Goal: Information Seeking & Learning: Check status

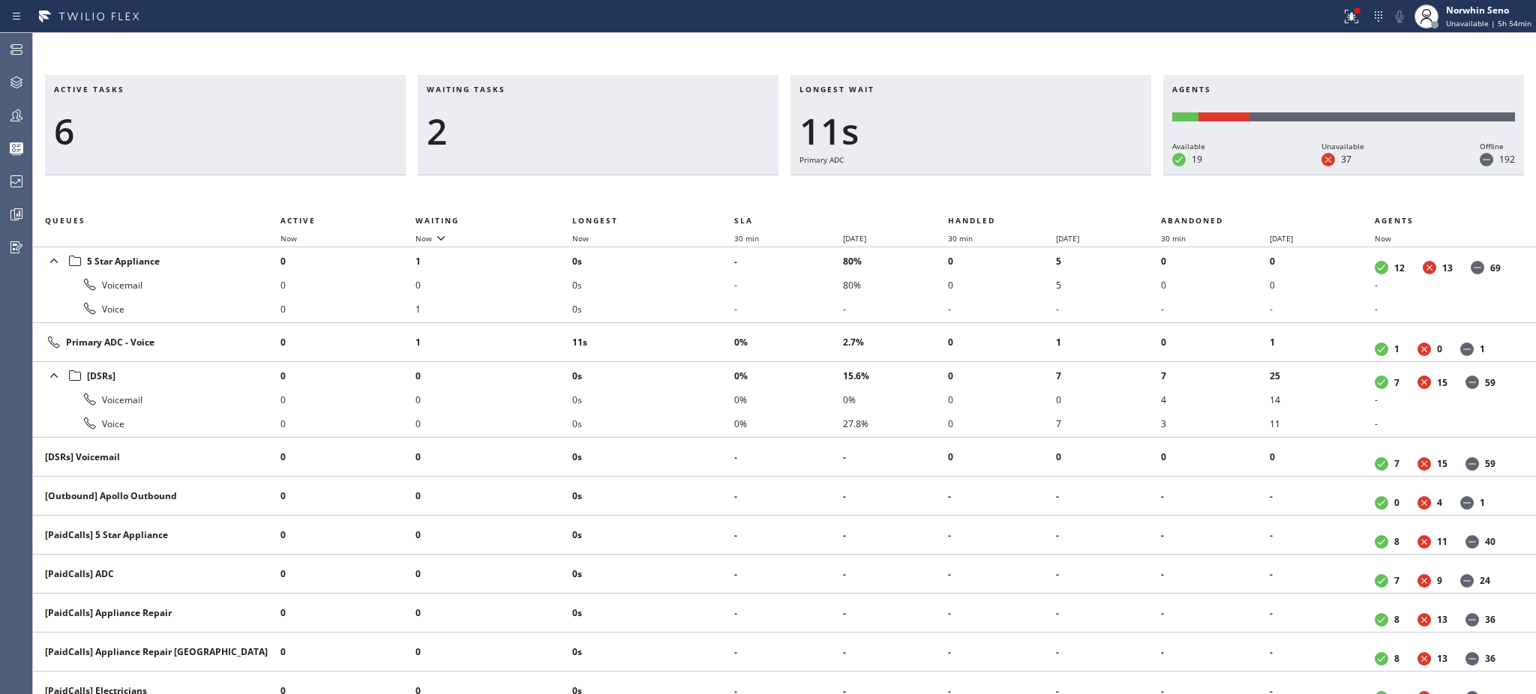
click at [919, 90] on h3 "Longest wait" at bounding box center [970, 95] width 343 height 22
click at [705, 328] on td "14s" at bounding box center [653, 342] width 162 height 39
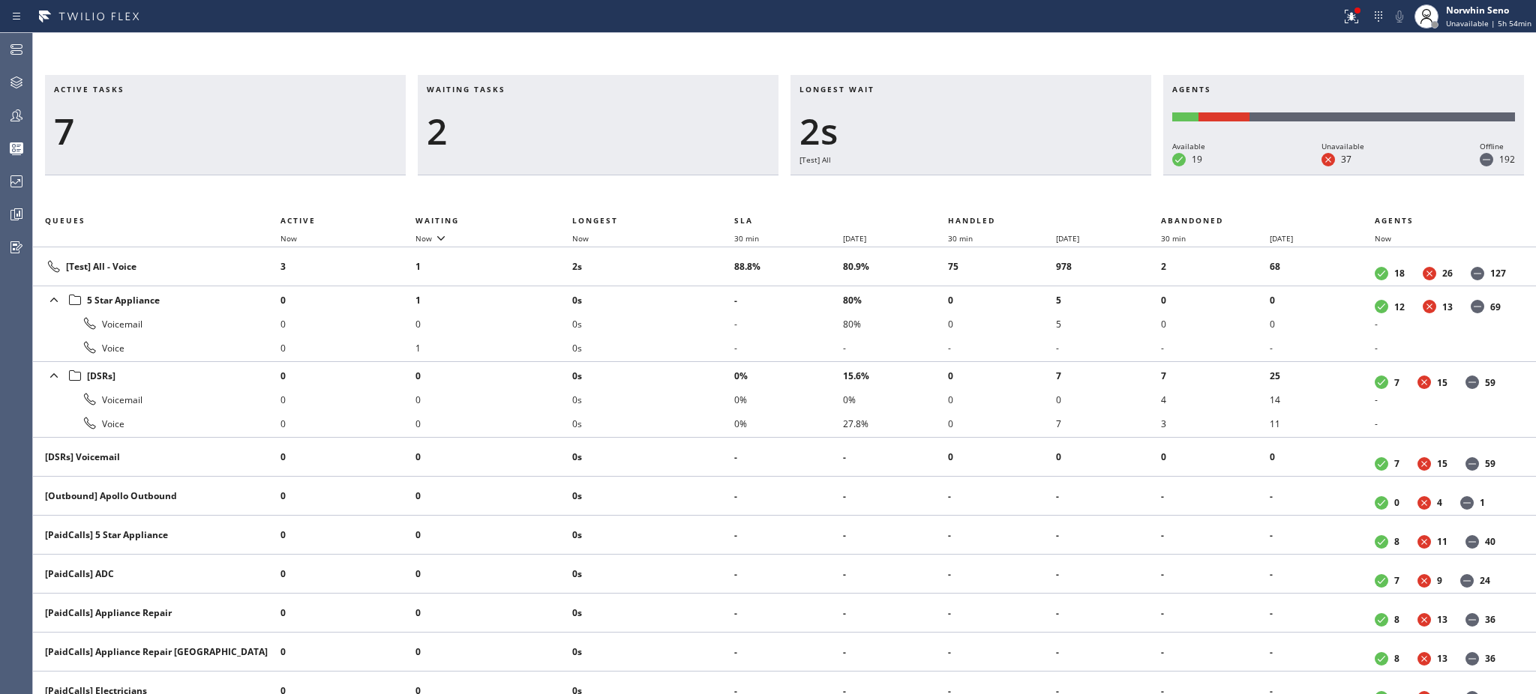
click at [705, 328] on li "0s" at bounding box center [653, 324] width 162 height 24
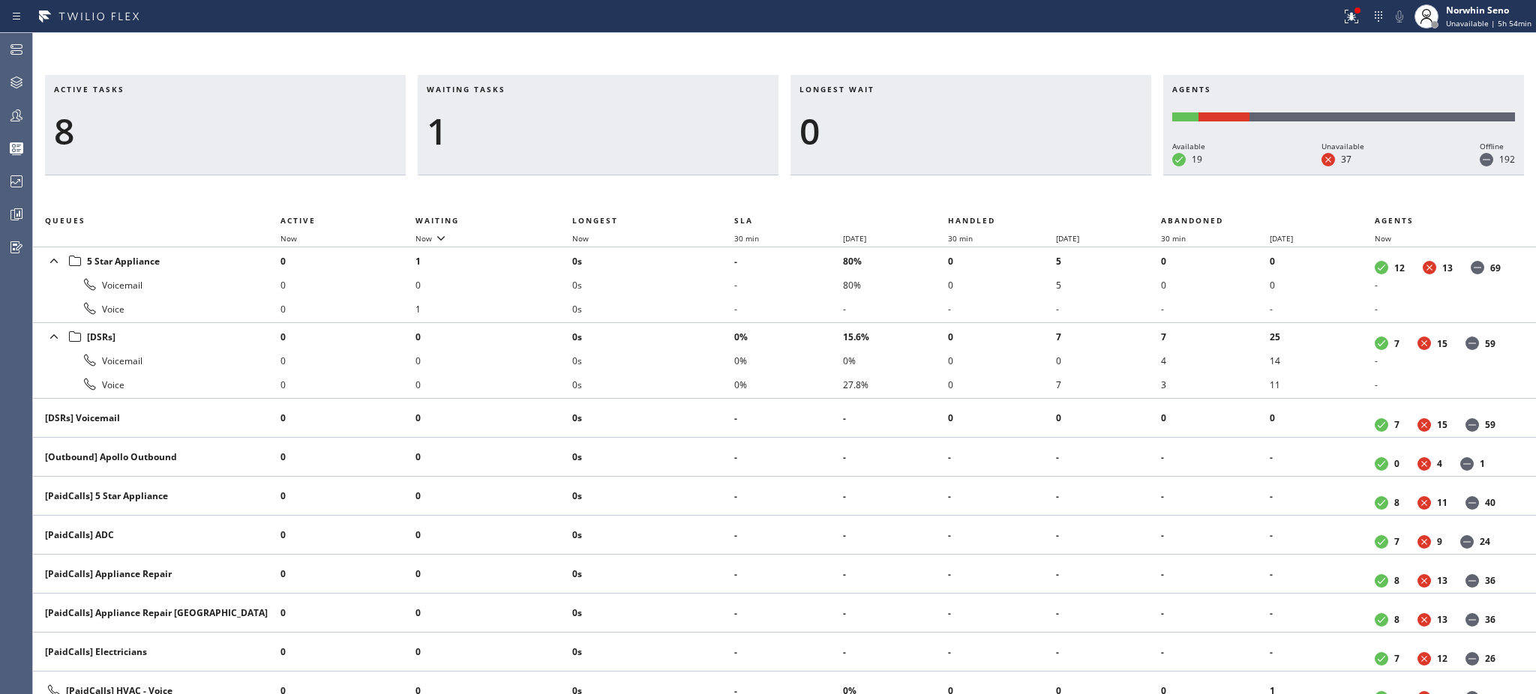
click at [705, 328] on li "0s" at bounding box center [653, 337] width 162 height 24
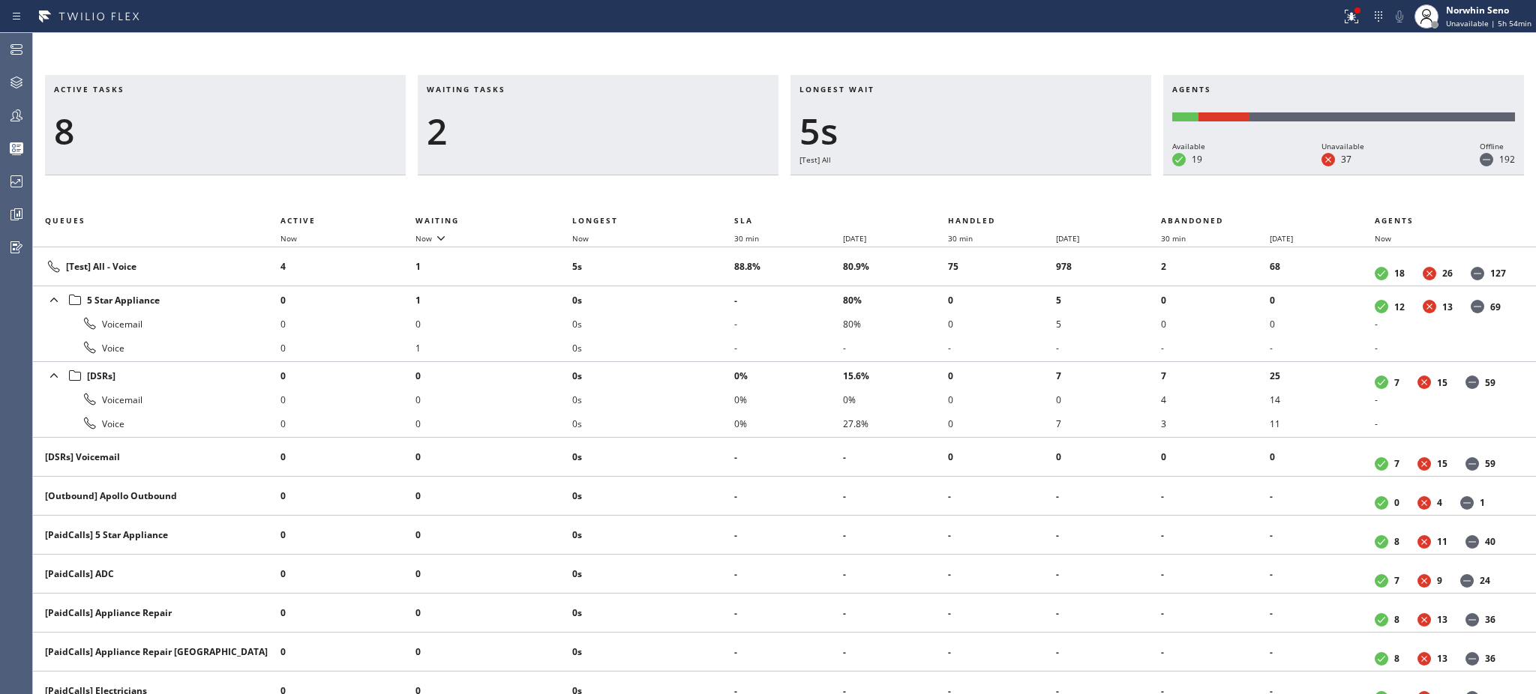
click at [705, 328] on li "0s" at bounding box center [653, 324] width 162 height 24
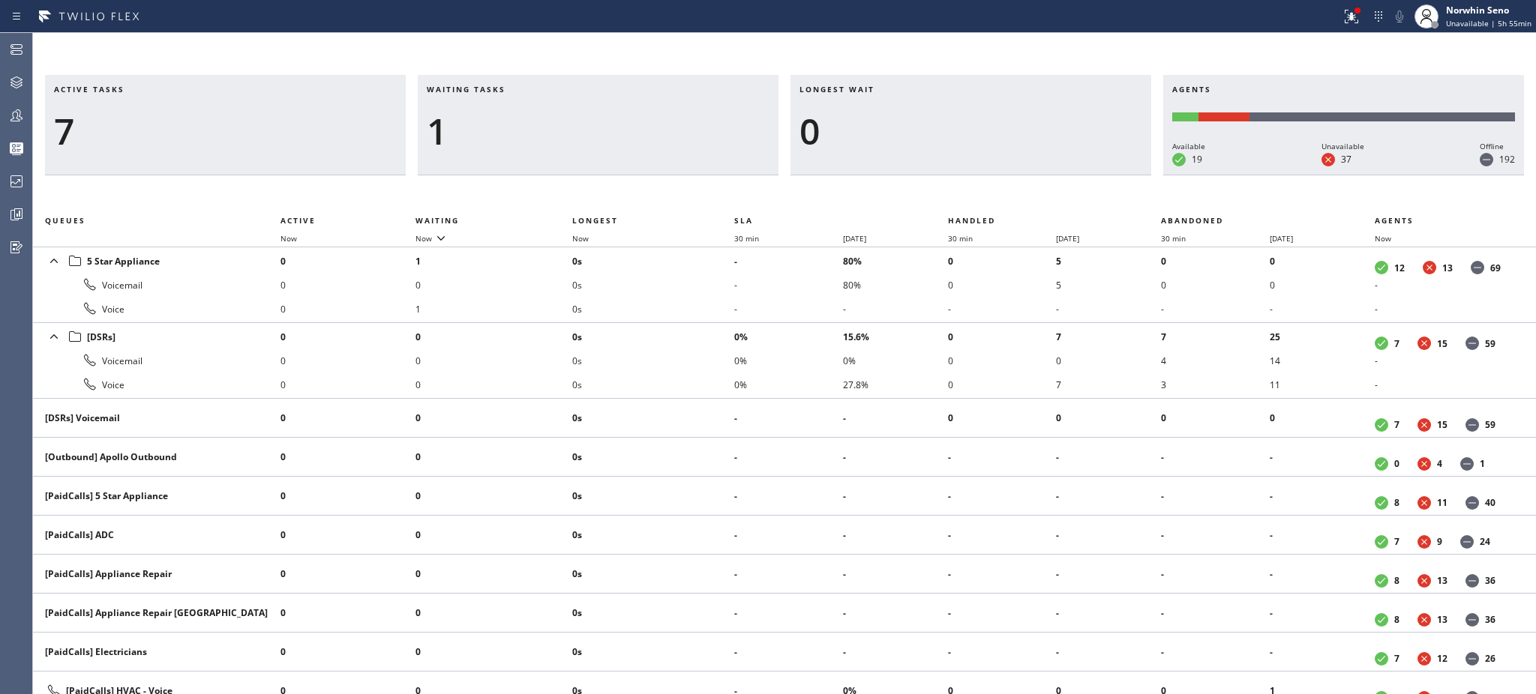
click at [705, 328] on li "0s" at bounding box center [653, 337] width 162 height 24
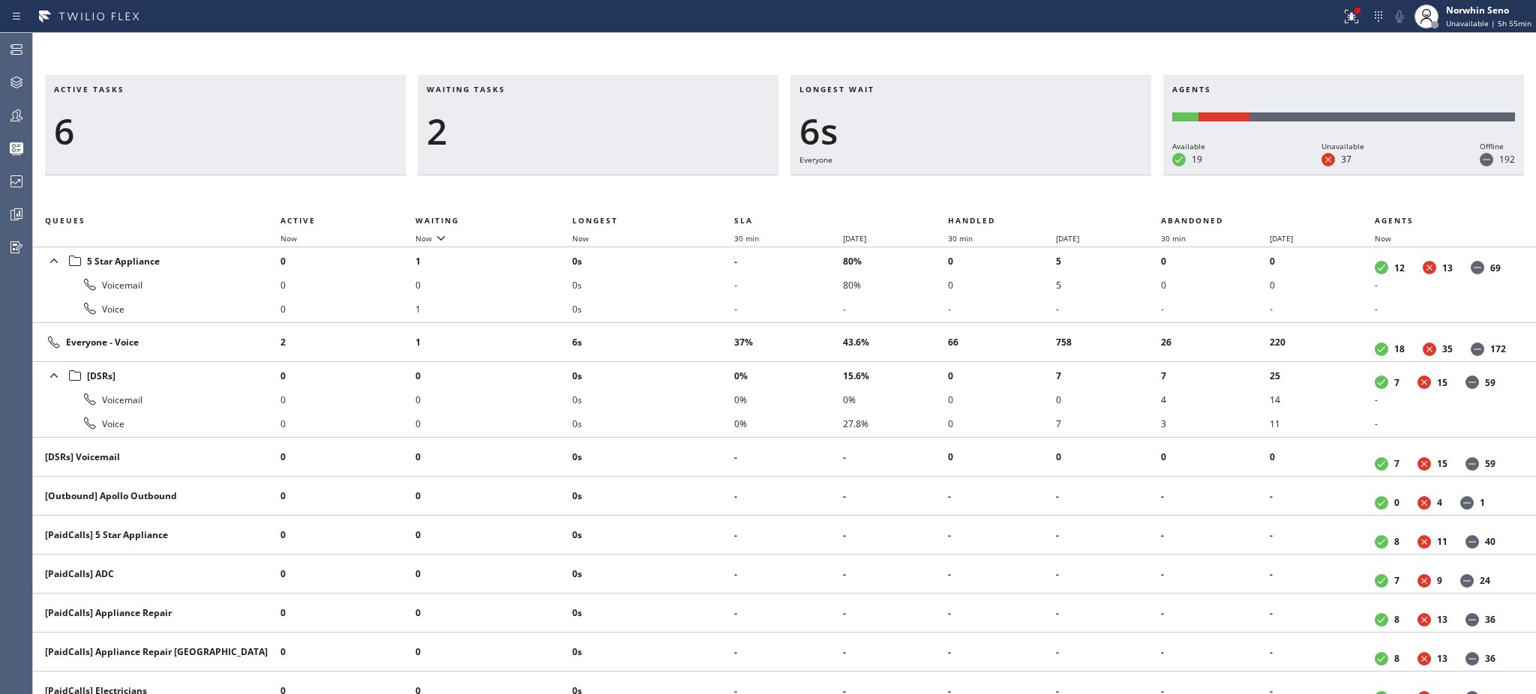
click at [705, 328] on td "6s" at bounding box center [653, 342] width 162 height 39
click at [705, 328] on td "11s" at bounding box center [653, 342] width 162 height 39
click at [705, 328] on td "16s" at bounding box center [653, 342] width 162 height 39
click at [705, 328] on td "21s" at bounding box center [653, 342] width 162 height 39
click at [705, 328] on td "26s" at bounding box center [653, 342] width 162 height 39
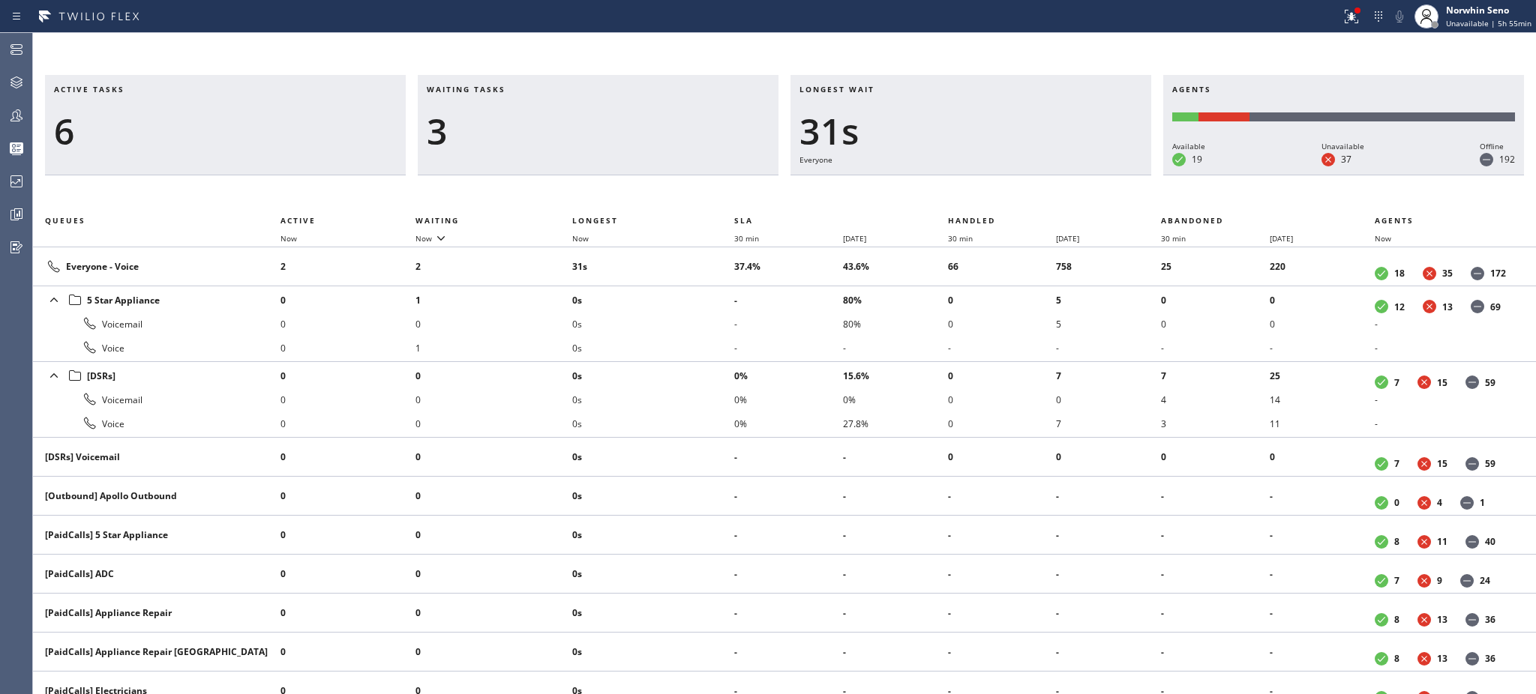
click at [705, 328] on li "0s" at bounding box center [653, 324] width 162 height 24
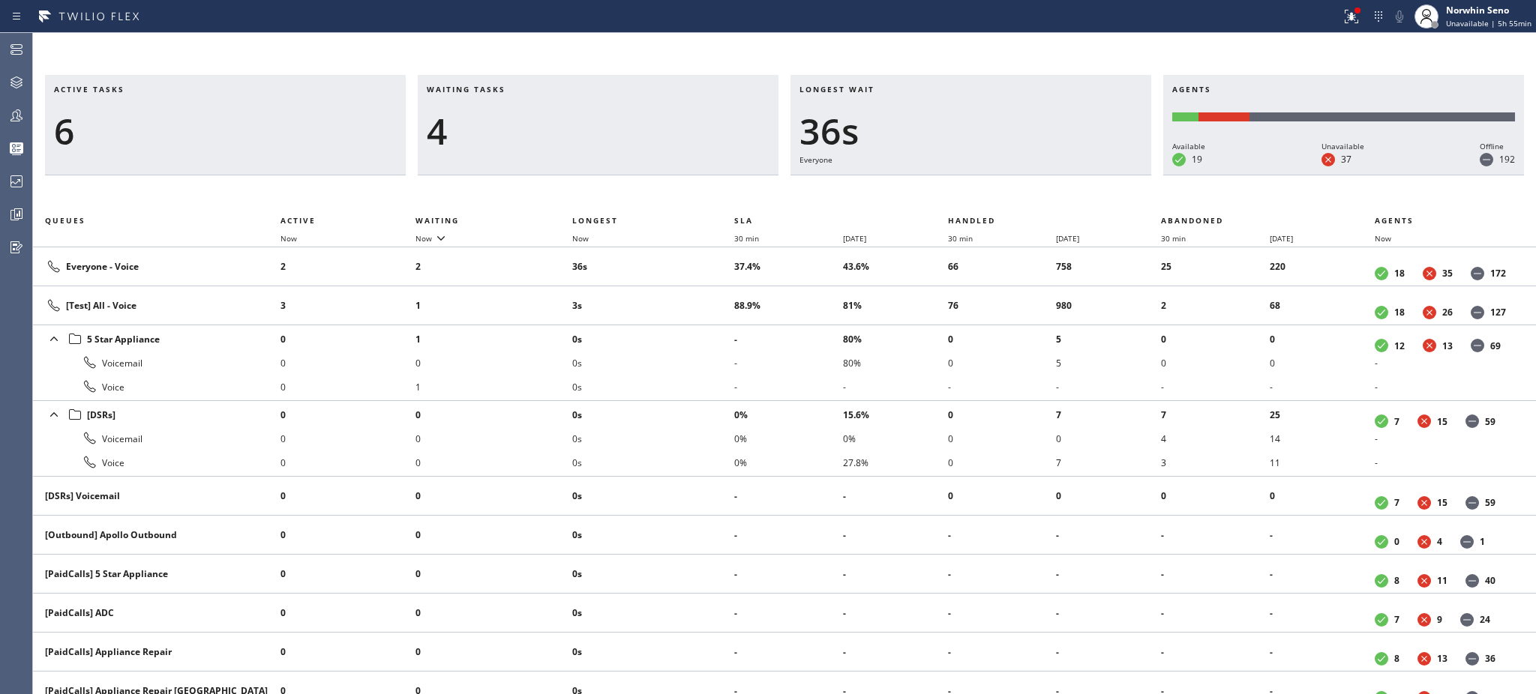
click at [705, 328] on li "0s" at bounding box center [653, 339] width 162 height 24
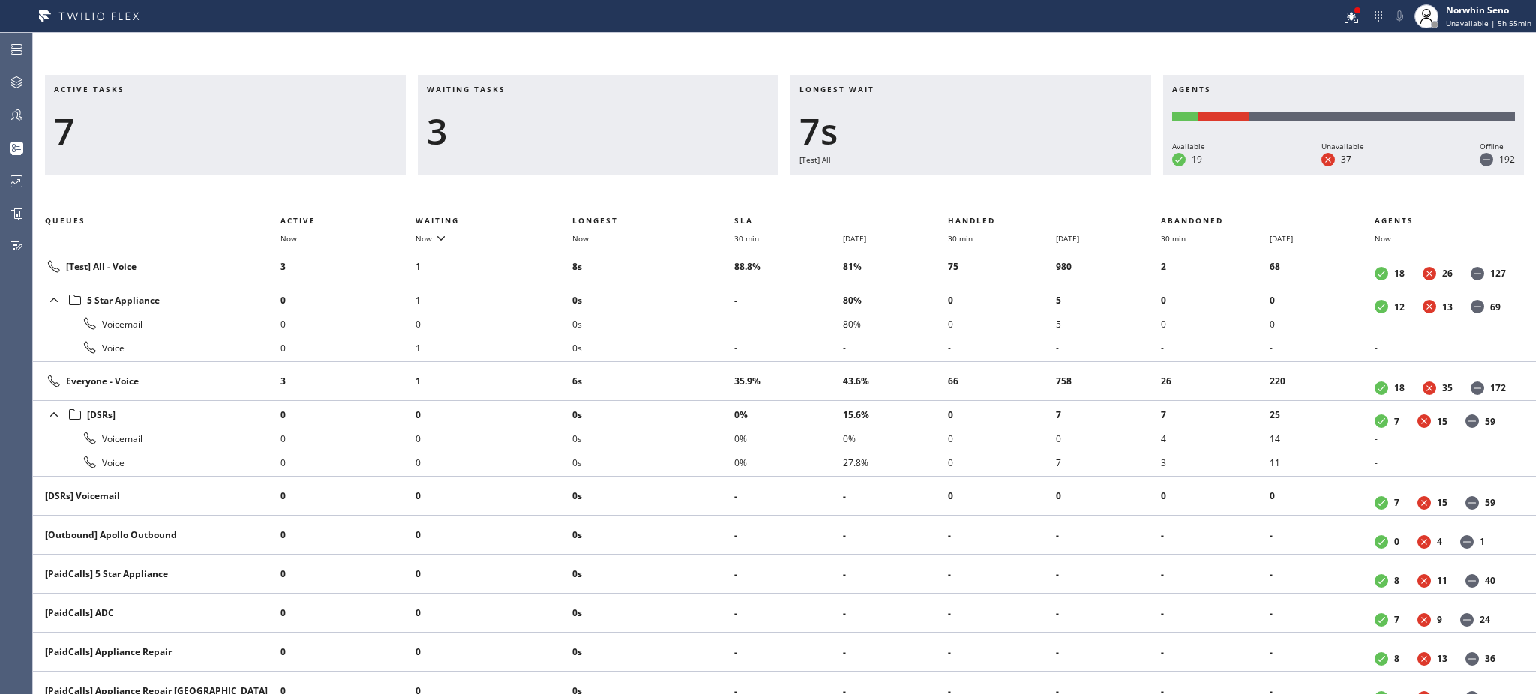
click at [705, 328] on li "0s" at bounding box center [653, 324] width 162 height 24
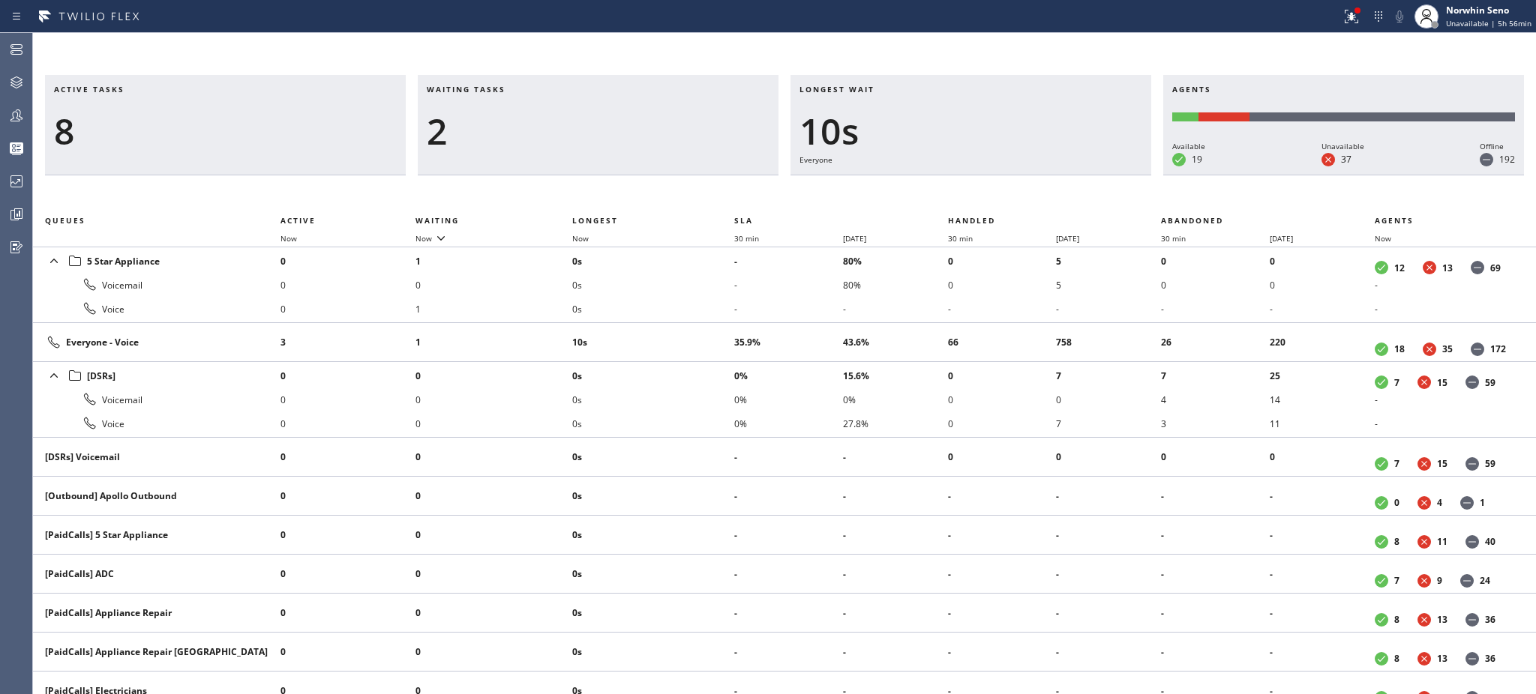
click at [705, 328] on td "10s" at bounding box center [653, 342] width 162 height 39
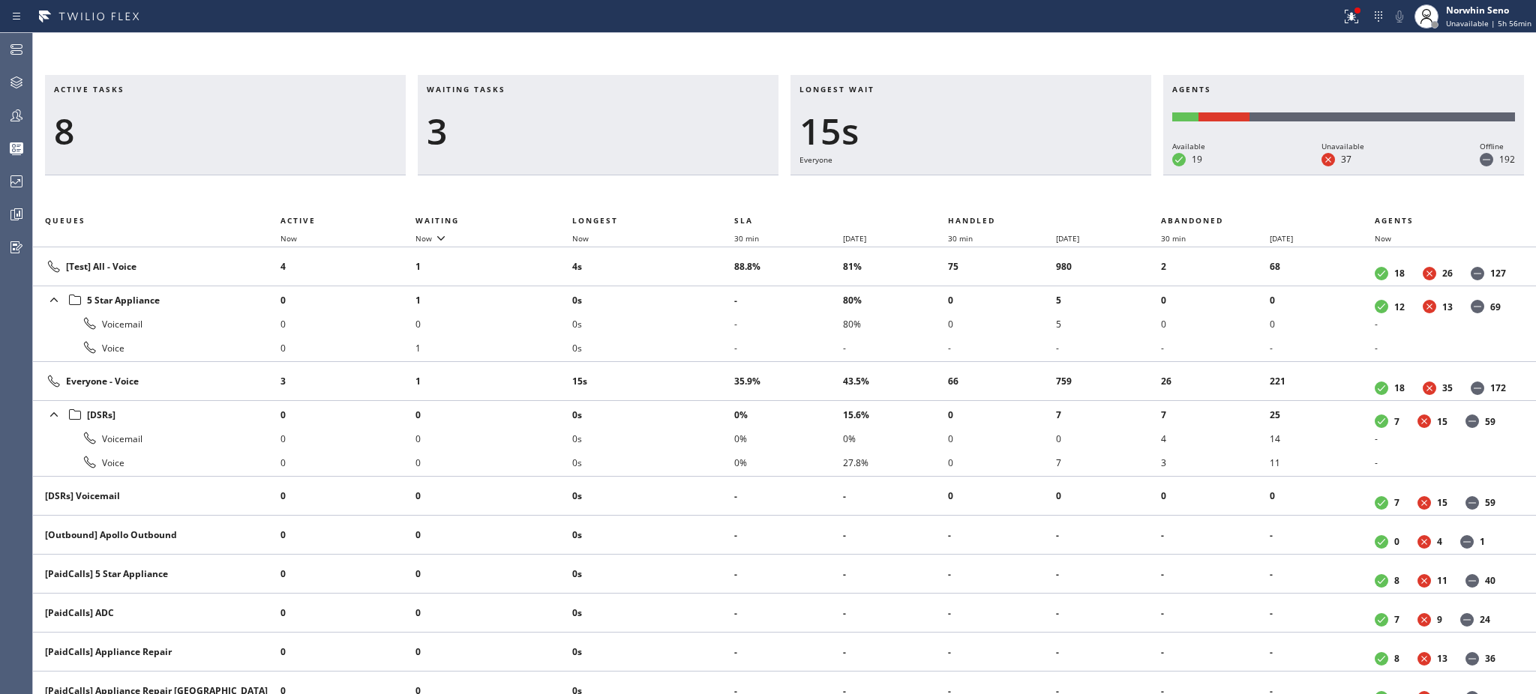
click at [705, 328] on li "0s" at bounding box center [653, 324] width 162 height 24
click at [705, 312] on li "0s" at bounding box center [653, 300] width 162 height 24
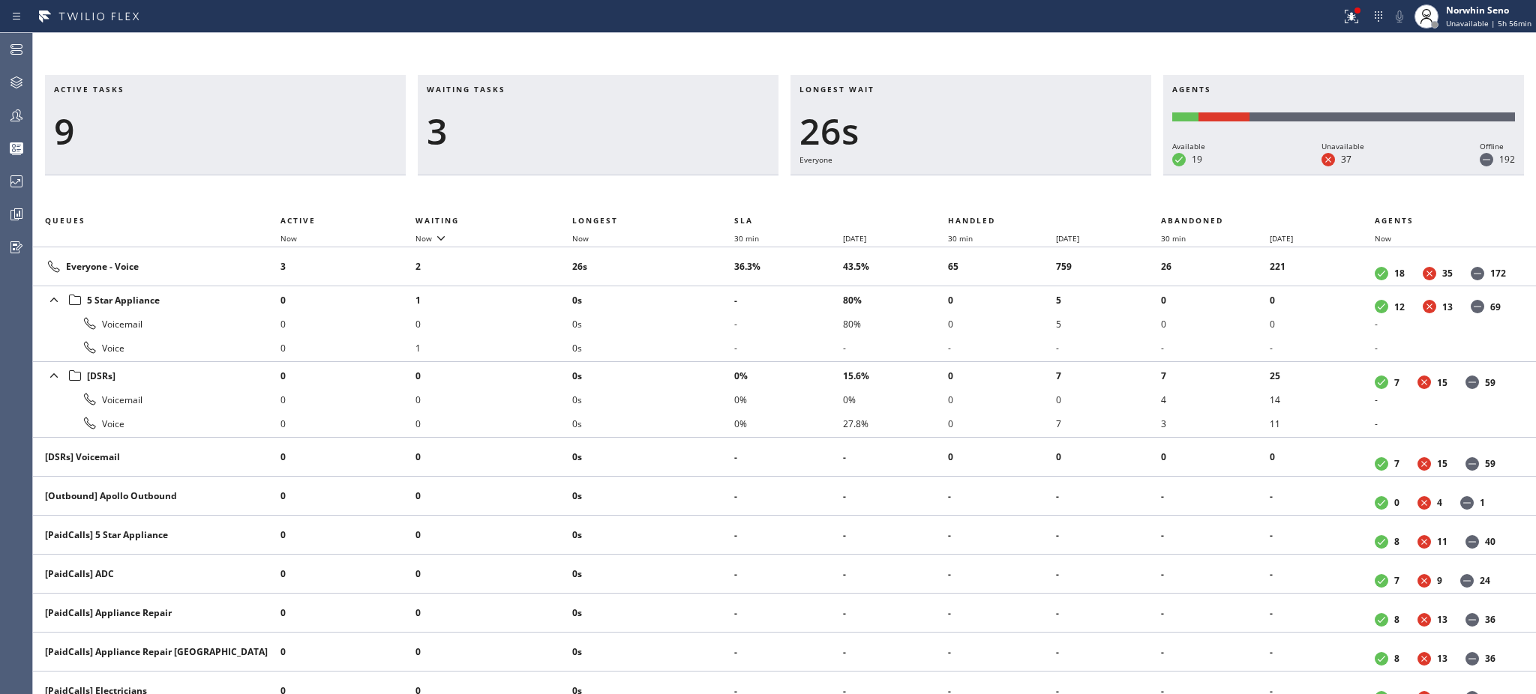
click at [705, 328] on li "0s" at bounding box center [653, 324] width 162 height 24
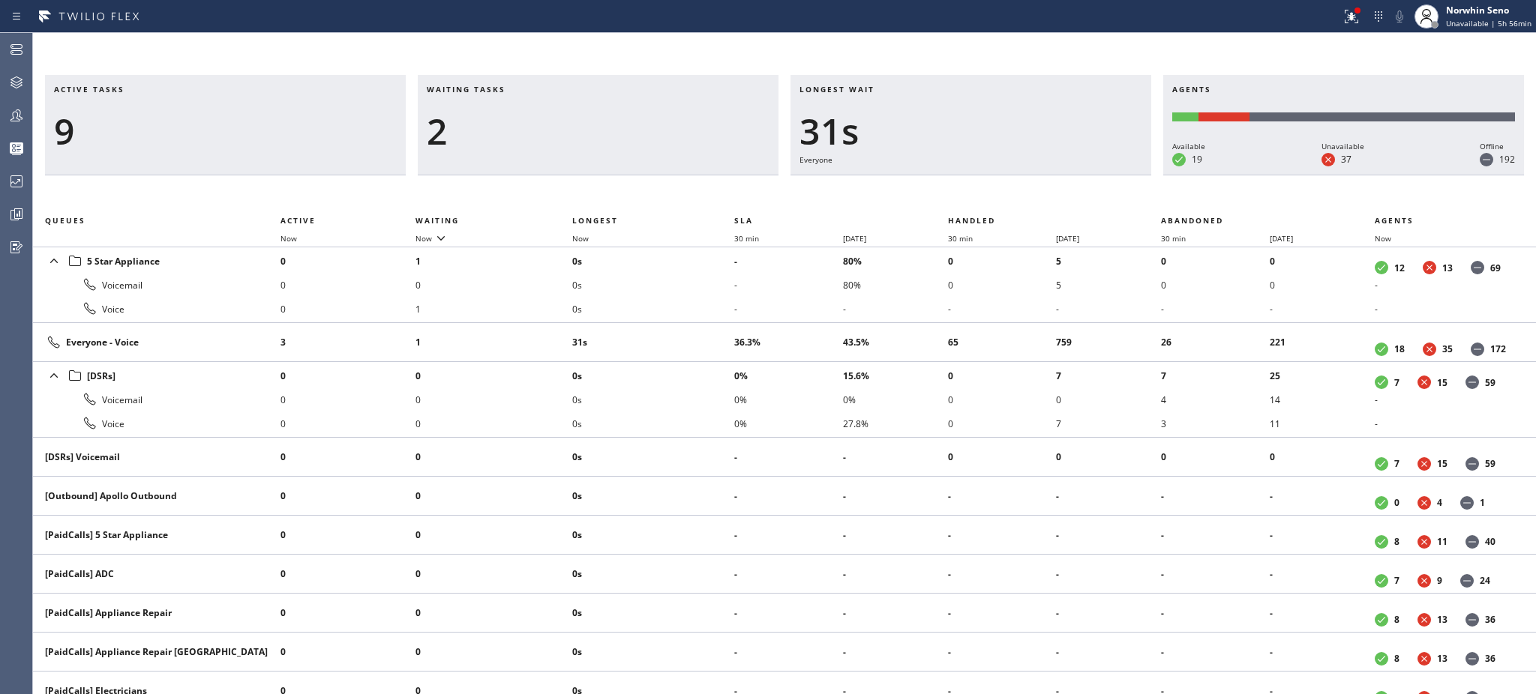
click at [705, 328] on td "31s" at bounding box center [653, 342] width 162 height 39
click at [705, 328] on td "36s" at bounding box center [653, 342] width 162 height 39
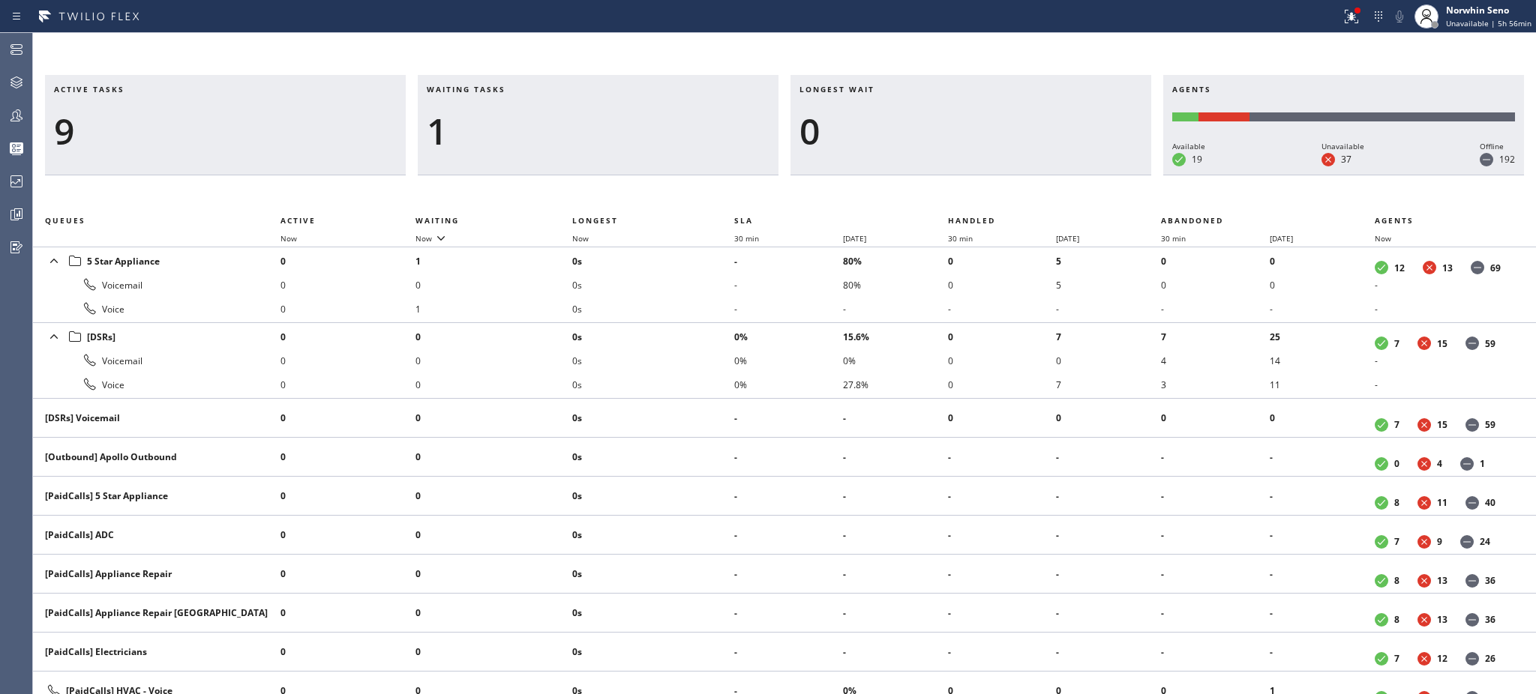
click at [705, 328] on li "0s" at bounding box center [653, 337] width 162 height 24
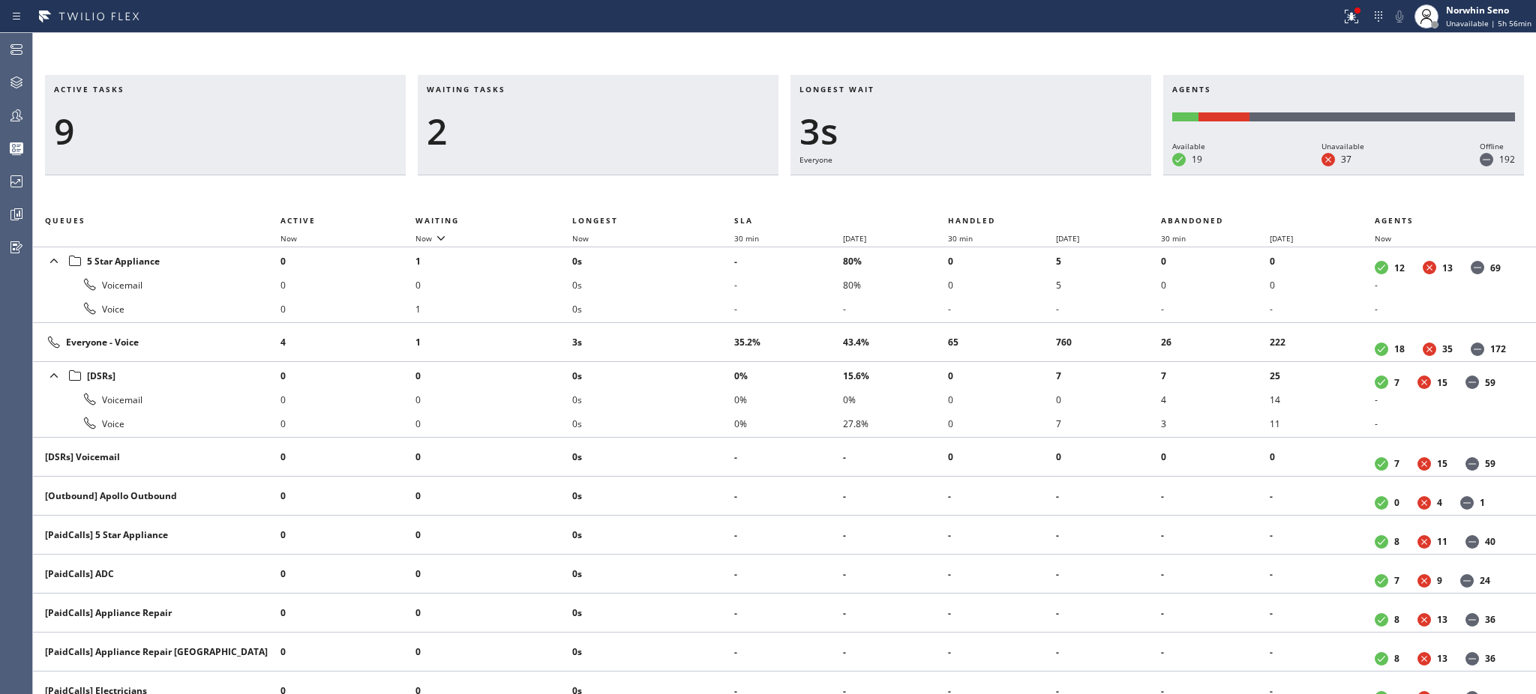
click at [705, 328] on td "3s" at bounding box center [653, 342] width 162 height 39
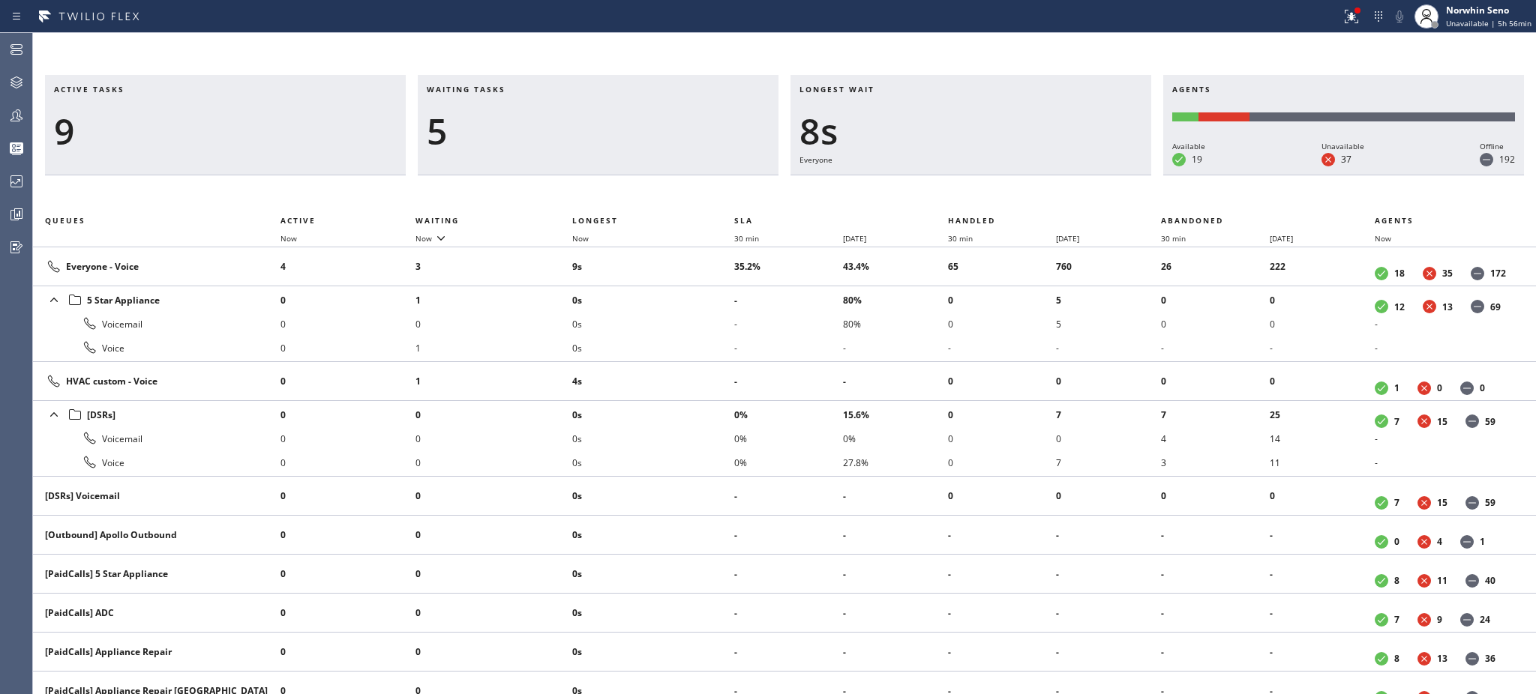
click at [705, 328] on li "0s" at bounding box center [653, 324] width 162 height 24
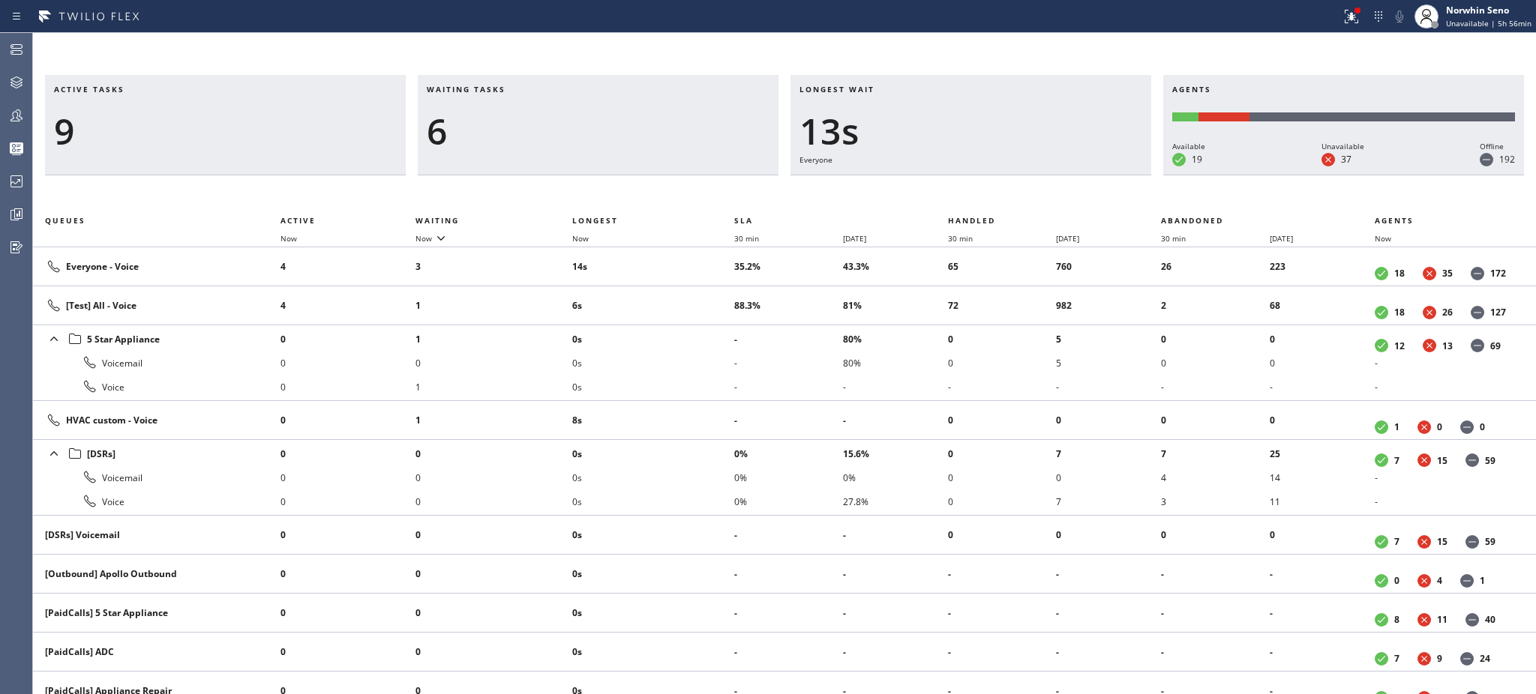
click at [705, 328] on li "0s" at bounding box center [653, 339] width 162 height 24
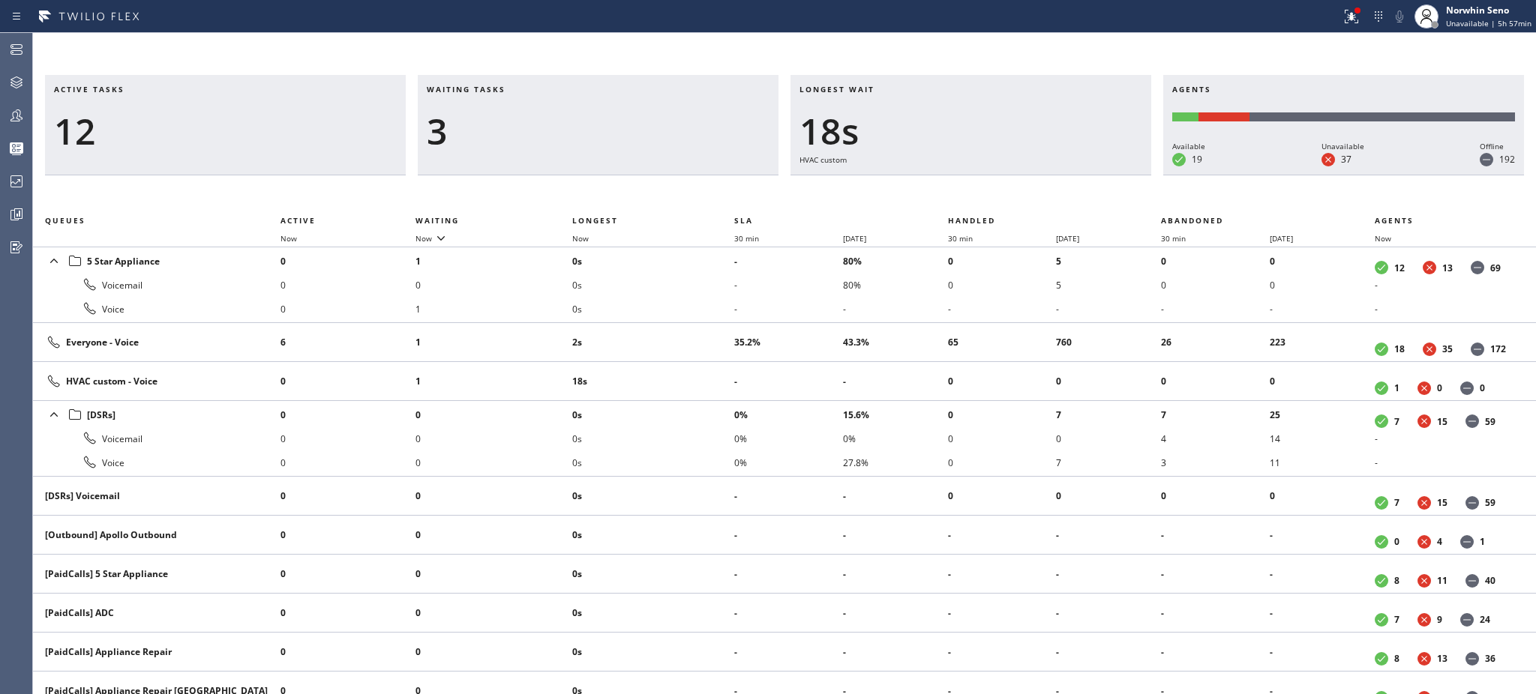
click at [705, 328] on td "2s" at bounding box center [653, 342] width 162 height 39
click at [705, 328] on td "7s" at bounding box center [653, 342] width 162 height 39
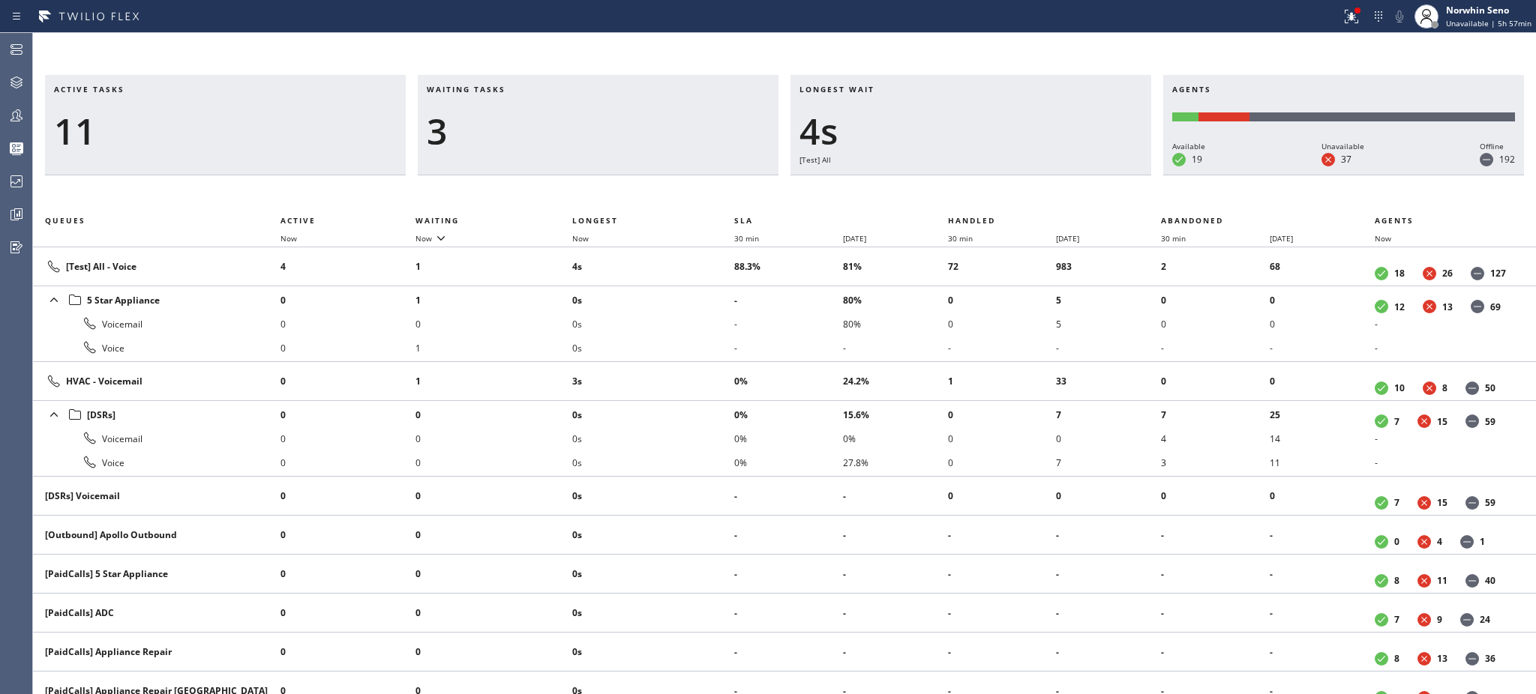
click at [705, 328] on li "0s" at bounding box center [653, 324] width 162 height 24
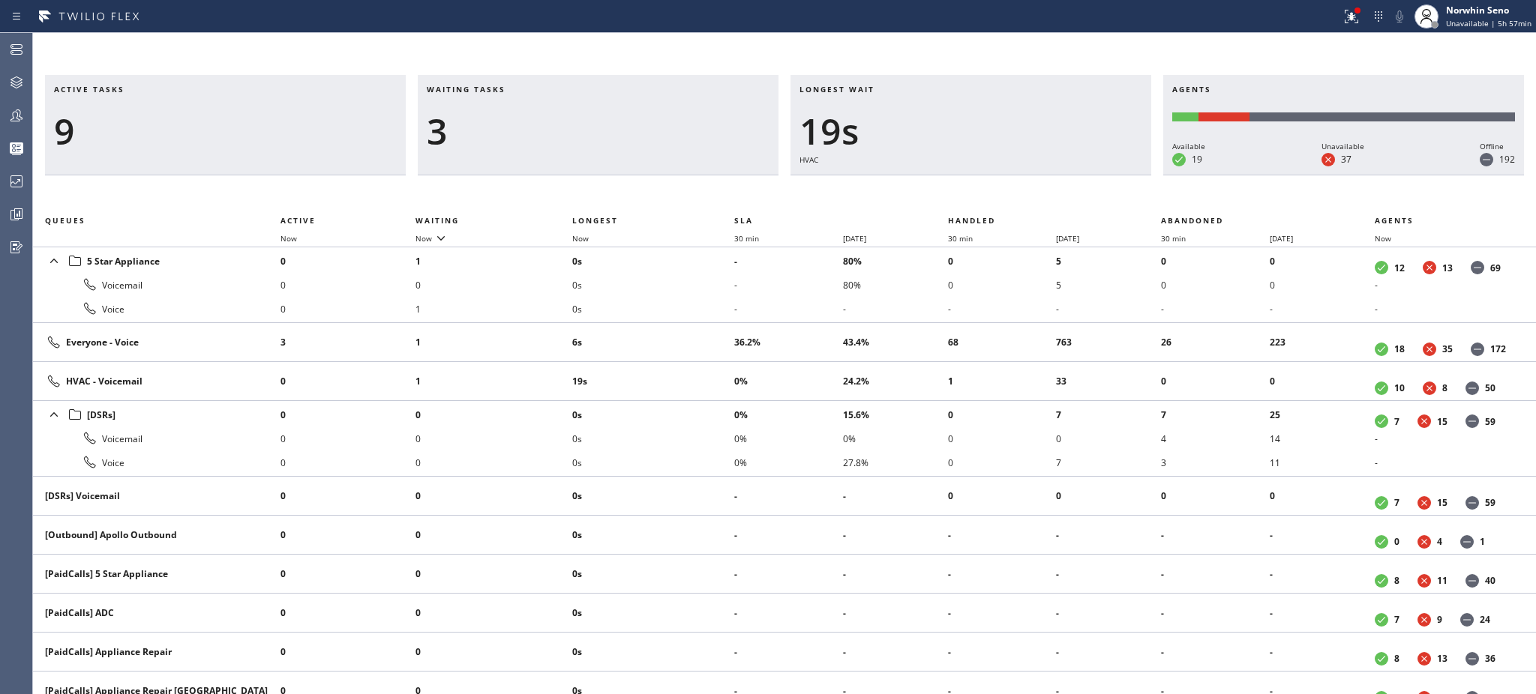
click at [705, 328] on td "6s" at bounding box center [653, 342] width 162 height 39
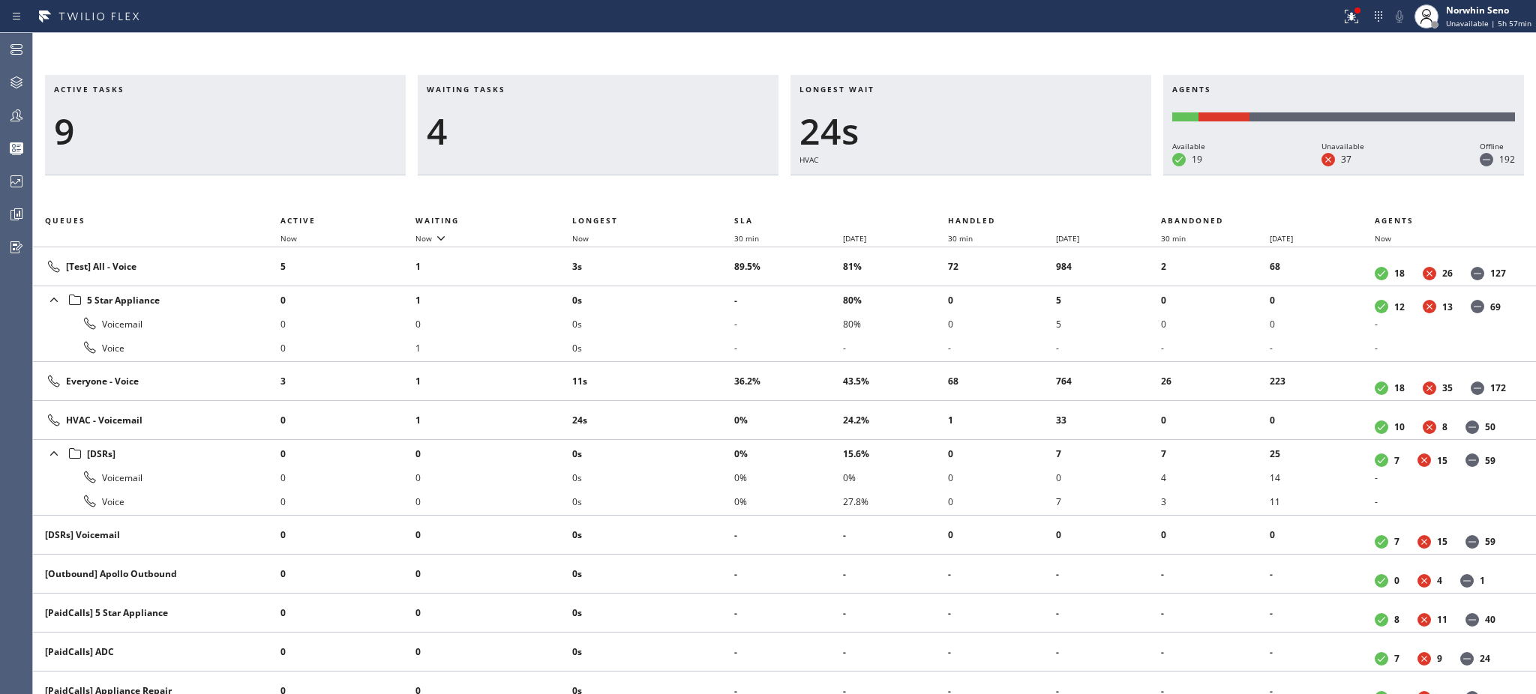
click at [705, 328] on li "0s" at bounding box center [653, 324] width 162 height 24
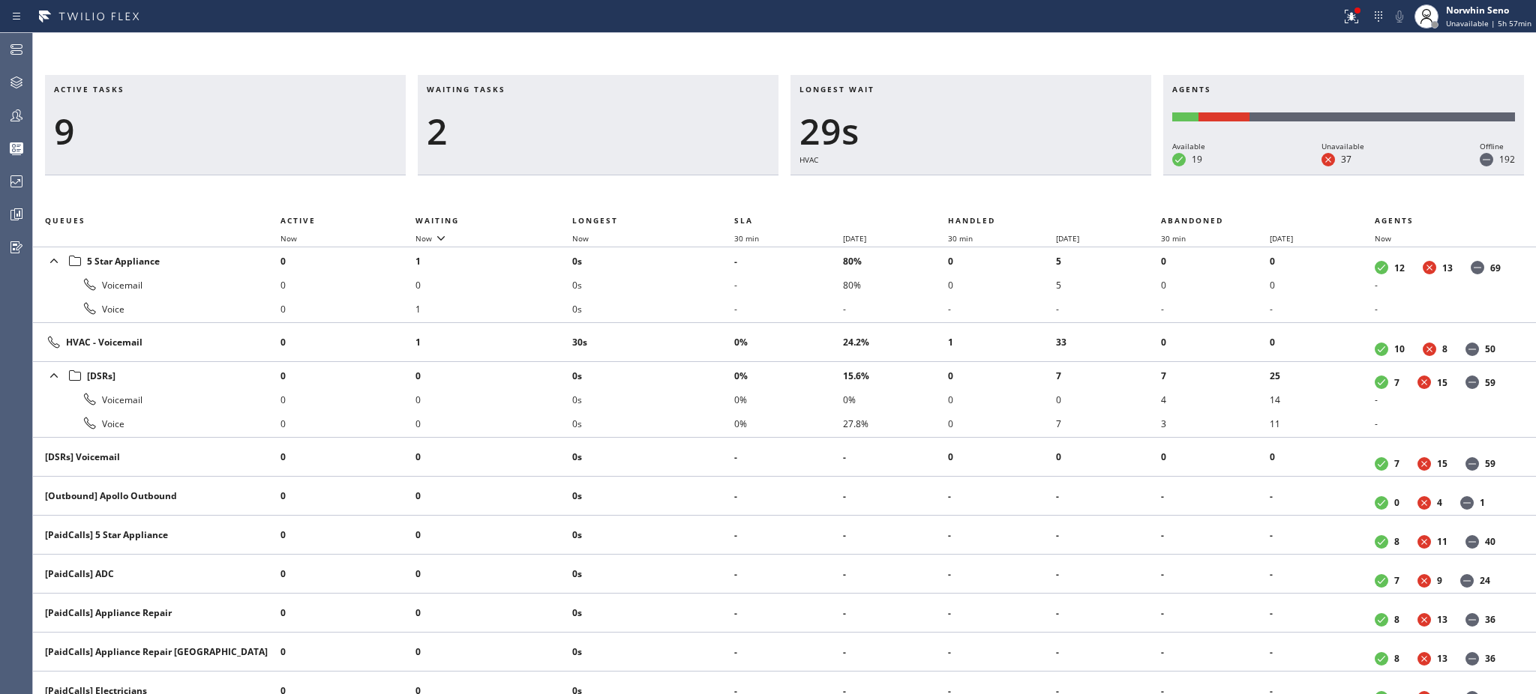
click at [705, 328] on td "30s" at bounding box center [653, 342] width 162 height 39
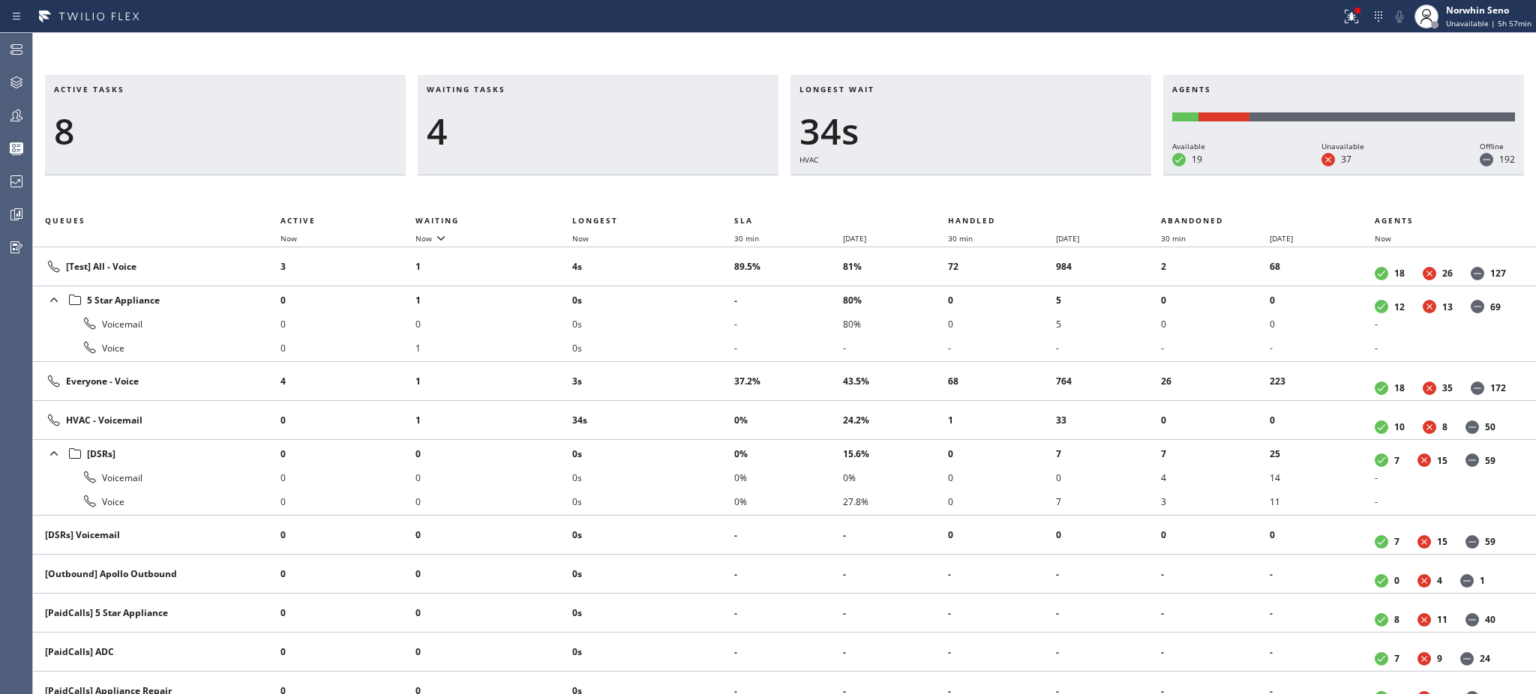
click at [705, 328] on li "0s" at bounding box center [653, 324] width 162 height 24
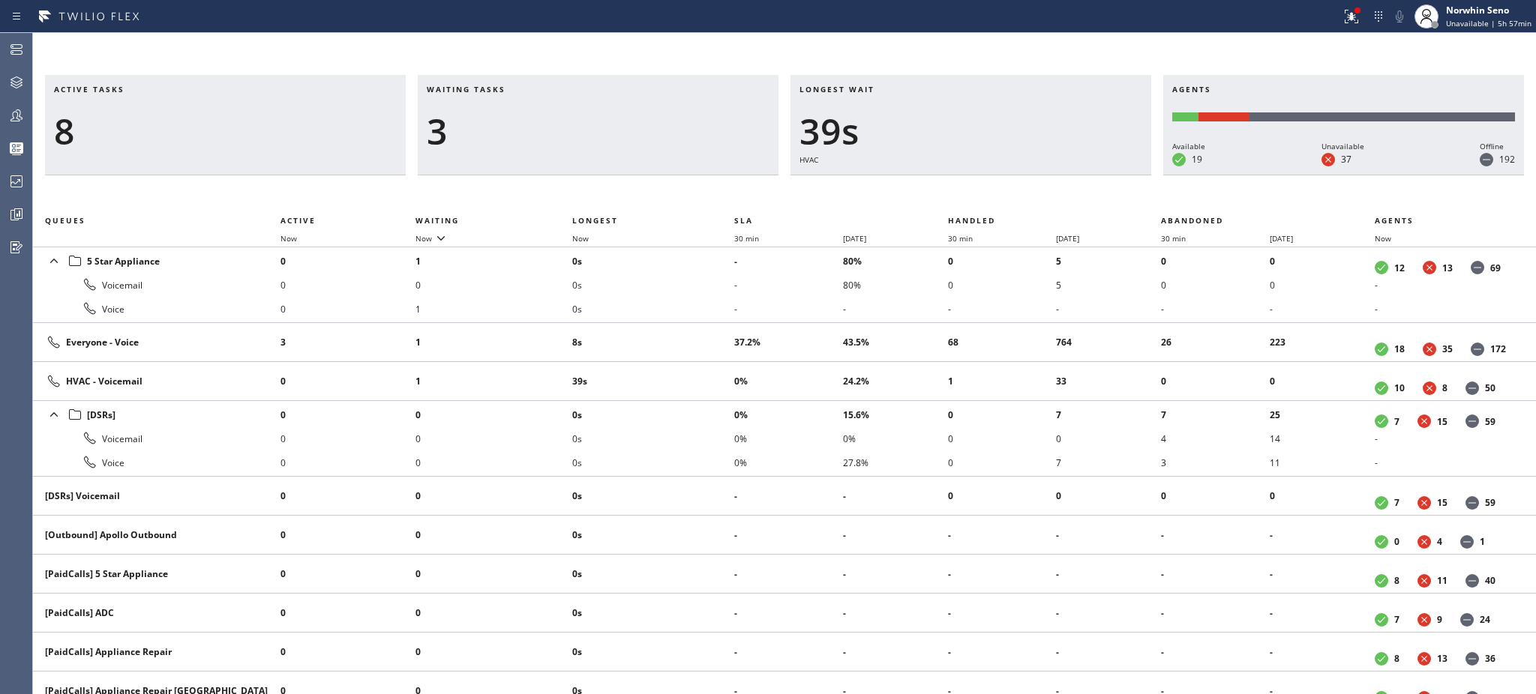
click at [705, 328] on td "8s" at bounding box center [653, 342] width 162 height 39
click at [705, 328] on td "13s" at bounding box center [653, 342] width 162 height 39
click at [705, 328] on td "18s" at bounding box center [653, 342] width 162 height 39
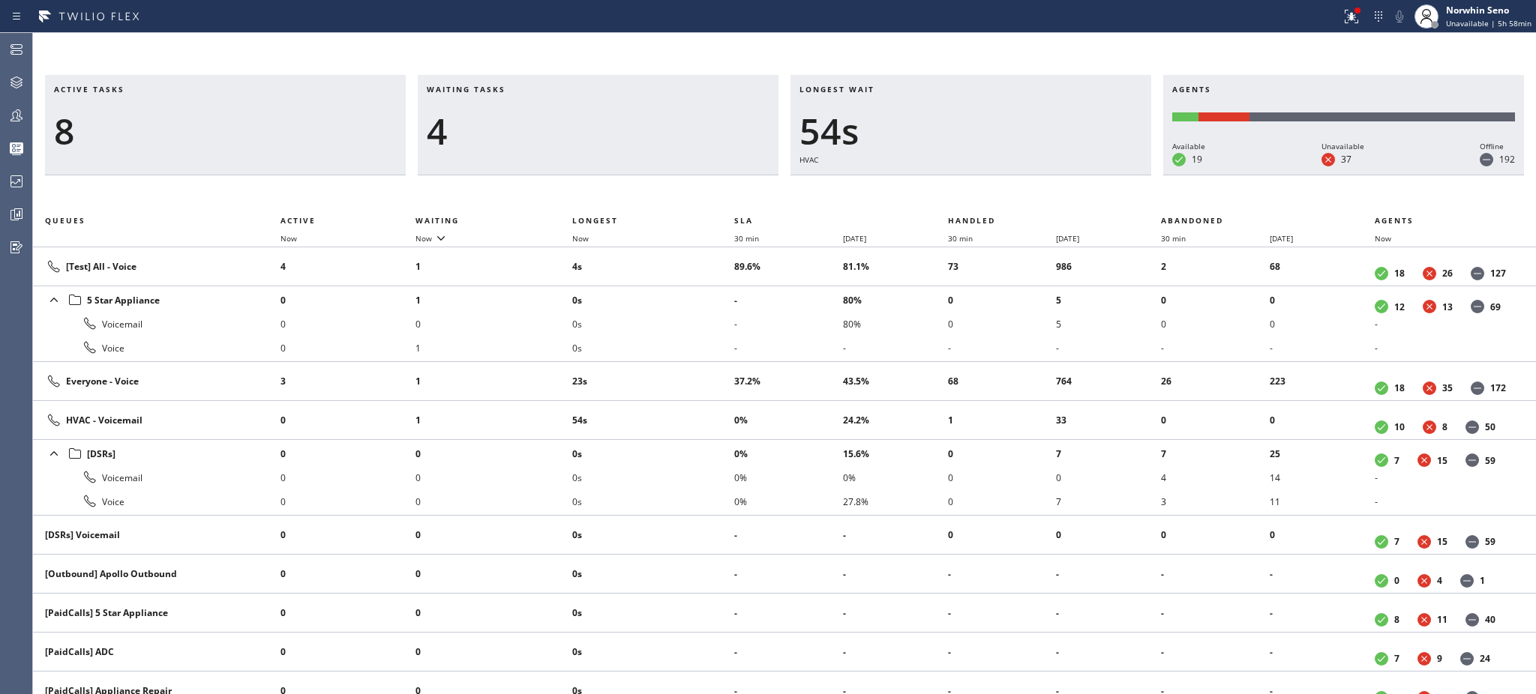
click at [705, 328] on li "0s" at bounding box center [653, 324] width 162 height 24
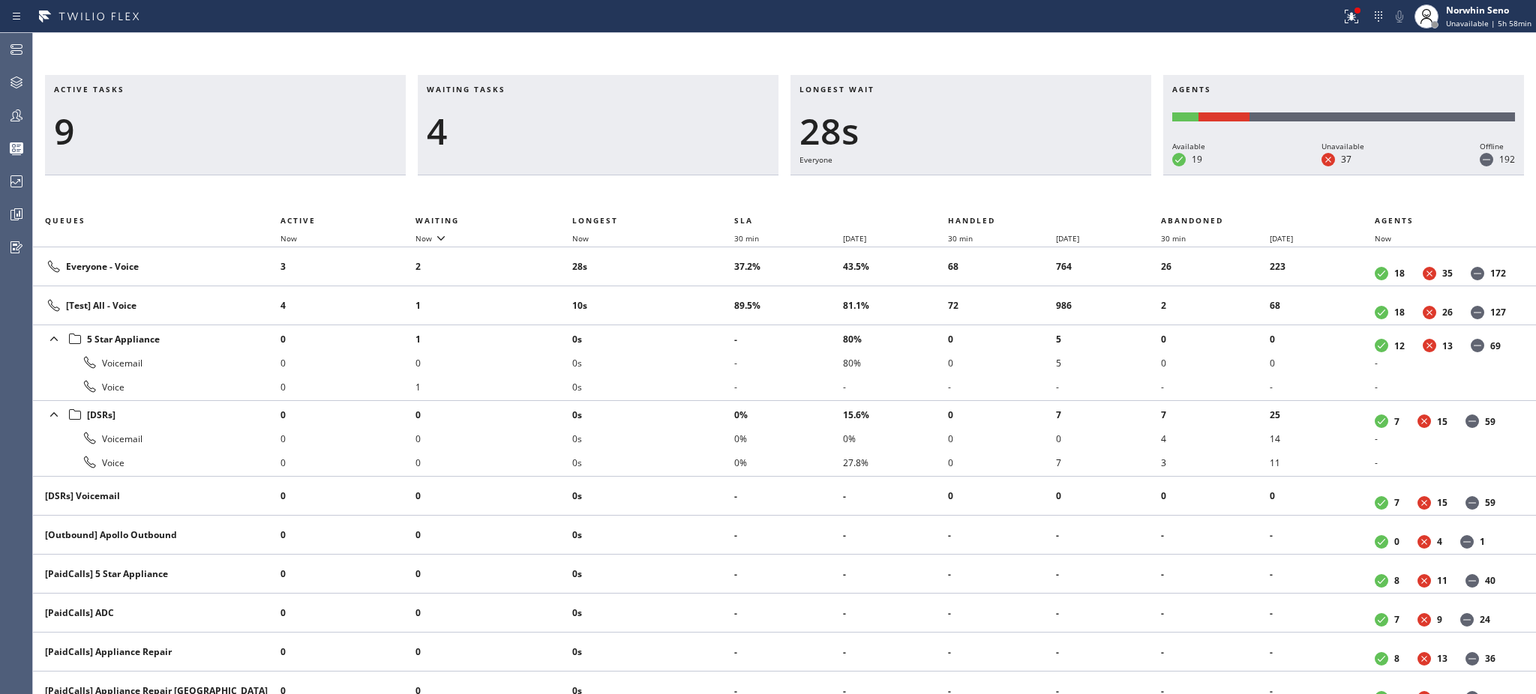
click at [705, 328] on li "0s" at bounding box center [653, 339] width 162 height 24
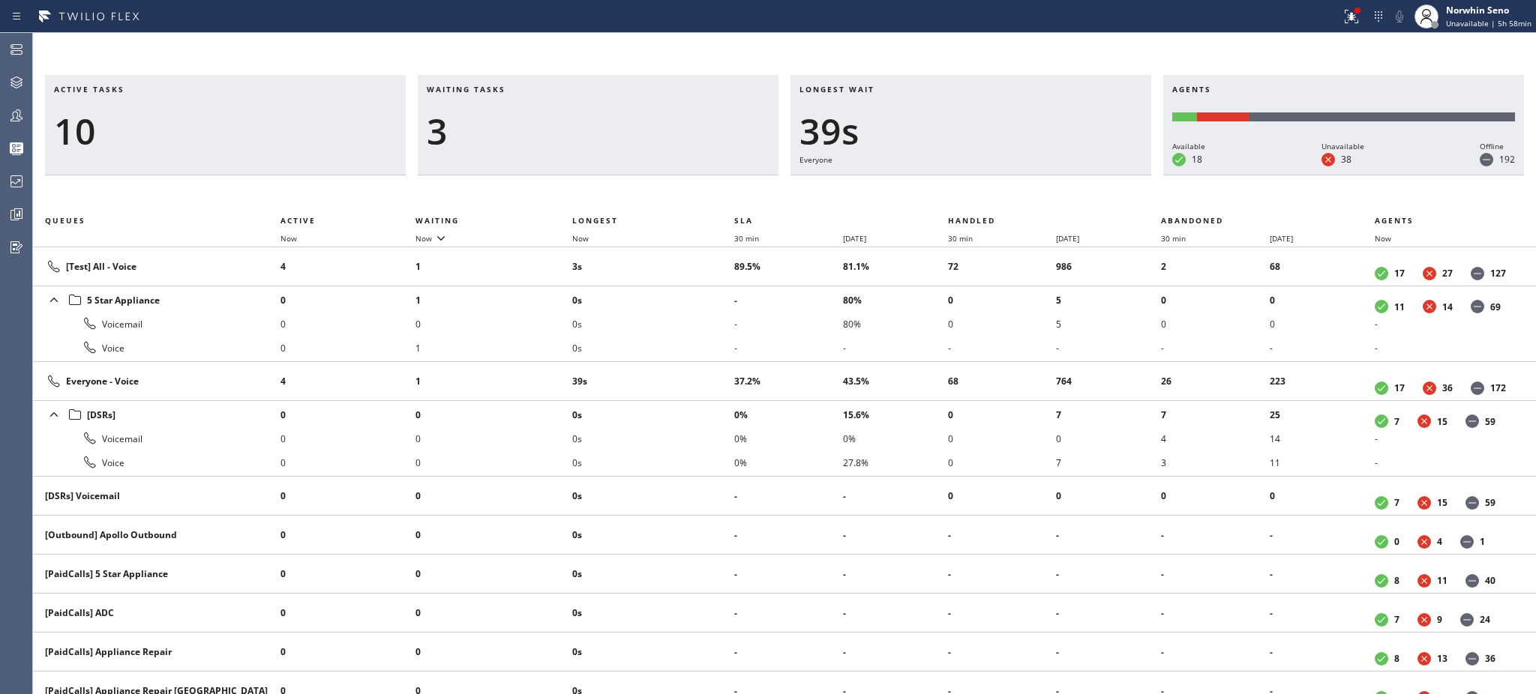
click at [705, 328] on li "0s" at bounding box center [653, 324] width 162 height 24
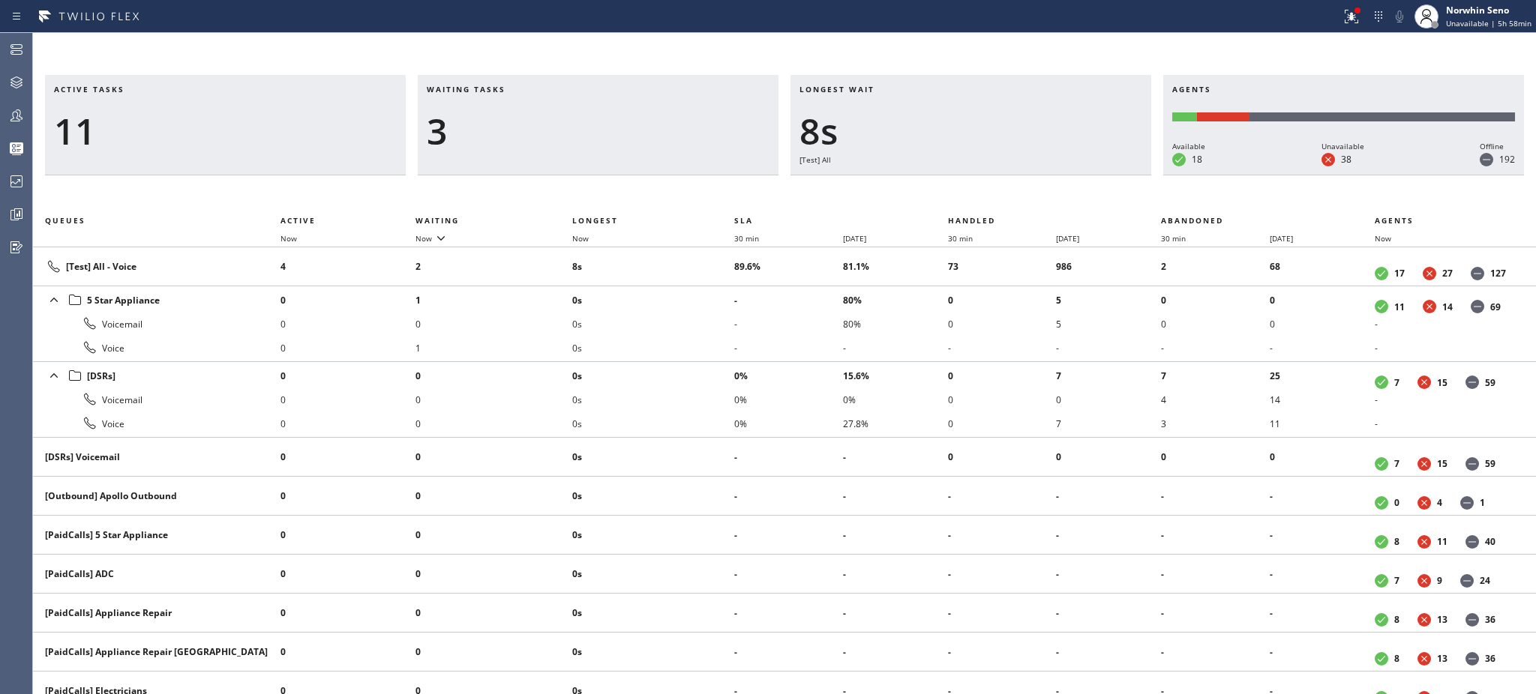
click at [705, 328] on li "0s" at bounding box center [653, 324] width 162 height 24
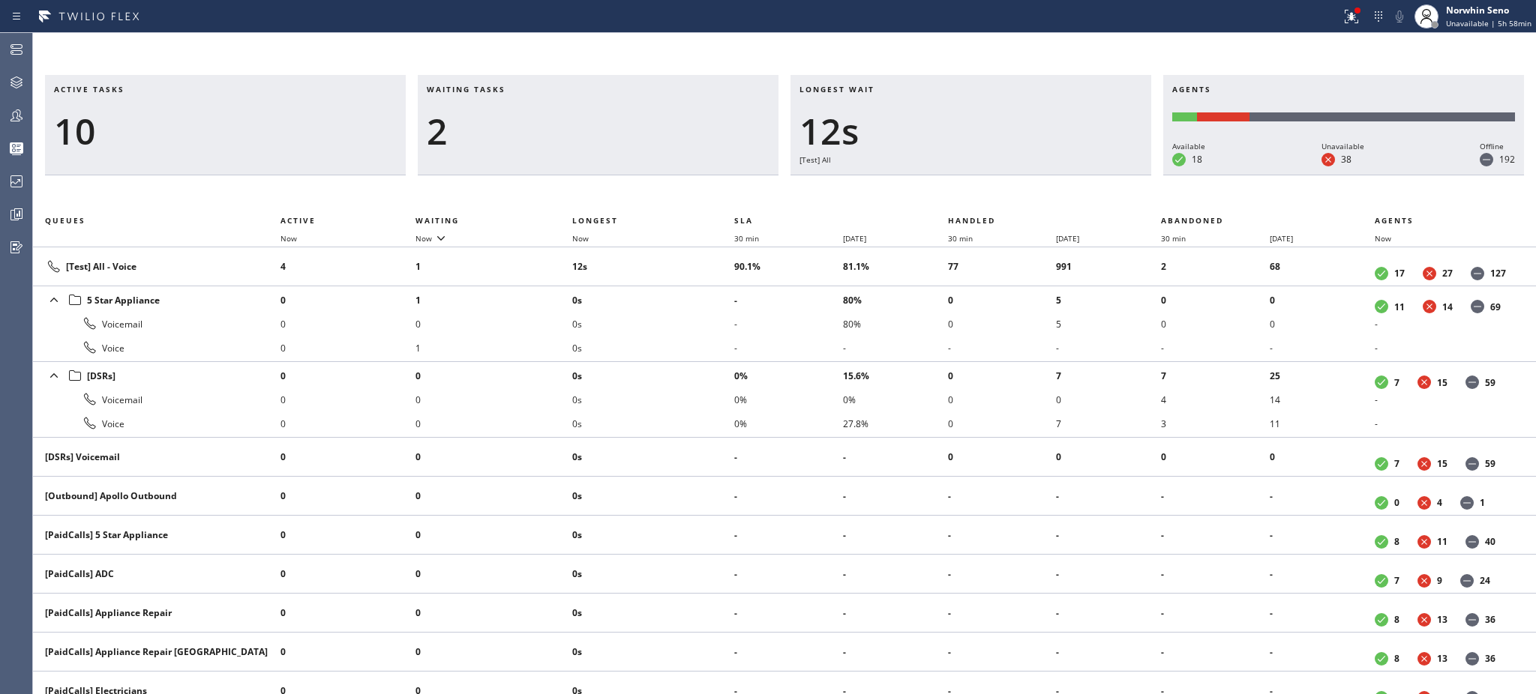
click at [705, 328] on li "0s" at bounding box center [653, 324] width 162 height 24
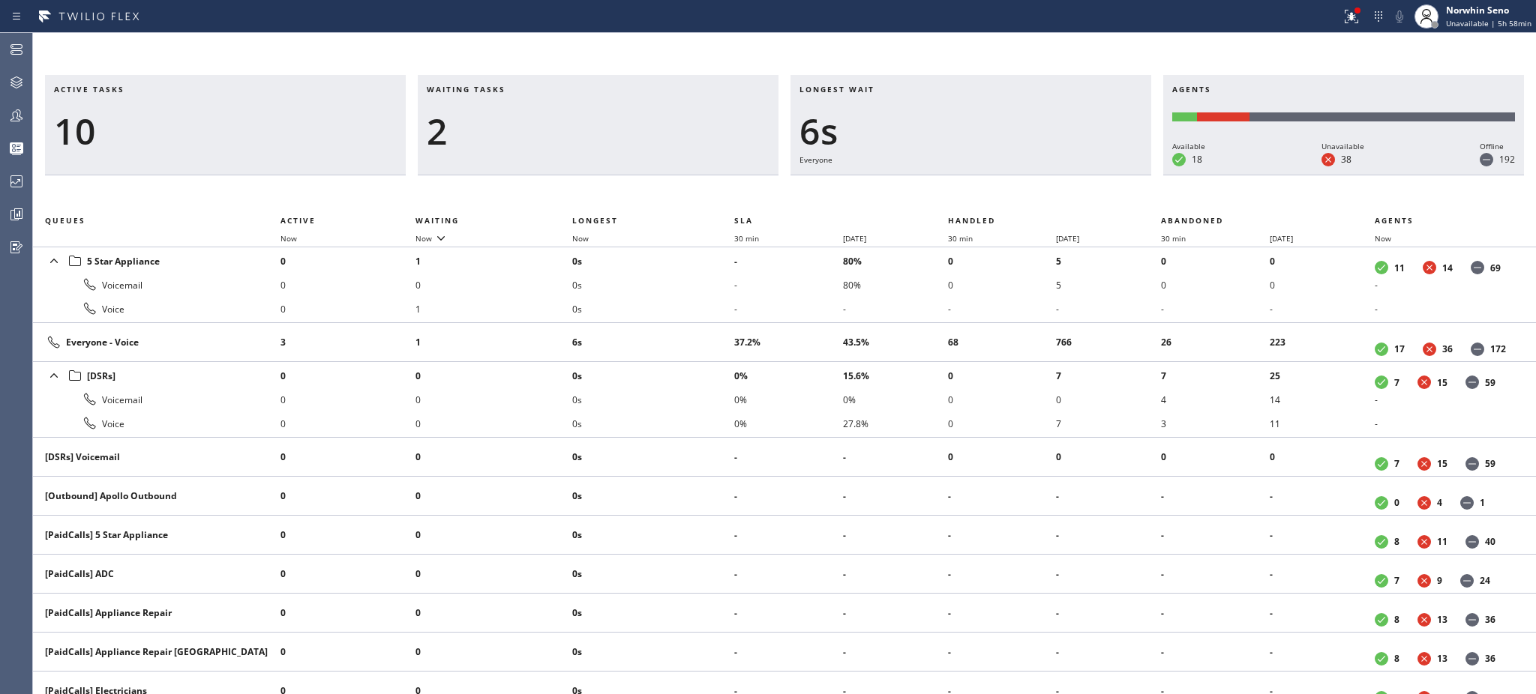
click at [705, 328] on td "6s" at bounding box center [653, 342] width 162 height 39
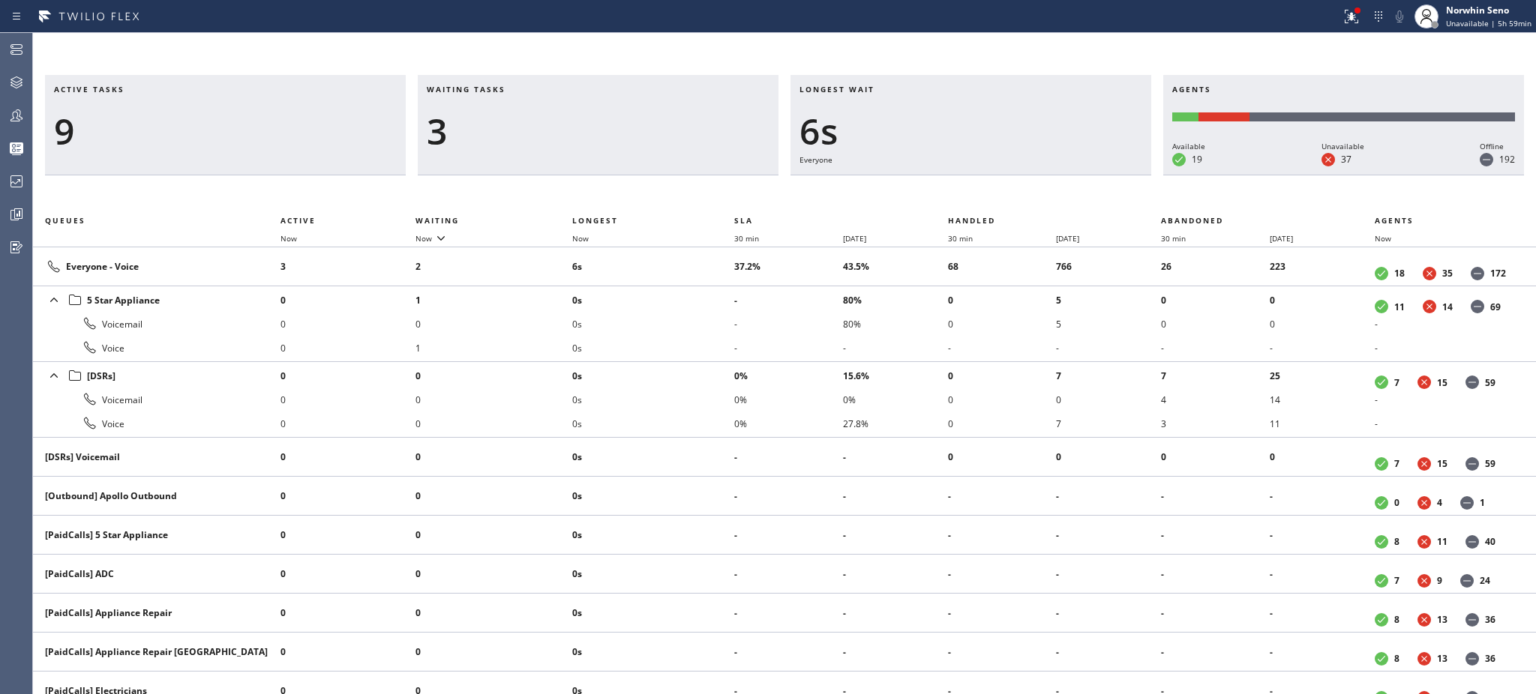
click at [705, 328] on li "0s" at bounding box center [653, 324] width 162 height 24
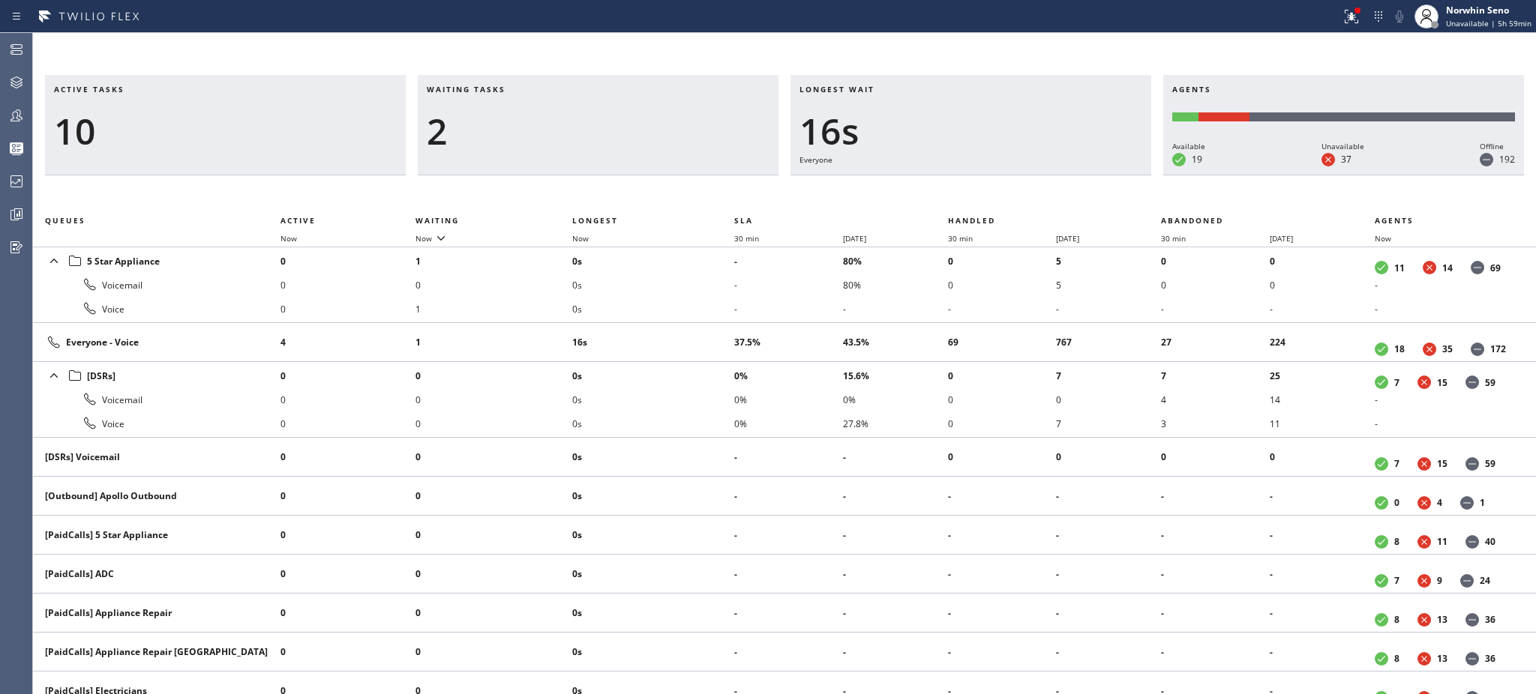
click at [705, 328] on td "16s" at bounding box center [653, 342] width 162 height 39
click at [705, 328] on td "21s" at bounding box center [653, 342] width 162 height 39
click at [705, 328] on td "26s" at bounding box center [653, 342] width 162 height 39
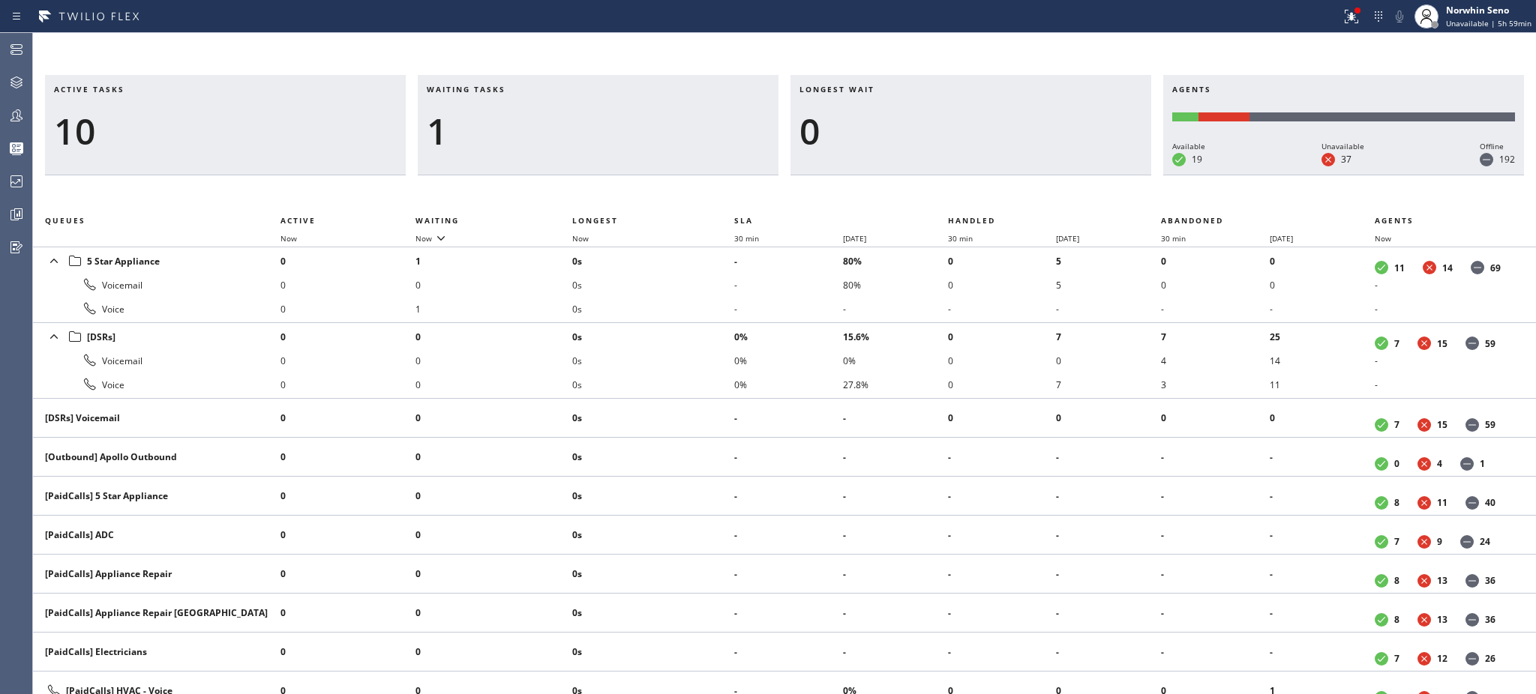
click at [705, 328] on li "0s" at bounding box center [653, 337] width 162 height 24
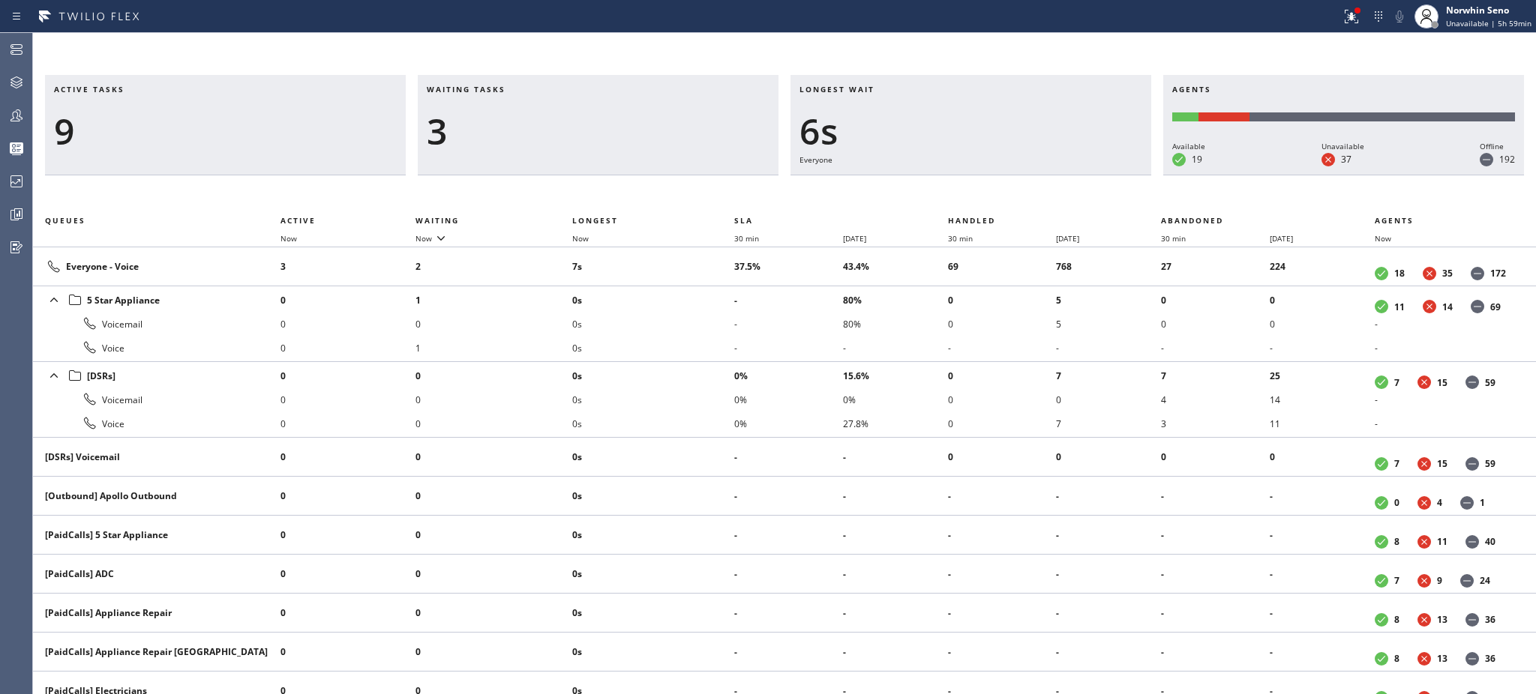
click at [705, 328] on li "0s" at bounding box center [653, 324] width 162 height 24
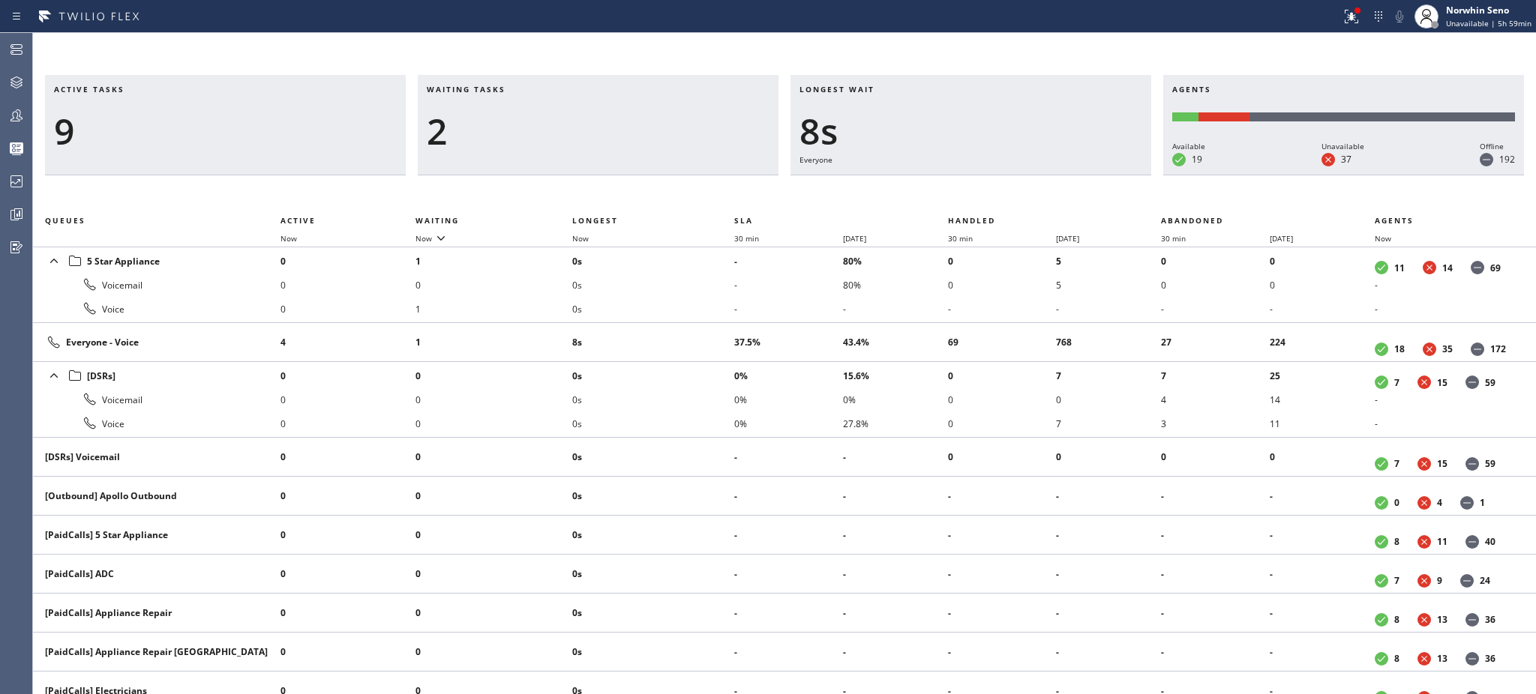
click at [705, 328] on td "8s" at bounding box center [653, 342] width 162 height 39
click at [705, 328] on td "13s" at bounding box center [653, 342] width 162 height 39
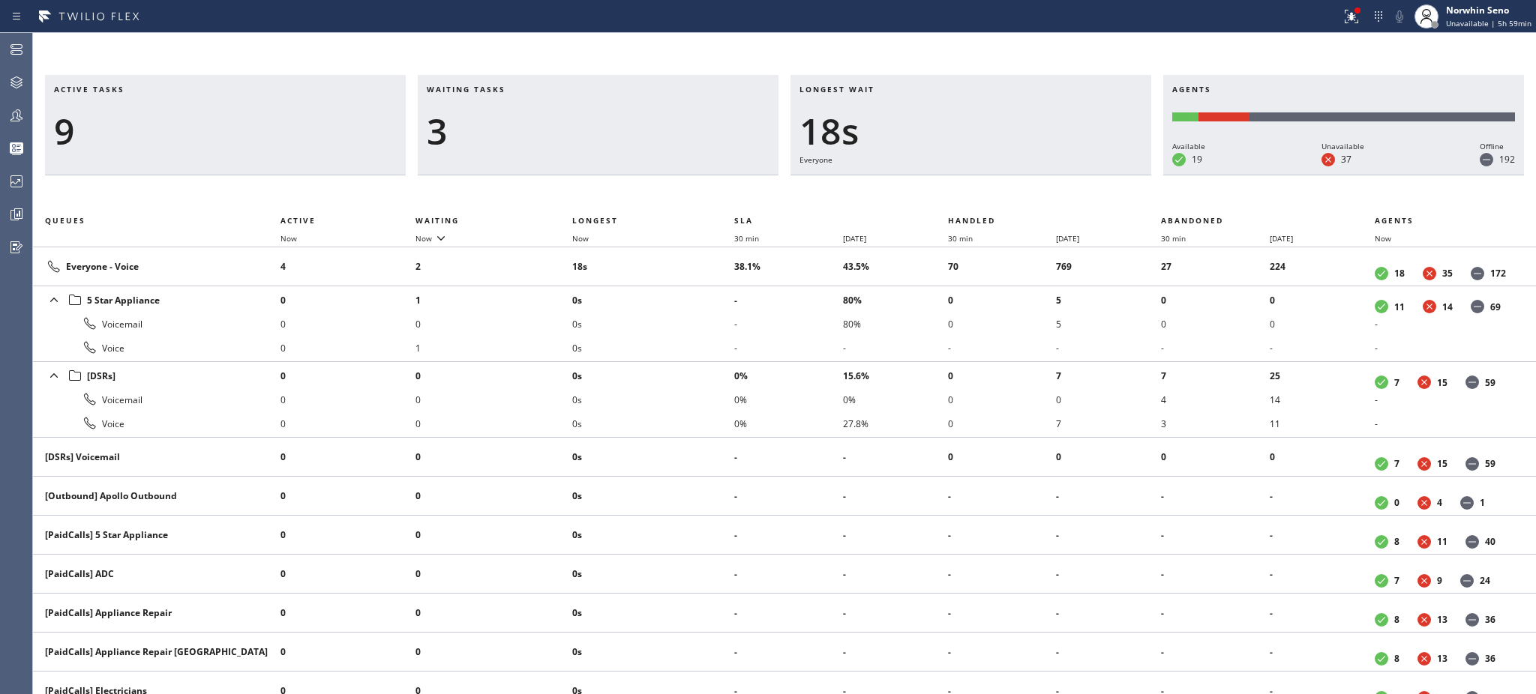
click at [705, 328] on li "0s" at bounding box center [653, 324] width 162 height 24
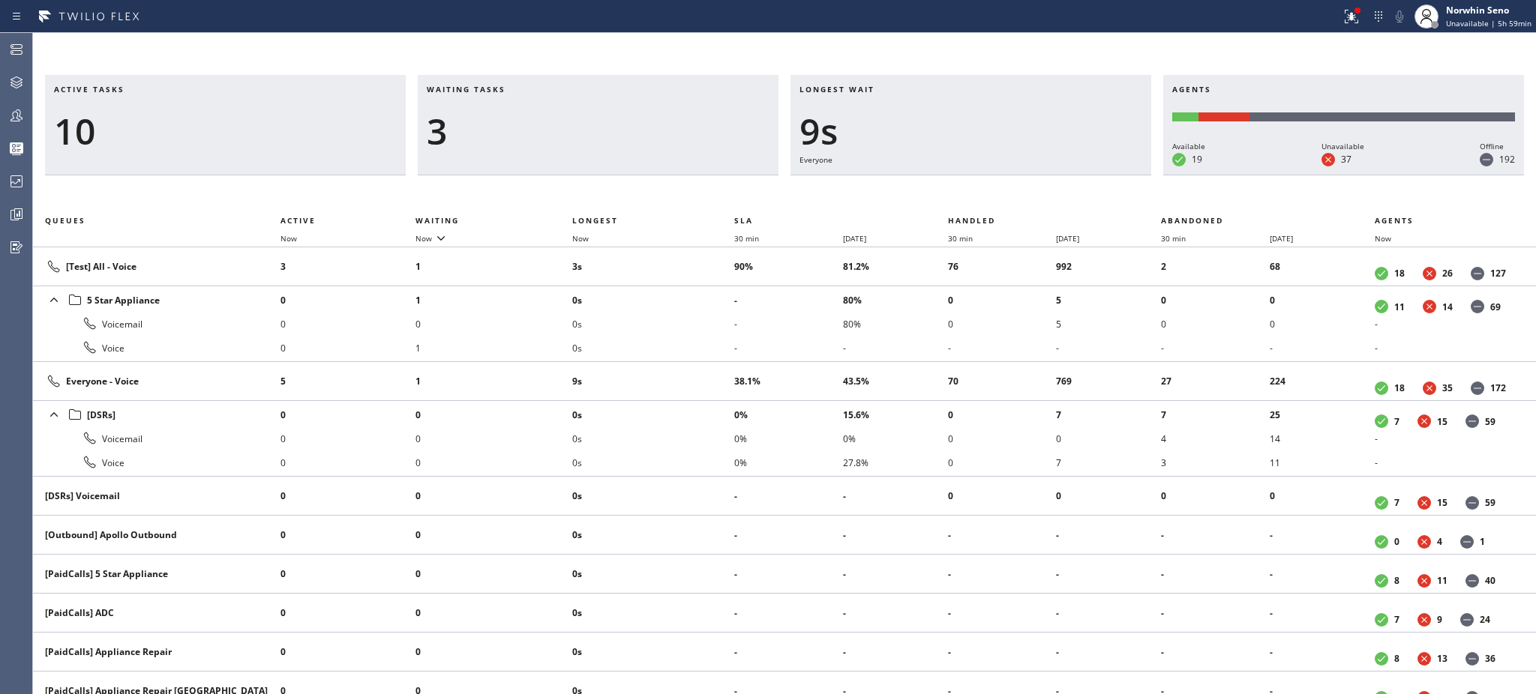
click at [705, 328] on li "0s" at bounding box center [653, 324] width 162 height 24
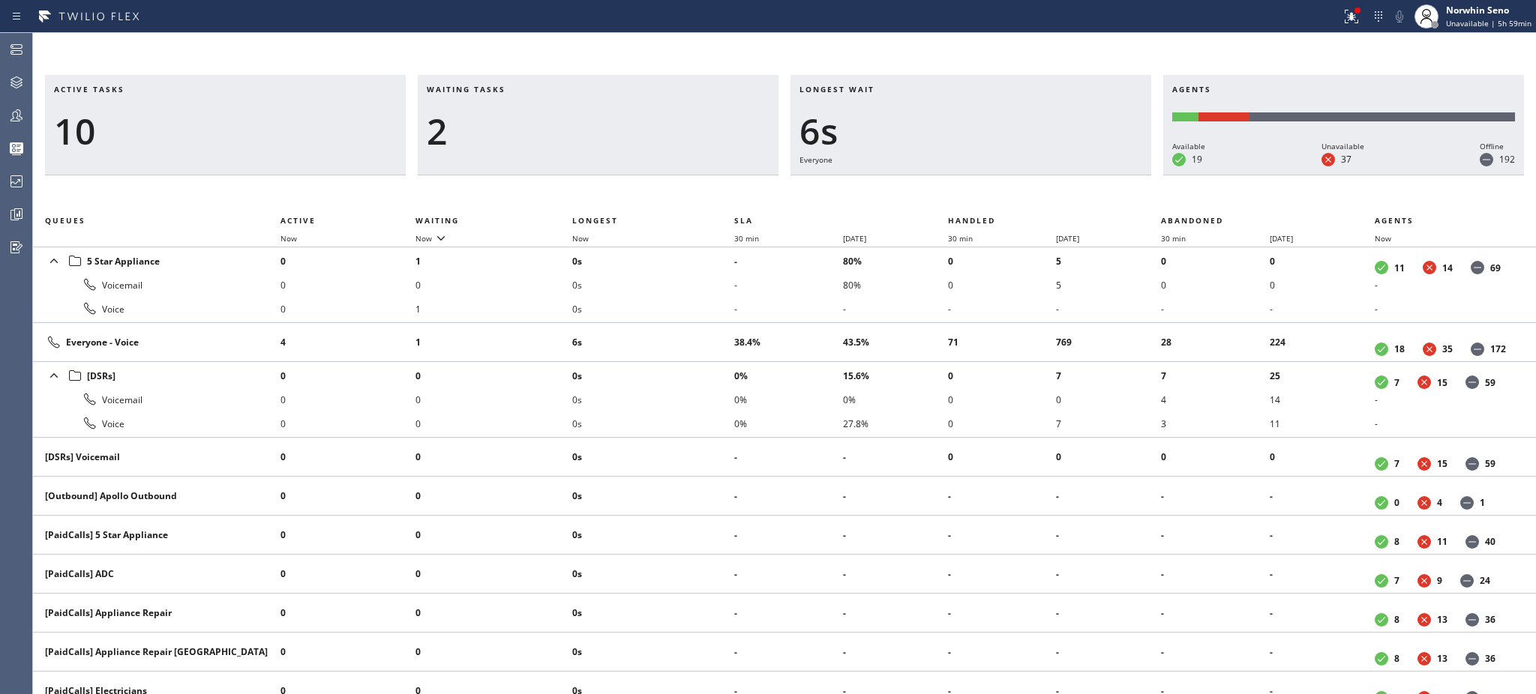
click at [705, 328] on td "6s" at bounding box center [653, 342] width 162 height 39
click at [705, 328] on td "11s" at bounding box center [653, 342] width 162 height 39
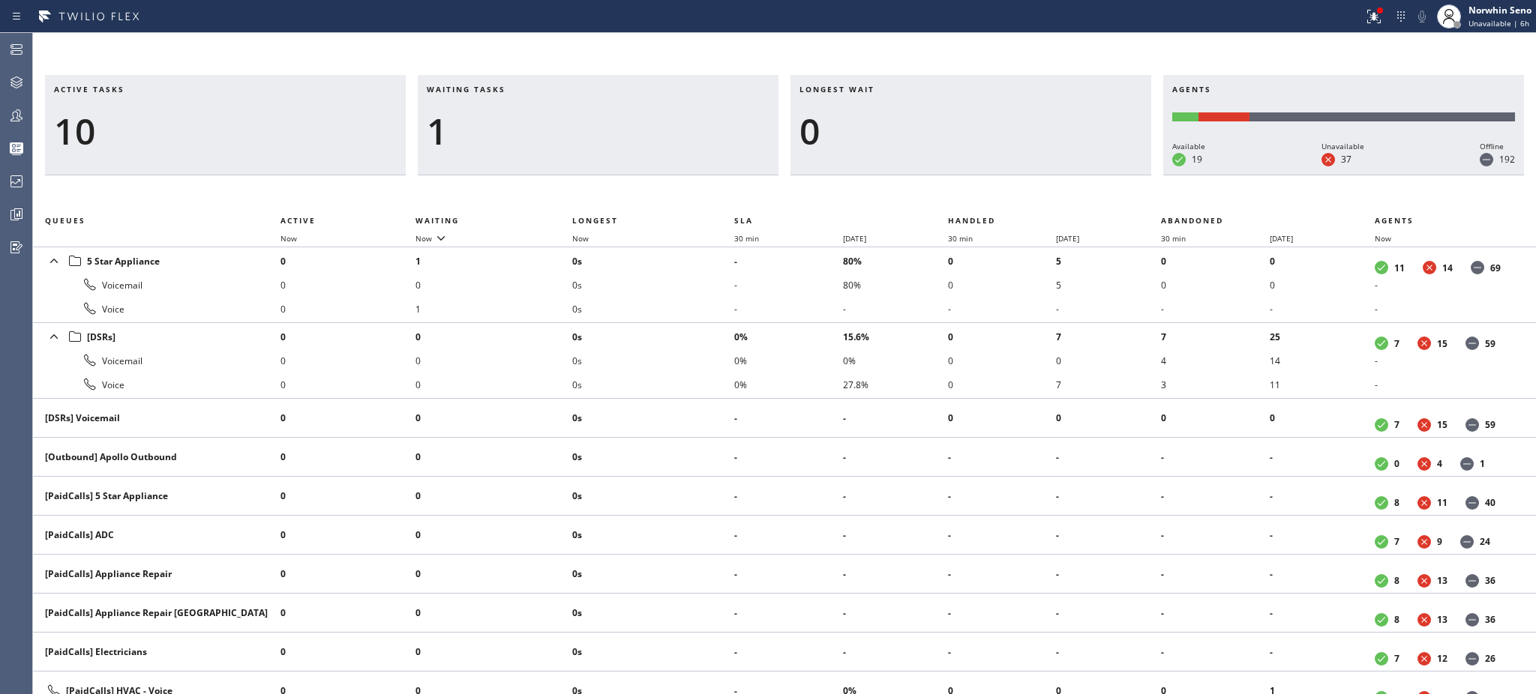
click at [705, 328] on li "0s" at bounding box center [653, 337] width 162 height 24
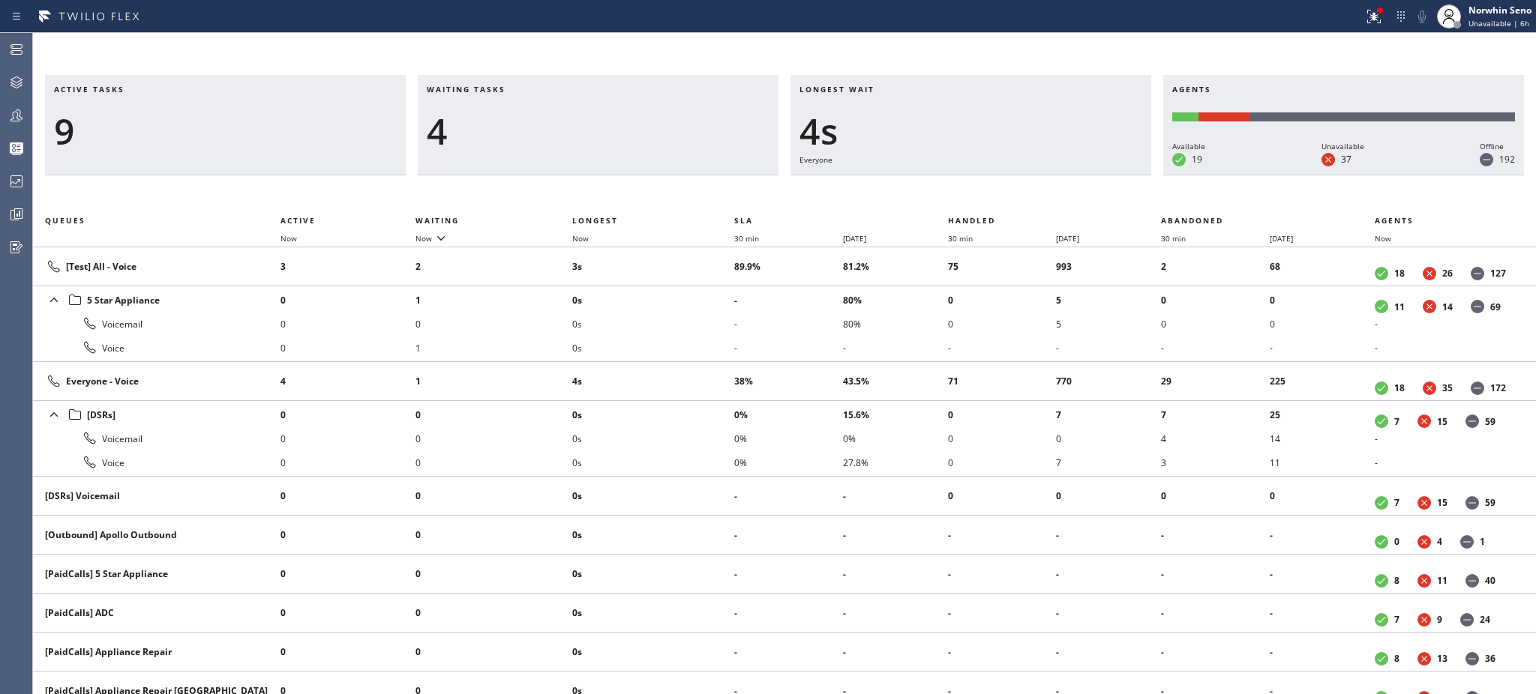
click at [705, 328] on li "0s" at bounding box center [653, 324] width 162 height 24
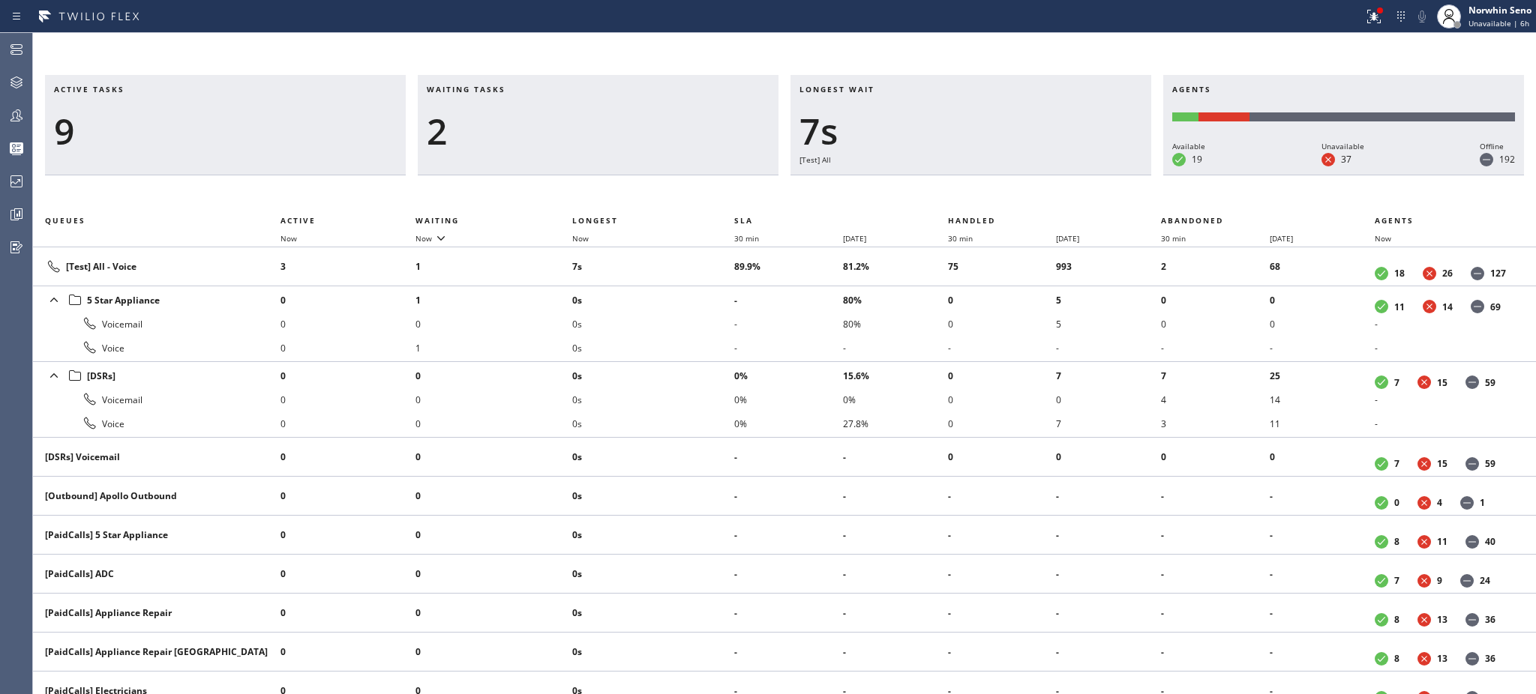
click at [705, 328] on li "0s" at bounding box center [653, 324] width 162 height 24
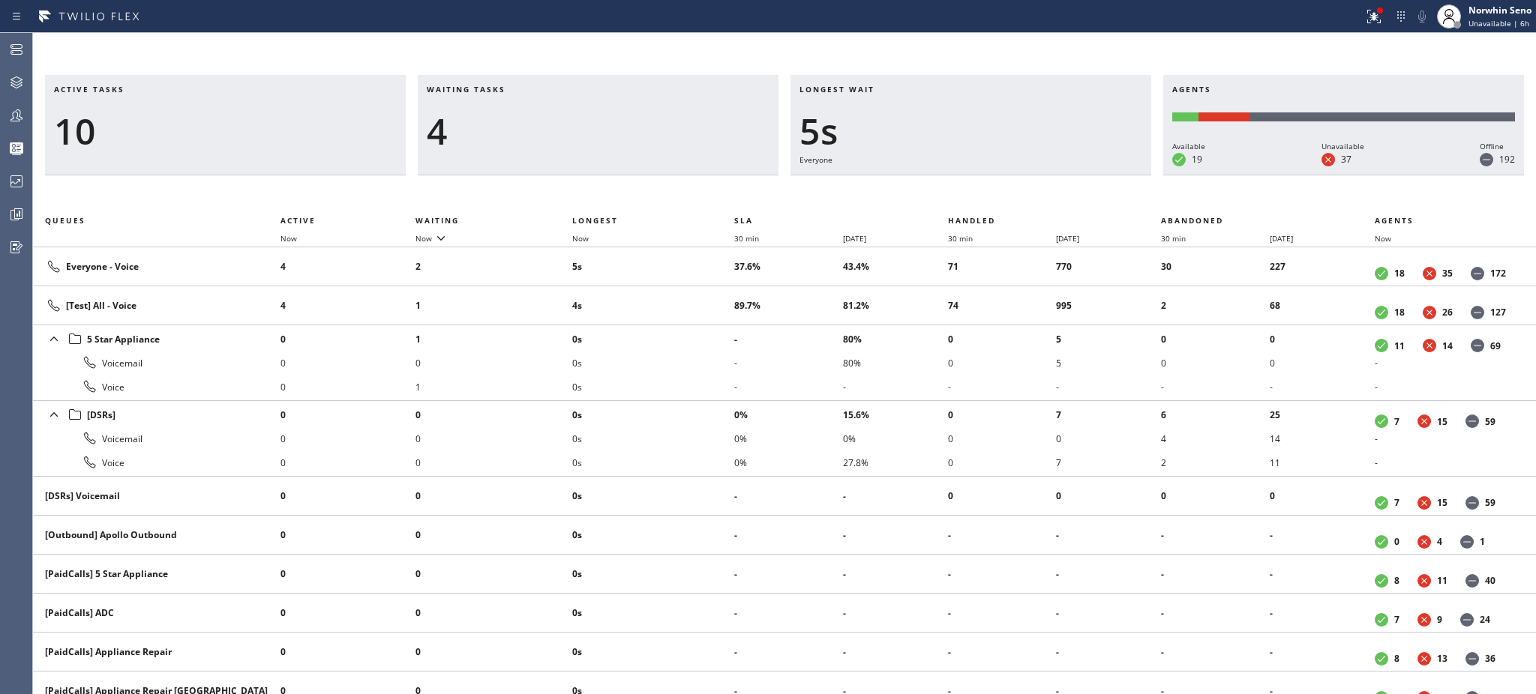
click at [705, 351] on li "0s" at bounding box center [653, 363] width 162 height 24
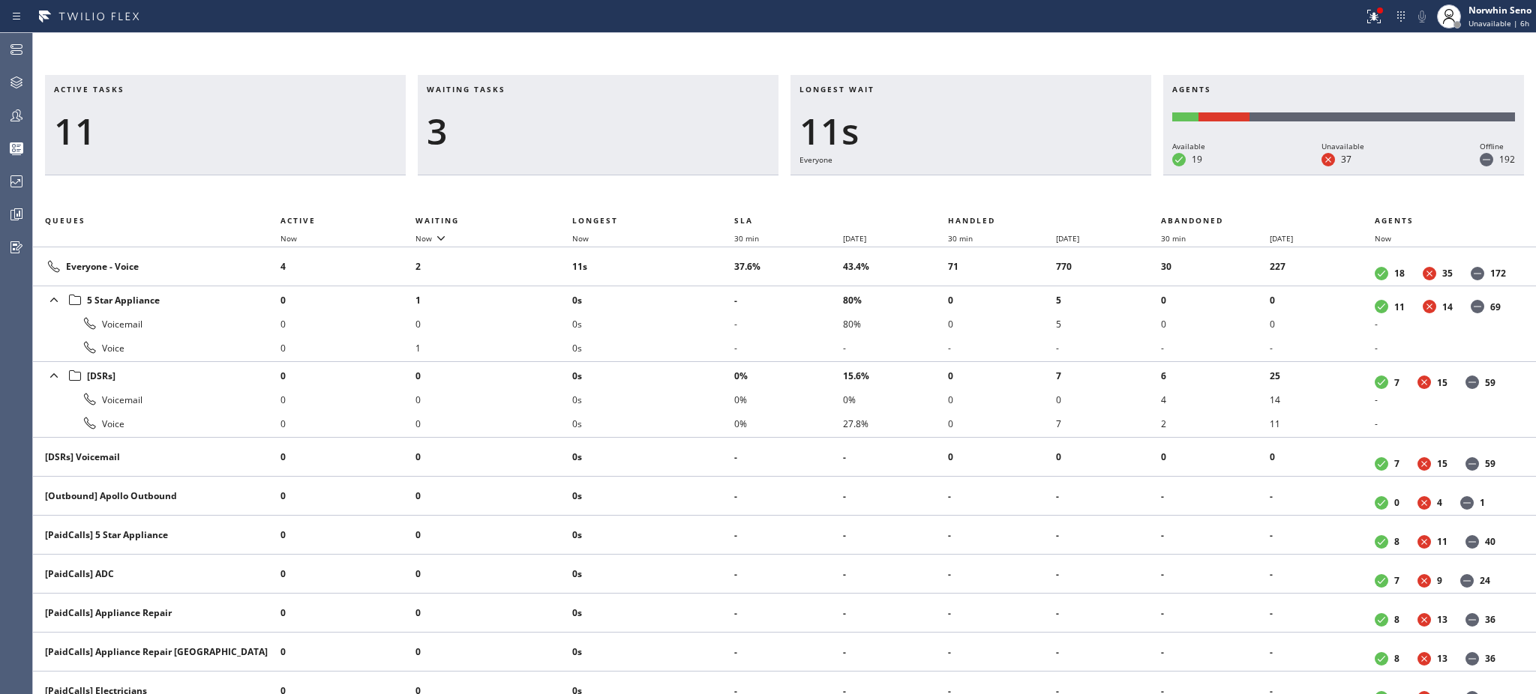
click at [705, 328] on li "0s" at bounding box center [653, 324] width 162 height 24
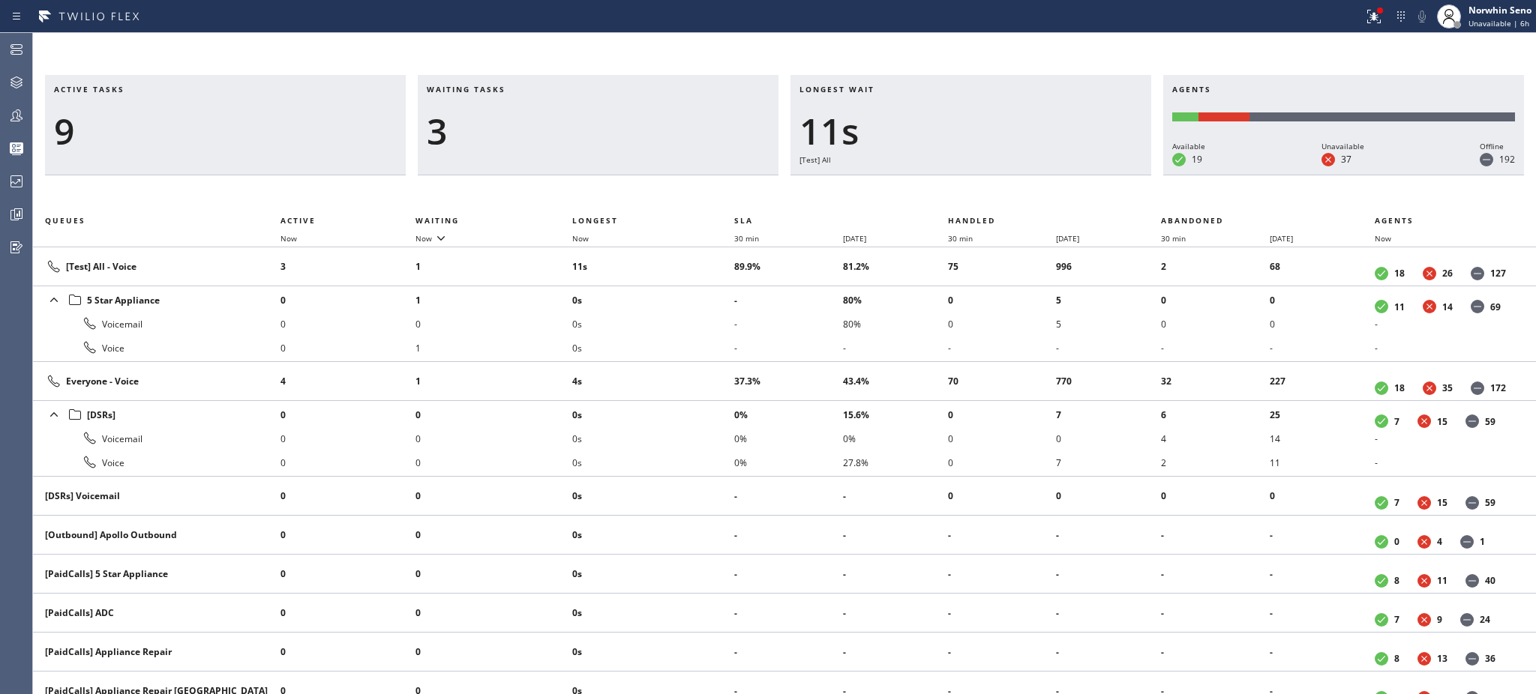
click at [705, 328] on li "0s" at bounding box center [653, 324] width 162 height 24
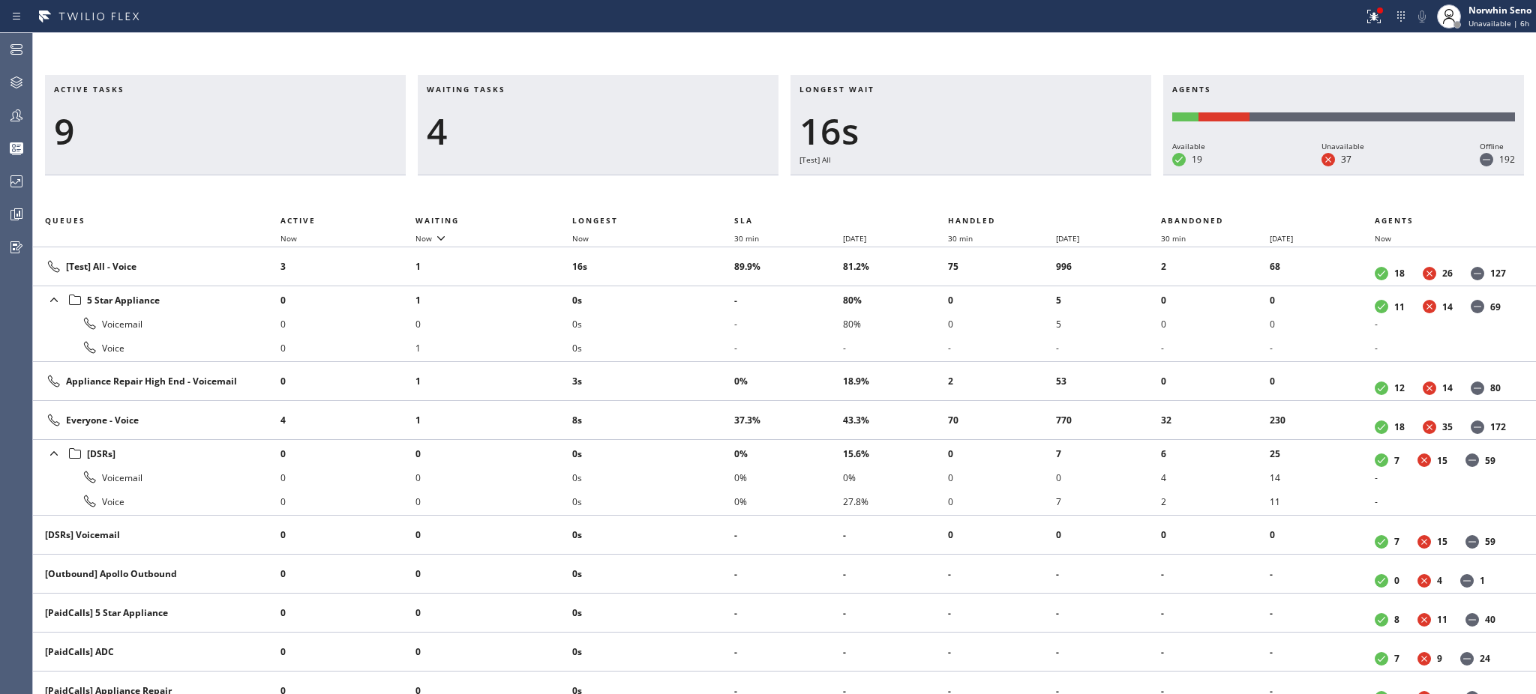
click at [705, 328] on li "0s" at bounding box center [653, 324] width 162 height 24
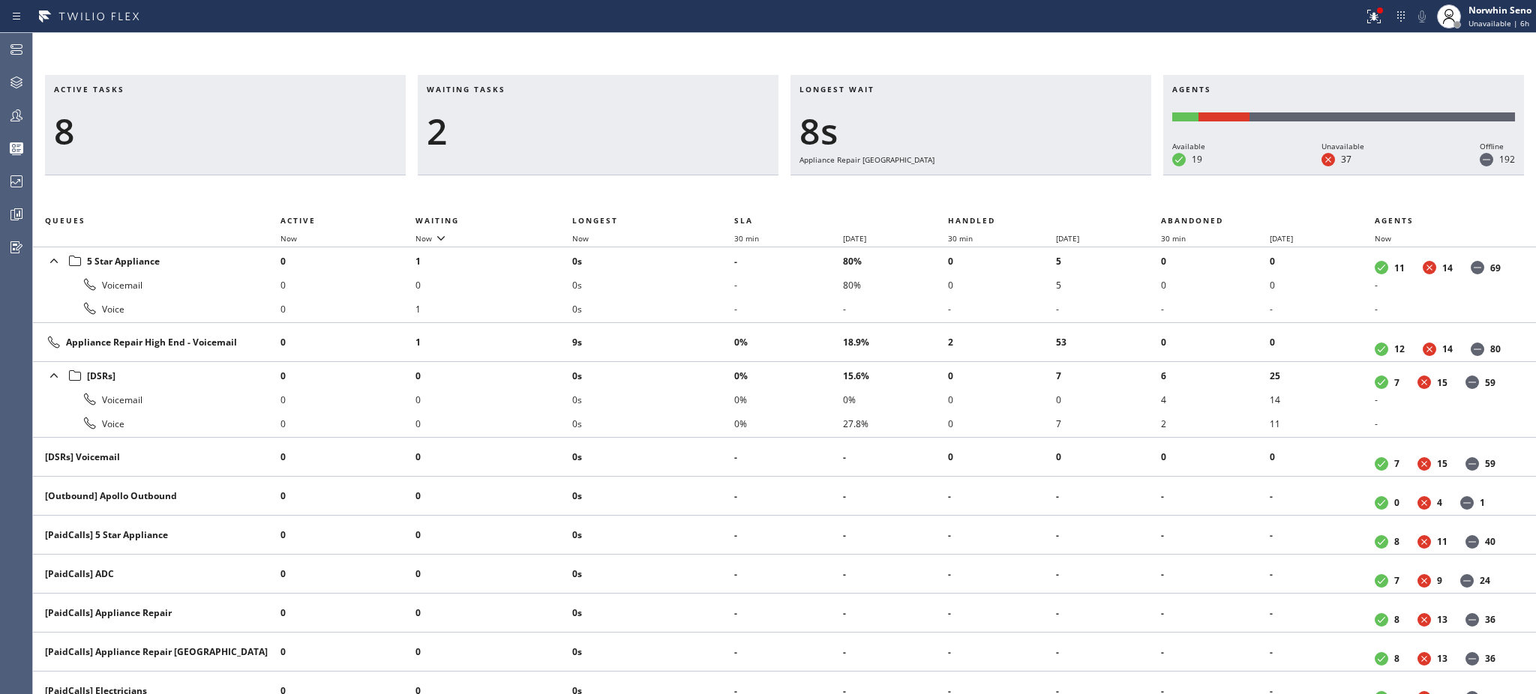
click at [705, 328] on td "9s" at bounding box center [653, 342] width 162 height 39
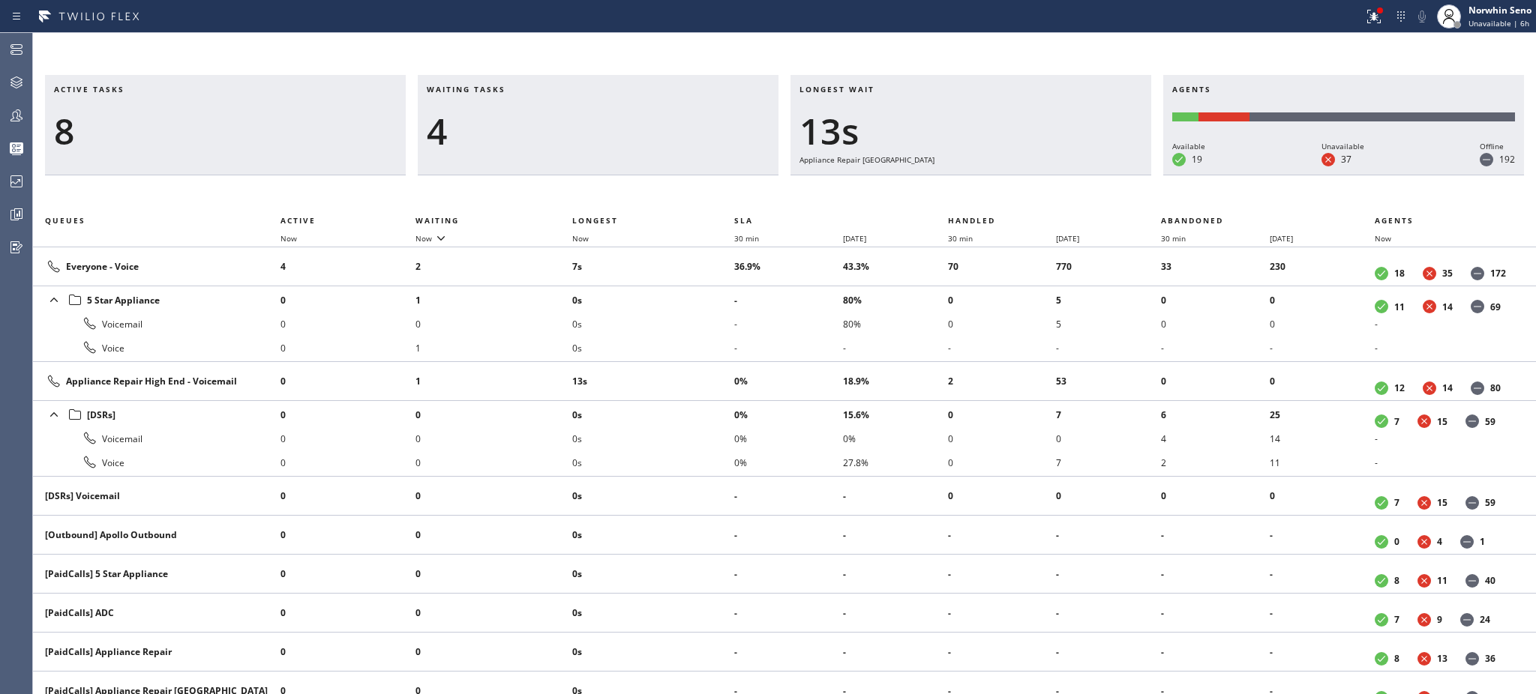
click at [705, 328] on li "0s" at bounding box center [653, 324] width 162 height 24
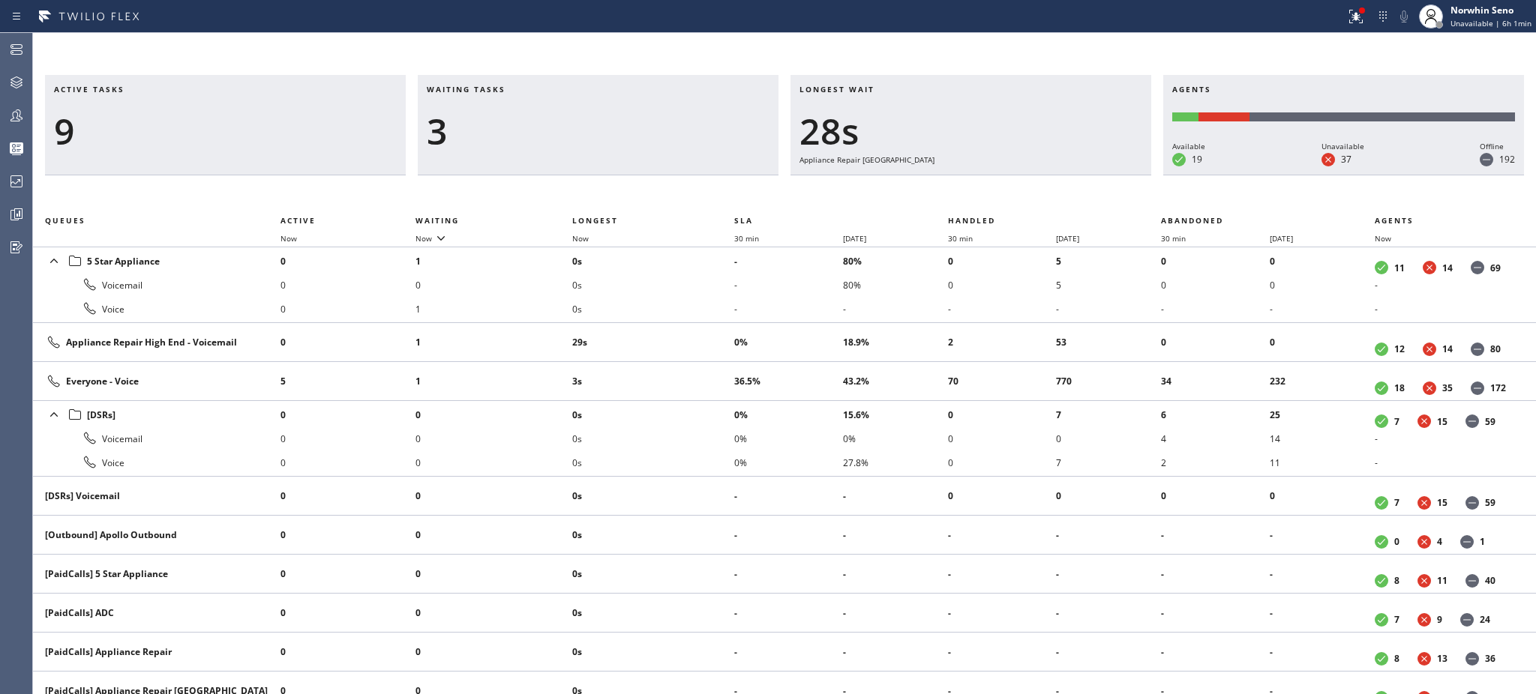
click at [705, 328] on td "29s" at bounding box center [653, 342] width 162 height 39
click at [705, 328] on td "33s" at bounding box center [653, 342] width 162 height 39
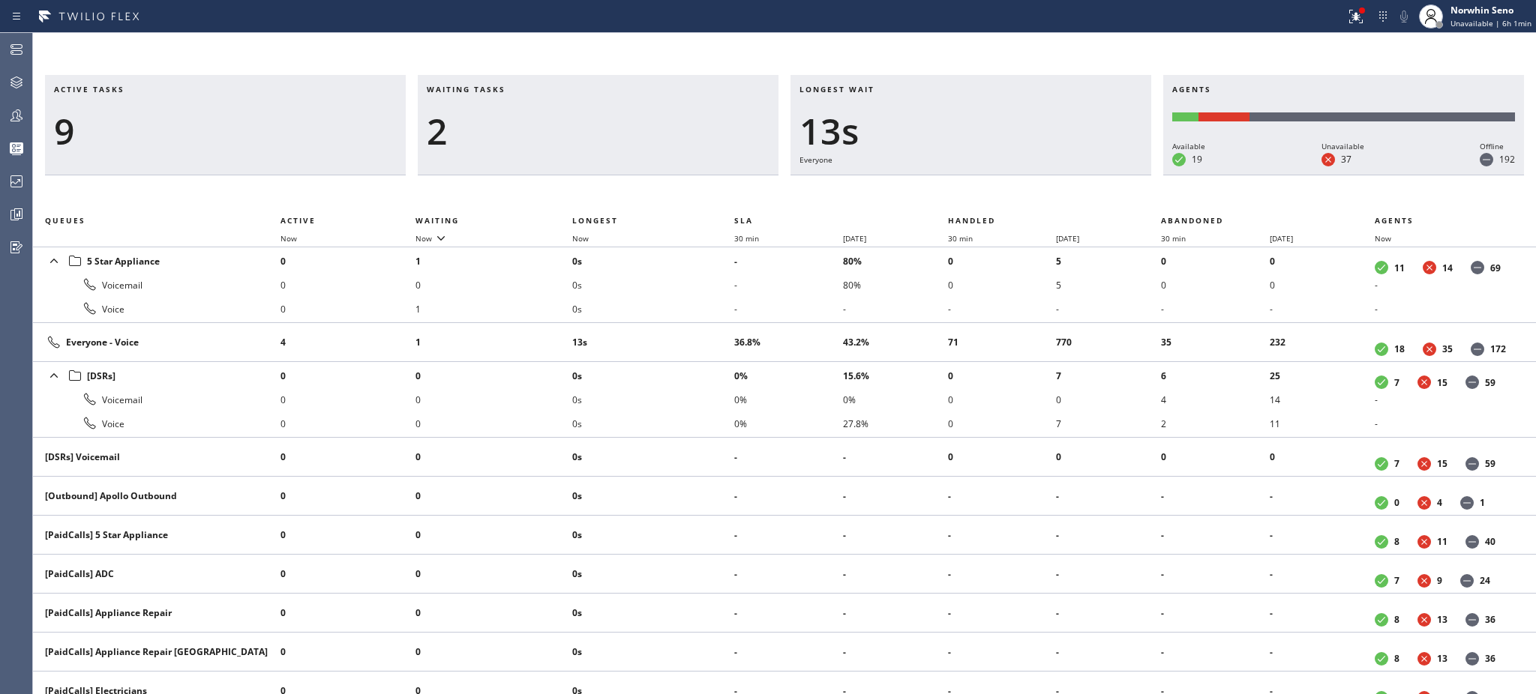
click at [705, 328] on td "13s" at bounding box center [653, 342] width 162 height 39
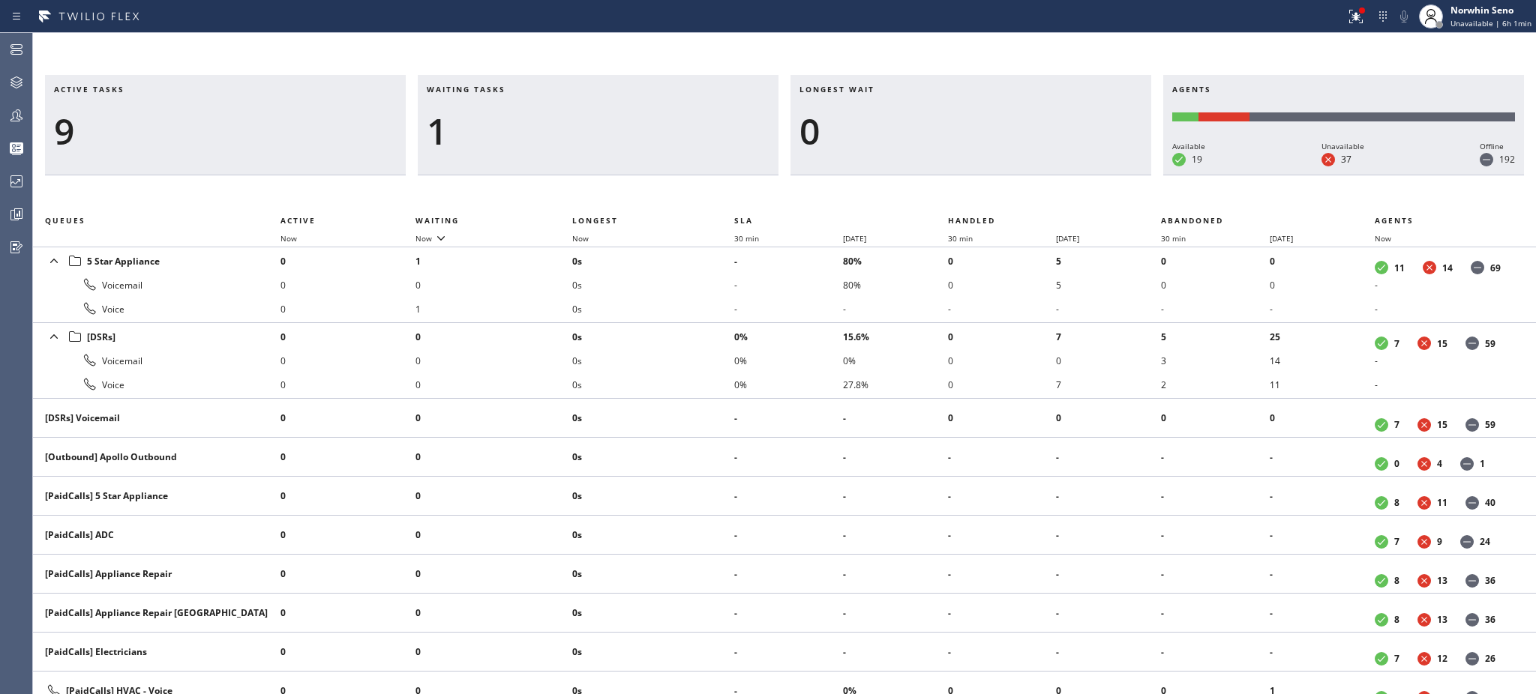
click at [705, 328] on li "0s" at bounding box center [653, 337] width 162 height 24
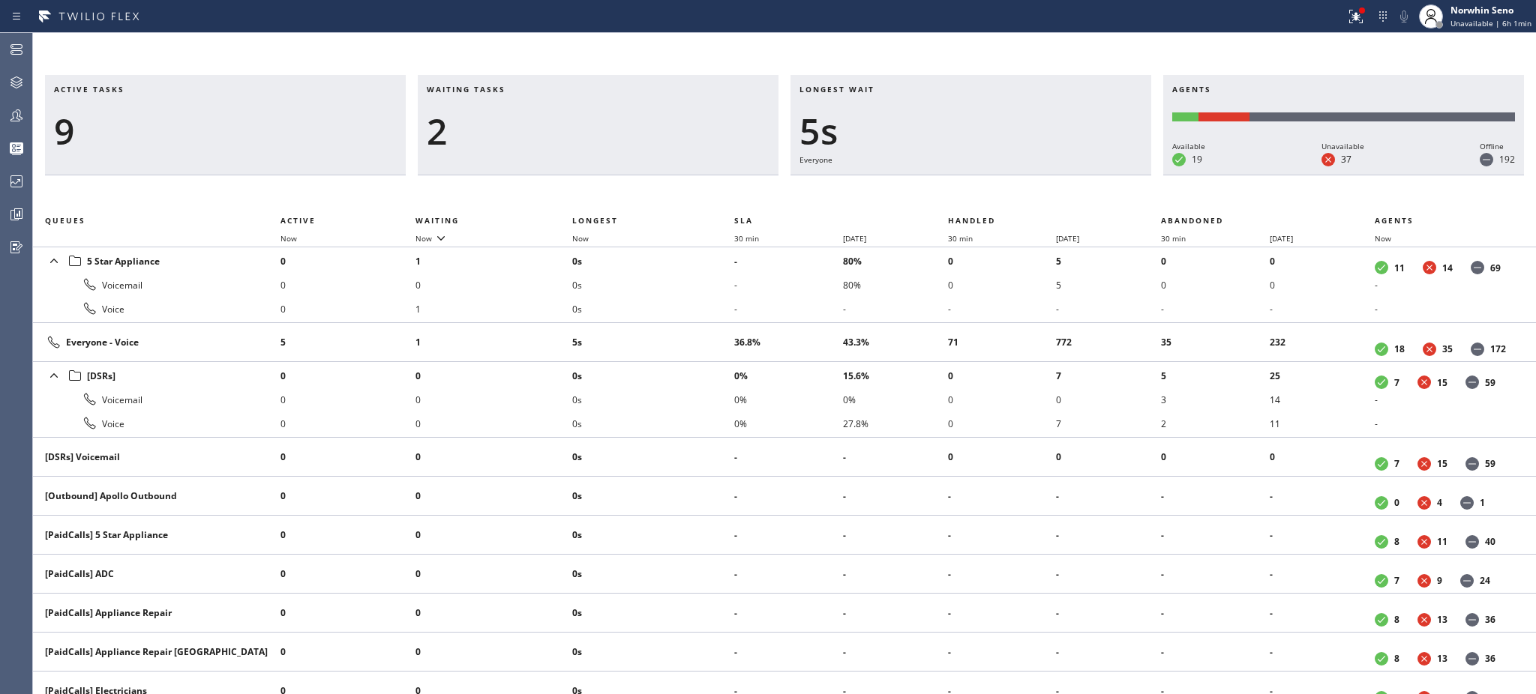
click at [705, 328] on td "5s" at bounding box center [653, 342] width 162 height 39
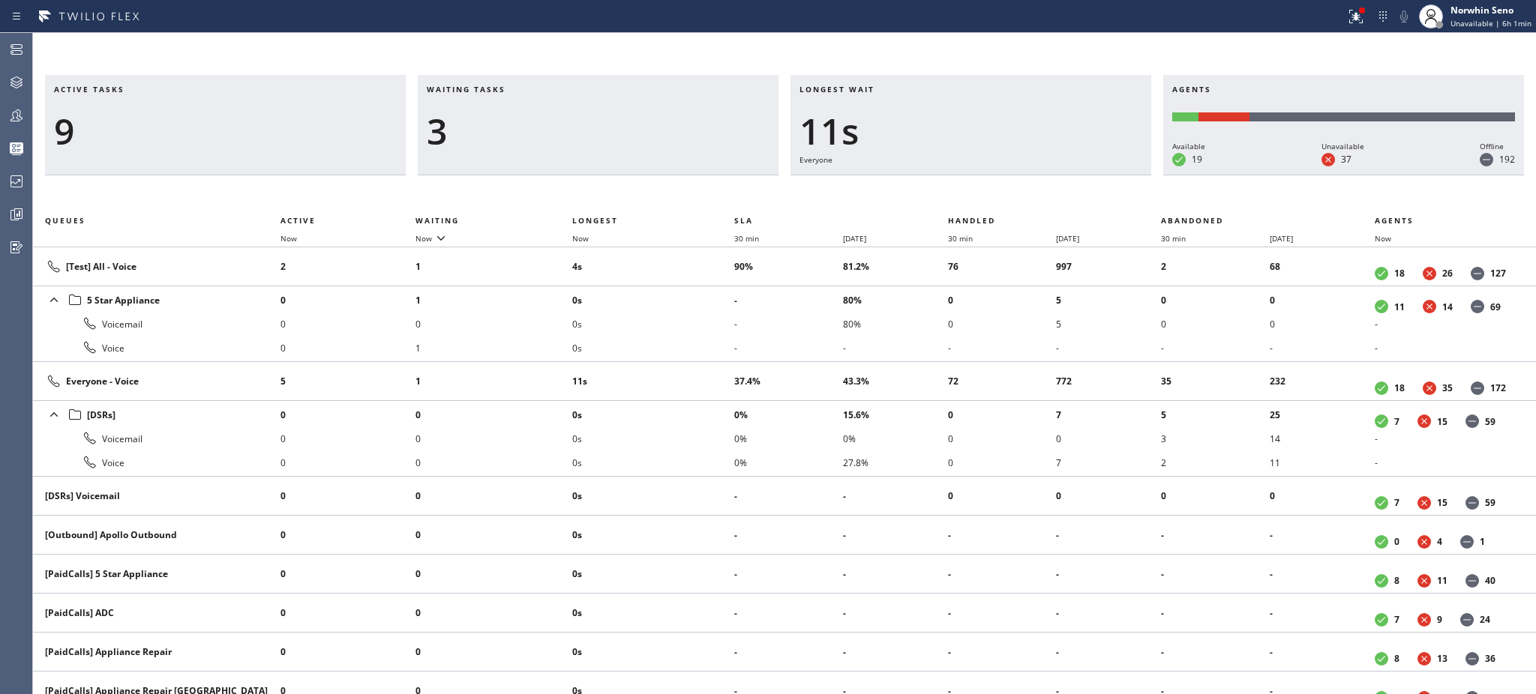
click at [705, 328] on li "0s" at bounding box center [653, 324] width 162 height 24
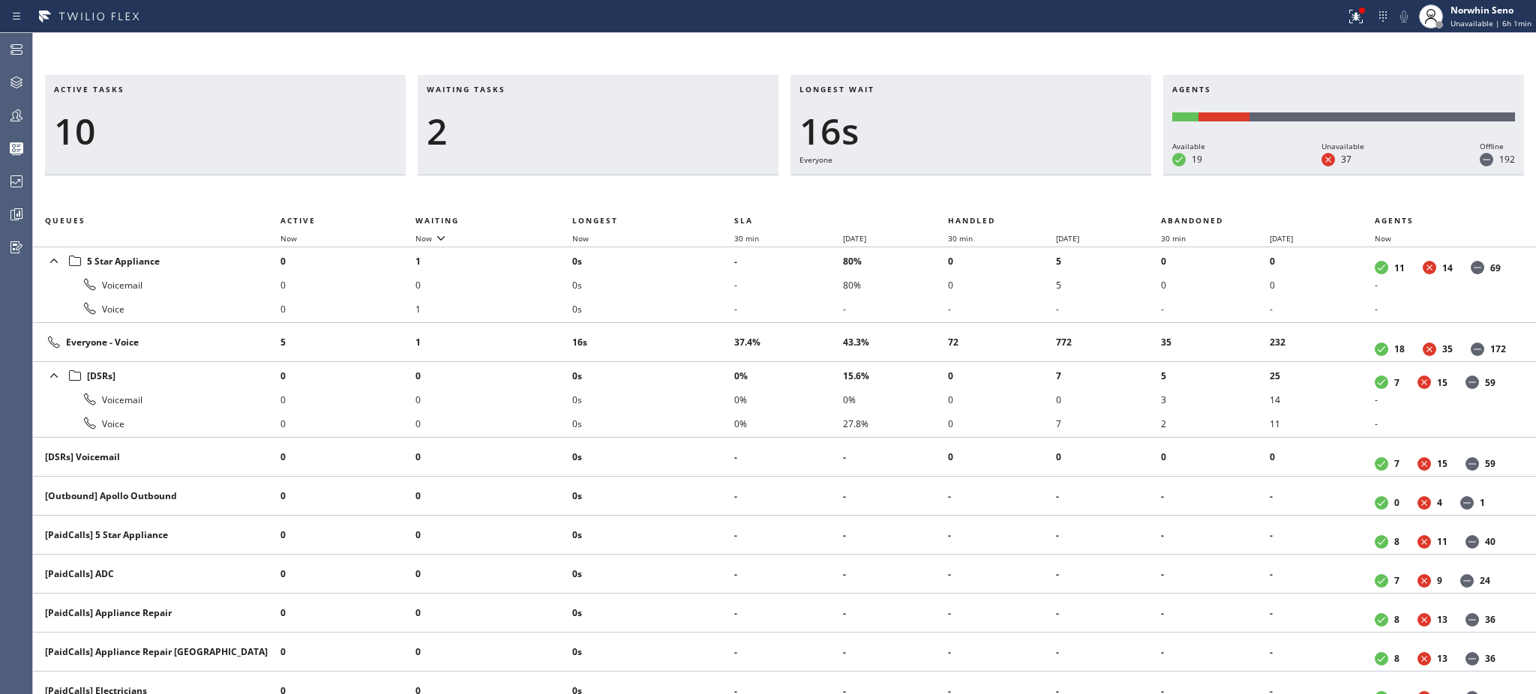
click at [705, 328] on td "16s" at bounding box center [653, 342] width 162 height 39
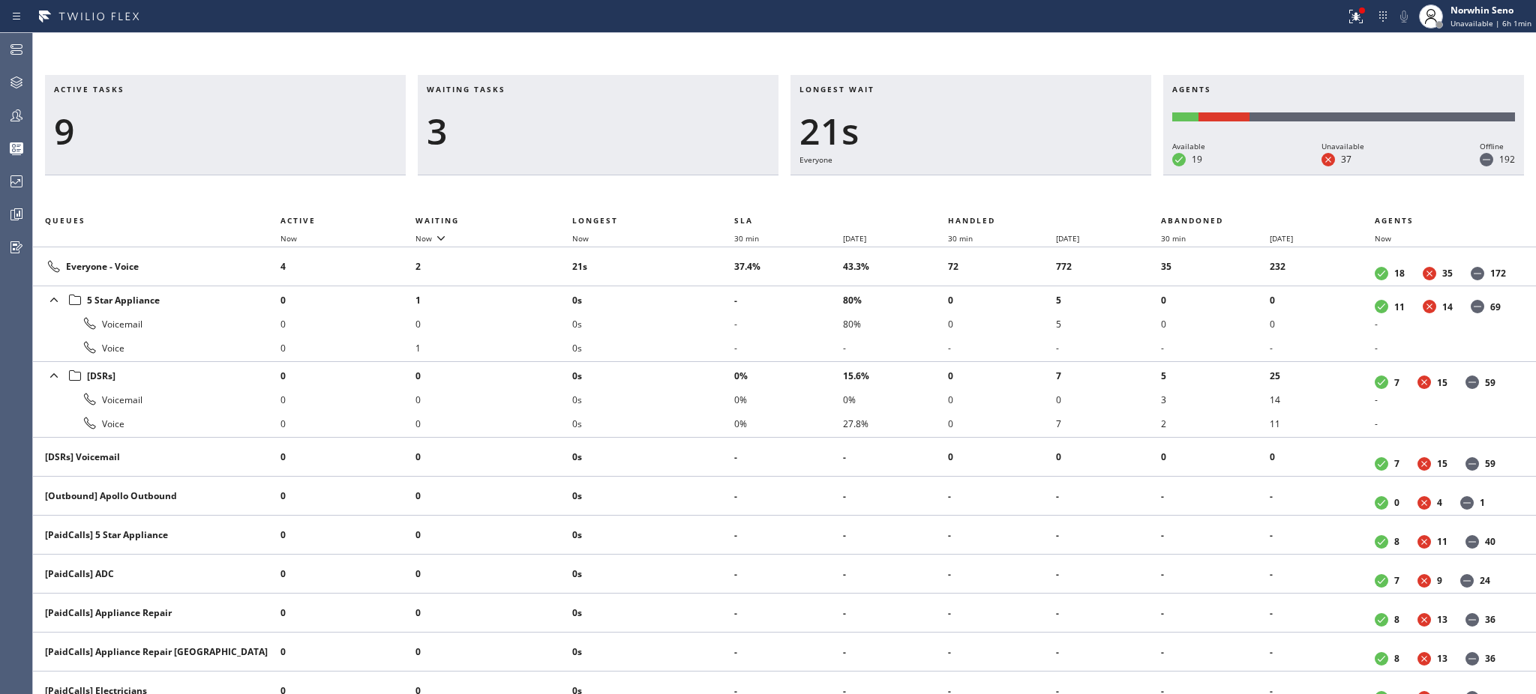
click at [705, 328] on li "0s" at bounding box center [653, 324] width 162 height 24
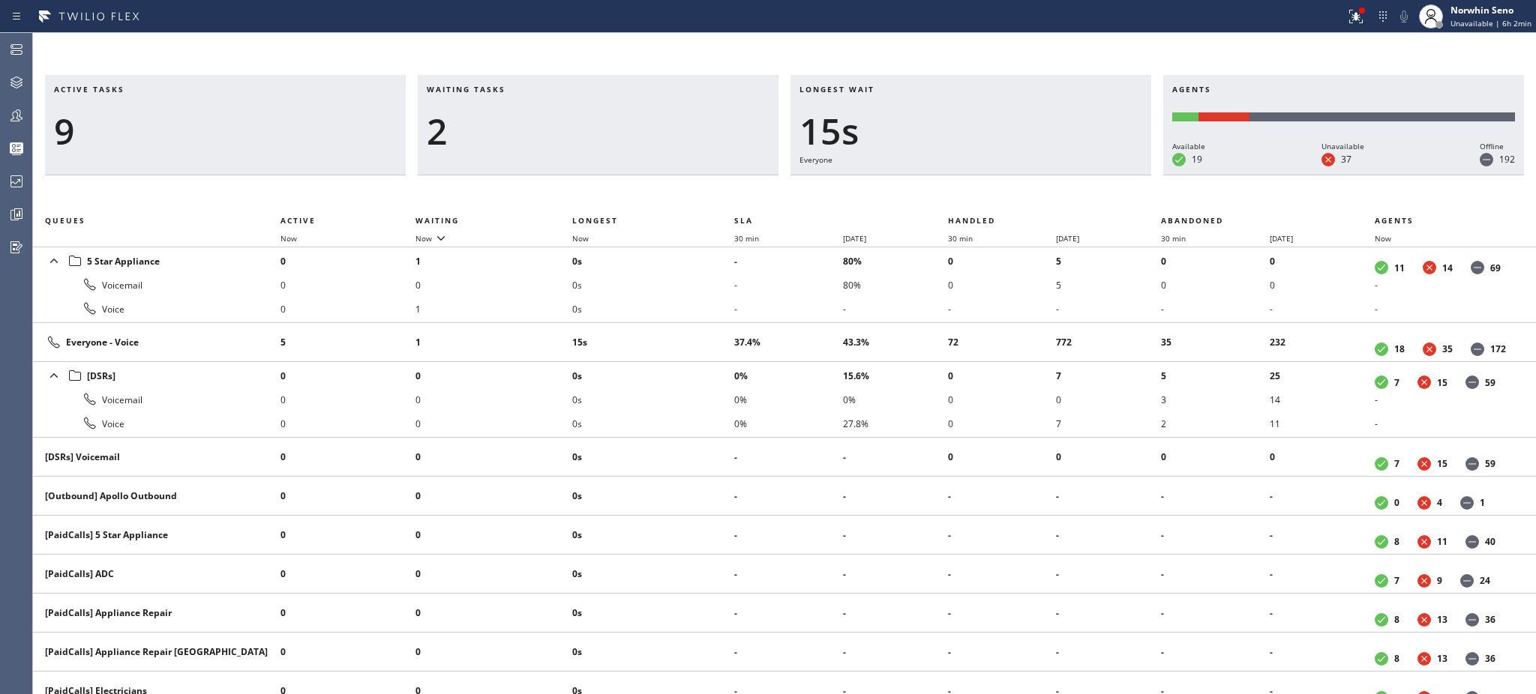
click at [705, 328] on td "15s" at bounding box center [653, 342] width 162 height 39
click at [705, 328] on td "6s" at bounding box center [653, 342] width 162 height 39
click at [705, 328] on td "11s" at bounding box center [653, 342] width 162 height 39
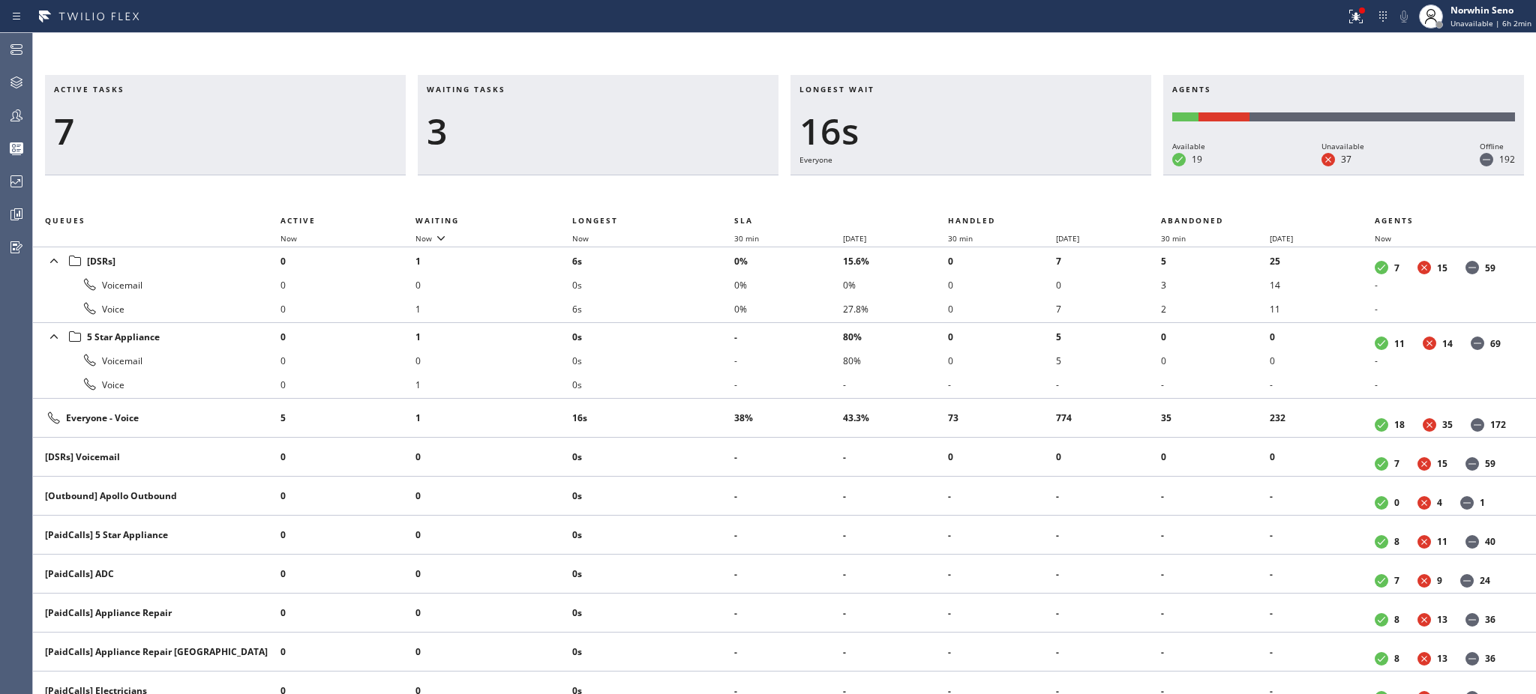
click at [705, 328] on li "0s" at bounding box center [653, 337] width 162 height 24
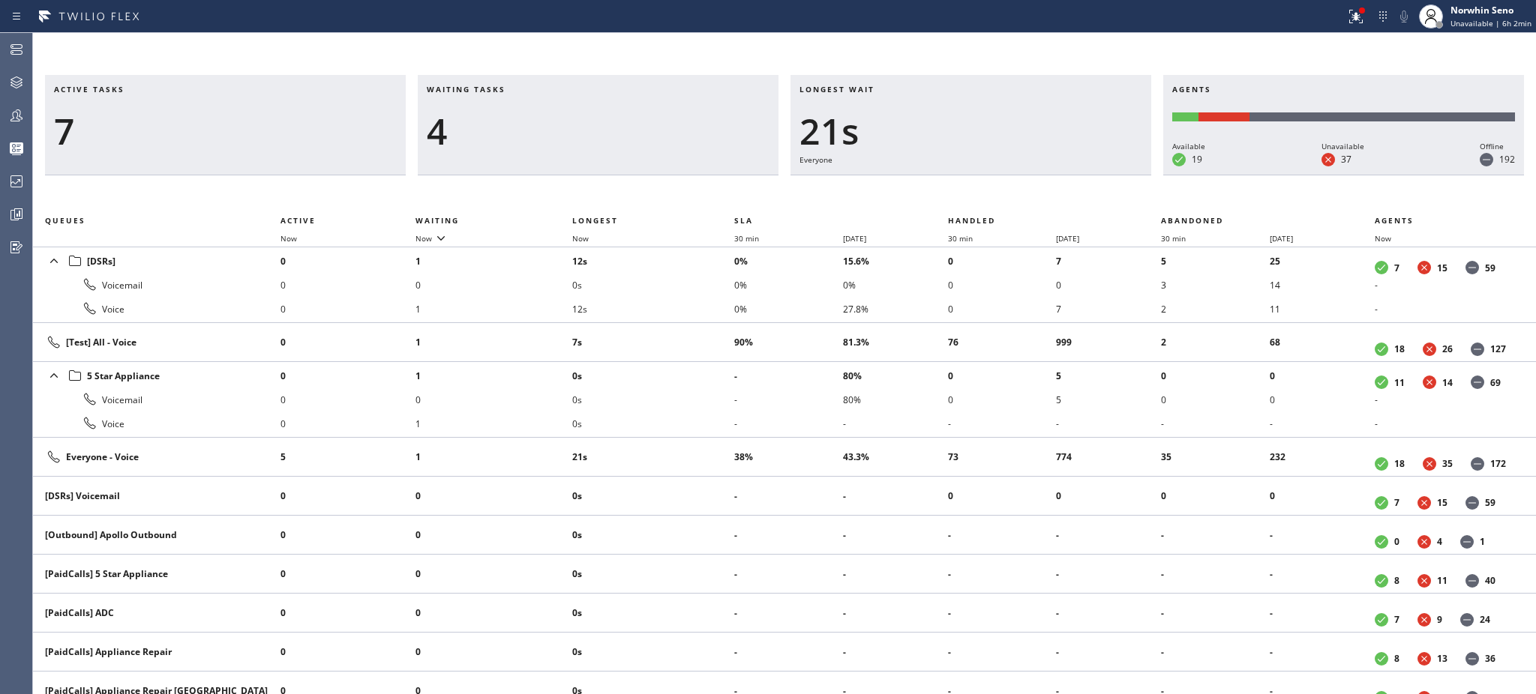
click at [705, 328] on td "7s" at bounding box center [653, 342] width 162 height 39
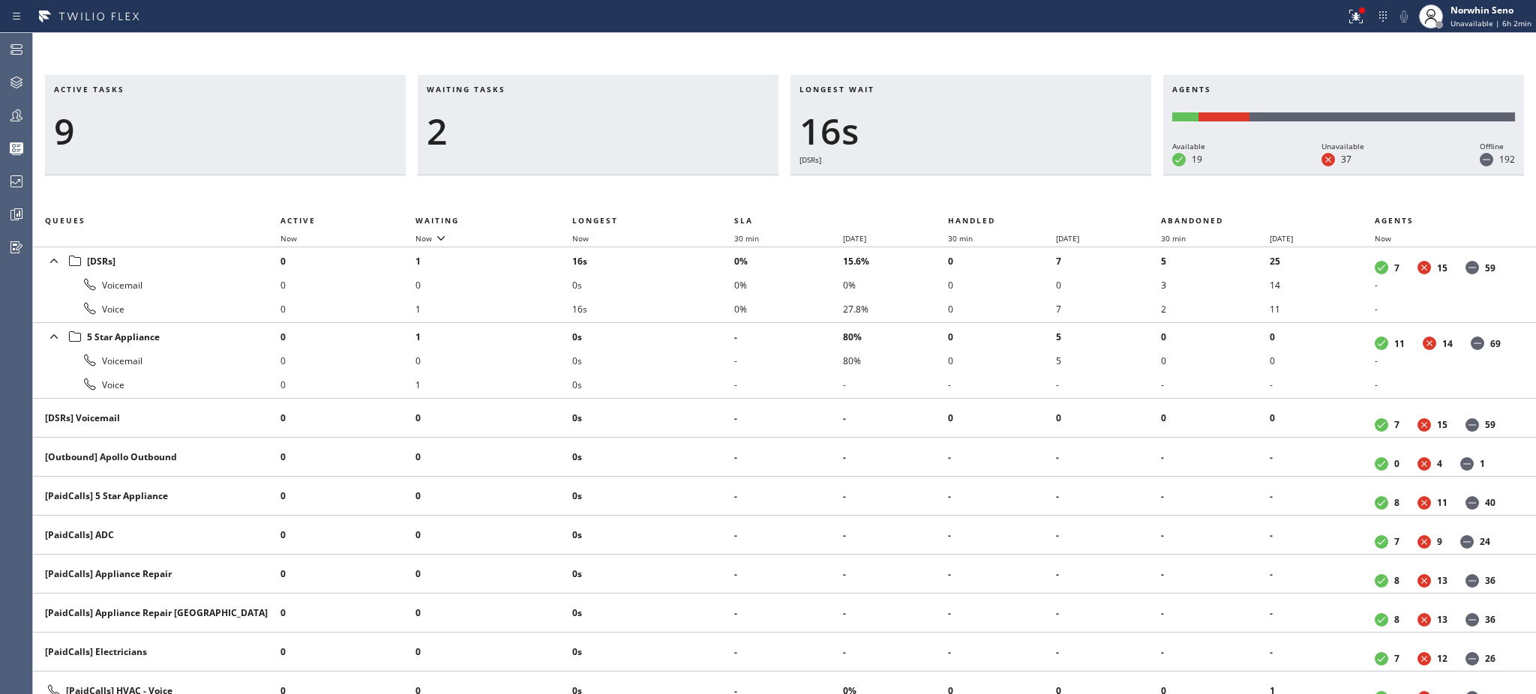
click at [705, 328] on li "0s" at bounding box center [653, 337] width 162 height 24
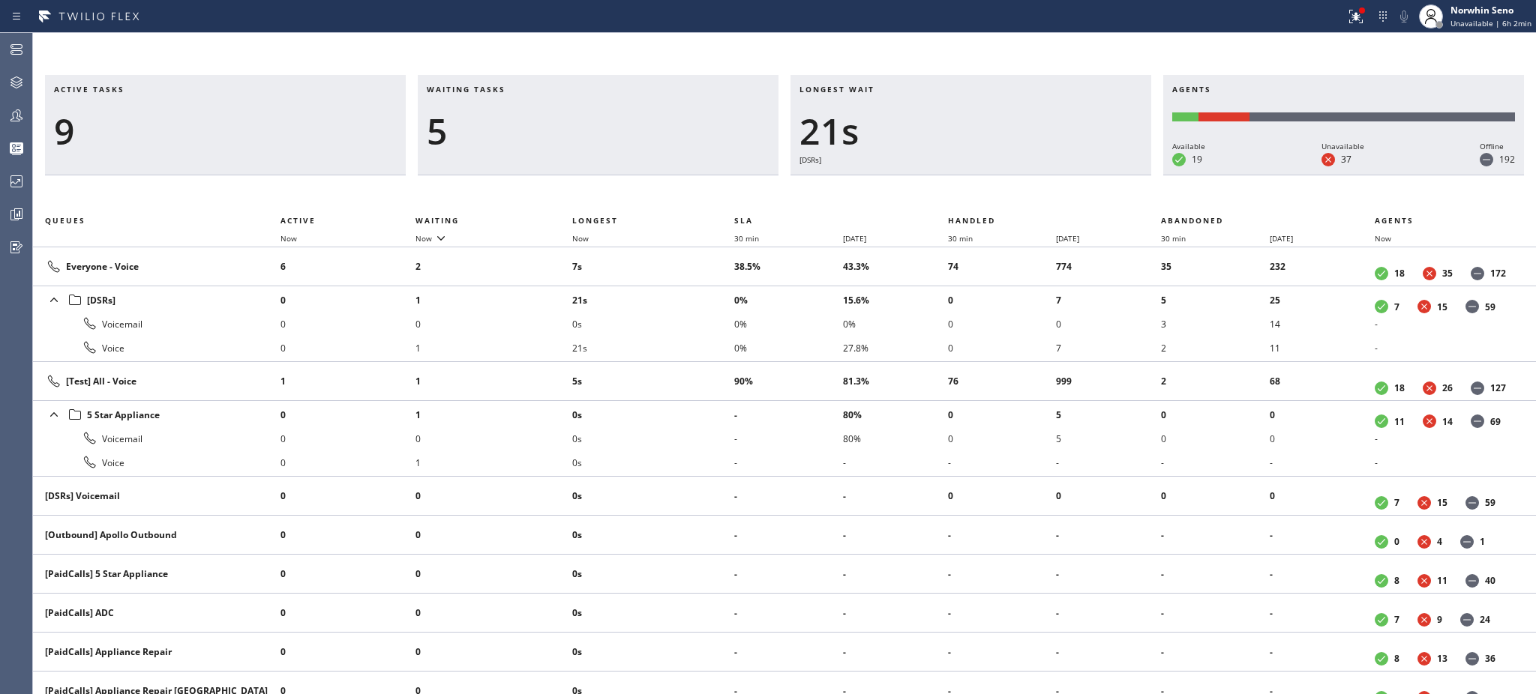
click at [705, 328] on li "0s" at bounding box center [653, 324] width 162 height 24
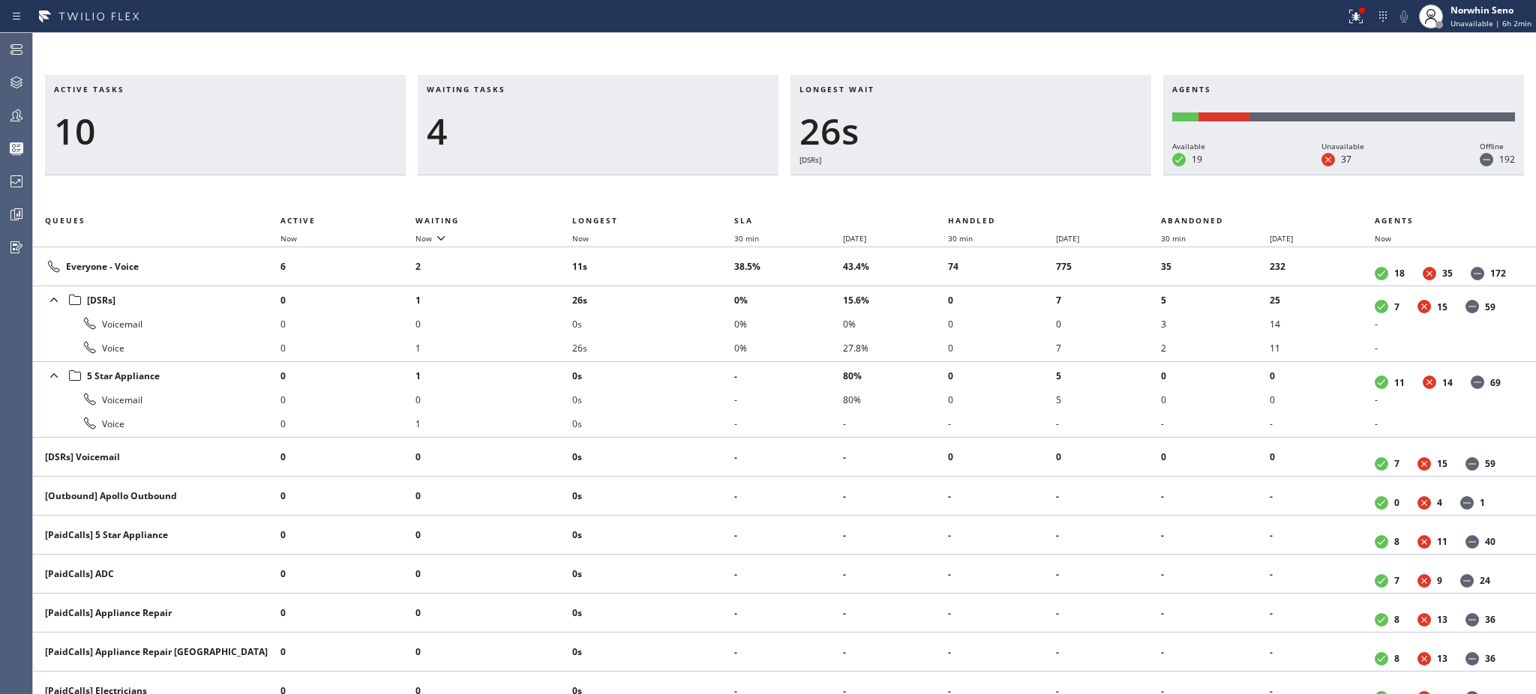
click at [705, 328] on li "0s" at bounding box center [653, 324] width 162 height 24
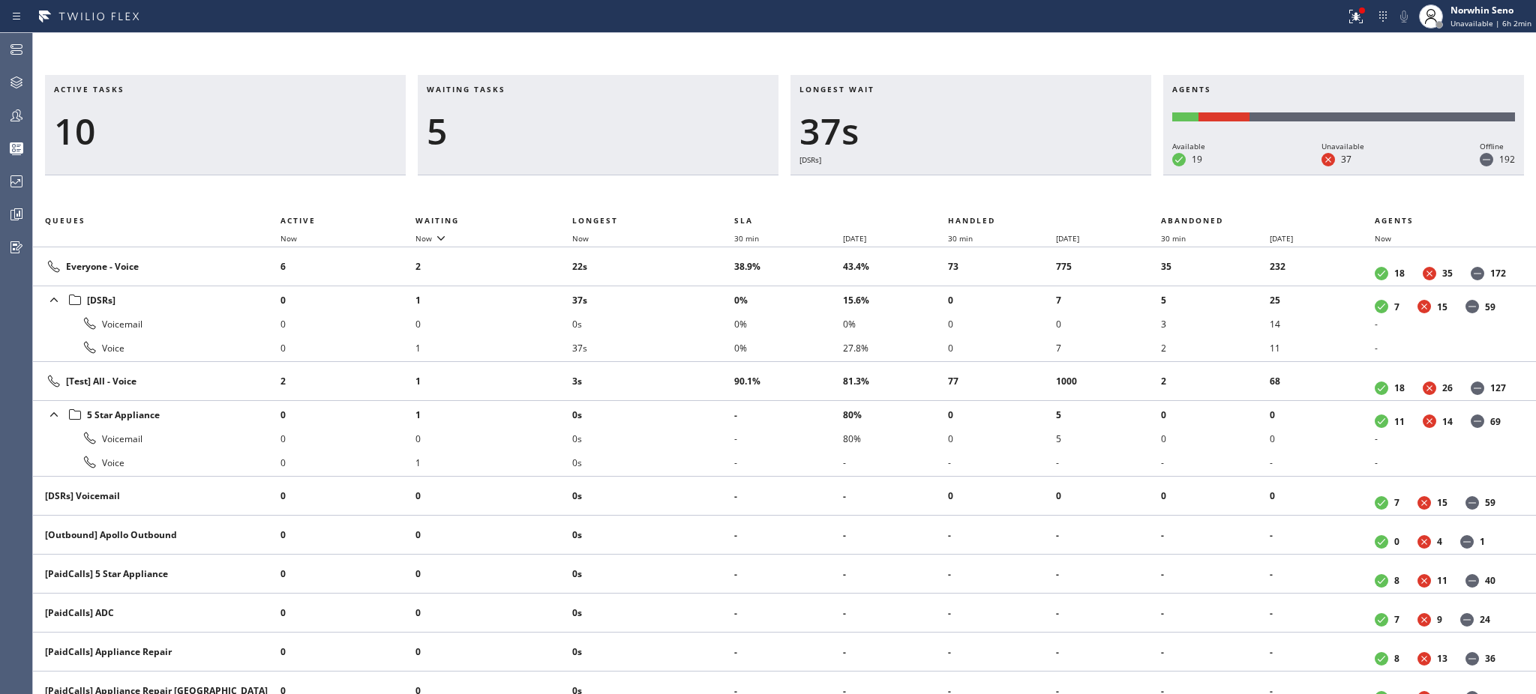
click at [705, 328] on li "0s" at bounding box center [653, 324] width 162 height 24
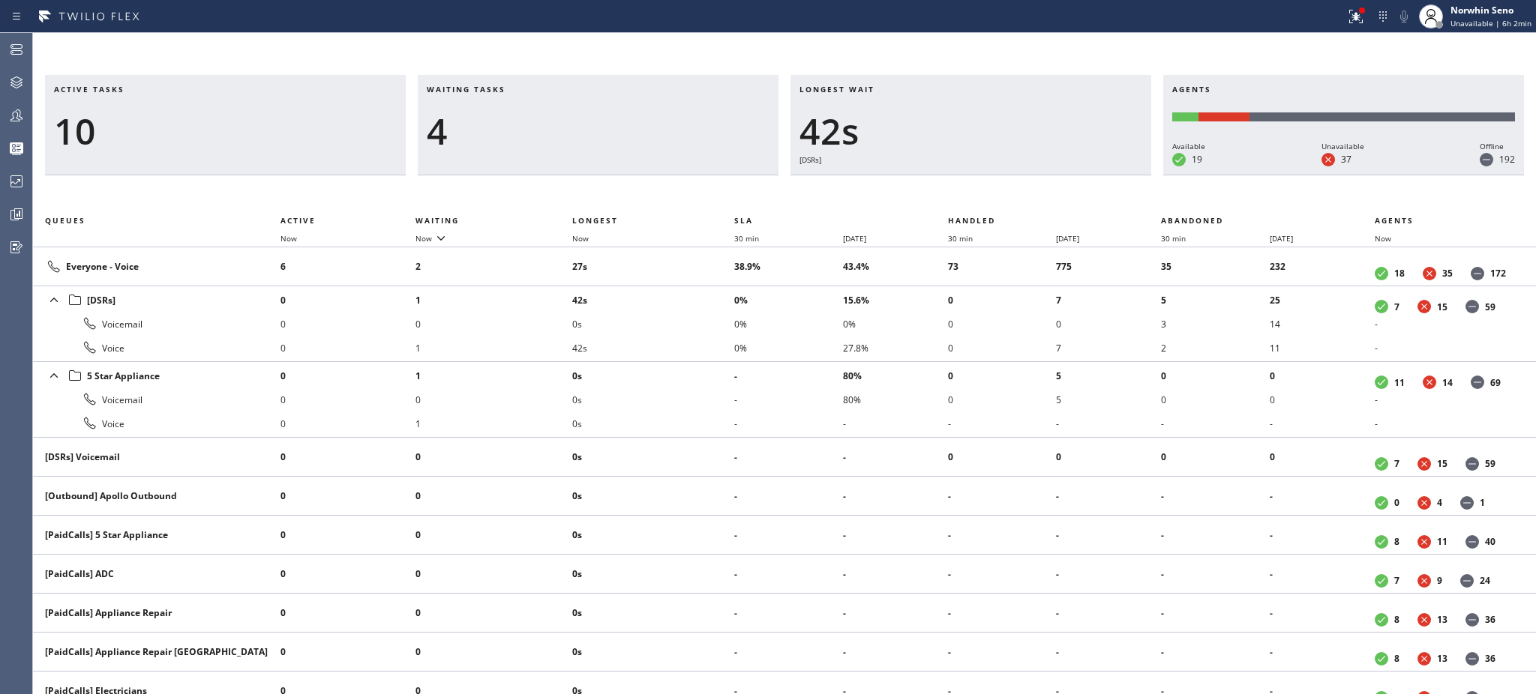
click at [705, 328] on li "0s" at bounding box center [653, 324] width 162 height 24
click at [705, 328] on li "6s" at bounding box center [653, 324] width 162 height 24
click at [705, 328] on li "11s" at bounding box center [653, 324] width 162 height 24
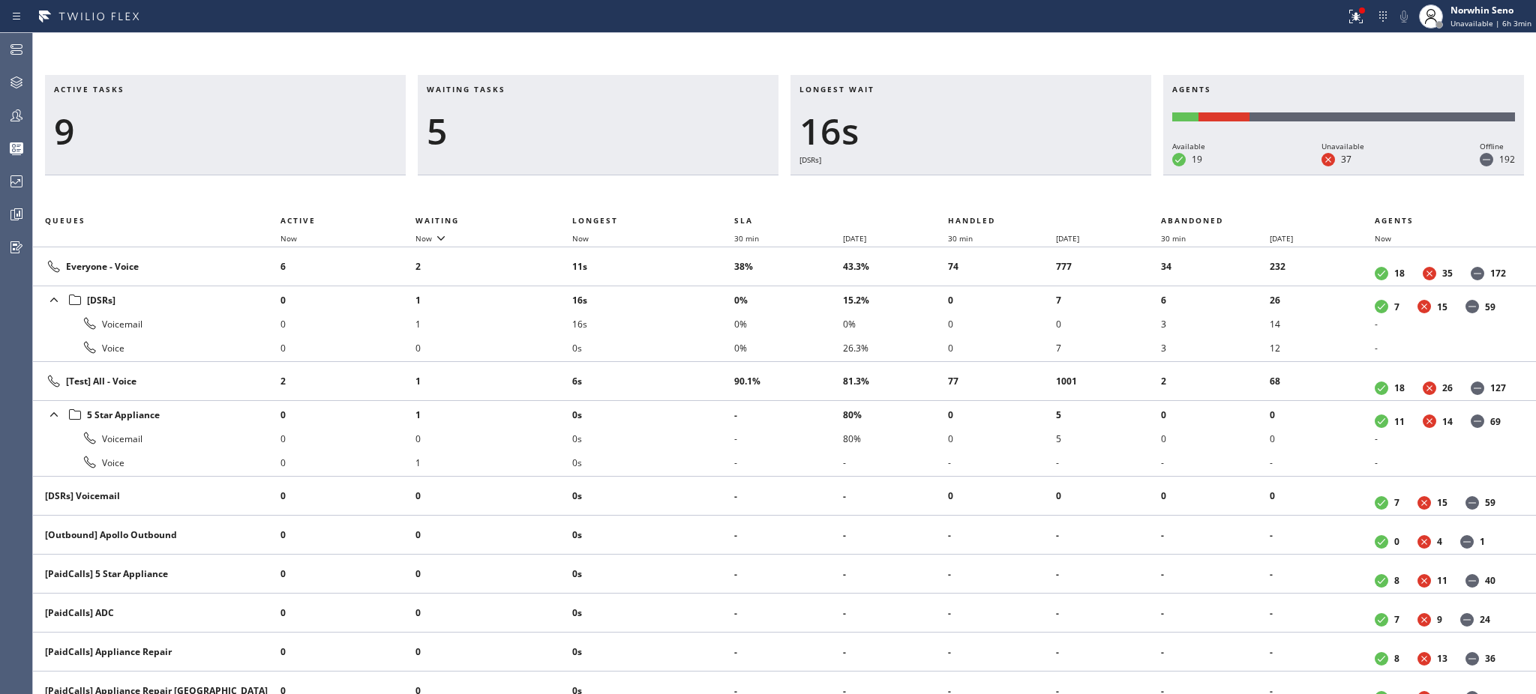
click at [705, 328] on li "16s" at bounding box center [653, 324] width 162 height 24
click at [705, 328] on li "21s" at bounding box center [653, 324] width 162 height 24
click at [705, 328] on li "26s" at bounding box center [653, 324] width 162 height 24
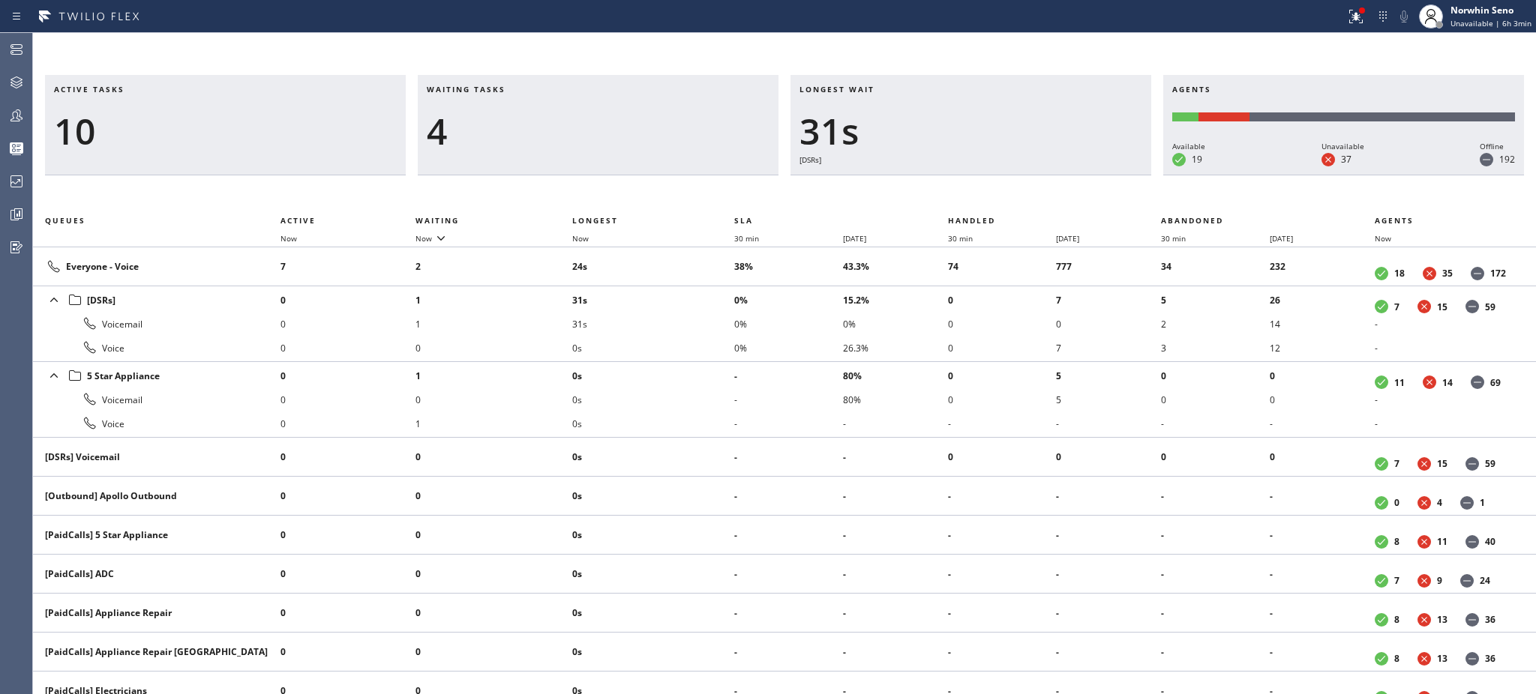
click at [705, 328] on li "31s" at bounding box center [653, 324] width 162 height 24
click at [705, 328] on li "36s" at bounding box center [653, 324] width 162 height 24
click at [705, 328] on li "41s" at bounding box center [653, 324] width 162 height 24
click at [705, 328] on li "47s" at bounding box center [653, 324] width 162 height 24
click at [705, 328] on li "52s" at bounding box center [653, 324] width 162 height 24
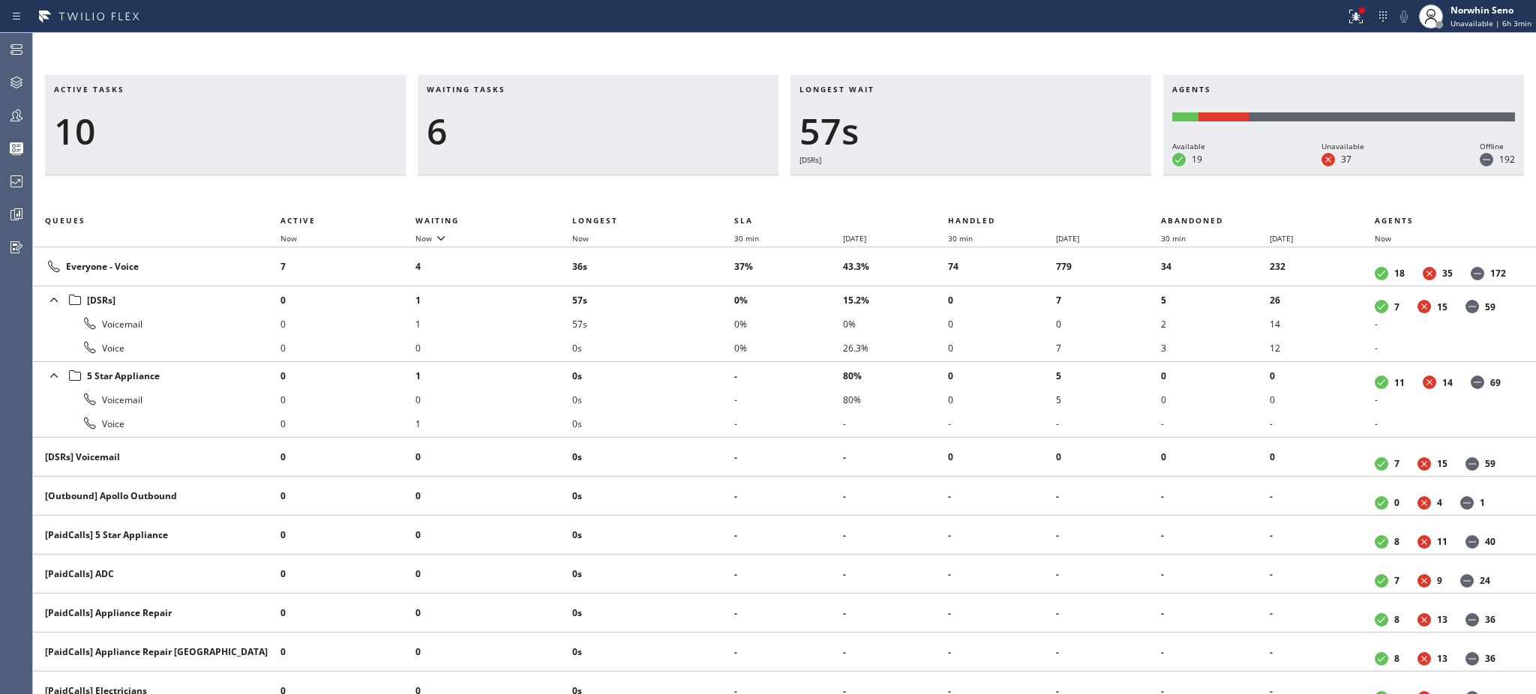
click at [705, 328] on li "57s" at bounding box center [653, 324] width 162 height 24
click at [705, 328] on li "1:02" at bounding box center [653, 324] width 162 height 24
click at [705, 328] on li "0s" at bounding box center [653, 324] width 162 height 24
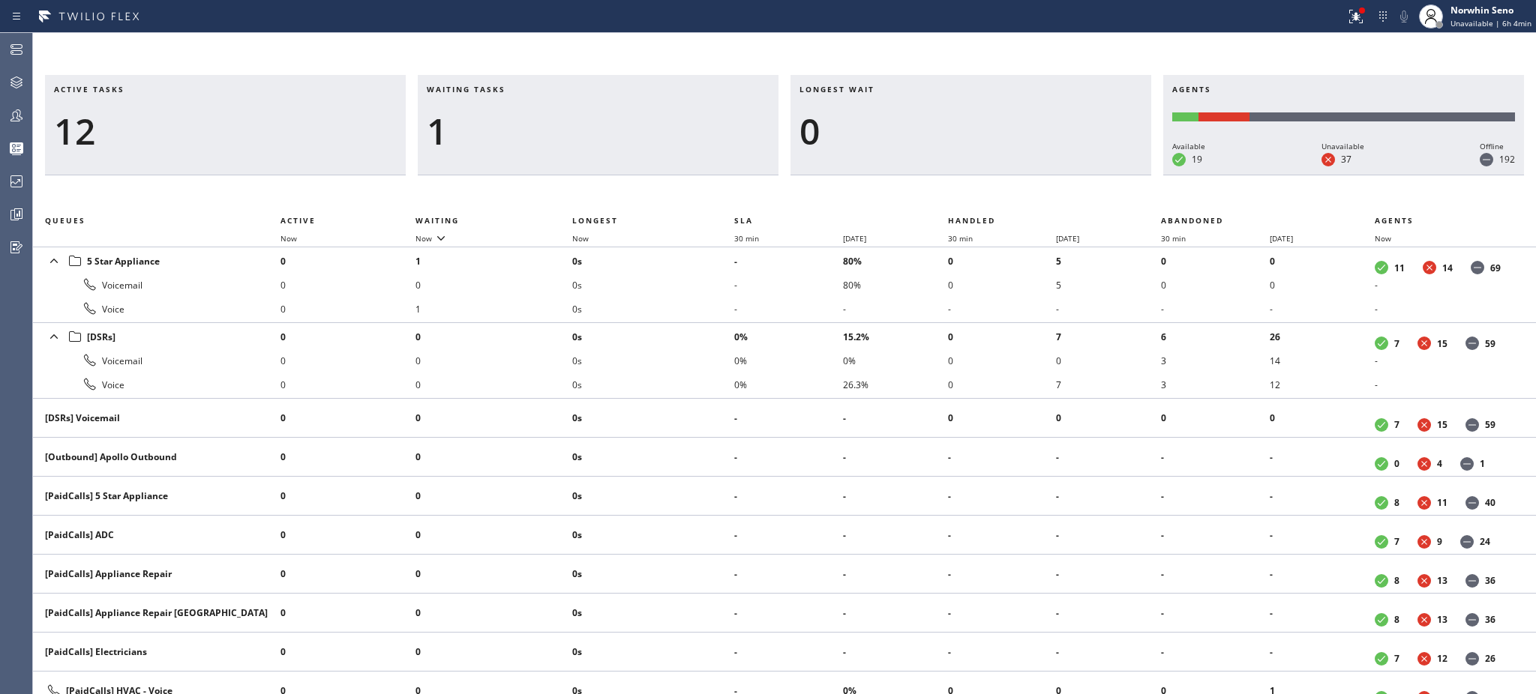
click at [705, 328] on li "0s" at bounding box center [653, 337] width 162 height 24
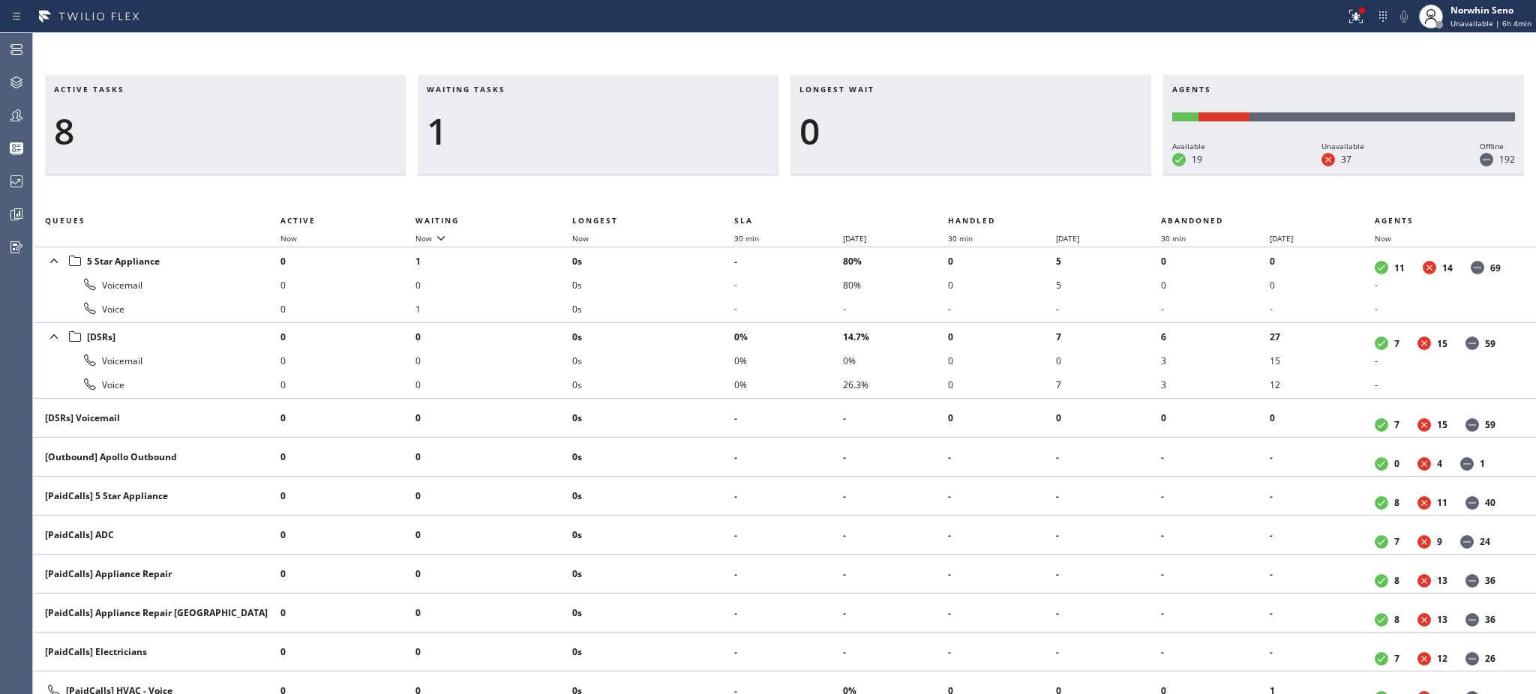
click at [705, 328] on li "0s" at bounding box center [653, 337] width 162 height 24
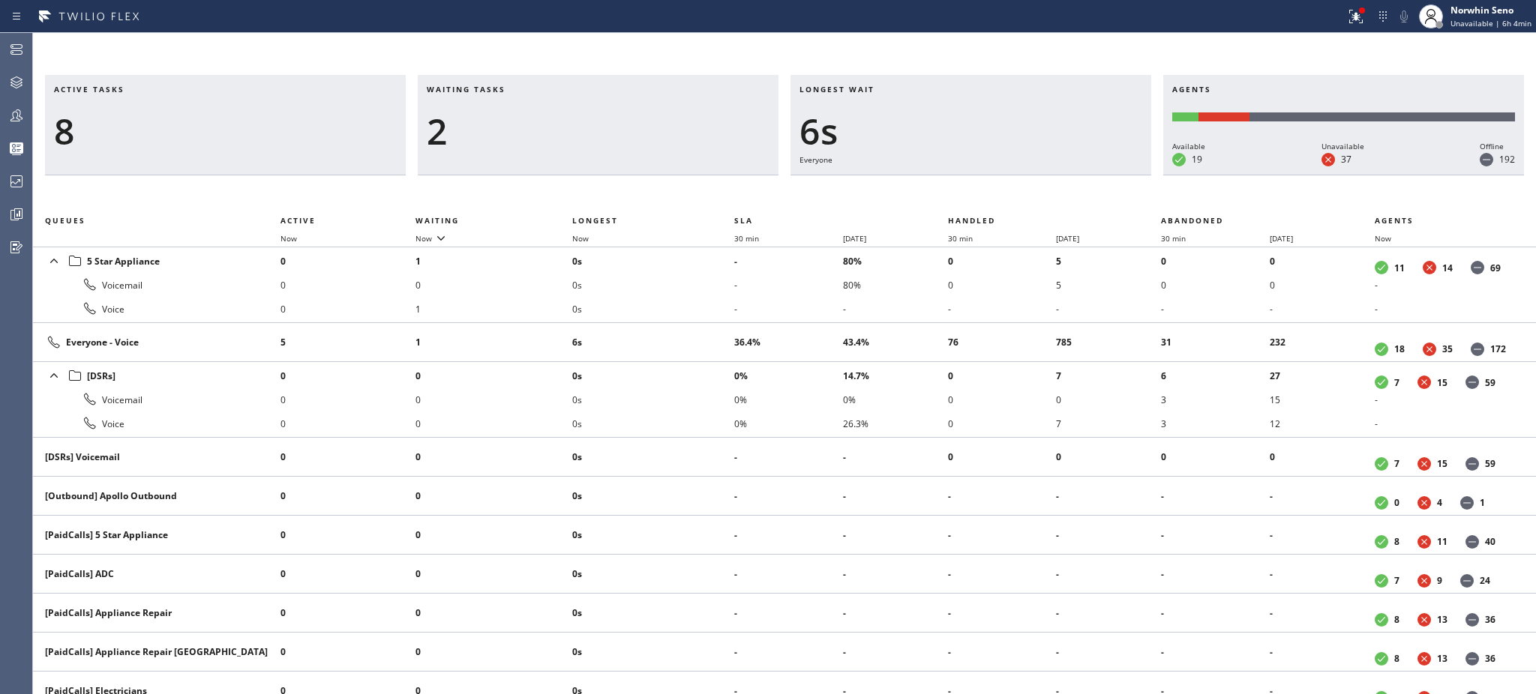
click at [705, 328] on td "6s" at bounding box center [653, 342] width 162 height 39
click at [705, 328] on td "11s" at bounding box center [653, 342] width 162 height 39
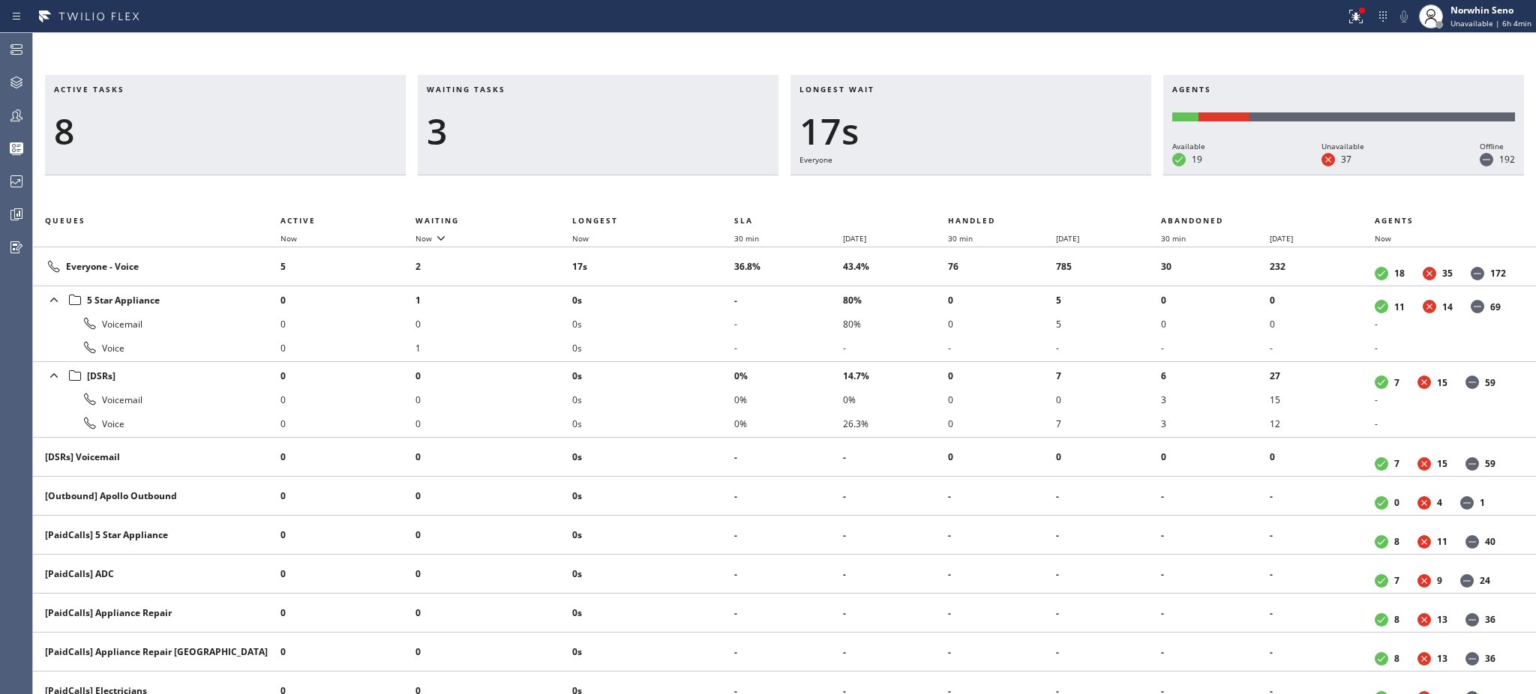
click at [705, 328] on li "0s" at bounding box center [653, 324] width 162 height 24
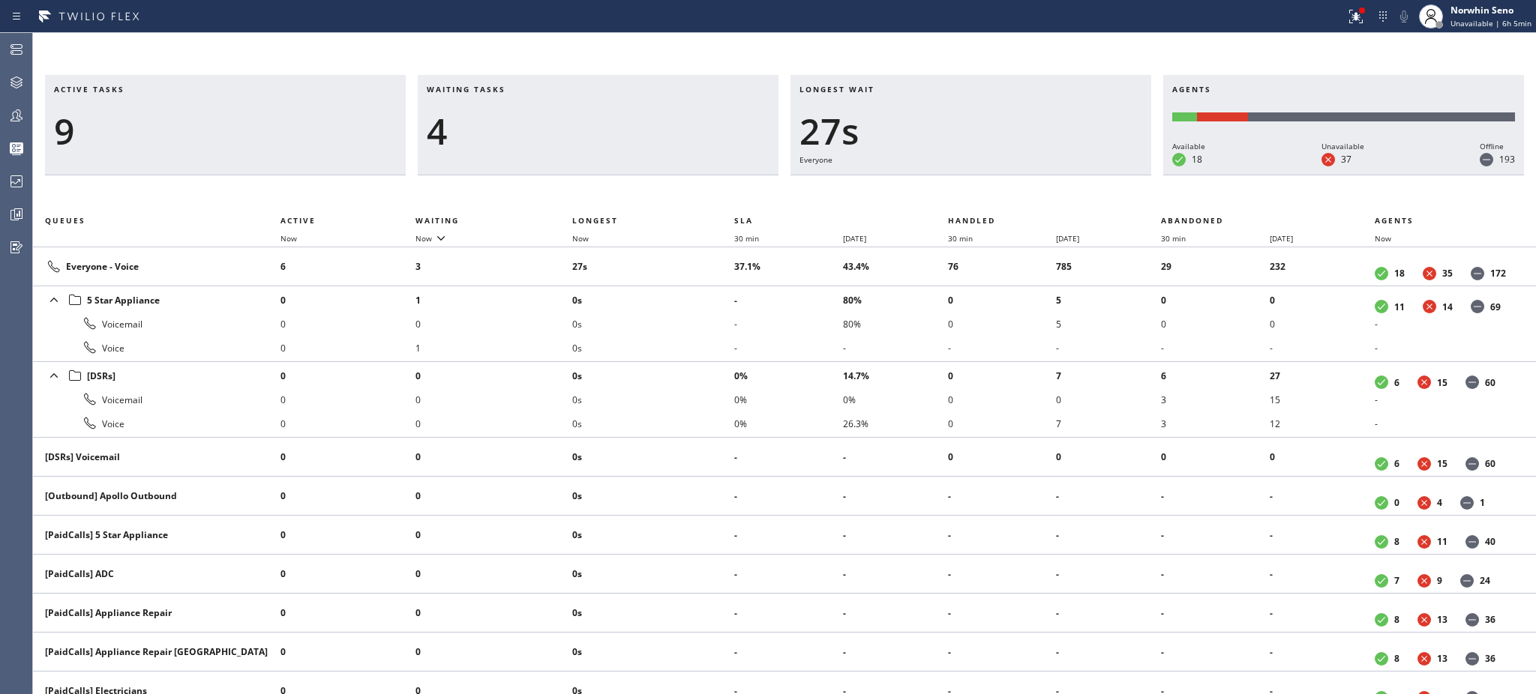
click at [705, 328] on li "0s" at bounding box center [653, 324] width 162 height 24
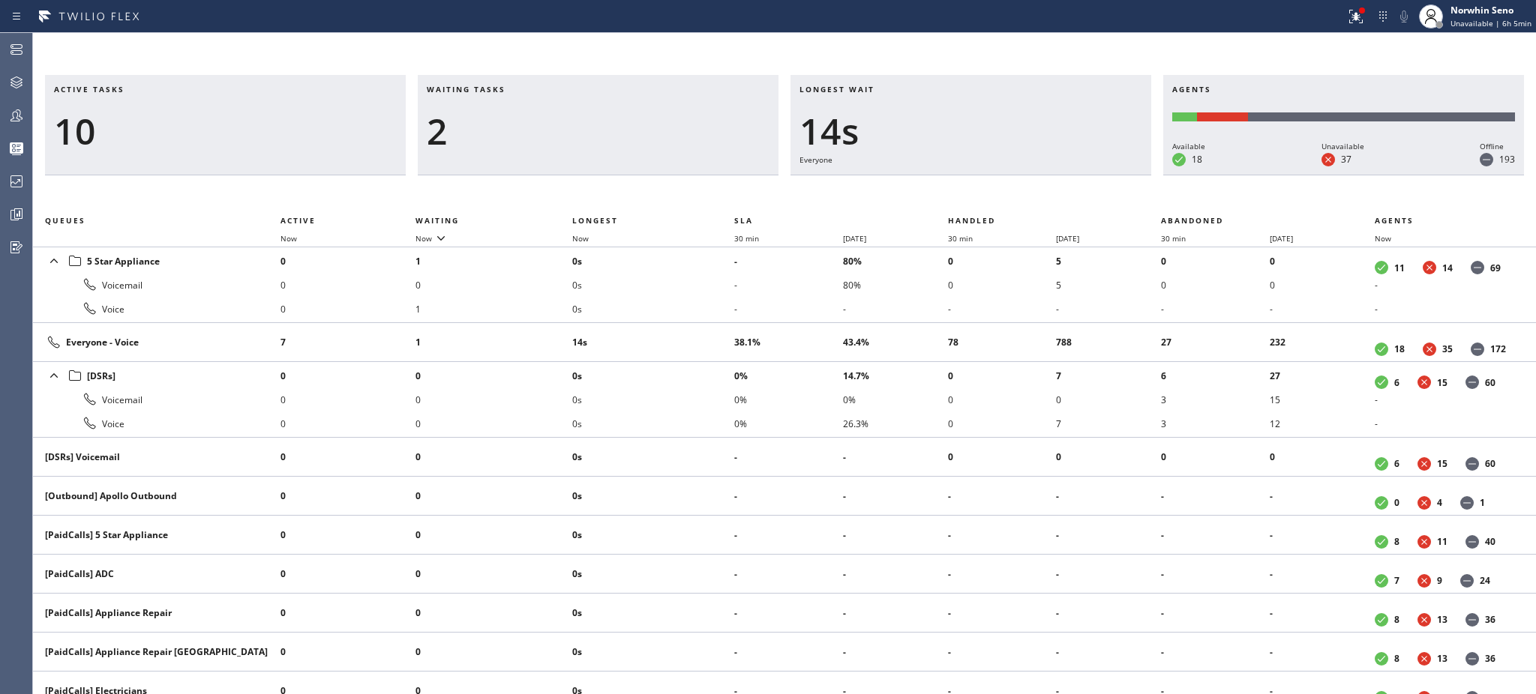
click at [705, 328] on td "14s" at bounding box center [653, 342] width 162 height 39
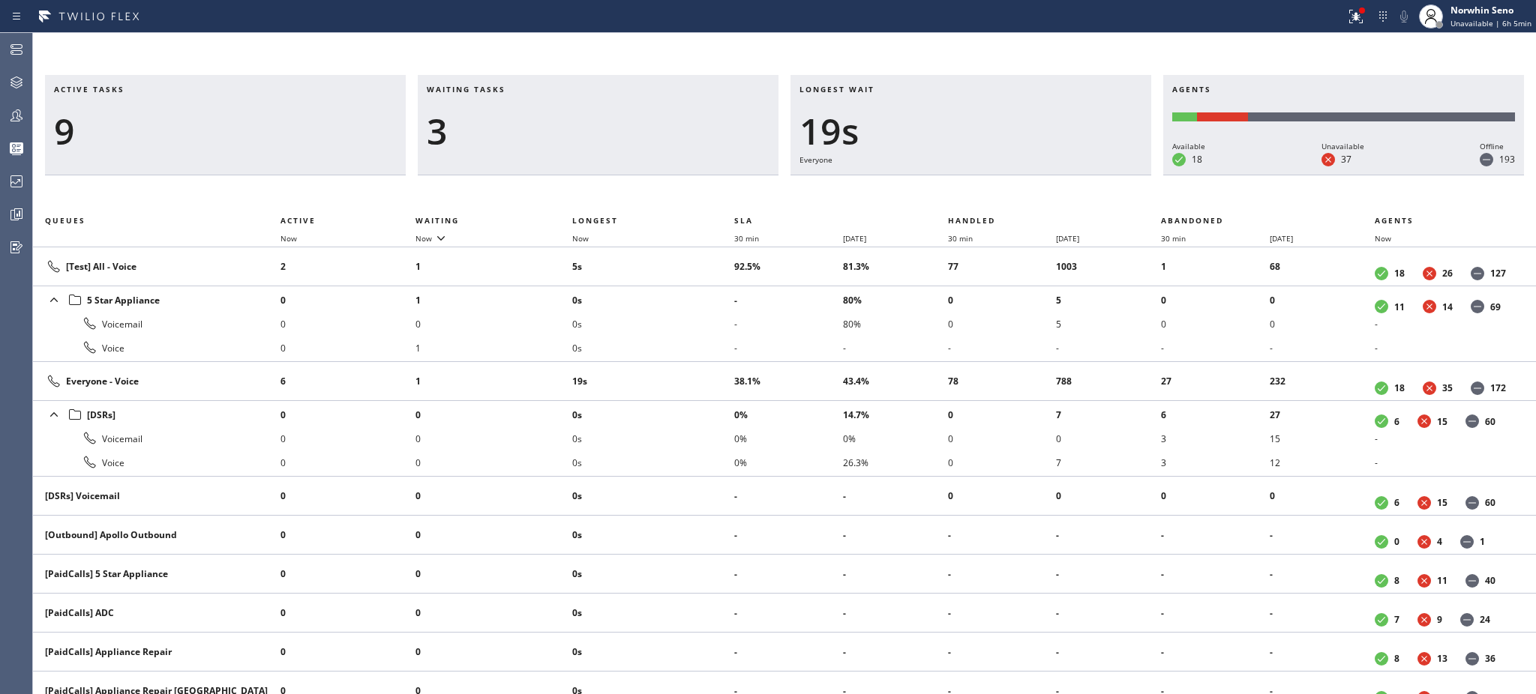
click at [705, 328] on li "0s" at bounding box center [653, 324] width 162 height 24
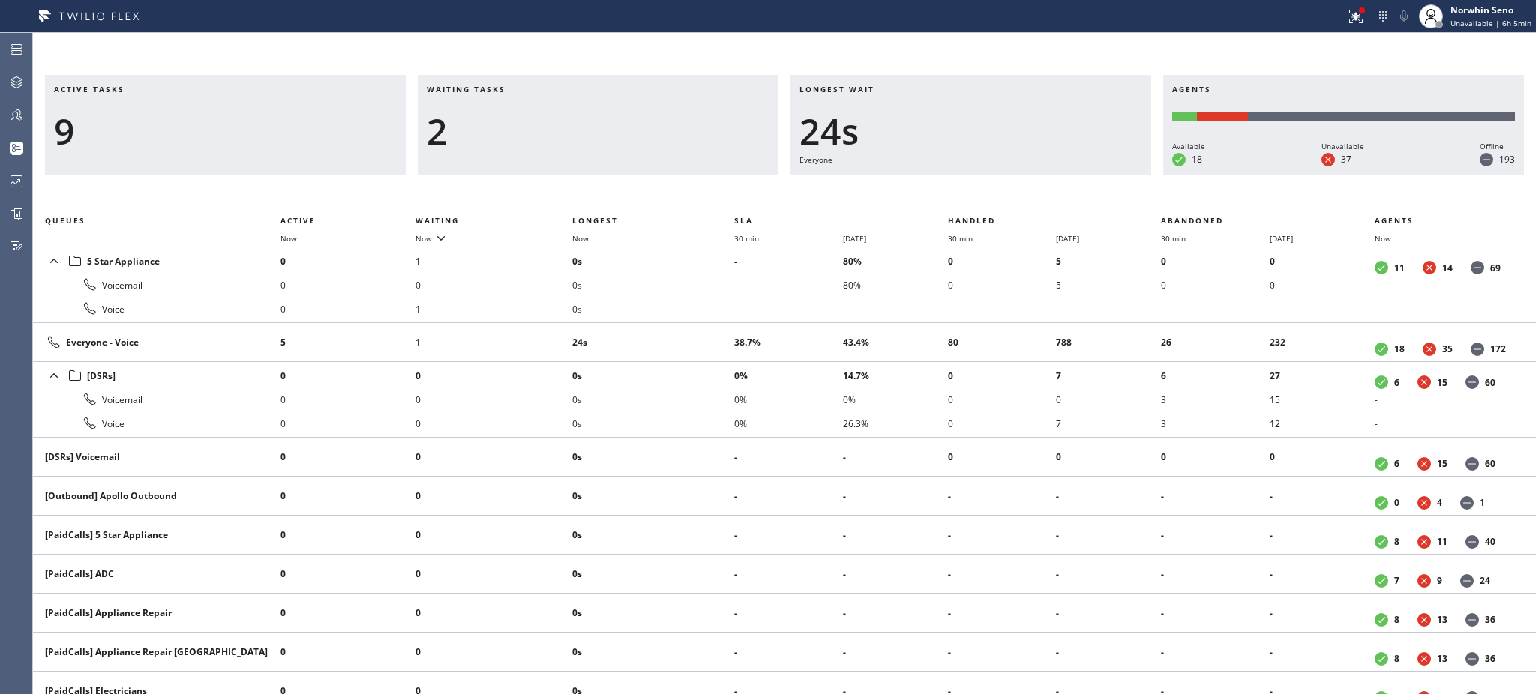
click at [705, 328] on td "24s" at bounding box center [653, 342] width 162 height 39
click at [705, 328] on td "29s" at bounding box center [653, 342] width 162 height 39
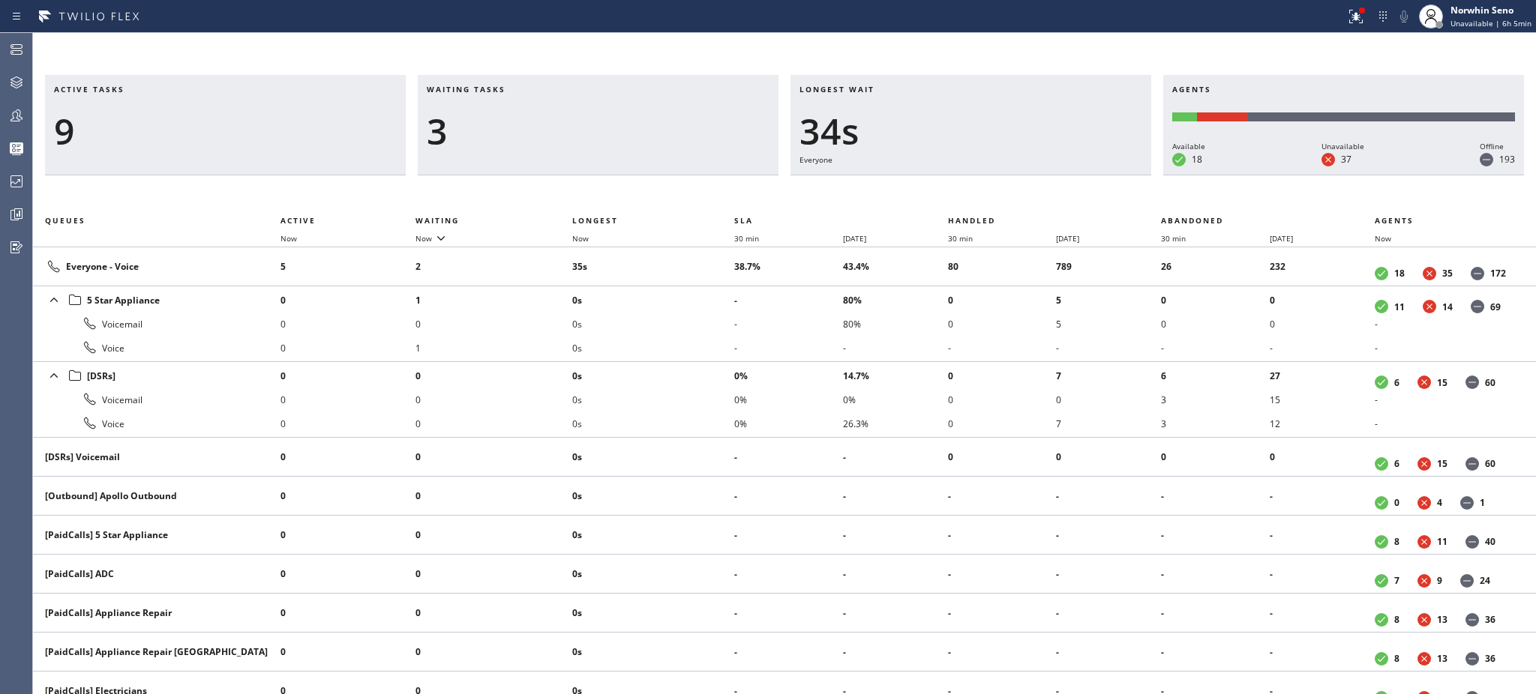
click at [705, 328] on li "0s" at bounding box center [653, 324] width 162 height 24
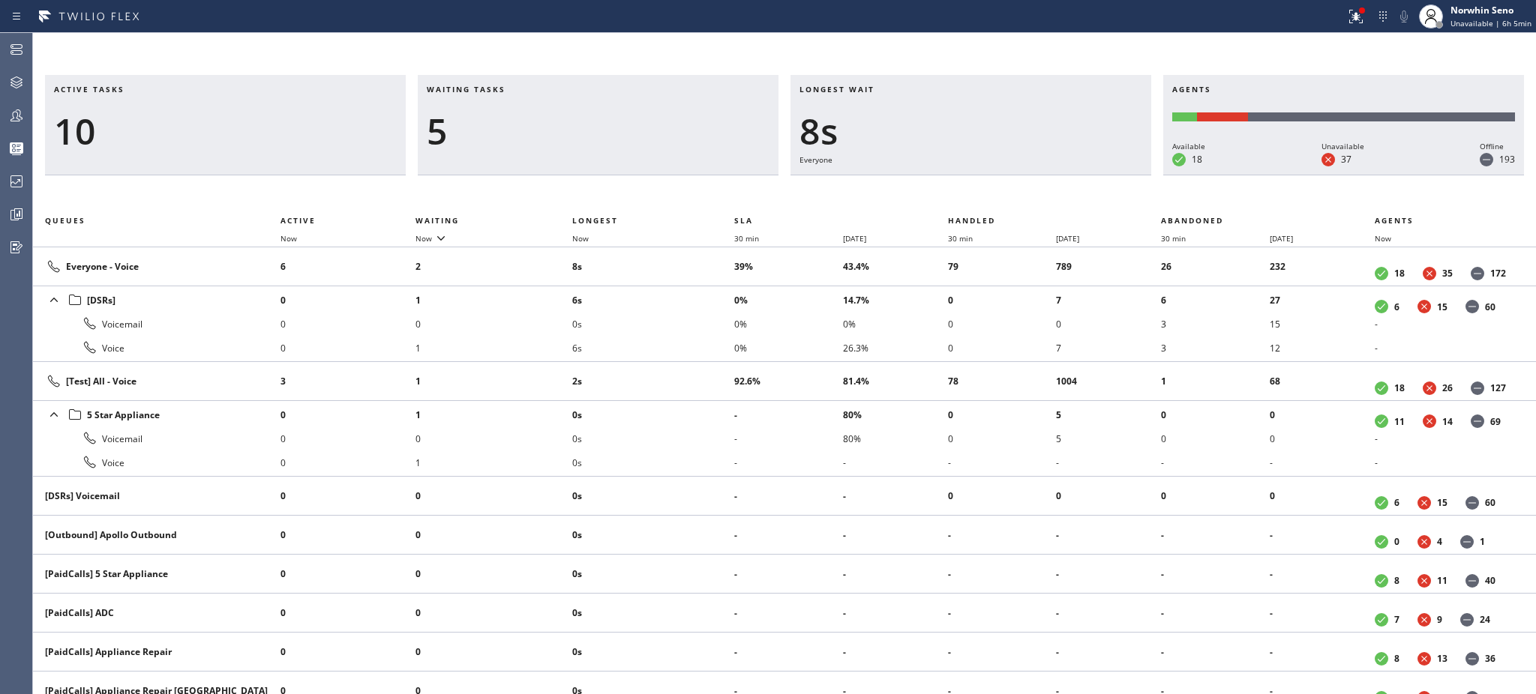
click at [705, 328] on li "0s" at bounding box center [653, 324] width 162 height 24
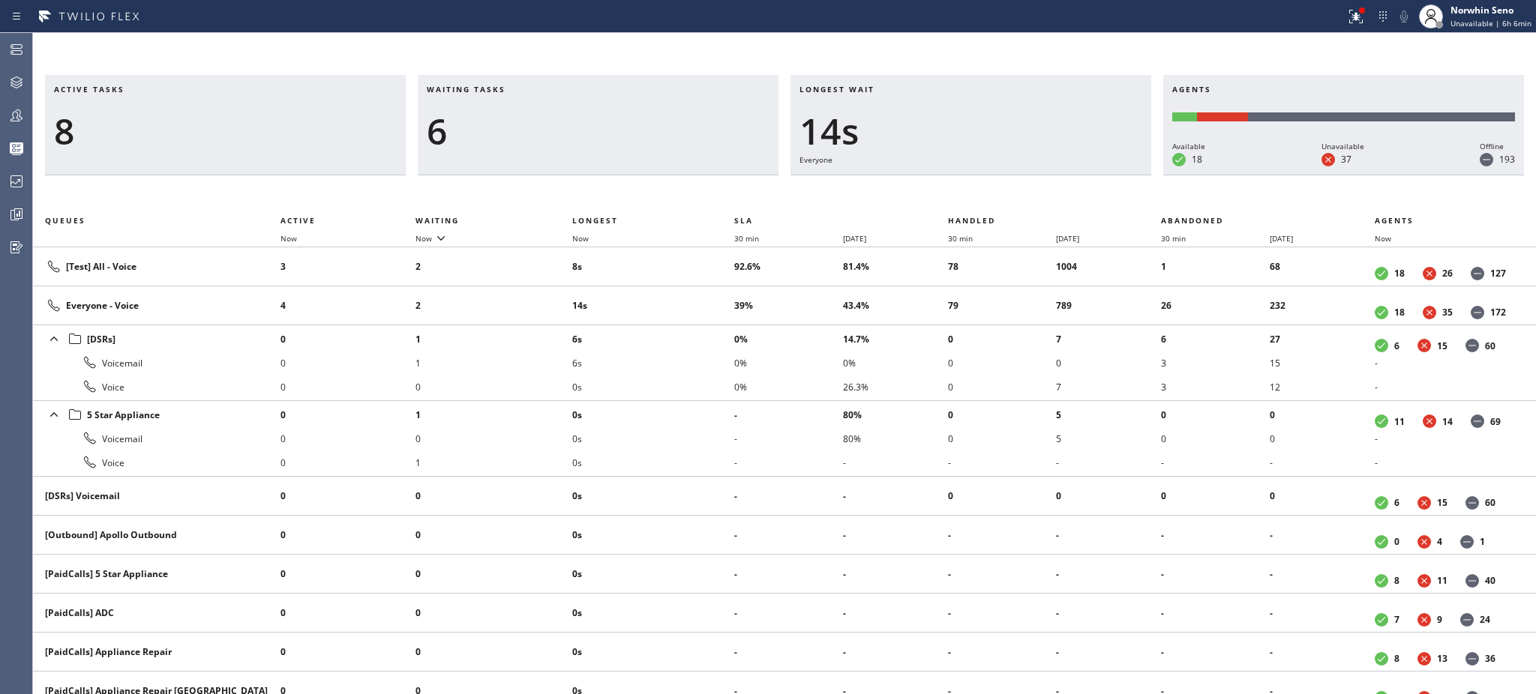
click at [705, 328] on li "6s" at bounding box center [653, 339] width 162 height 24
click at [705, 328] on li "11s" at bounding box center [653, 339] width 162 height 24
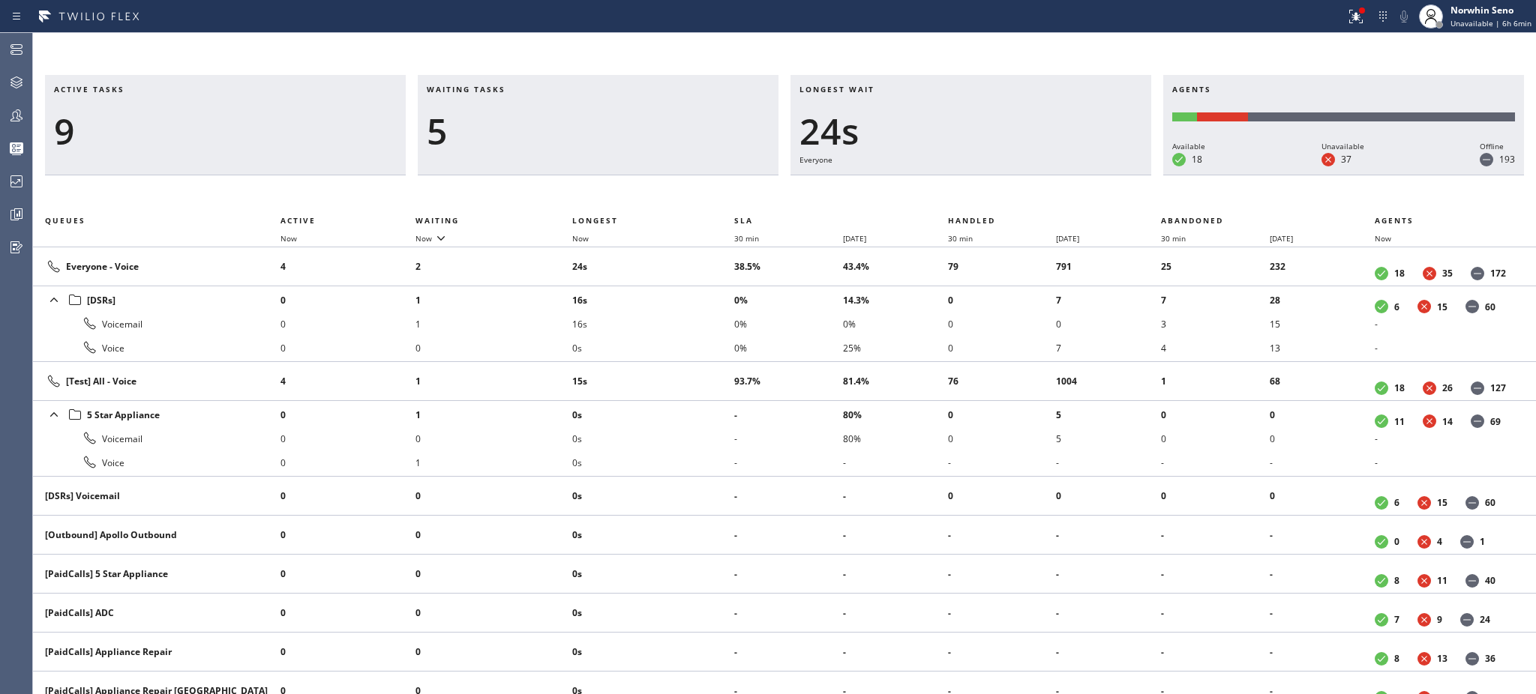
click at [705, 328] on li "16s" at bounding box center [653, 324] width 162 height 24
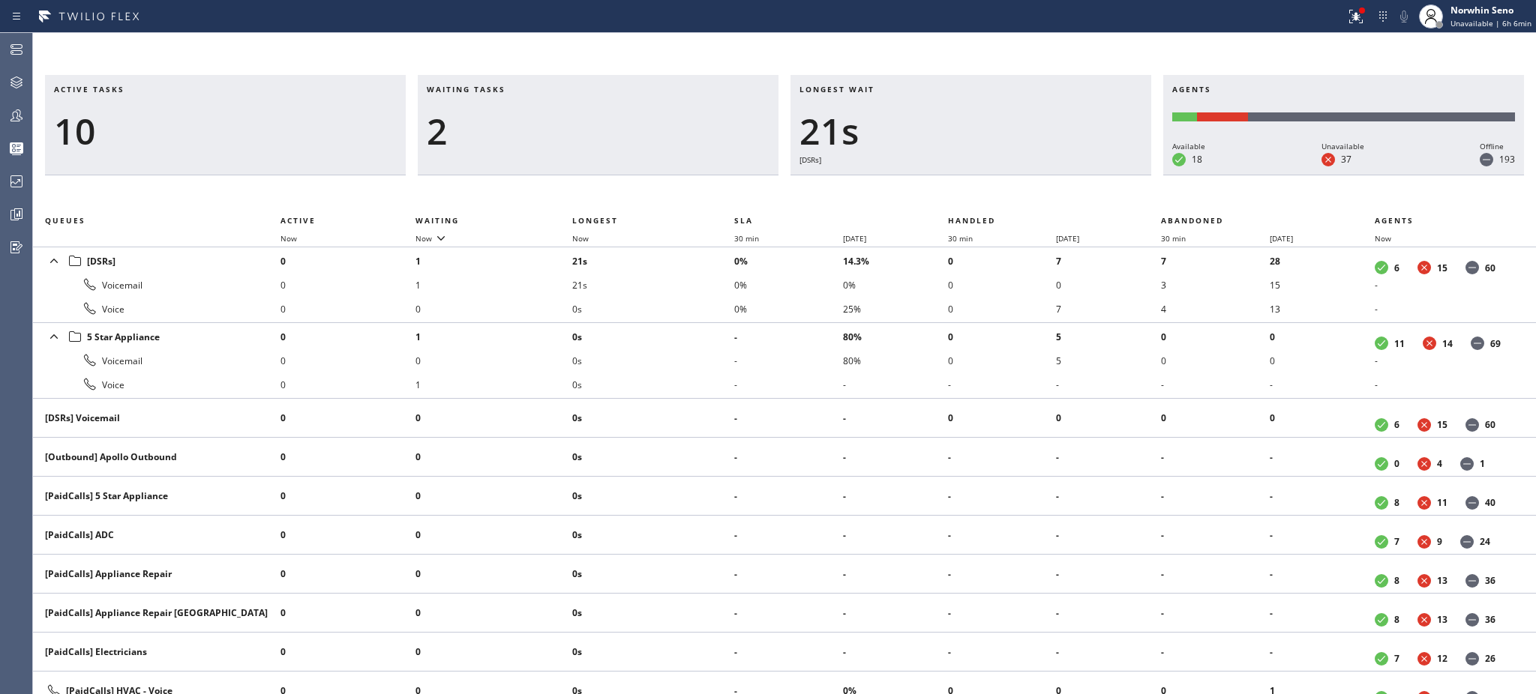
click at [705, 328] on li "0s" at bounding box center [653, 337] width 162 height 24
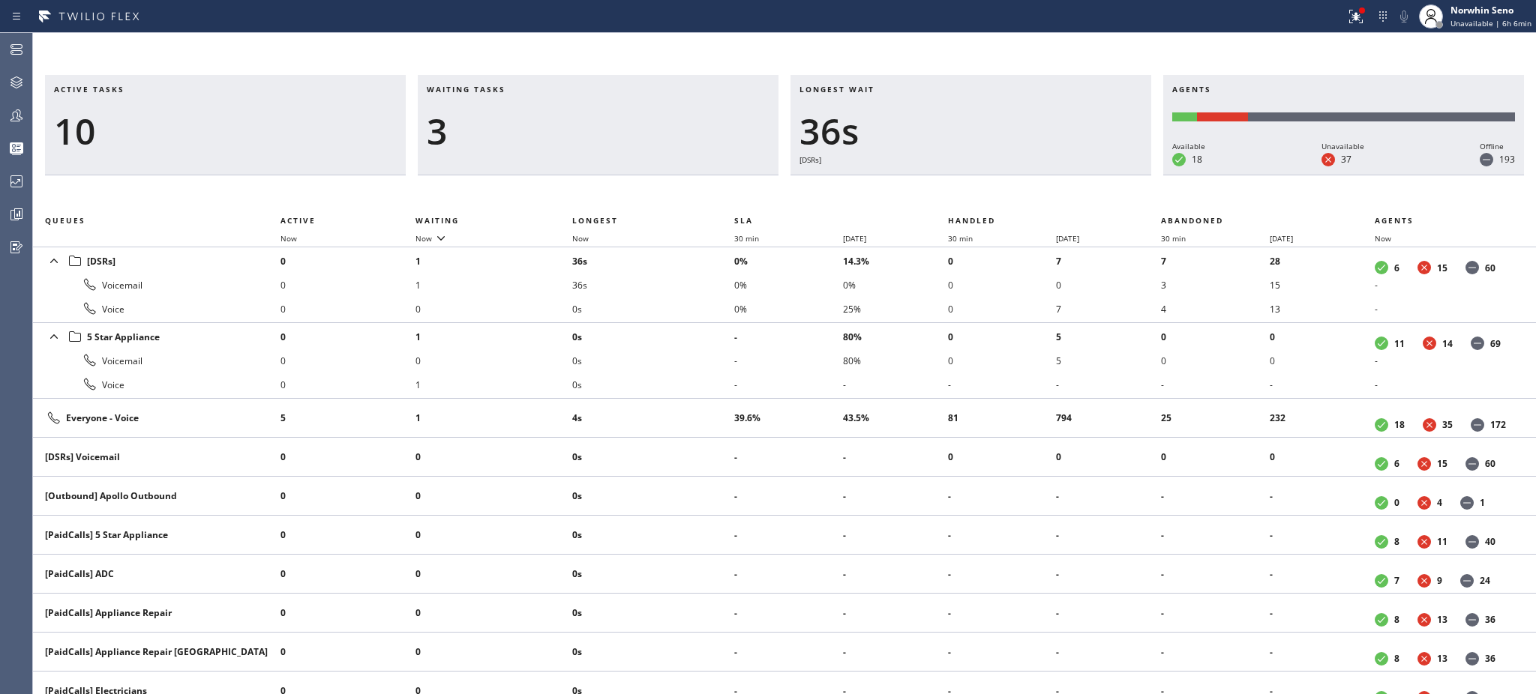
click at [705, 328] on li "0s" at bounding box center [653, 337] width 162 height 24
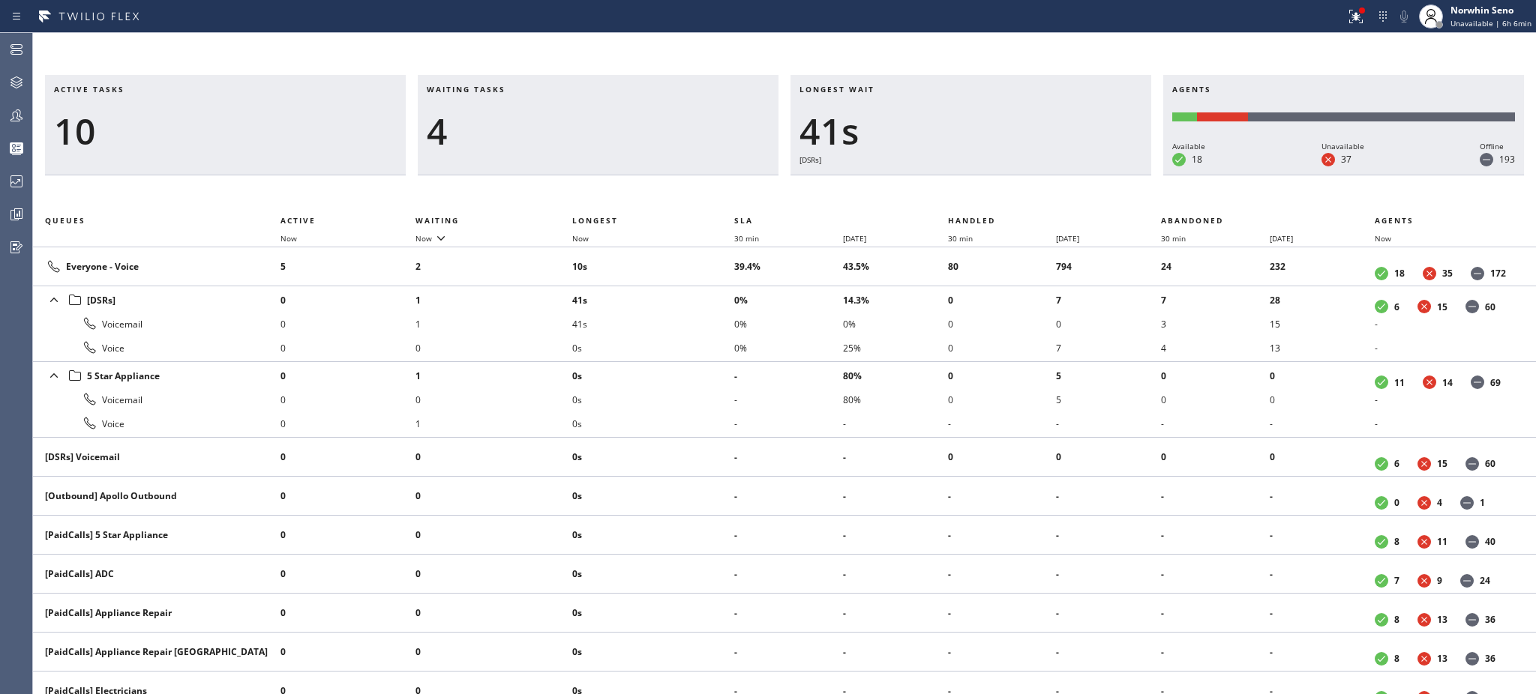
click at [705, 328] on li "41s" at bounding box center [653, 324] width 162 height 24
click at [705, 328] on li "46s" at bounding box center [653, 324] width 162 height 24
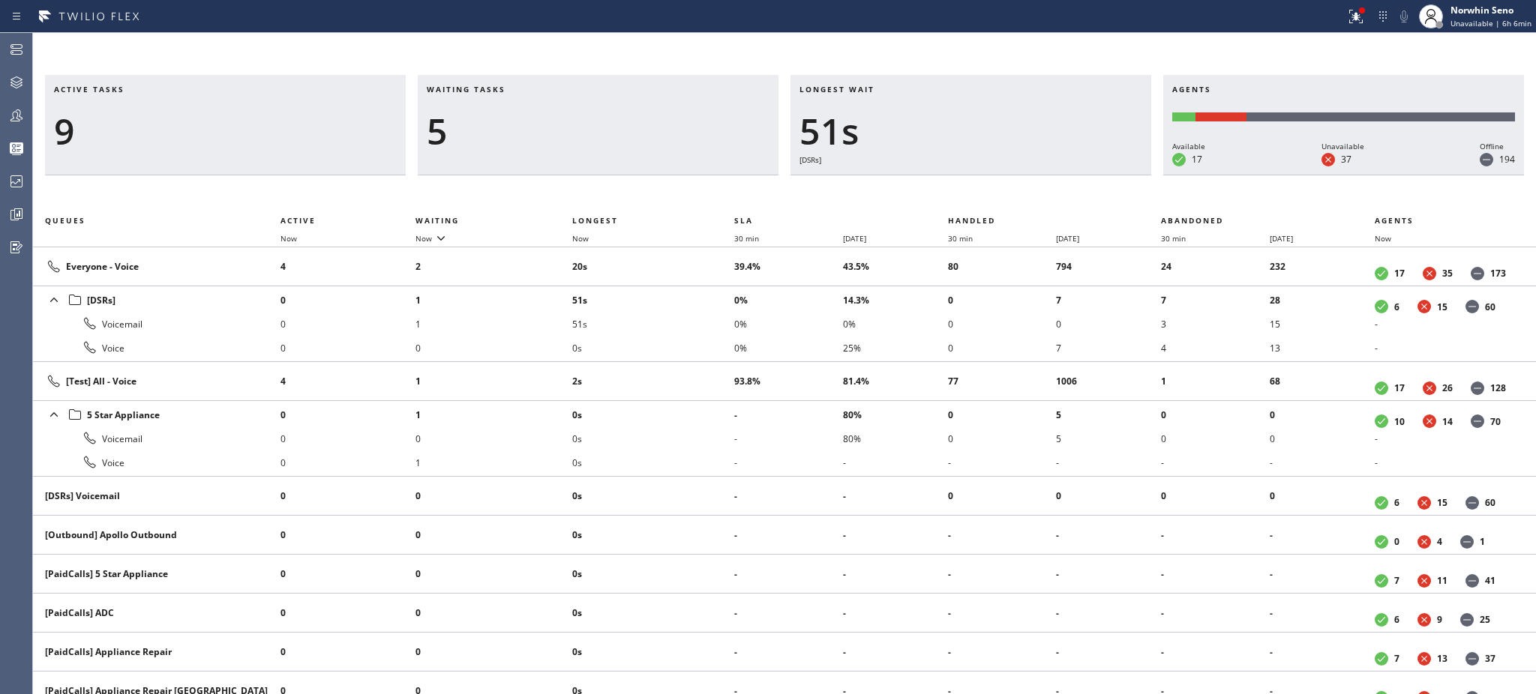
click at [705, 328] on li "51s" at bounding box center [653, 324] width 162 height 24
click at [705, 328] on li "56s" at bounding box center [653, 324] width 162 height 24
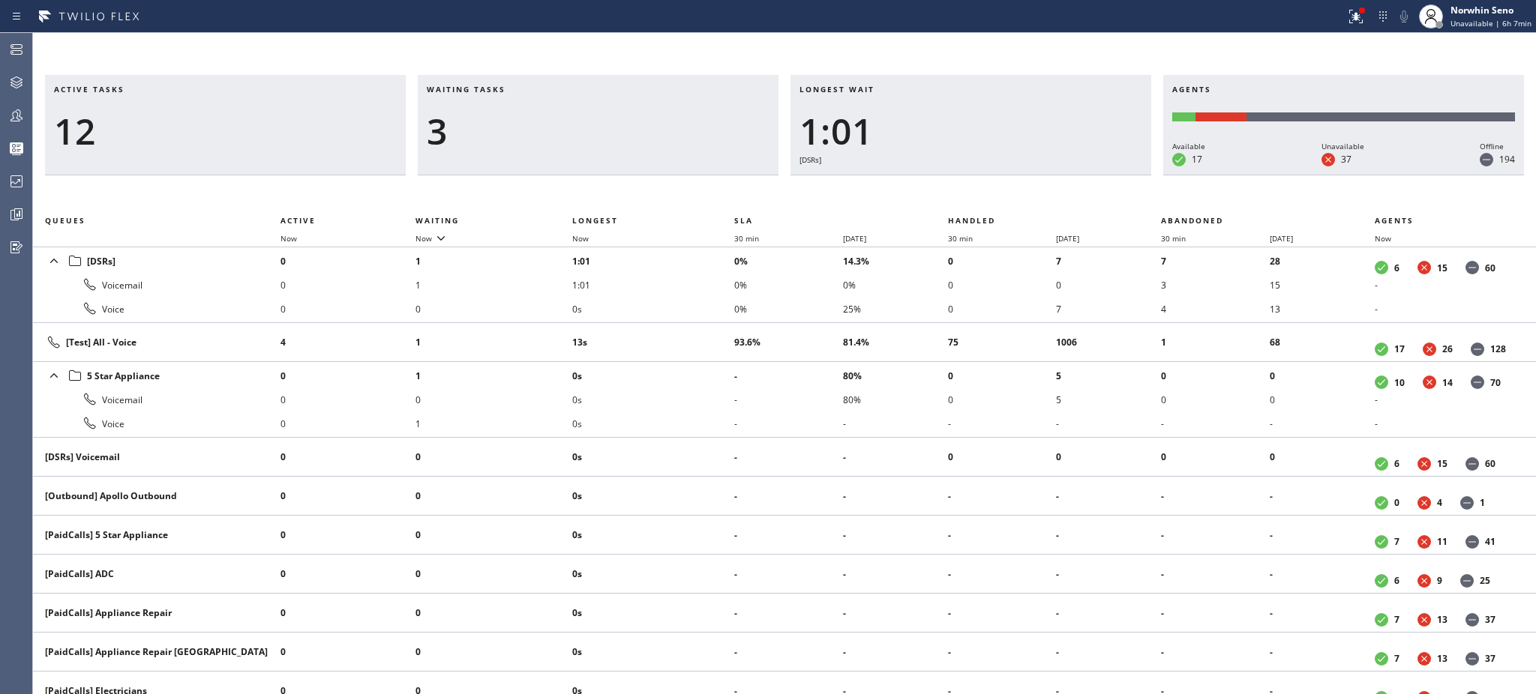
click at [705, 328] on td "13s" at bounding box center [653, 342] width 162 height 39
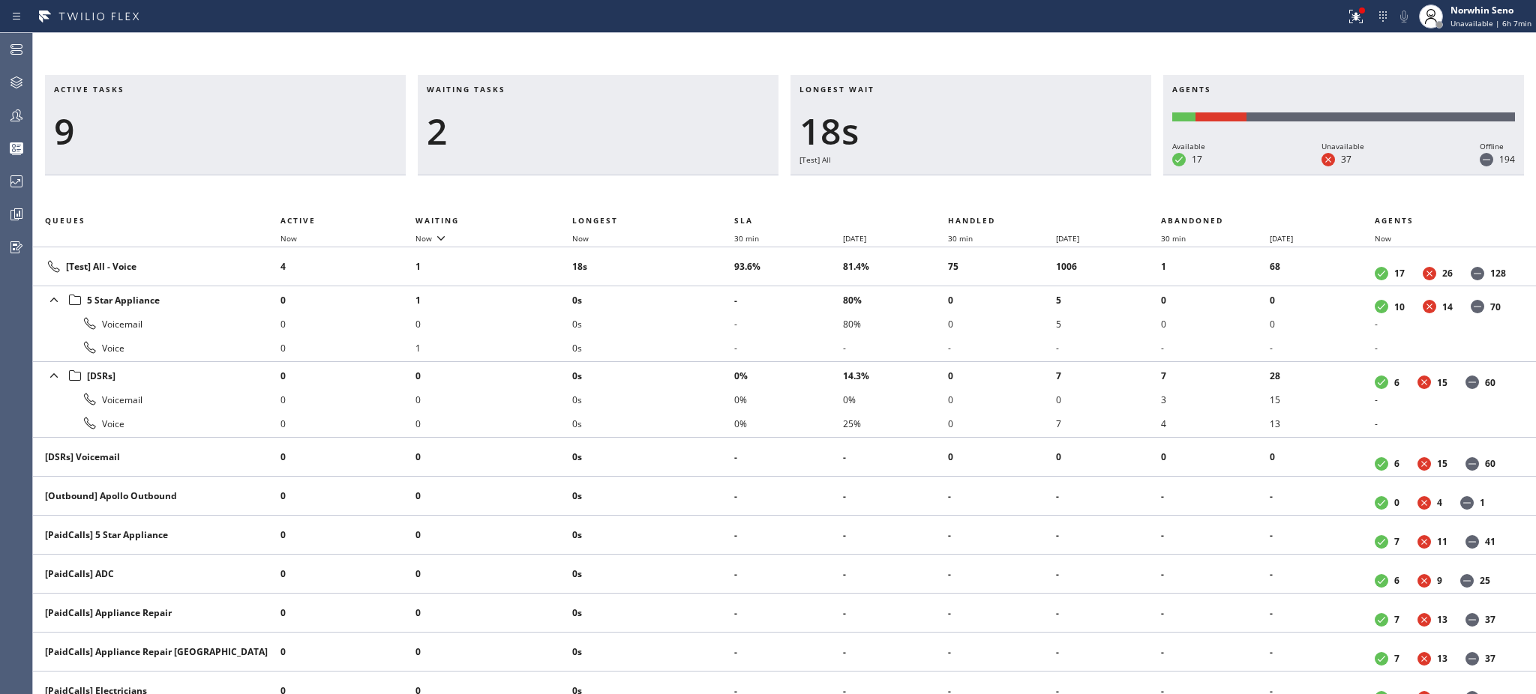
click at [705, 328] on li "0s" at bounding box center [653, 324] width 162 height 24
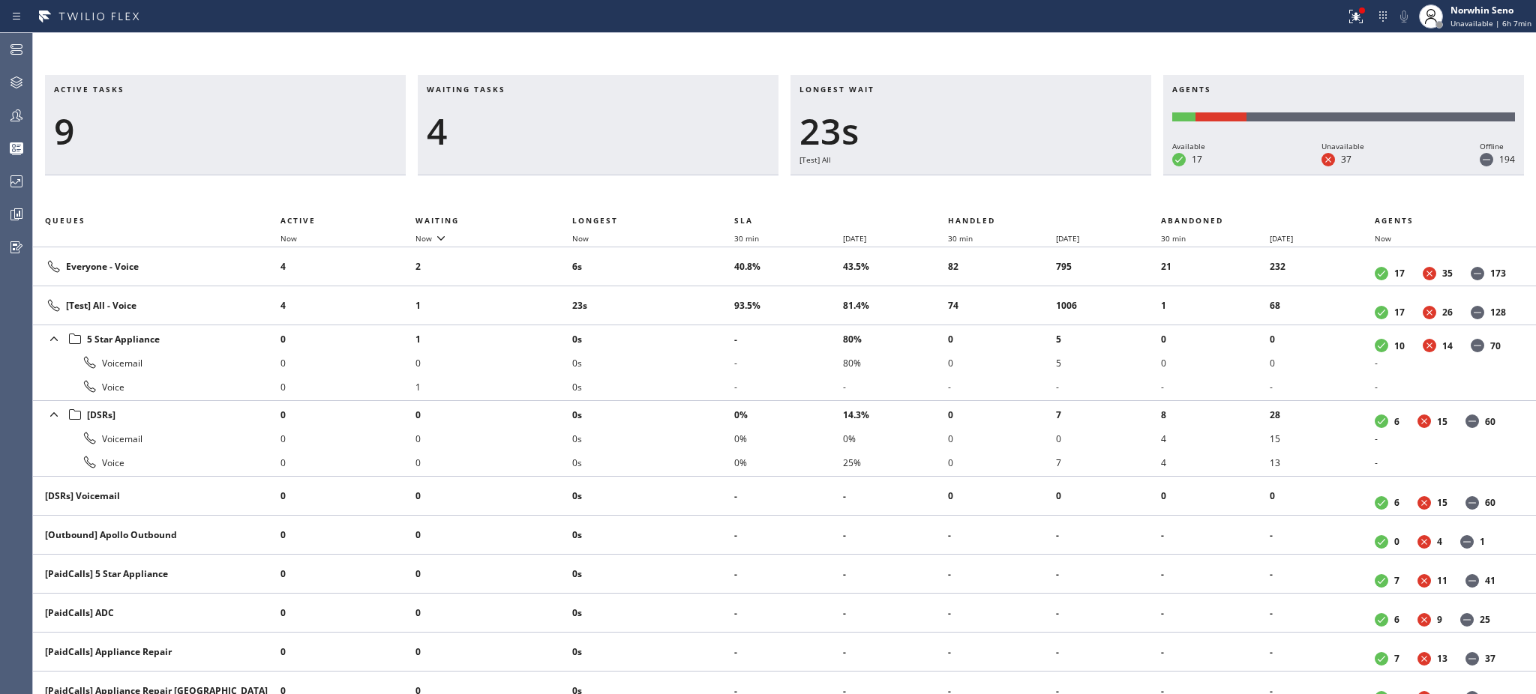
click at [705, 328] on li "0s" at bounding box center [653, 339] width 162 height 24
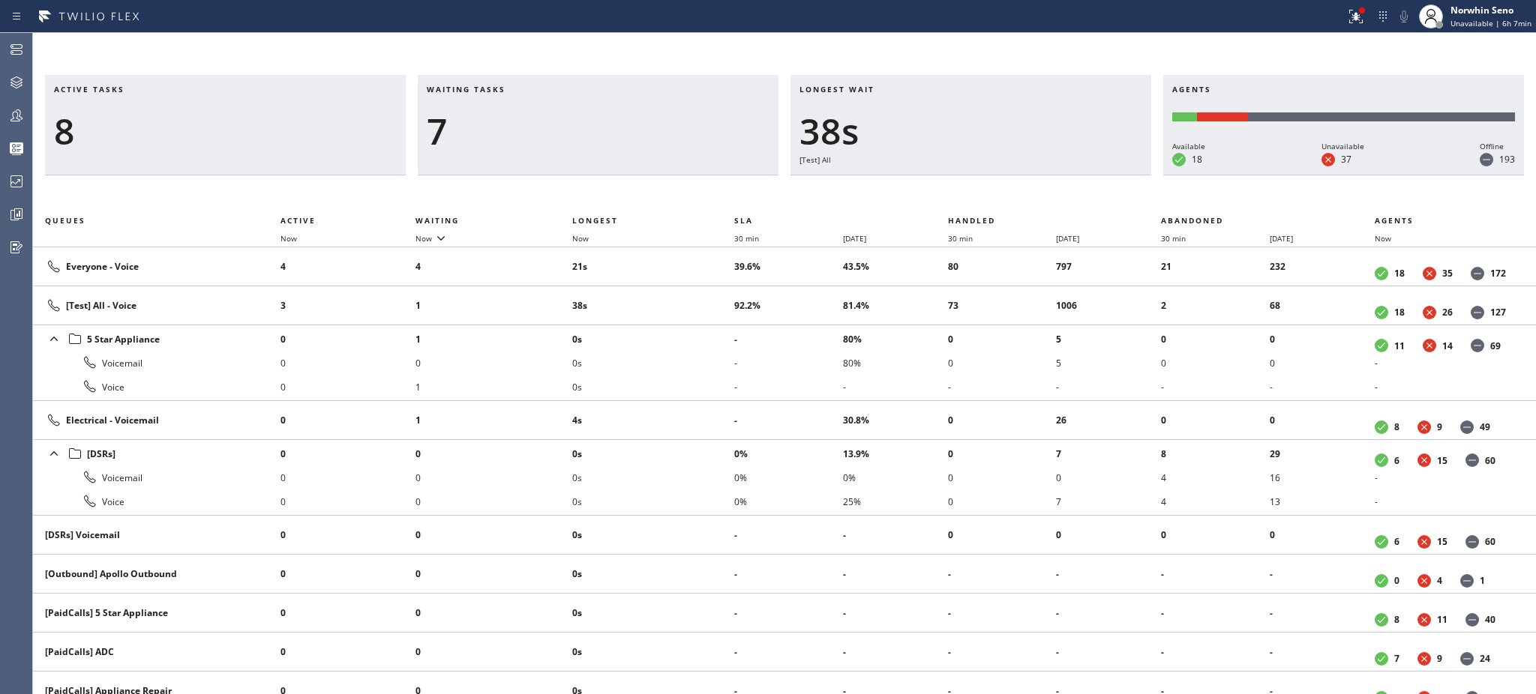
click at [705, 328] on li "0s" at bounding box center [653, 339] width 162 height 24
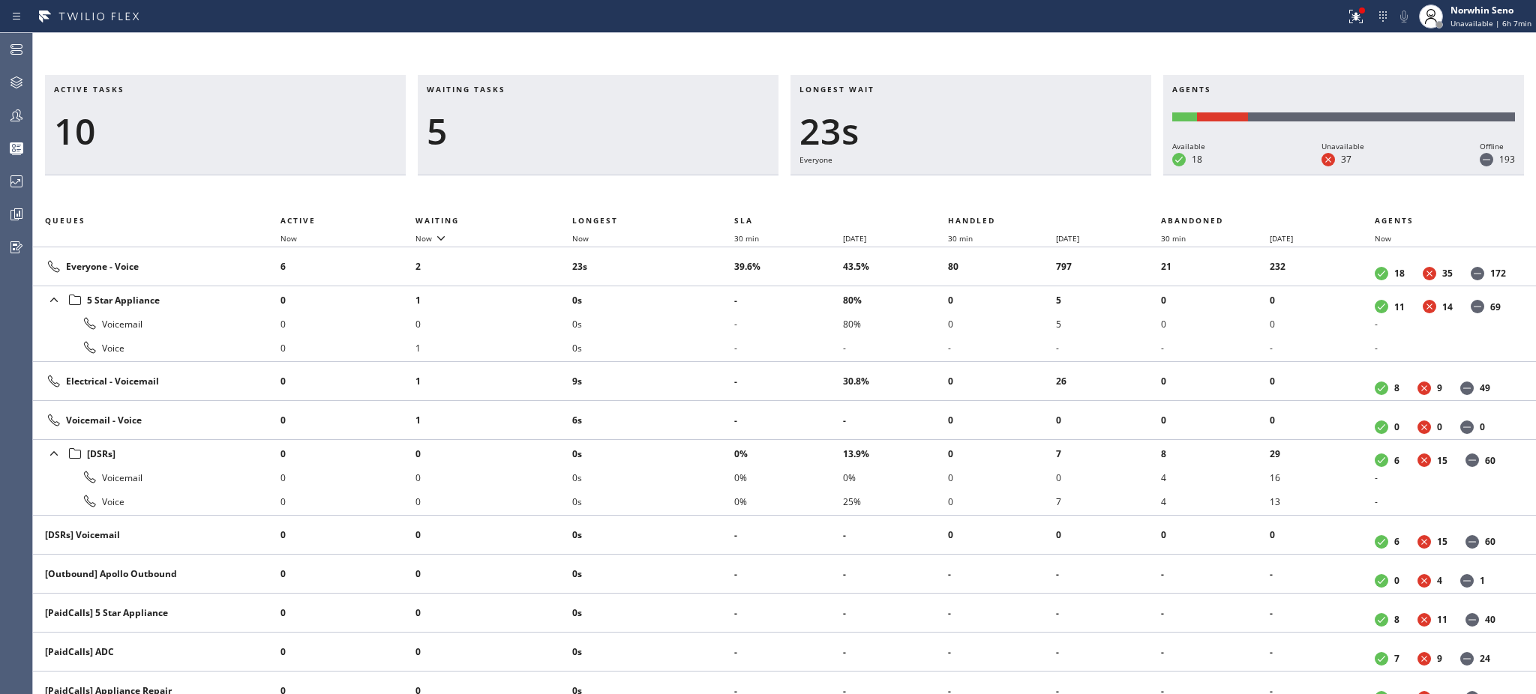
click at [705, 328] on li "0s" at bounding box center [653, 324] width 162 height 24
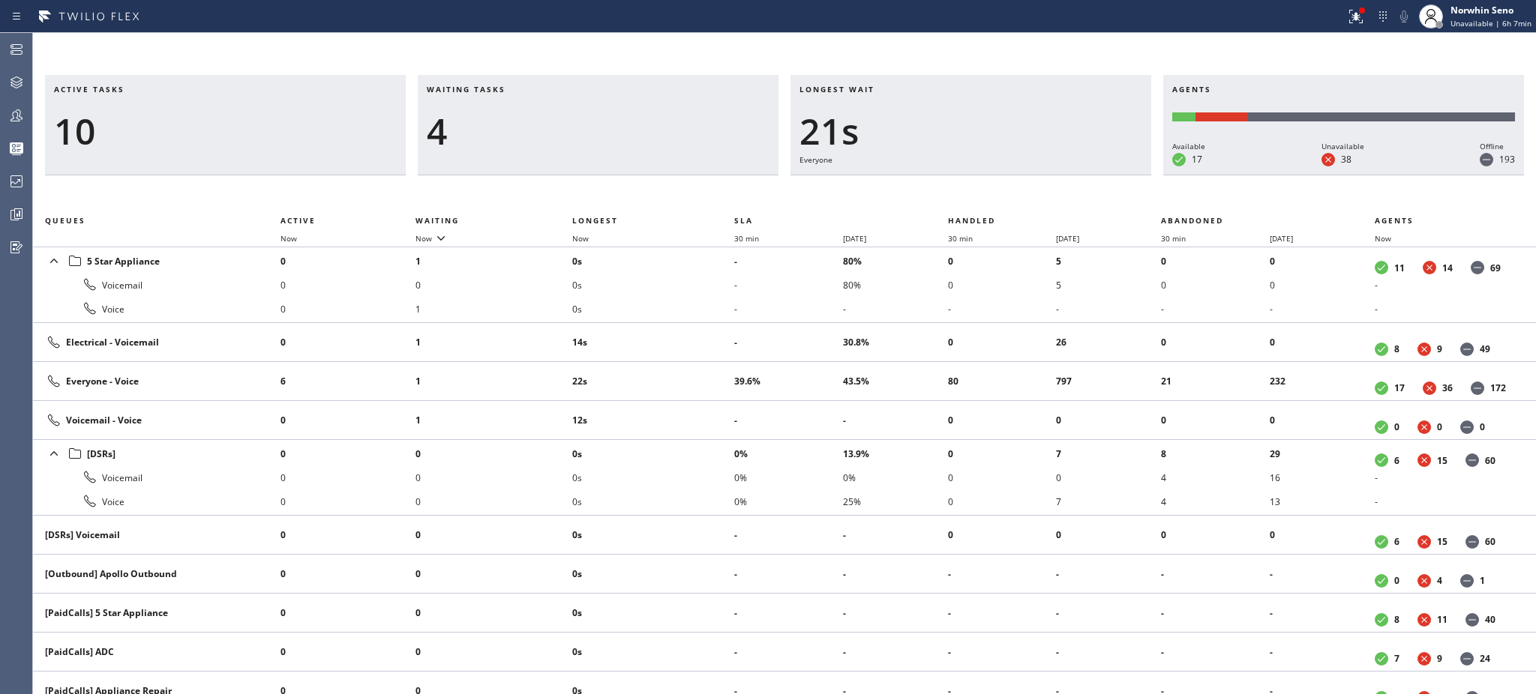
click at [705, 328] on td "14s" at bounding box center [653, 342] width 162 height 39
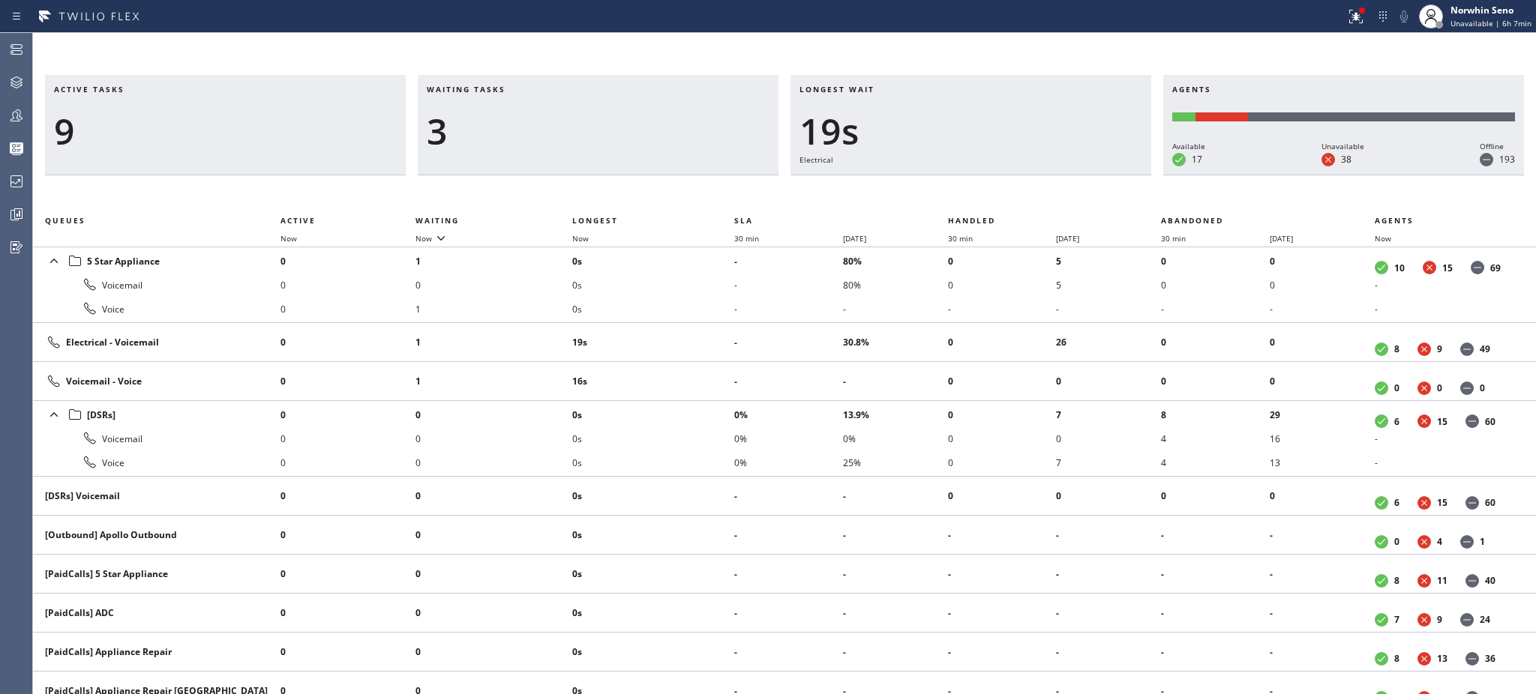
click at [705, 328] on td "19s" at bounding box center [653, 342] width 162 height 39
click at [705, 328] on td "24s" at bounding box center [653, 342] width 162 height 39
click at [705, 328] on td "29s" at bounding box center [653, 342] width 162 height 39
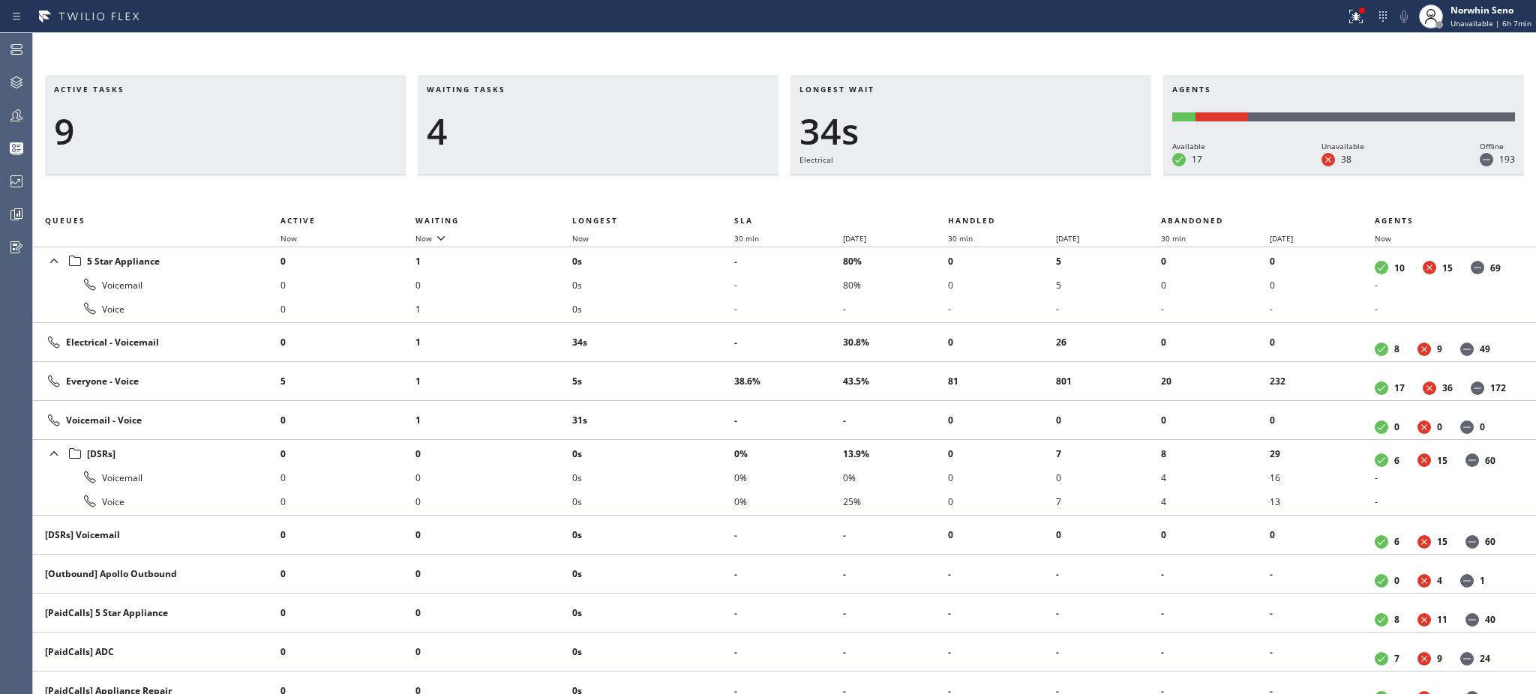
click at [705, 328] on td "34s" at bounding box center [653, 342] width 162 height 39
click at [705, 328] on td "40s" at bounding box center [653, 342] width 162 height 39
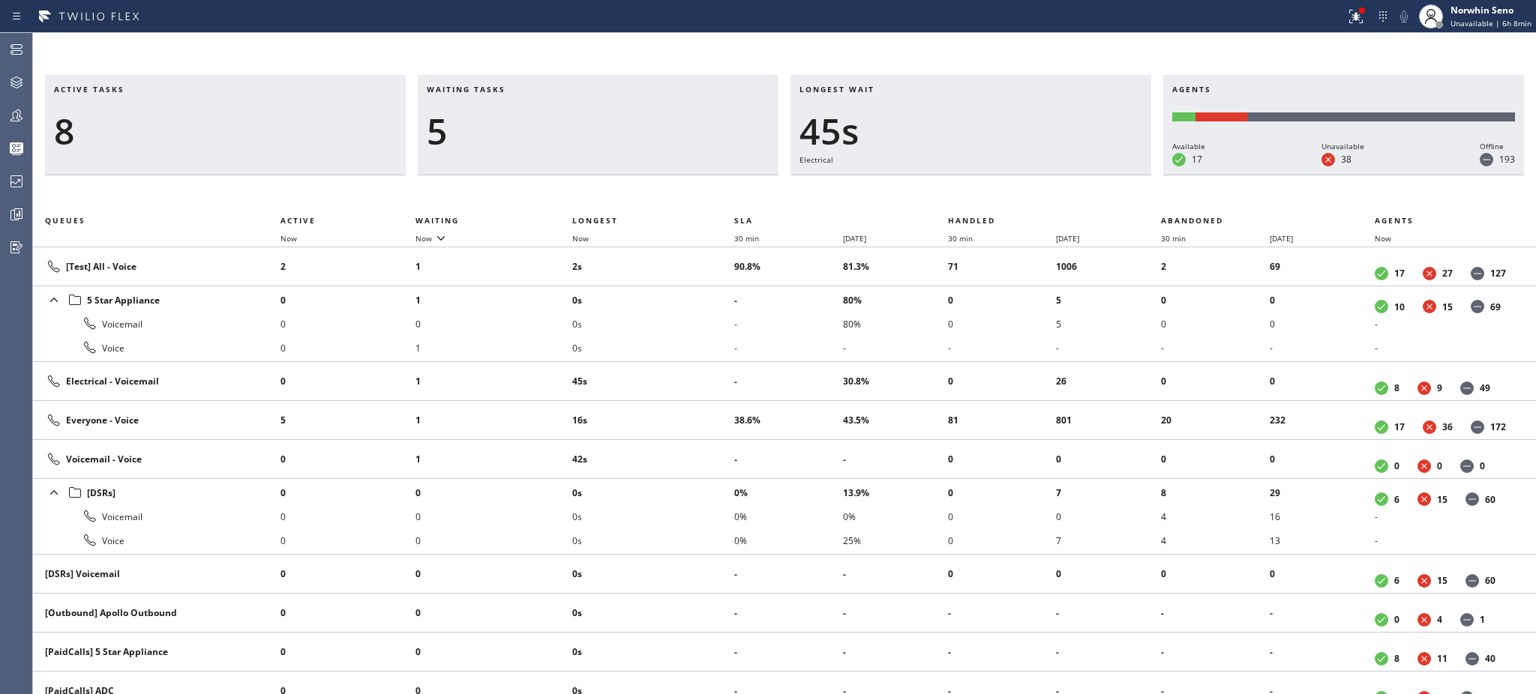
click at [705, 328] on li "0s" at bounding box center [653, 324] width 162 height 24
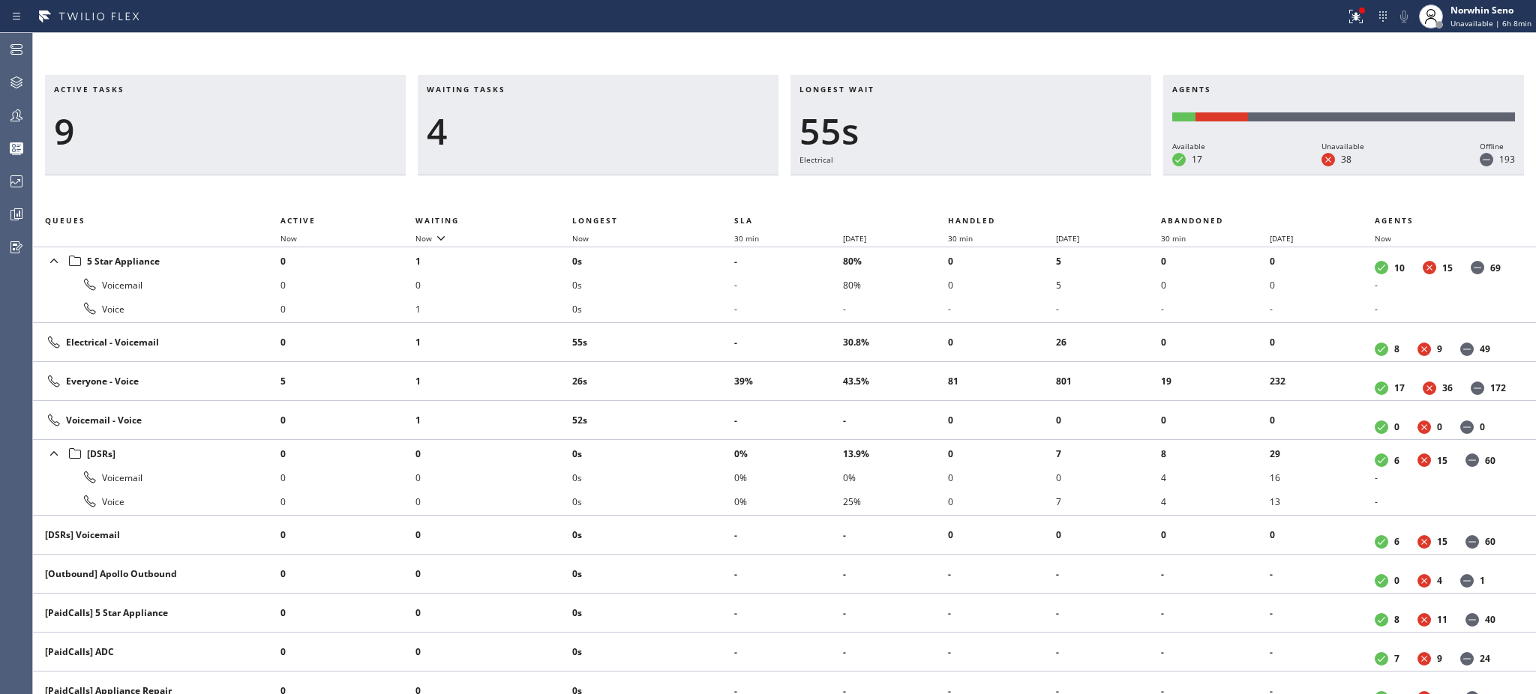
click at [705, 328] on td "55s" at bounding box center [653, 342] width 162 height 39
click at [705, 328] on td "1:00" at bounding box center [653, 342] width 162 height 39
click at [705, 328] on td "1:05" at bounding box center [653, 342] width 162 height 39
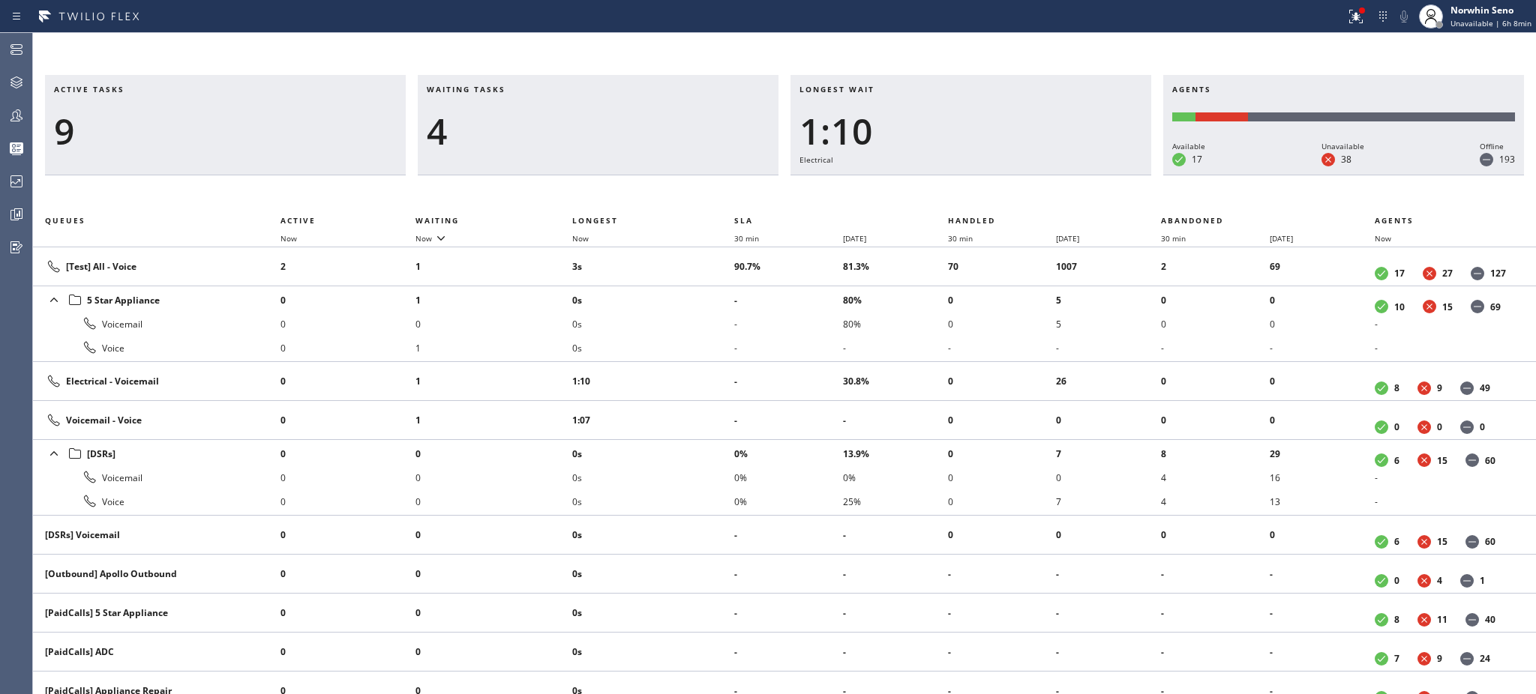
click at [705, 328] on li "0s" at bounding box center [653, 324] width 162 height 24
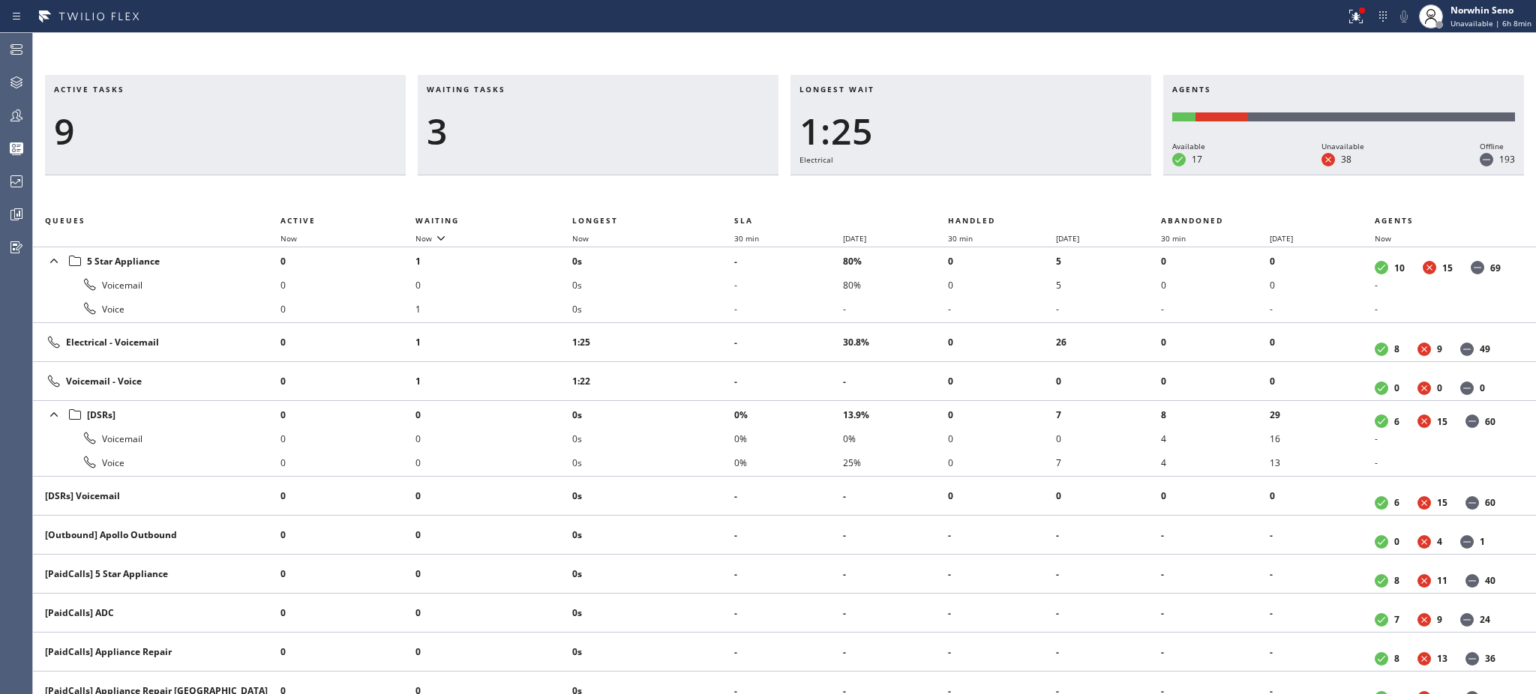
click at [705, 328] on td "1:25" at bounding box center [653, 342] width 162 height 39
click at [705, 328] on td "1:30" at bounding box center [653, 342] width 162 height 39
click at [705, 328] on td "1:36" at bounding box center [653, 342] width 162 height 39
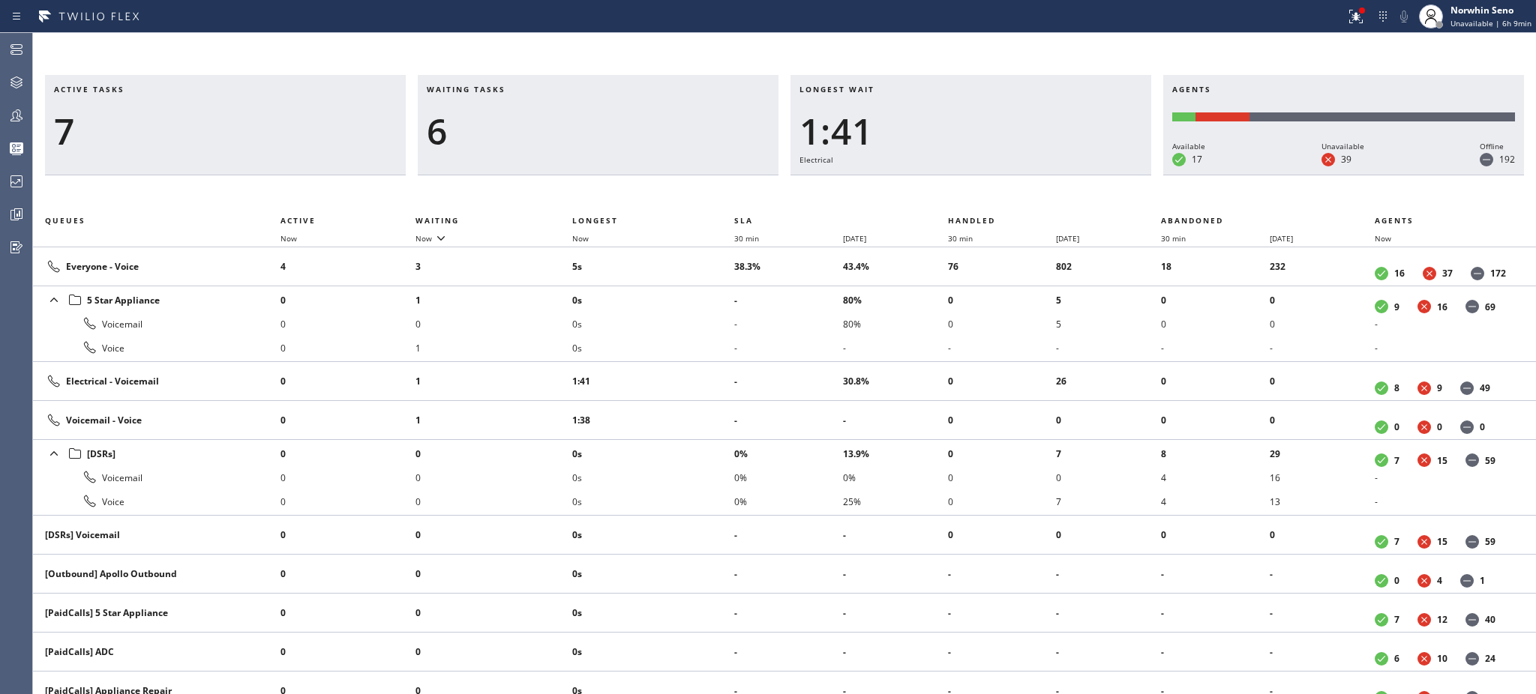
click at [705, 328] on li "0s" at bounding box center [653, 324] width 162 height 24
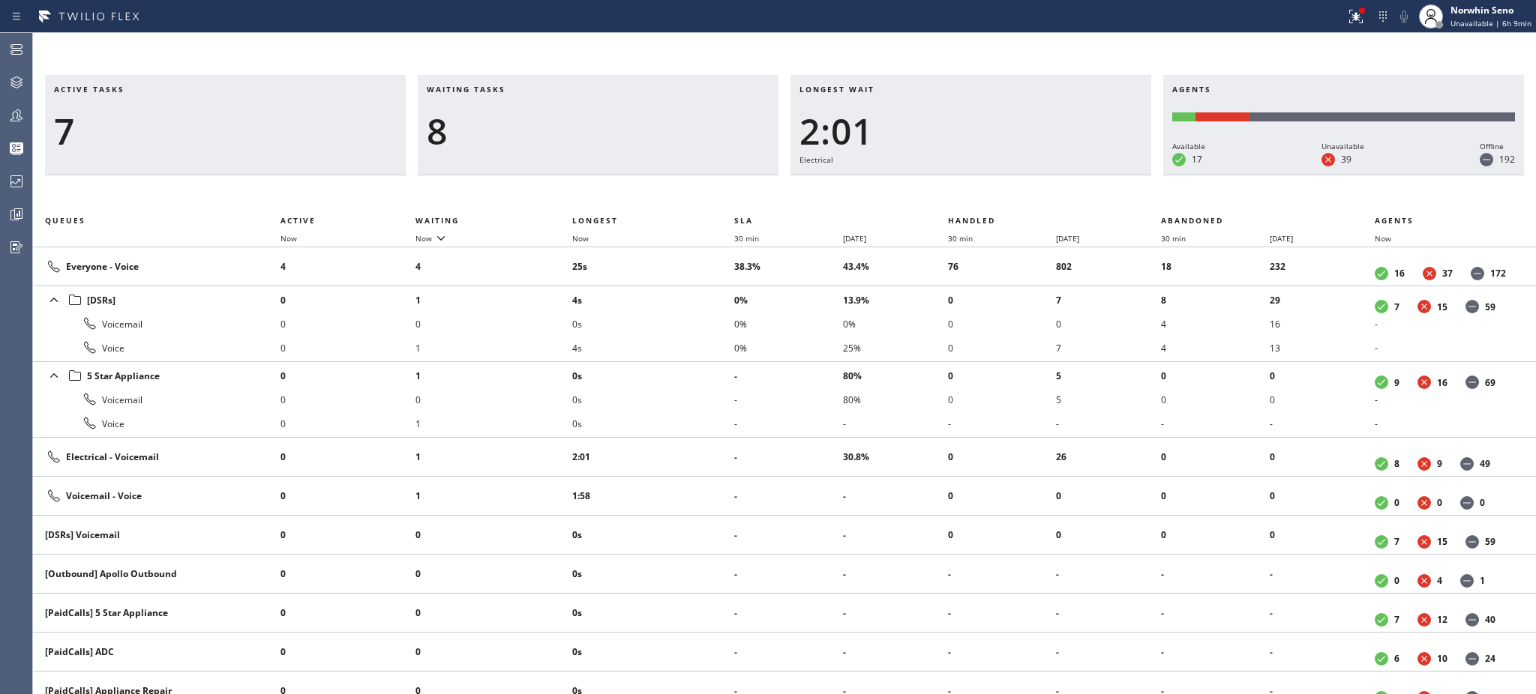
click at [705, 328] on li "0s" at bounding box center [653, 324] width 162 height 24
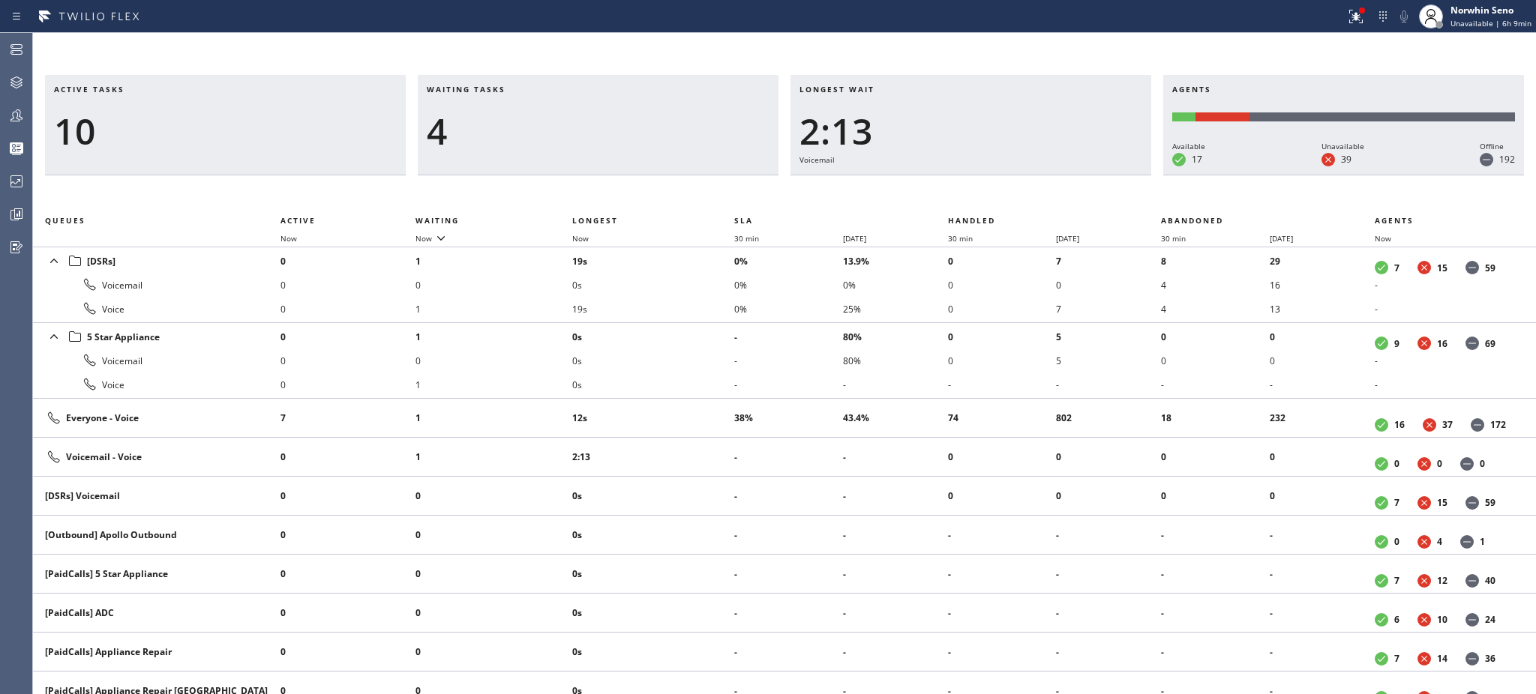
click at [705, 328] on li "0s" at bounding box center [653, 337] width 162 height 24
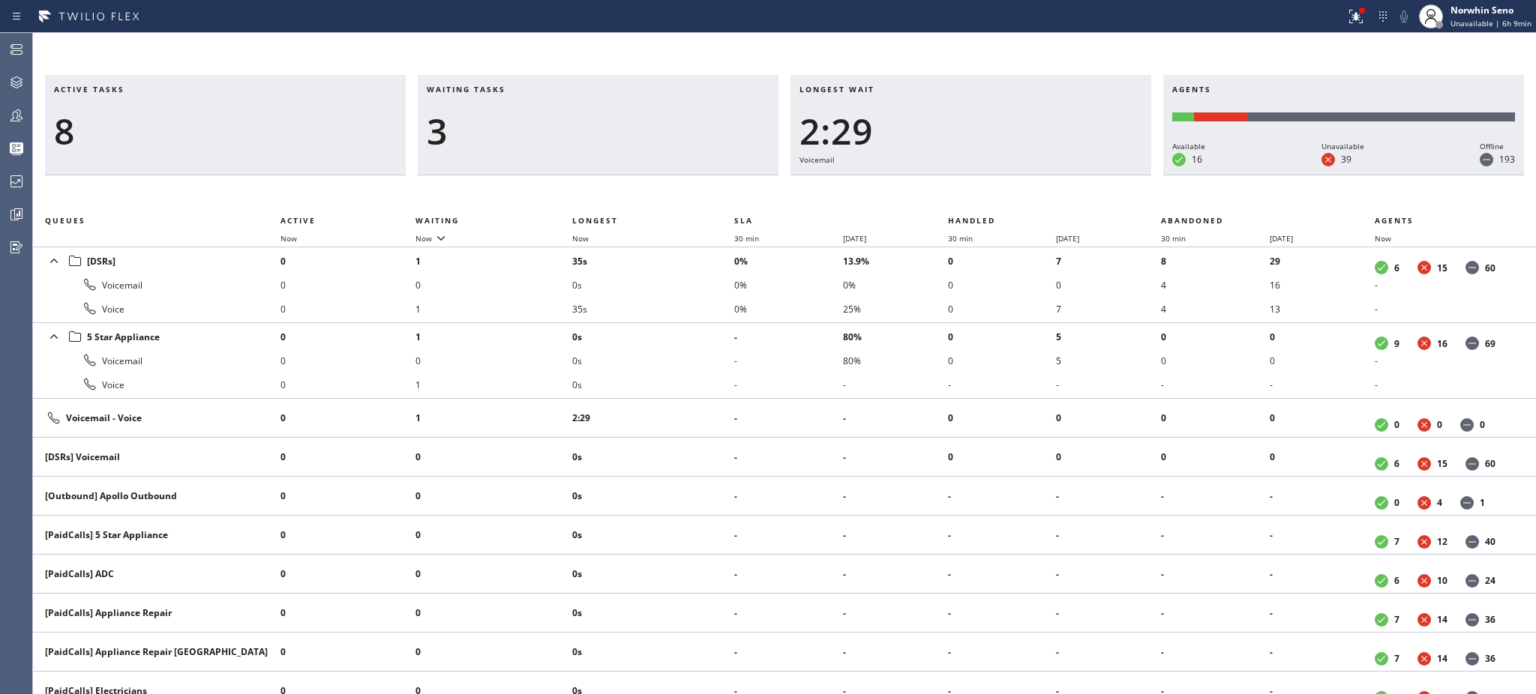
click at [705, 328] on li "0s" at bounding box center [653, 337] width 162 height 24
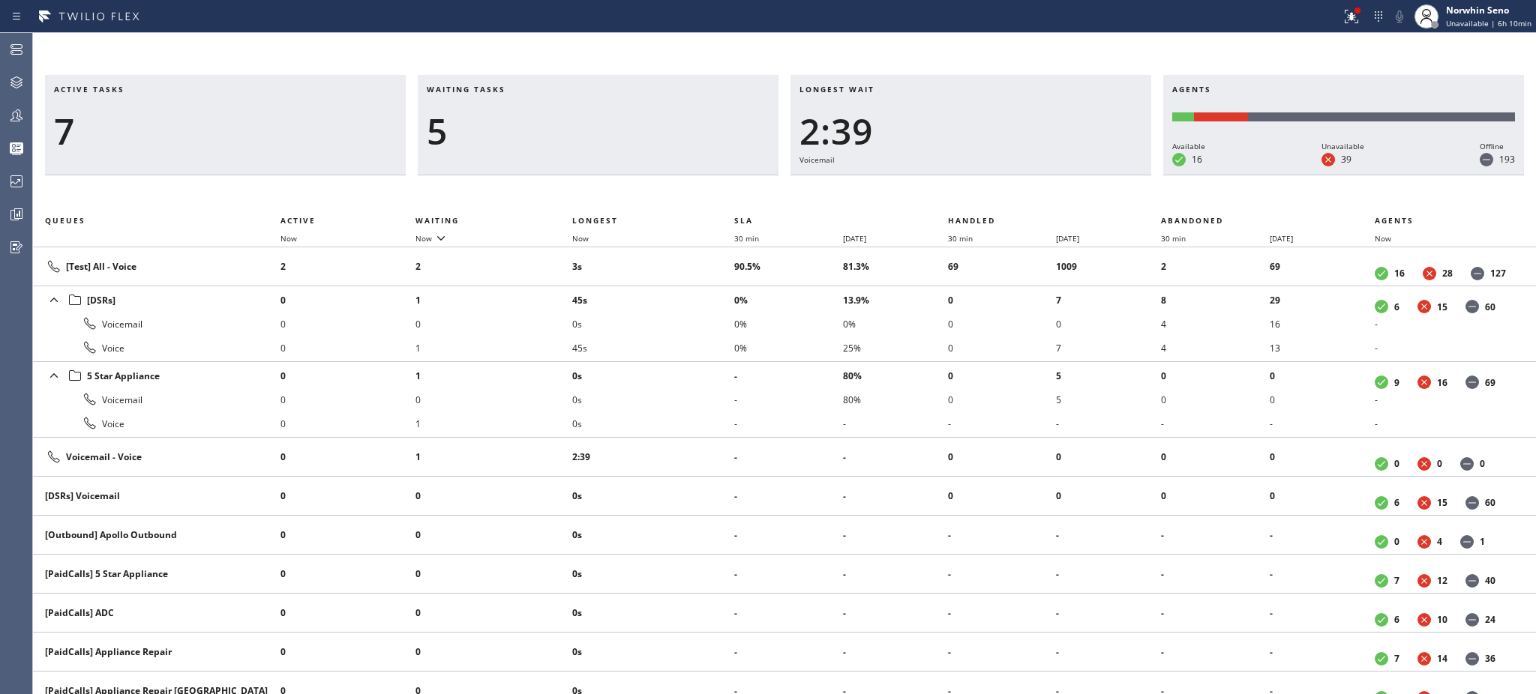
click at [705, 328] on li "0s" at bounding box center [653, 324] width 162 height 24
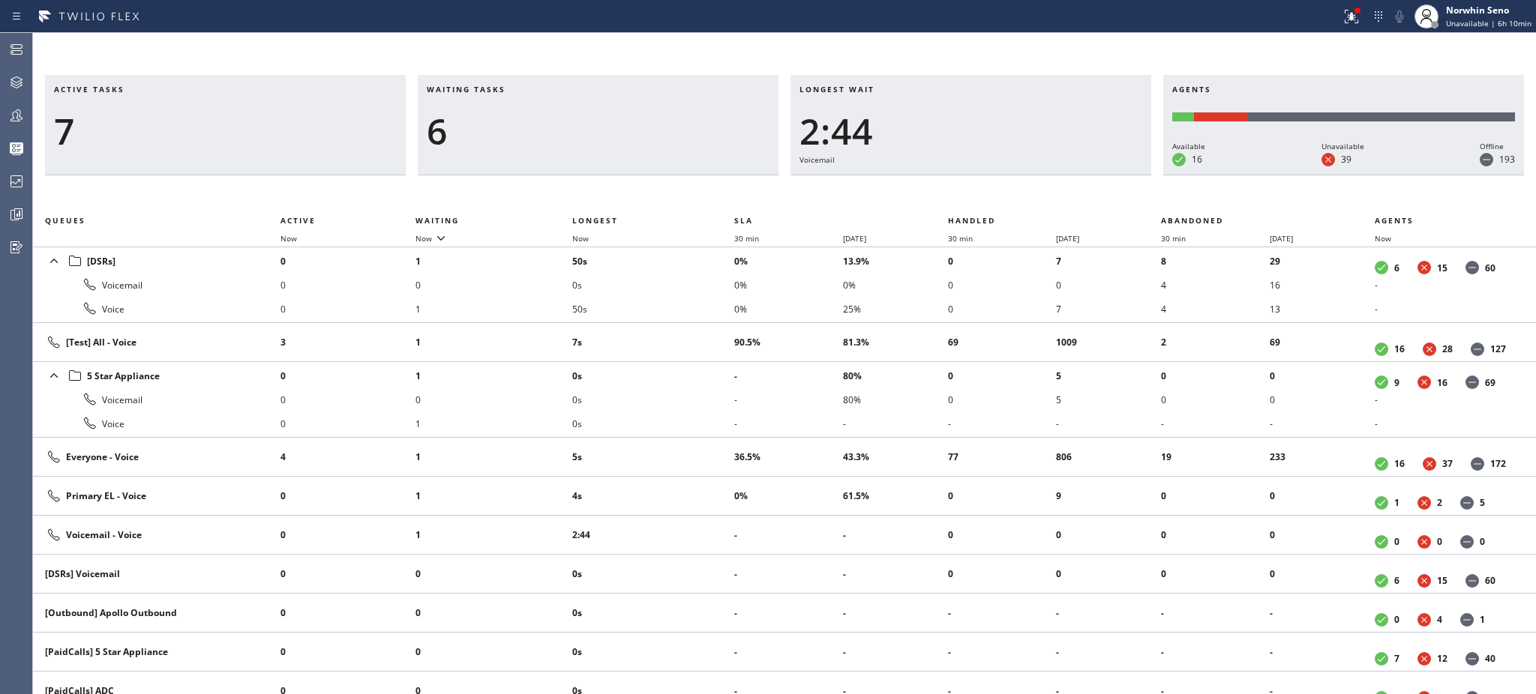
click at [705, 328] on td "7s" at bounding box center [653, 342] width 162 height 39
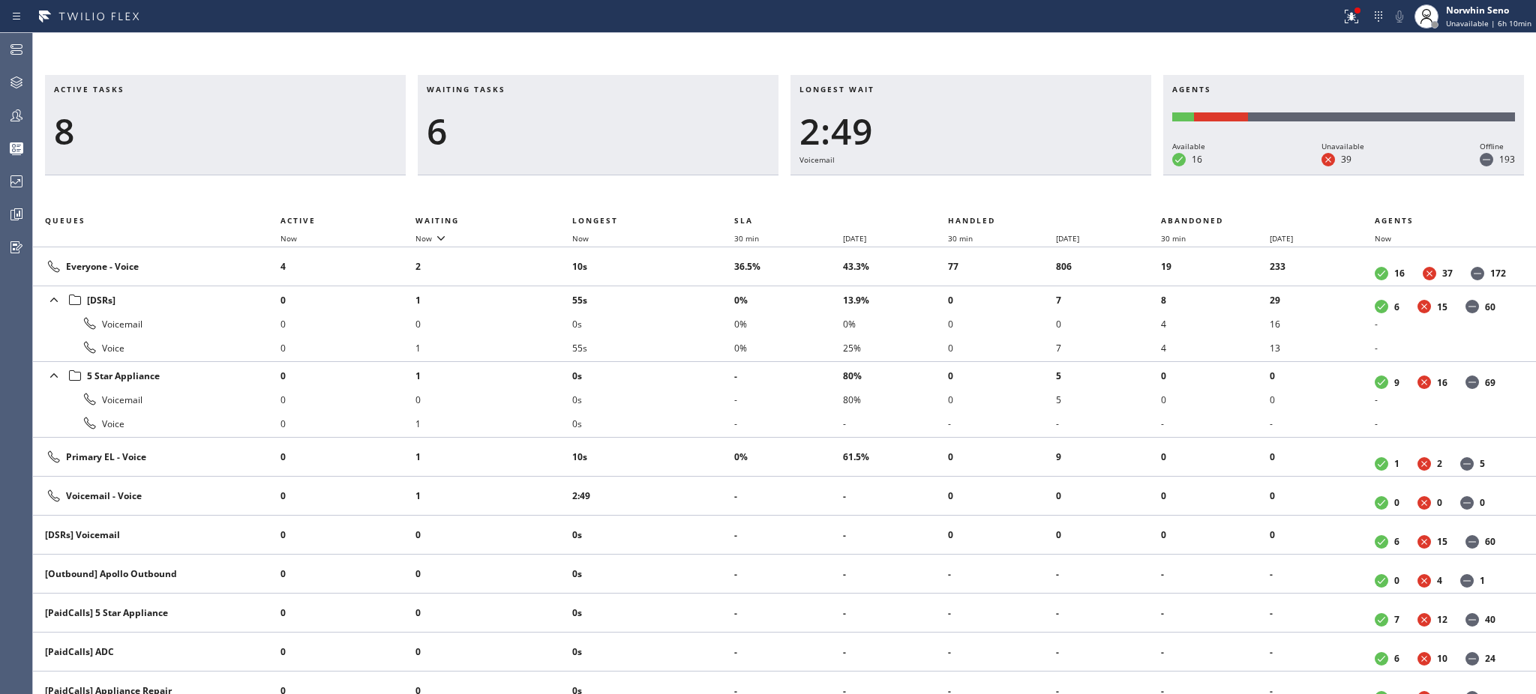
click at [705, 328] on li "0s" at bounding box center [653, 324] width 162 height 24
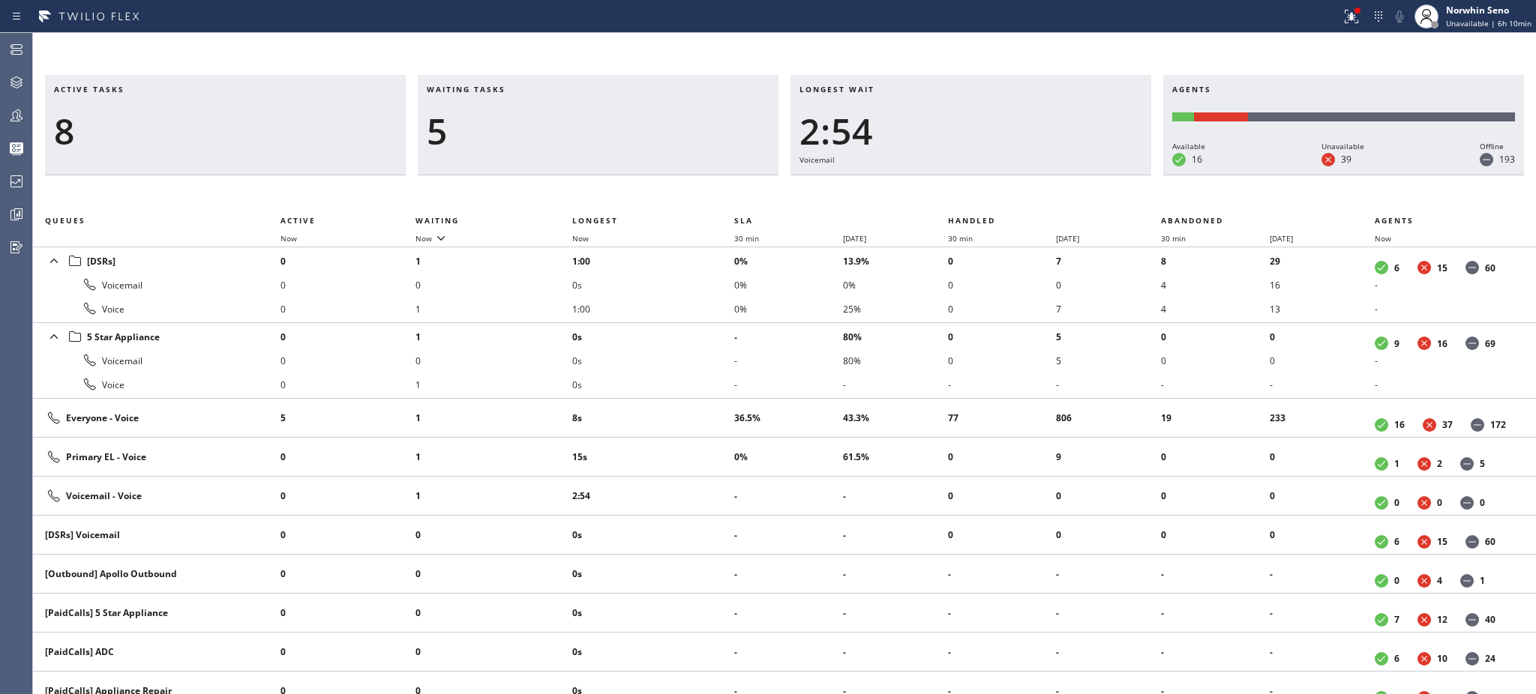
click at [705, 328] on li "0s" at bounding box center [653, 337] width 162 height 24
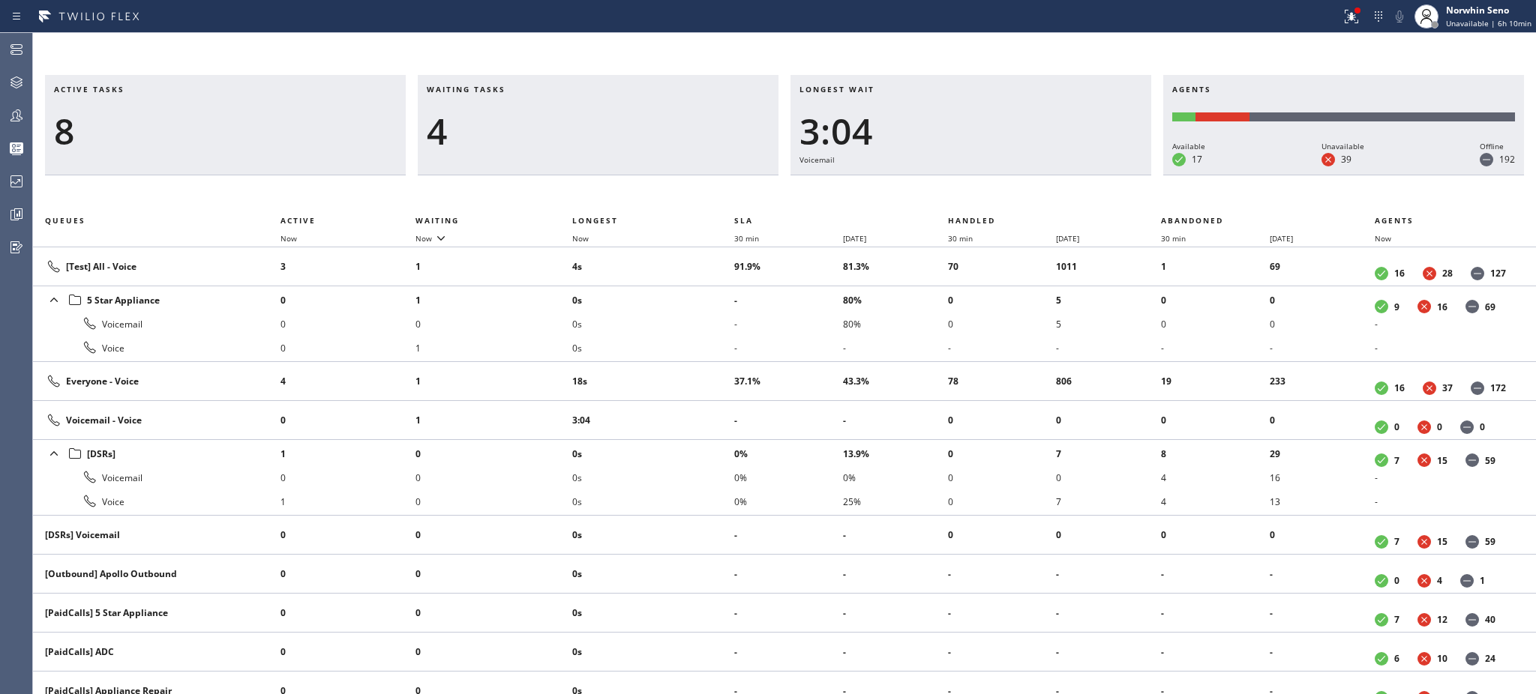
click at [705, 328] on li "0s" at bounding box center [653, 324] width 162 height 24
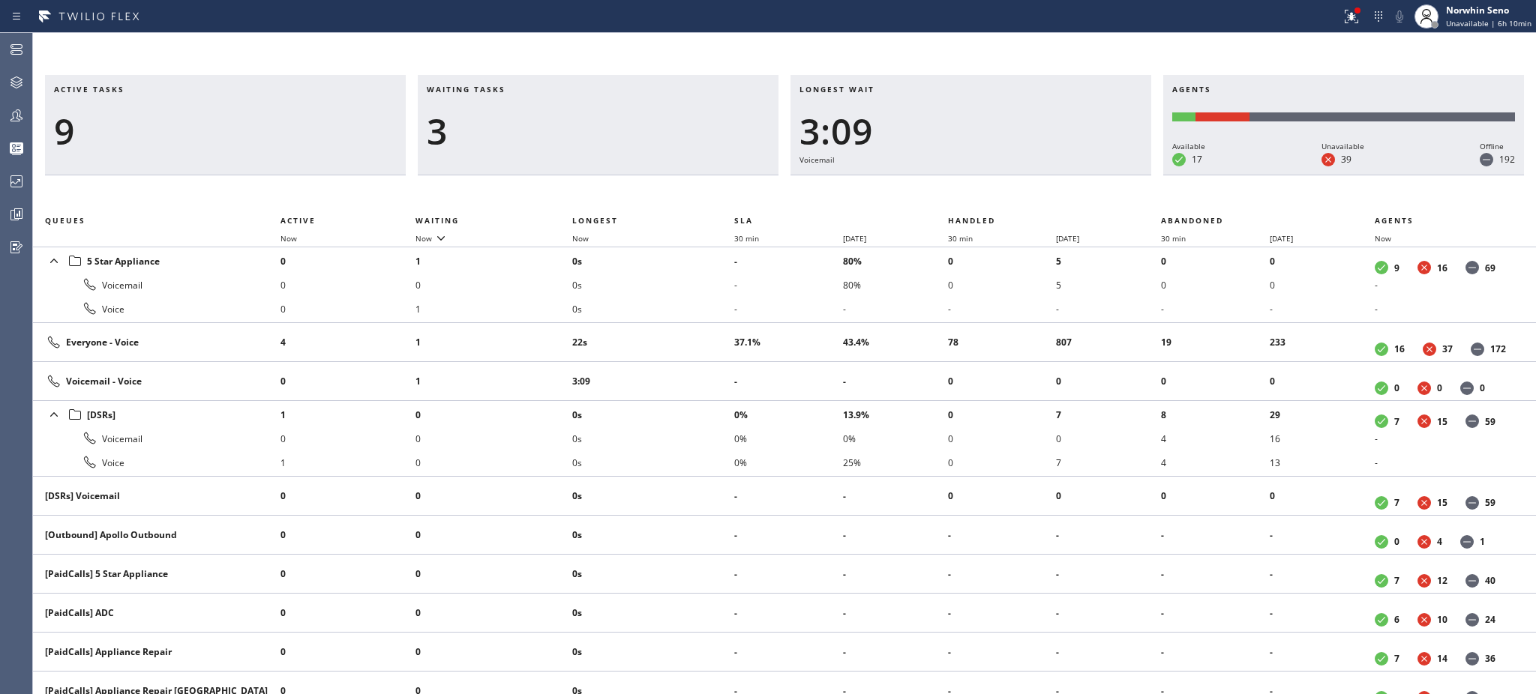
click at [705, 328] on td "22s" at bounding box center [653, 342] width 162 height 39
click at [705, 328] on td "6s" at bounding box center [653, 342] width 162 height 39
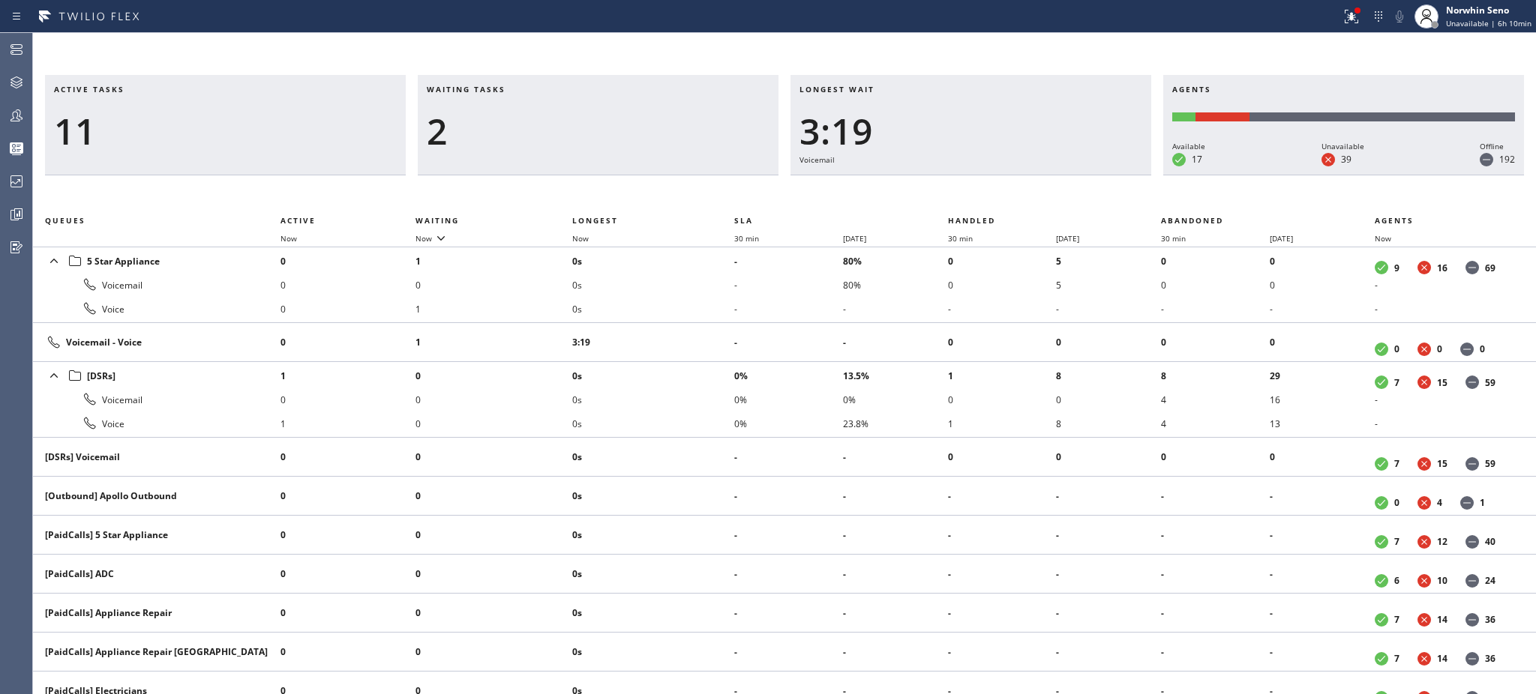
click at [705, 328] on td "3:19" at bounding box center [653, 342] width 162 height 39
click at [705, 328] on td "3:24" at bounding box center [653, 342] width 162 height 39
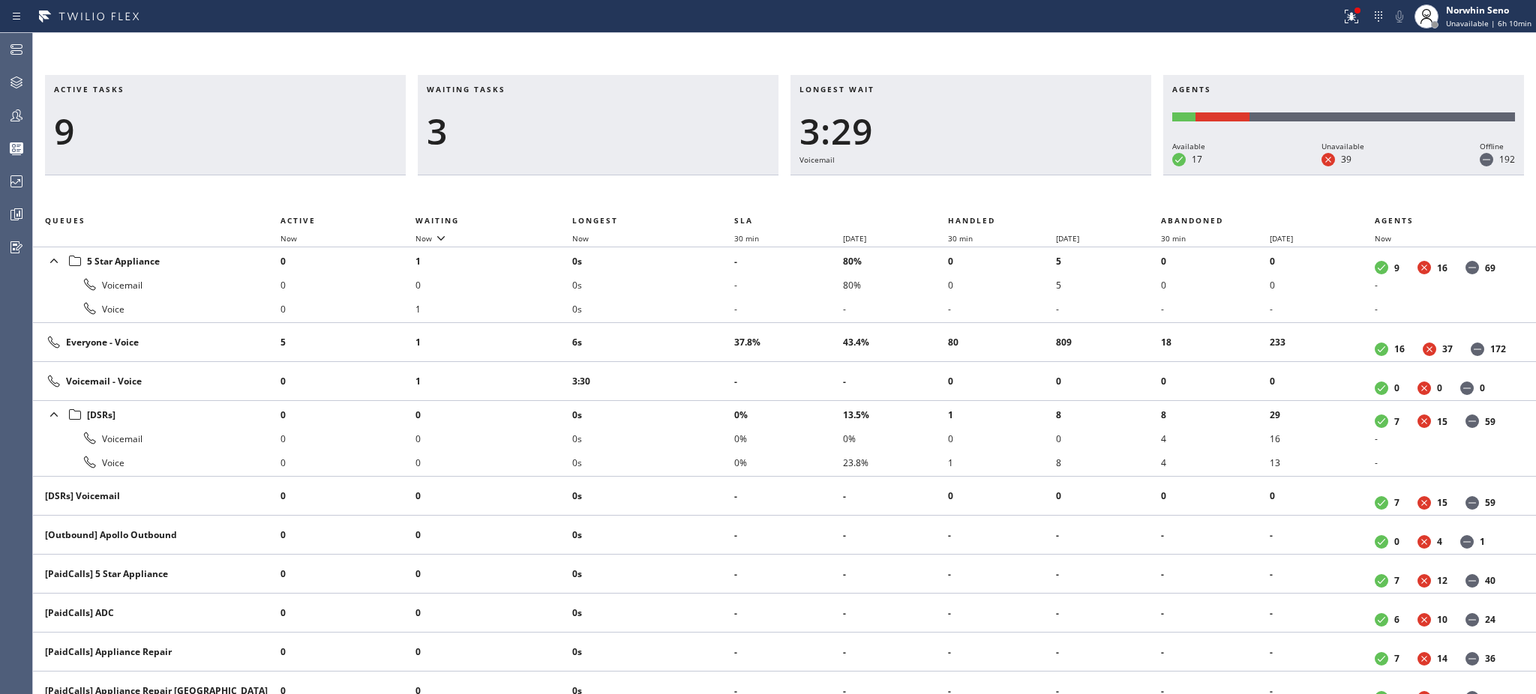
click at [705, 328] on td "6s" at bounding box center [653, 342] width 162 height 39
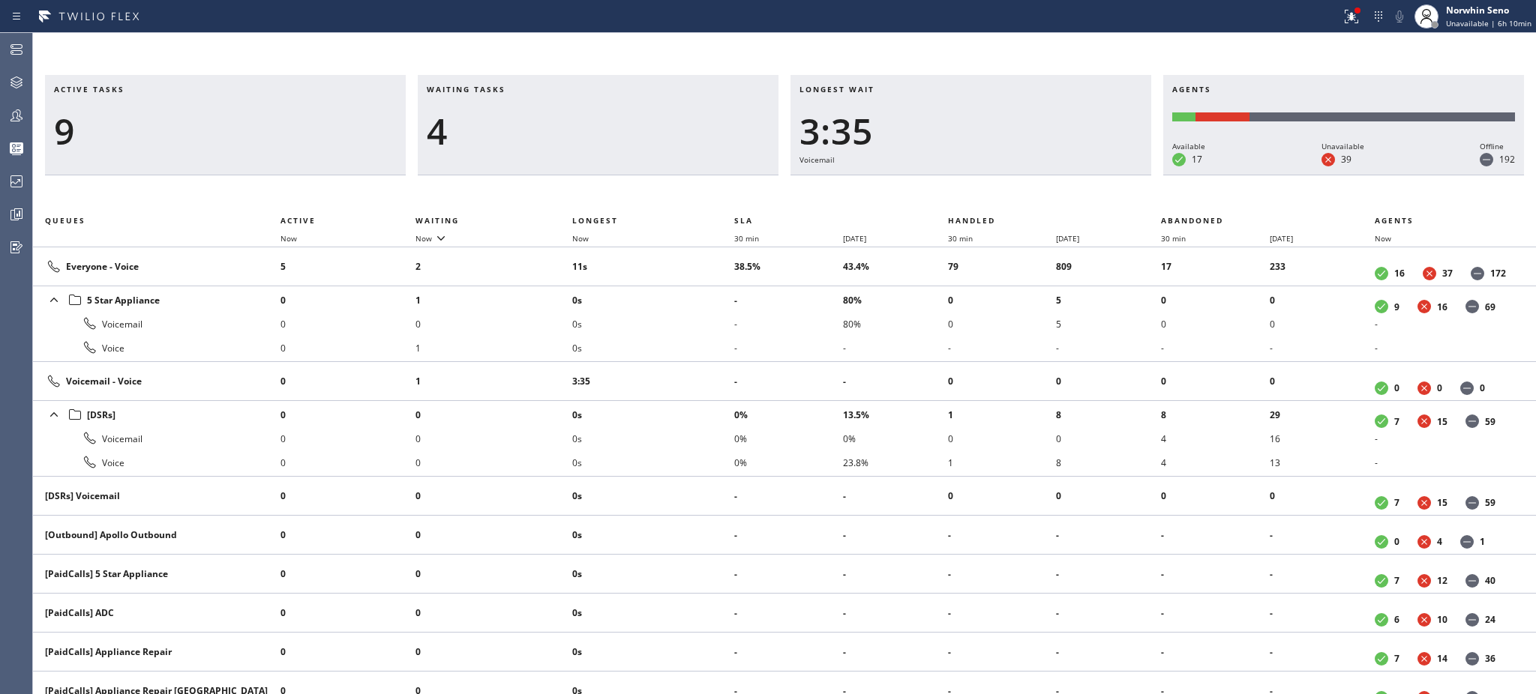
click at [705, 328] on li "0s" at bounding box center [653, 324] width 162 height 24
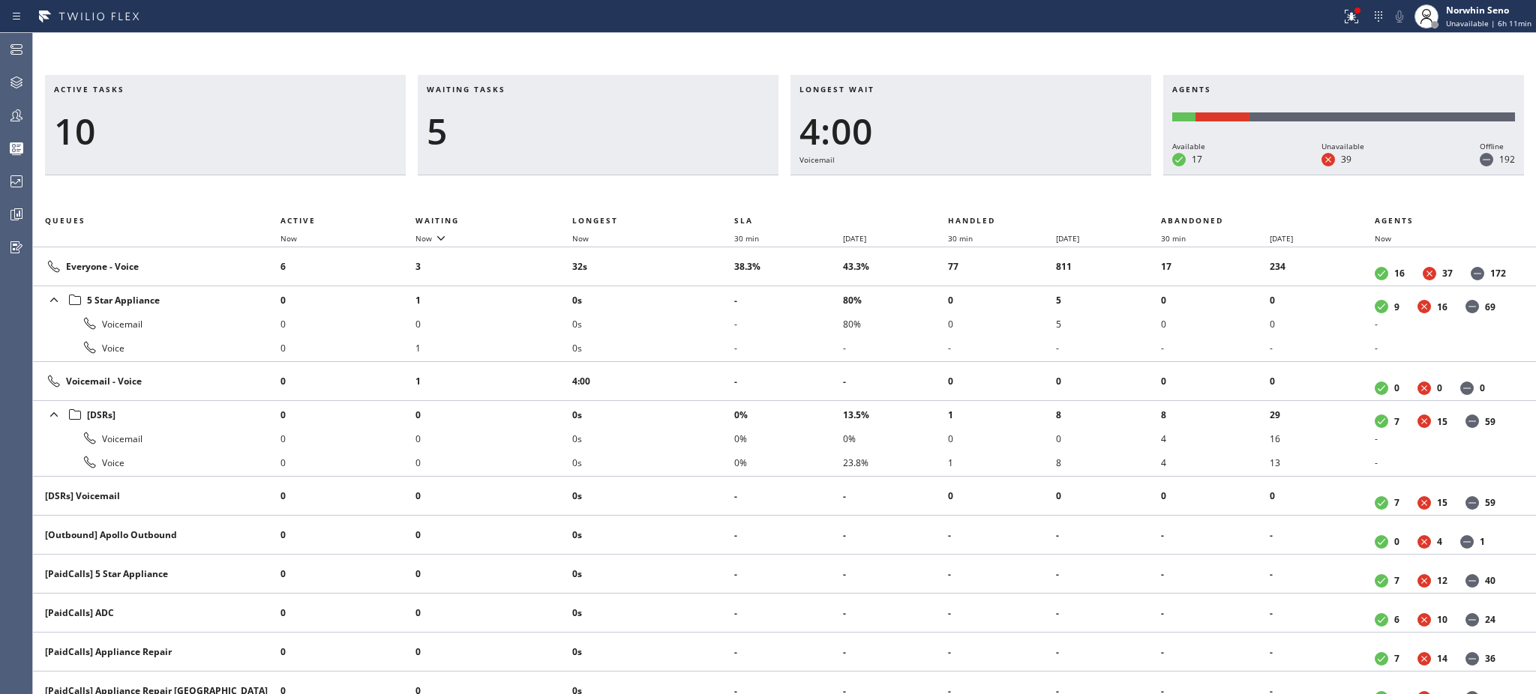
click at [705, 328] on li "0s" at bounding box center [653, 324] width 162 height 24
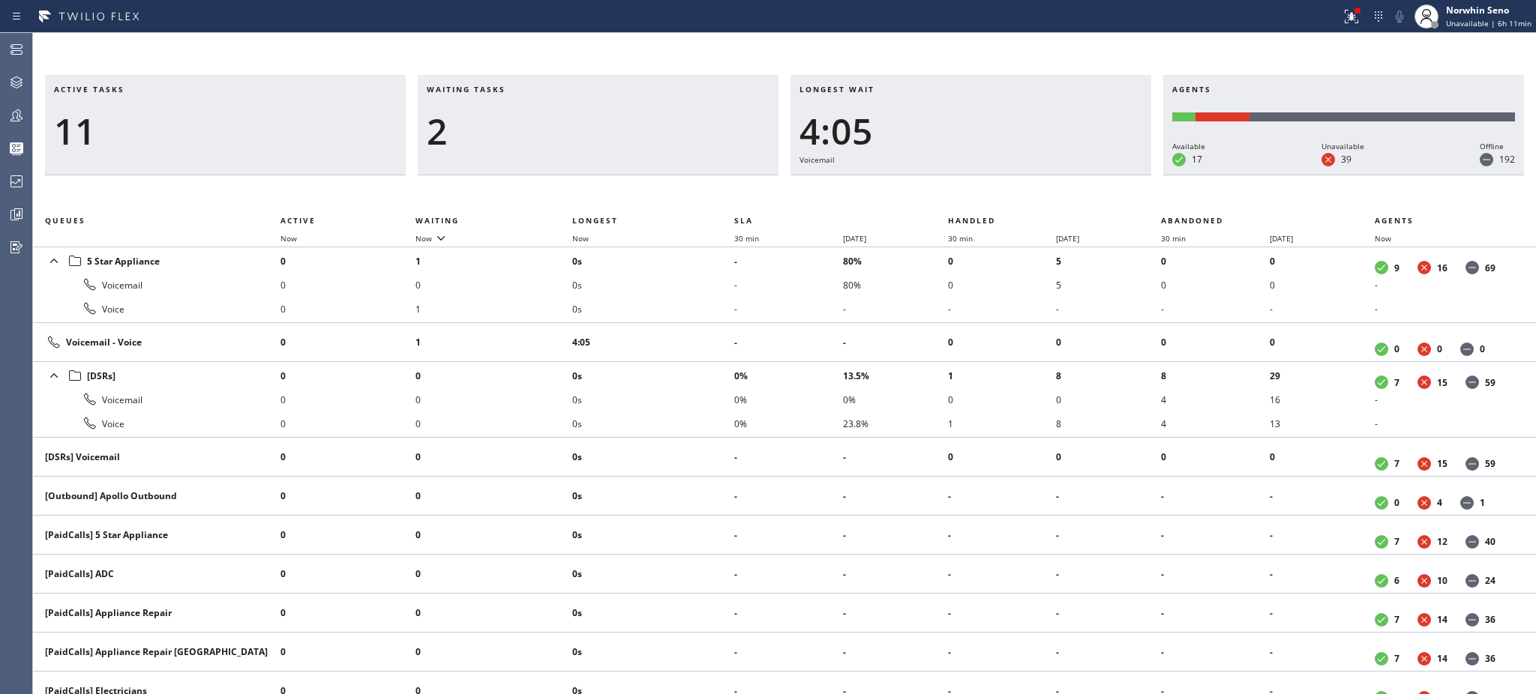
click at [705, 328] on td "4:05" at bounding box center [653, 342] width 162 height 39
click at [705, 328] on td "4:10" at bounding box center [653, 342] width 162 height 39
click at [705, 328] on td "4:16" at bounding box center [653, 342] width 162 height 39
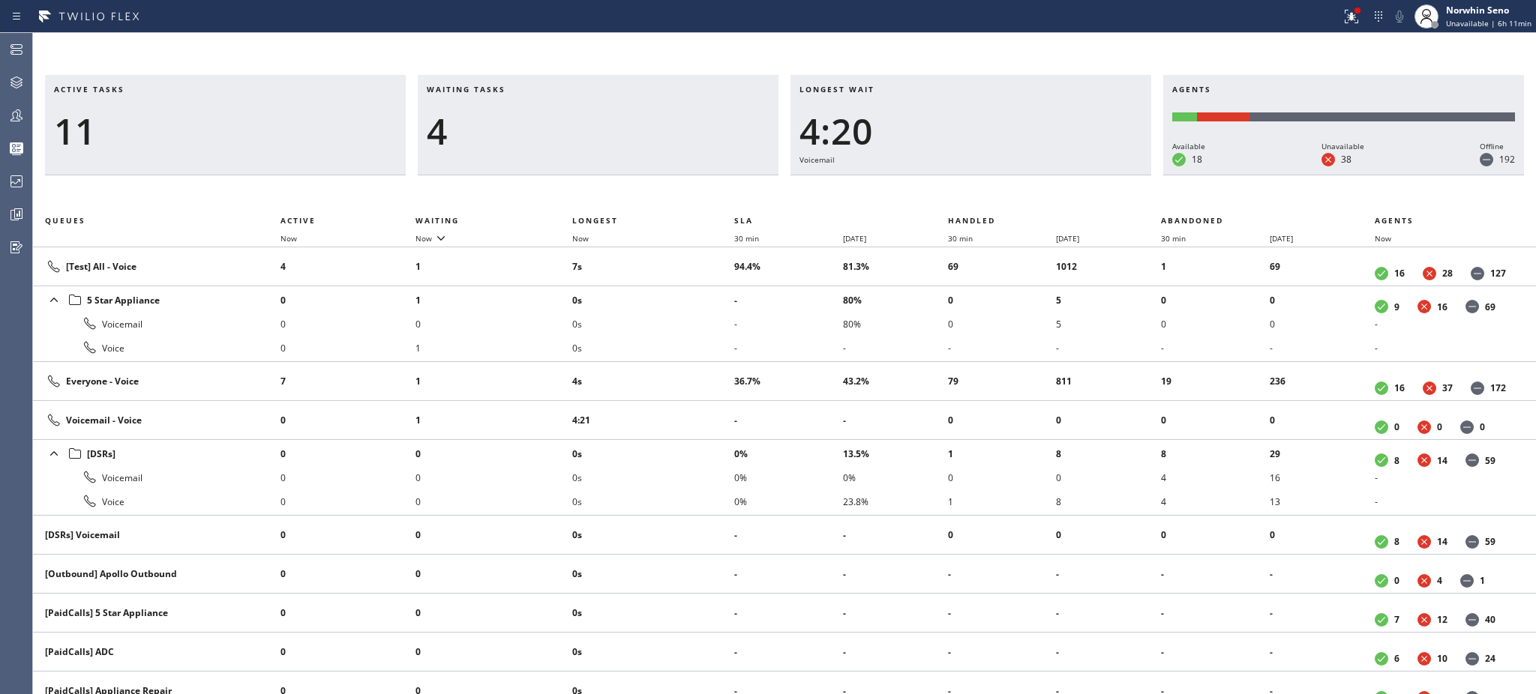
click at [705, 328] on li "0s" at bounding box center [653, 324] width 162 height 24
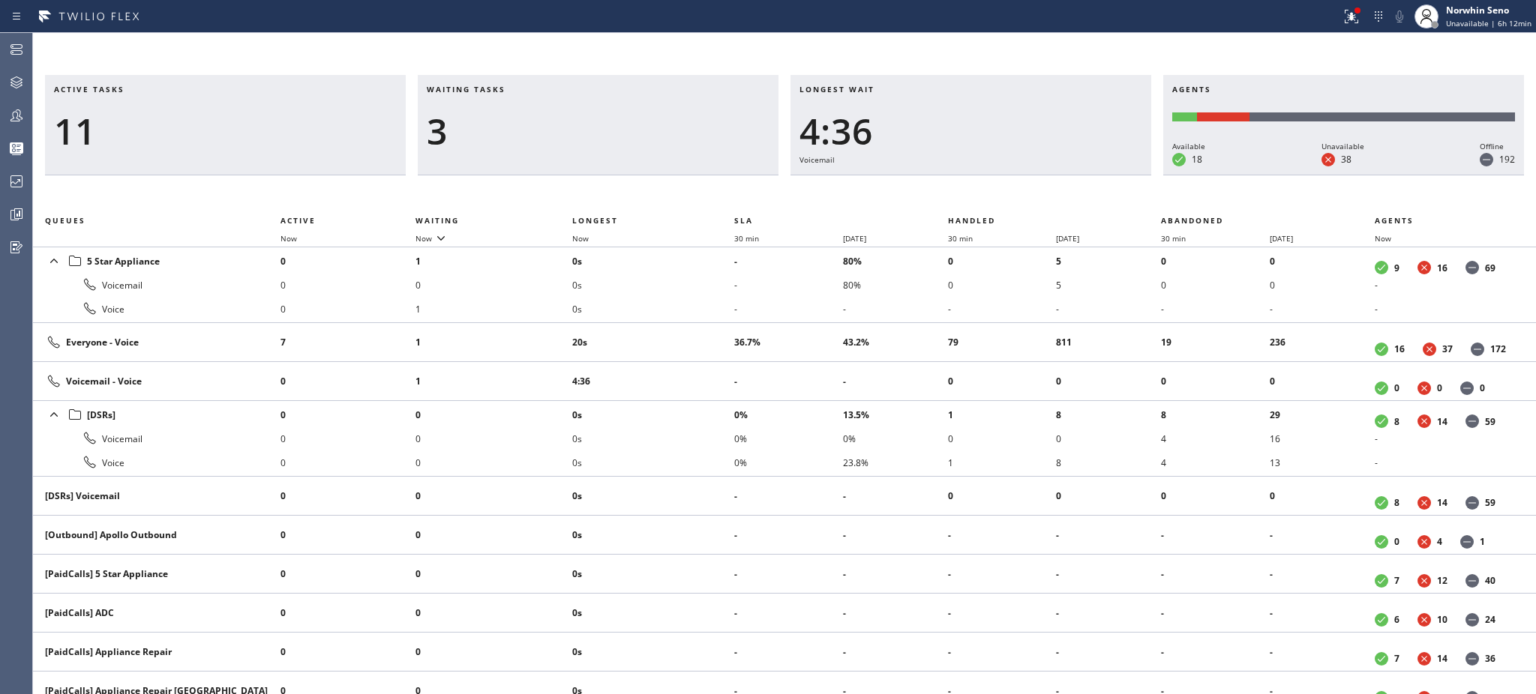
click at [705, 328] on td "20s" at bounding box center [653, 342] width 162 height 39
click at [705, 328] on td "25s" at bounding box center [653, 342] width 162 height 39
click at [705, 328] on td "3s" at bounding box center [653, 342] width 162 height 39
click at [705, 328] on td "6s" at bounding box center [653, 342] width 162 height 39
click at [705, 328] on td "11s" at bounding box center [653, 342] width 162 height 39
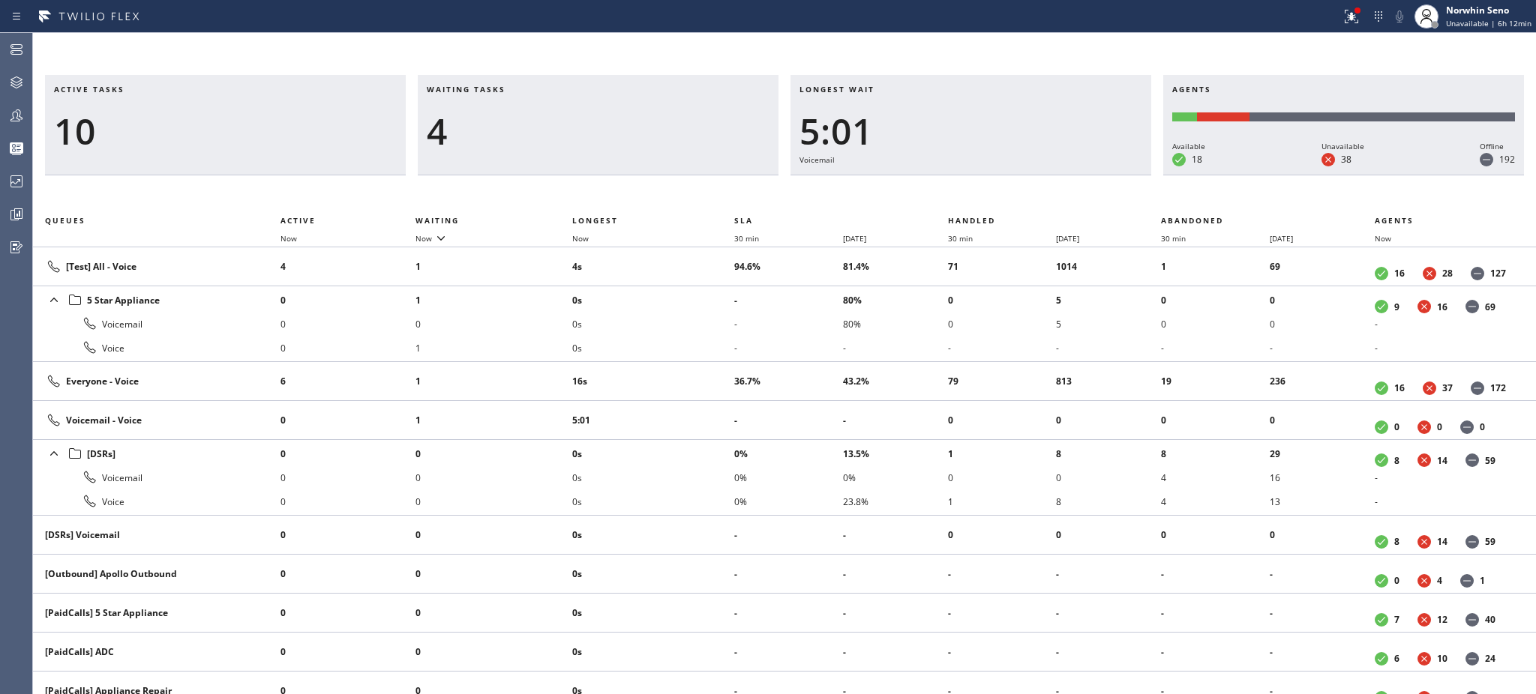
click at [705, 328] on li "0s" at bounding box center [653, 324] width 162 height 24
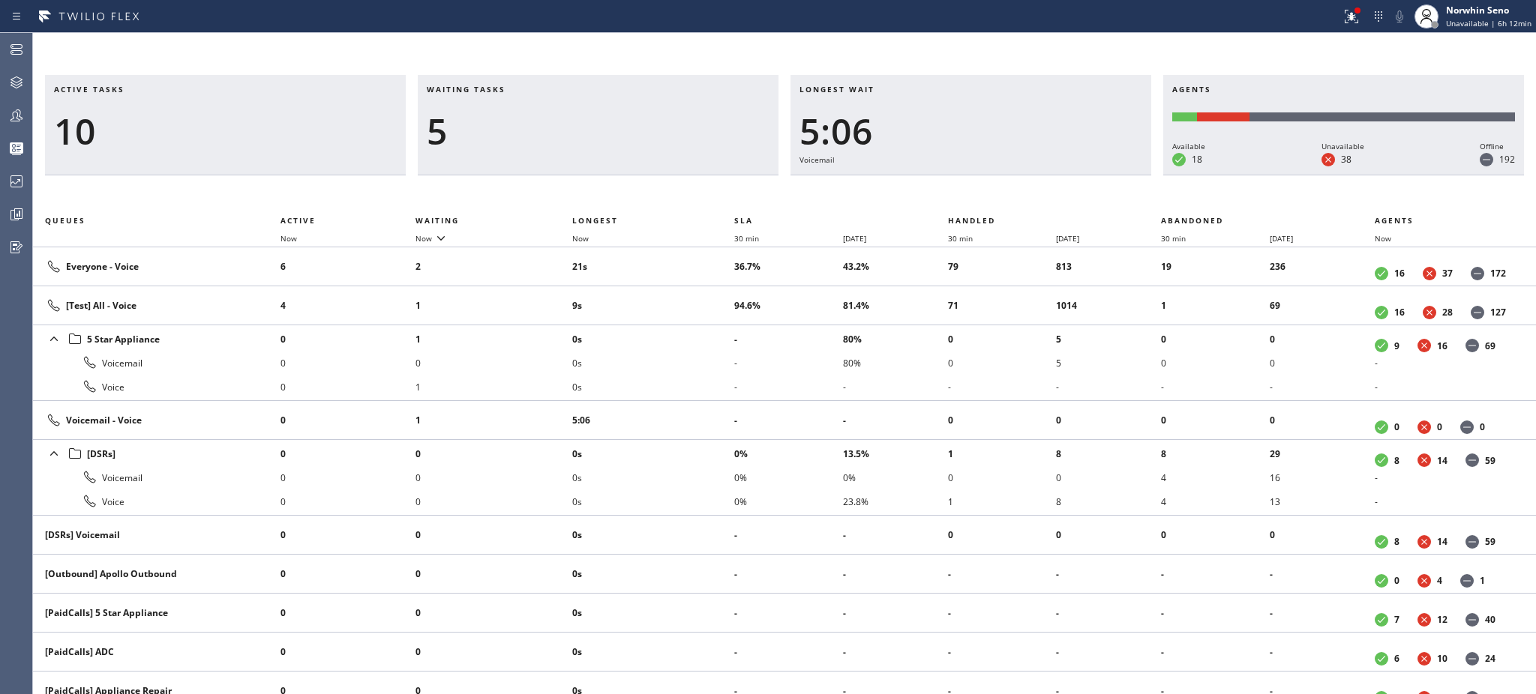
click at [705, 328] on li "0s" at bounding box center [653, 339] width 162 height 24
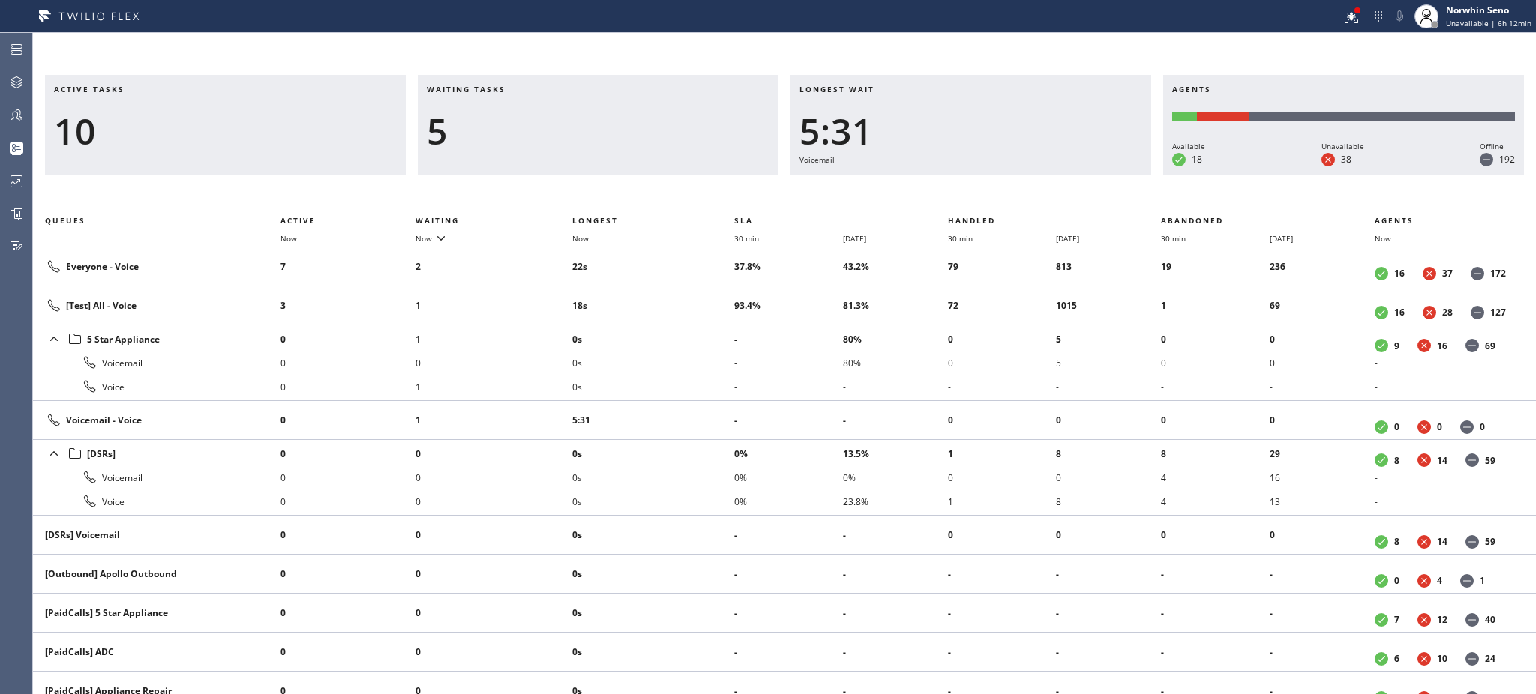
click at [705, 328] on li "0s" at bounding box center [653, 339] width 162 height 24
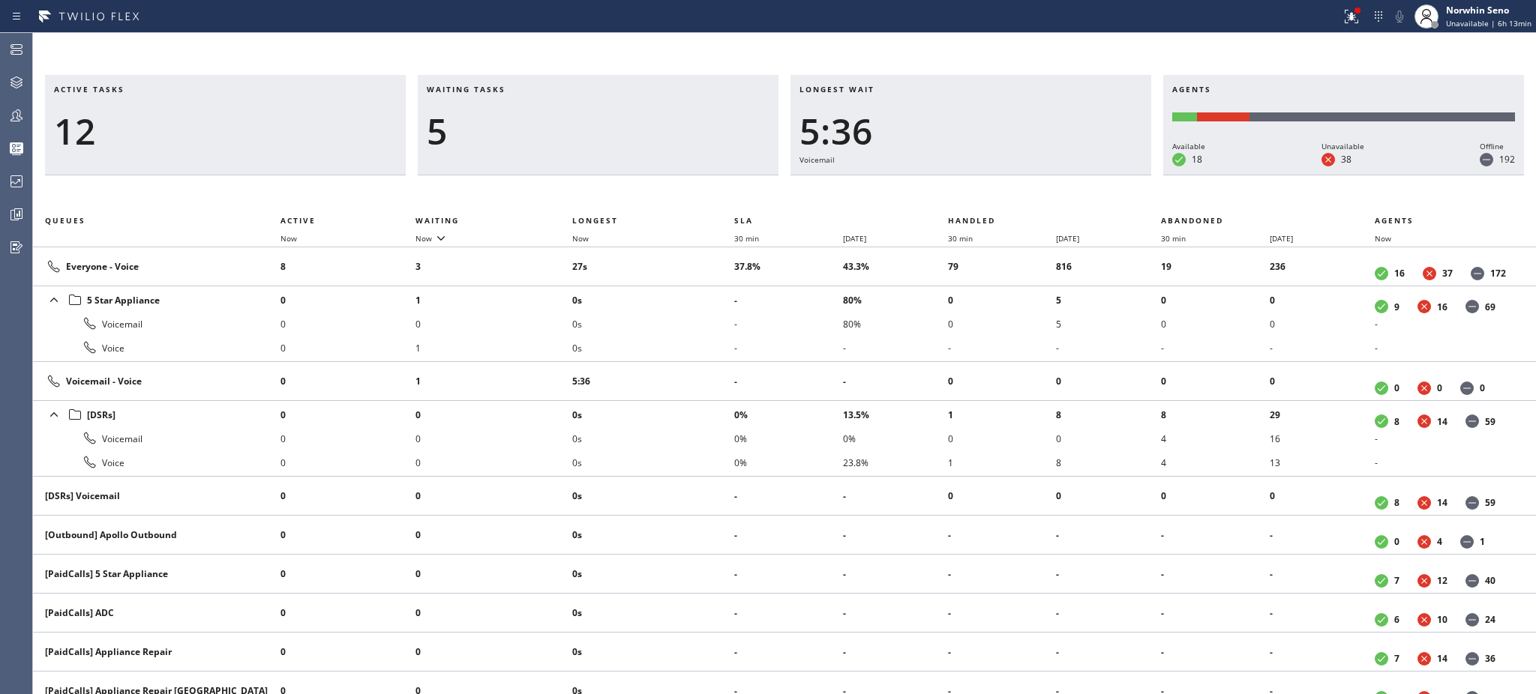
click at [705, 328] on li "0s" at bounding box center [653, 324] width 162 height 24
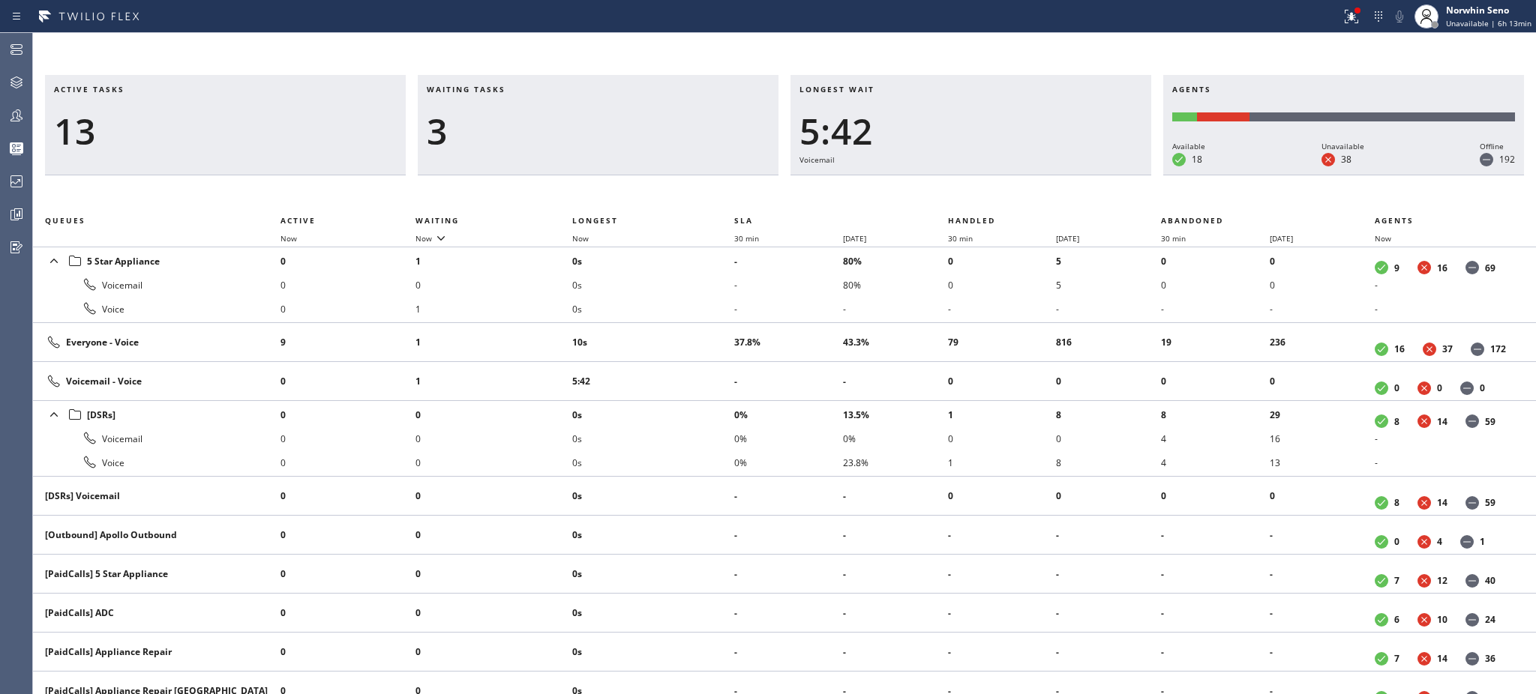
click at [705, 328] on td "10s" at bounding box center [653, 342] width 162 height 39
click at [705, 328] on td "14s" at bounding box center [653, 342] width 162 height 39
click at [705, 328] on td "19s" at bounding box center [653, 342] width 162 height 39
click at [705, 328] on td "24s" at bounding box center [653, 342] width 162 height 39
click at [705, 328] on td "29s" at bounding box center [653, 342] width 162 height 39
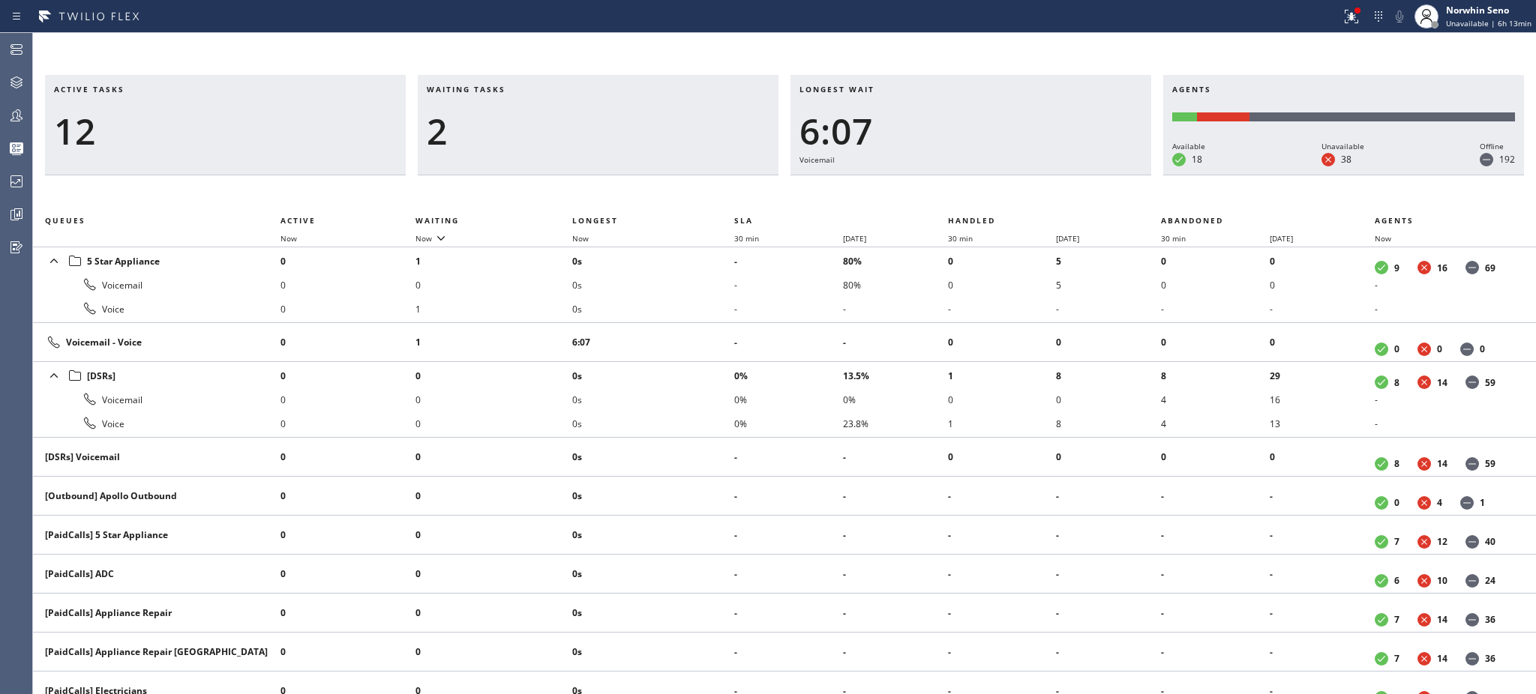
click at [705, 328] on td "6:07" at bounding box center [653, 342] width 162 height 39
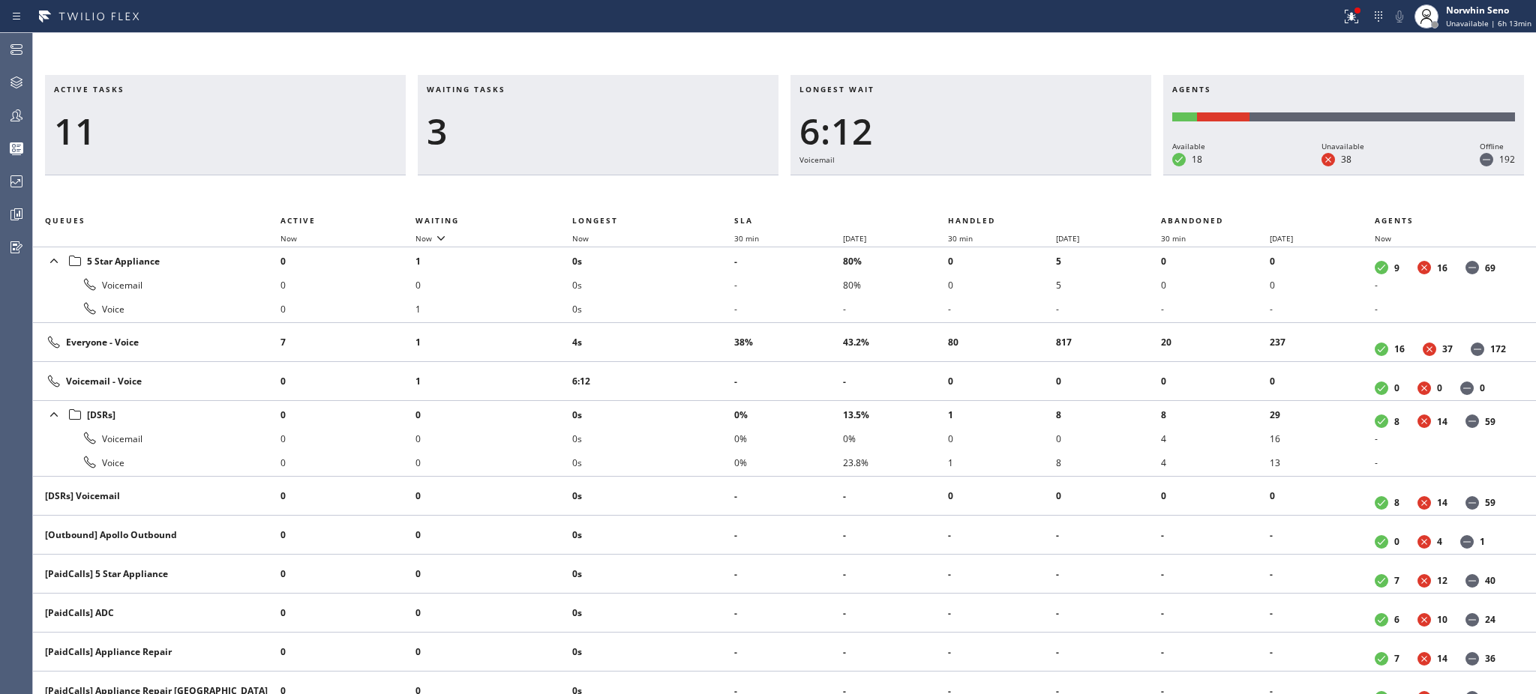
click at [705, 328] on td "4s" at bounding box center [653, 342] width 162 height 39
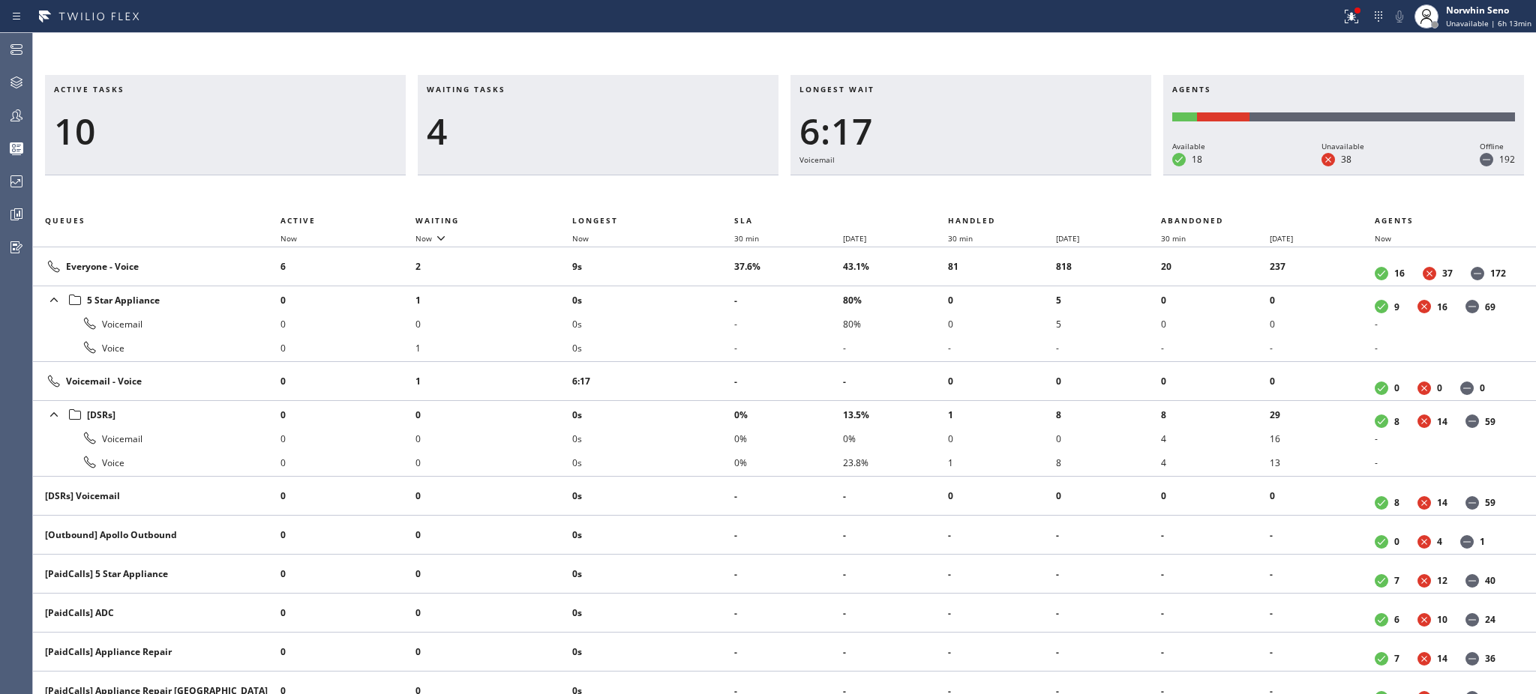
click at [705, 328] on li "0s" at bounding box center [653, 324] width 162 height 24
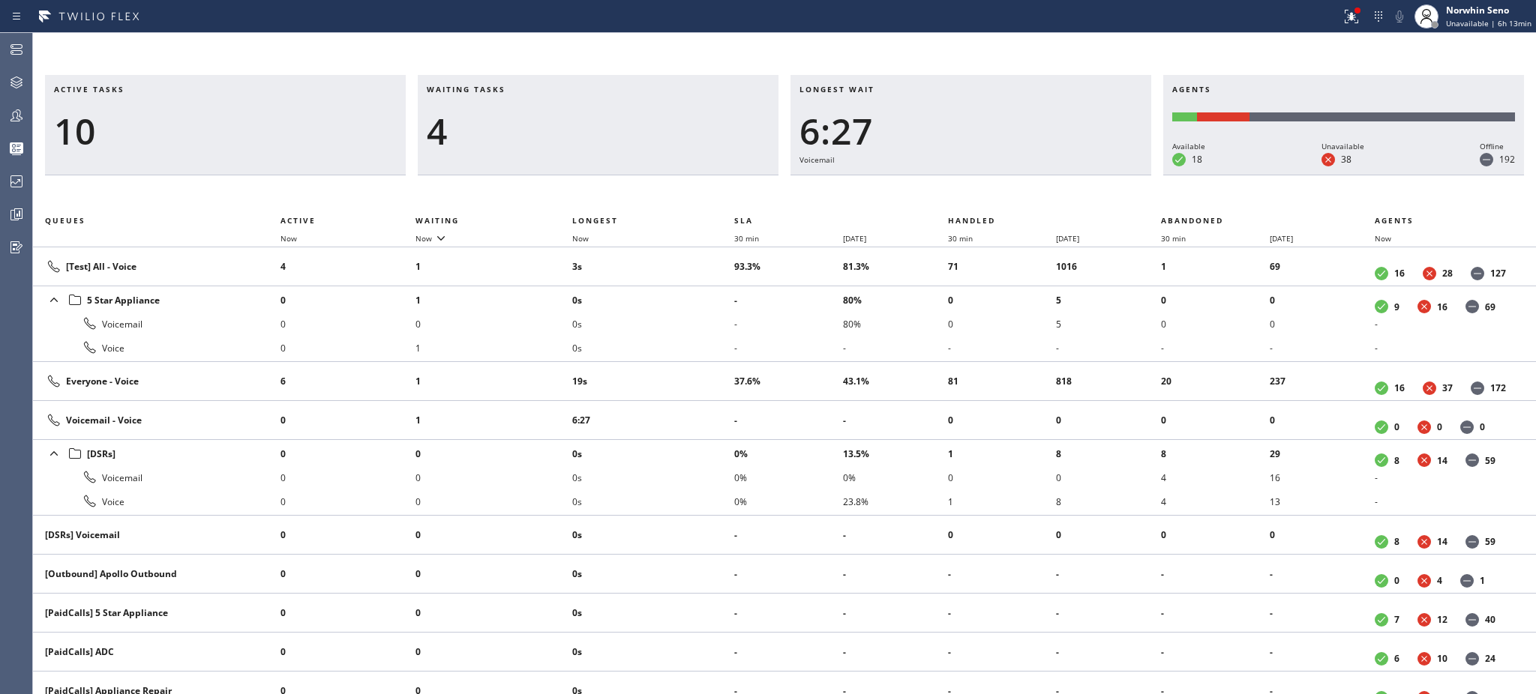
click at [705, 328] on li "0s" at bounding box center [653, 324] width 162 height 24
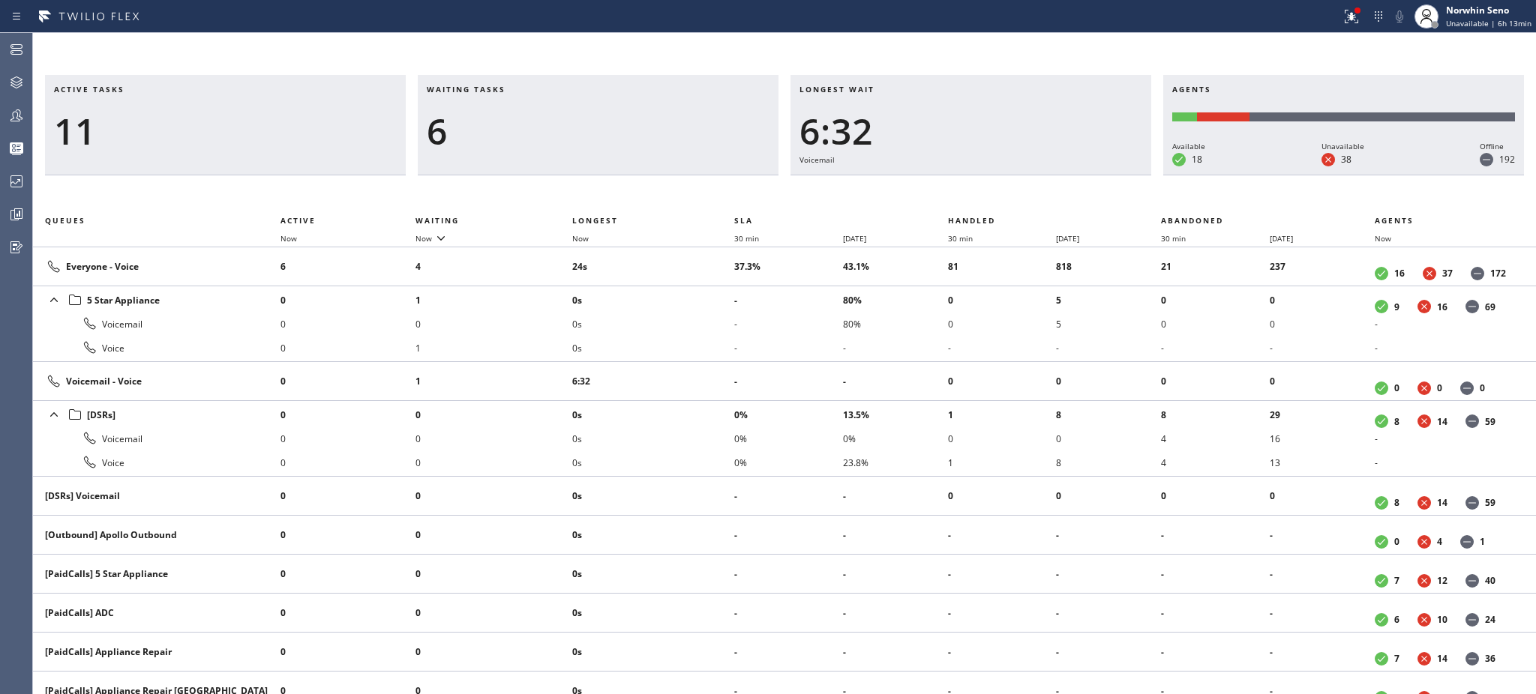
click at [705, 328] on li "0s" at bounding box center [653, 324] width 162 height 24
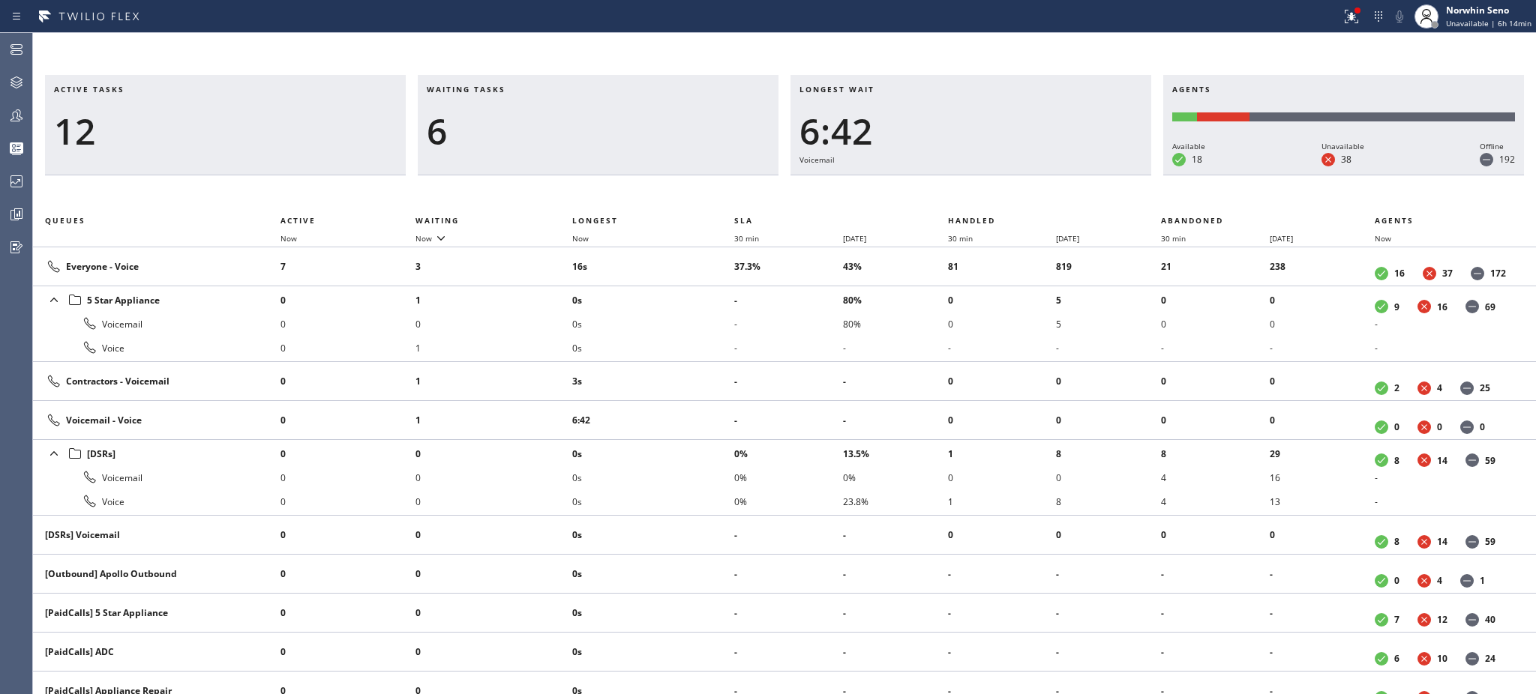
click at [705, 328] on li "0s" at bounding box center [653, 324] width 162 height 24
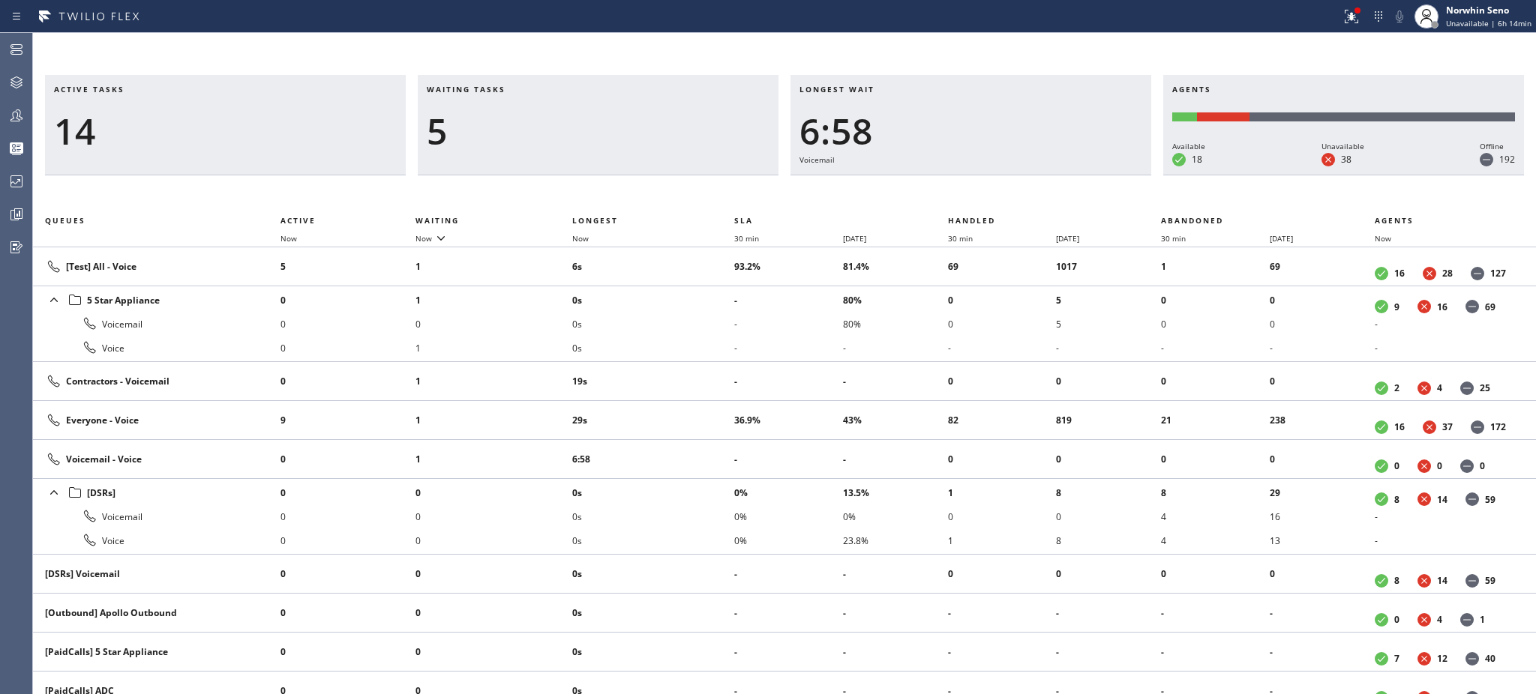
click at [705, 328] on li "0s" at bounding box center [653, 324] width 162 height 24
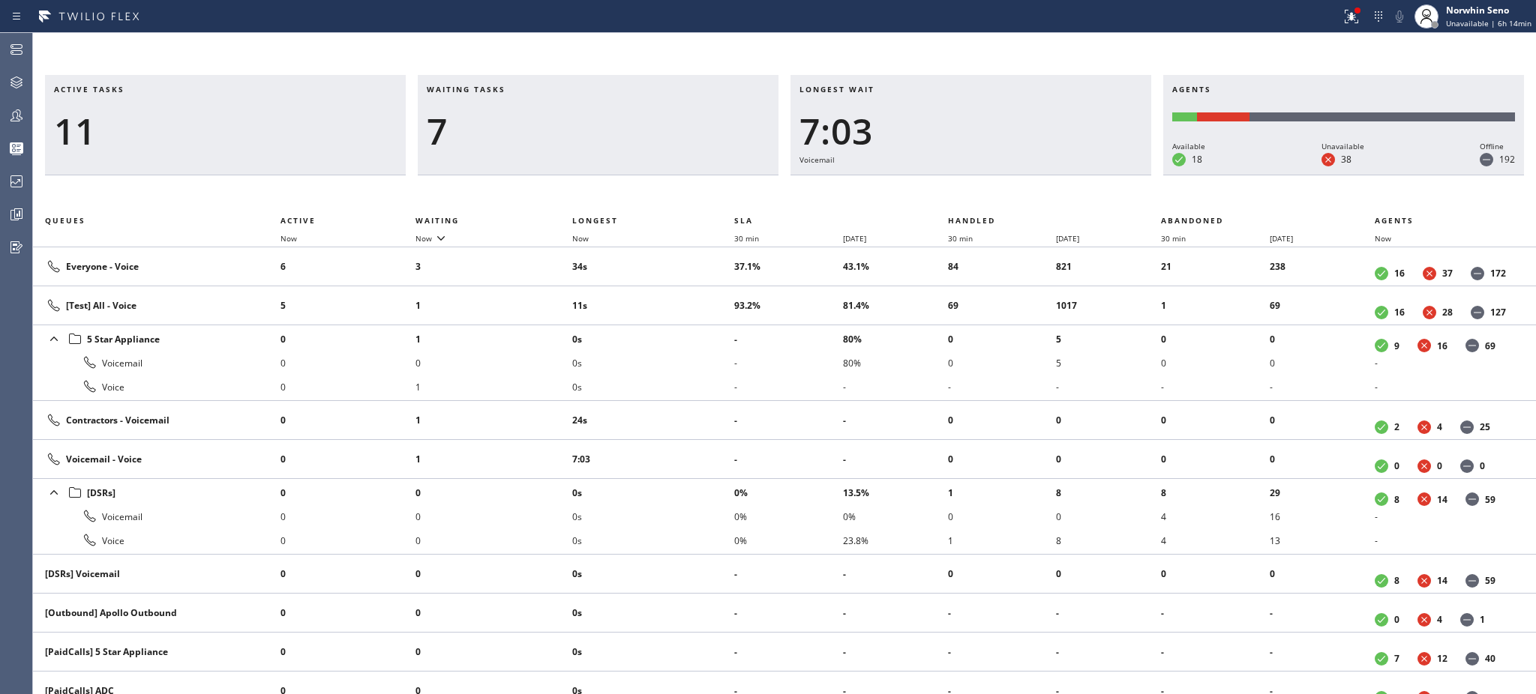
click at [705, 328] on li "0s" at bounding box center [653, 339] width 162 height 24
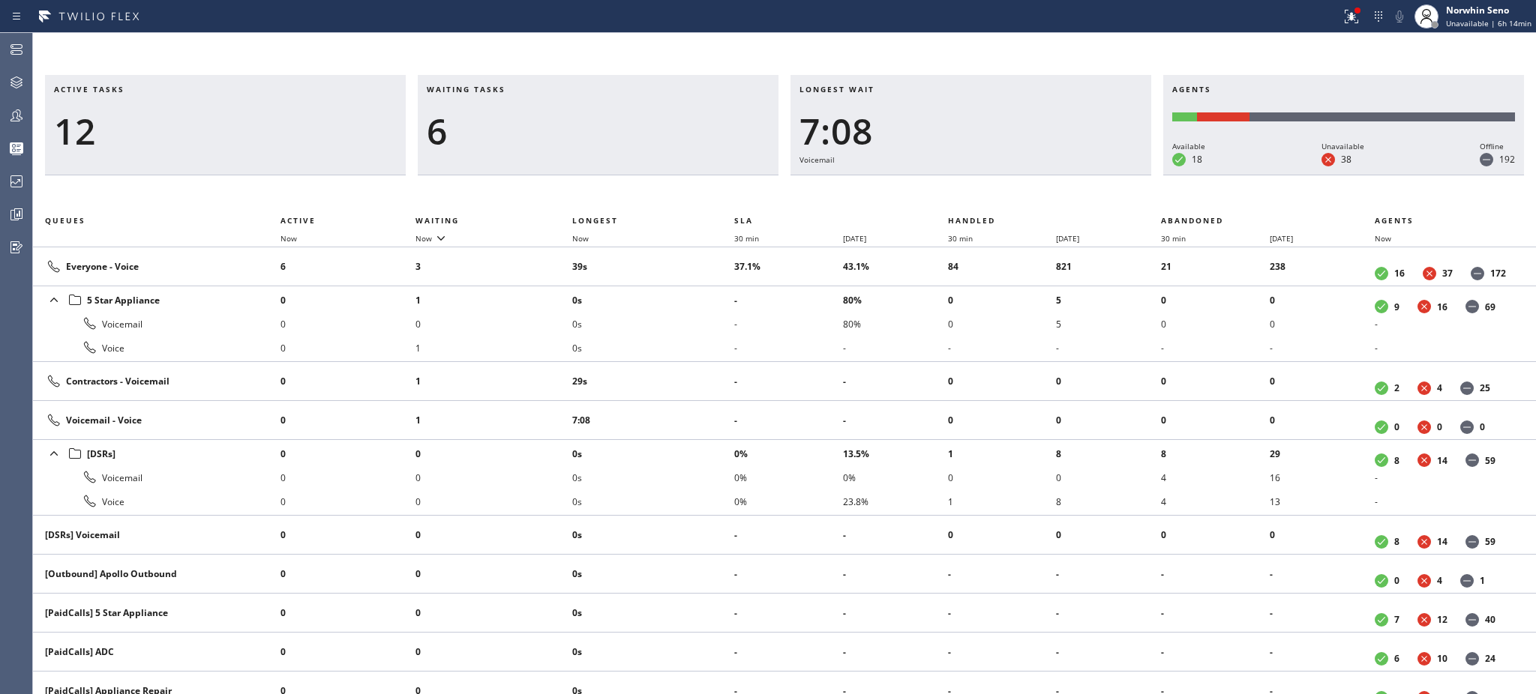
click at [705, 328] on li "0s" at bounding box center [653, 324] width 162 height 24
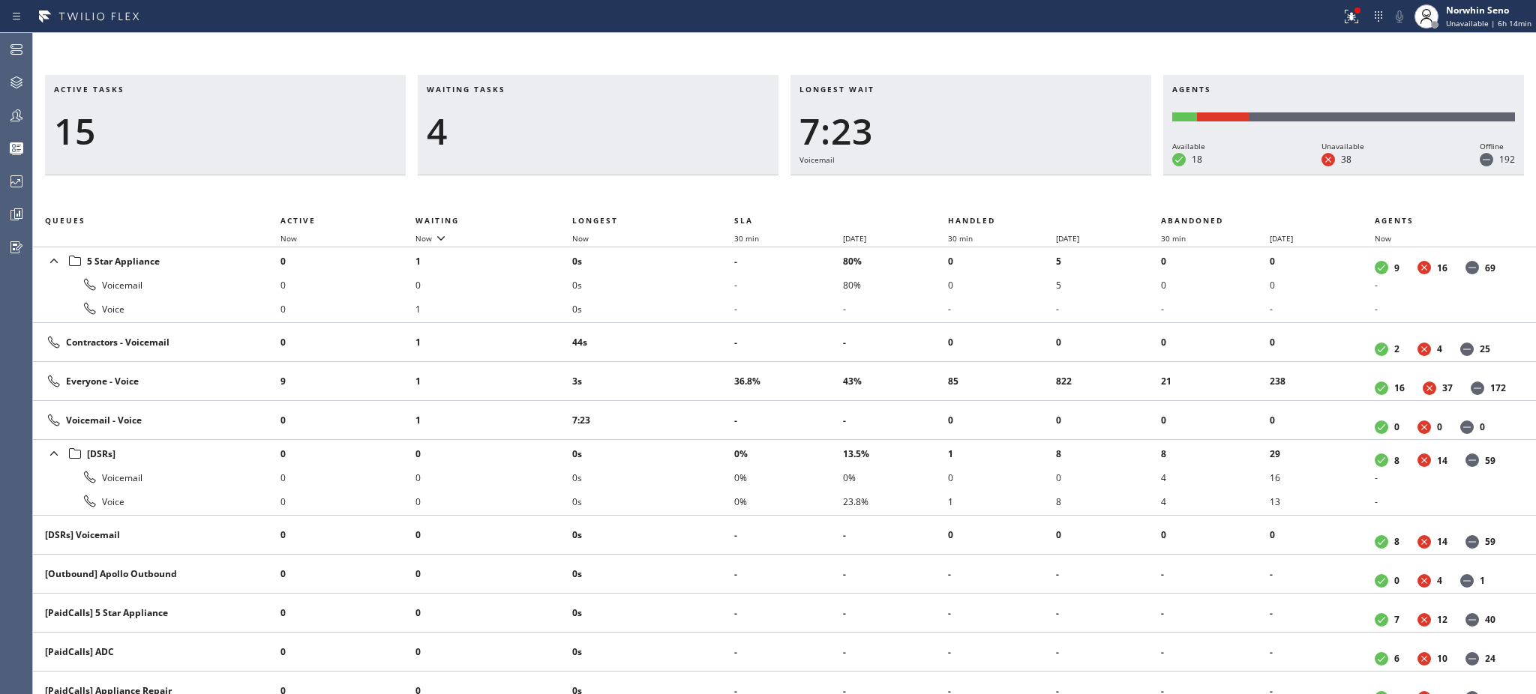
click at [705, 328] on td "44s" at bounding box center [653, 342] width 162 height 39
click at [705, 328] on td "49s" at bounding box center [653, 342] width 162 height 39
click at [705, 328] on td "54s" at bounding box center [653, 342] width 162 height 39
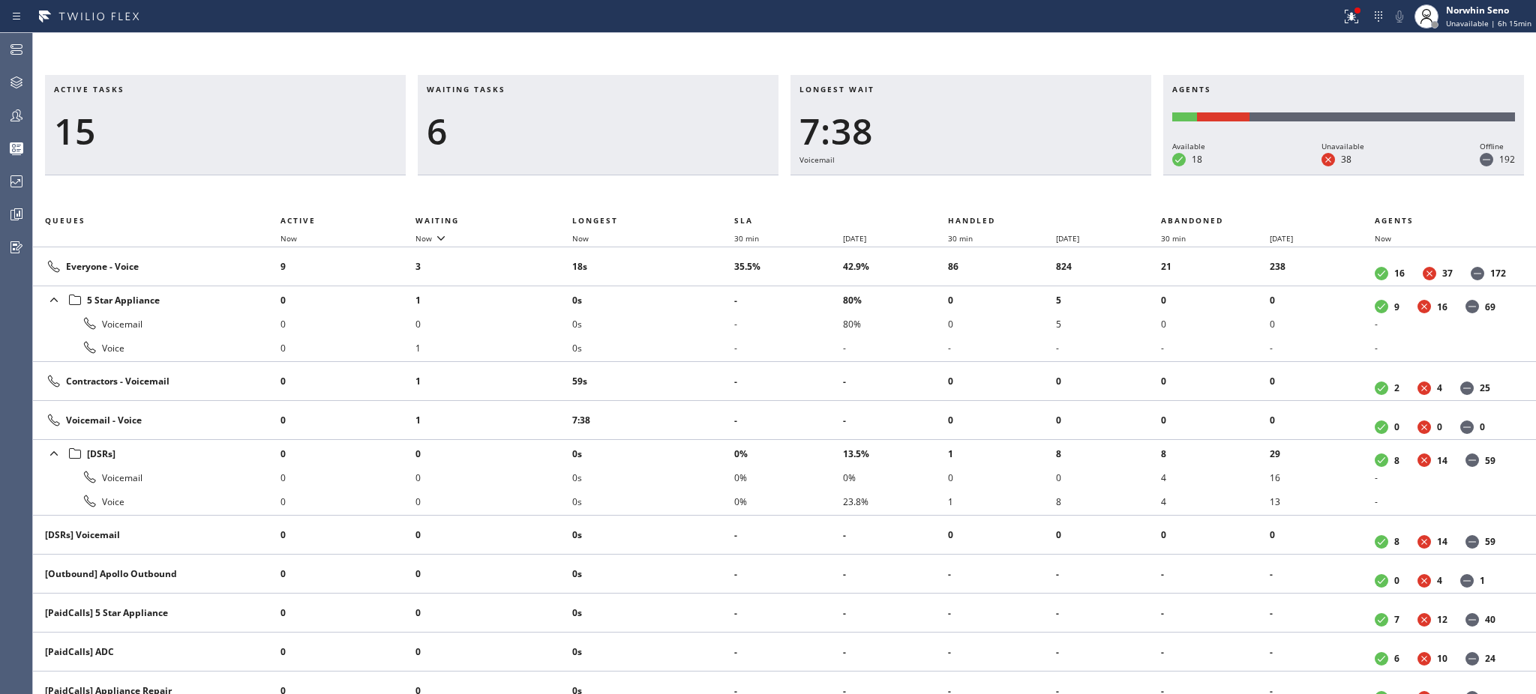
click at [705, 328] on li "0s" at bounding box center [653, 324] width 162 height 24
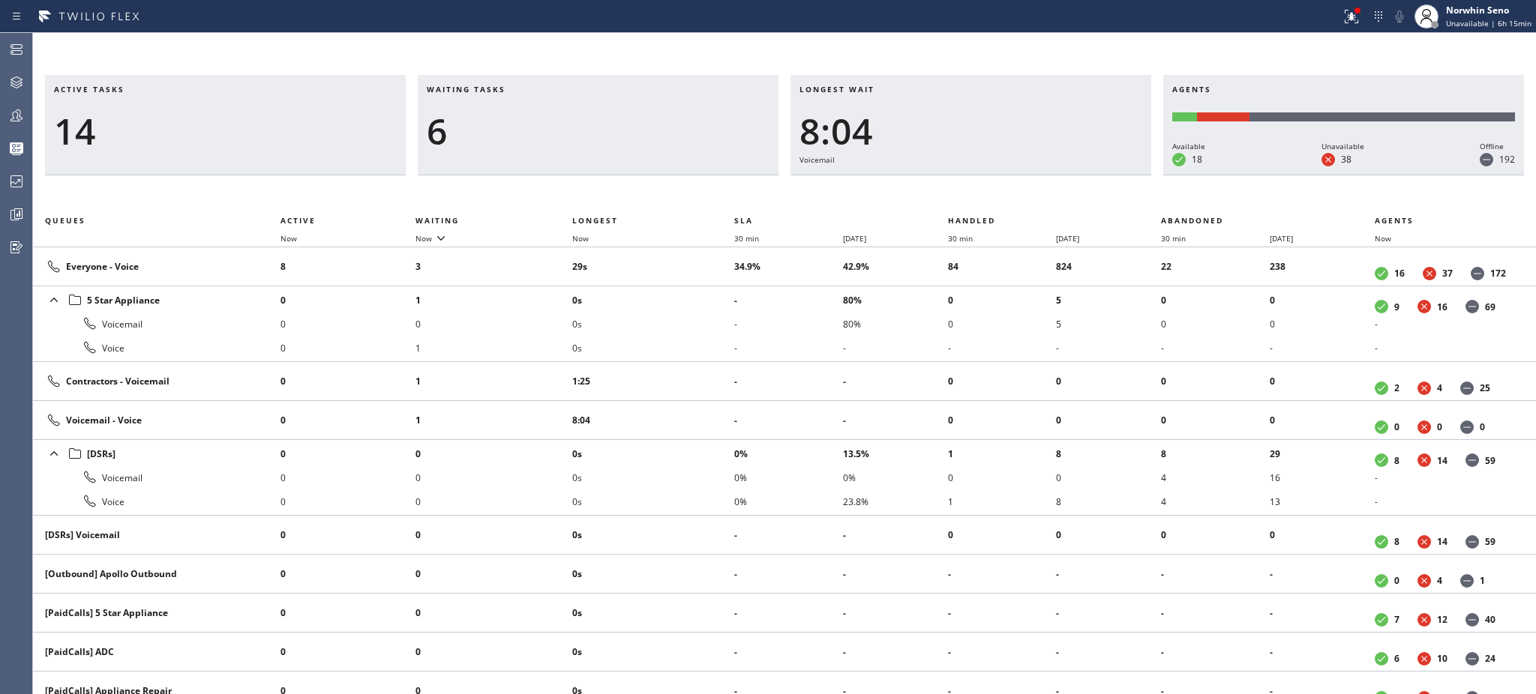
click at [705, 328] on li "0s" at bounding box center [653, 324] width 162 height 24
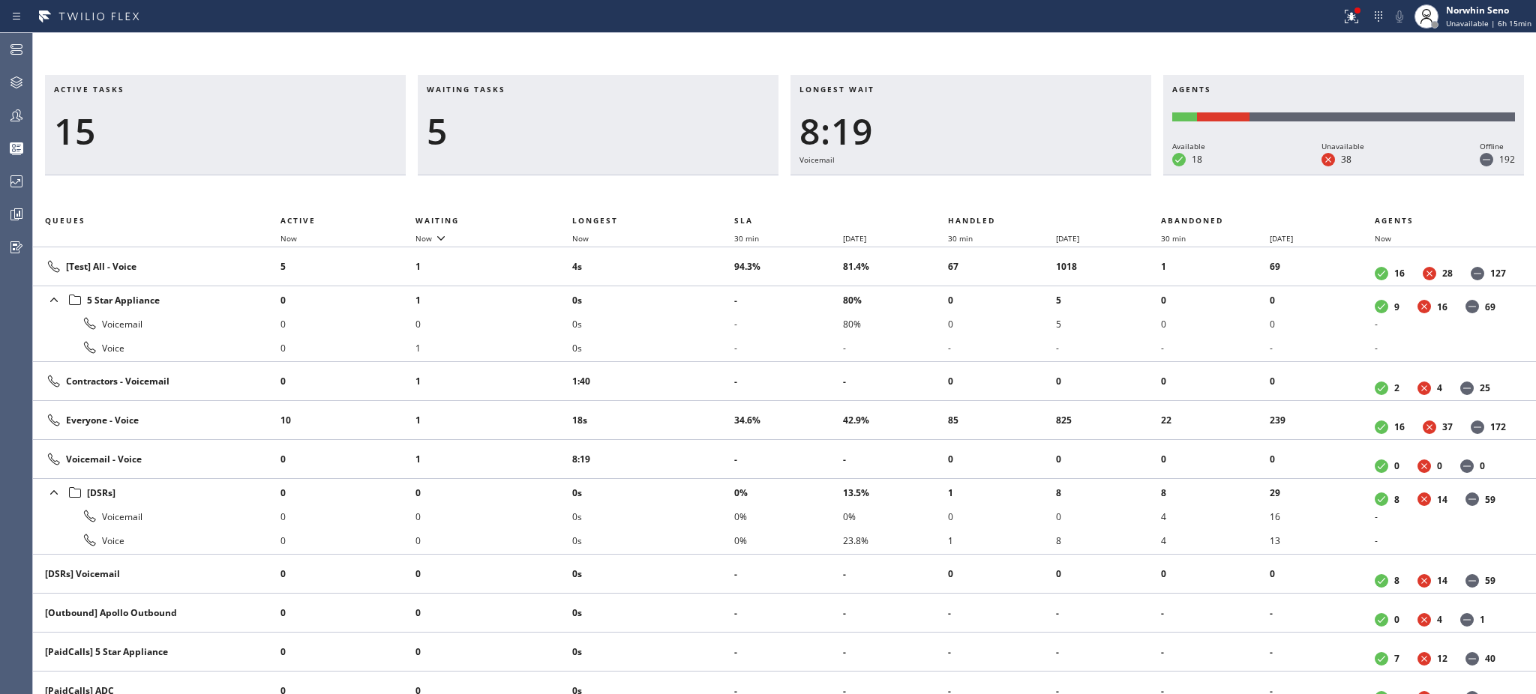
click at [705, 328] on li "0s" at bounding box center [653, 324] width 162 height 24
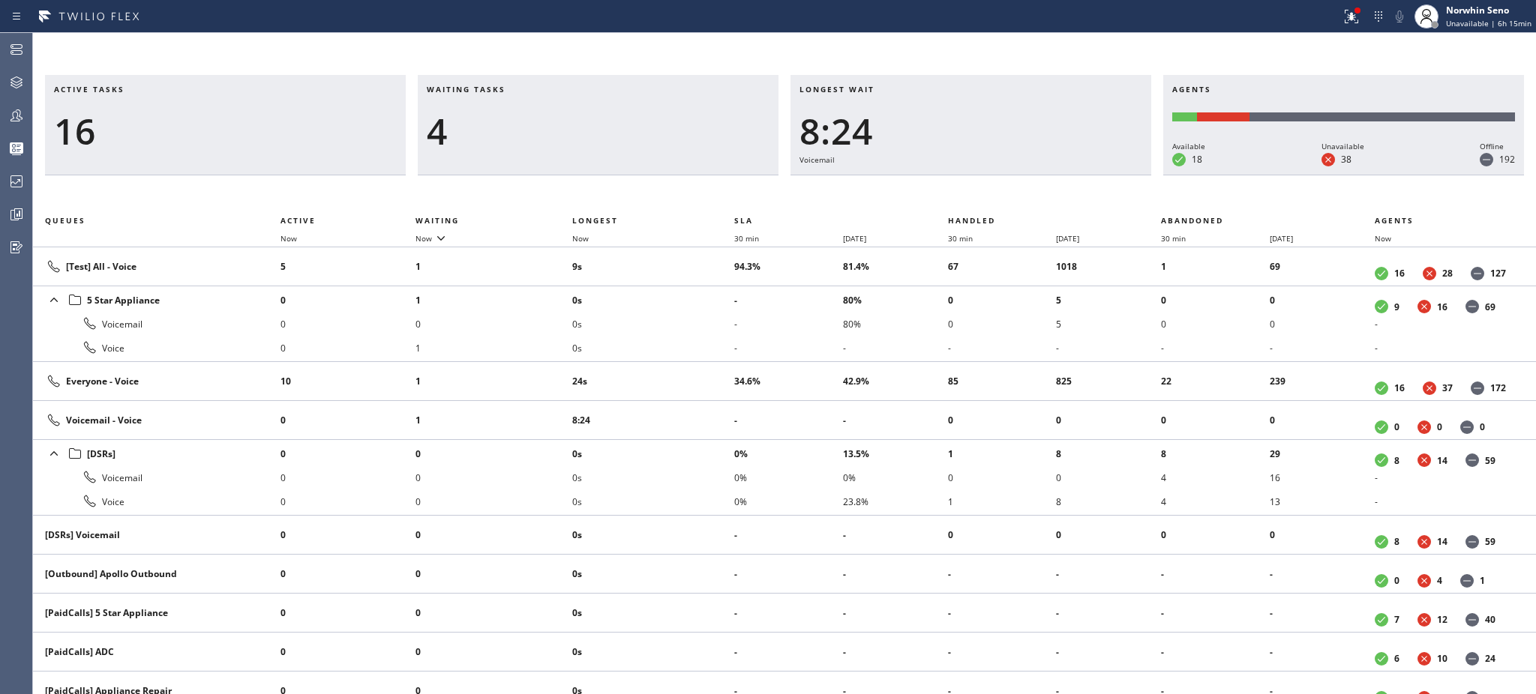
click at [705, 328] on li "0s" at bounding box center [653, 324] width 162 height 24
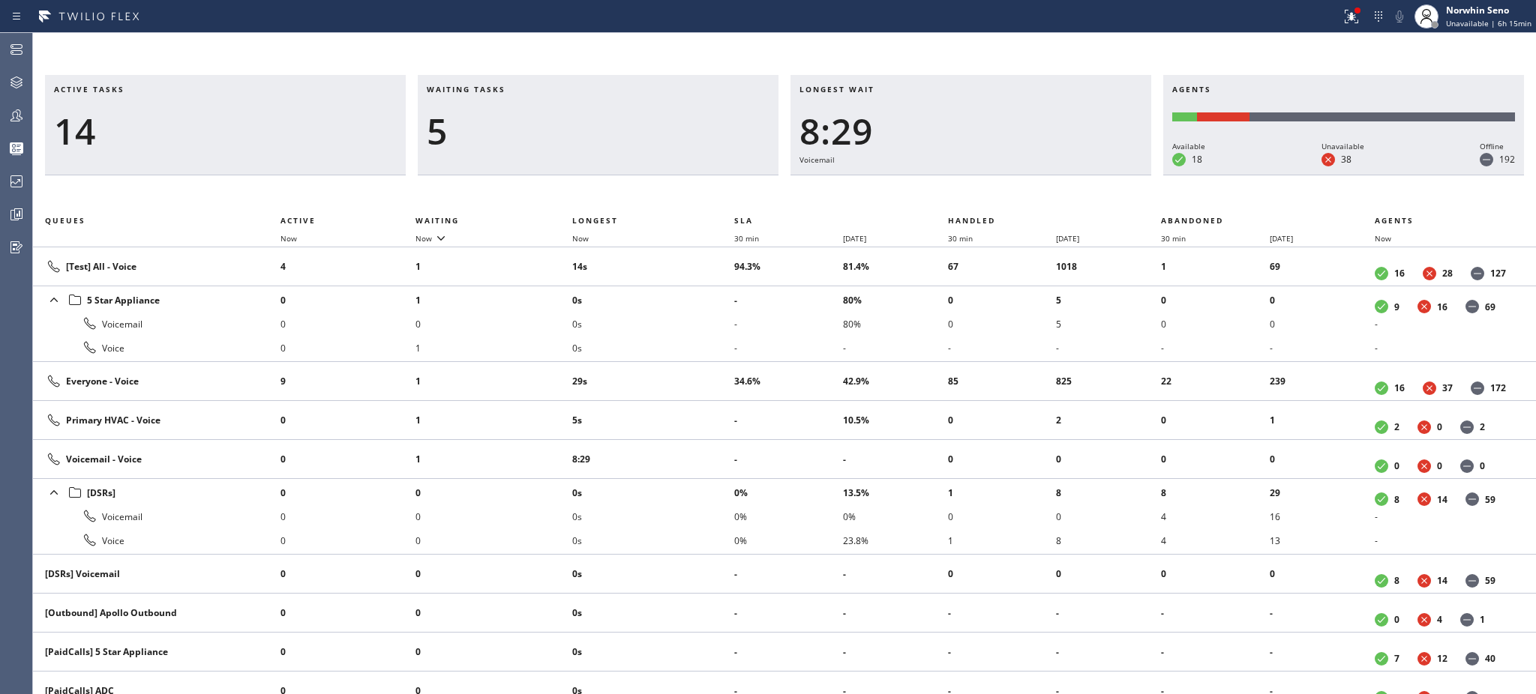
click at [705, 328] on li "0s" at bounding box center [653, 324] width 162 height 24
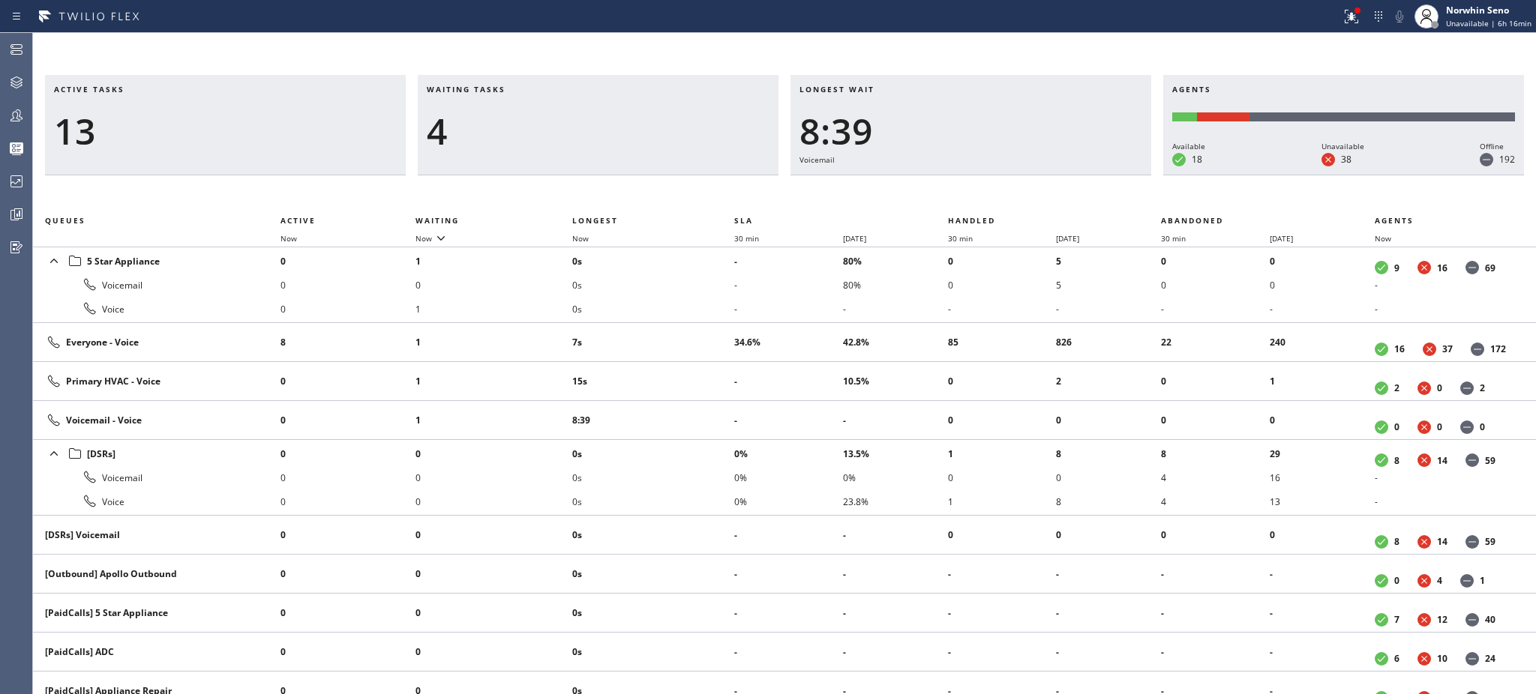
click at [705, 328] on td "7s" at bounding box center [653, 342] width 162 height 39
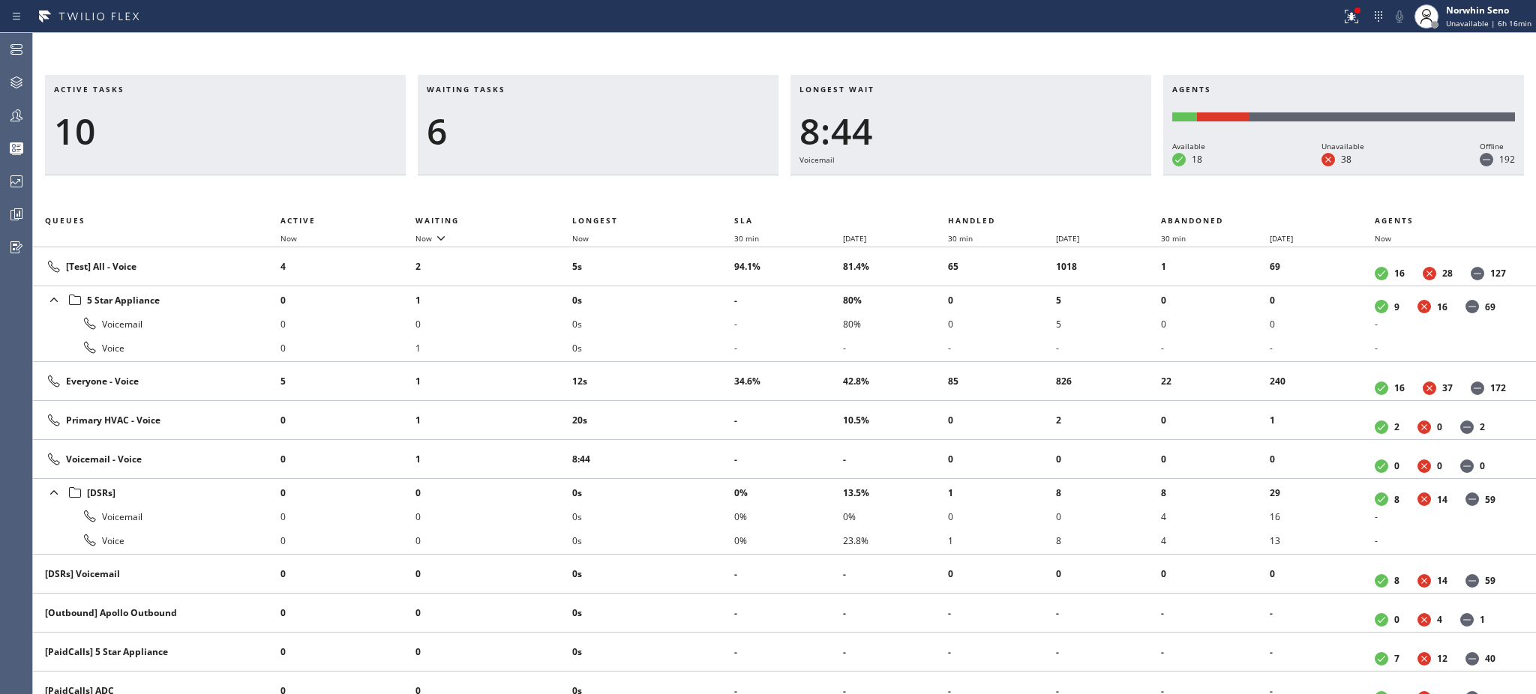
click at [705, 328] on li "0s" at bounding box center [653, 324] width 162 height 24
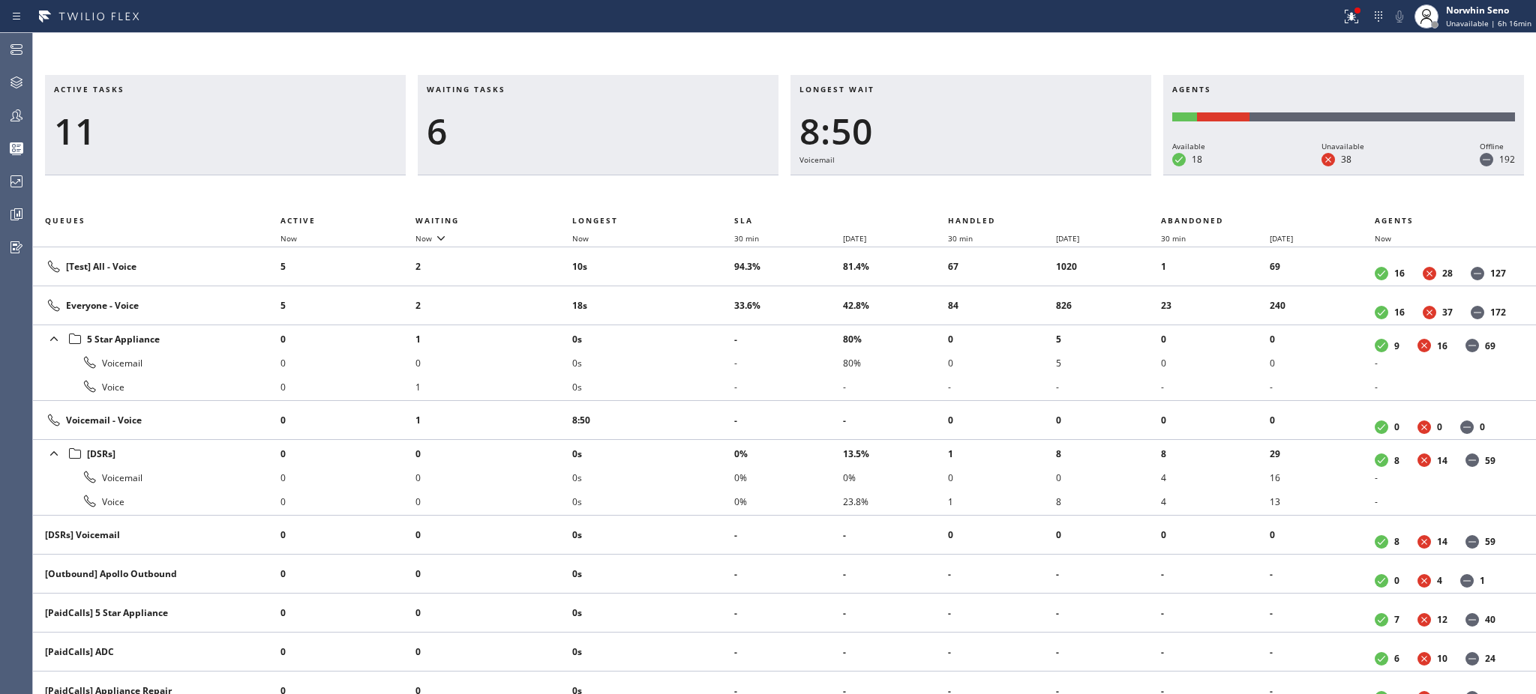
click at [705, 328] on li "0s" at bounding box center [653, 339] width 162 height 24
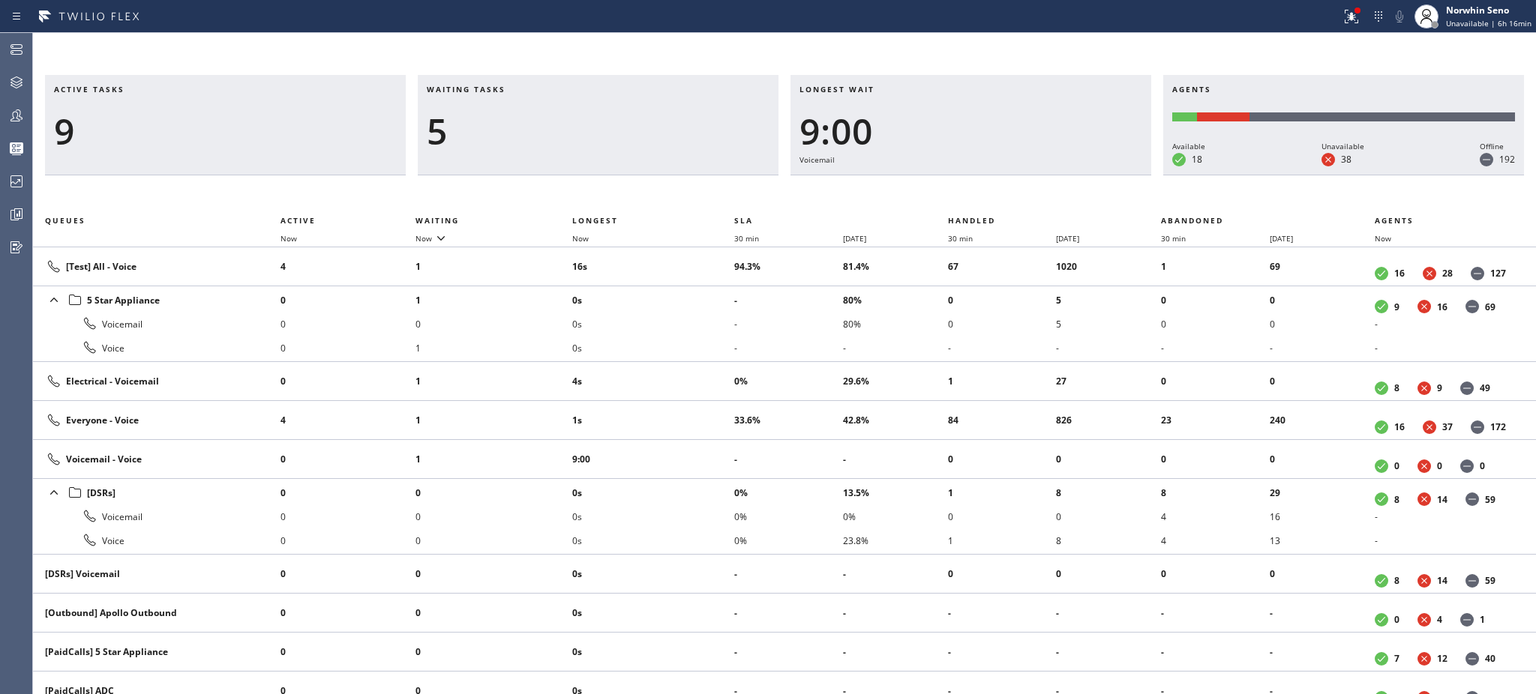
click at [705, 328] on li "0s" at bounding box center [653, 324] width 162 height 24
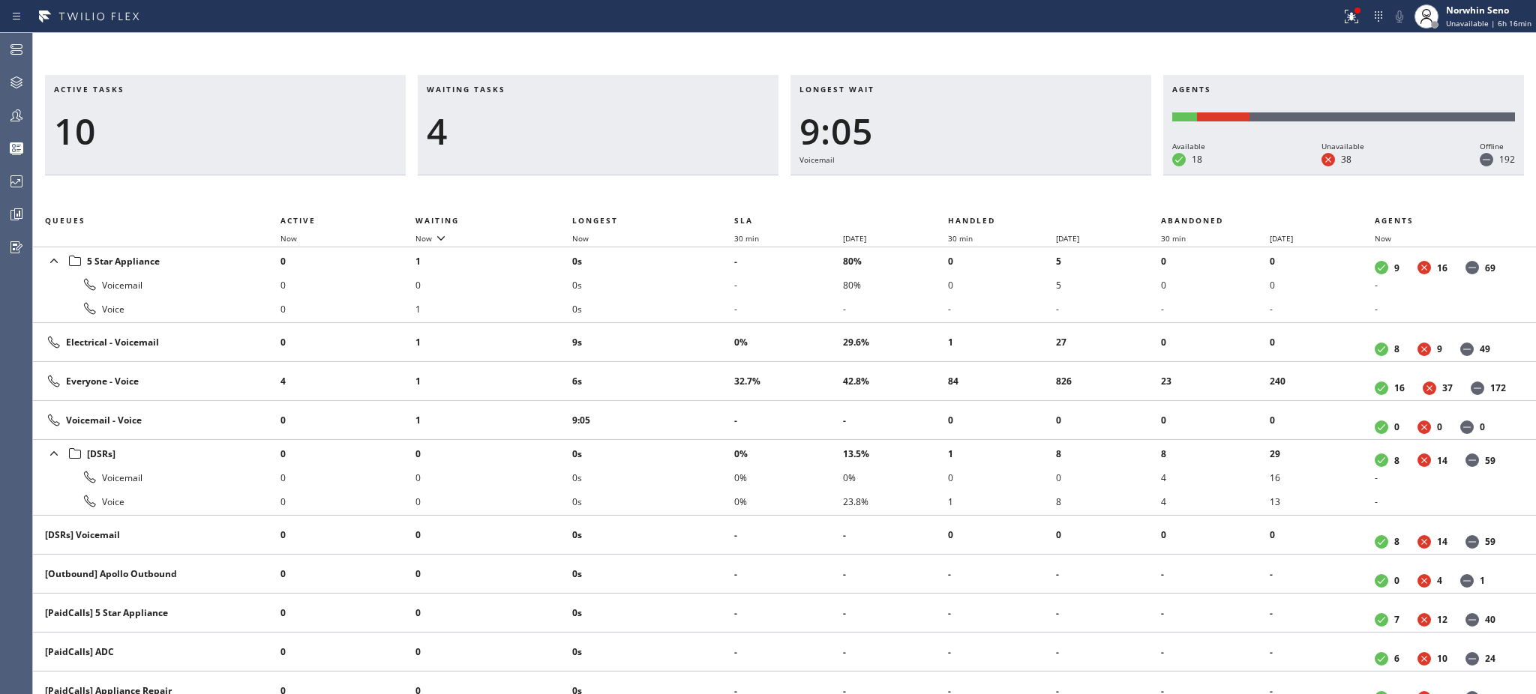
click at [705, 328] on td "9s" at bounding box center [653, 342] width 162 height 39
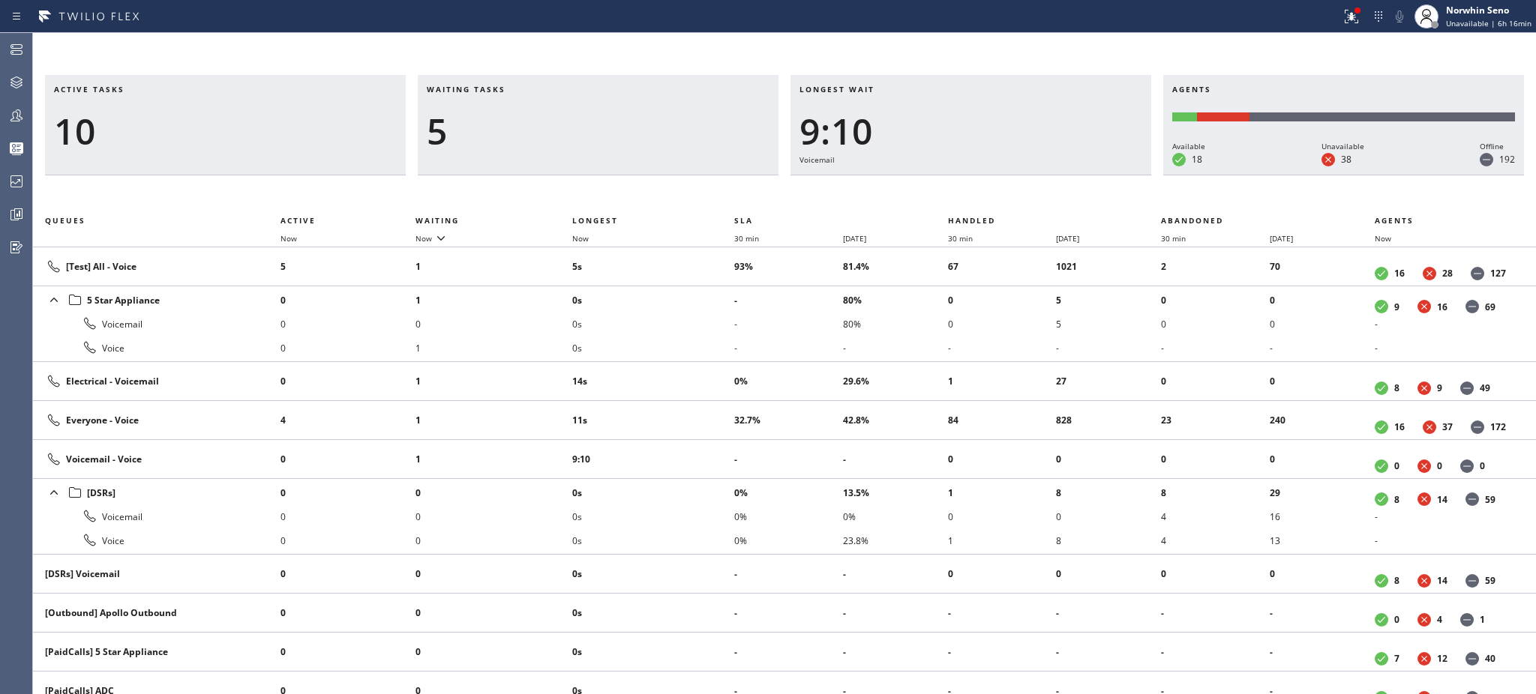
click at [705, 328] on li "0s" at bounding box center [653, 324] width 162 height 24
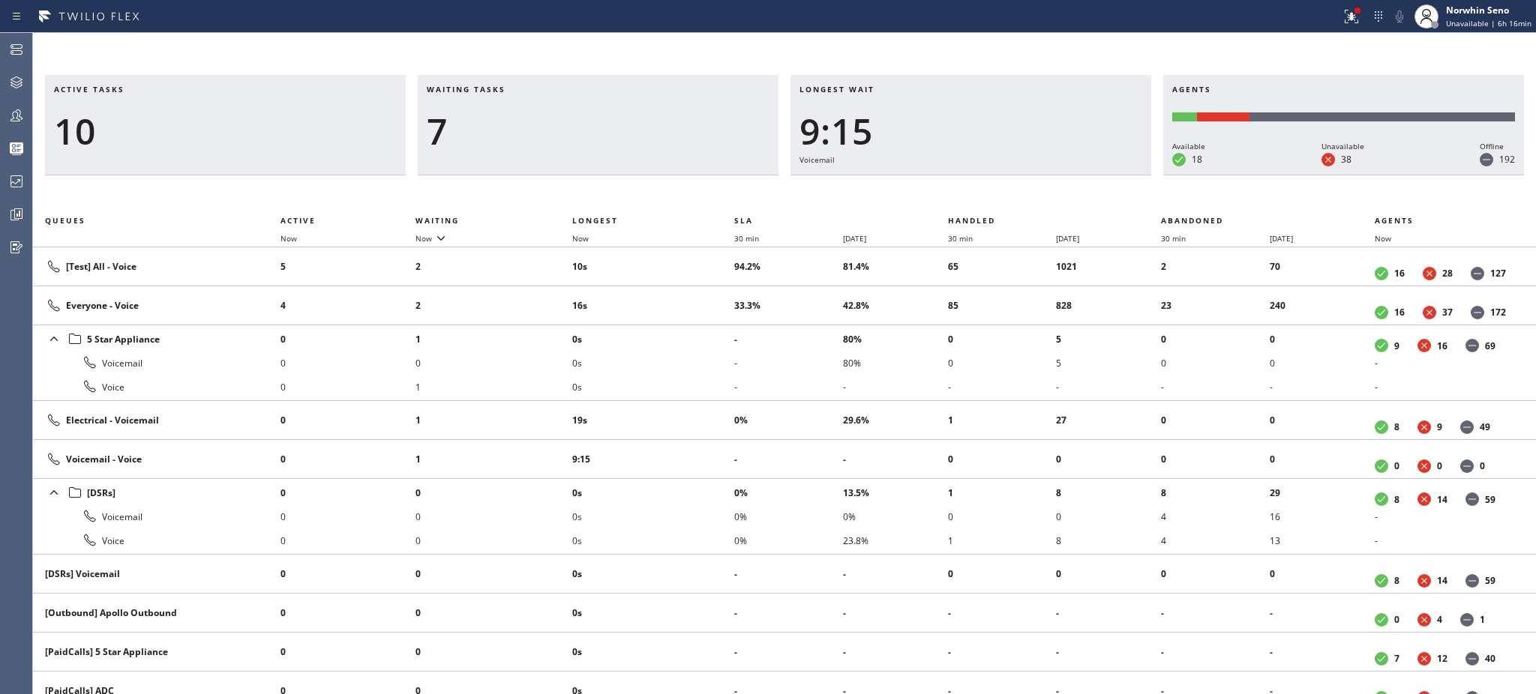
click at [705, 328] on li "0s" at bounding box center [653, 339] width 162 height 24
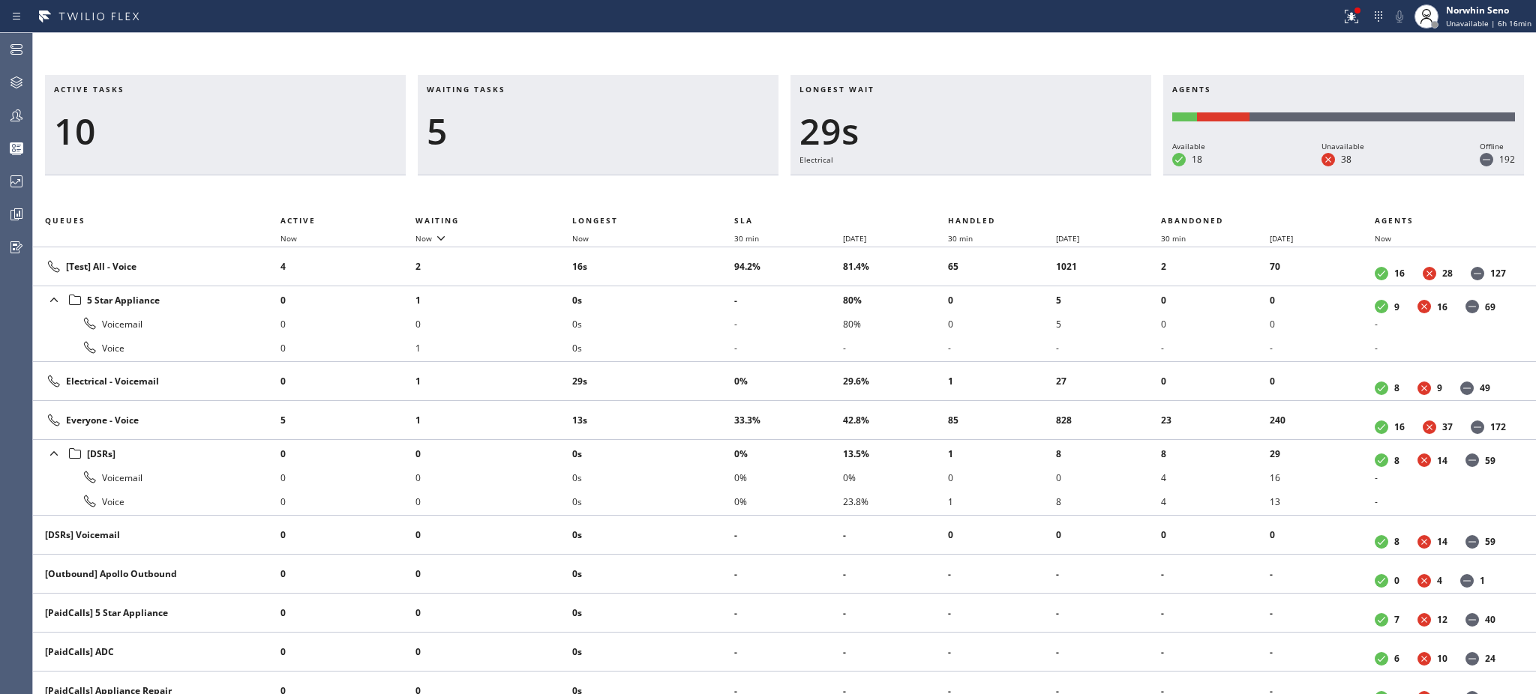
click at [705, 328] on li "0s" at bounding box center [653, 324] width 162 height 24
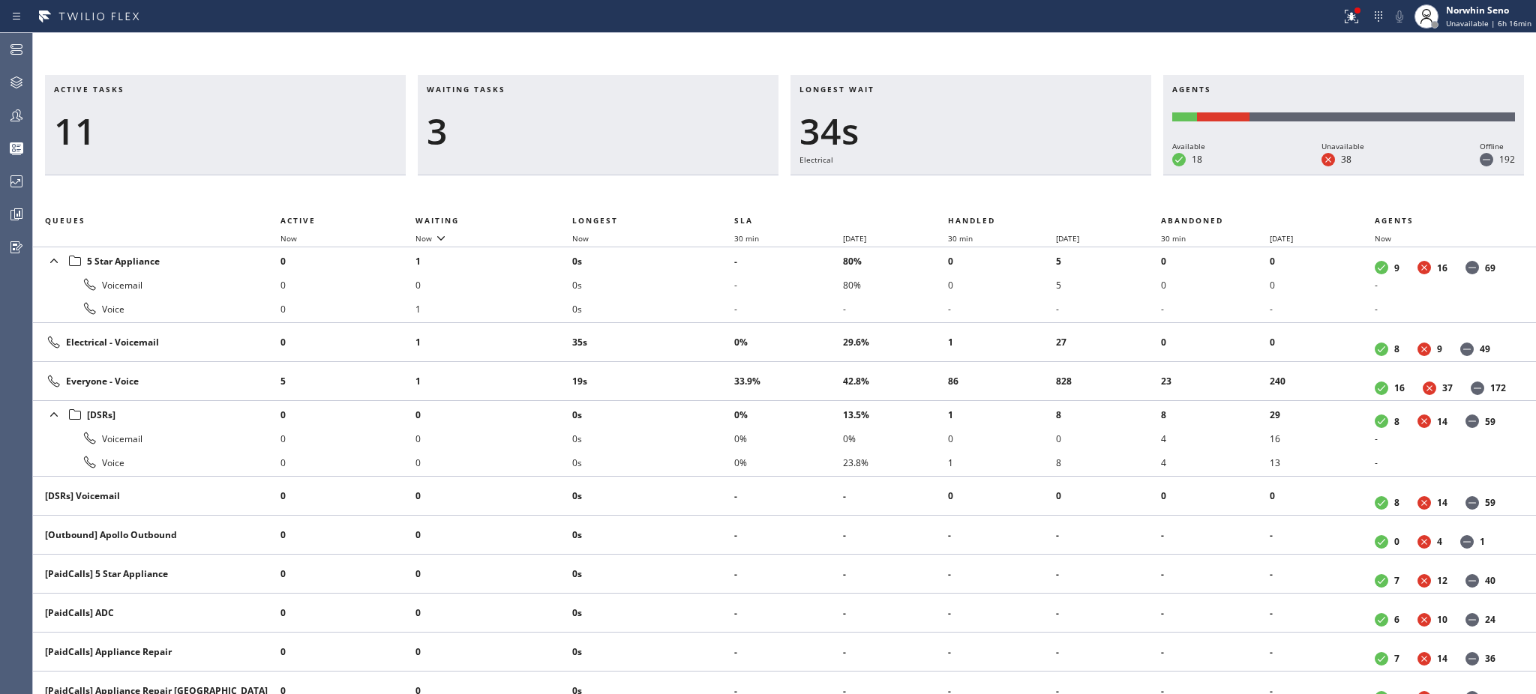
click at [705, 328] on td "35s" at bounding box center [653, 342] width 162 height 39
click at [705, 328] on td "39s" at bounding box center [653, 342] width 162 height 39
click at [705, 328] on td "44s" at bounding box center [653, 342] width 162 height 39
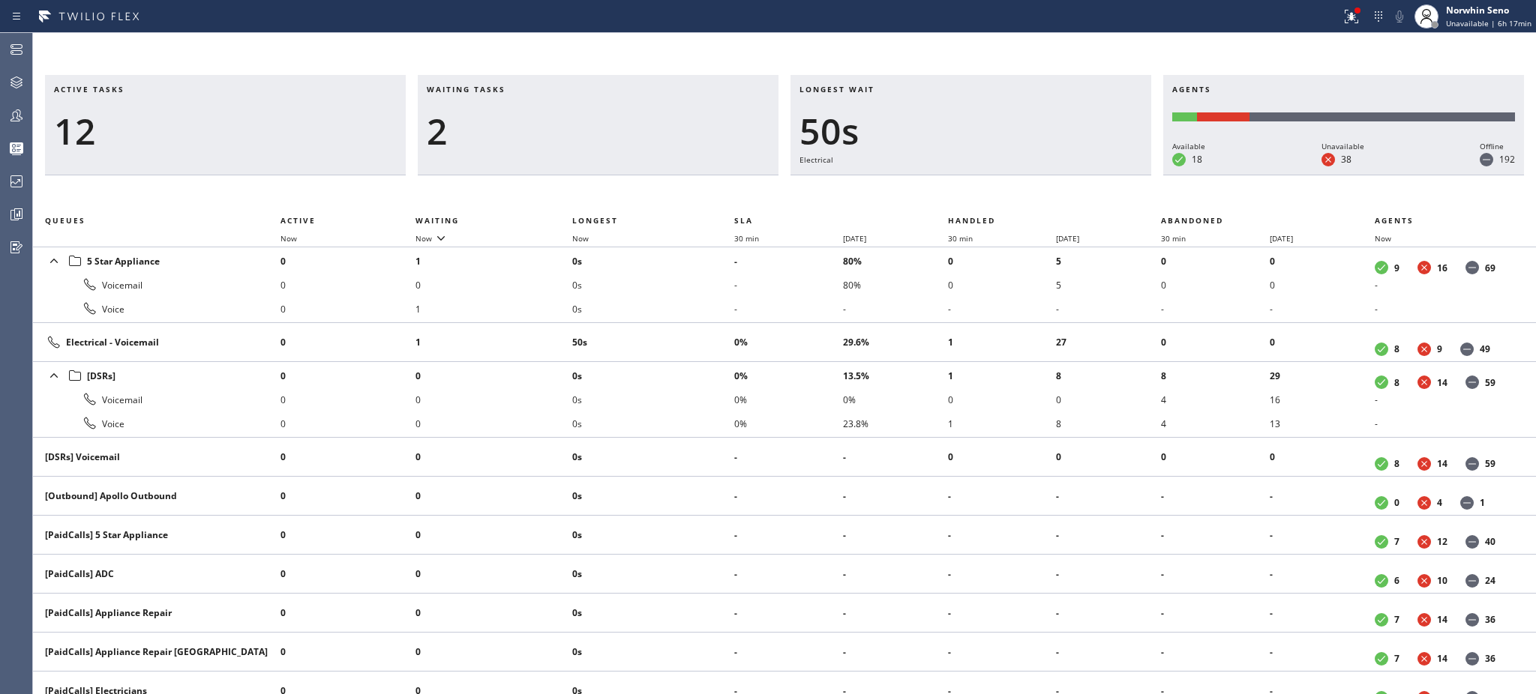
click at [705, 328] on td "50s" at bounding box center [653, 342] width 162 height 39
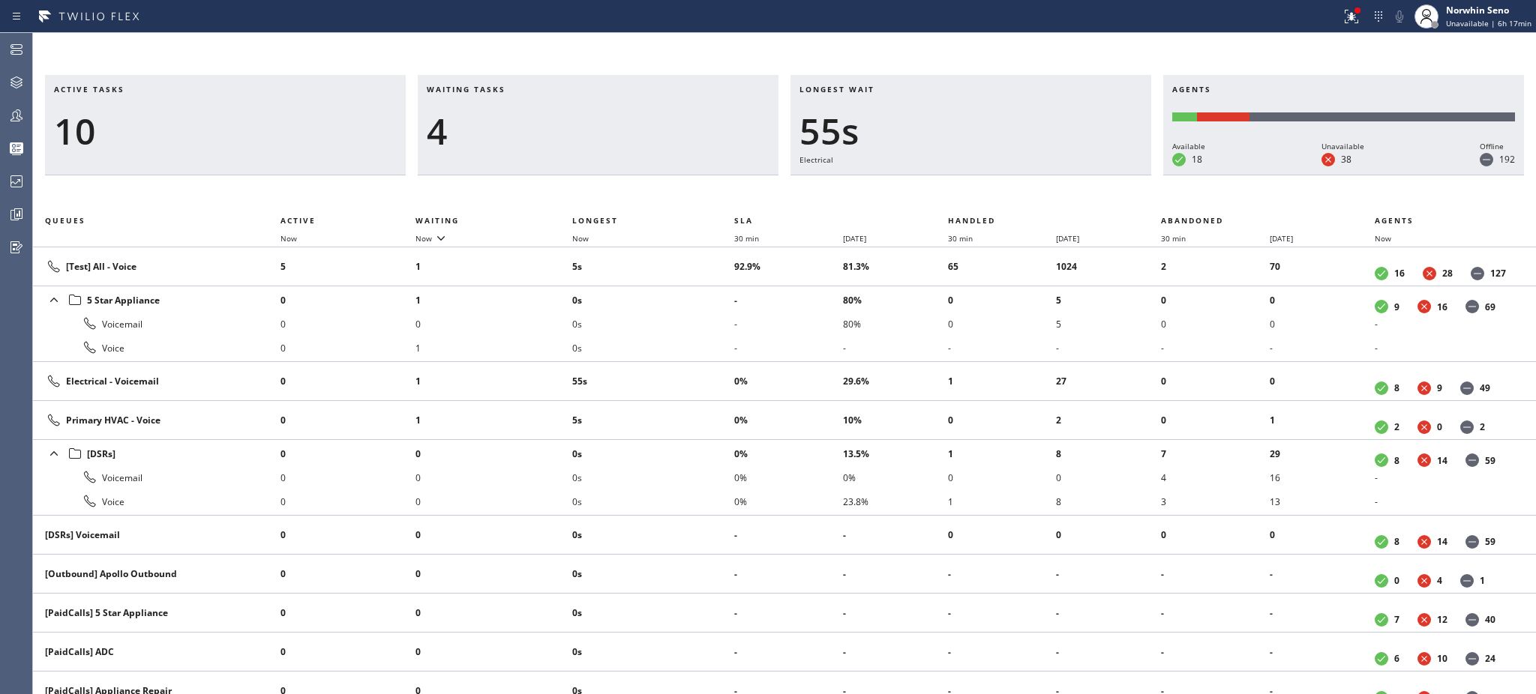
click at [705, 328] on li "0s" at bounding box center [653, 324] width 162 height 24
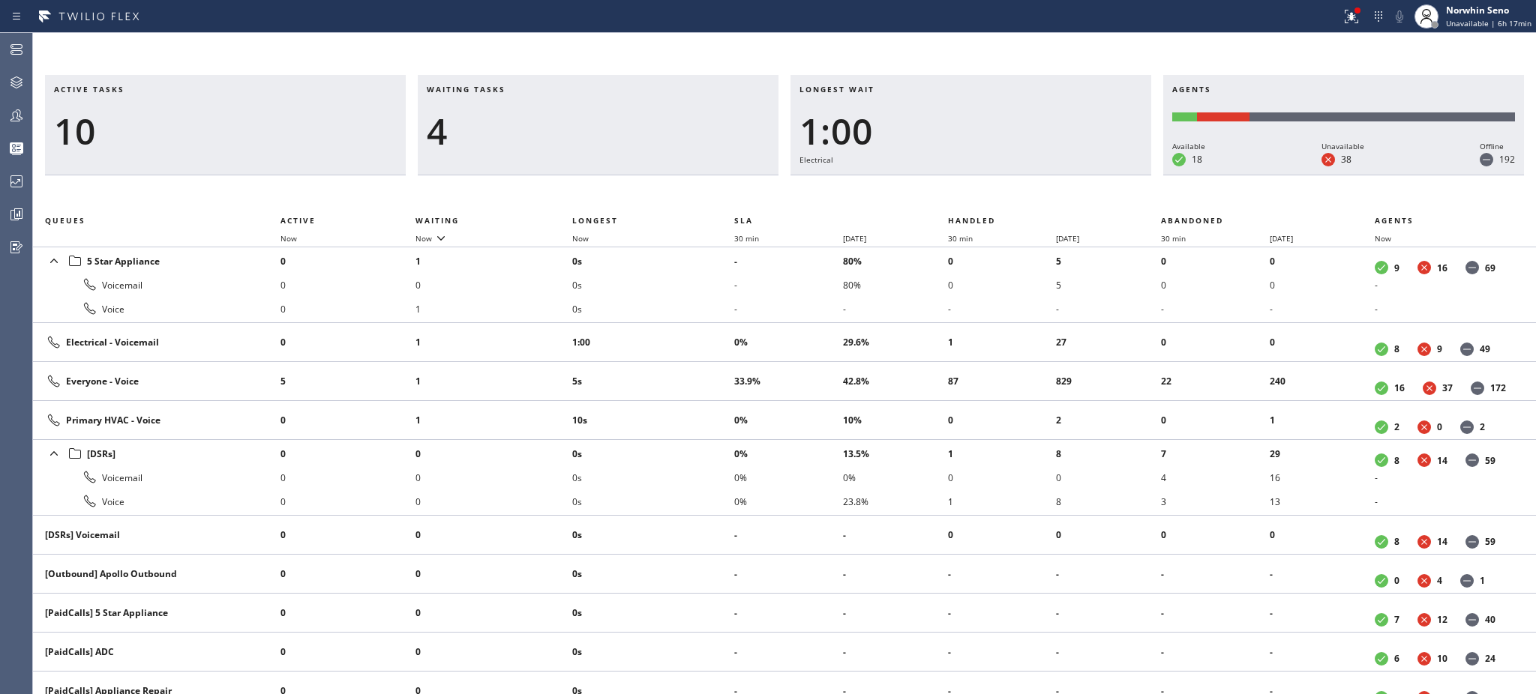
click at [705, 328] on td "1:00" at bounding box center [653, 342] width 162 height 39
click at [705, 328] on td "1:05" at bounding box center [653, 342] width 162 height 39
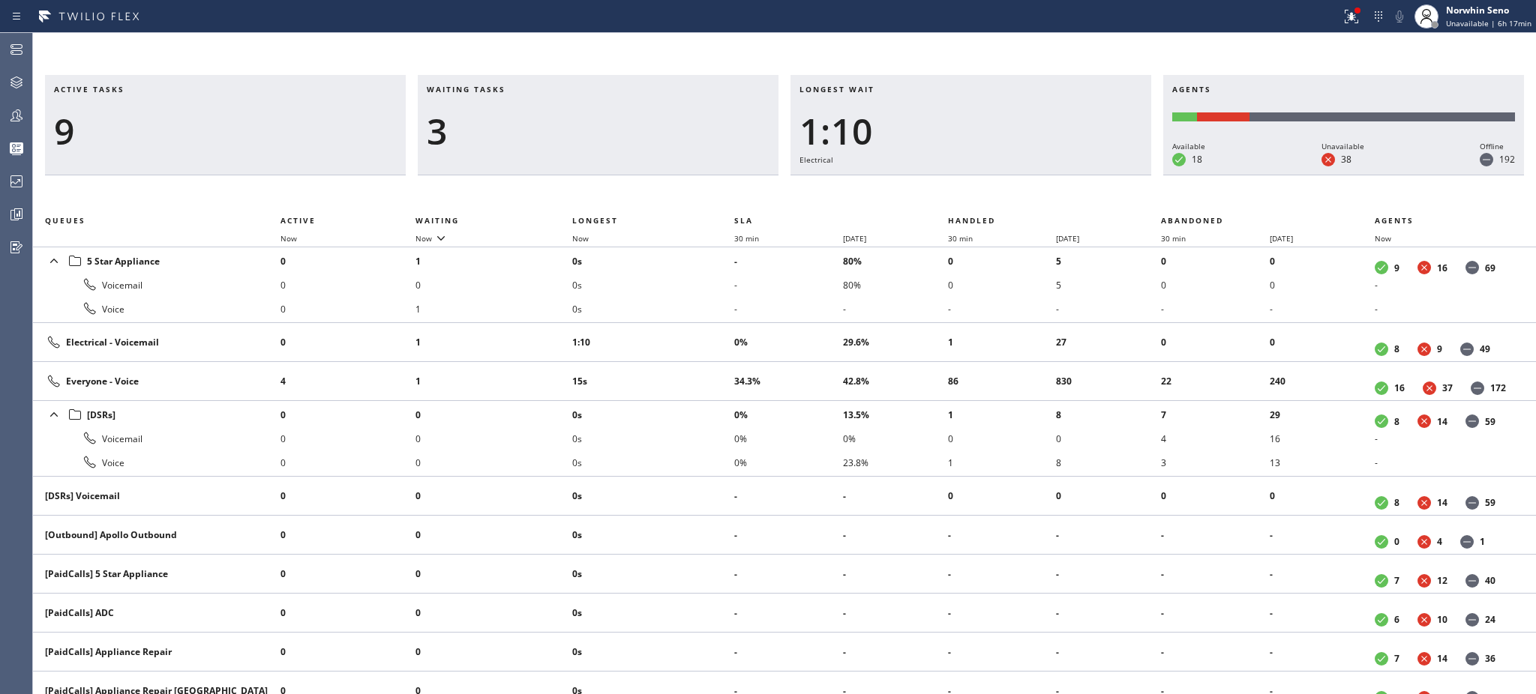
click at [705, 328] on td "1:10" at bounding box center [653, 342] width 162 height 39
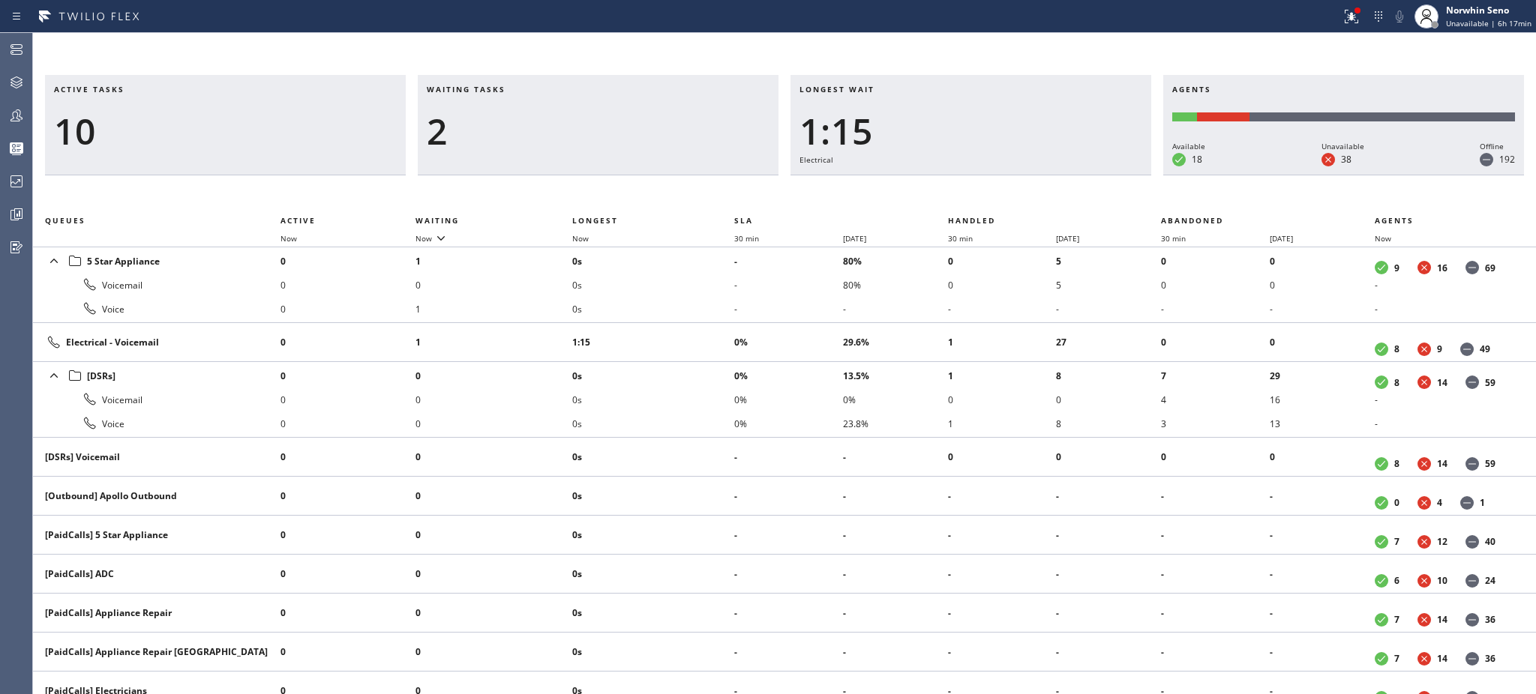
click at [705, 328] on td "1:15" at bounding box center [653, 342] width 162 height 39
click at [705, 328] on td "1:21" at bounding box center [653, 342] width 162 height 39
click at [705, 328] on td "1:25" at bounding box center [653, 342] width 162 height 39
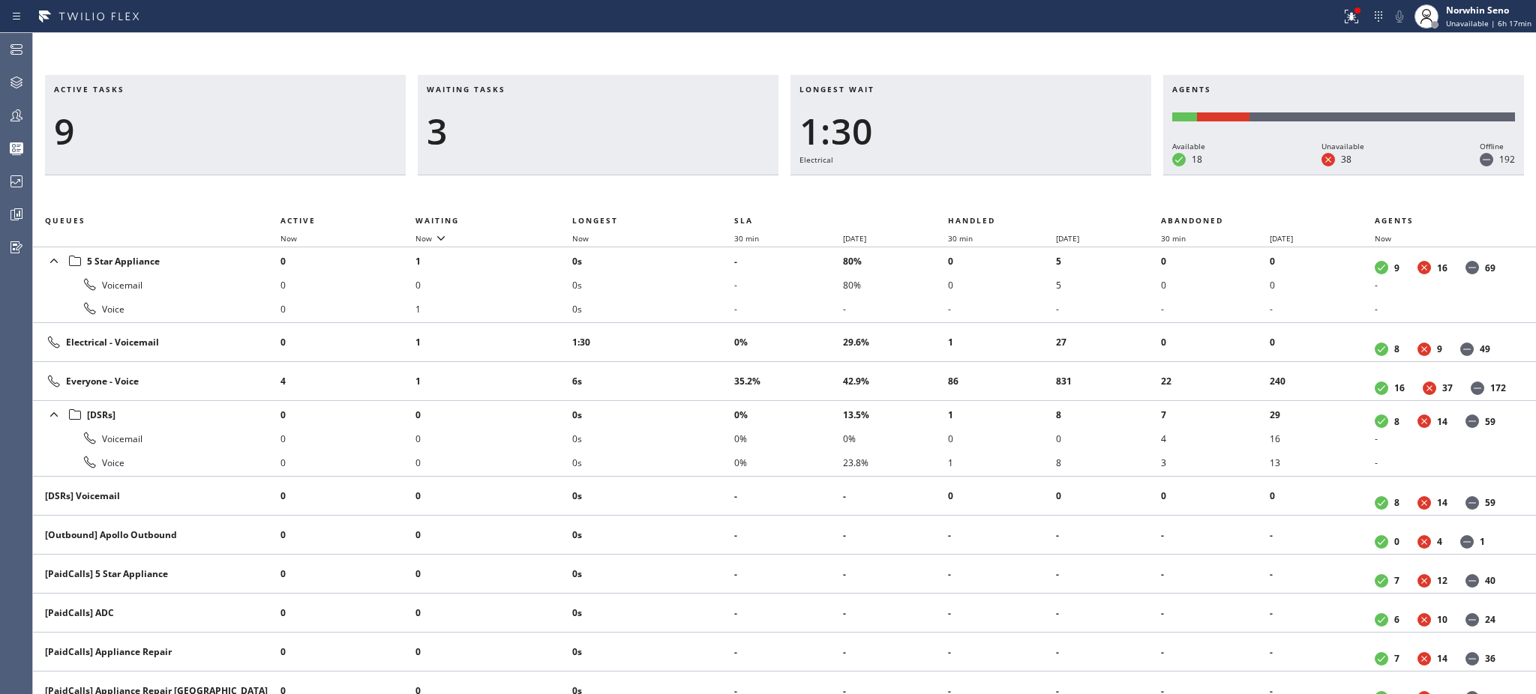
click at [705, 328] on td "1:30" at bounding box center [653, 342] width 162 height 39
click at [705, 328] on td "1:35" at bounding box center [653, 342] width 162 height 39
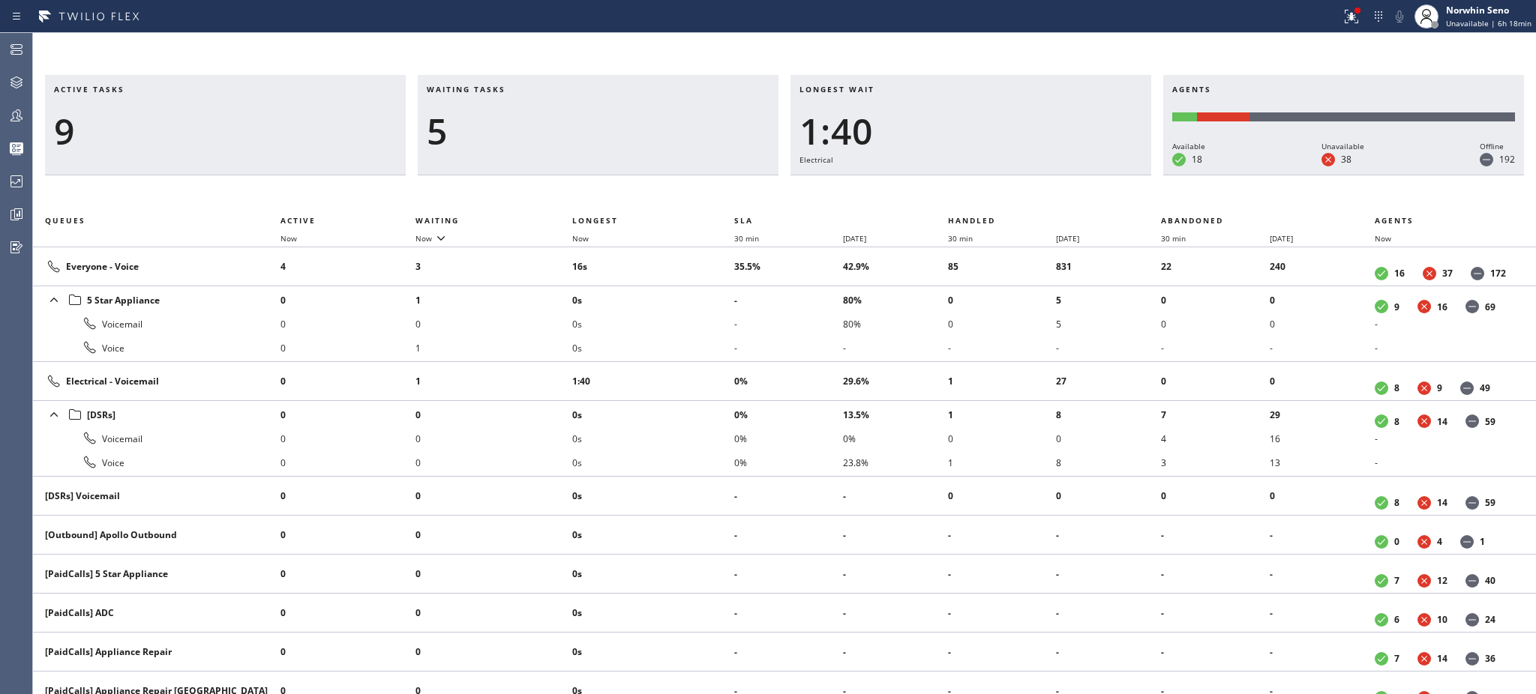
click at [705, 328] on li "0s" at bounding box center [653, 324] width 162 height 24
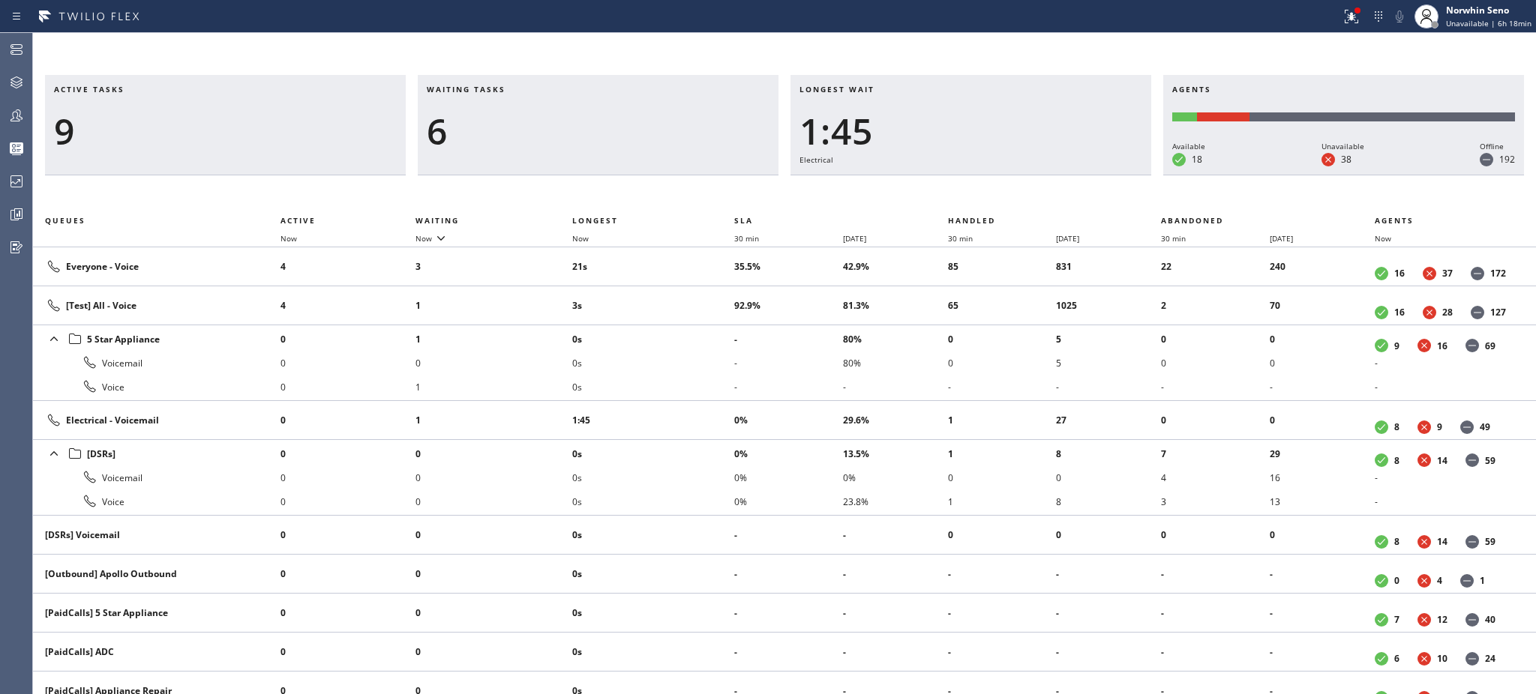
click at [705, 328] on li "0s" at bounding box center [653, 339] width 162 height 24
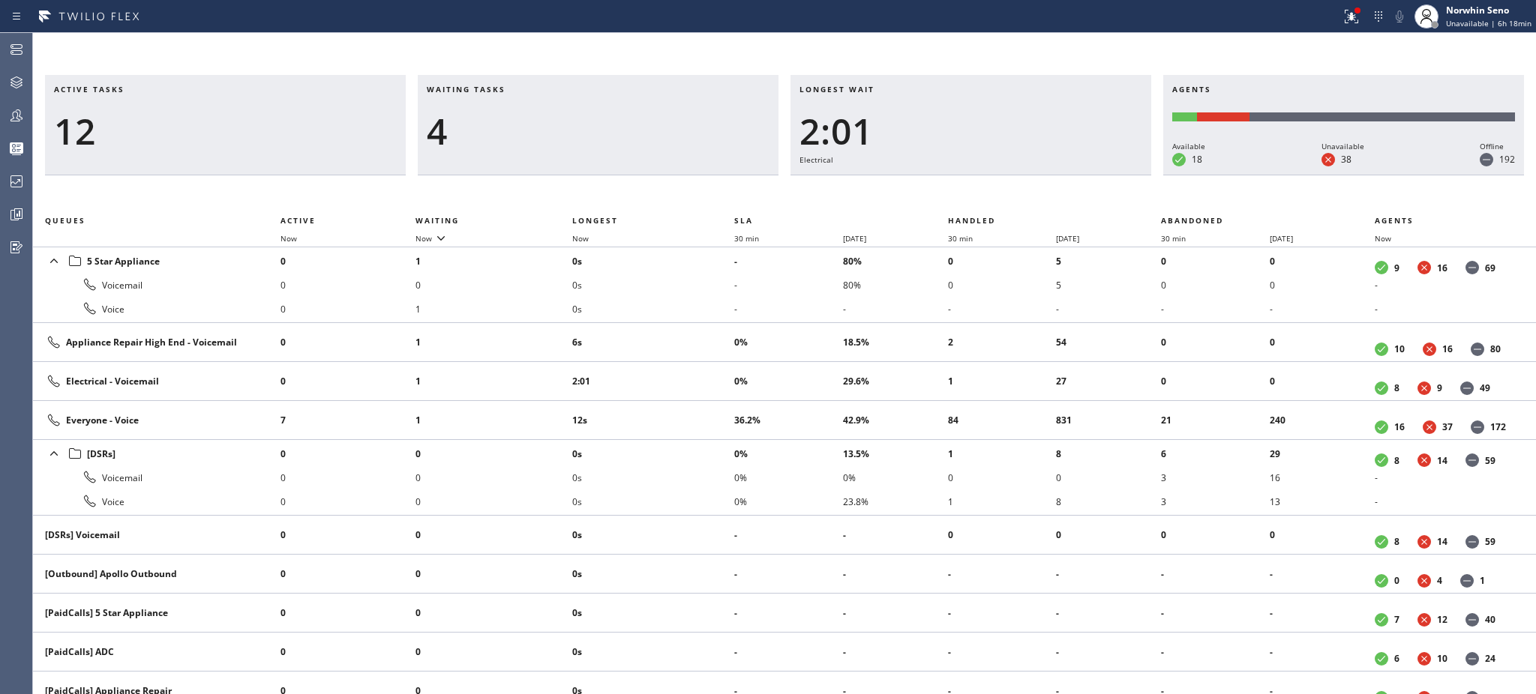
click at [705, 328] on td "6s" at bounding box center [653, 342] width 162 height 39
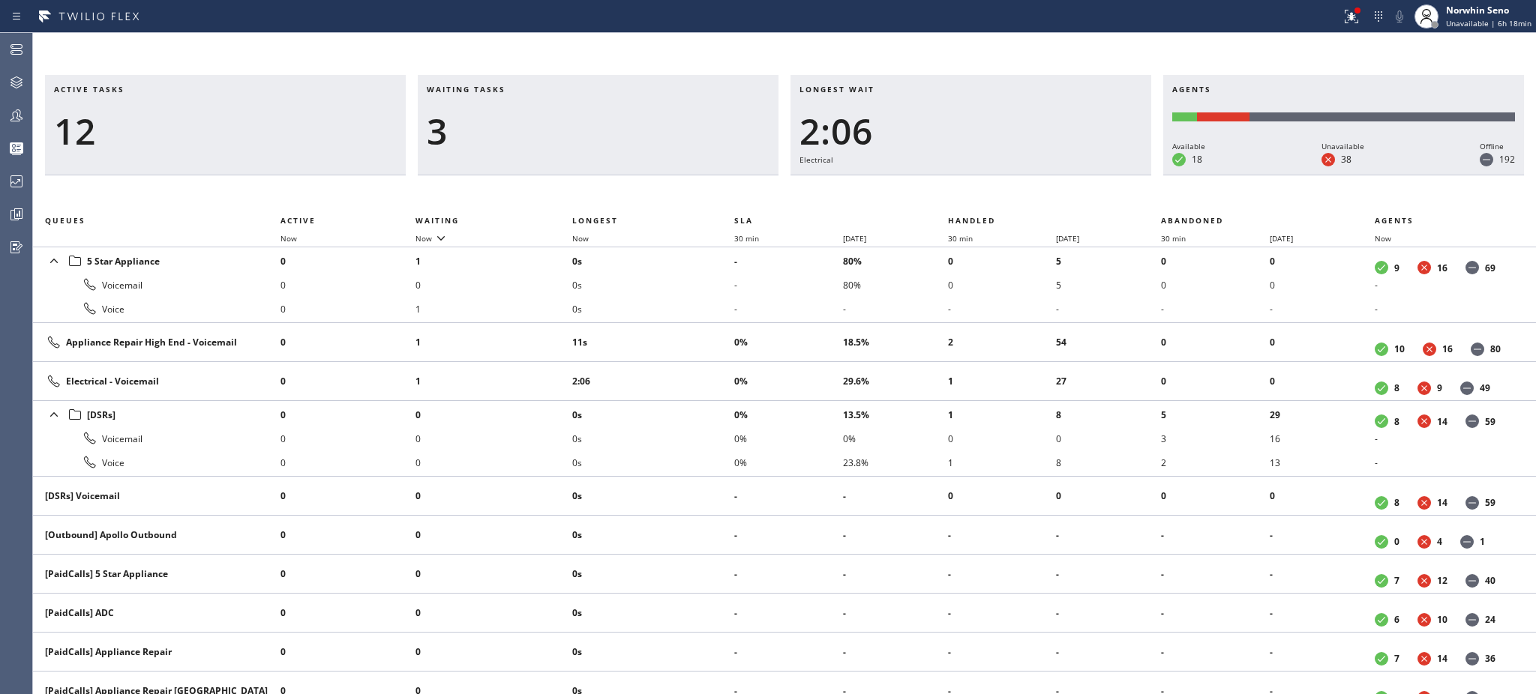
click at [705, 328] on td "11s" at bounding box center [653, 342] width 162 height 39
click at [705, 328] on td "16s" at bounding box center [653, 342] width 162 height 39
click at [705, 328] on td "21s" at bounding box center [653, 342] width 162 height 39
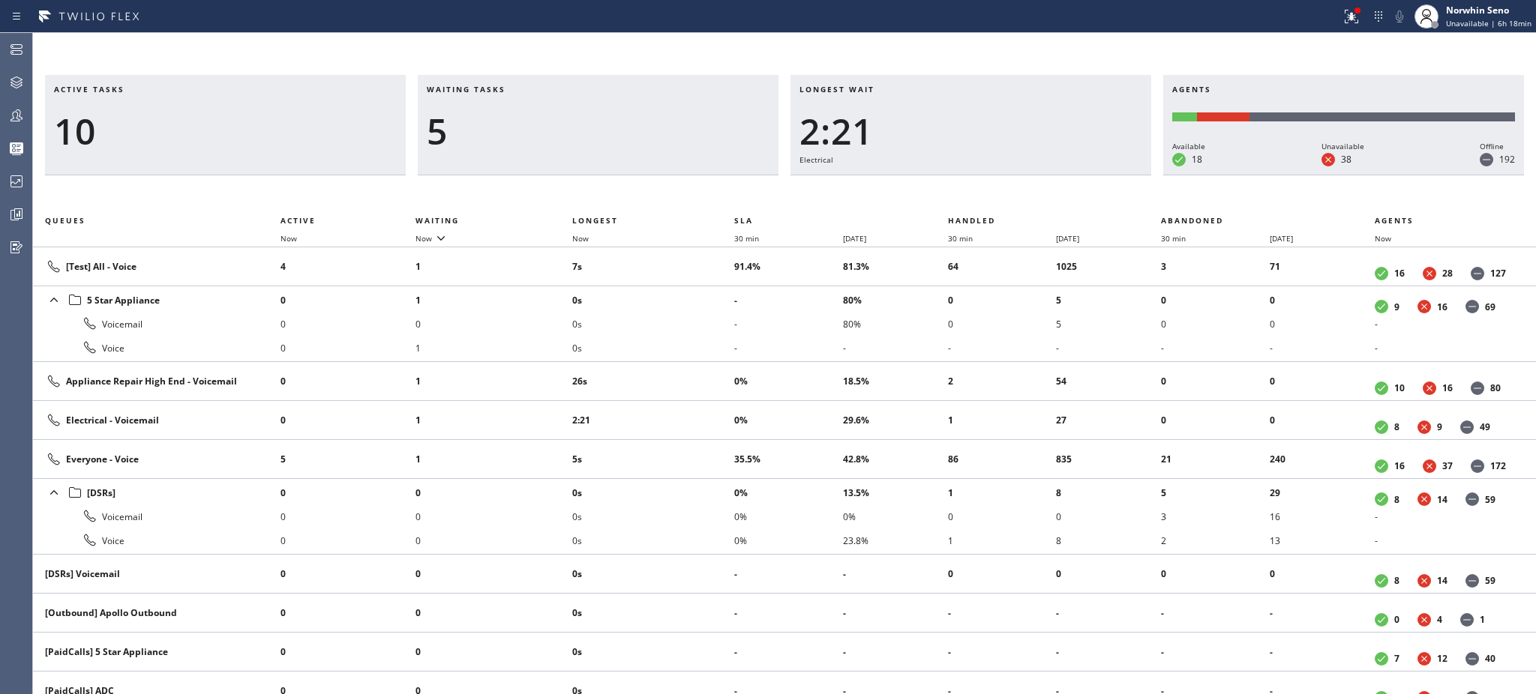
click at [705, 328] on li "0s" at bounding box center [653, 324] width 162 height 24
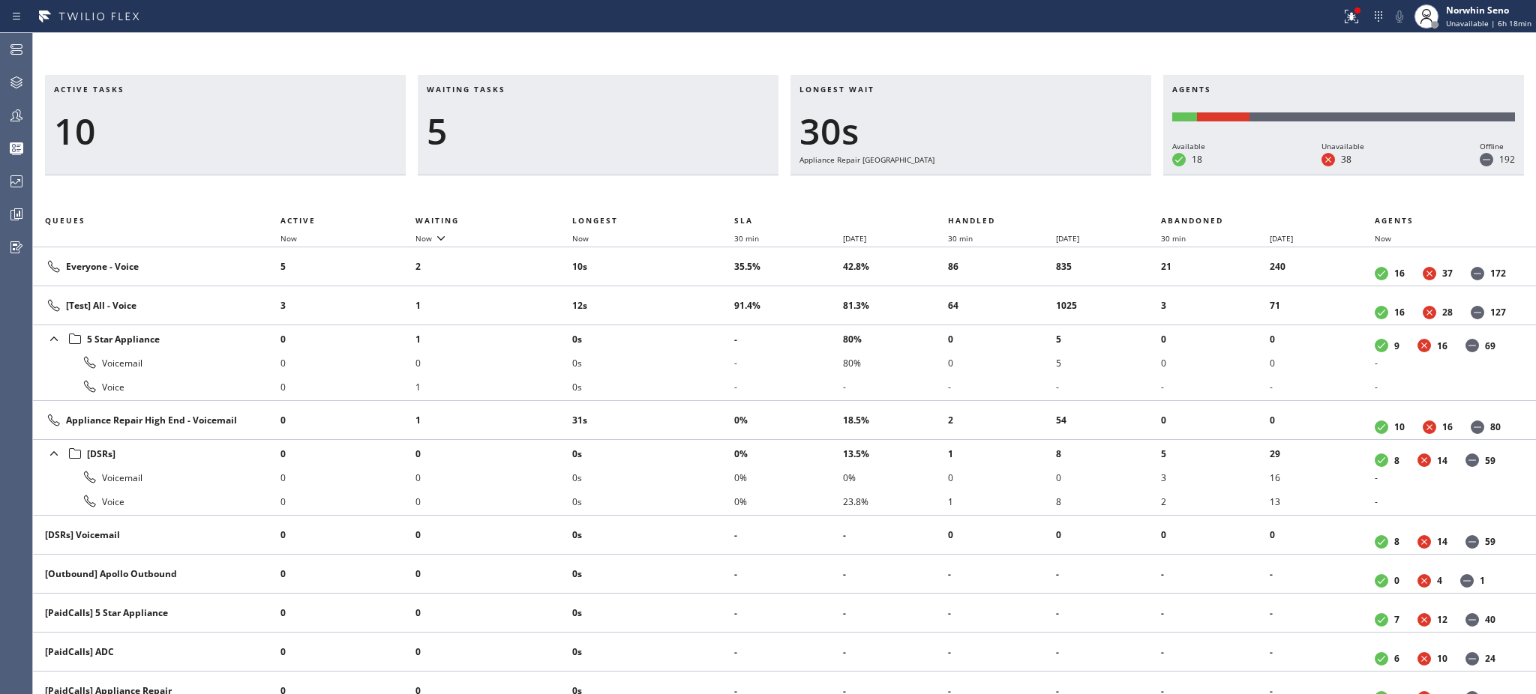
click at [705, 328] on li "0s" at bounding box center [653, 339] width 162 height 24
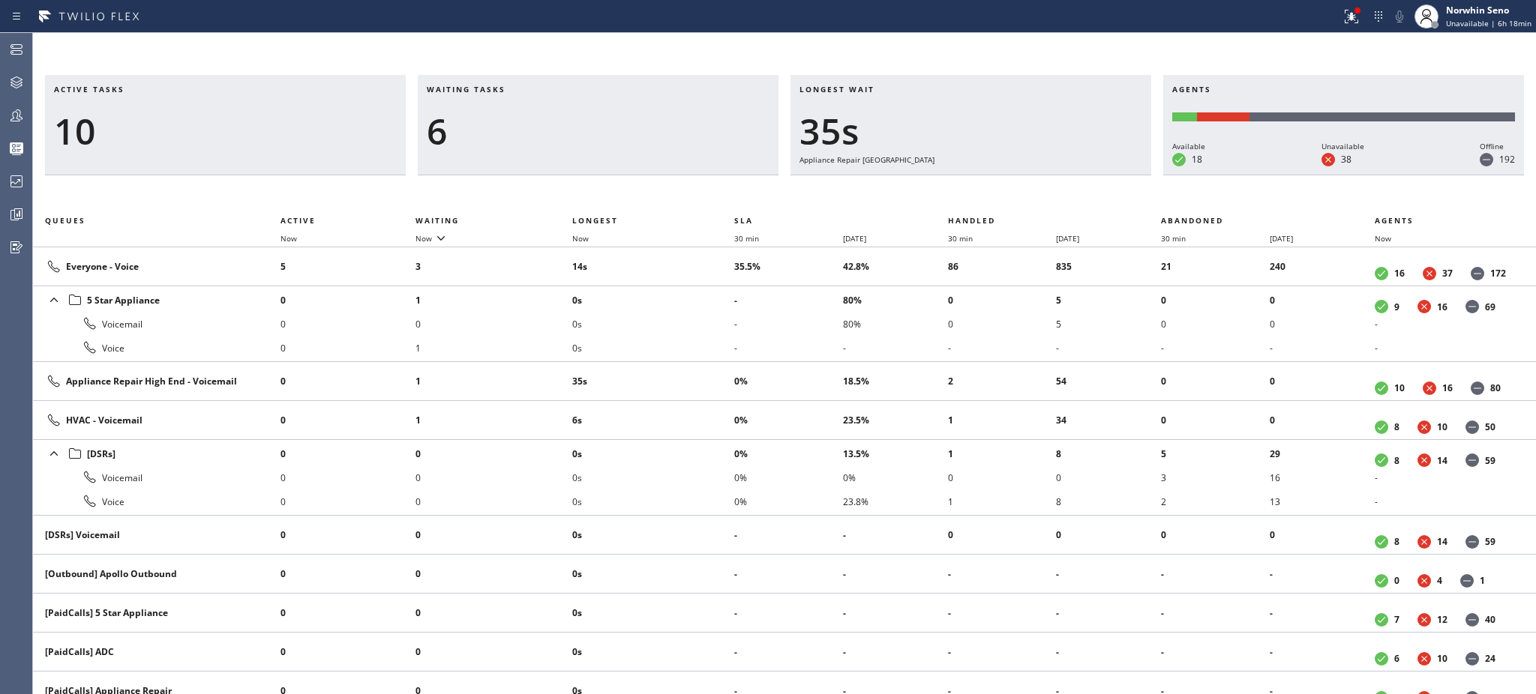
click at [705, 328] on li "0s" at bounding box center [653, 324] width 162 height 24
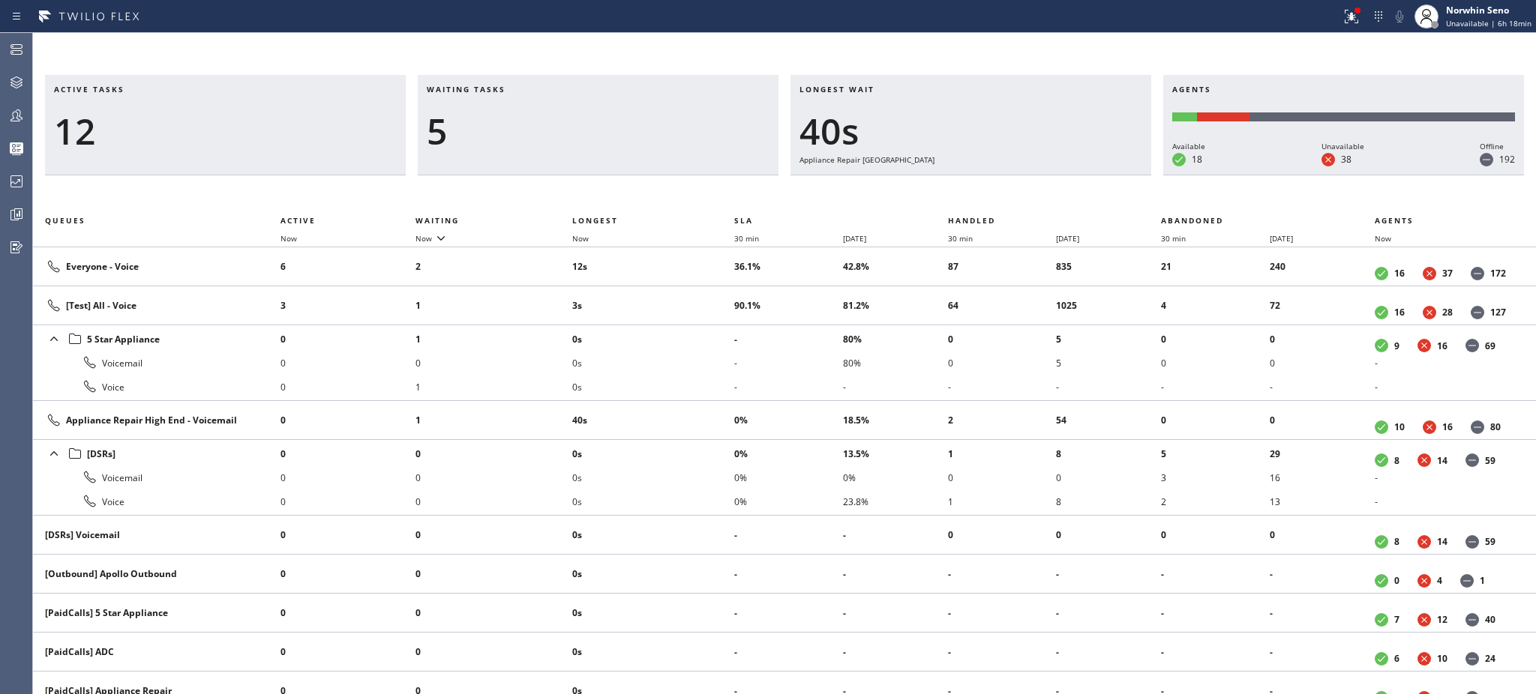
click at [705, 328] on li "0s" at bounding box center [653, 339] width 162 height 24
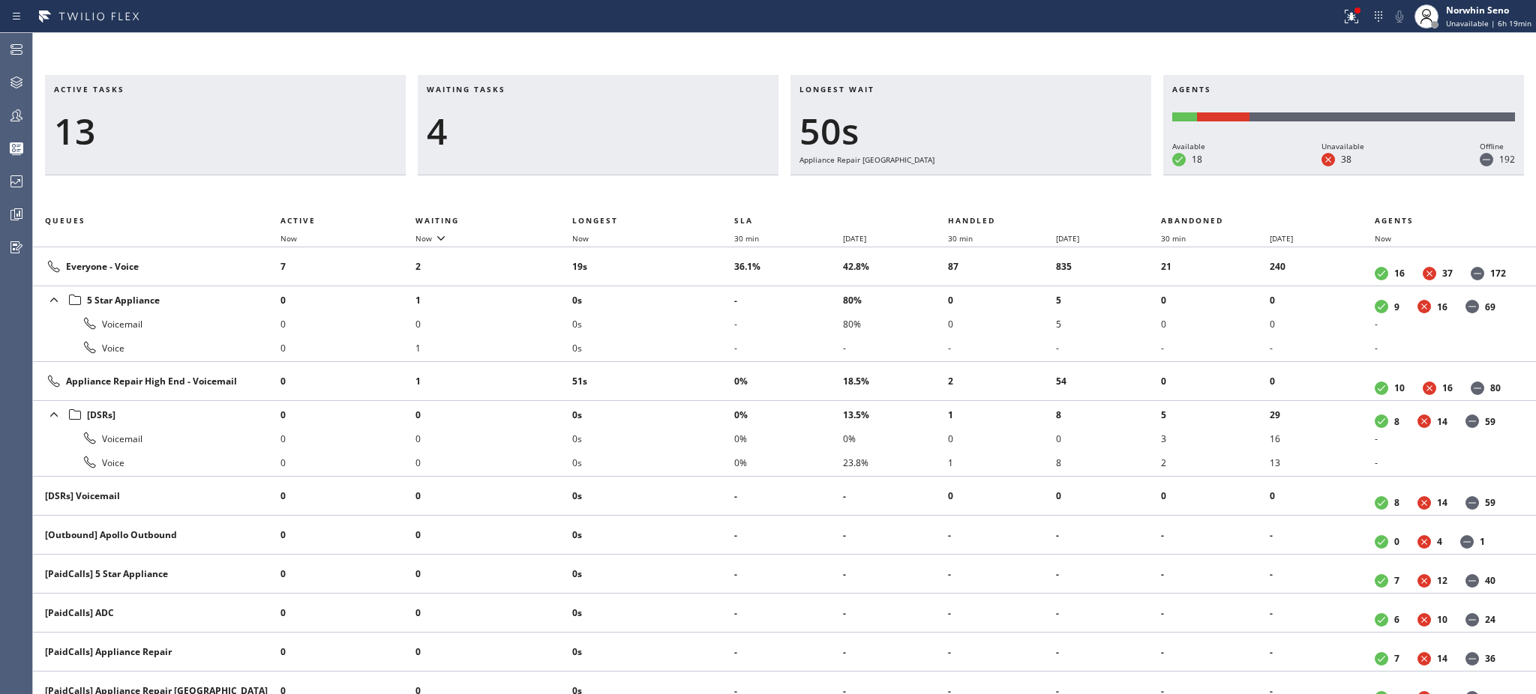
click at [705, 328] on li "0s" at bounding box center [653, 324] width 162 height 24
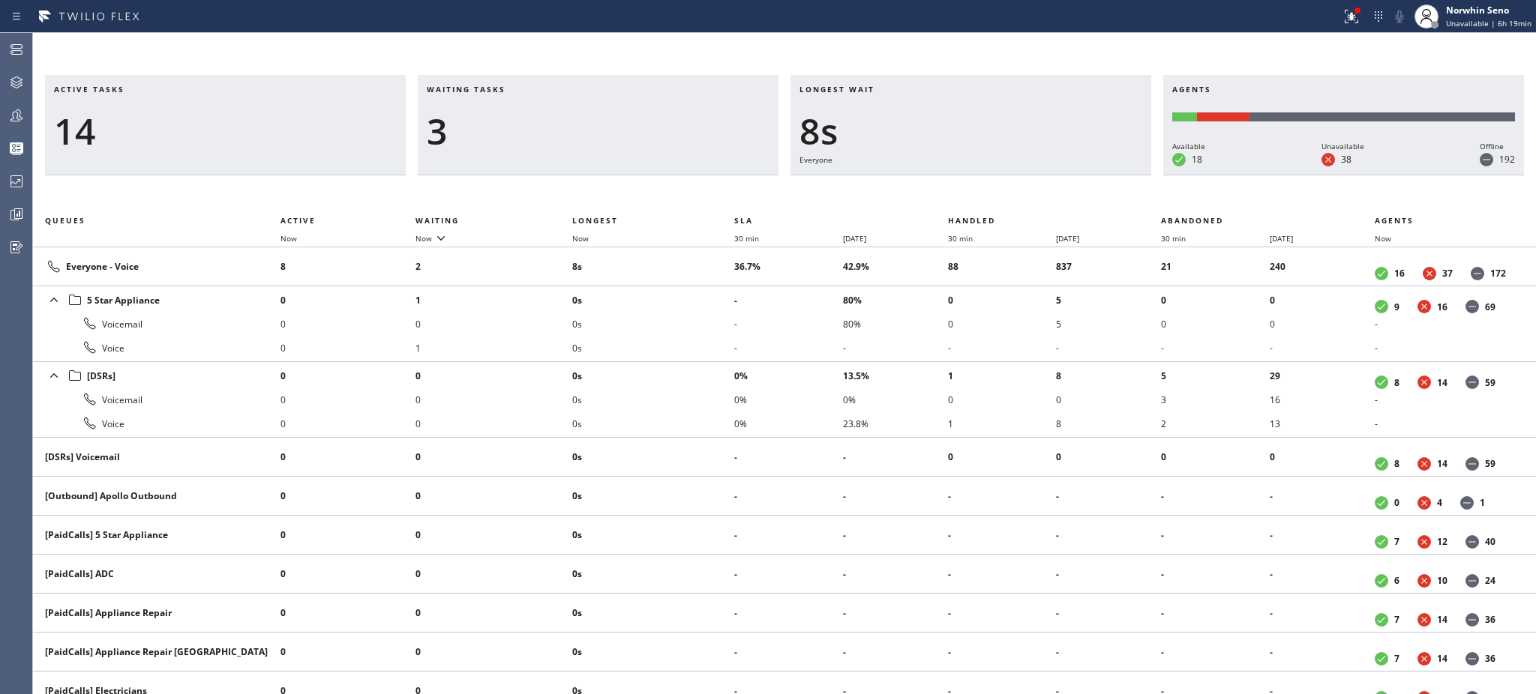
click at [705, 328] on li "0s" at bounding box center [653, 324] width 162 height 24
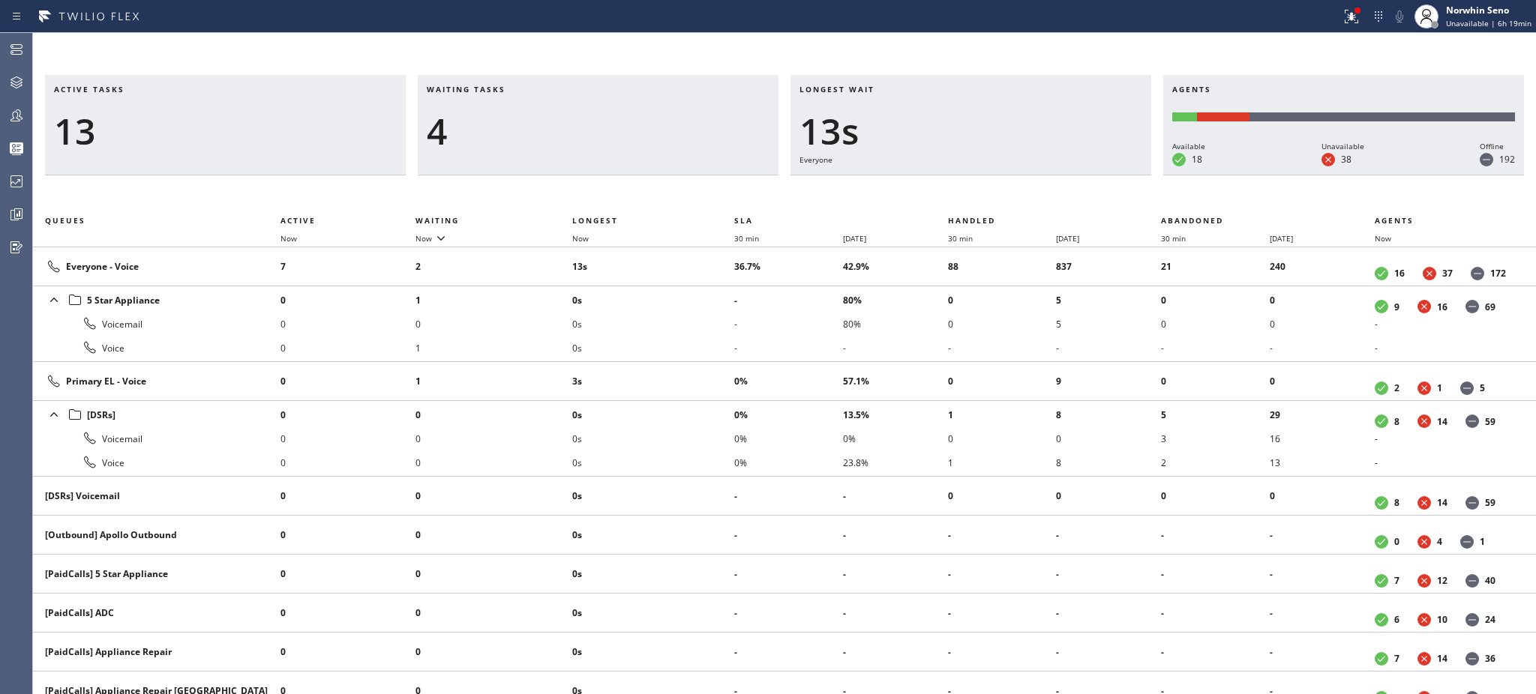
click at [705, 328] on li "0s" at bounding box center [653, 324] width 162 height 24
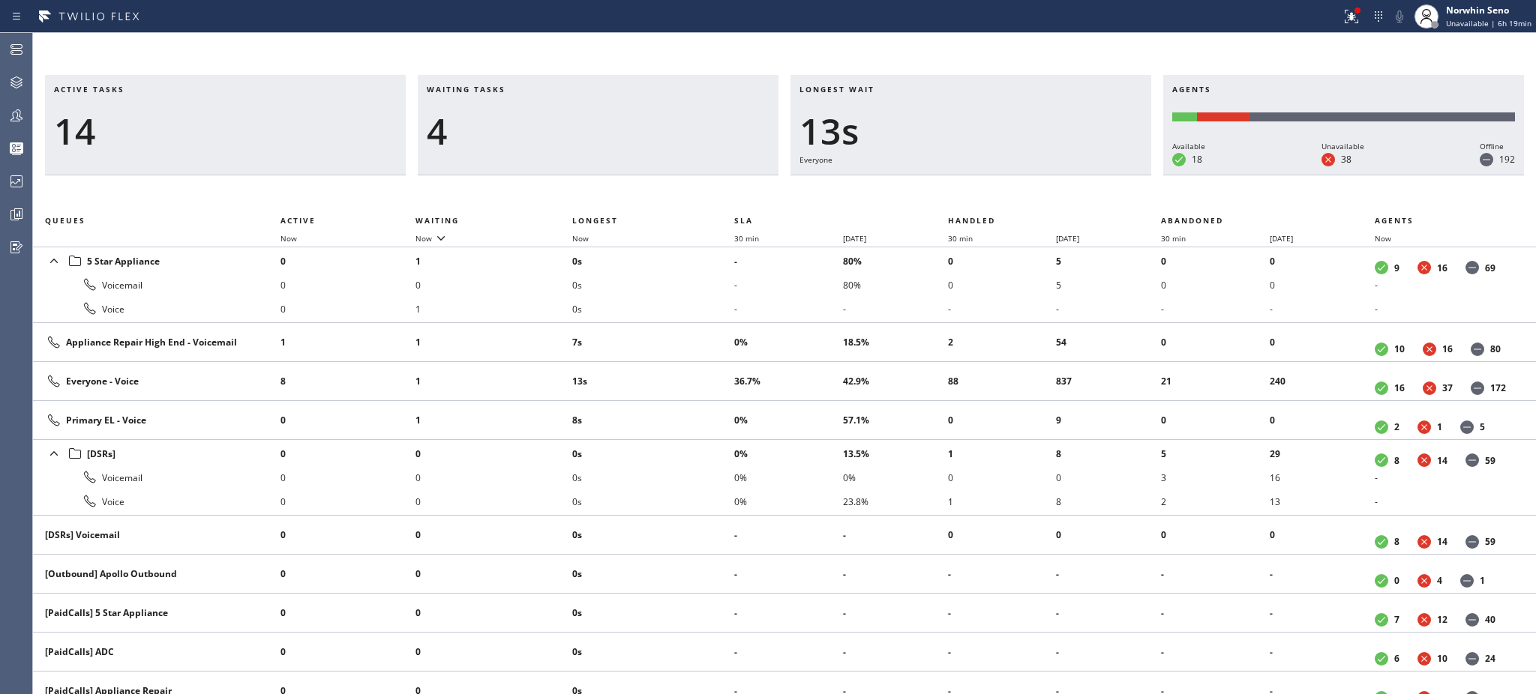
click at [705, 328] on td "7s" at bounding box center [653, 342] width 162 height 39
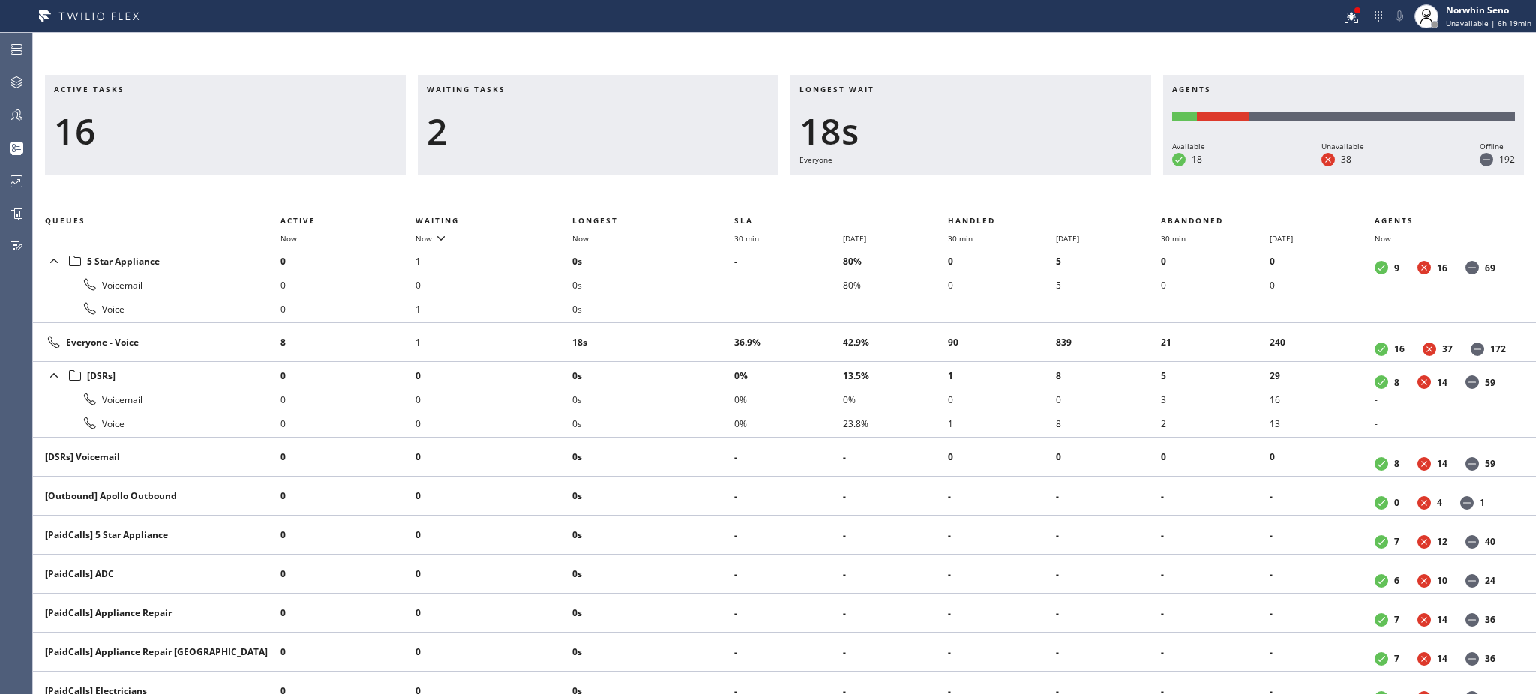
click at [705, 328] on td "18s" at bounding box center [653, 342] width 162 height 39
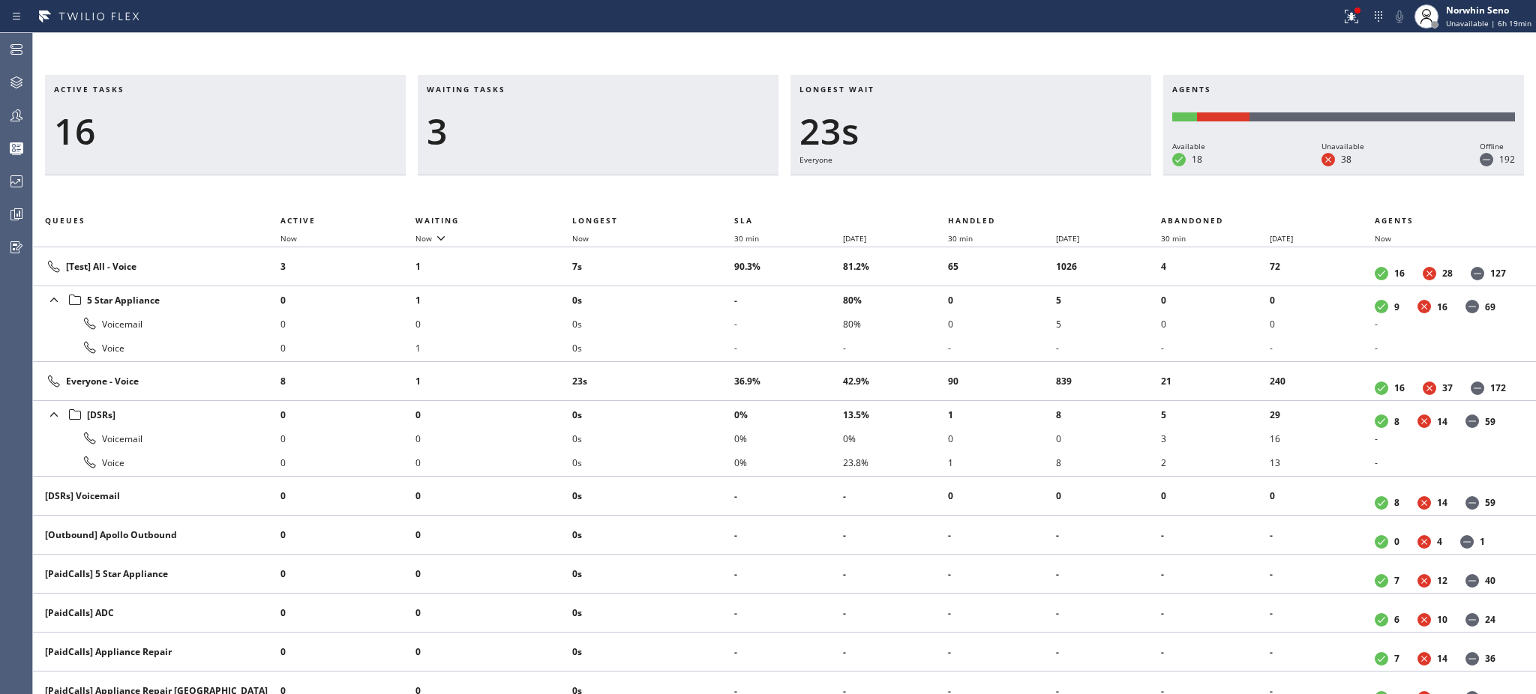
click at [705, 328] on li "0s" at bounding box center [653, 324] width 162 height 24
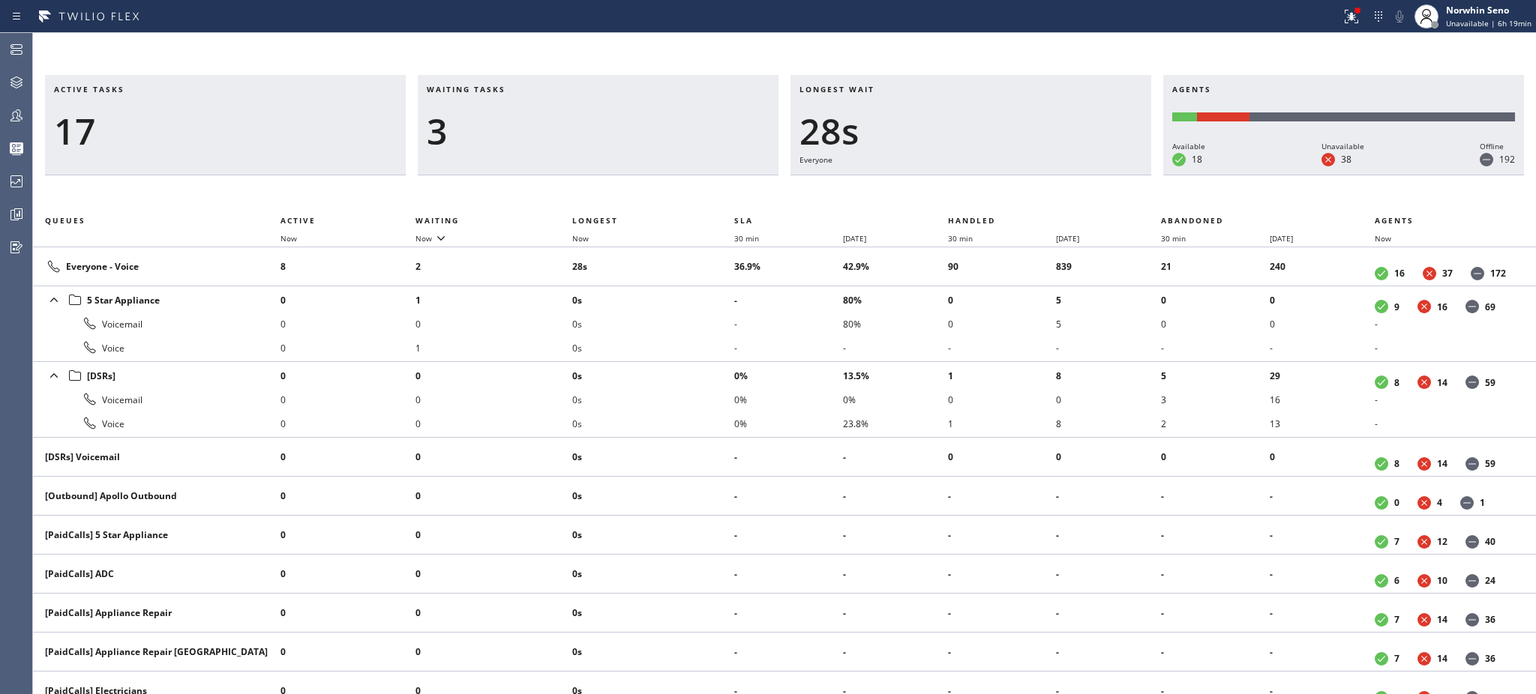
click at [705, 328] on li "0s" at bounding box center [653, 324] width 162 height 24
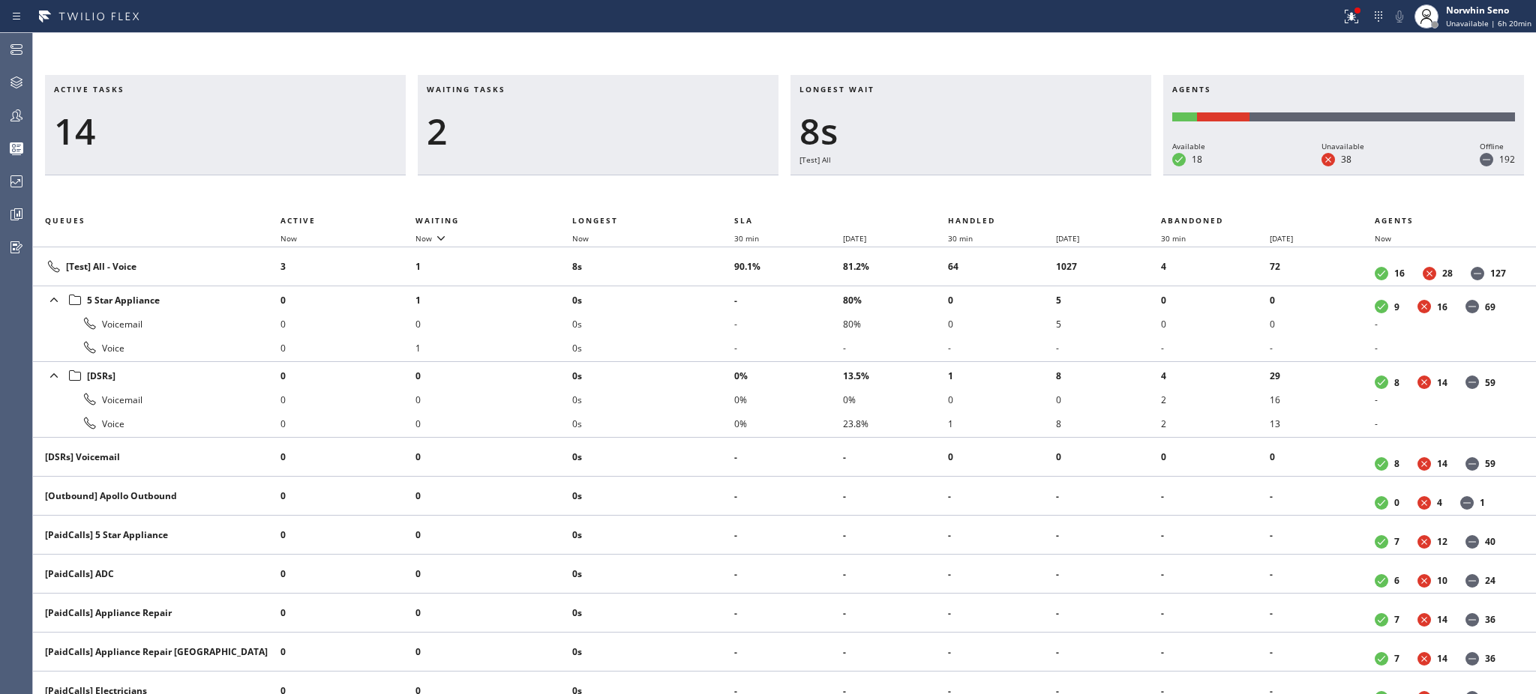
click at [705, 328] on li "0s" at bounding box center [653, 324] width 162 height 24
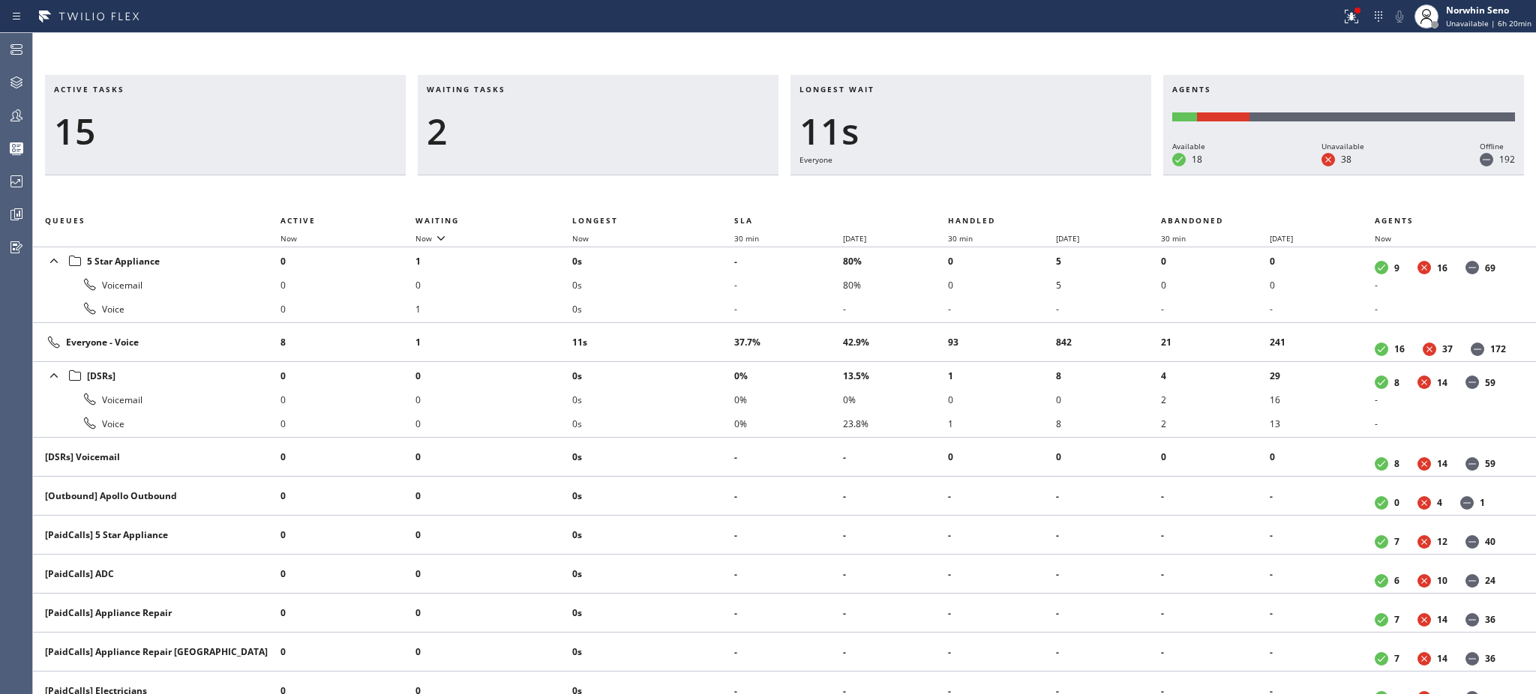
click at [705, 328] on td "11s" at bounding box center [653, 342] width 162 height 39
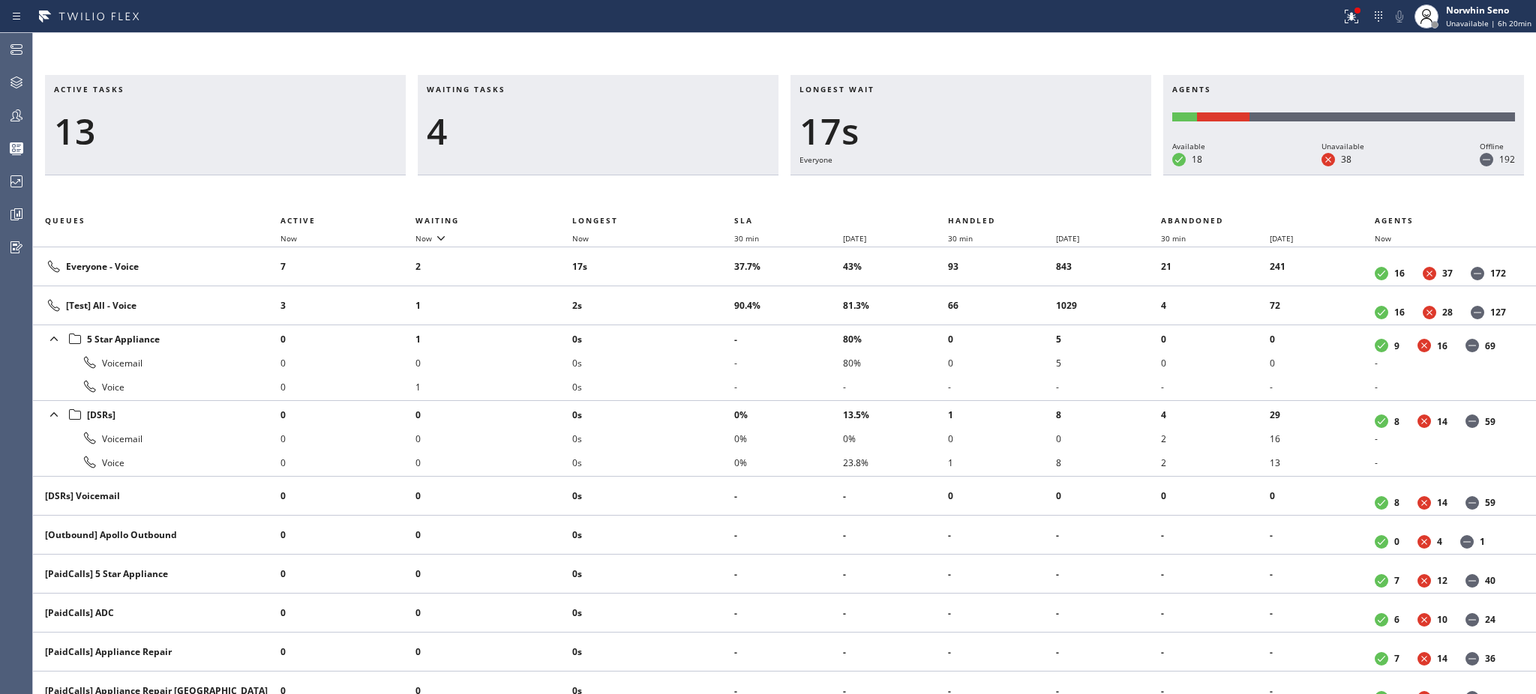
click at [705, 328] on li "0s" at bounding box center [653, 339] width 162 height 24
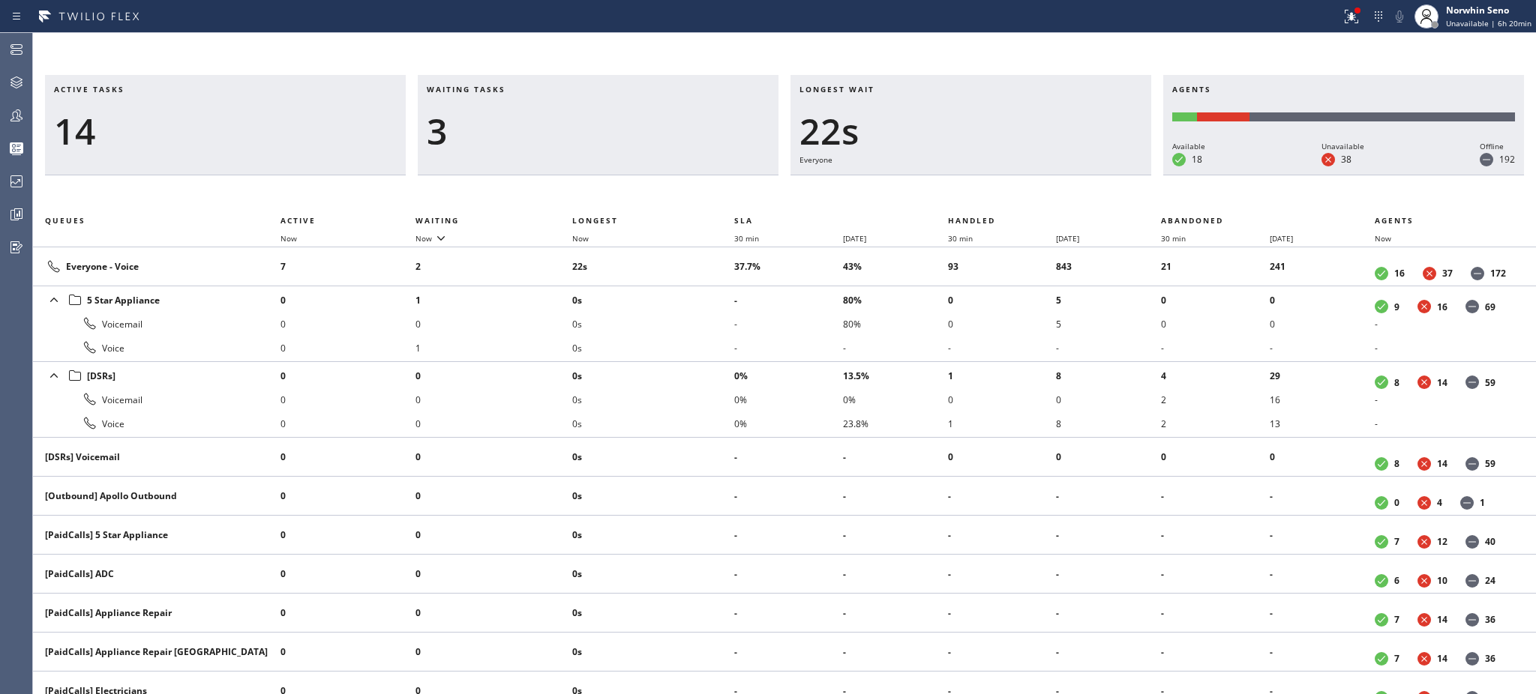
click at [705, 328] on li "0s" at bounding box center [653, 324] width 162 height 24
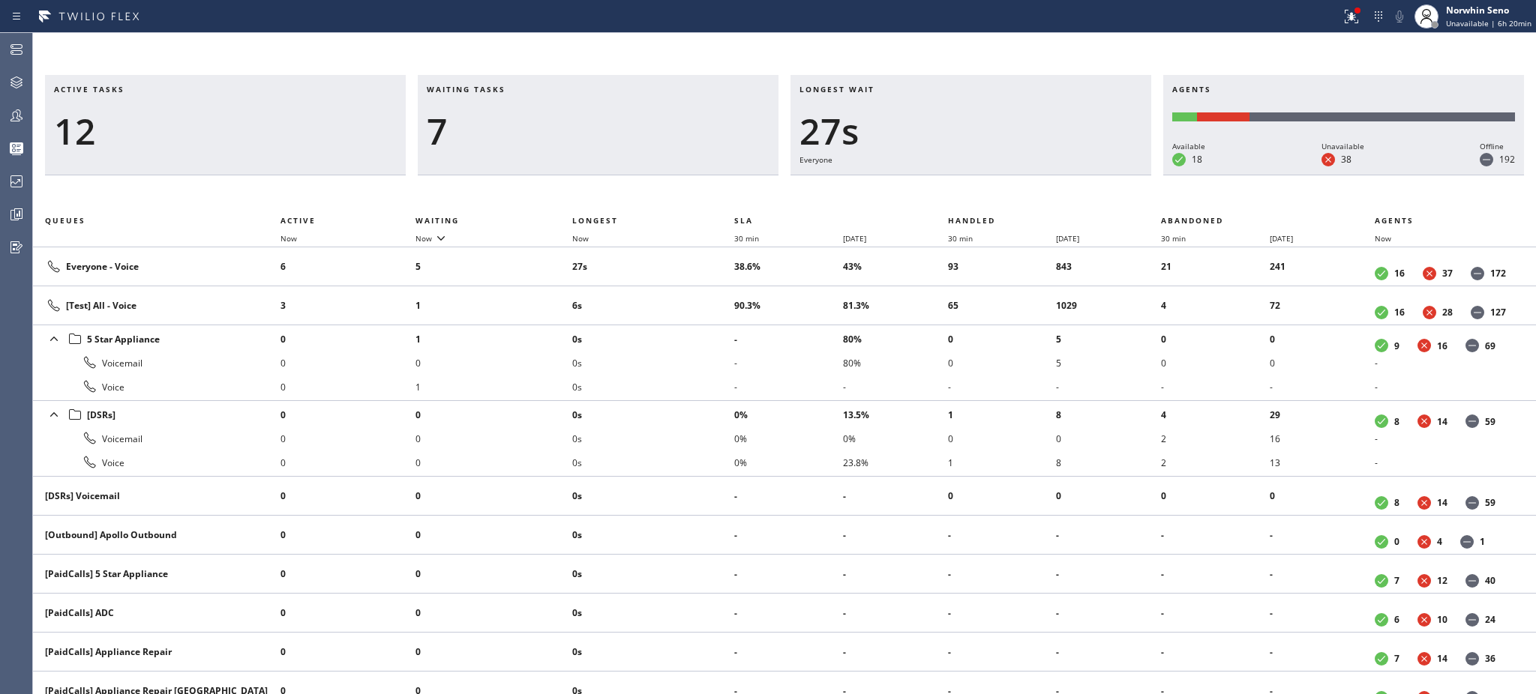
click at [705, 328] on li "0s" at bounding box center [653, 339] width 162 height 24
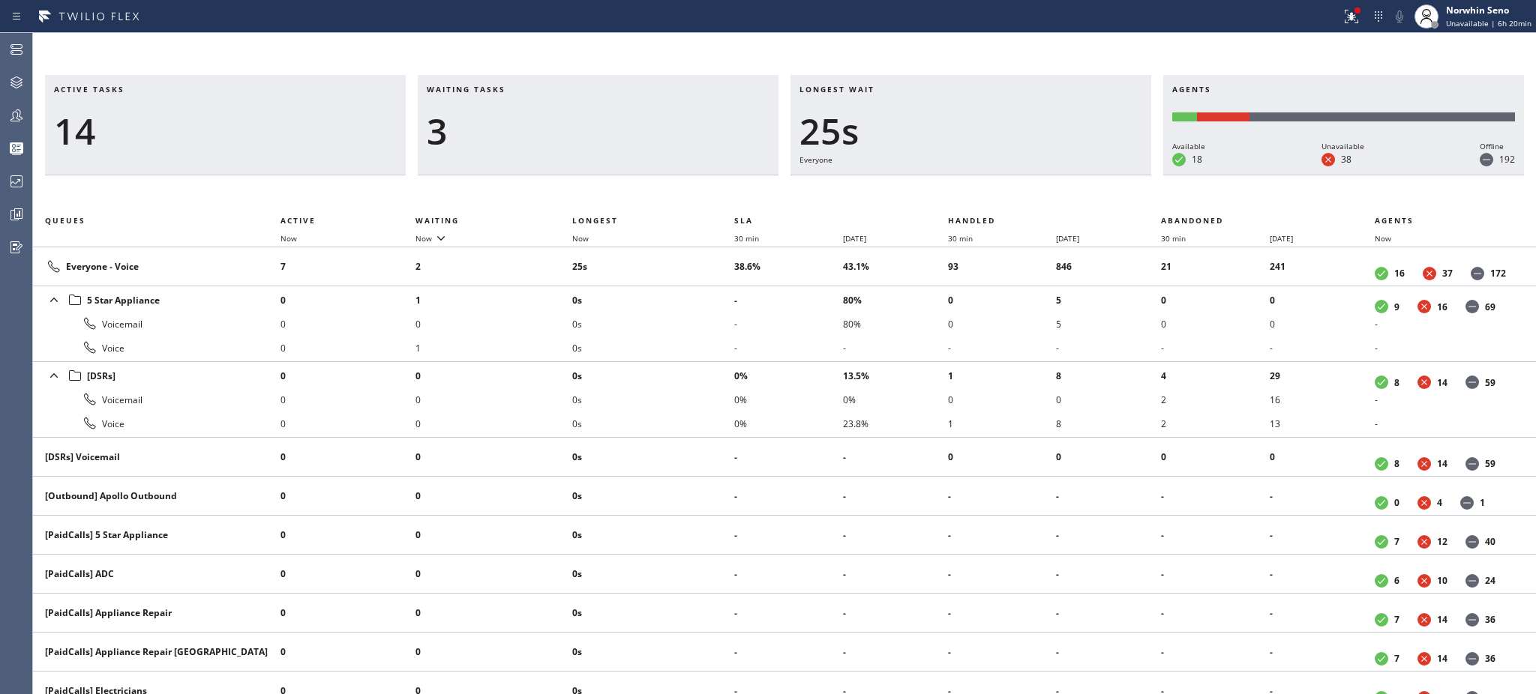
click at [705, 328] on li "0s" at bounding box center [653, 324] width 162 height 24
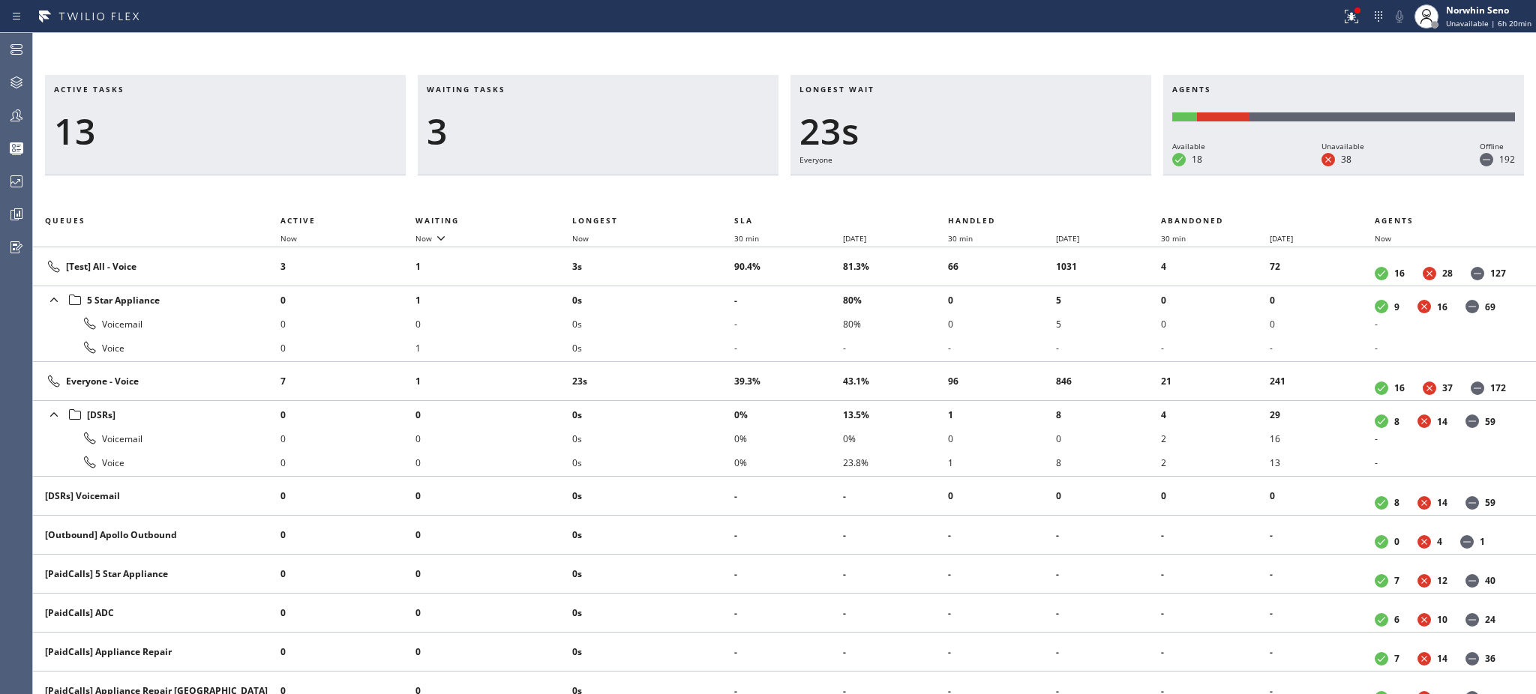
click at [705, 328] on li "0s" at bounding box center [653, 324] width 162 height 24
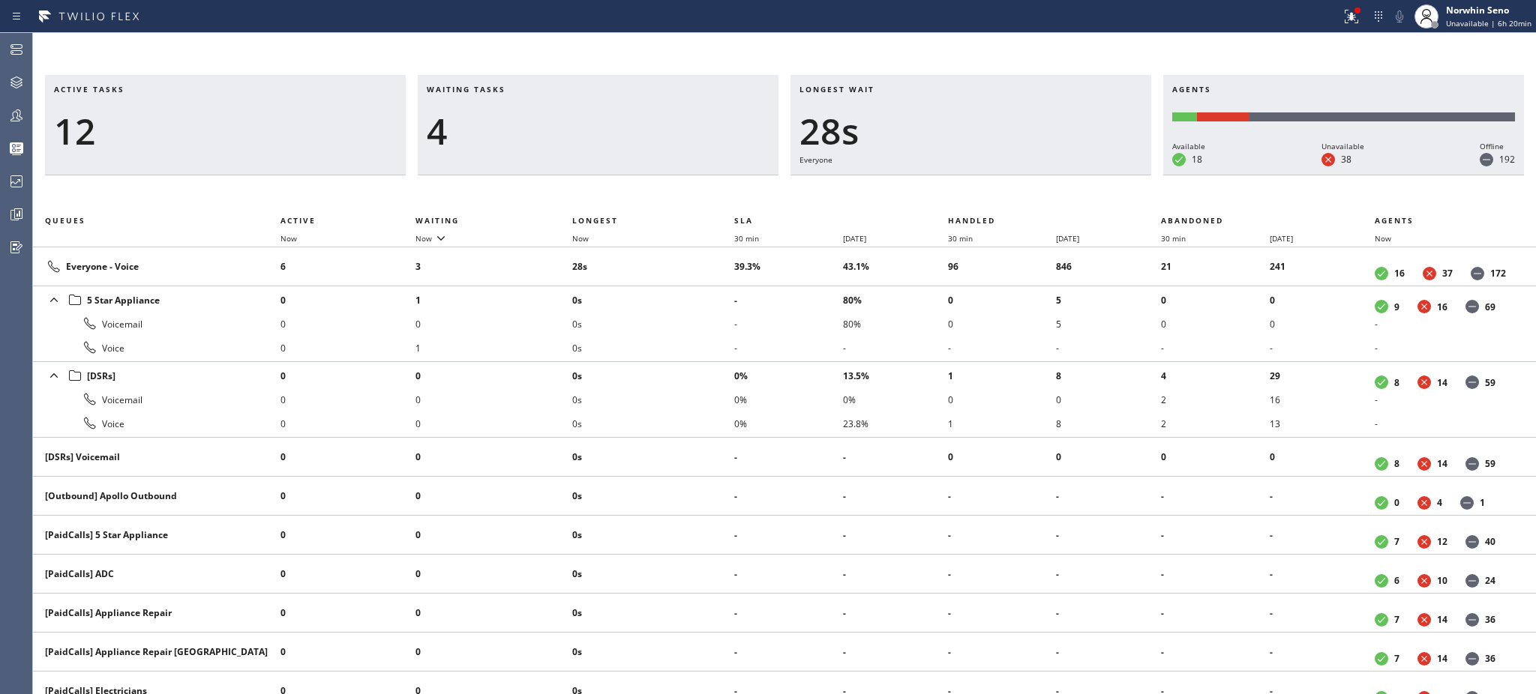
click at [705, 328] on li "0s" at bounding box center [653, 324] width 162 height 24
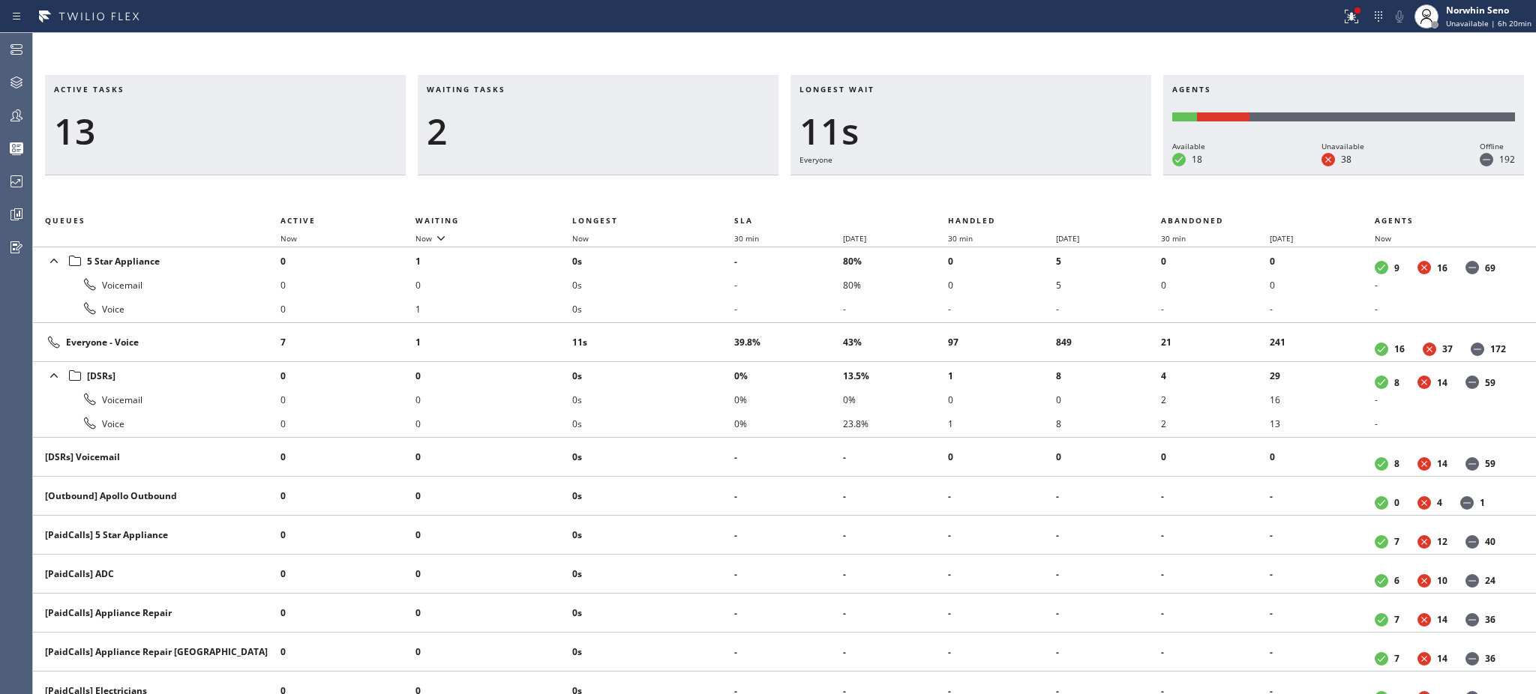
click at [705, 328] on td "11s" at bounding box center [653, 342] width 162 height 39
click at [705, 328] on td "16s" at bounding box center [653, 342] width 162 height 39
click at [705, 328] on td "20s" at bounding box center [653, 342] width 162 height 39
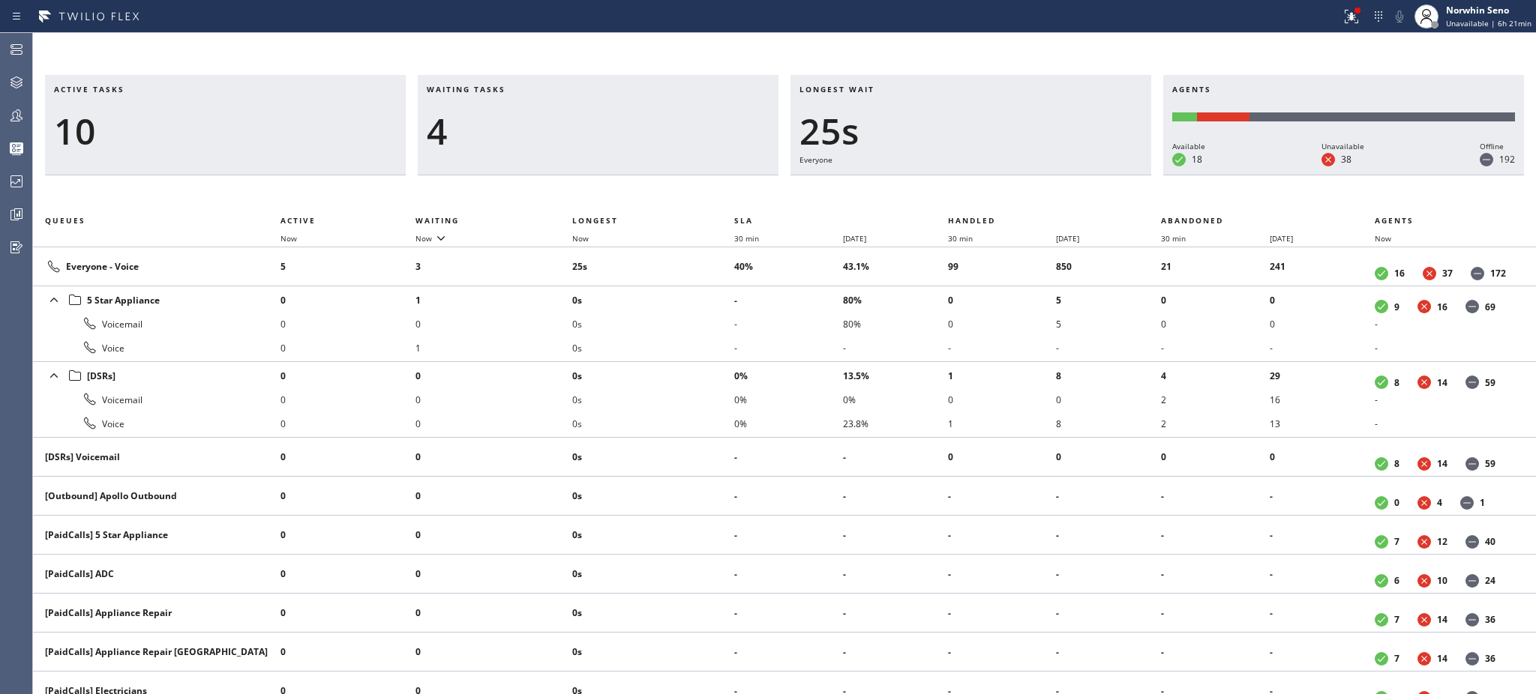
click at [705, 328] on li "0s" at bounding box center [653, 324] width 162 height 24
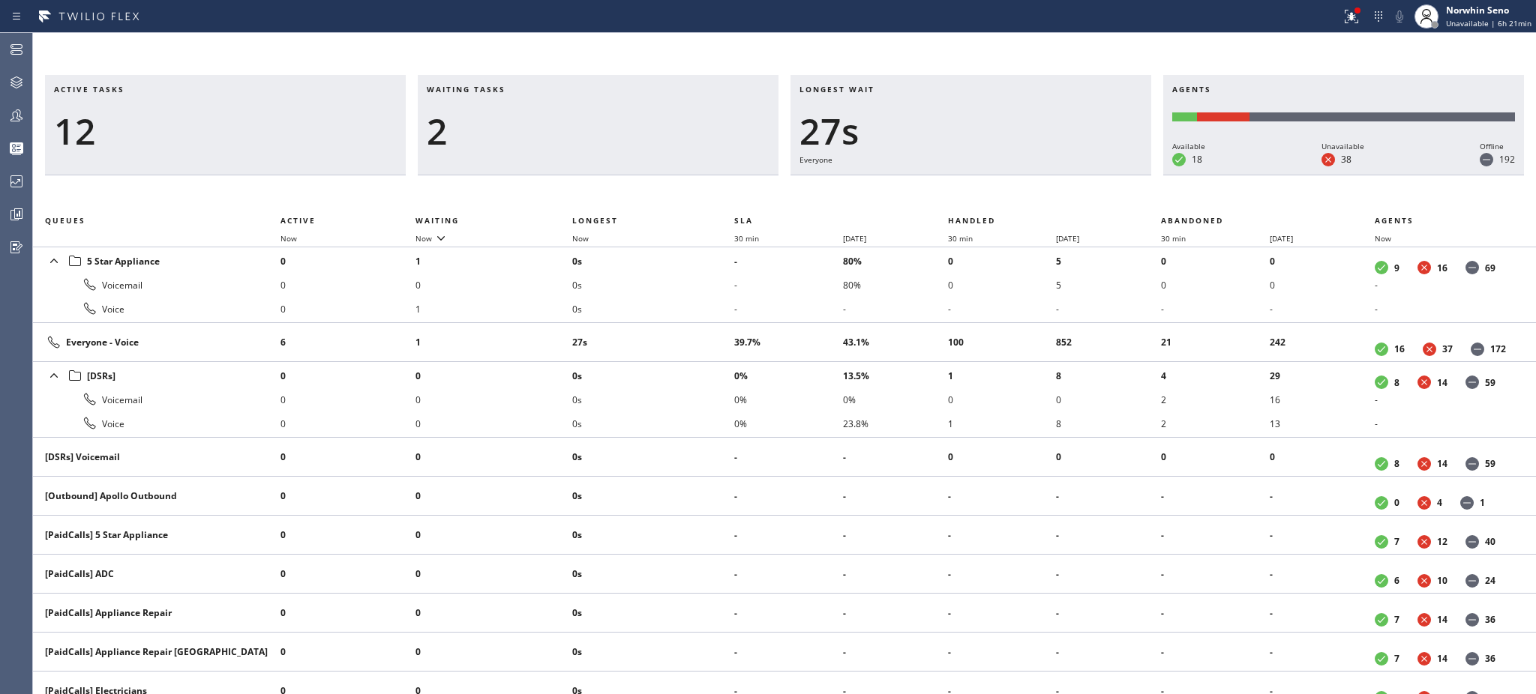
click at [705, 328] on td "27s" at bounding box center [653, 342] width 162 height 39
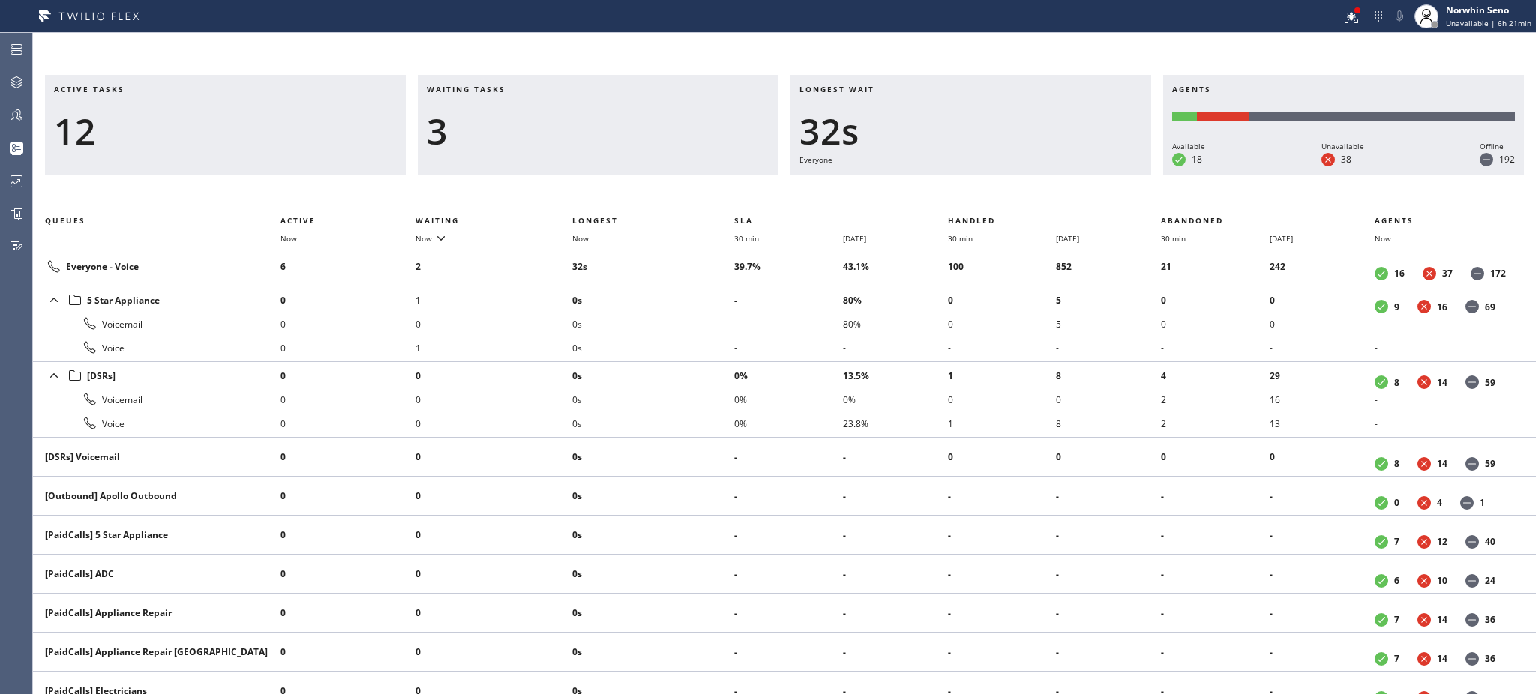
click at [705, 328] on li "0s" at bounding box center [653, 324] width 162 height 24
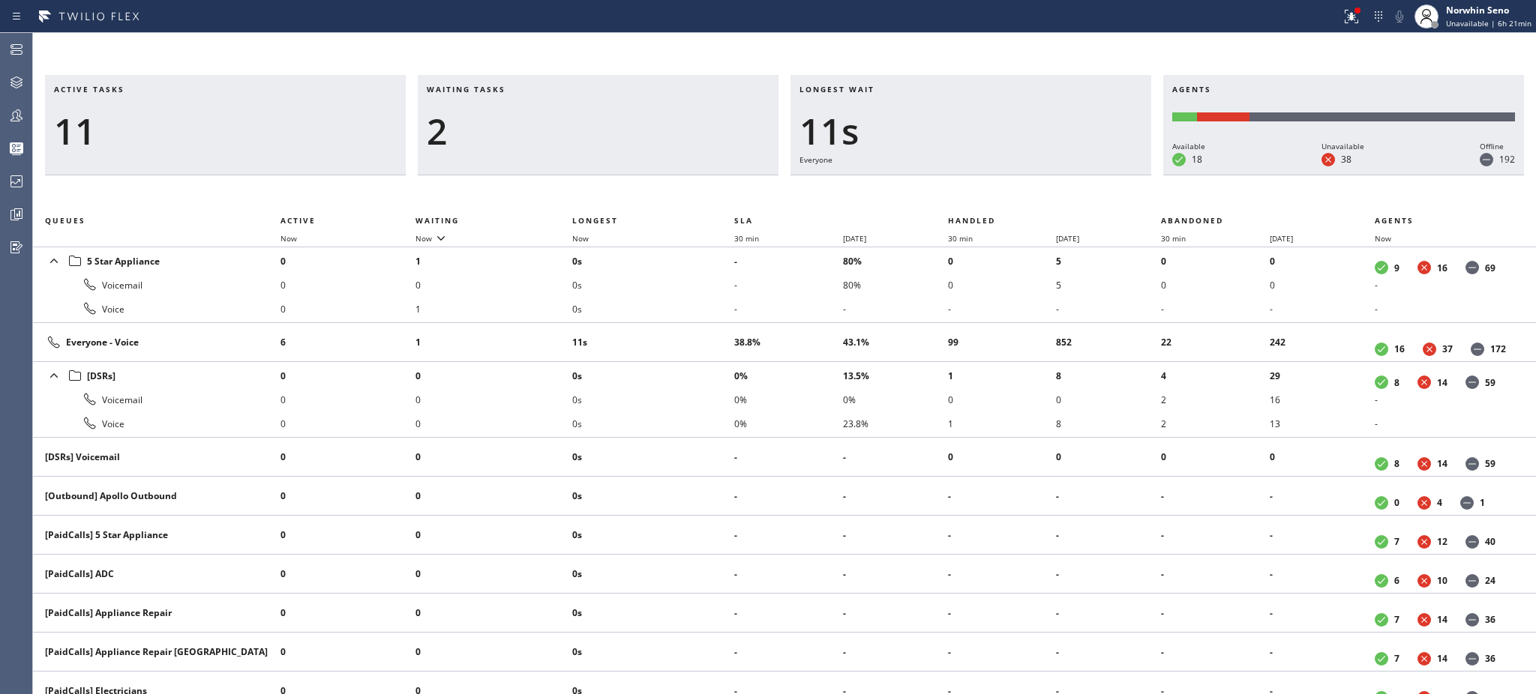
click at [705, 328] on td "11s" at bounding box center [653, 342] width 162 height 39
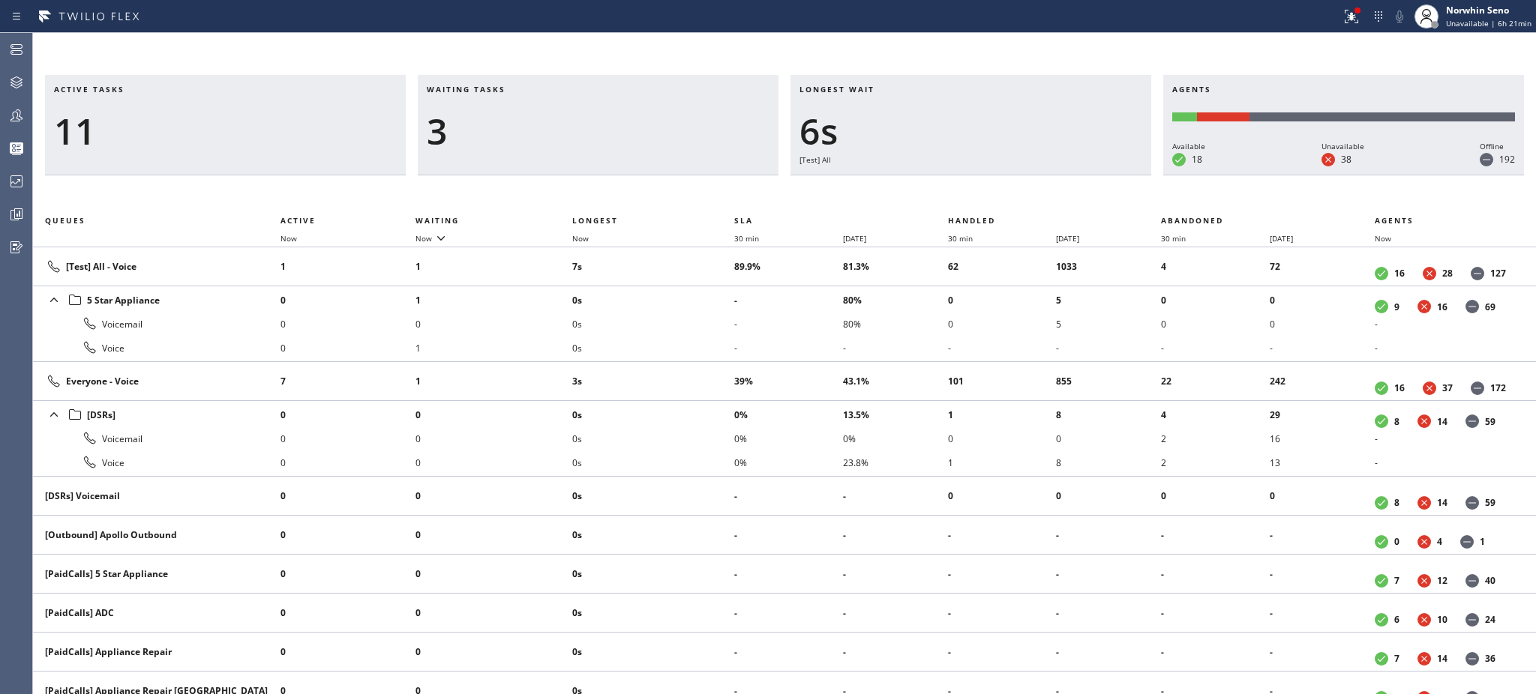
click at [705, 328] on li "0s" at bounding box center [653, 324] width 162 height 24
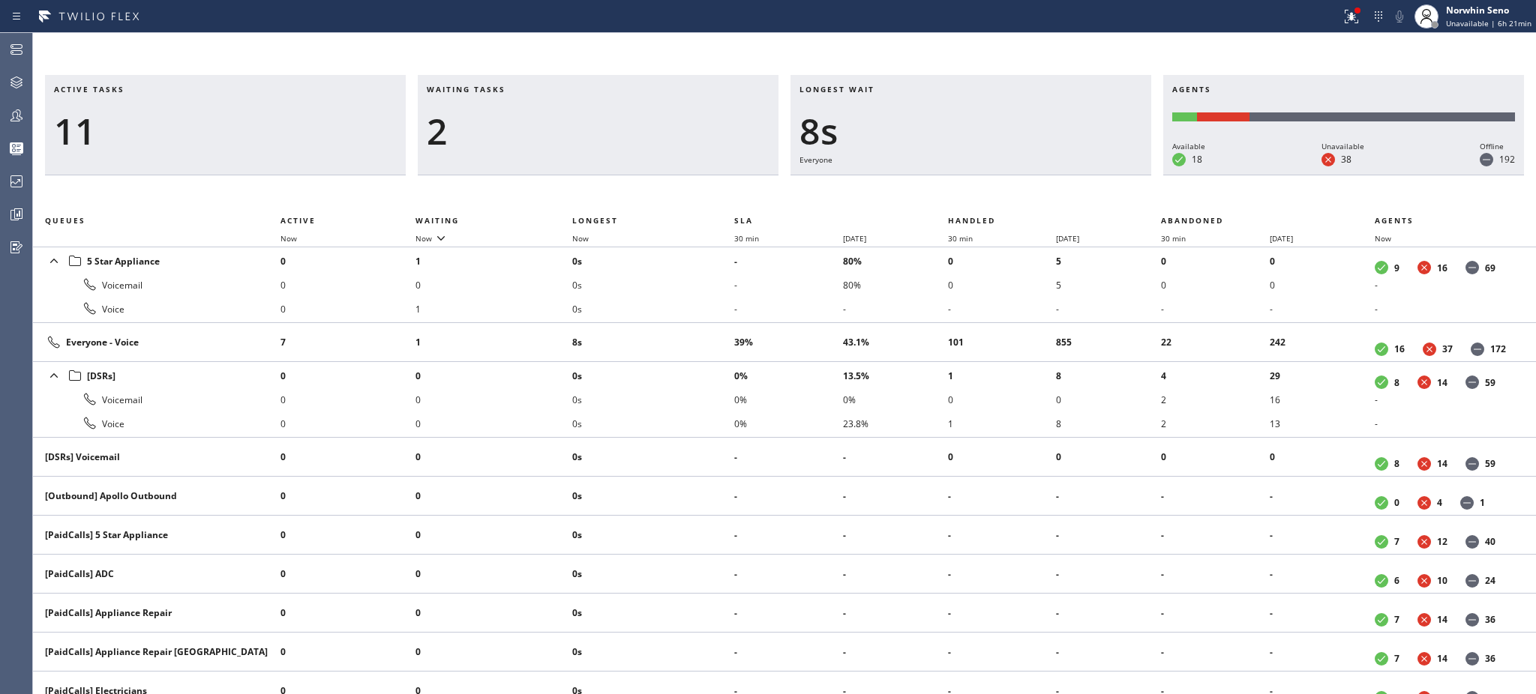
click at [705, 328] on td "8s" at bounding box center [653, 342] width 162 height 39
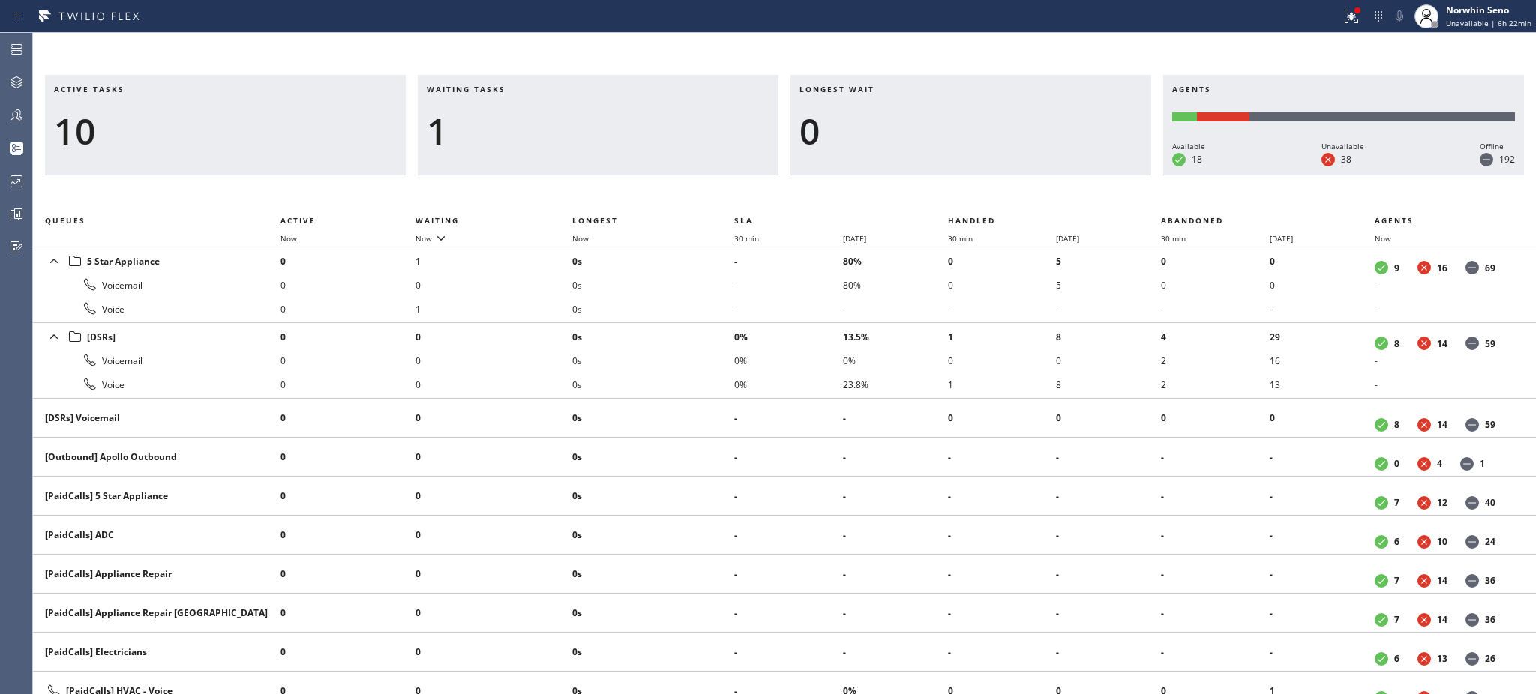
click at [705, 328] on li "0s" at bounding box center [653, 337] width 162 height 24
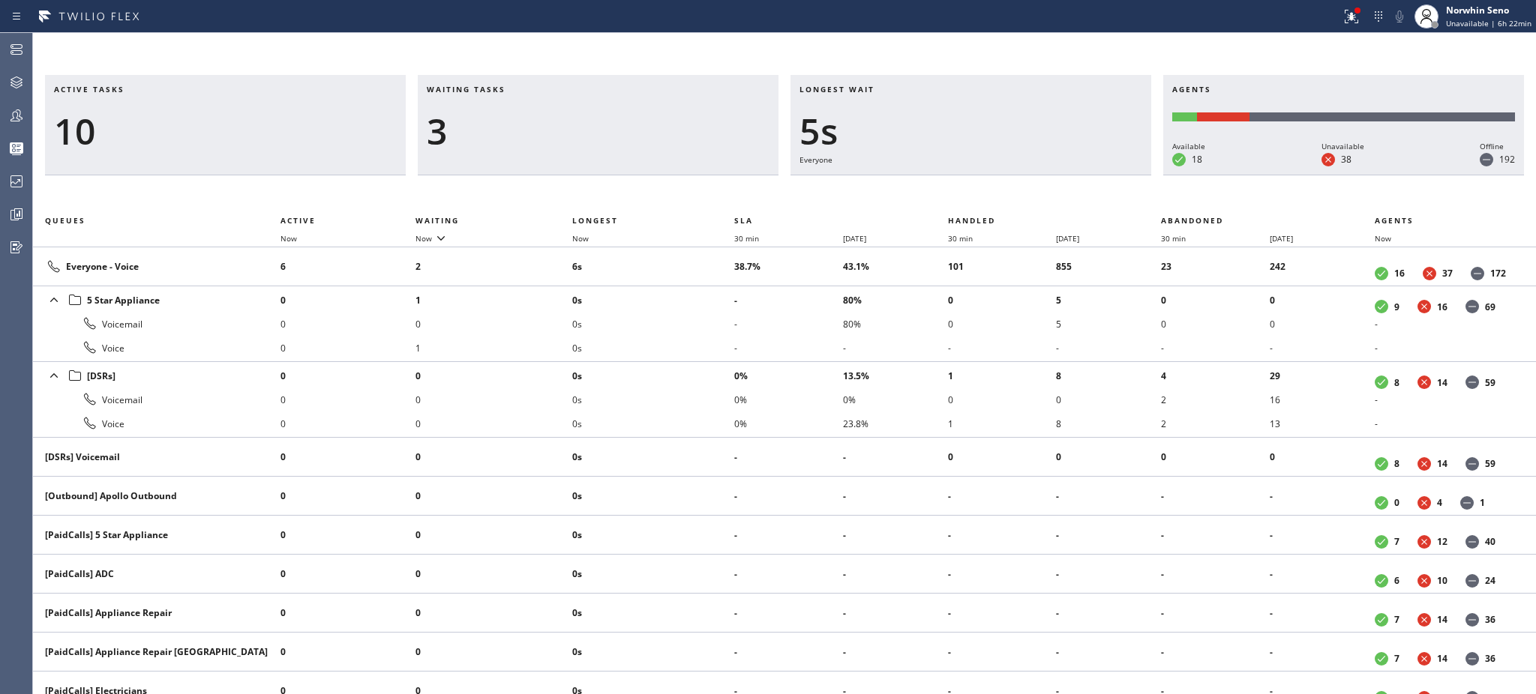
click at [705, 328] on li "0s" at bounding box center [653, 324] width 162 height 24
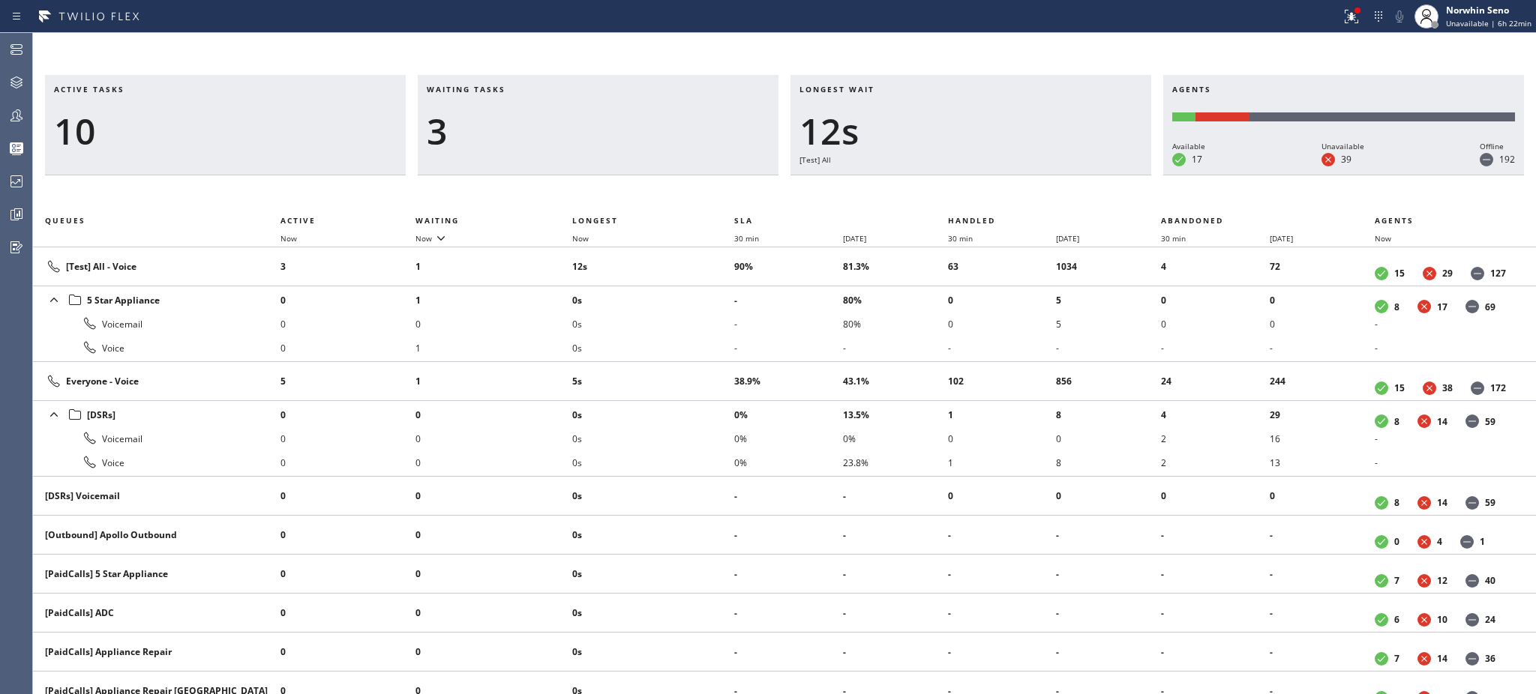
click at [705, 328] on li "0s" at bounding box center [653, 324] width 162 height 24
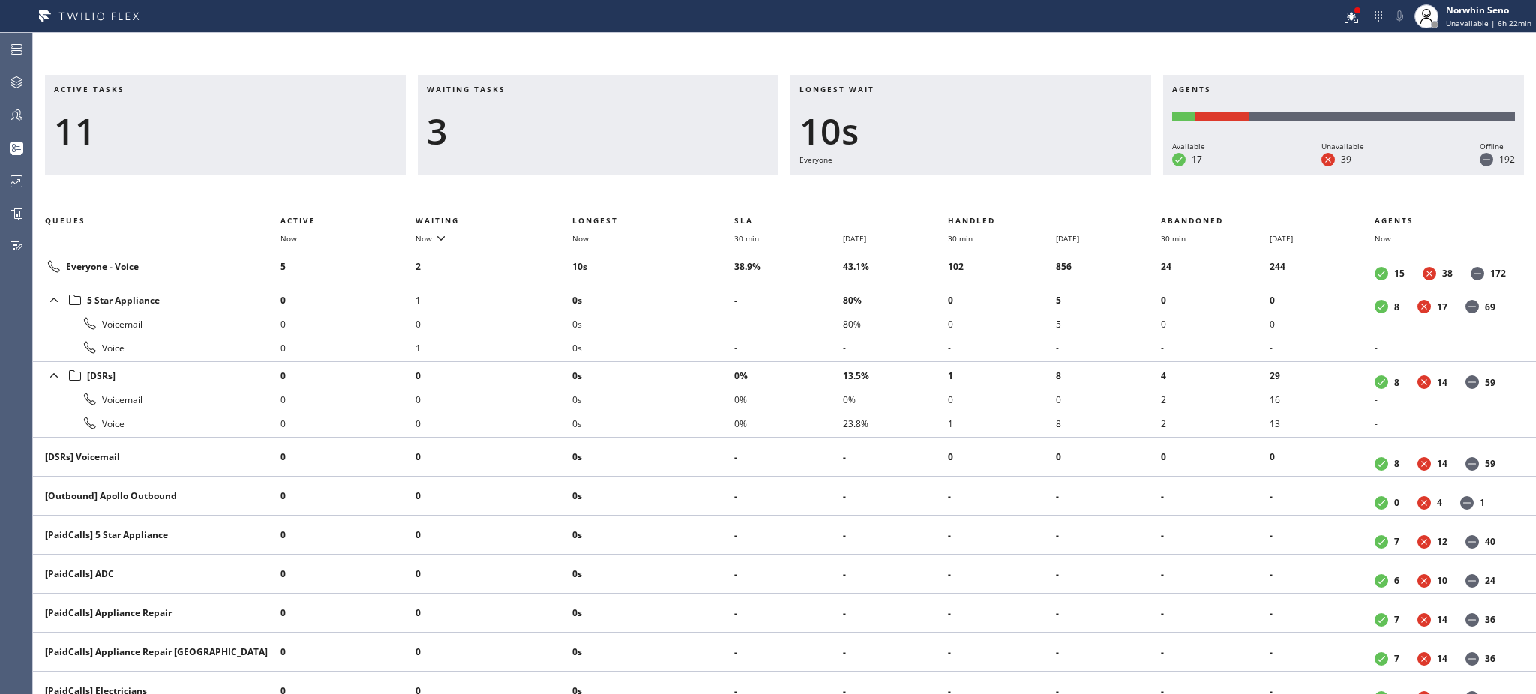
click at [705, 328] on li "0s" at bounding box center [653, 324] width 162 height 24
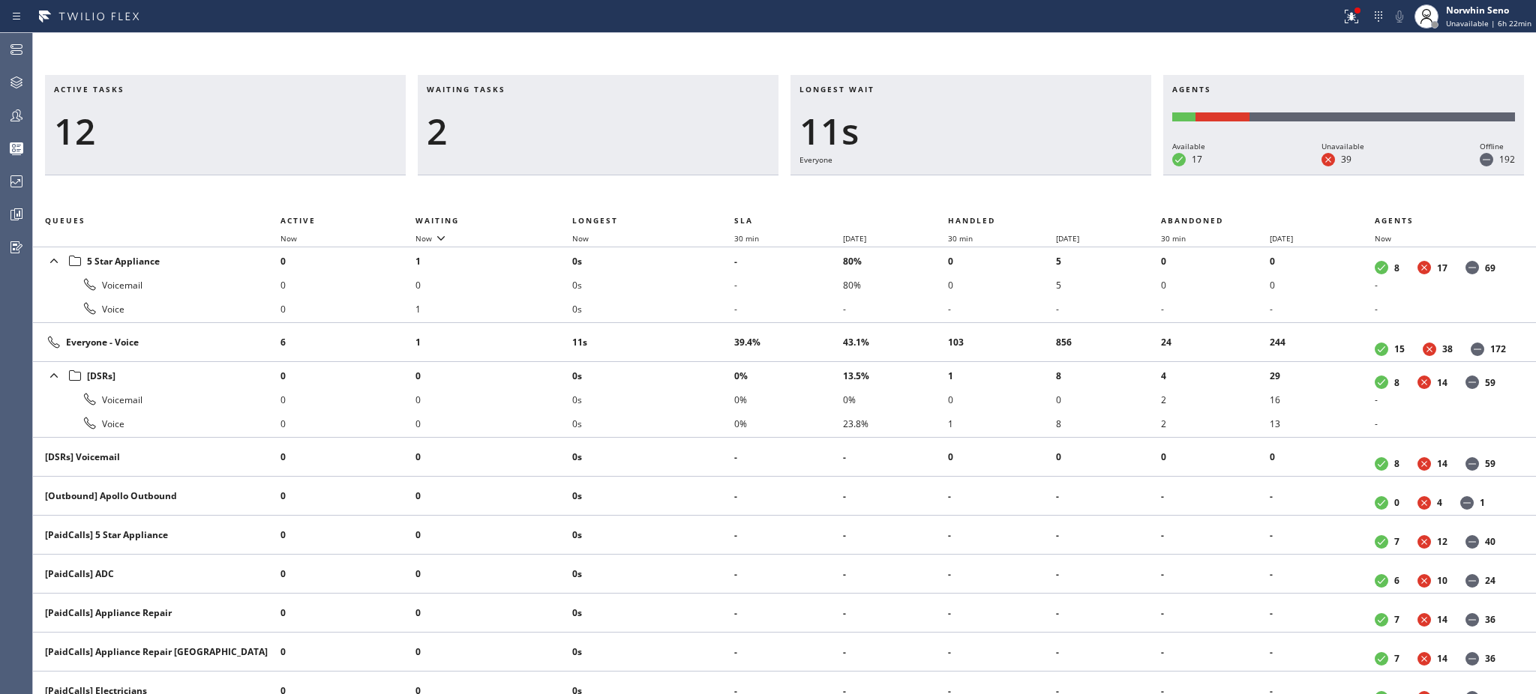
click at [705, 328] on td "11s" at bounding box center [653, 342] width 162 height 39
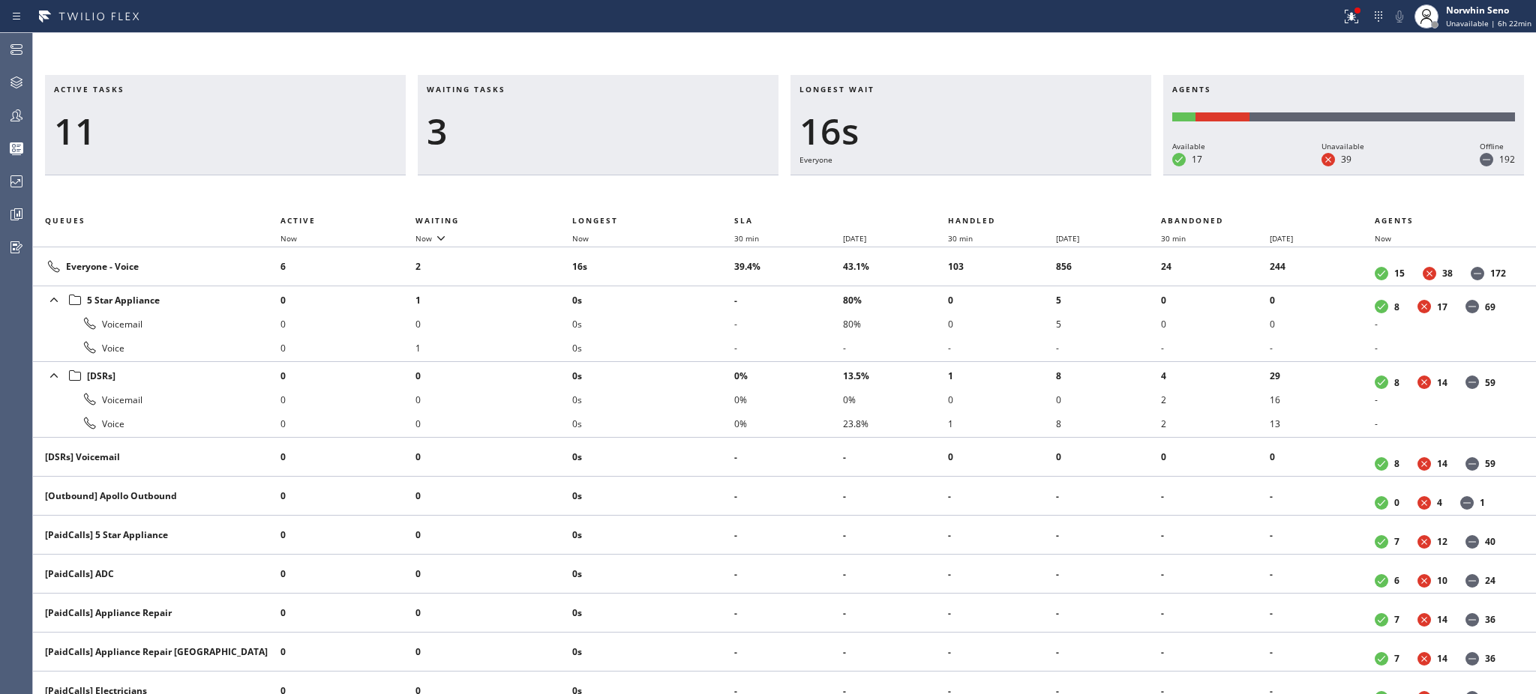
click at [705, 328] on li "0s" at bounding box center [653, 324] width 162 height 24
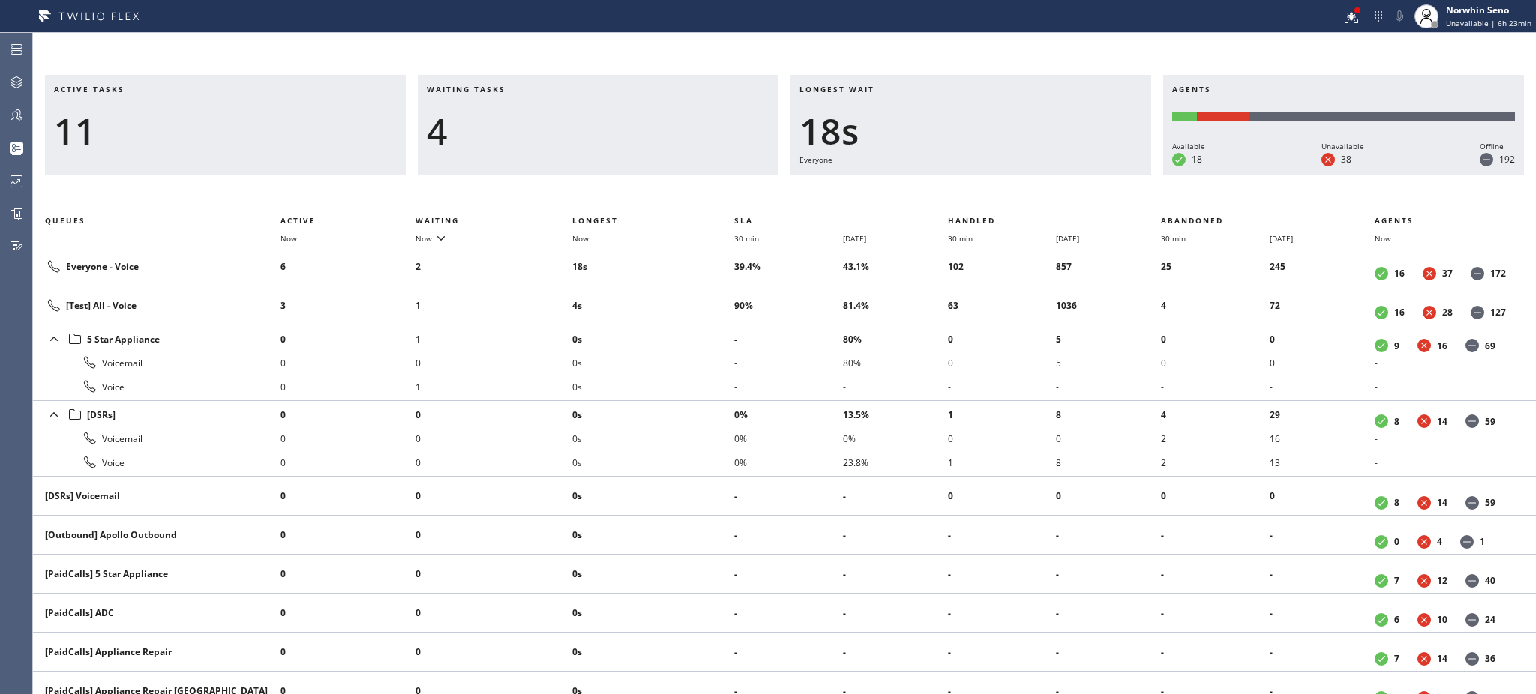
click at [705, 328] on li "0s" at bounding box center [653, 339] width 162 height 24
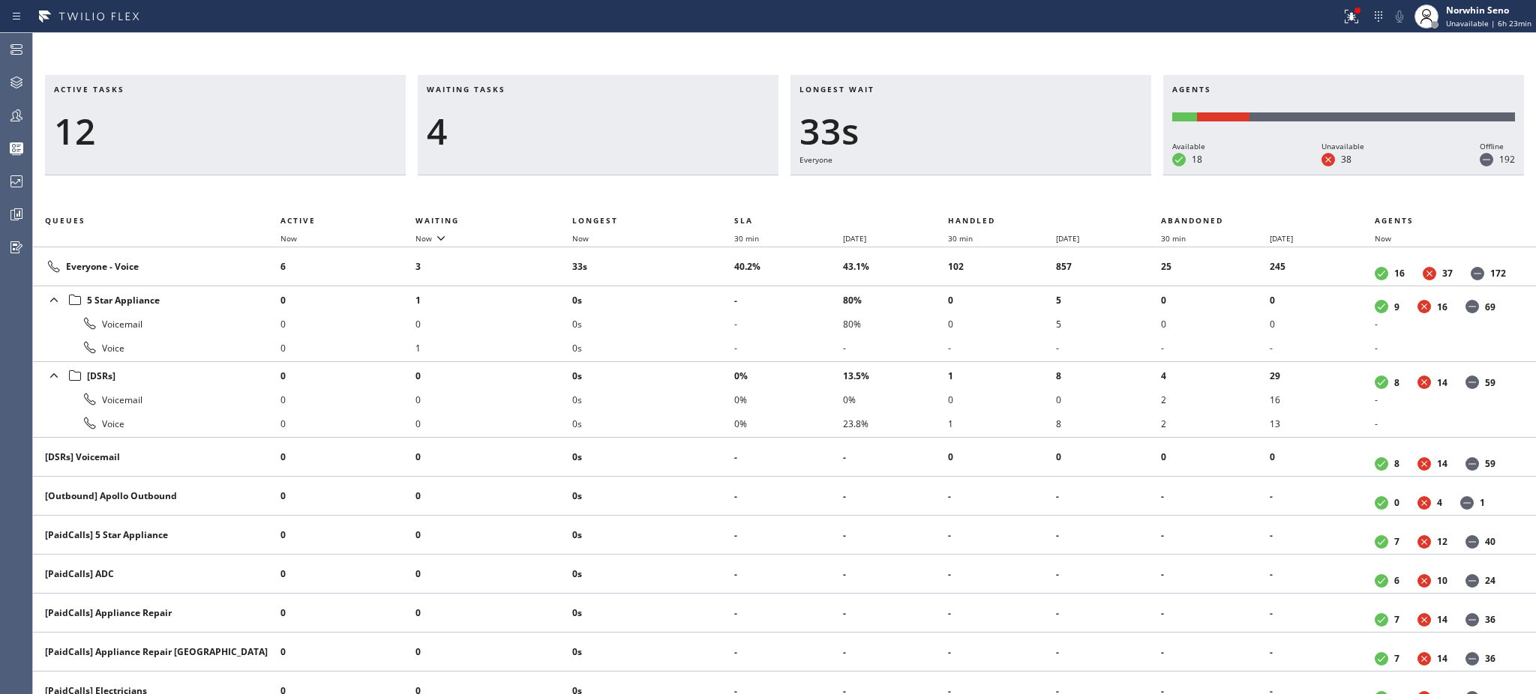
click at [705, 328] on li "0s" at bounding box center [653, 324] width 162 height 24
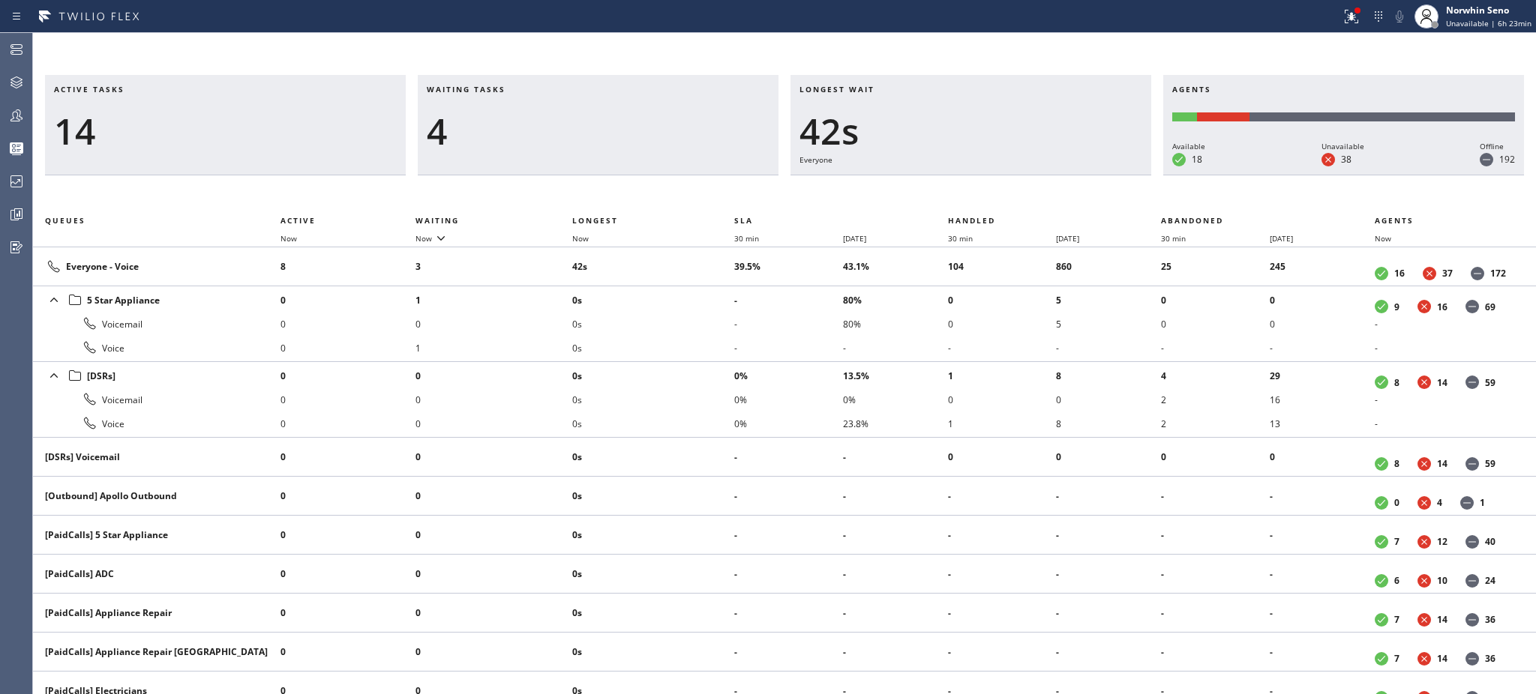
click at [705, 328] on li "0s" at bounding box center [653, 324] width 162 height 24
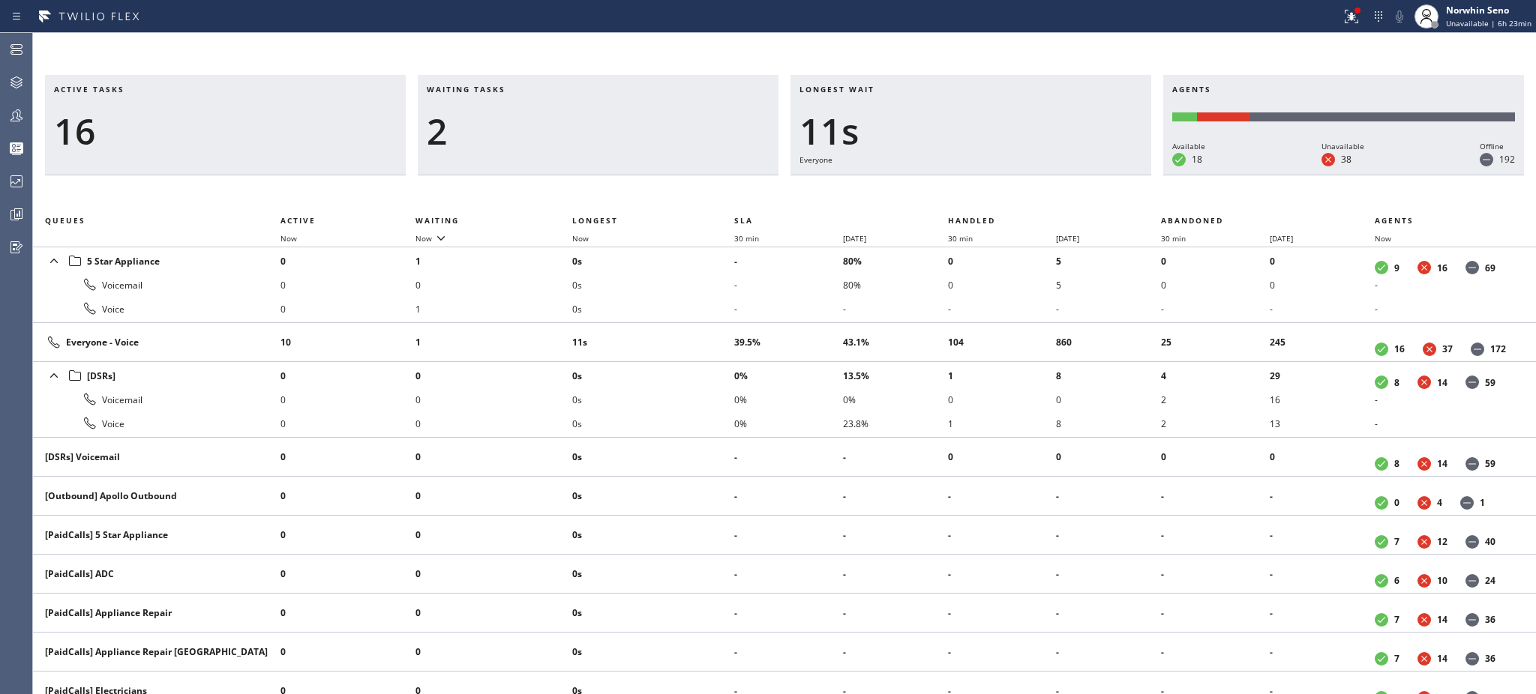
click at [705, 328] on td "11s" at bounding box center [653, 342] width 162 height 39
click at [705, 328] on td "16s" at bounding box center [653, 342] width 162 height 39
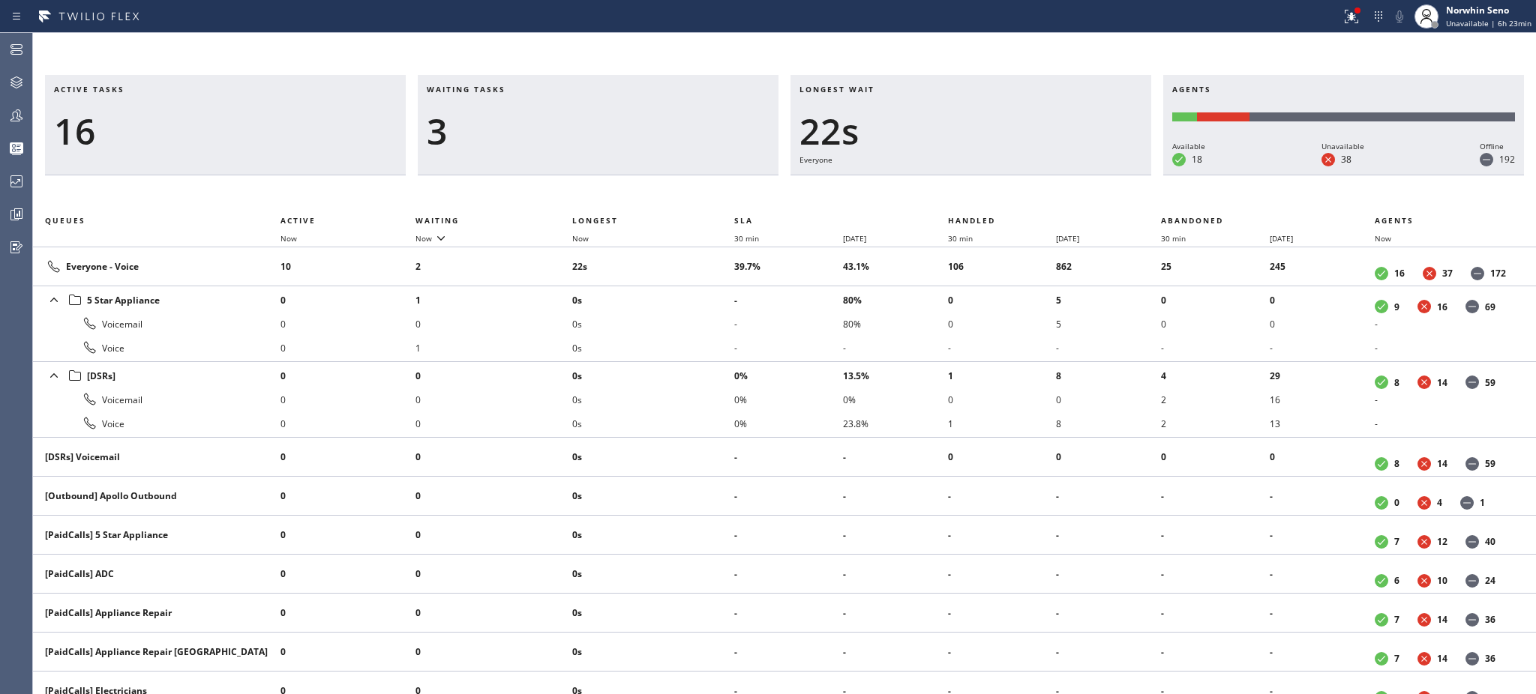
click at [705, 328] on li "0s" at bounding box center [653, 324] width 162 height 24
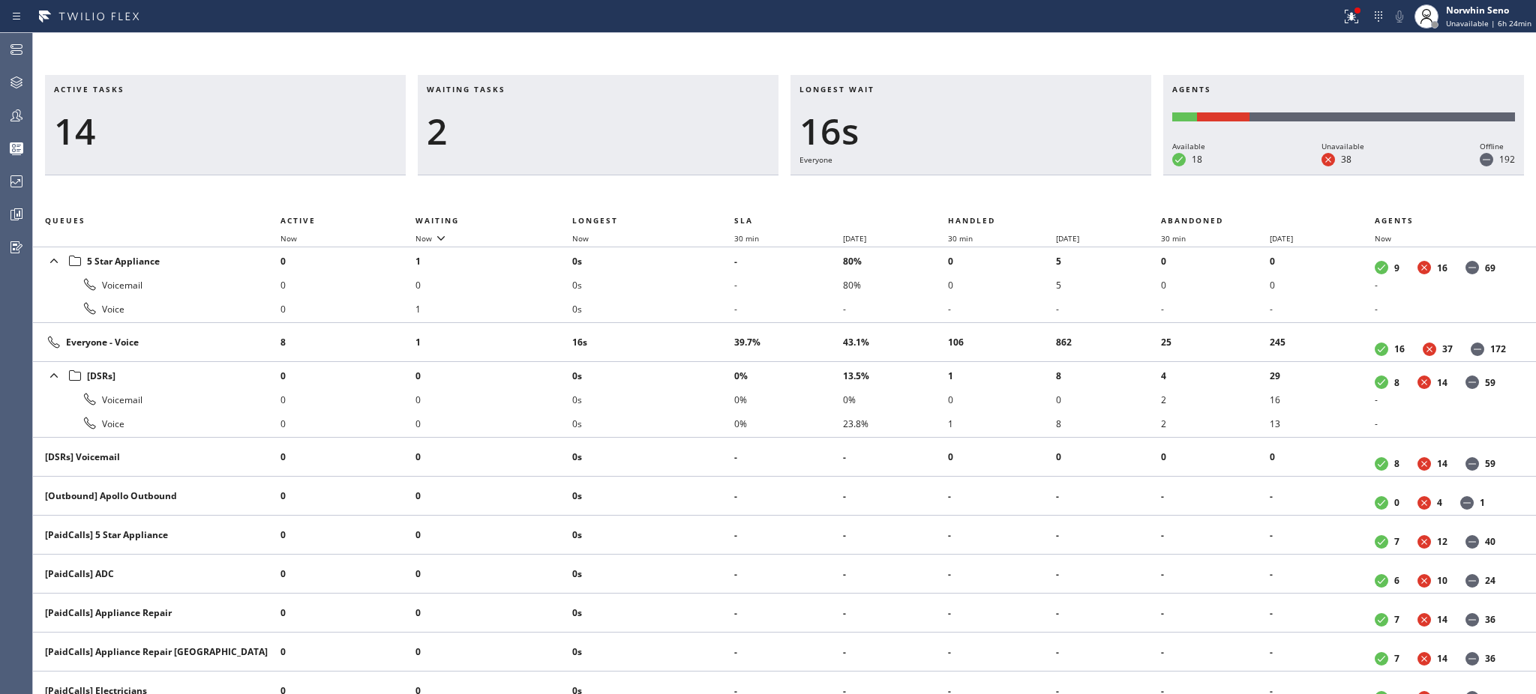
click at [705, 328] on td "16s" at bounding box center [653, 342] width 162 height 39
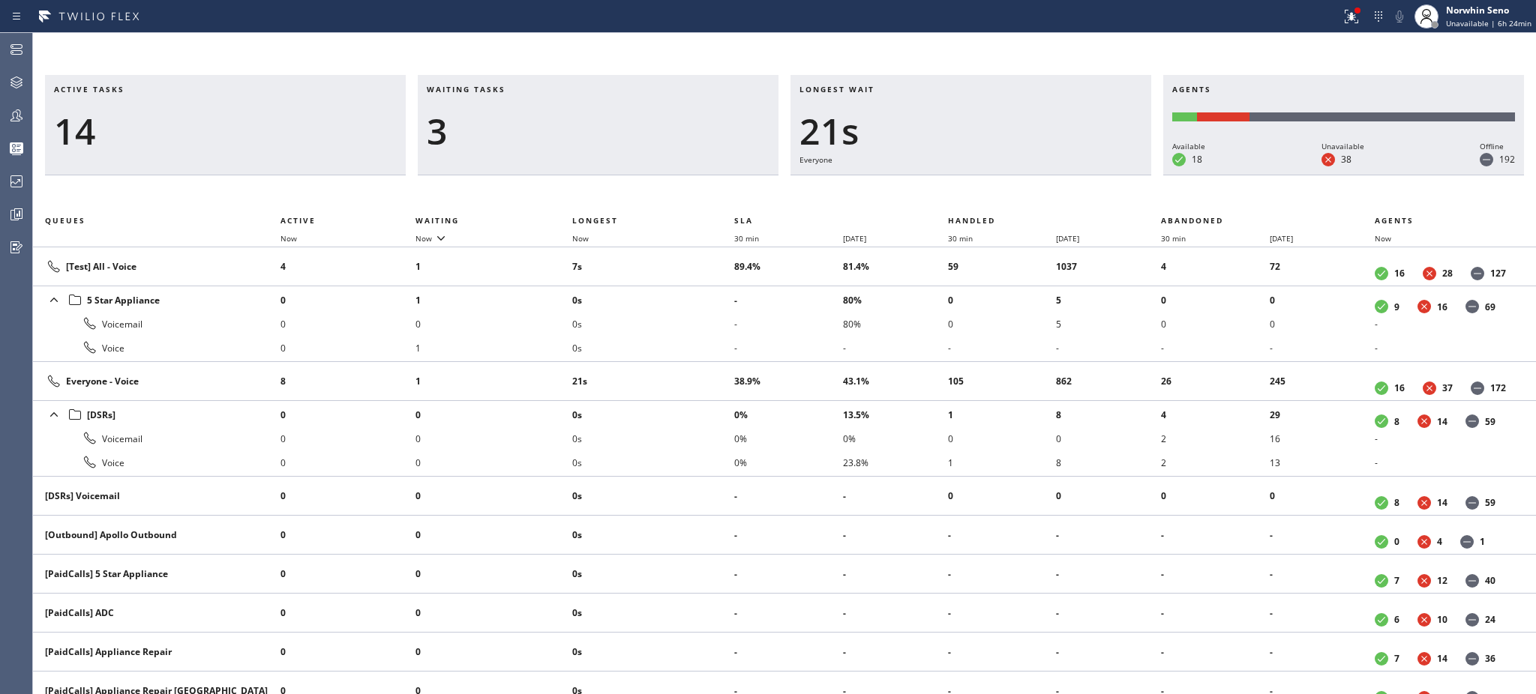
click at [705, 328] on li "0s" at bounding box center [653, 324] width 162 height 24
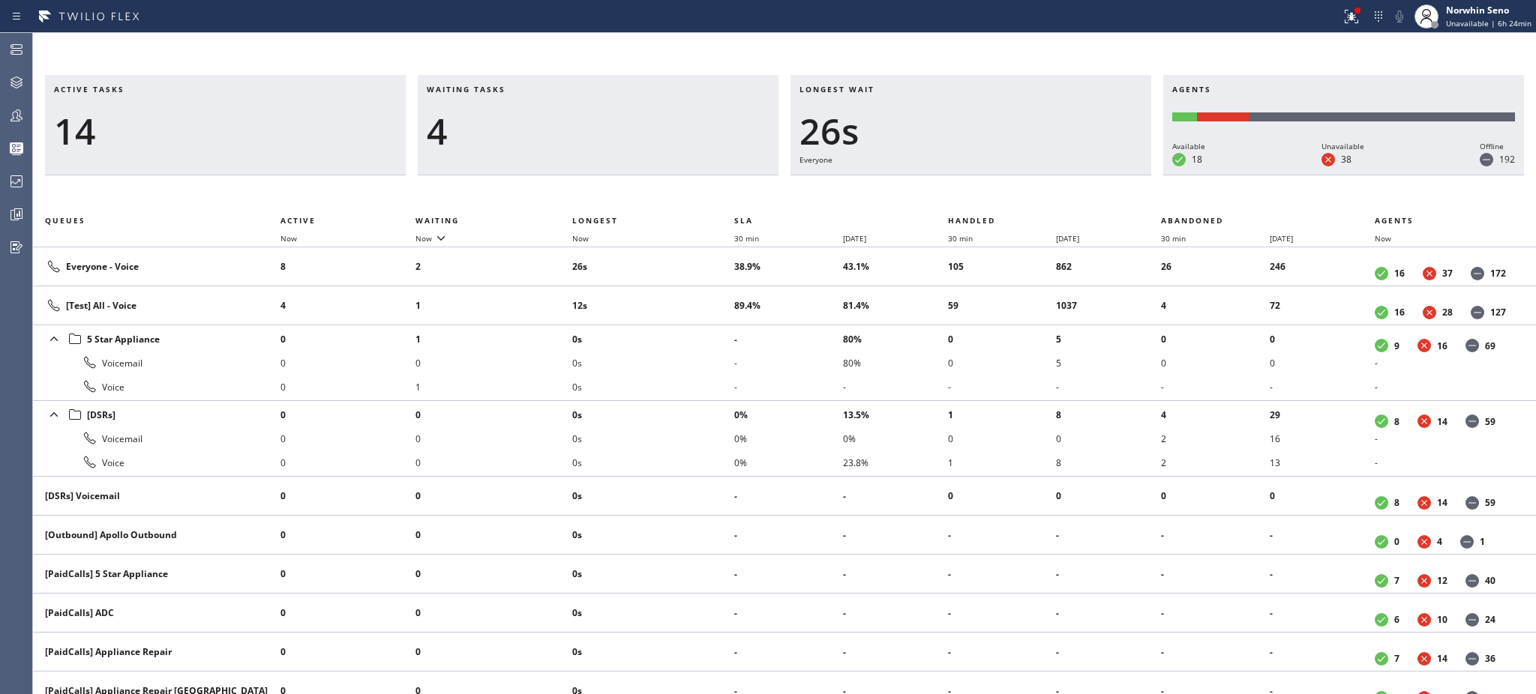
click at [705, 328] on li "0s" at bounding box center [653, 339] width 162 height 24
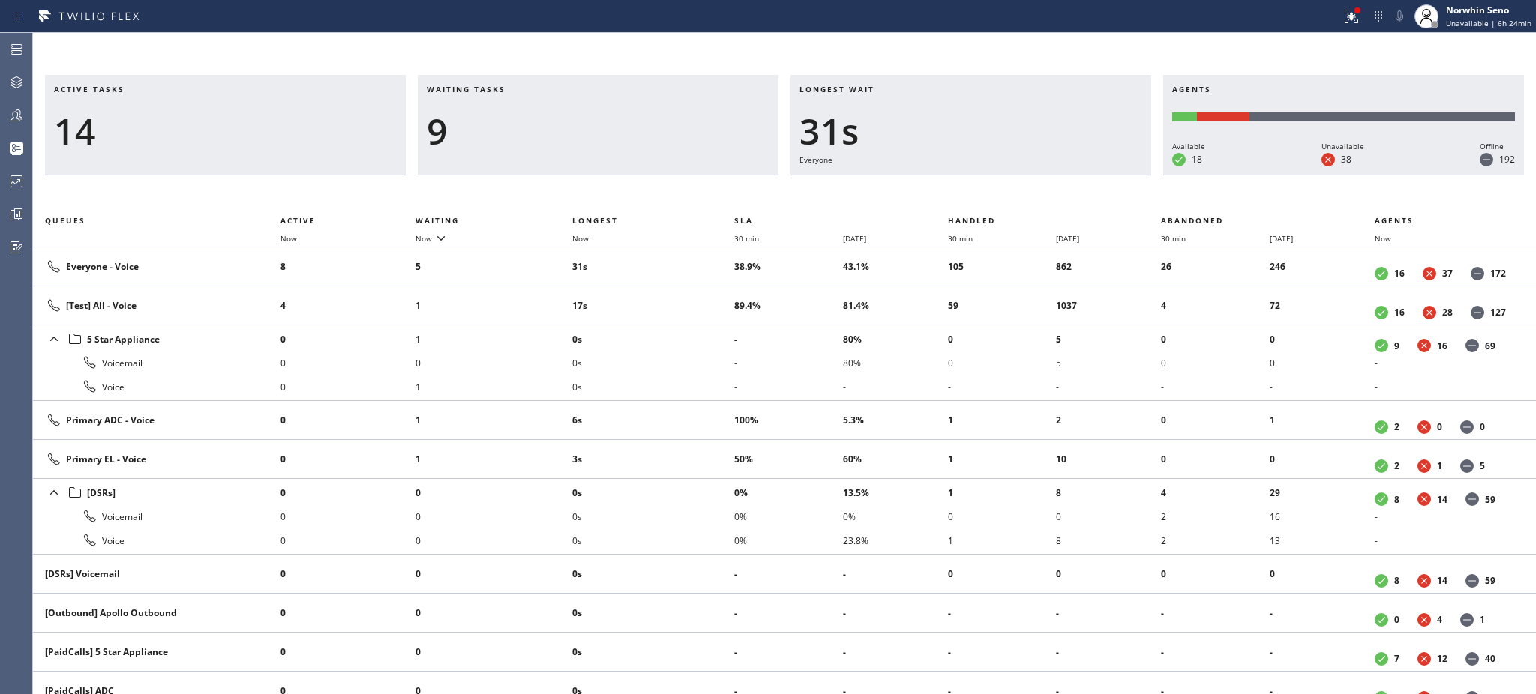
click at [705, 328] on li "0s" at bounding box center [653, 339] width 162 height 24
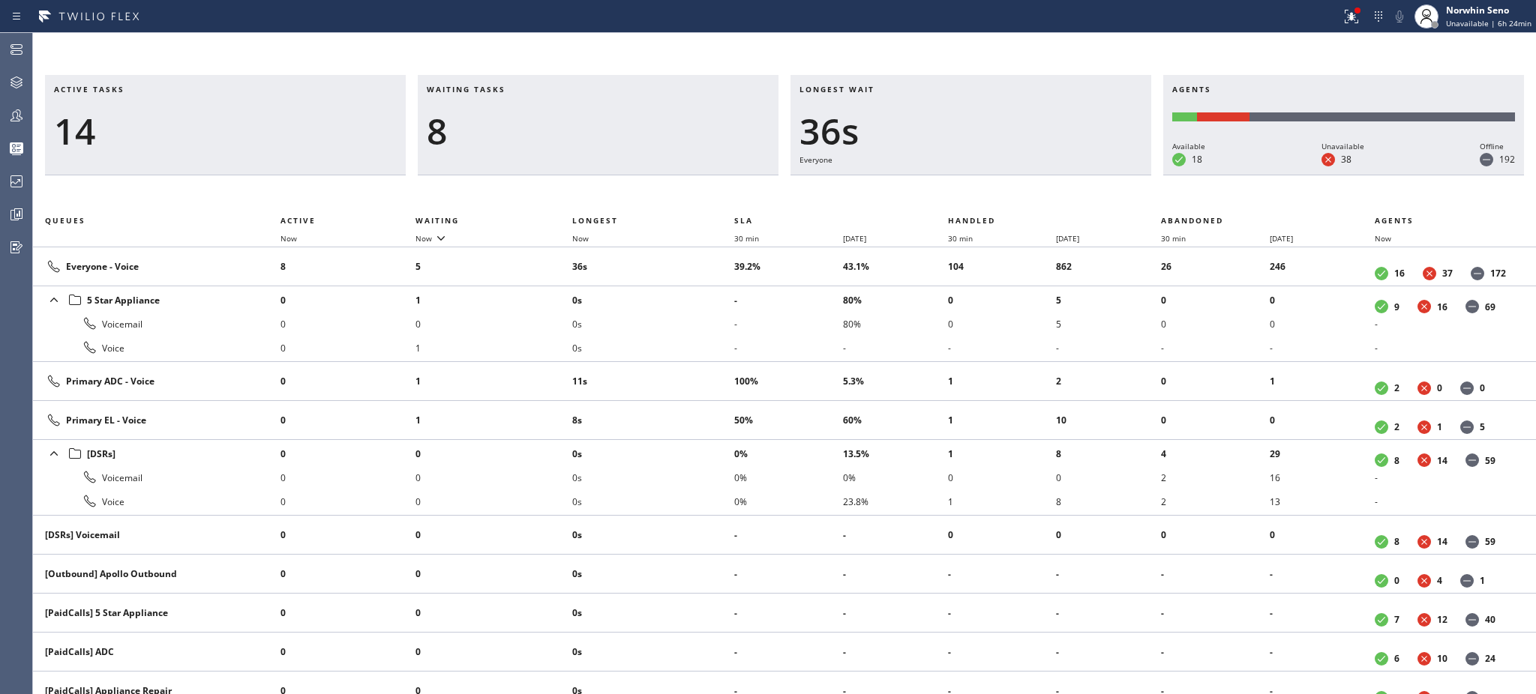
click at [705, 328] on li "0s" at bounding box center [653, 324] width 162 height 24
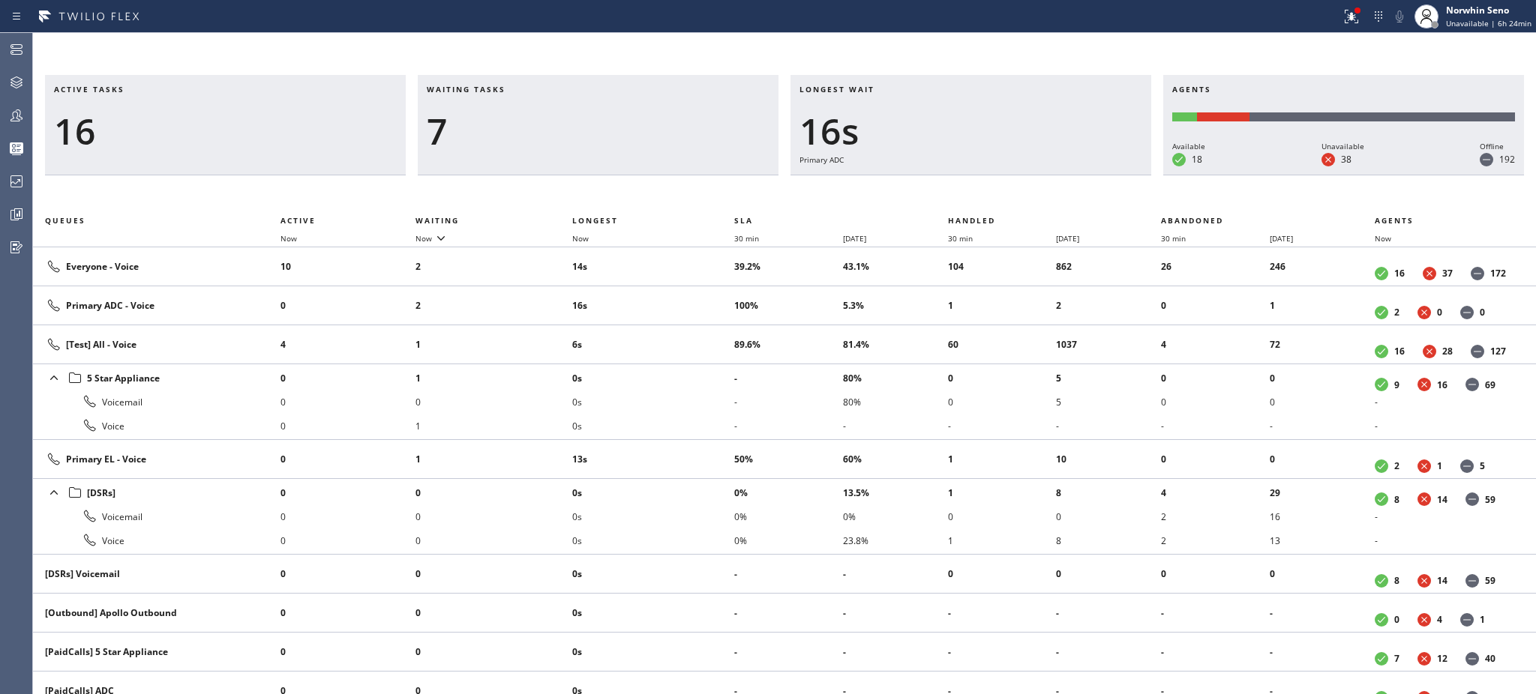
click at [705, 328] on td "6s" at bounding box center [653, 344] width 162 height 39
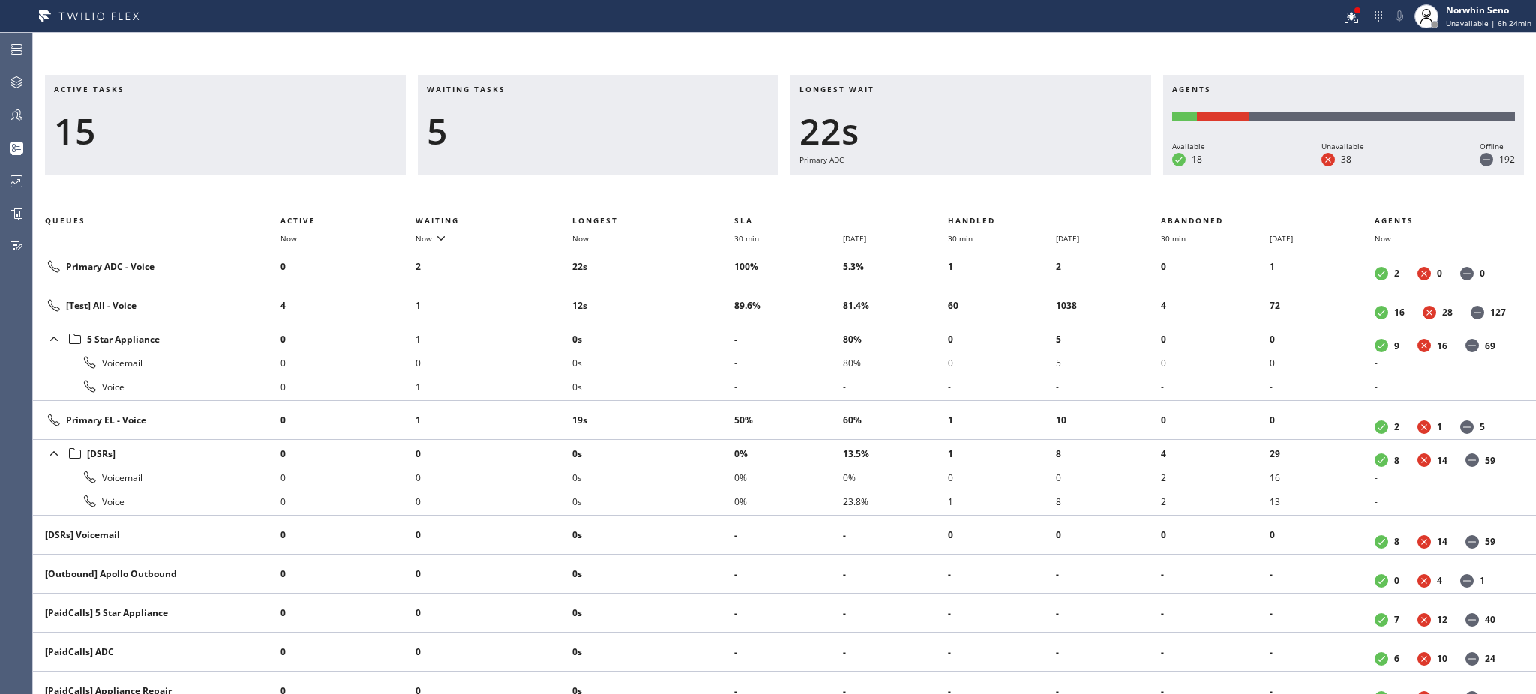
click at [705, 328] on li "0s" at bounding box center [653, 339] width 162 height 24
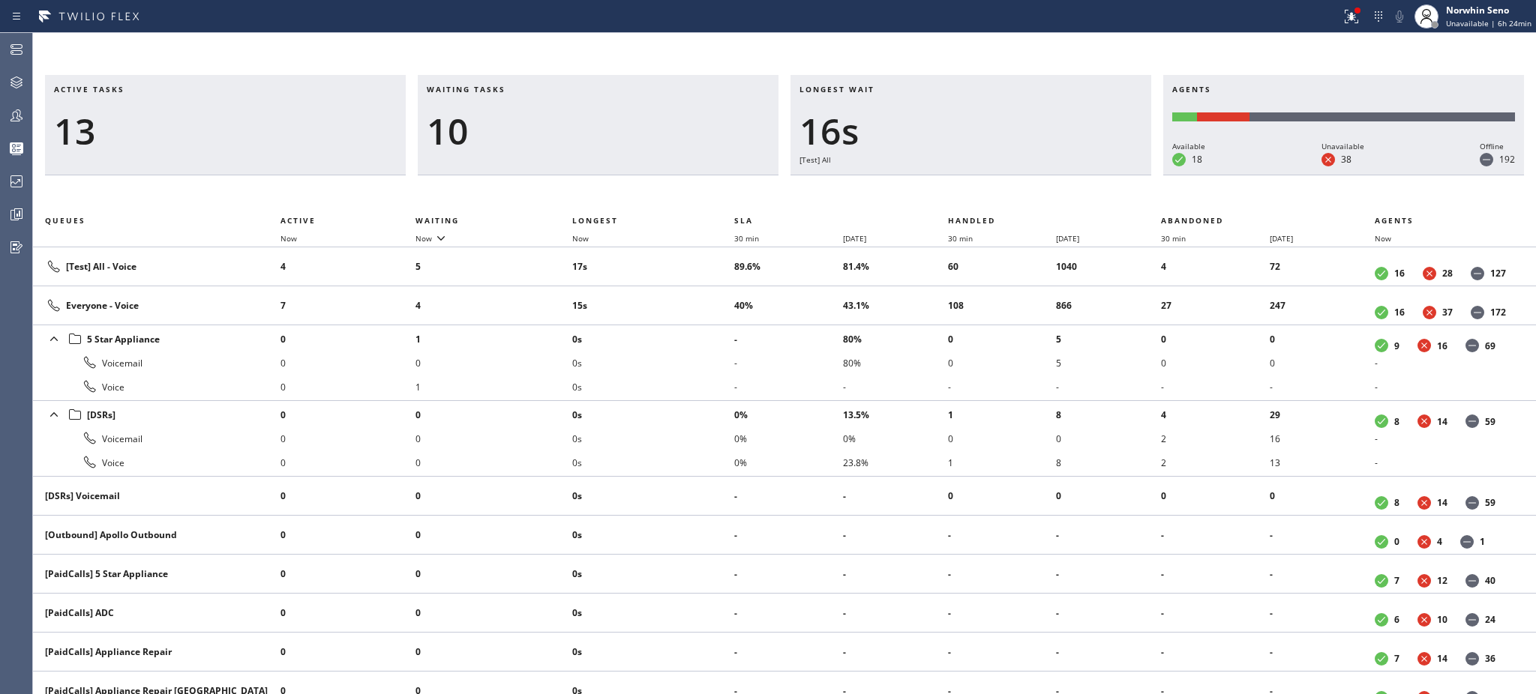
click at [705, 328] on li "0s" at bounding box center [653, 339] width 162 height 24
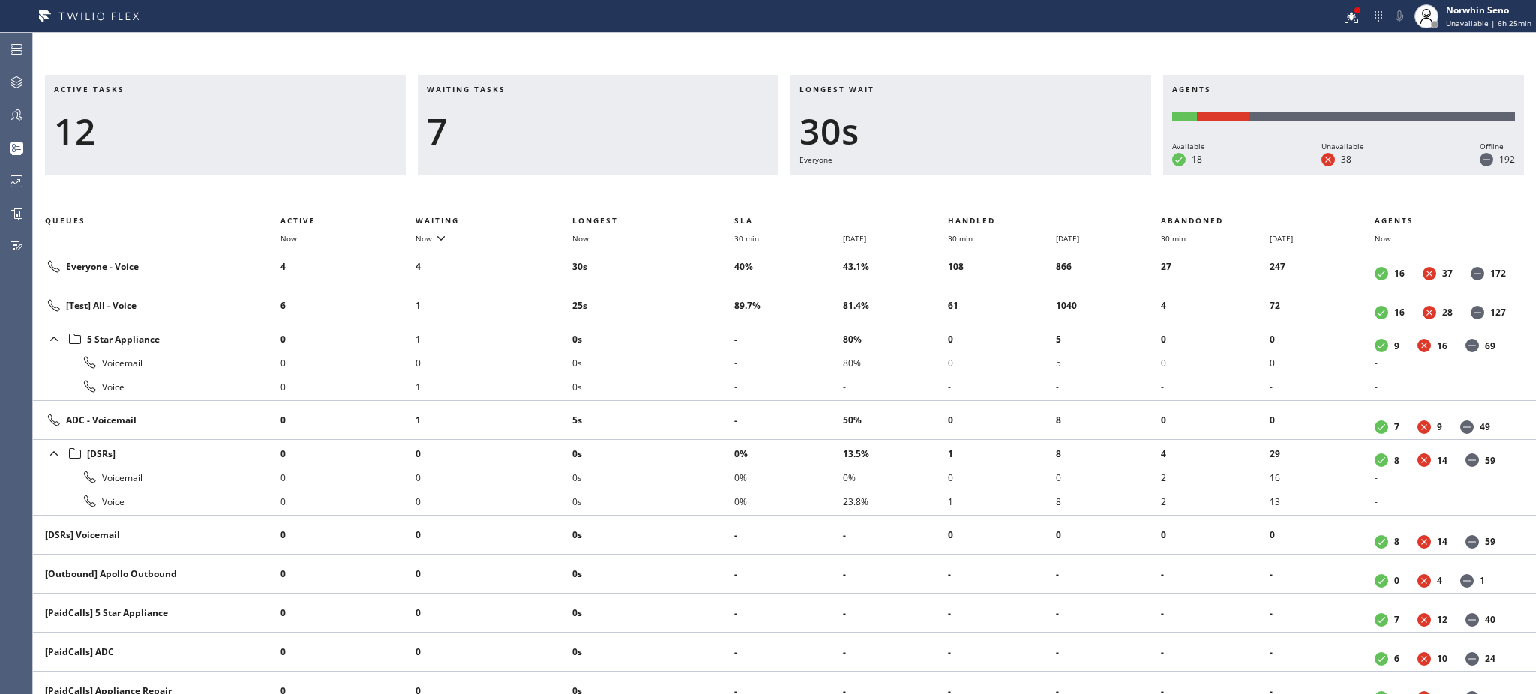
click at [705, 328] on li "0s" at bounding box center [653, 339] width 162 height 24
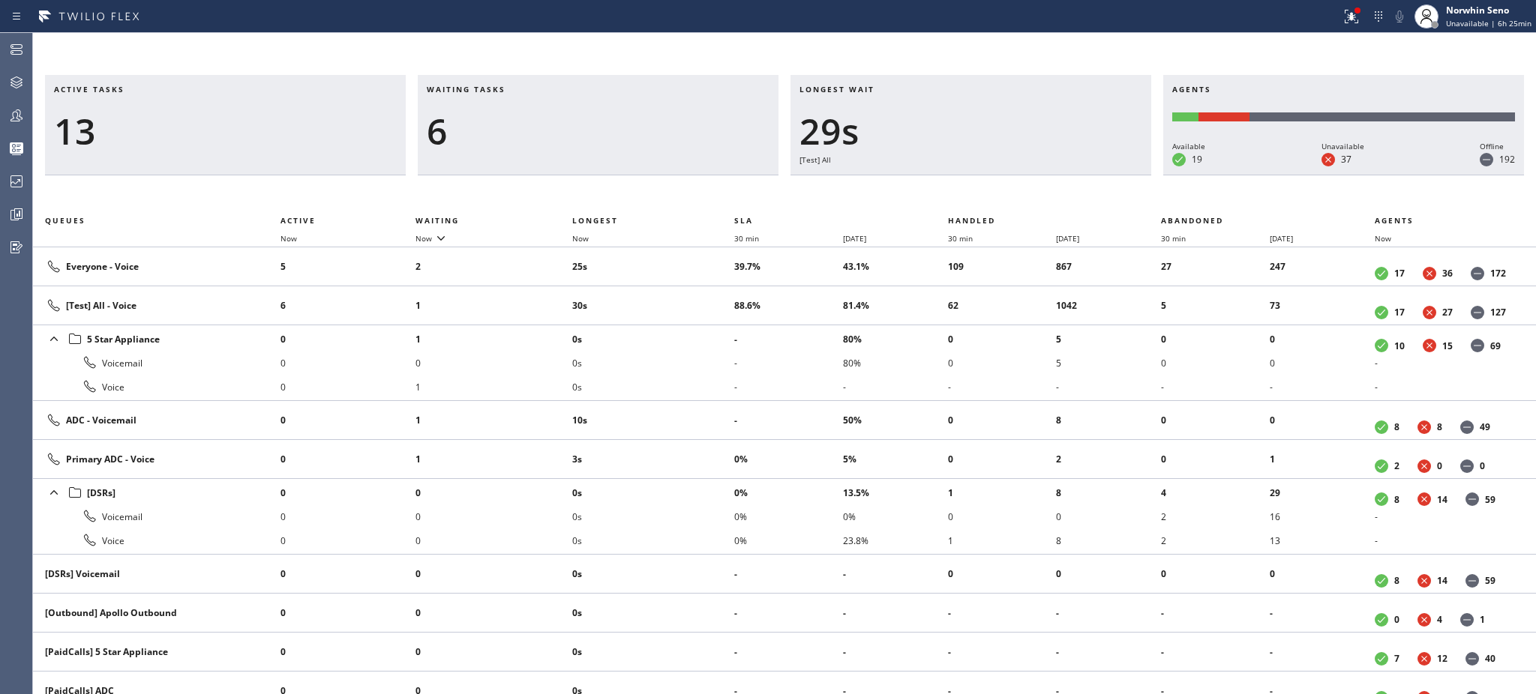
click at [705, 328] on li "0s" at bounding box center [653, 339] width 162 height 24
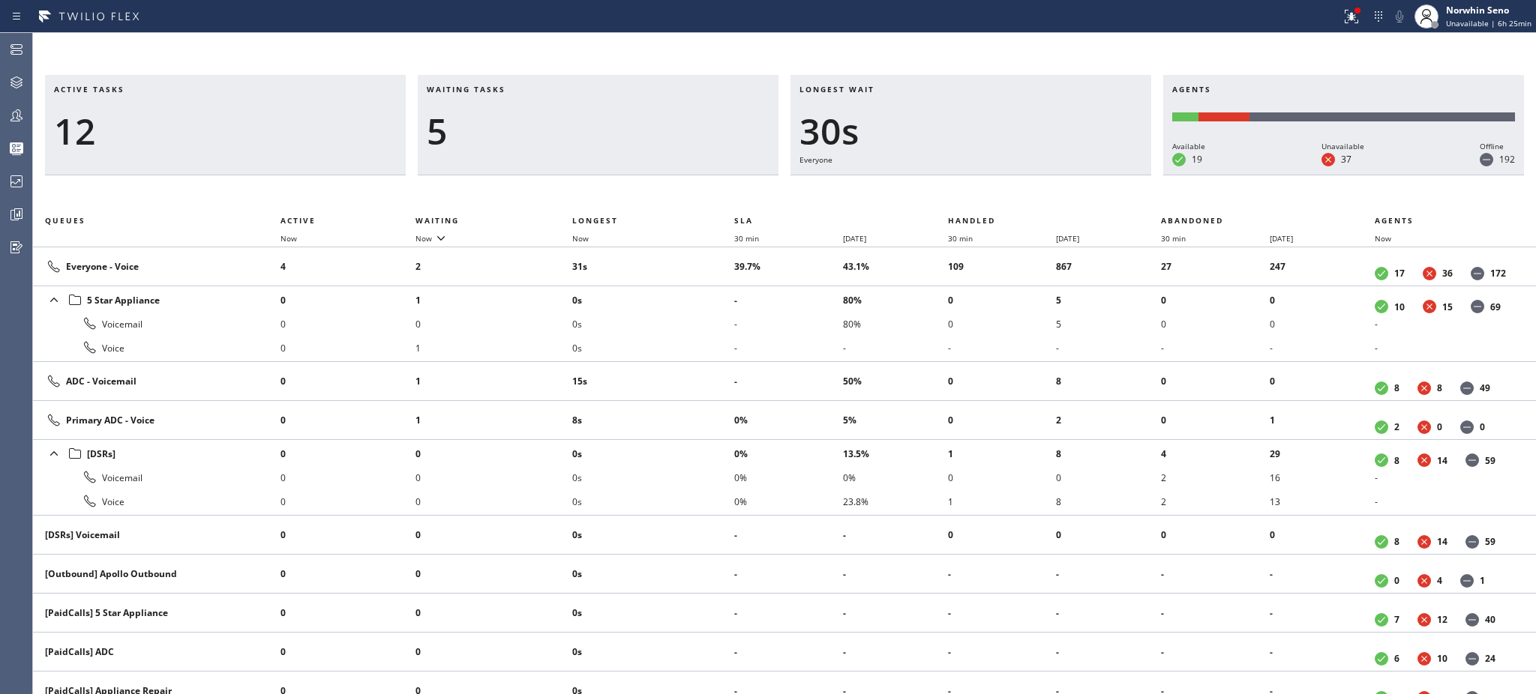
click at [705, 328] on li "0s" at bounding box center [653, 324] width 162 height 24
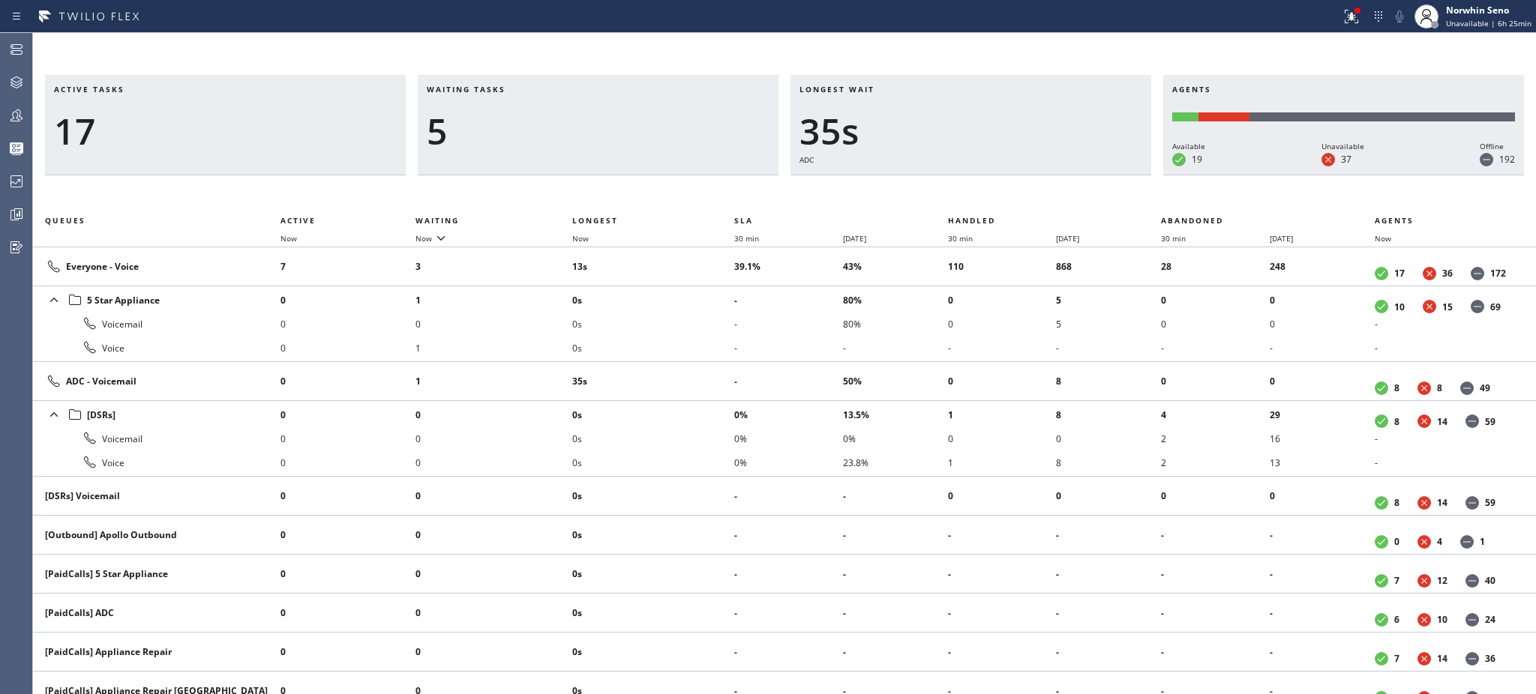
click at [705, 328] on li "0s" at bounding box center [653, 324] width 162 height 24
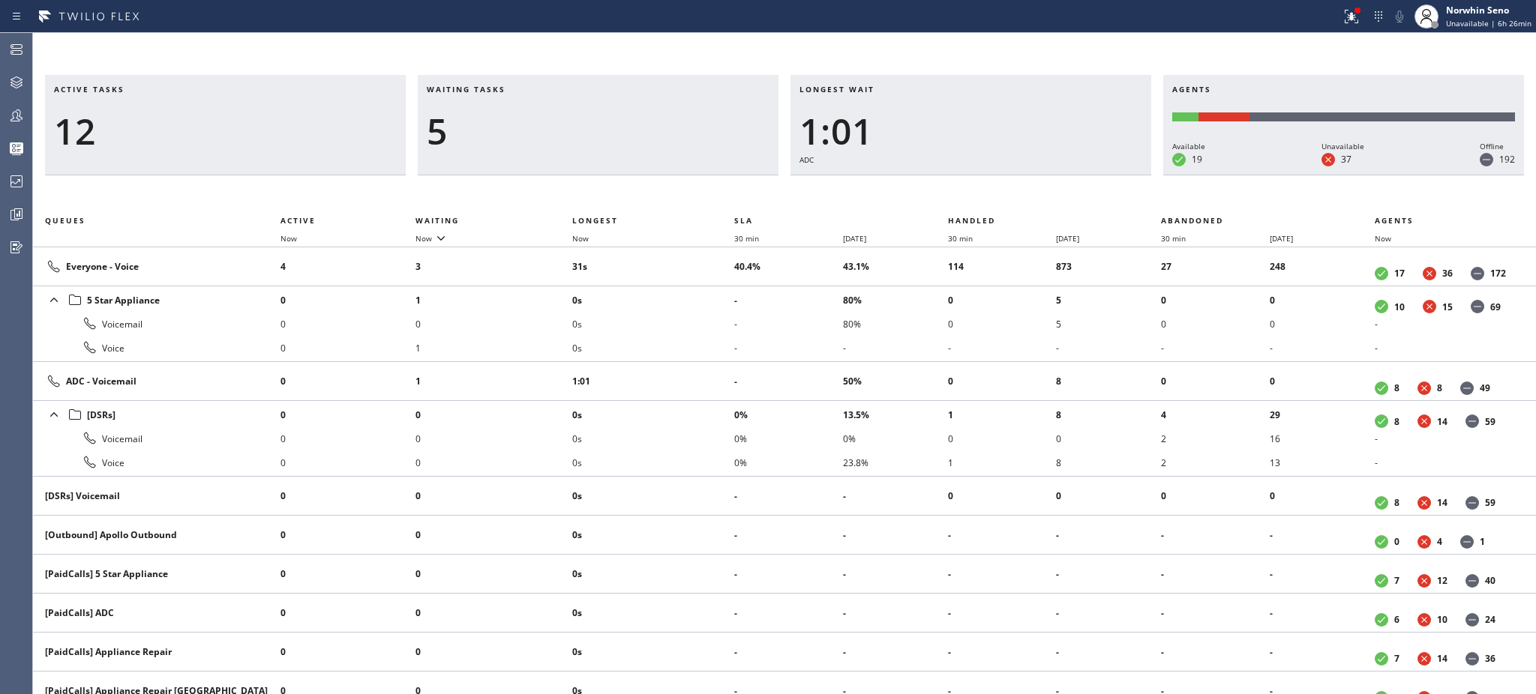
click at [705, 328] on li "0s" at bounding box center [653, 324] width 162 height 24
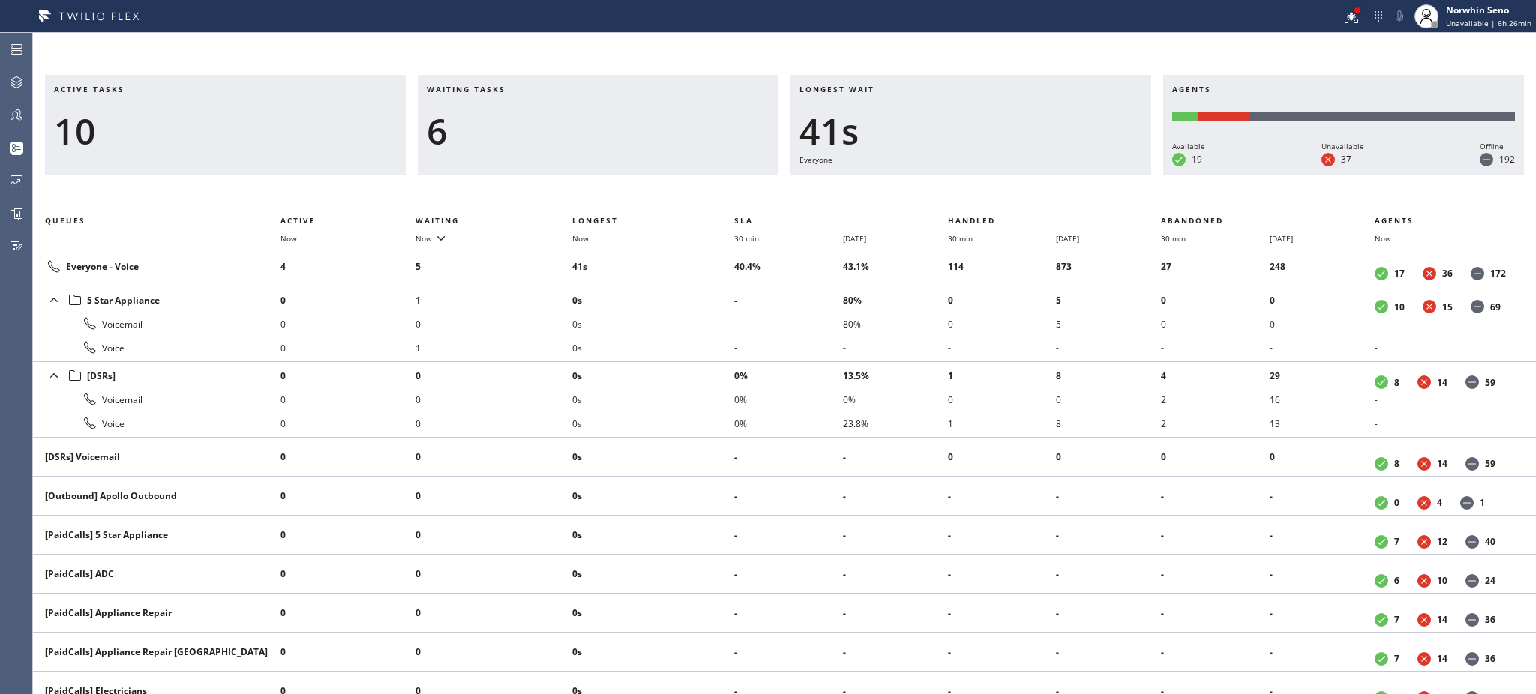
click at [705, 328] on li "0s" at bounding box center [653, 324] width 162 height 24
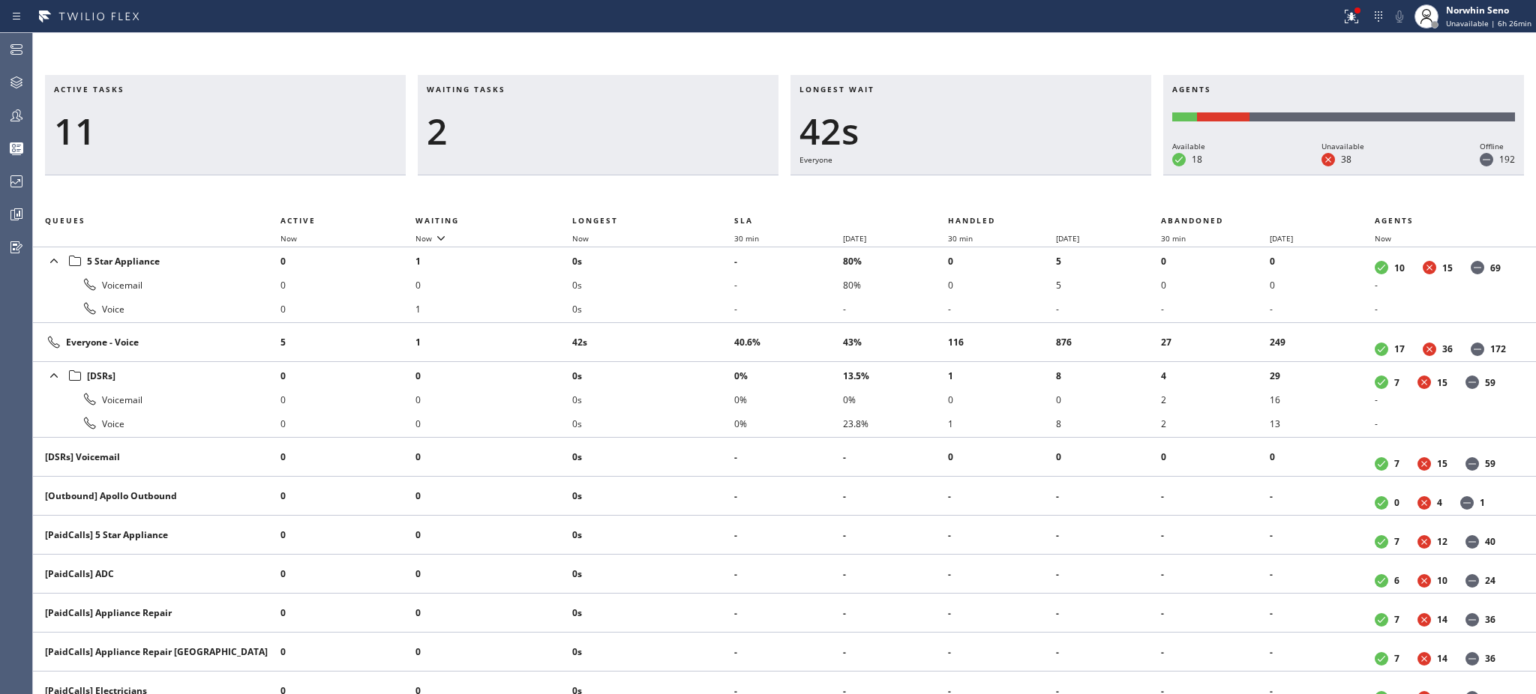
click at [705, 328] on td "42s" at bounding box center [653, 342] width 162 height 39
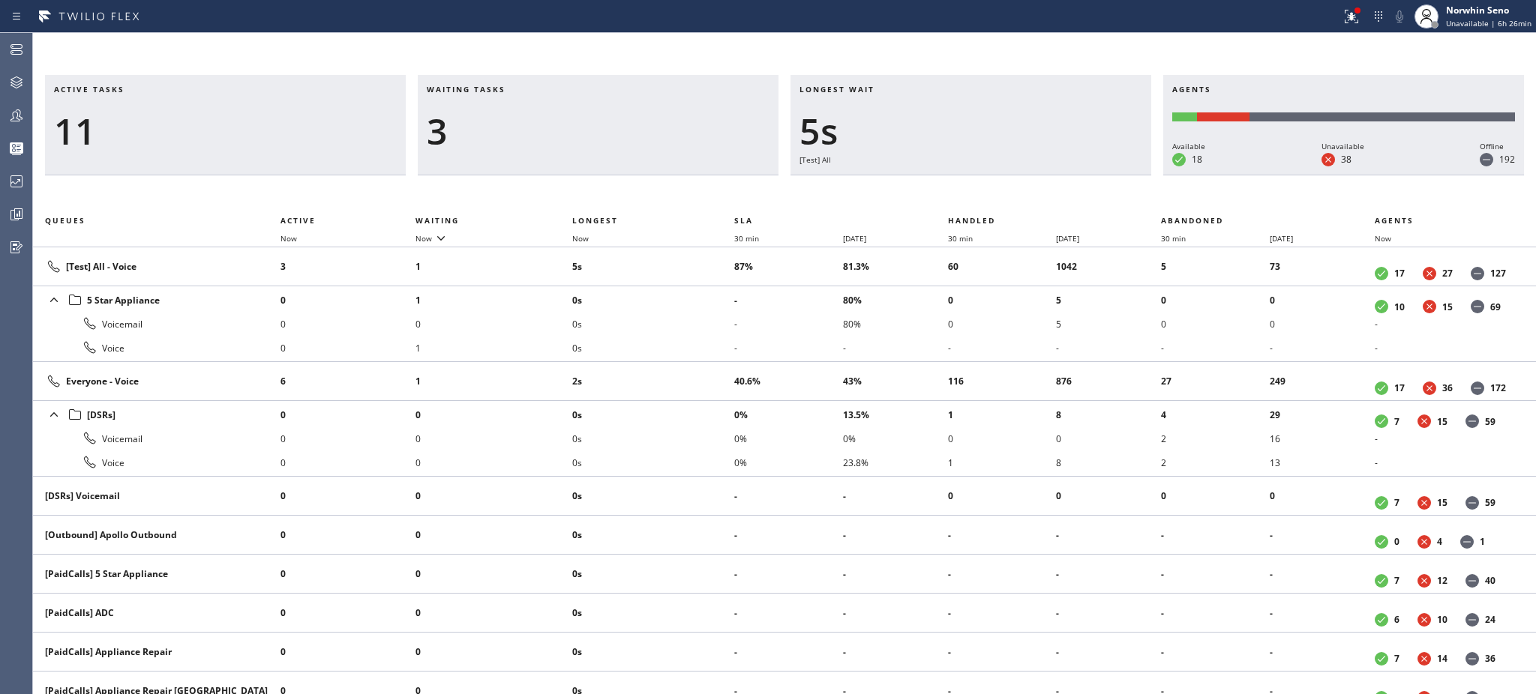
click at [705, 328] on li "0s" at bounding box center [653, 324] width 162 height 24
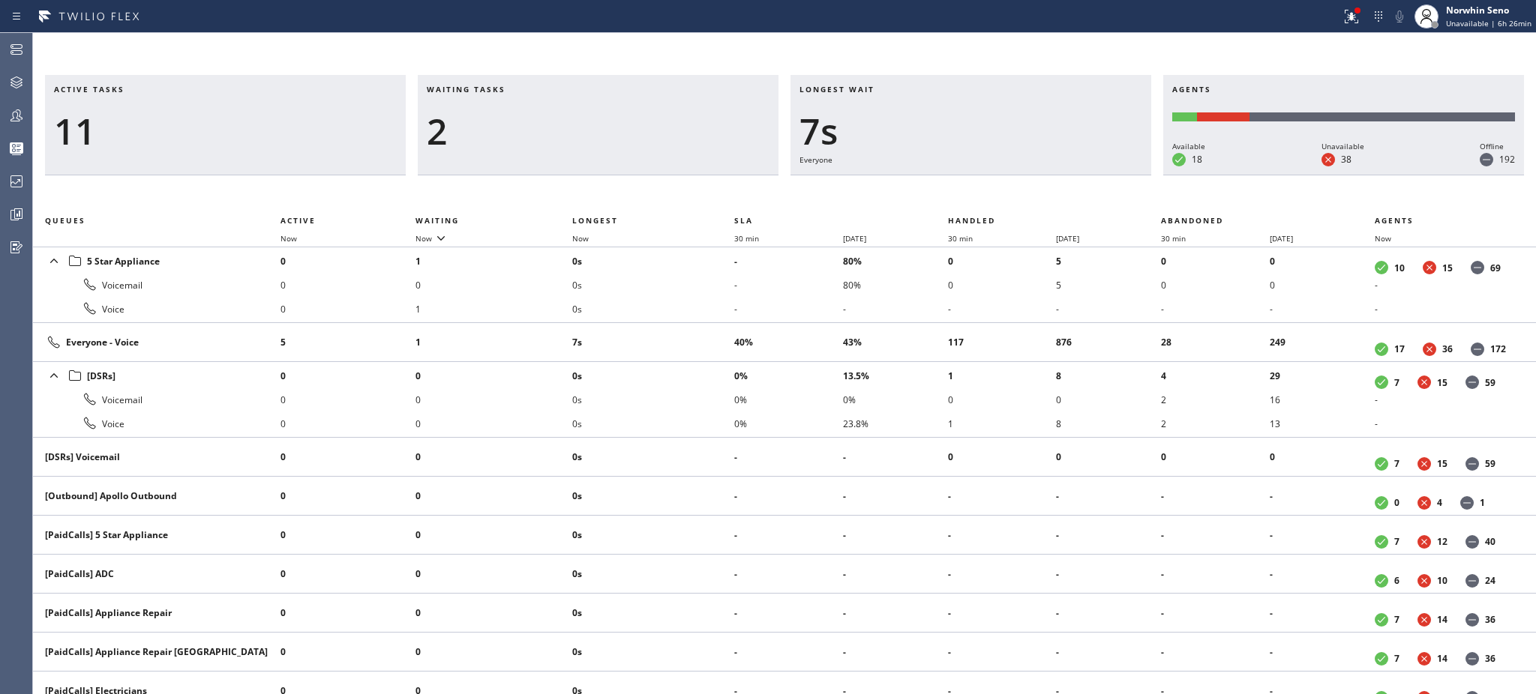
click at [705, 328] on td "7s" at bounding box center [653, 342] width 162 height 39
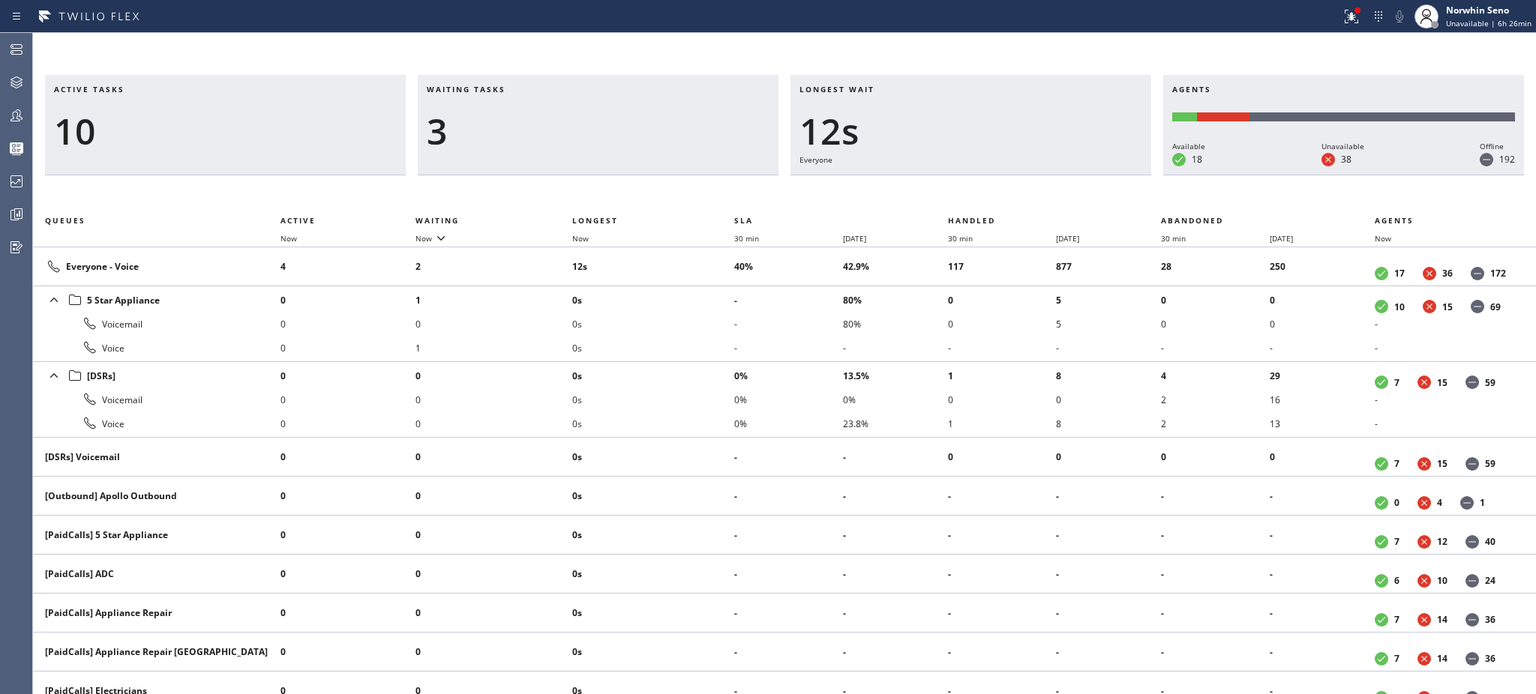
click at [705, 328] on li "0s" at bounding box center [653, 324] width 162 height 24
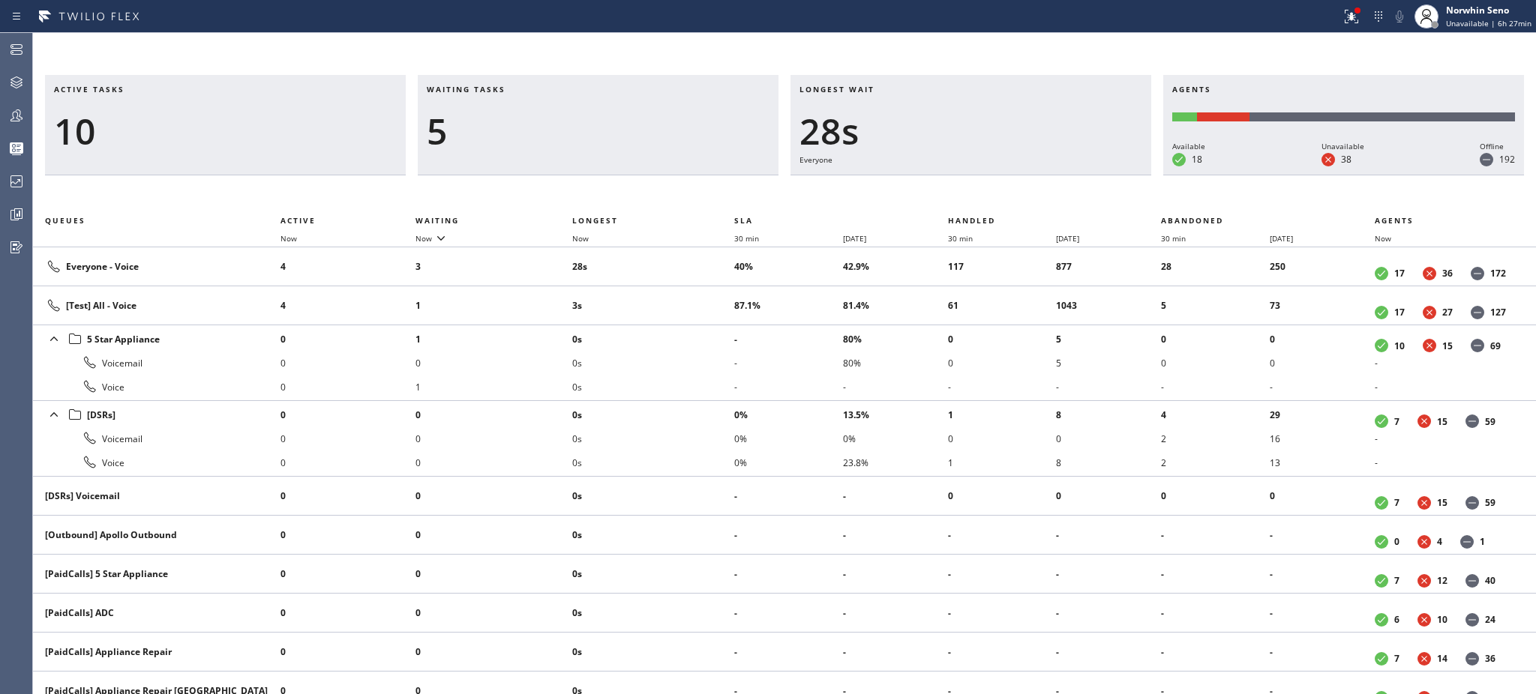
click at [705, 328] on li "0s" at bounding box center [653, 339] width 162 height 24
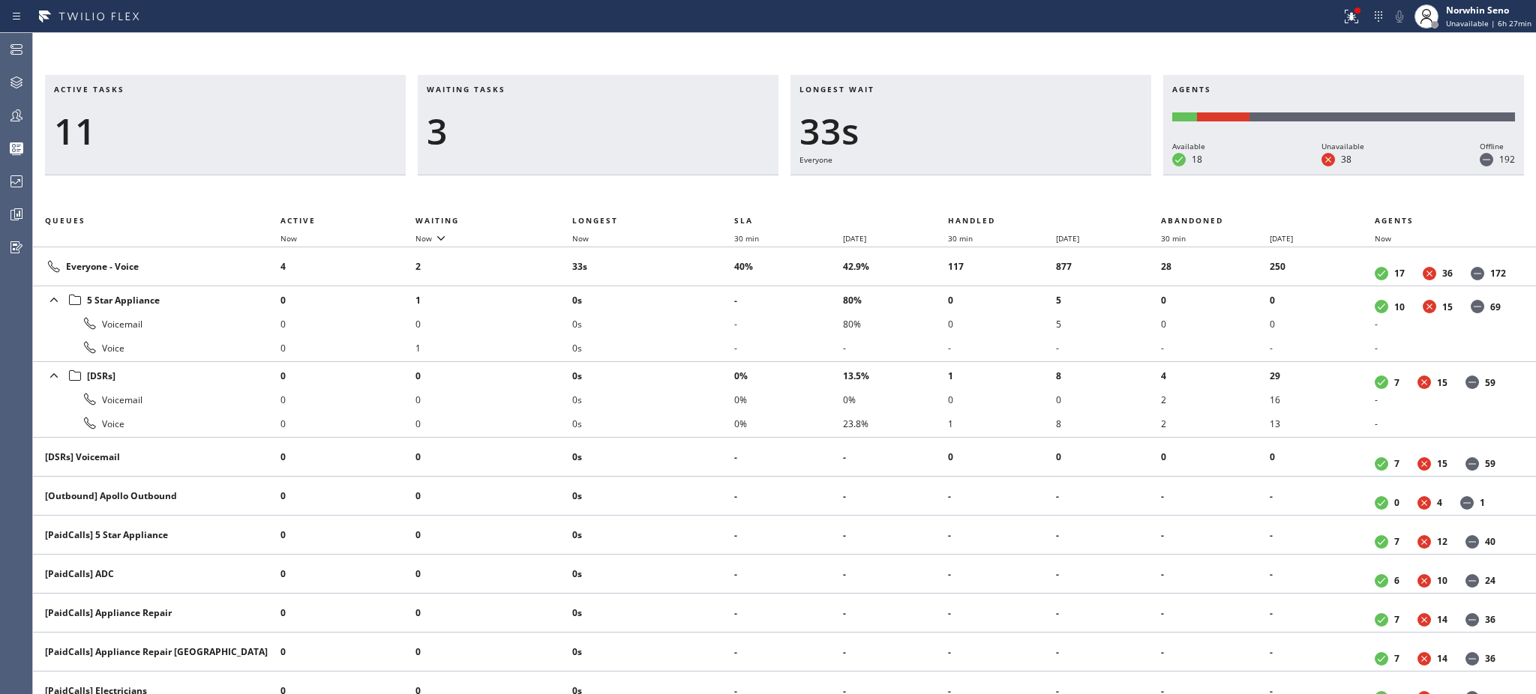
click at [705, 328] on li "0s" at bounding box center [653, 324] width 162 height 24
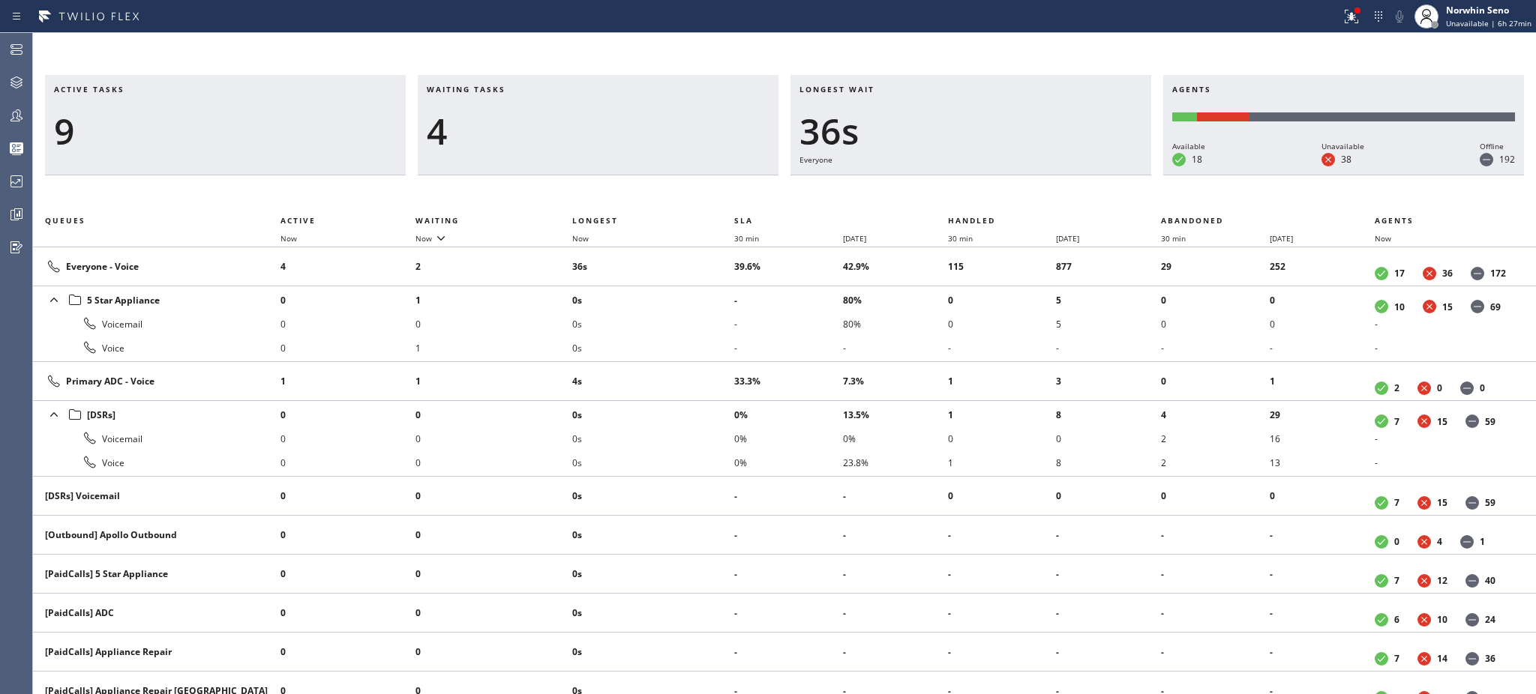
click at [705, 328] on li "0s" at bounding box center [653, 324] width 162 height 24
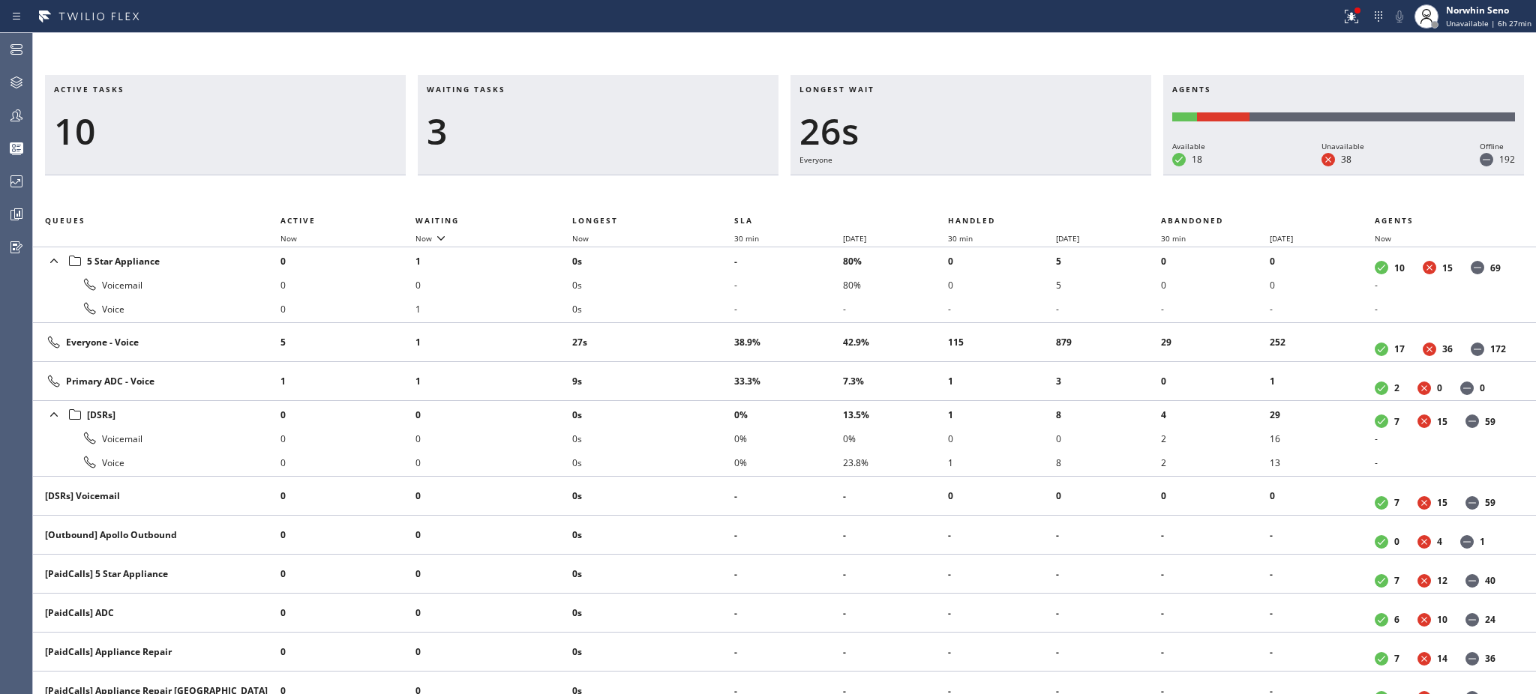
click at [705, 328] on td "27s" at bounding box center [653, 342] width 162 height 39
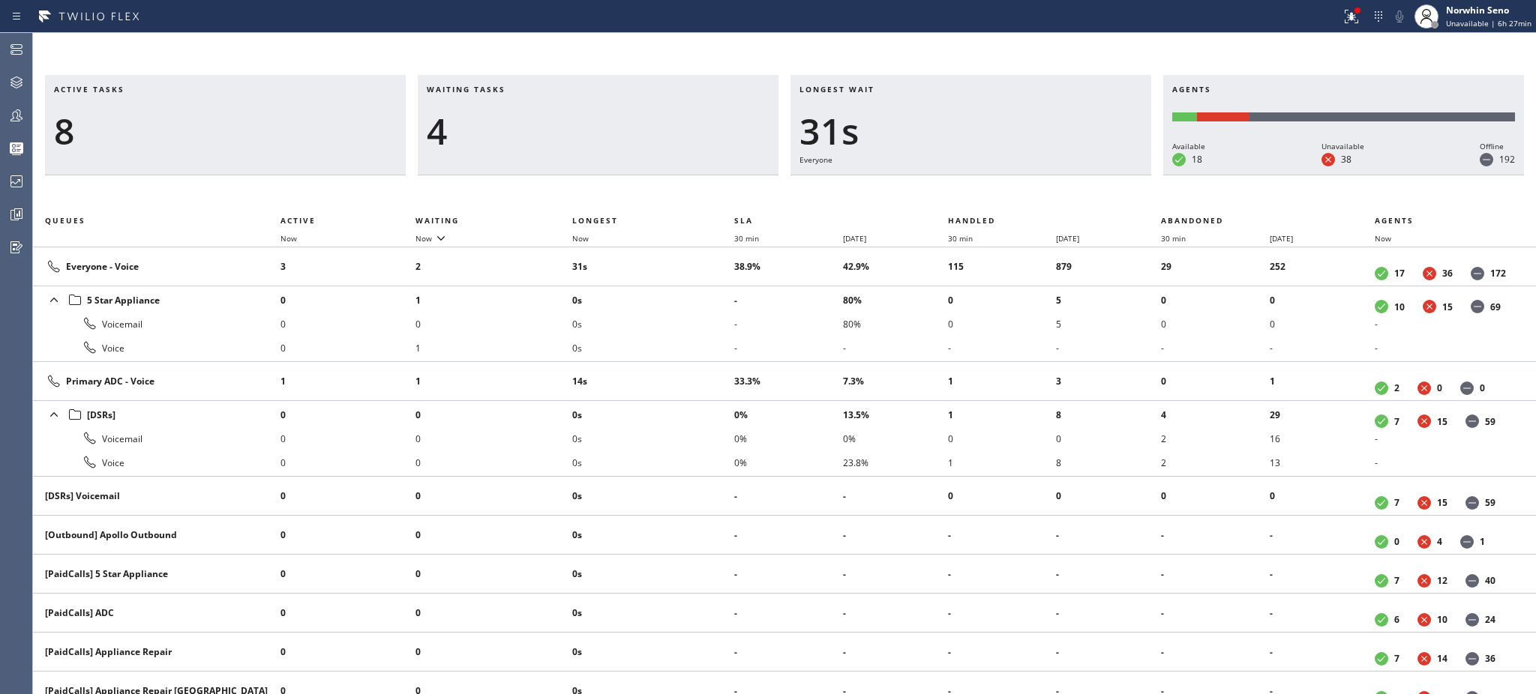
click at [705, 328] on li "0s" at bounding box center [653, 324] width 162 height 24
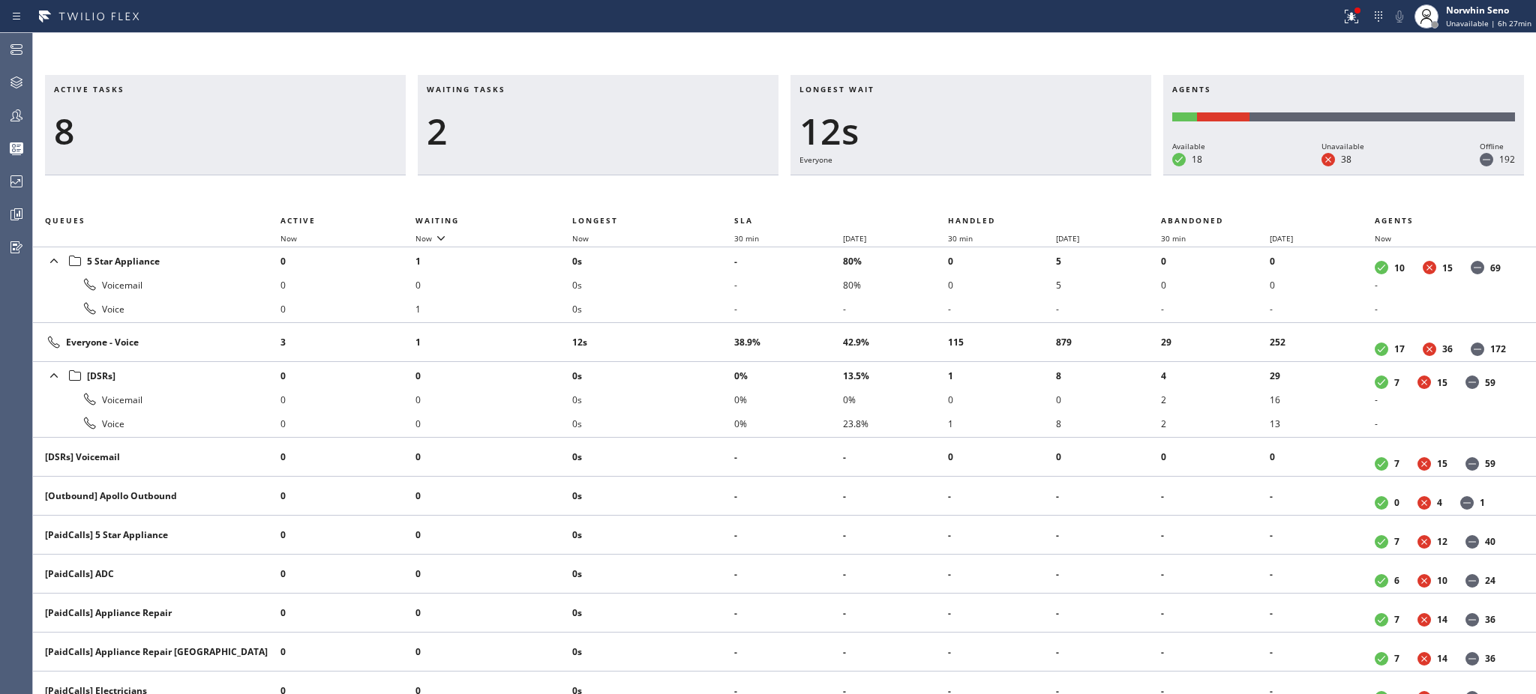
click at [705, 328] on td "12s" at bounding box center [653, 342] width 162 height 39
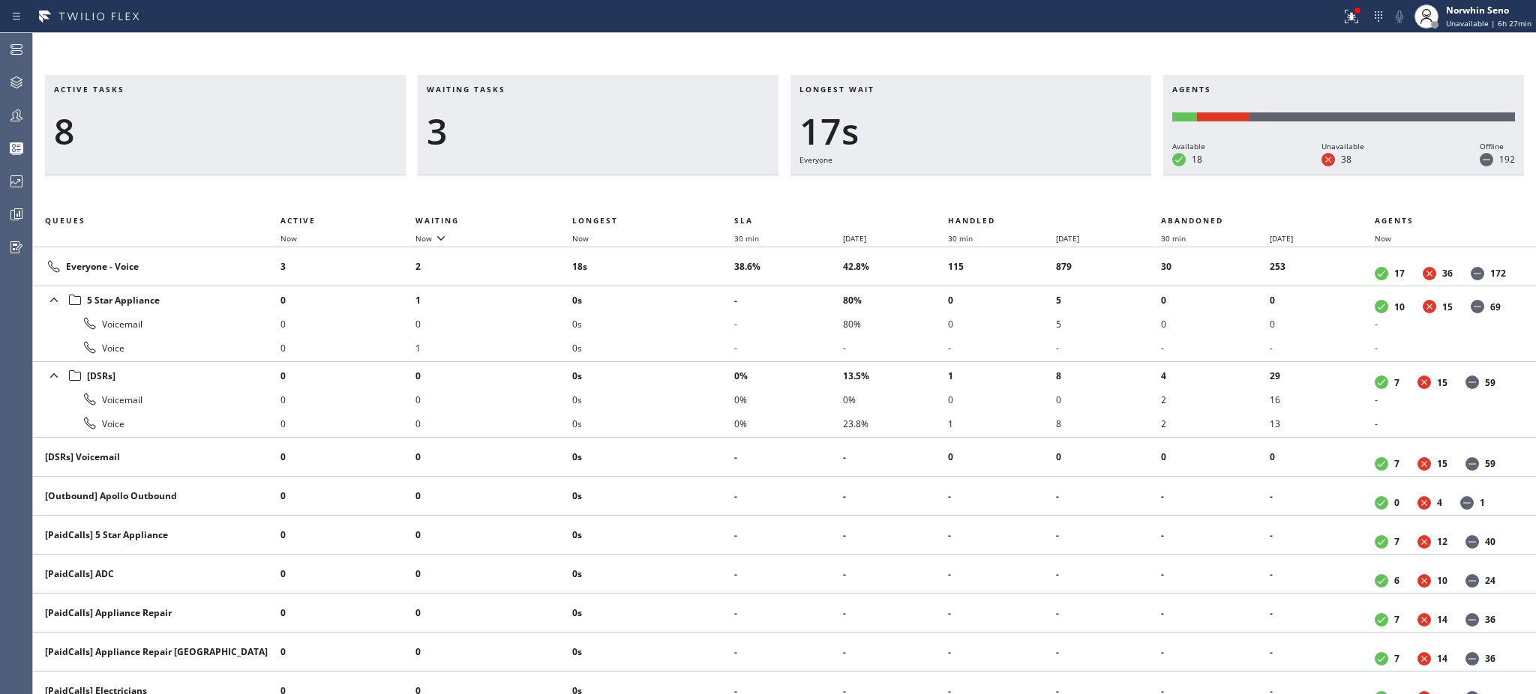
click at [705, 286] on td "18s" at bounding box center [653, 266] width 162 height 39
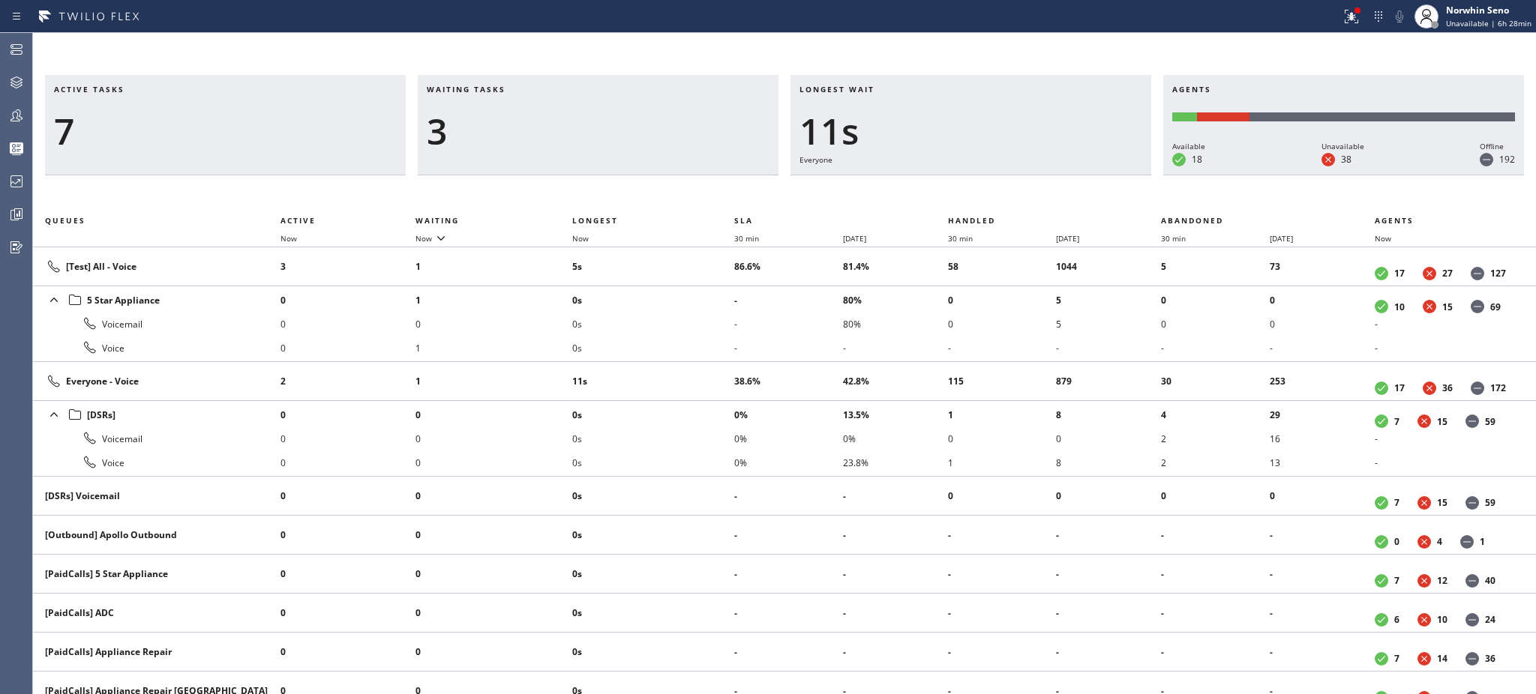
click at [705, 312] on li "0s" at bounding box center [653, 300] width 162 height 24
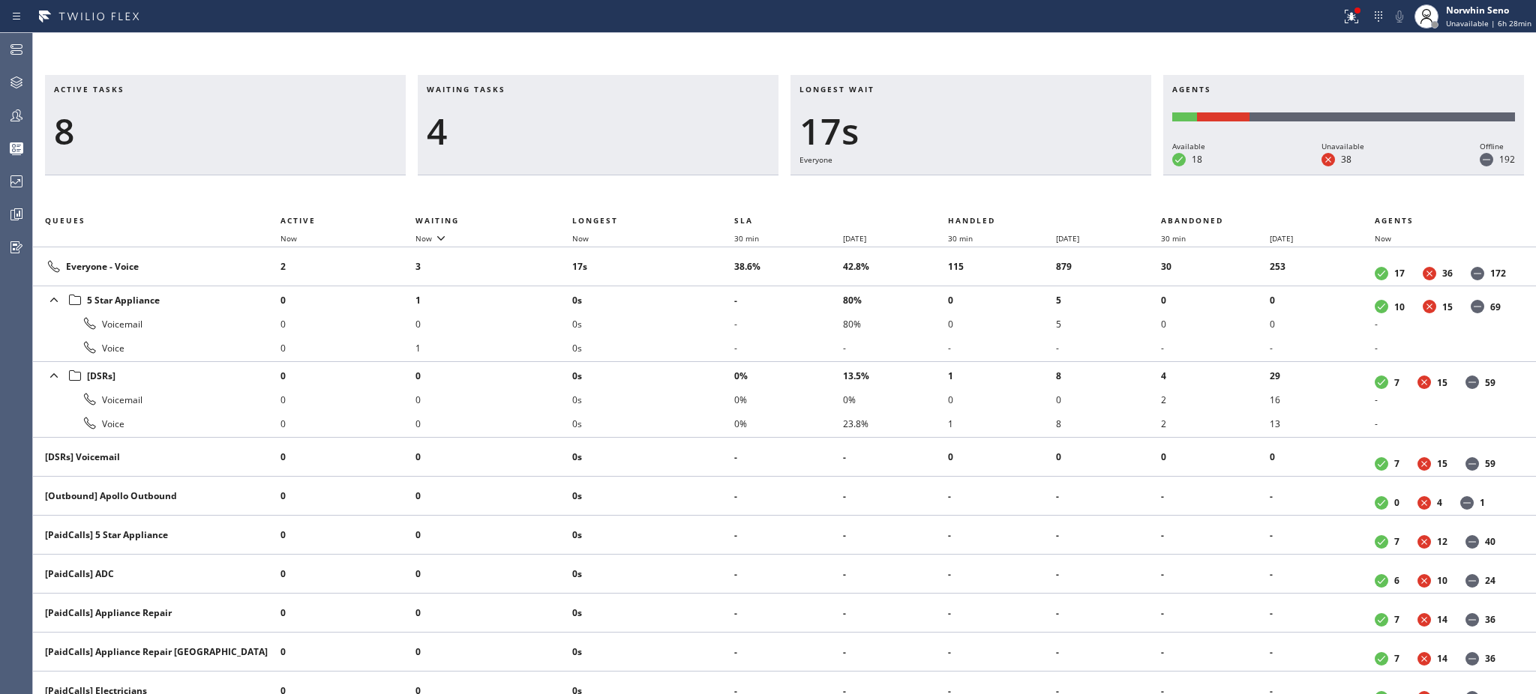
click at [705, 328] on li "0s" at bounding box center [653, 324] width 162 height 24
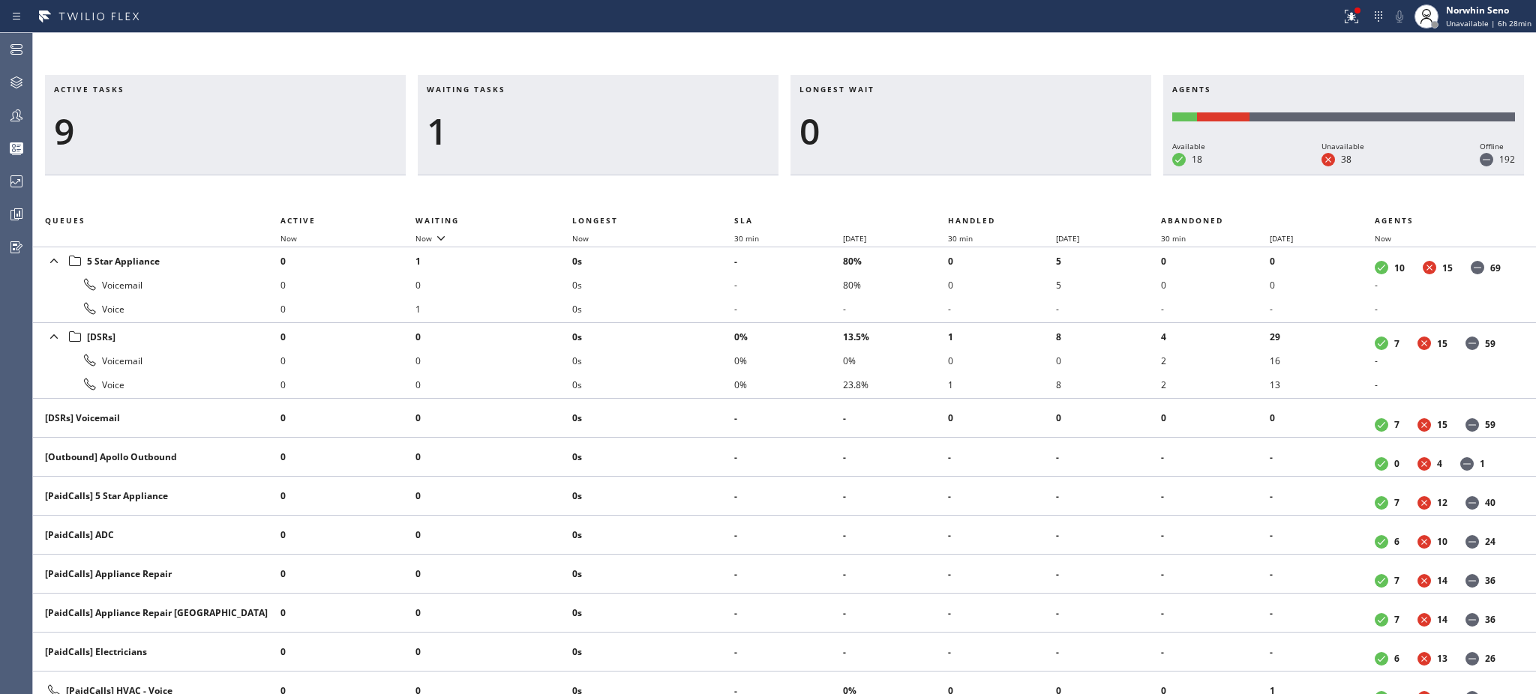
click at [705, 328] on li "0s" at bounding box center [653, 337] width 162 height 24
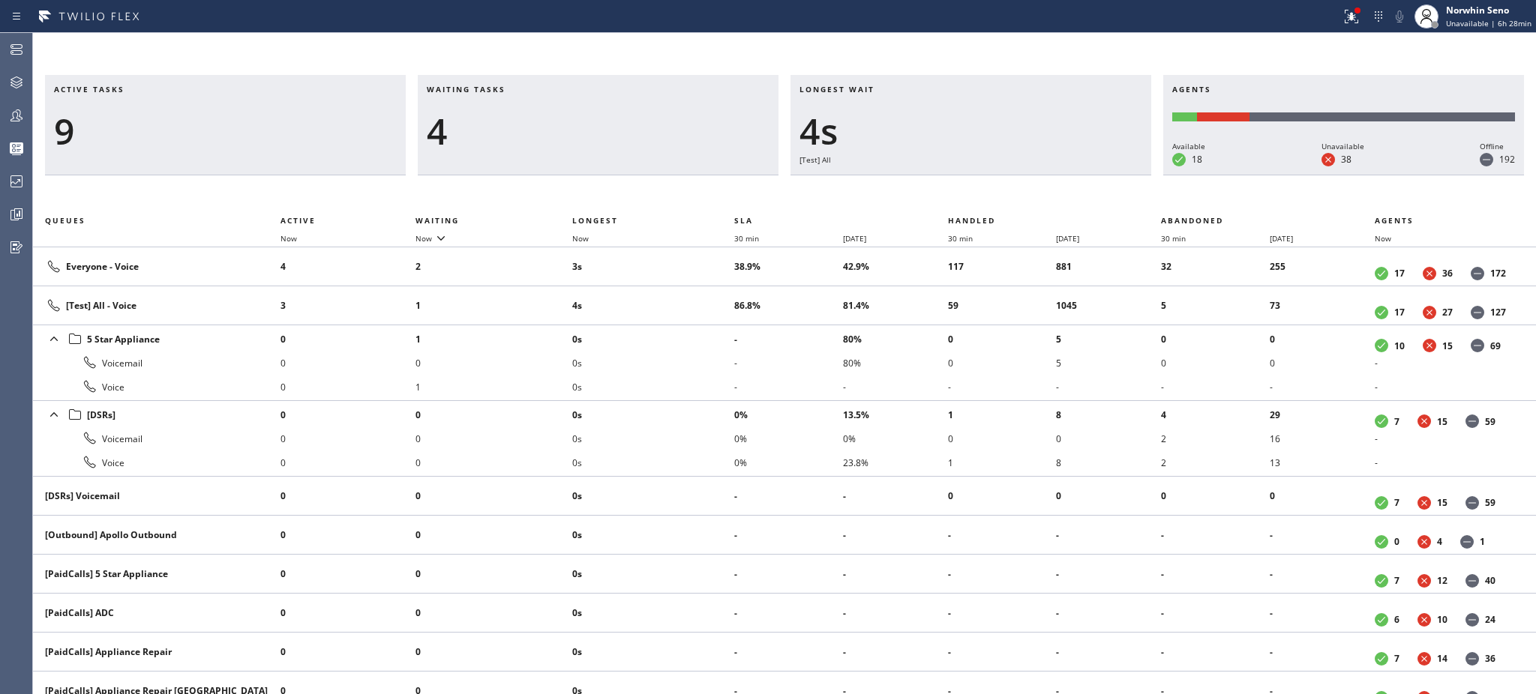
click at [705, 328] on li "0s" at bounding box center [653, 339] width 162 height 24
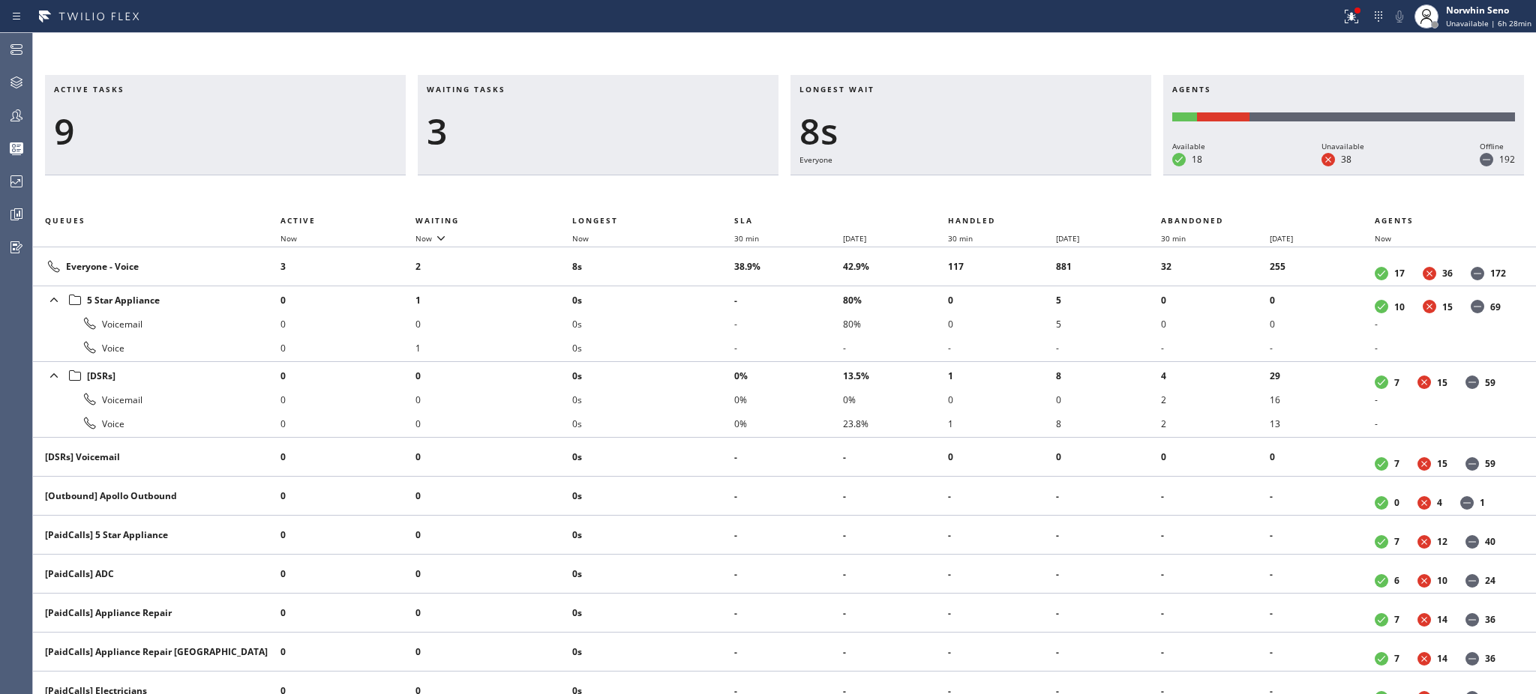
click at [705, 328] on li "0s" at bounding box center [653, 324] width 162 height 24
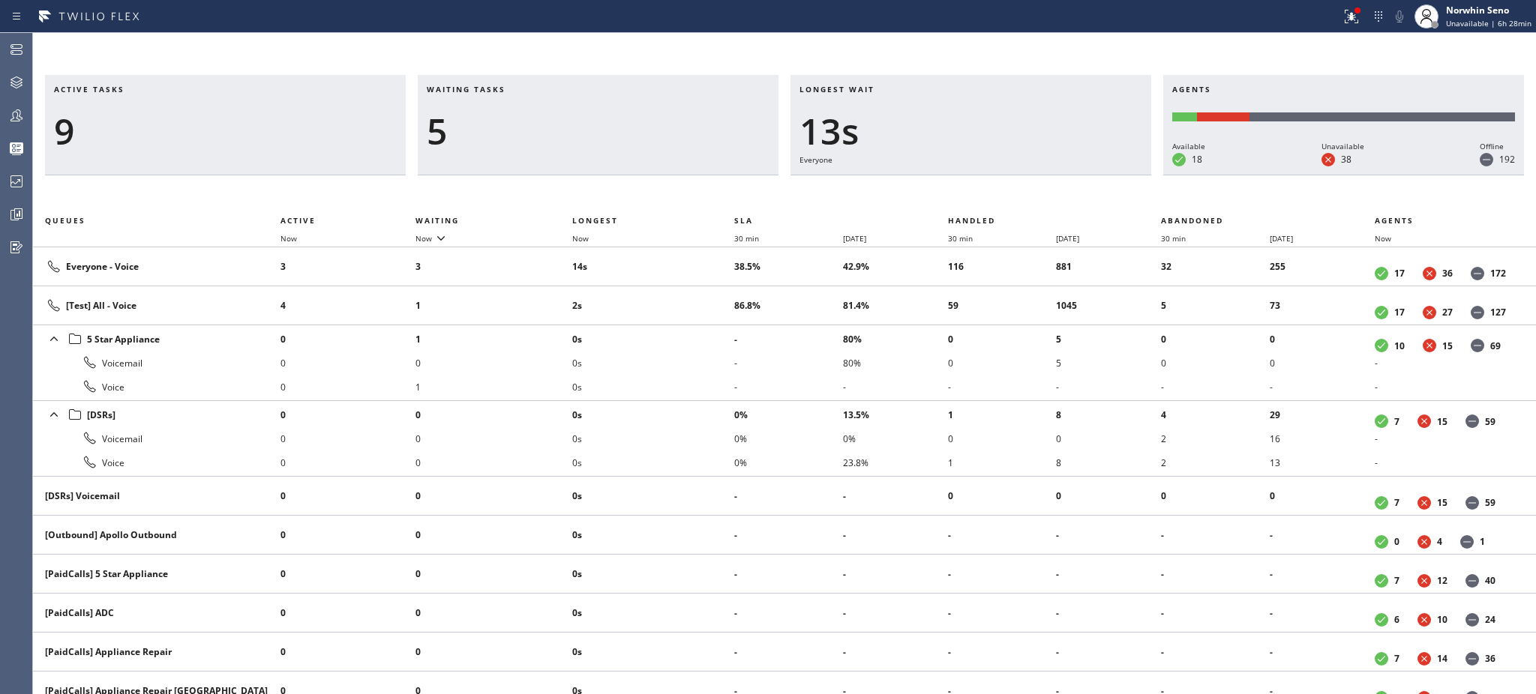
click at [705, 328] on li "0s" at bounding box center [653, 339] width 162 height 24
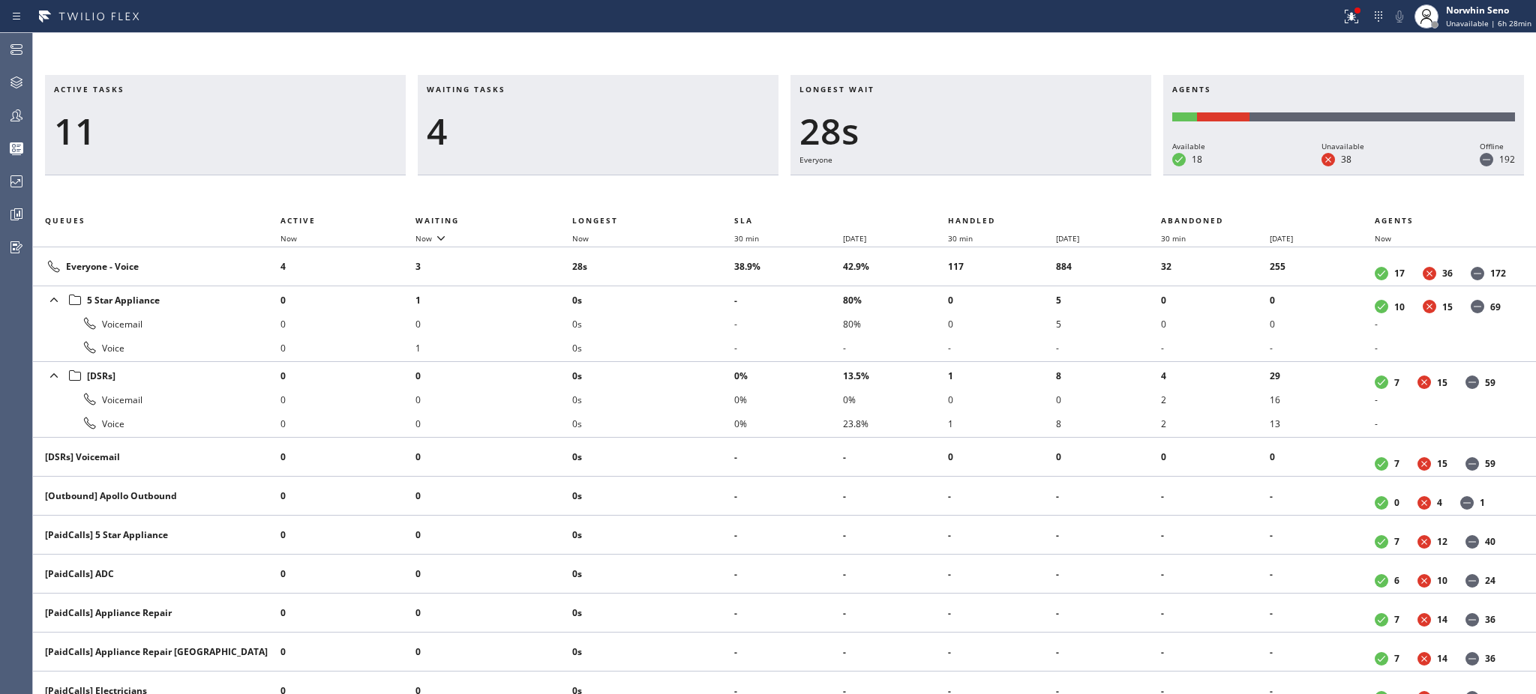
click at [705, 328] on li "0s" at bounding box center [653, 324] width 162 height 24
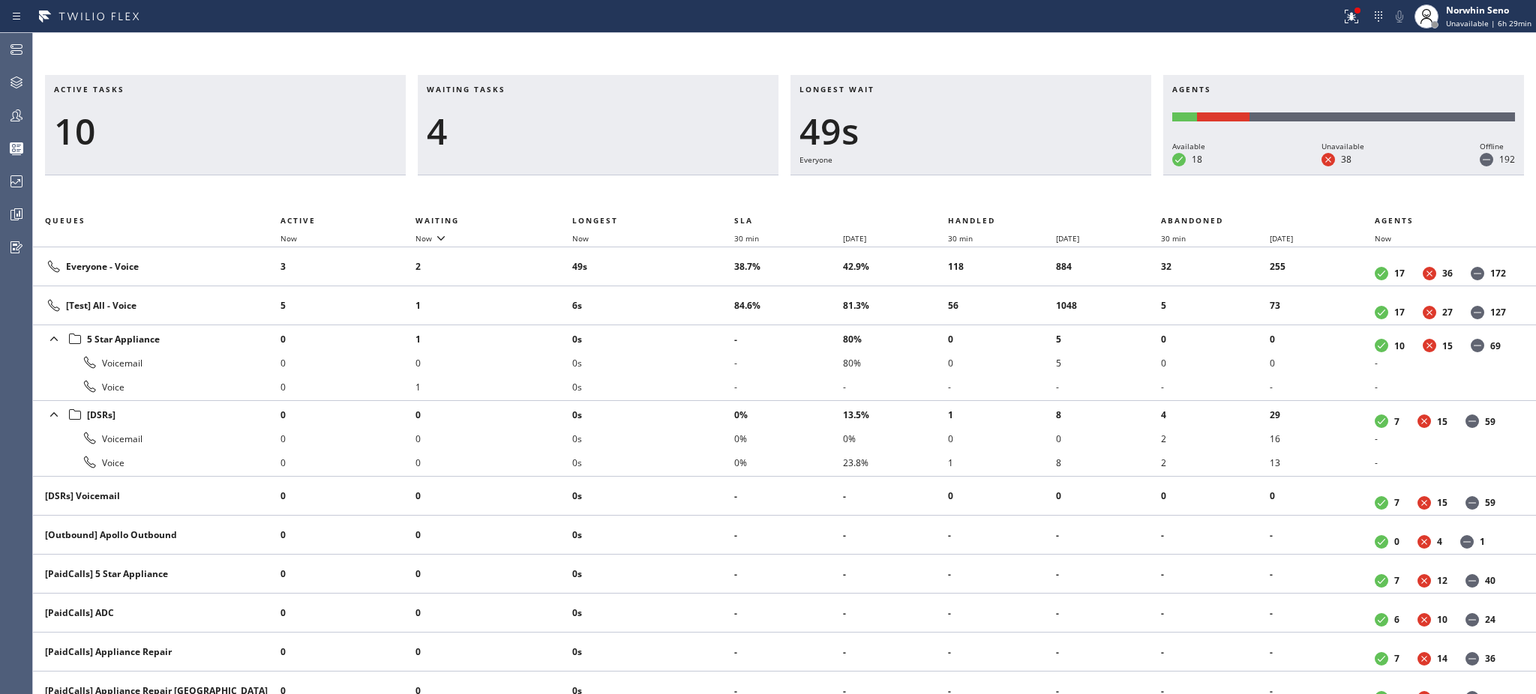
click at [705, 328] on li "0s" at bounding box center [653, 339] width 162 height 24
click at [705, 328] on li "3s" at bounding box center [653, 339] width 162 height 24
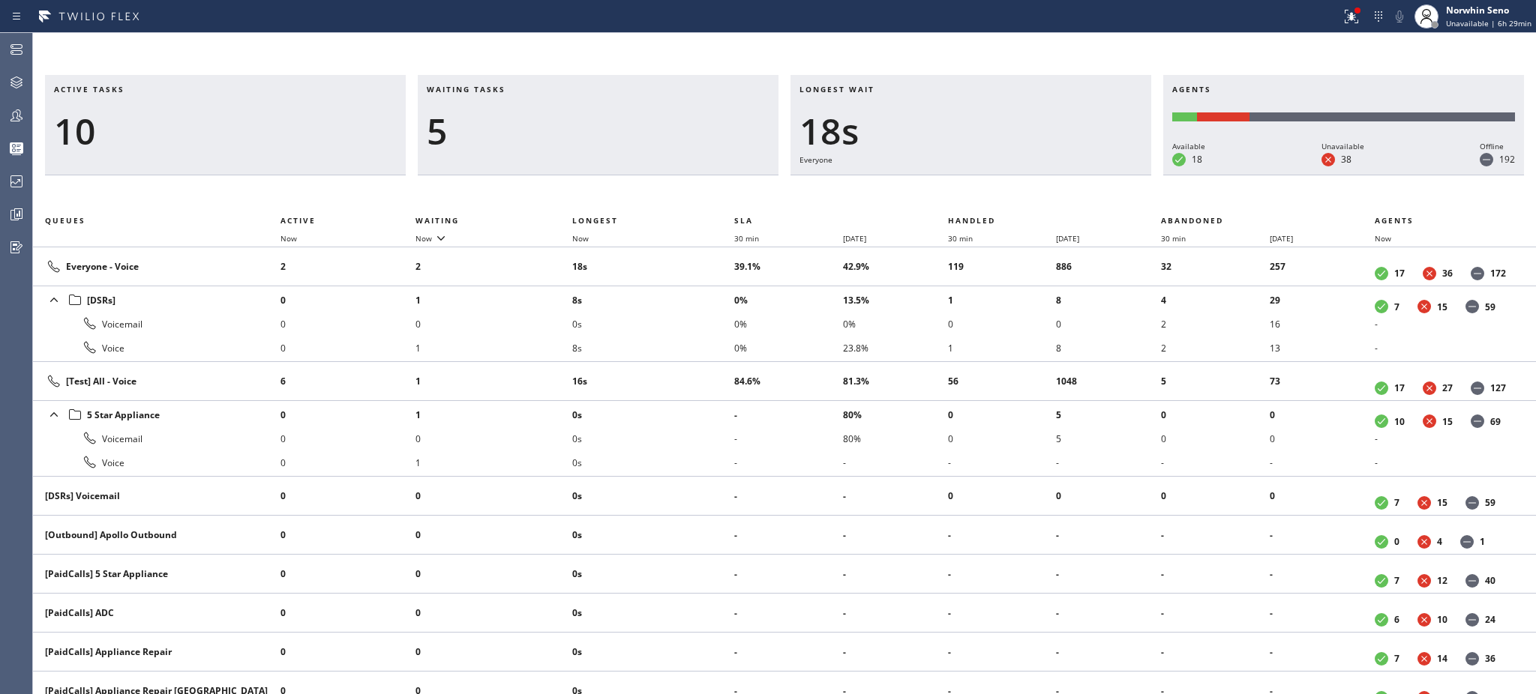
click at [705, 328] on li "0s" at bounding box center [653, 324] width 162 height 24
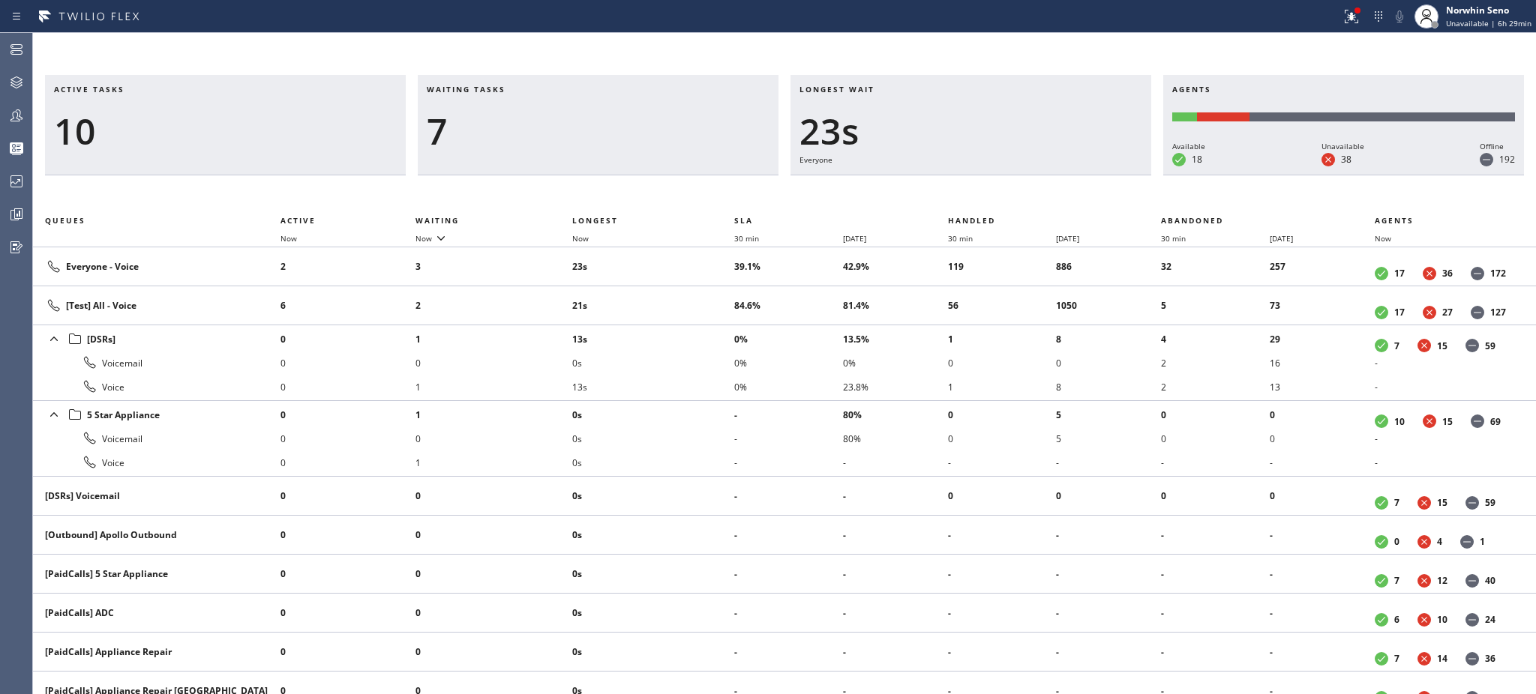
click at [705, 328] on li "13s" at bounding box center [653, 339] width 162 height 24
click at [705, 328] on li "18s" at bounding box center [653, 339] width 162 height 24
click at [705, 328] on li "23s" at bounding box center [653, 339] width 162 height 24
click at [705, 328] on li "28s" at bounding box center [653, 339] width 162 height 24
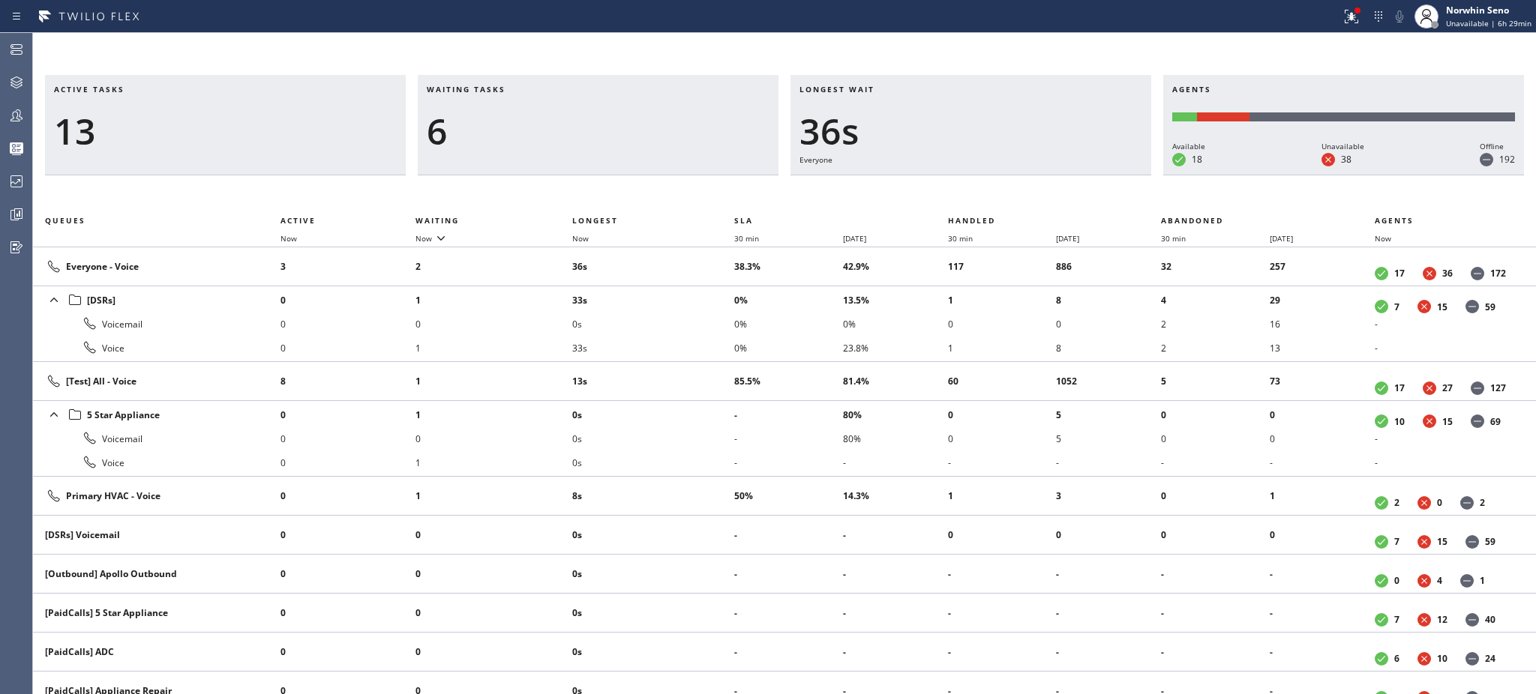
click at [705, 328] on li "0s" at bounding box center [653, 324] width 162 height 24
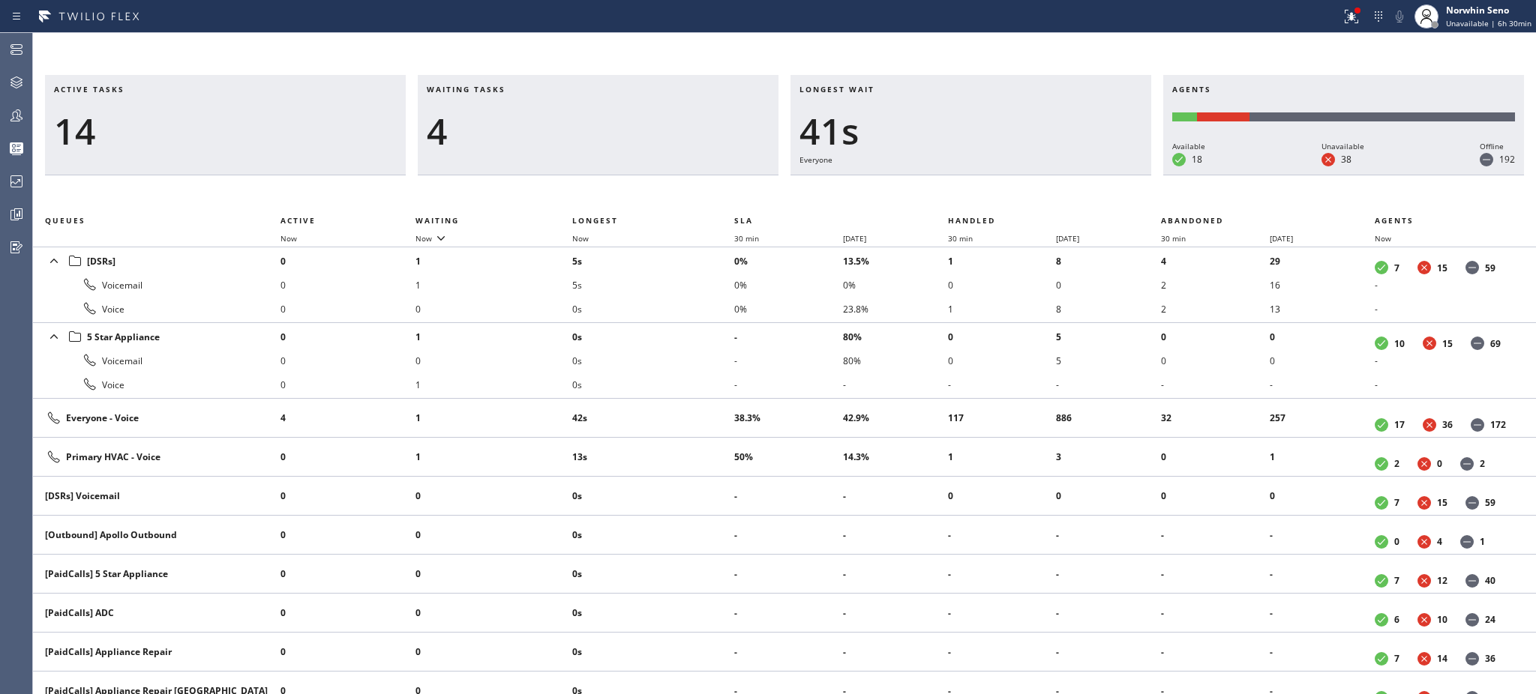
click at [705, 328] on li "0s" at bounding box center [653, 337] width 162 height 24
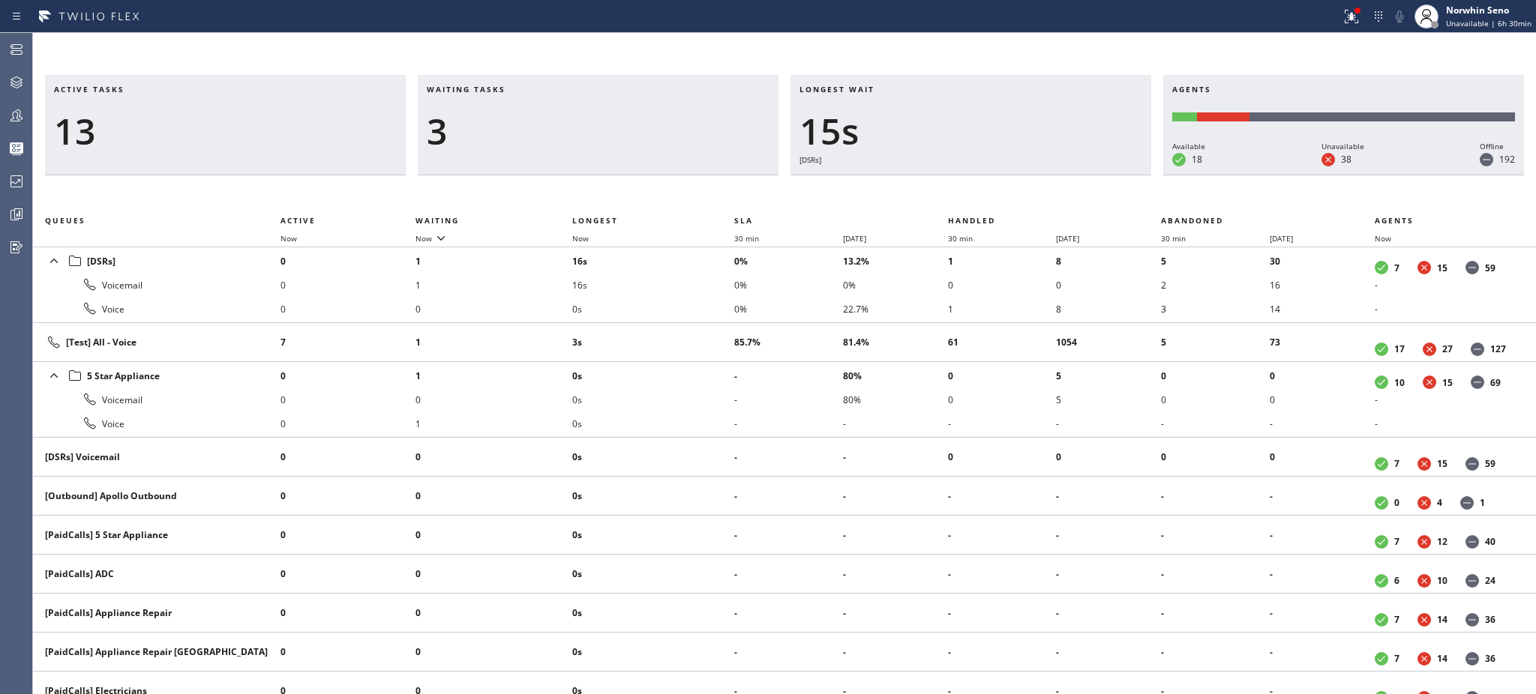
click at [705, 328] on td "3s" at bounding box center [653, 342] width 162 height 39
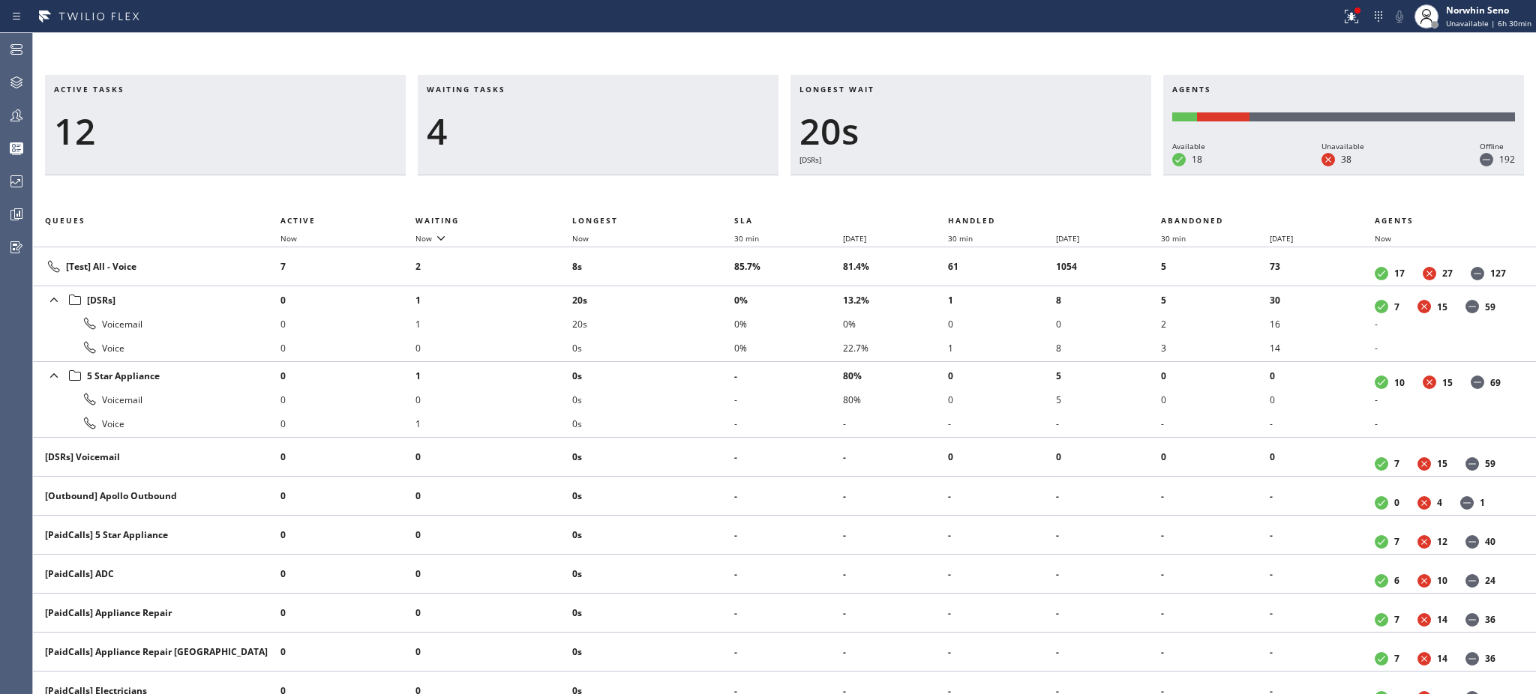
click at [705, 328] on li "20s" at bounding box center [653, 324] width 162 height 24
click at [705, 328] on li "25s" at bounding box center [653, 324] width 162 height 24
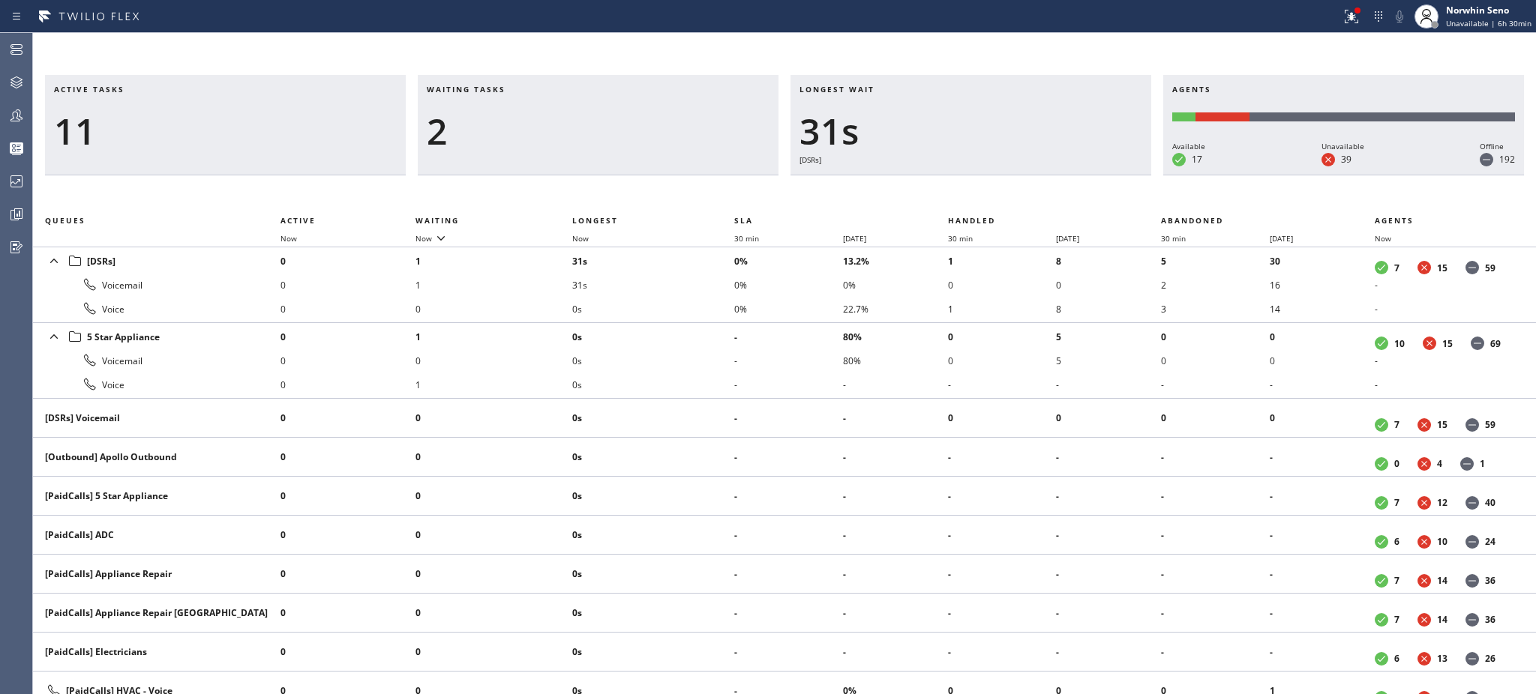
click at [705, 328] on li "0s" at bounding box center [653, 337] width 162 height 24
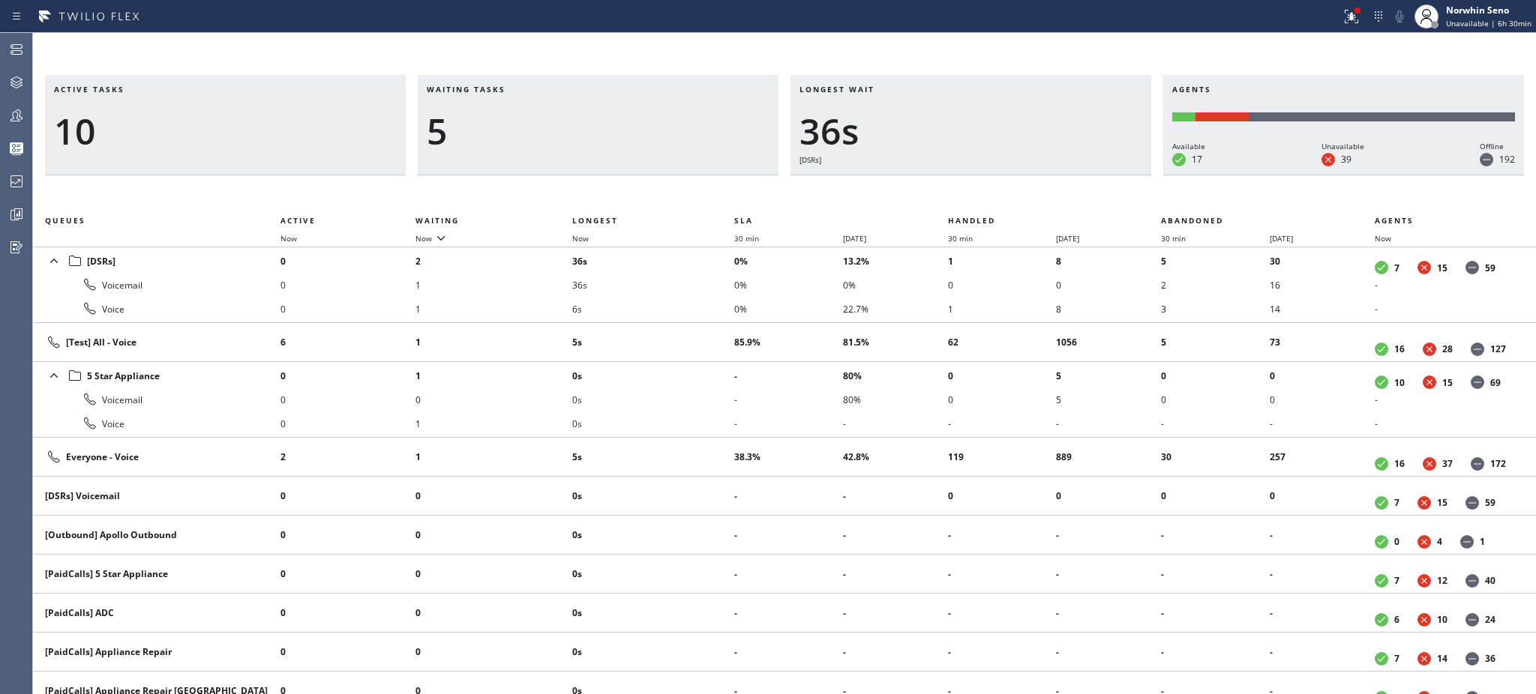
click at [705, 328] on td "5s" at bounding box center [653, 342] width 162 height 39
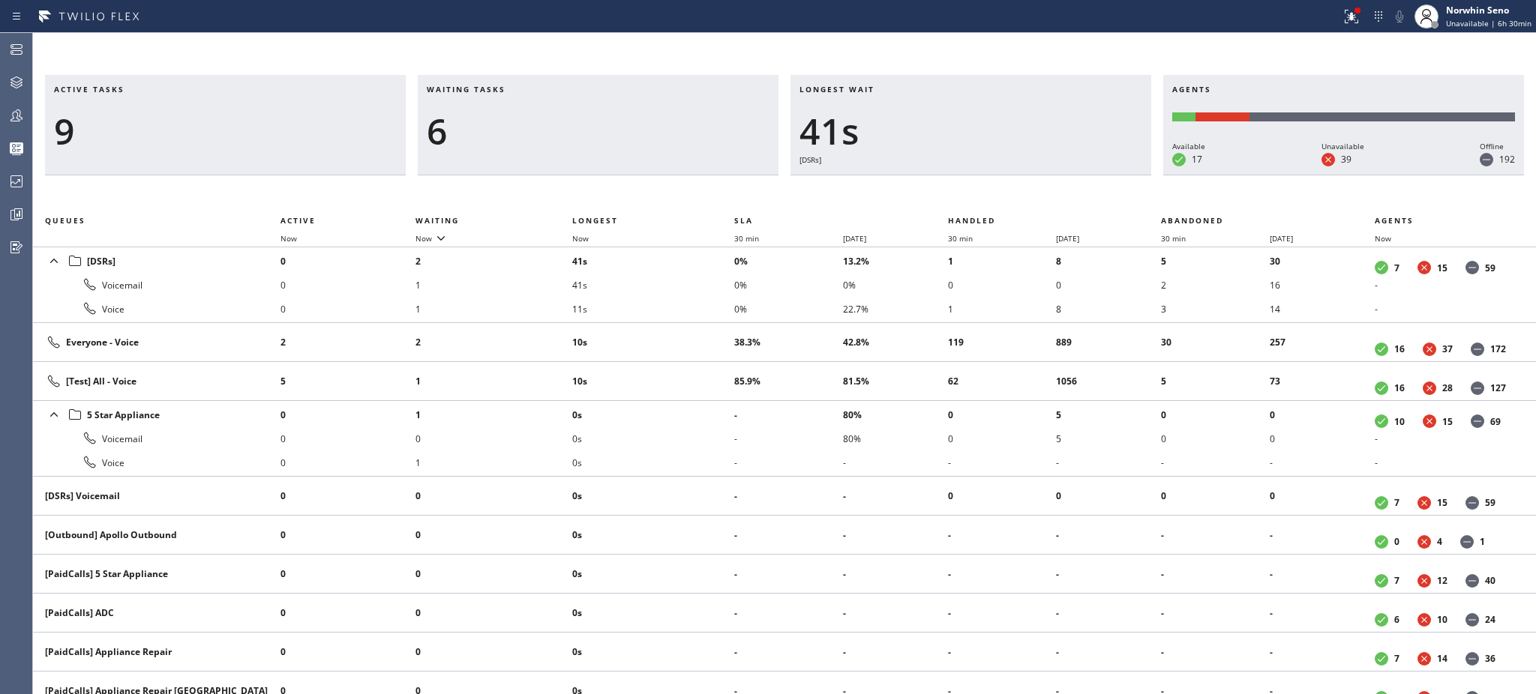
click at [705, 328] on td "10s" at bounding box center [653, 342] width 162 height 39
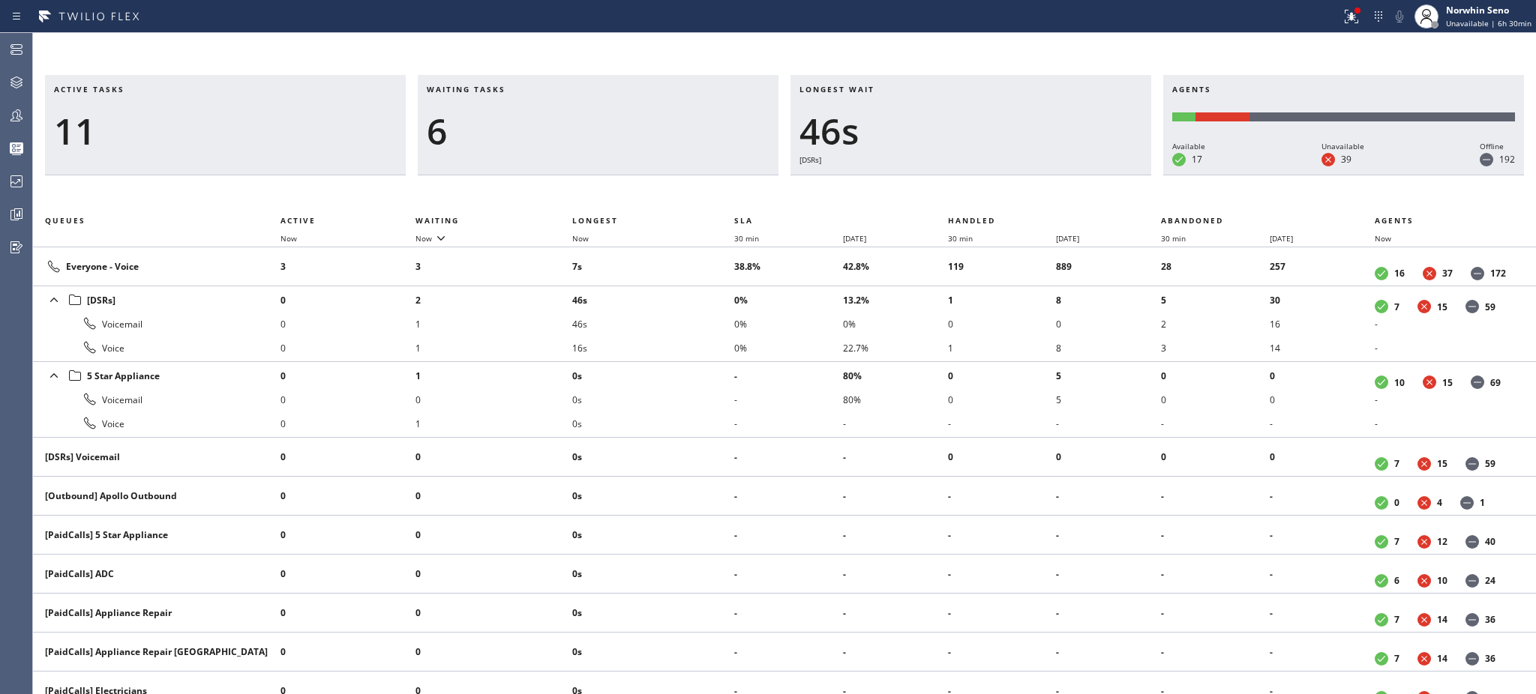
click at [705, 328] on li "46s" at bounding box center [653, 324] width 162 height 24
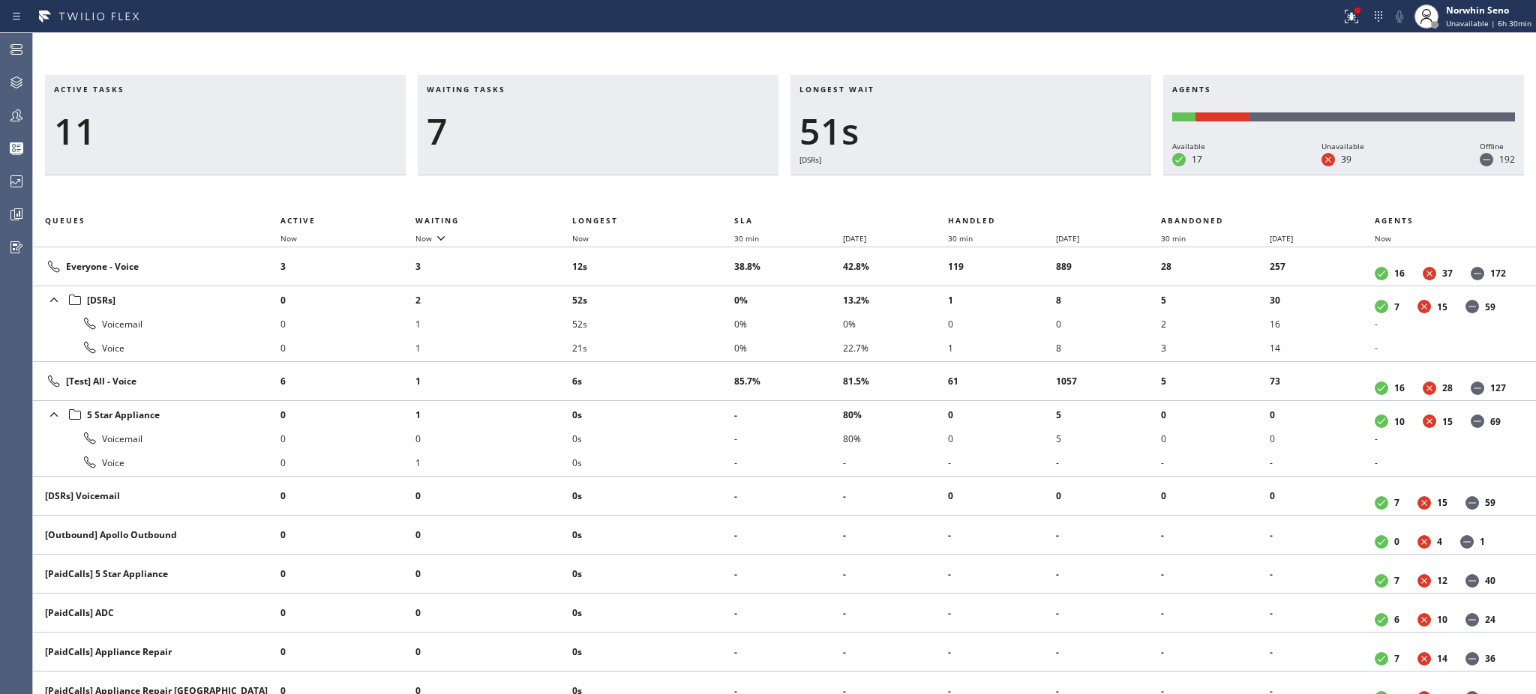
click at [705, 328] on li "52s" at bounding box center [653, 324] width 162 height 24
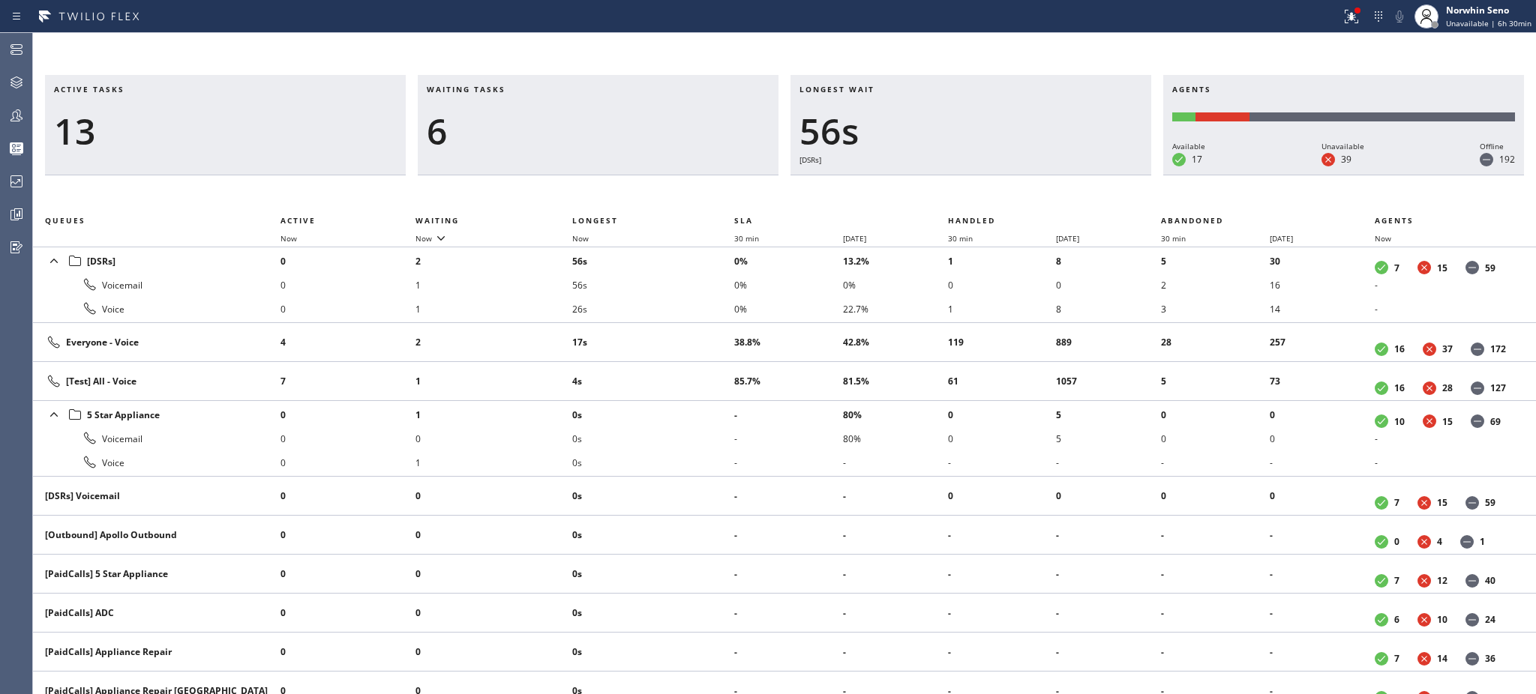
click at [705, 328] on td "17s" at bounding box center [653, 342] width 162 height 39
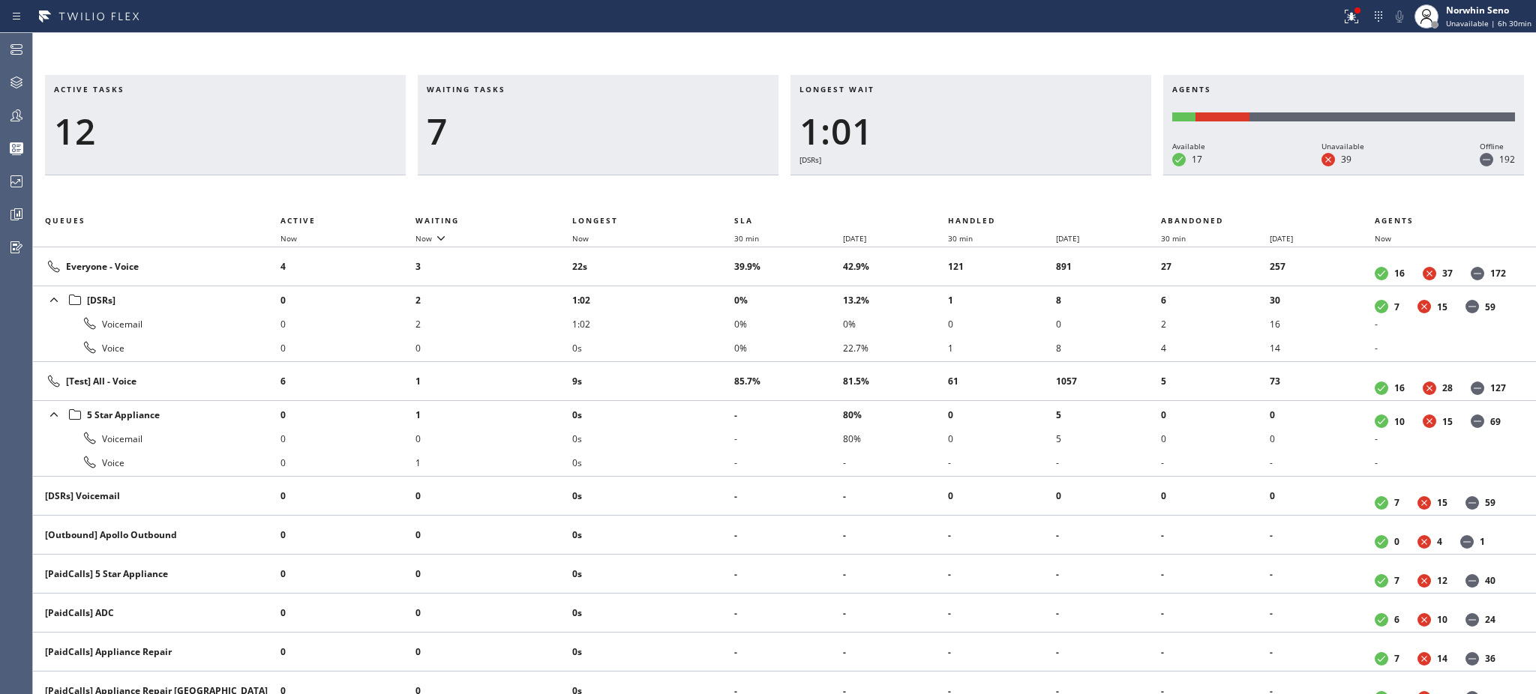
click at [705, 328] on li "1:02" at bounding box center [653, 324] width 162 height 24
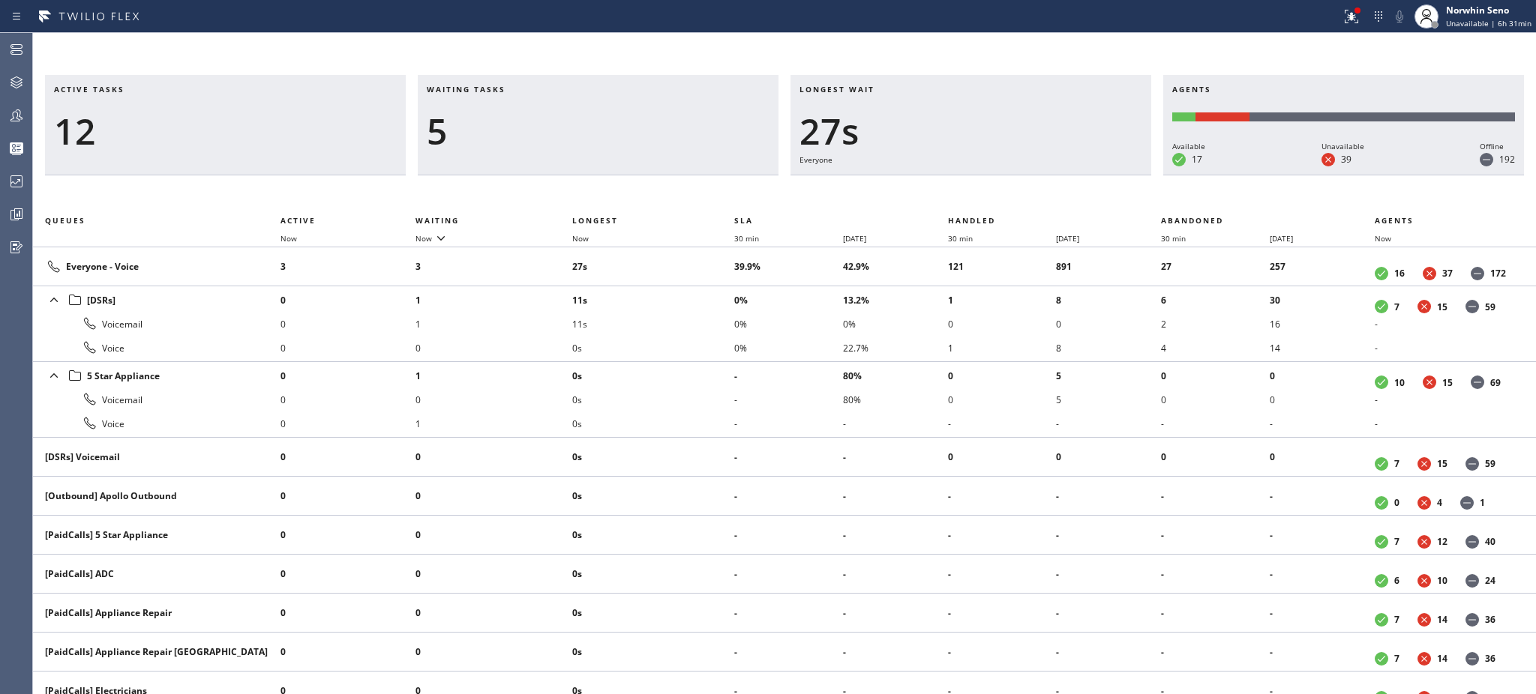
click at [705, 328] on li "11s" at bounding box center [653, 324] width 162 height 24
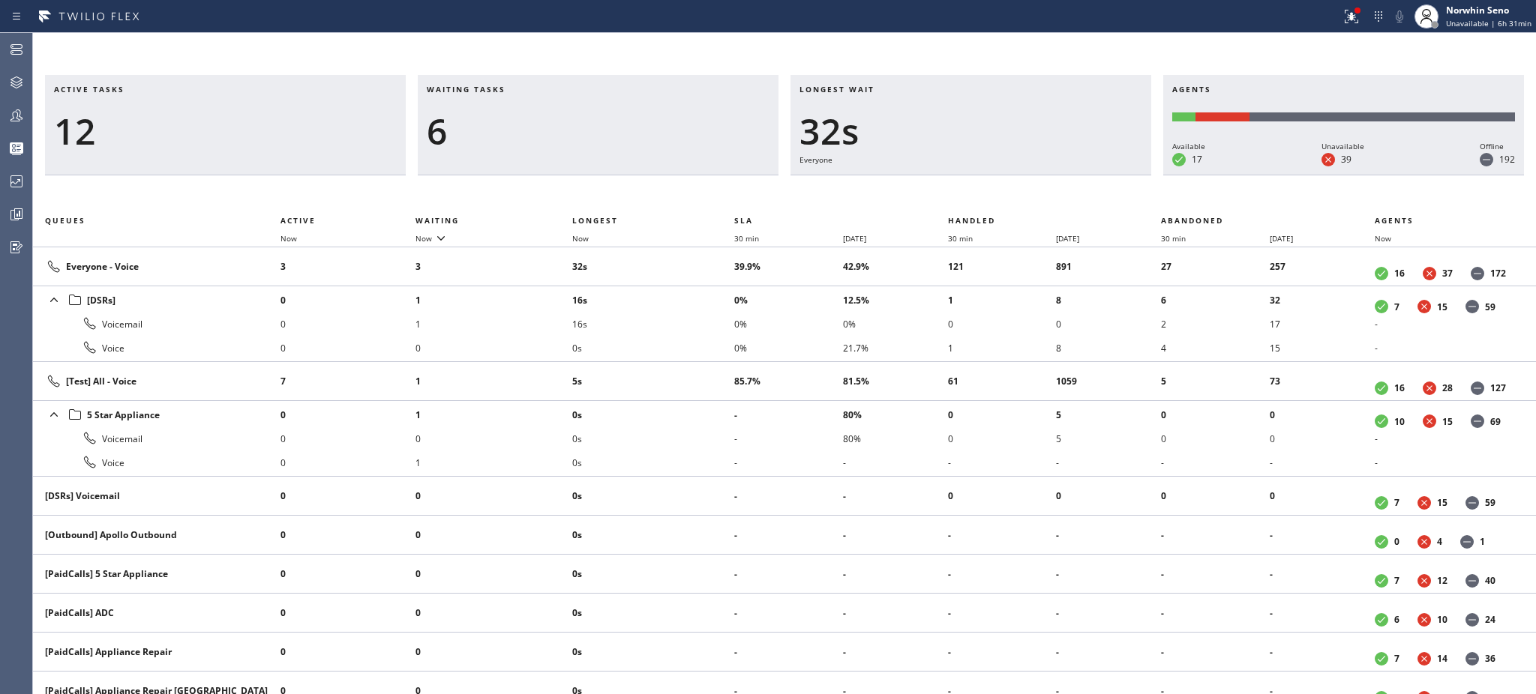
click at [705, 328] on li "16s" at bounding box center [653, 324] width 162 height 24
click at [705, 328] on li "21s" at bounding box center [653, 324] width 162 height 24
click at [705, 328] on li "26s" at bounding box center [653, 324] width 162 height 24
click at [705, 328] on li "32s" at bounding box center [653, 324] width 162 height 24
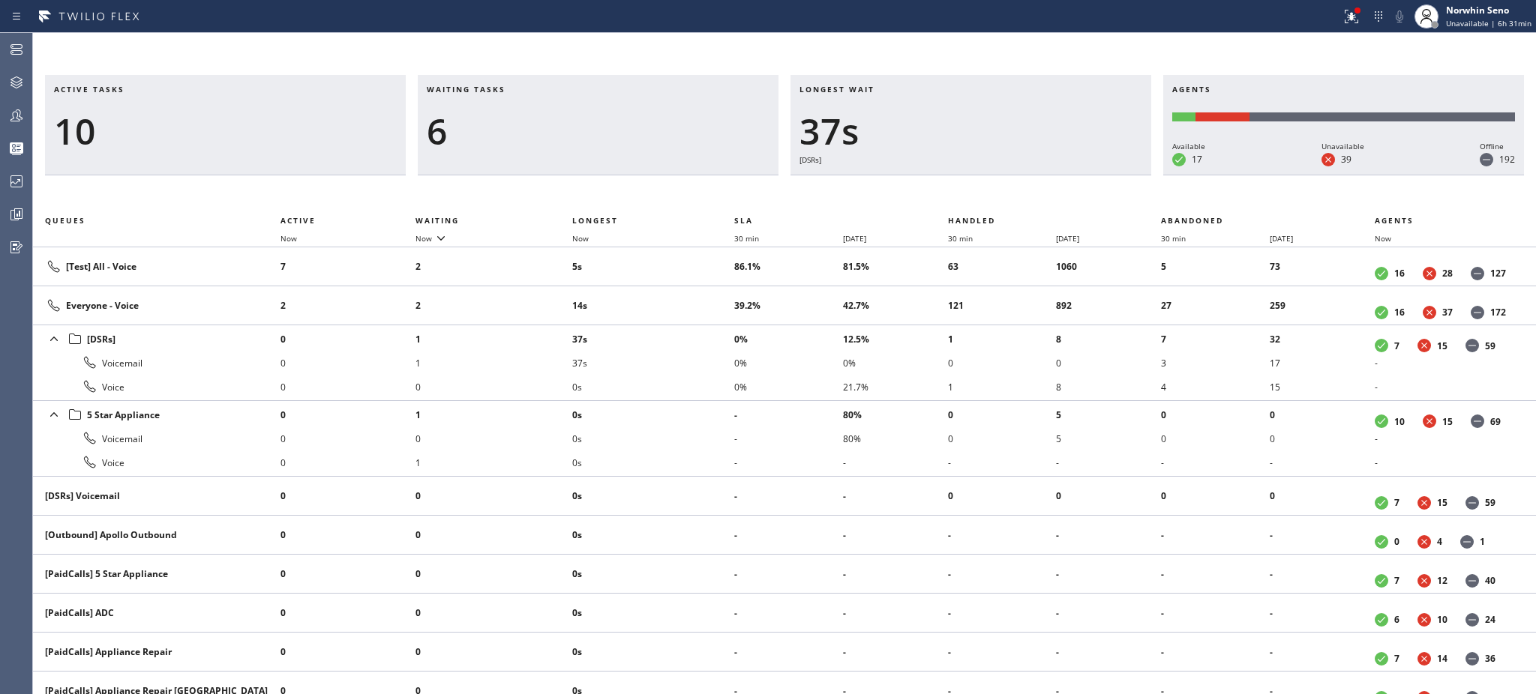
click at [705, 328] on li "37s" at bounding box center [653, 339] width 162 height 24
click at [705, 328] on li "42s" at bounding box center [653, 339] width 162 height 24
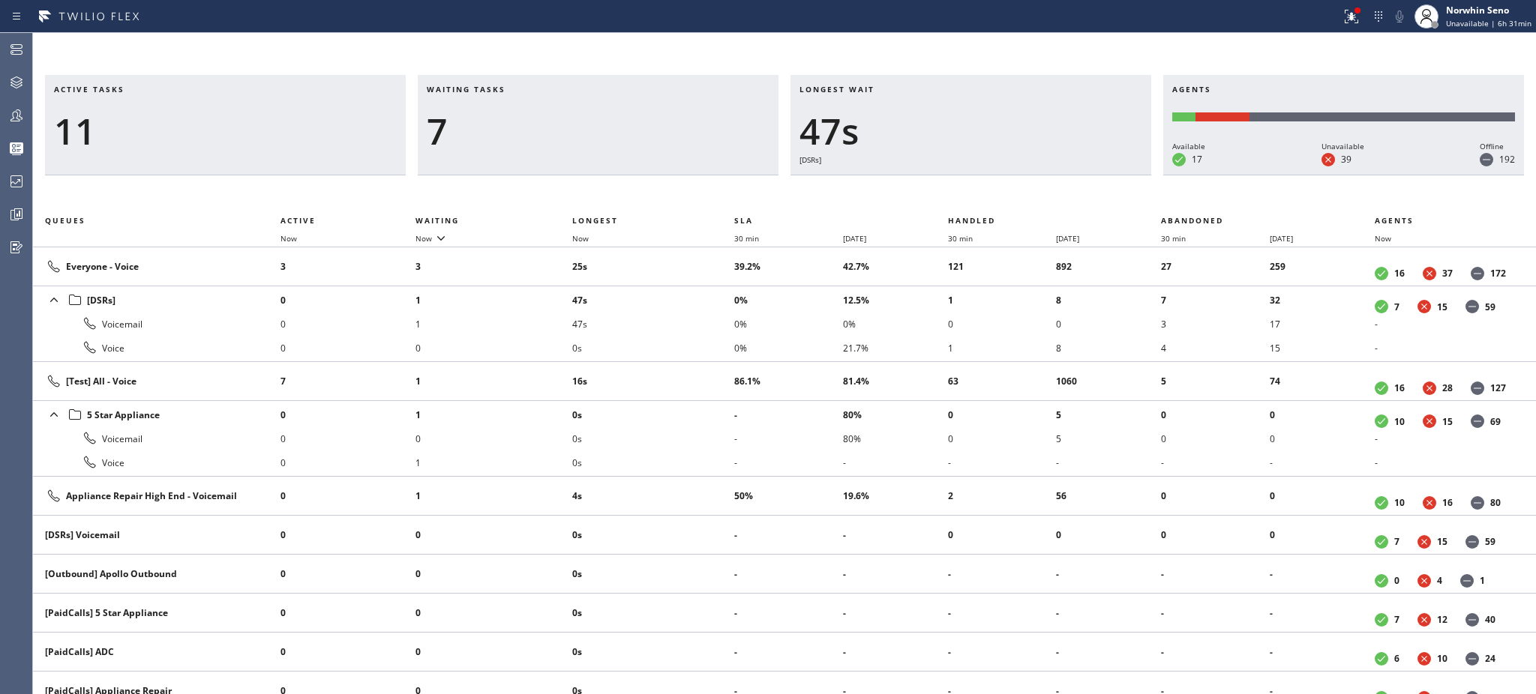
click at [705, 328] on li "47s" at bounding box center [653, 324] width 162 height 24
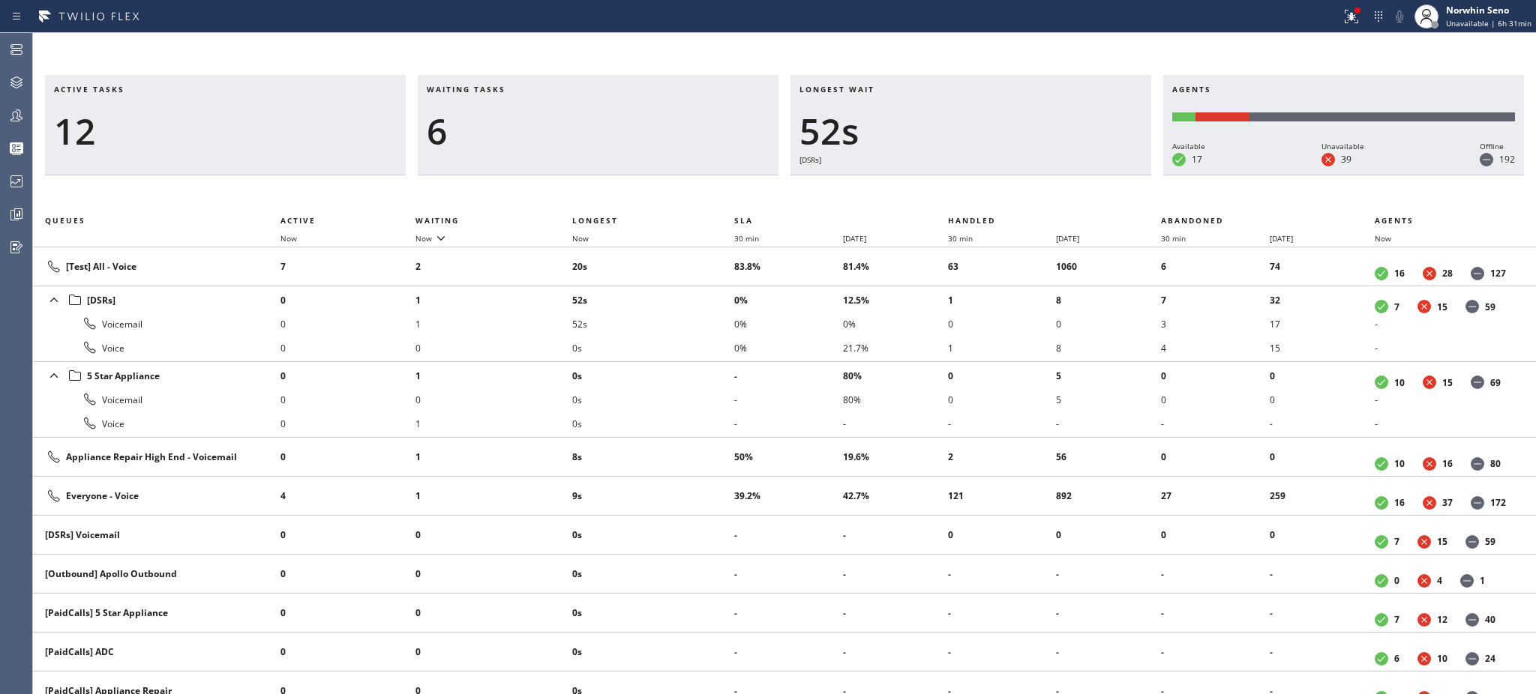
click at [705, 328] on li "52s" at bounding box center [653, 324] width 162 height 24
click at [705, 328] on li "57s" at bounding box center [653, 324] width 162 height 24
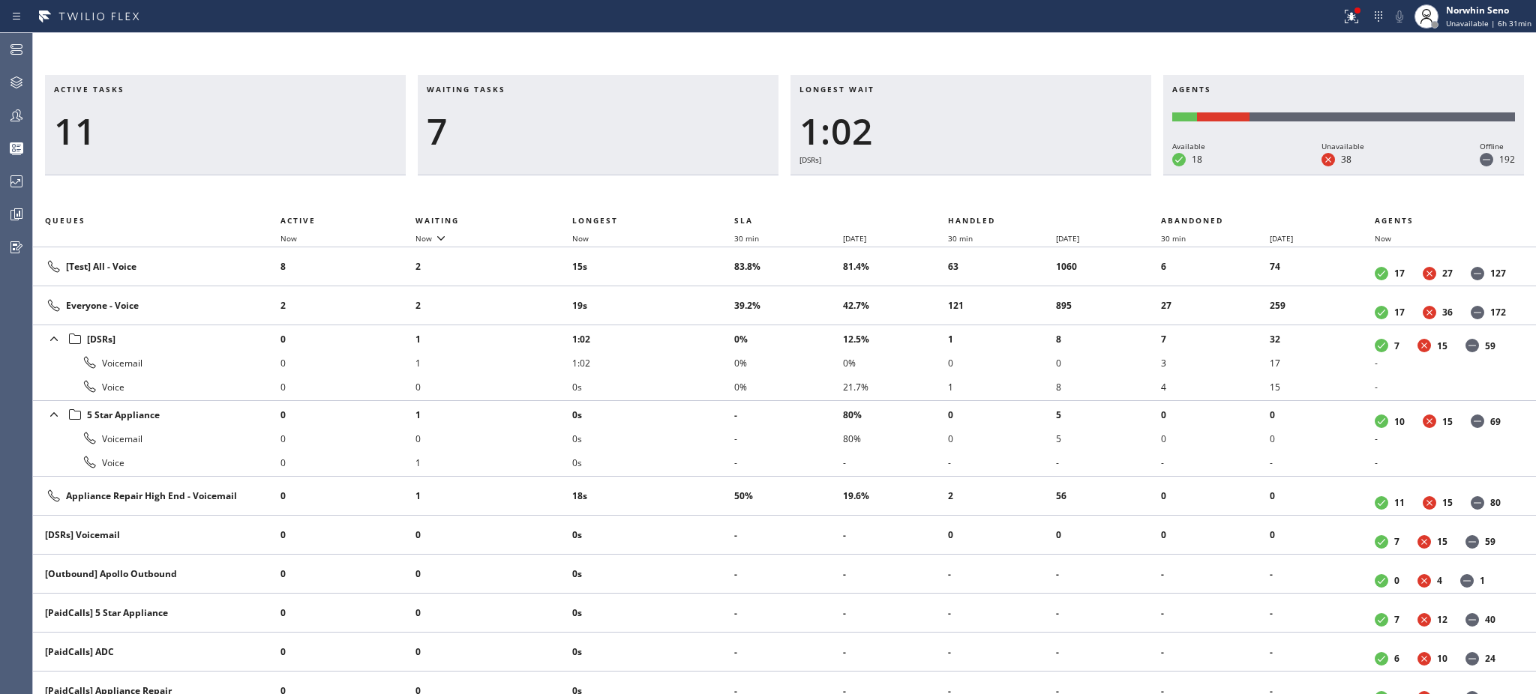
click at [705, 328] on li "1:02" at bounding box center [653, 339] width 162 height 24
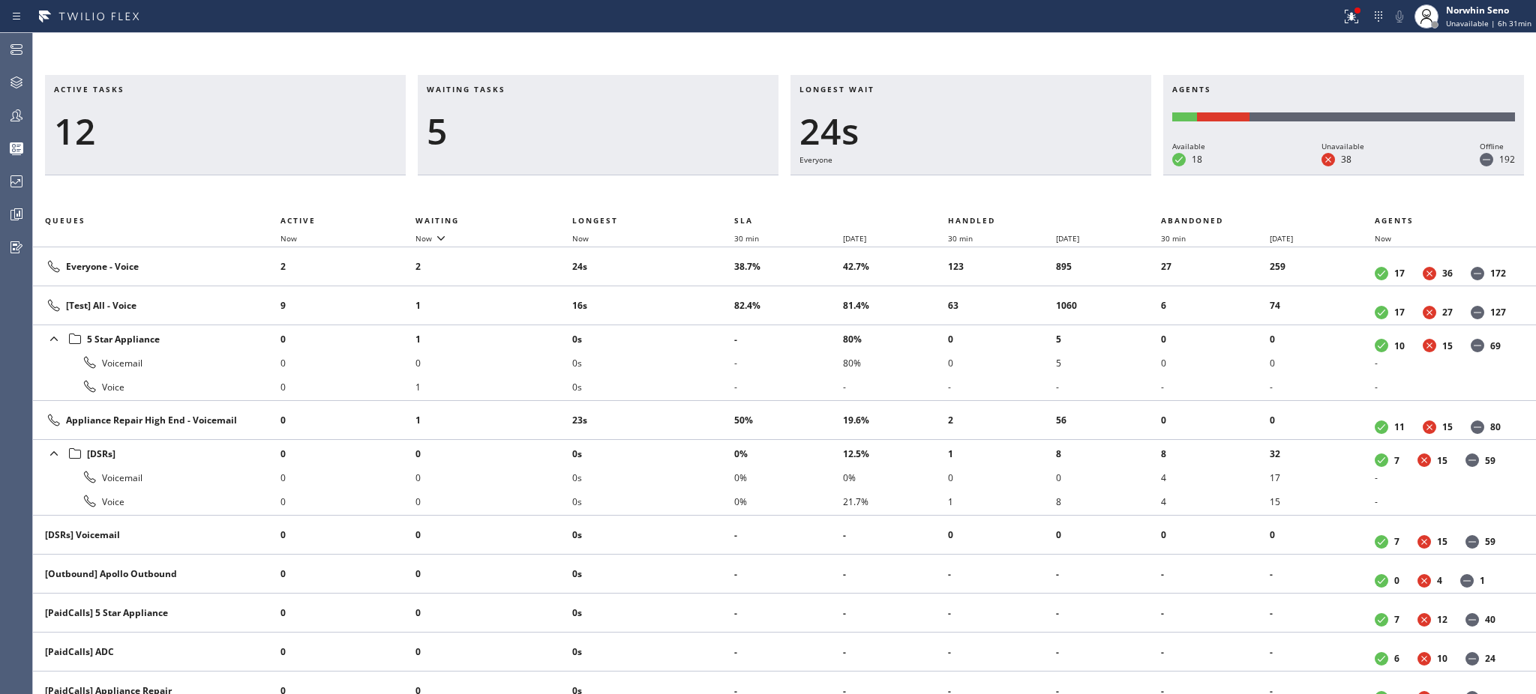
click at [705, 328] on li "0s" at bounding box center [653, 339] width 162 height 24
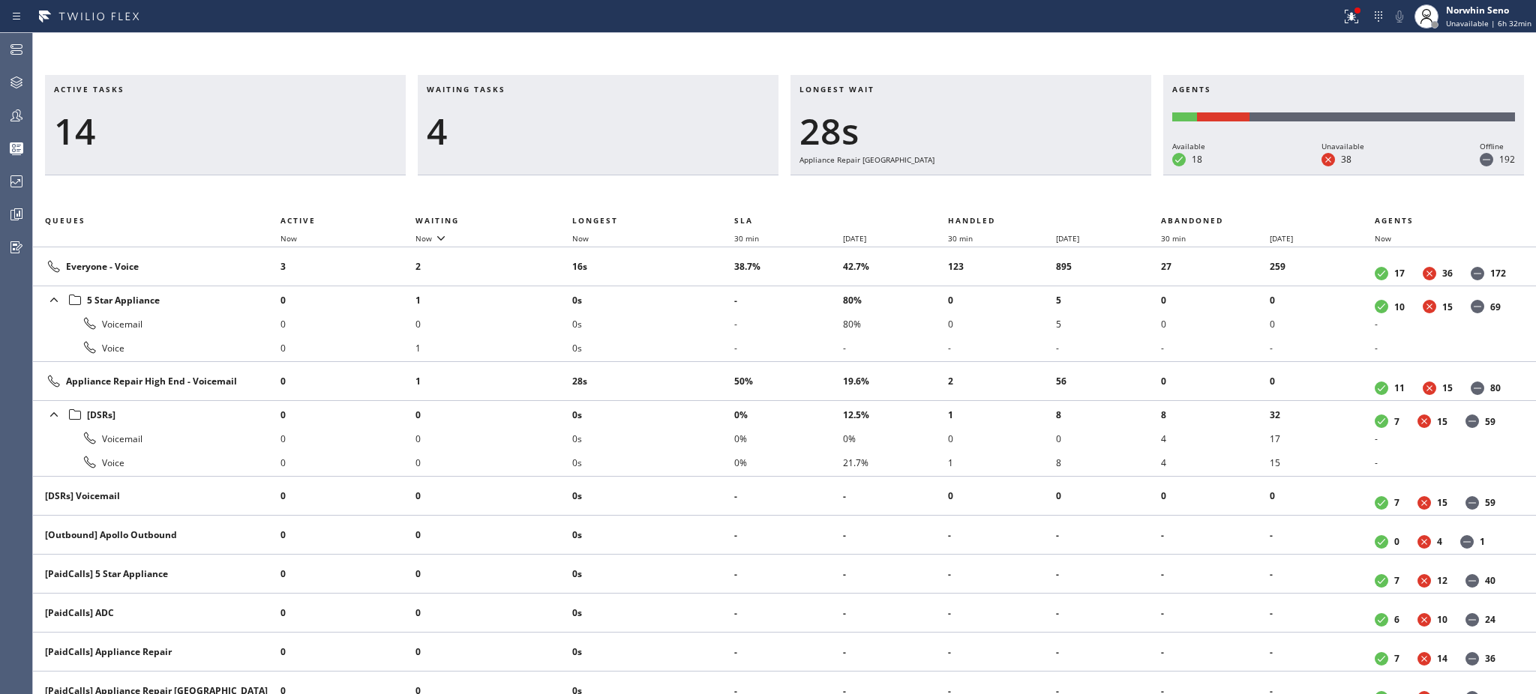
click at [705, 328] on li "0s" at bounding box center [653, 324] width 162 height 24
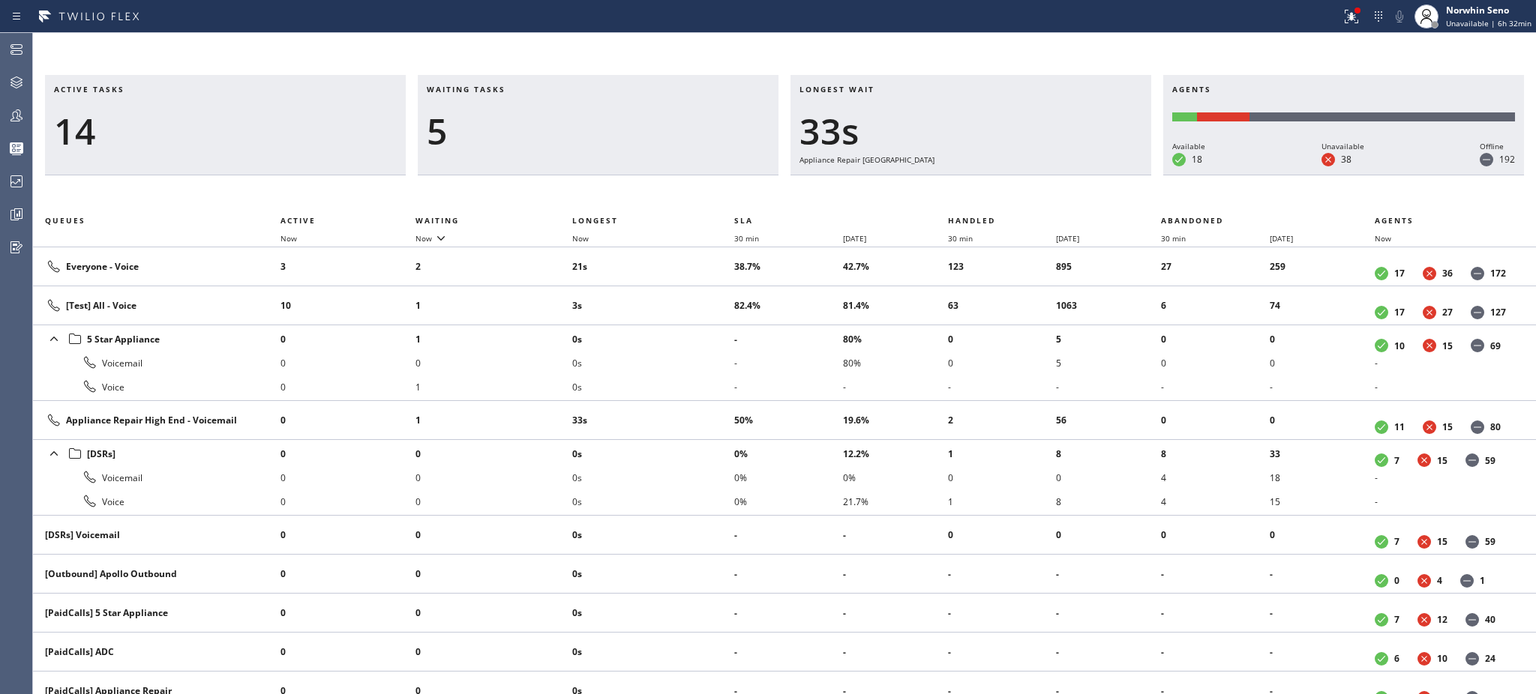
click at [705, 328] on li "0s" at bounding box center [653, 339] width 162 height 24
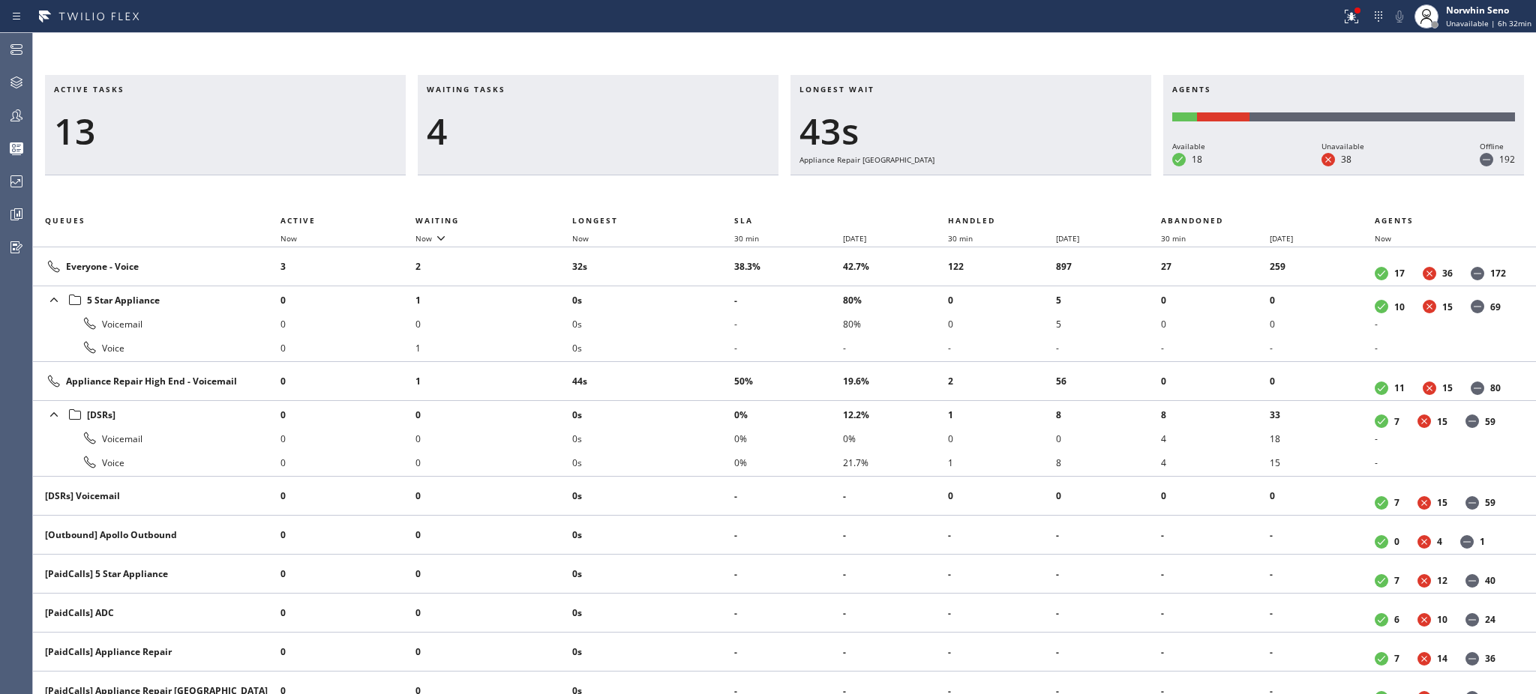
click at [705, 328] on li "0s" at bounding box center [653, 324] width 162 height 24
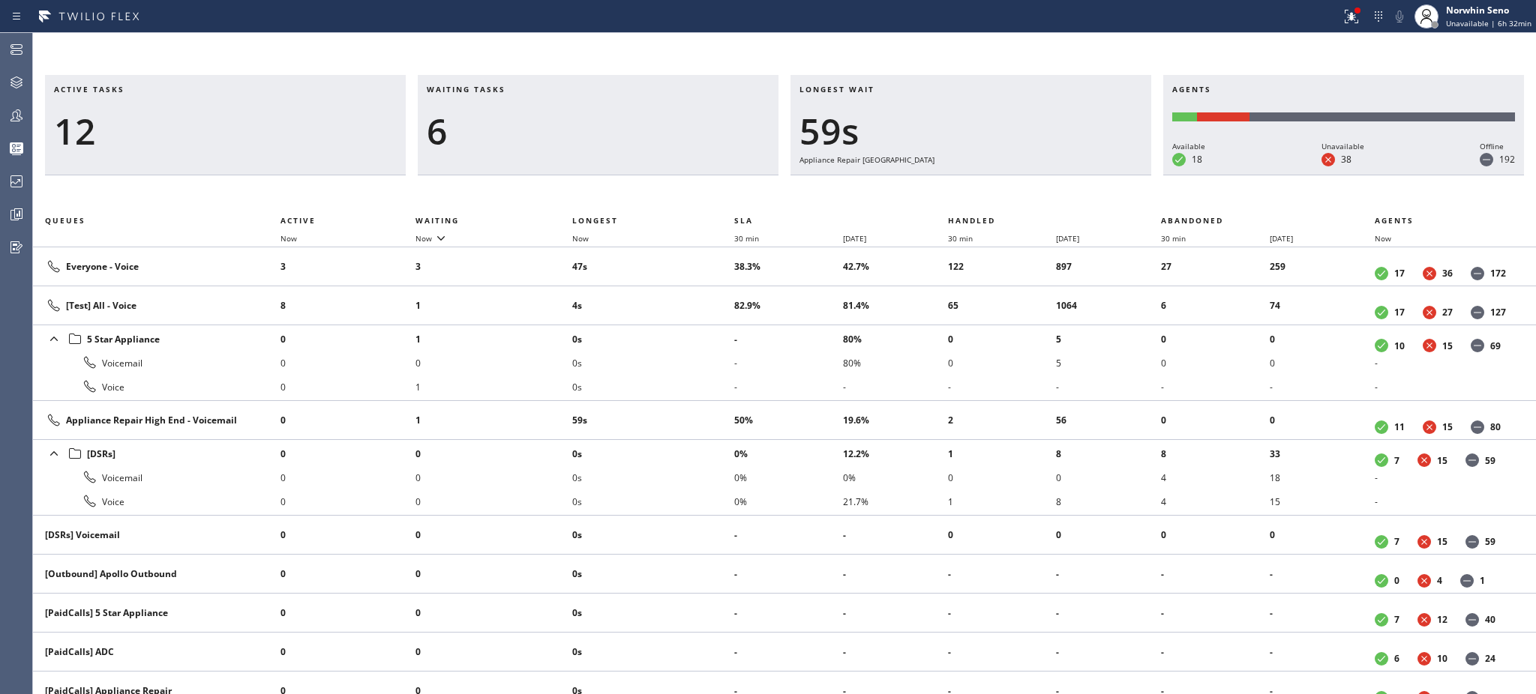
click at [705, 328] on li "0s" at bounding box center [653, 339] width 162 height 24
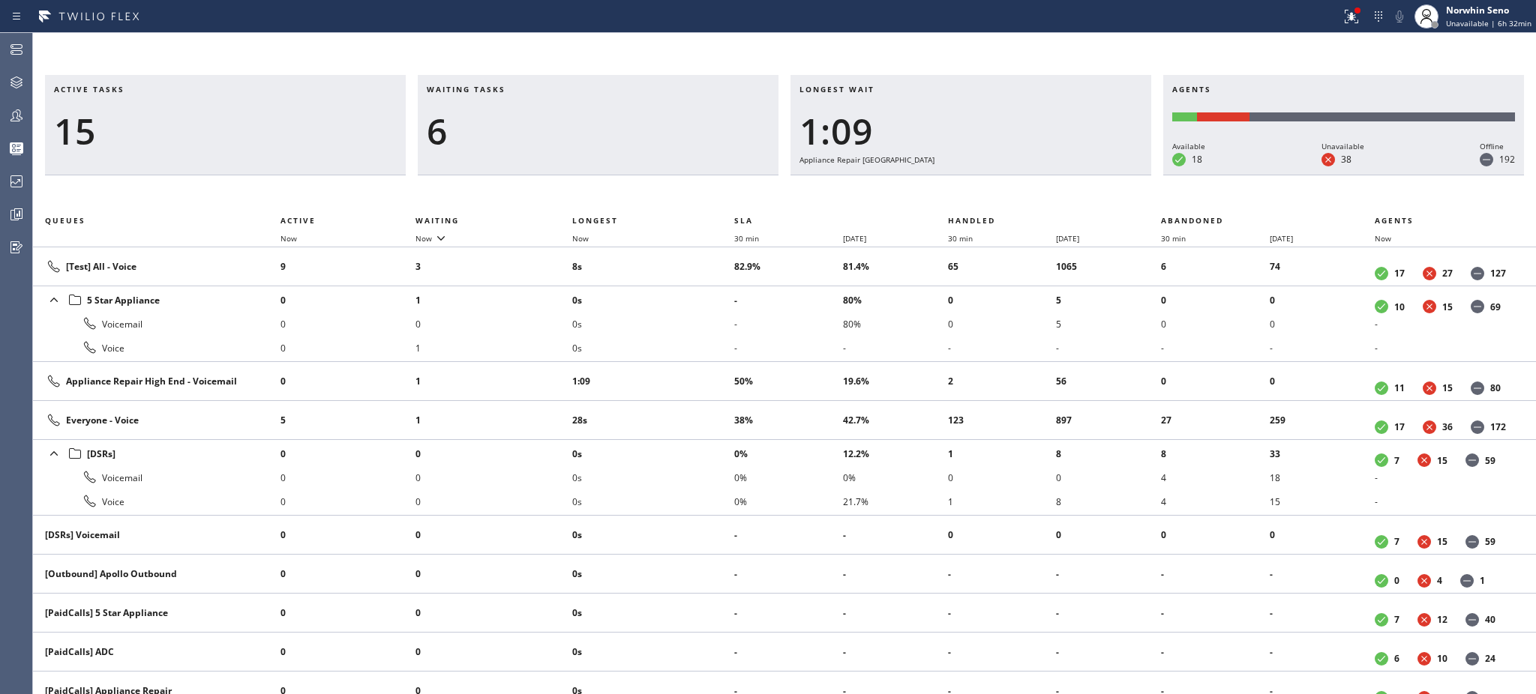
click at [705, 328] on li "0s" at bounding box center [653, 324] width 162 height 24
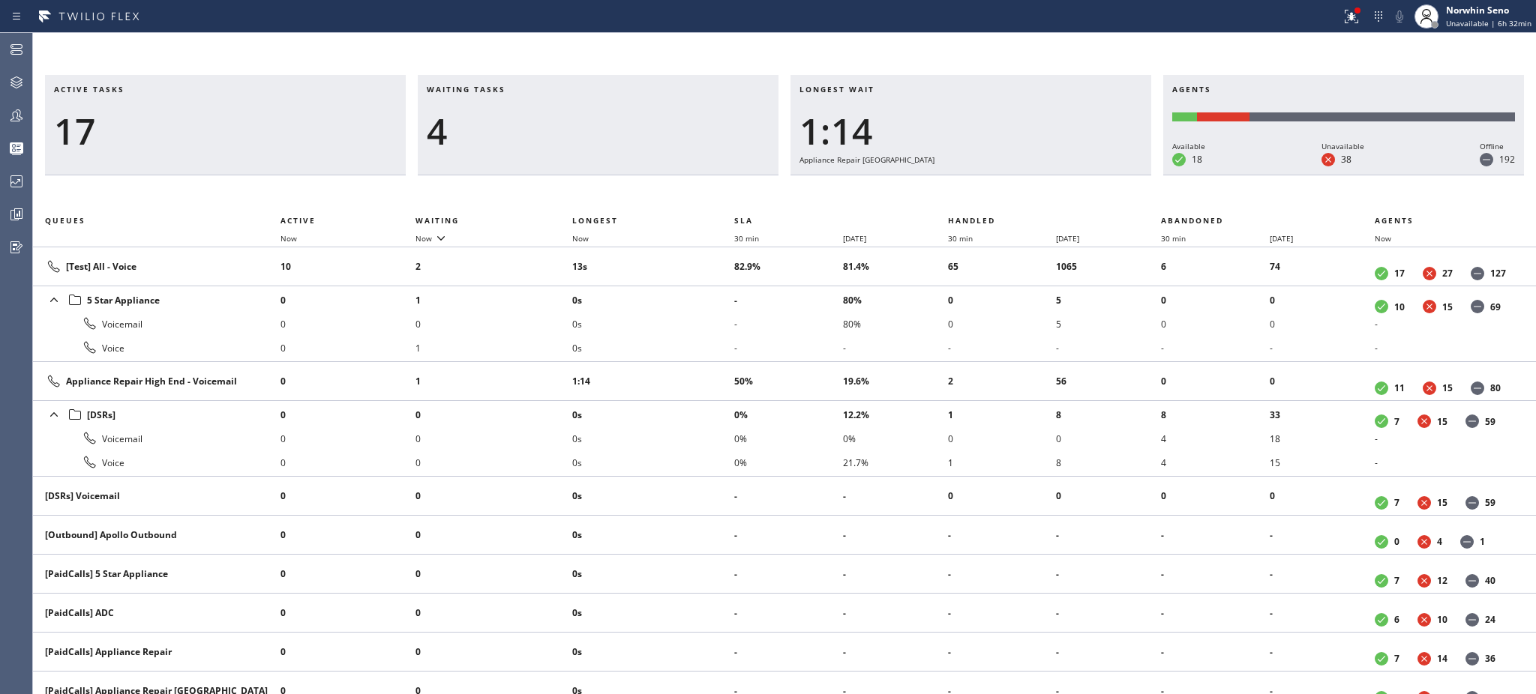
click at [705, 328] on li "0s" at bounding box center [653, 324] width 162 height 24
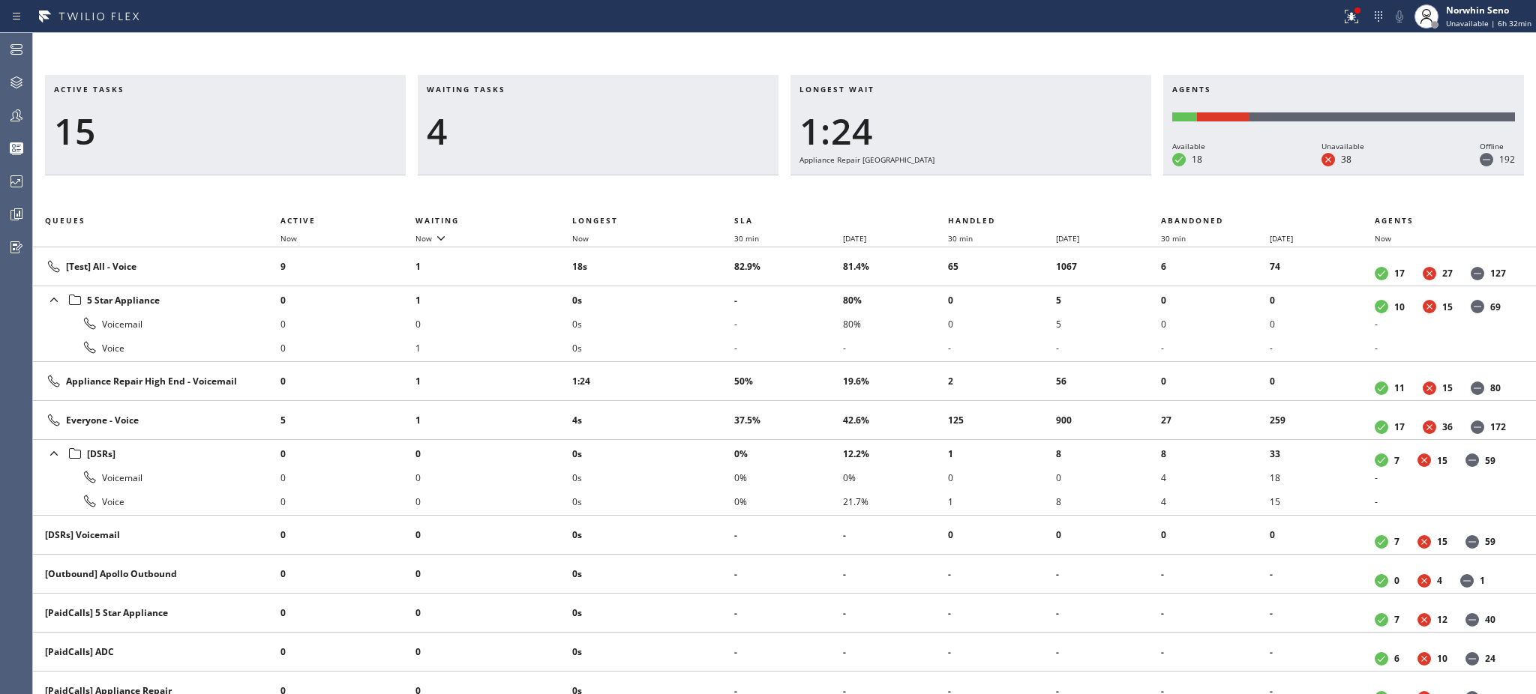
click at [705, 328] on li "0s" at bounding box center [653, 324] width 162 height 24
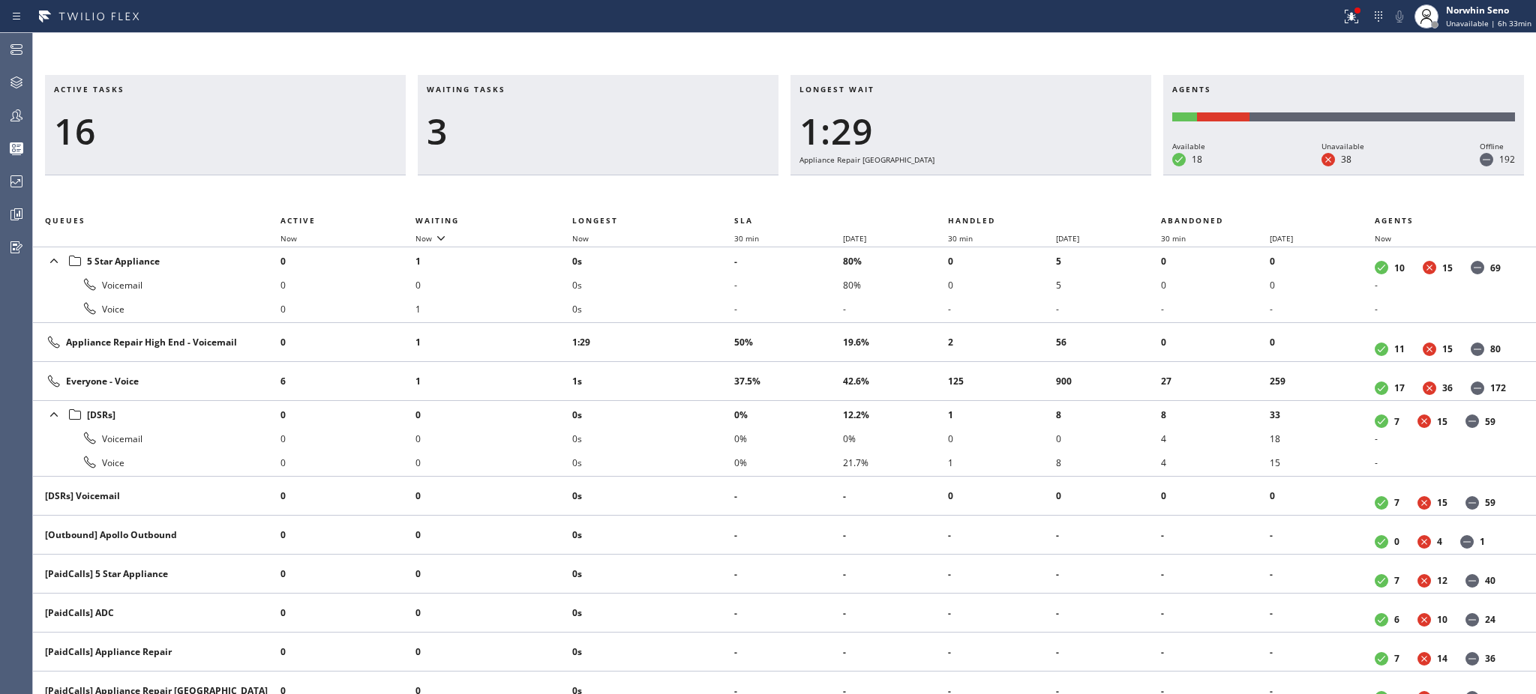
click at [705, 328] on td "1:29" at bounding box center [653, 342] width 162 height 39
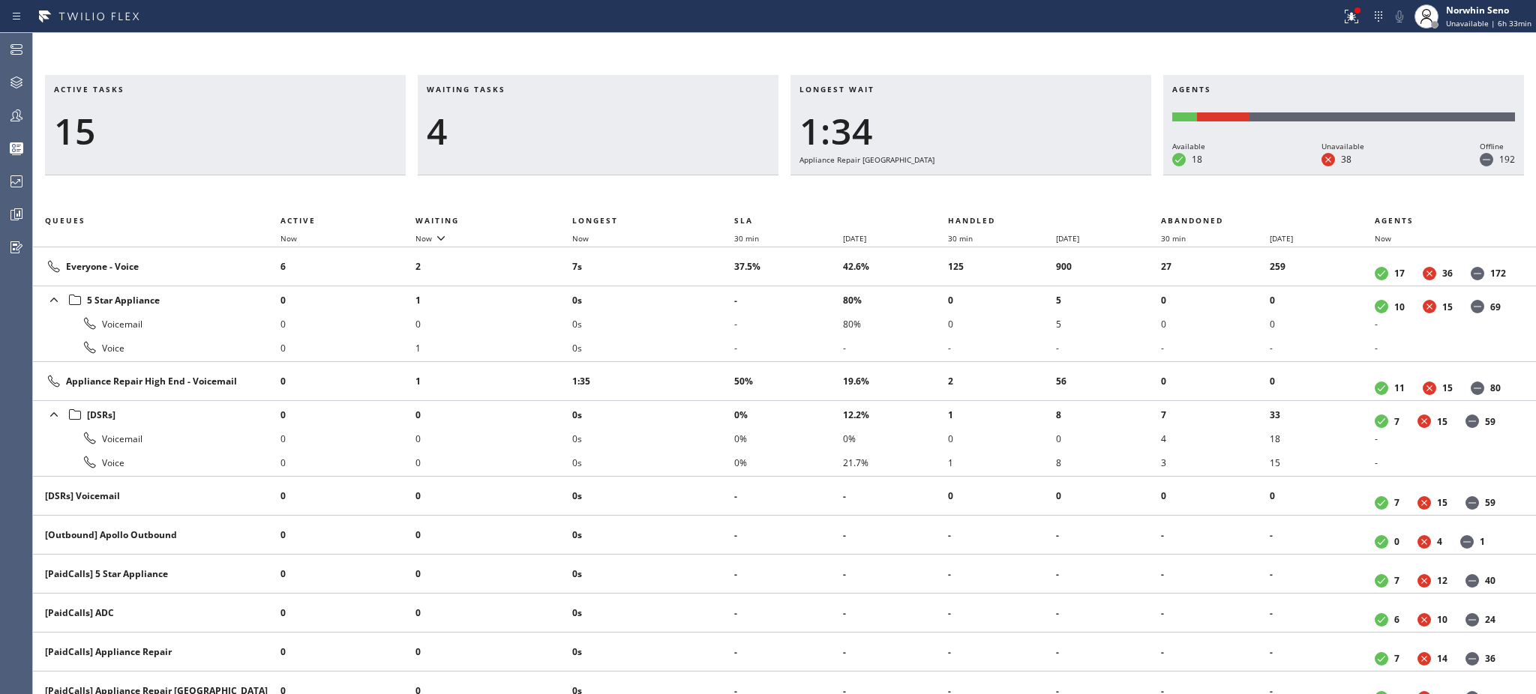
click at [705, 328] on li "0s" at bounding box center [653, 324] width 162 height 24
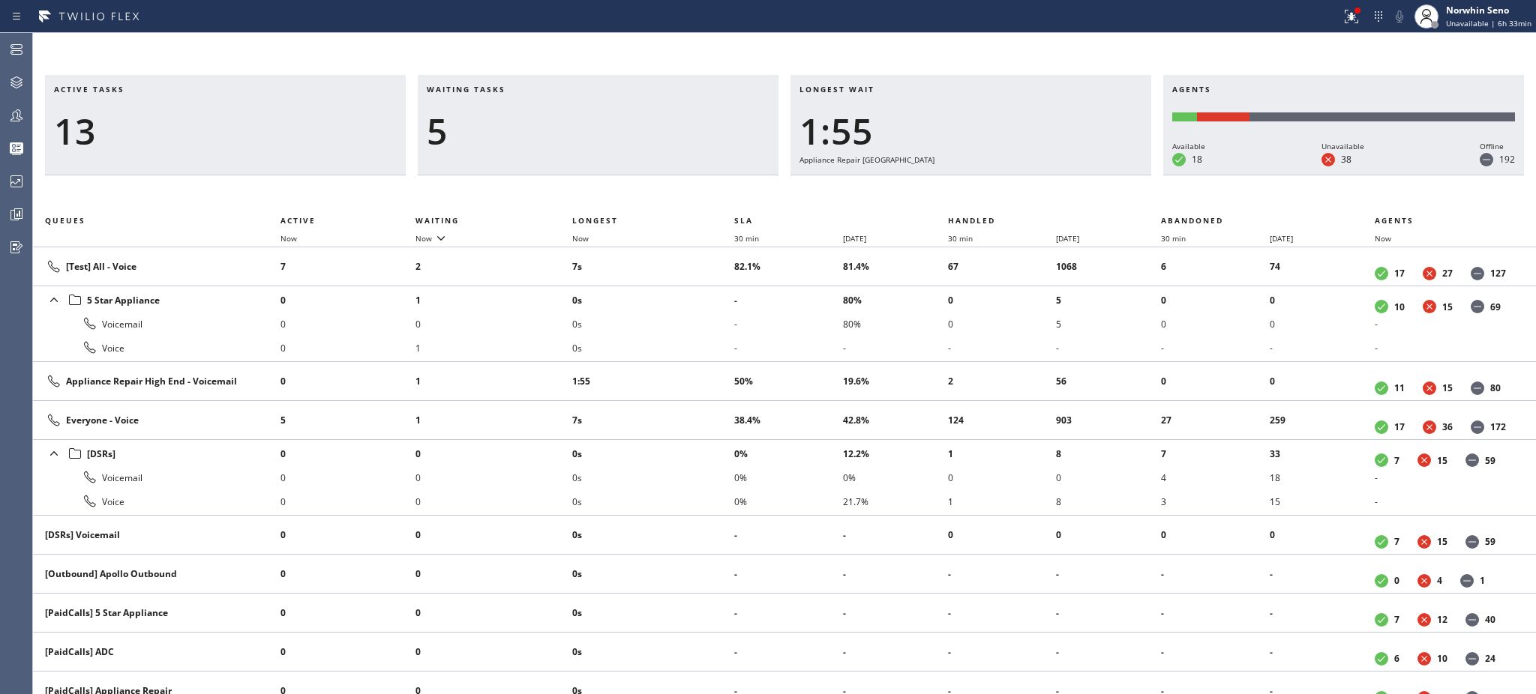
click at [705, 328] on li "0s" at bounding box center [653, 324] width 162 height 24
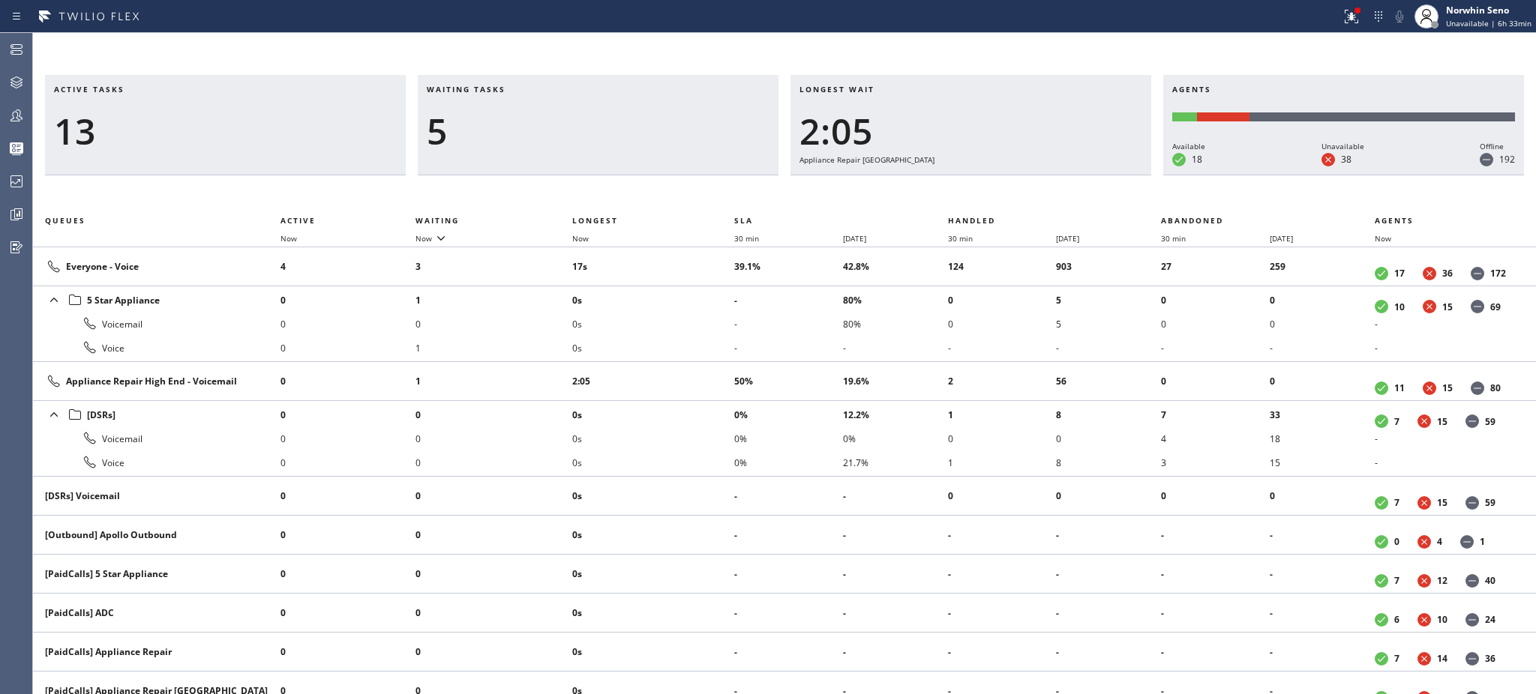
click at [705, 328] on li "0s" at bounding box center [653, 324] width 162 height 24
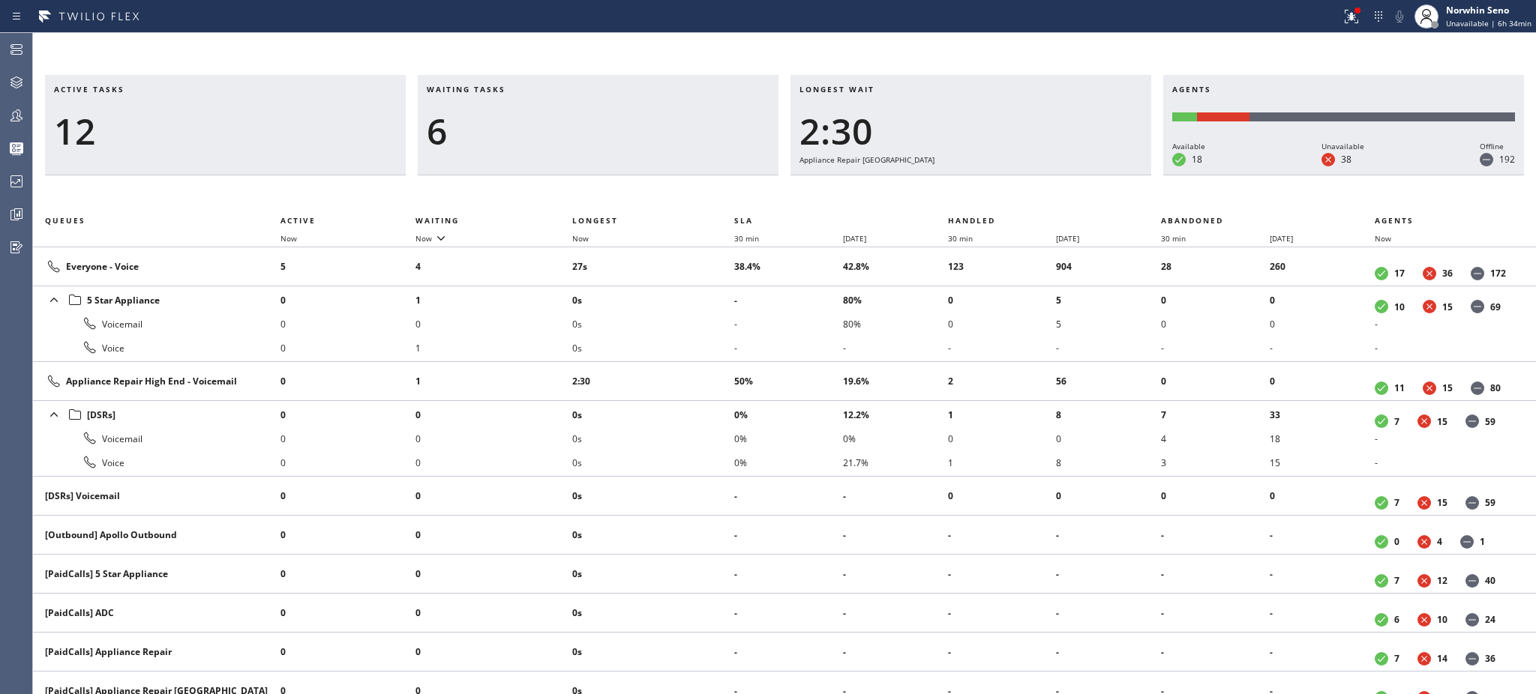
click at [705, 328] on li "0s" at bounding box center [653, 324] width 162 height 24
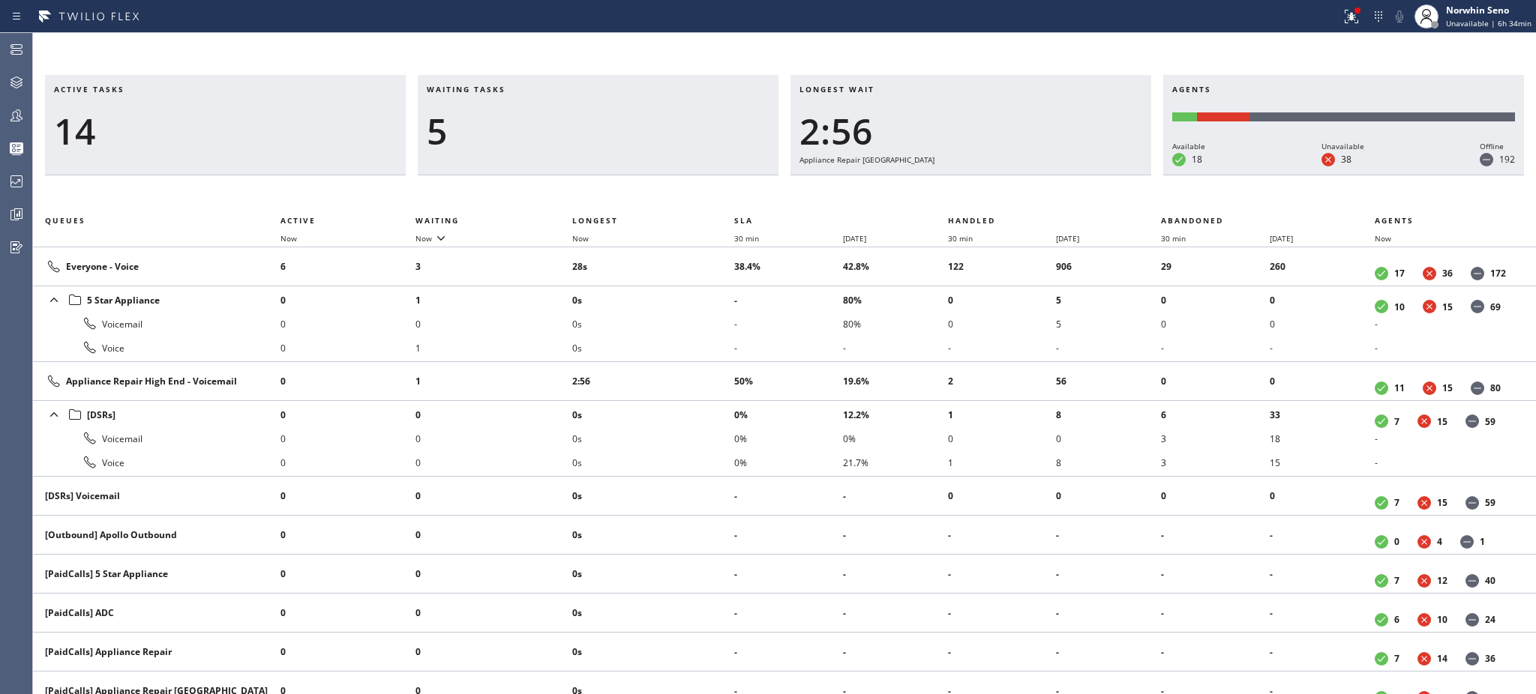
click at [705, 328] on li "0s" at bounding box center [653, 324] width 162 height 24
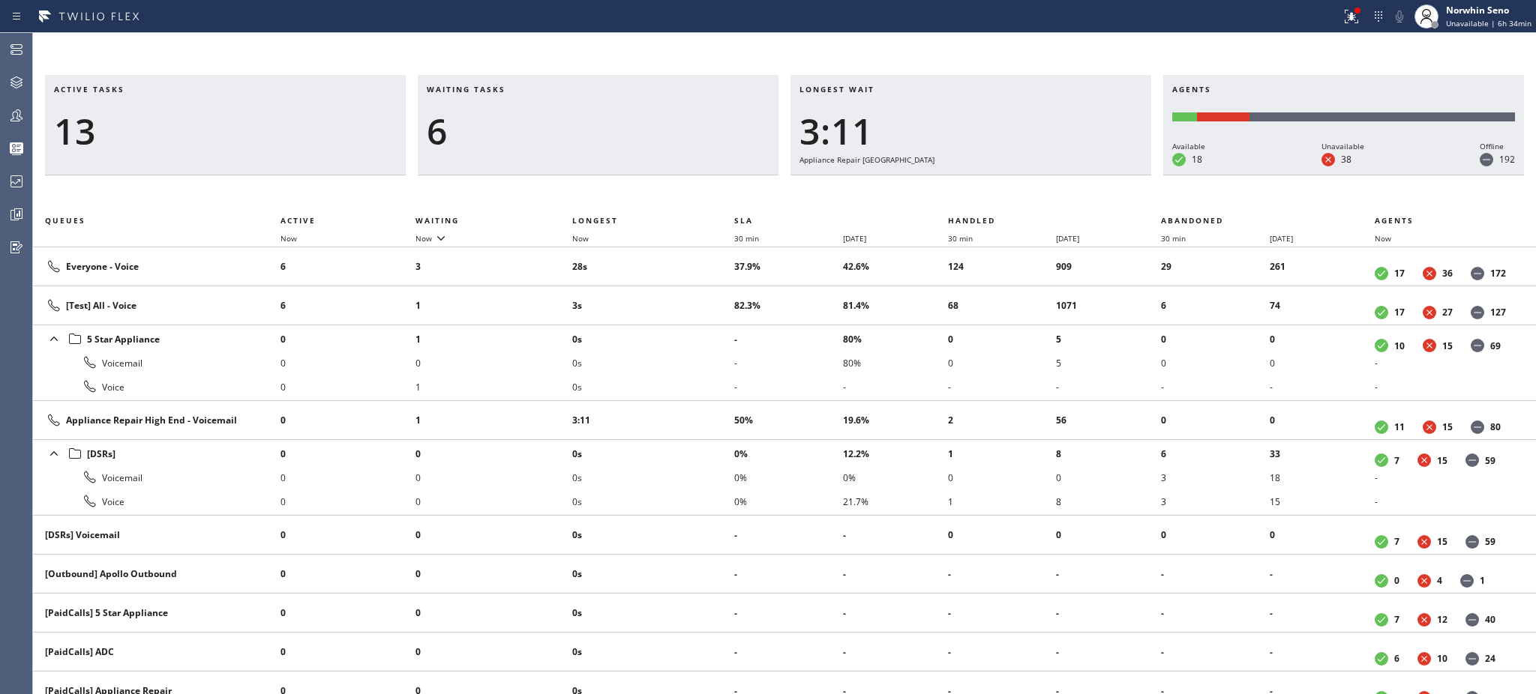
click at [705, 328] on li "0s" at bounding box center [653, 339] width 162 height 24
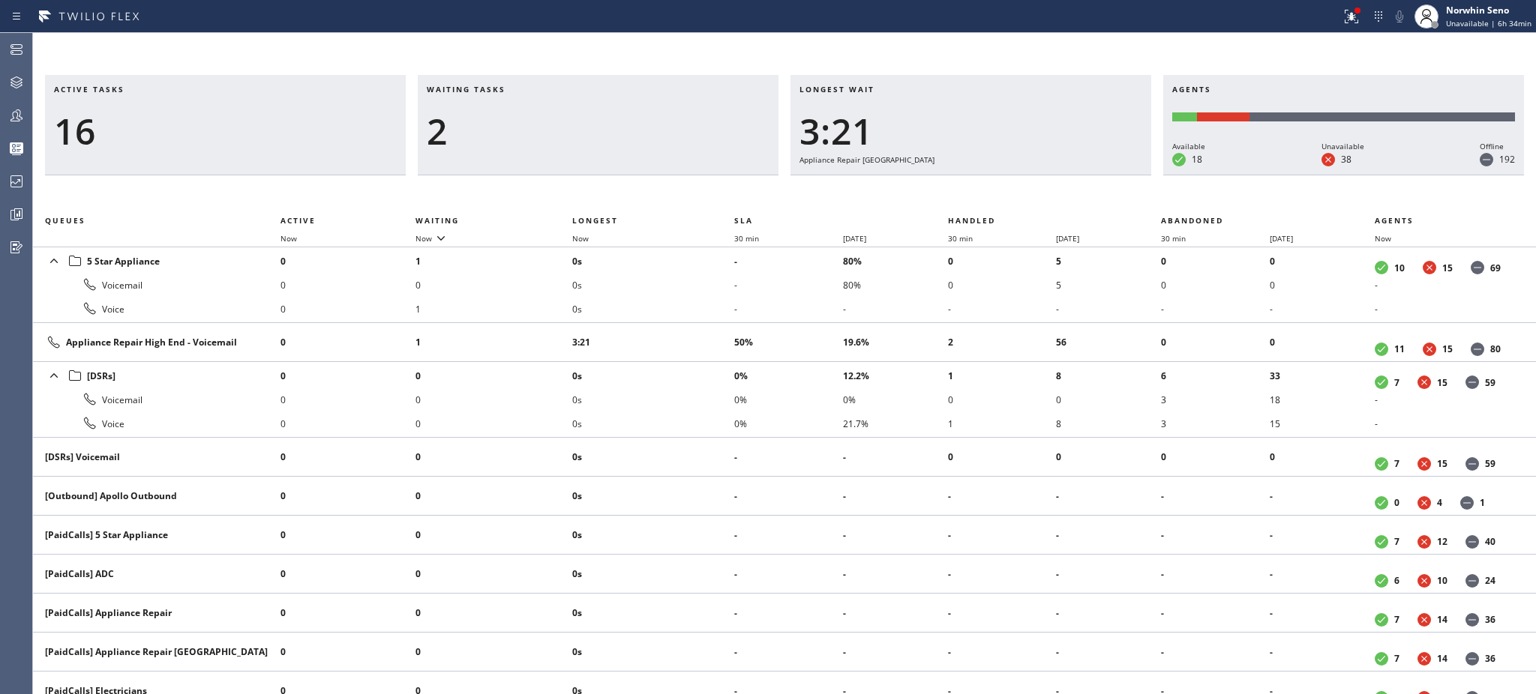
click at [705, 328] on td "3:21" at bounding box center [653, 342] width 162 height 39
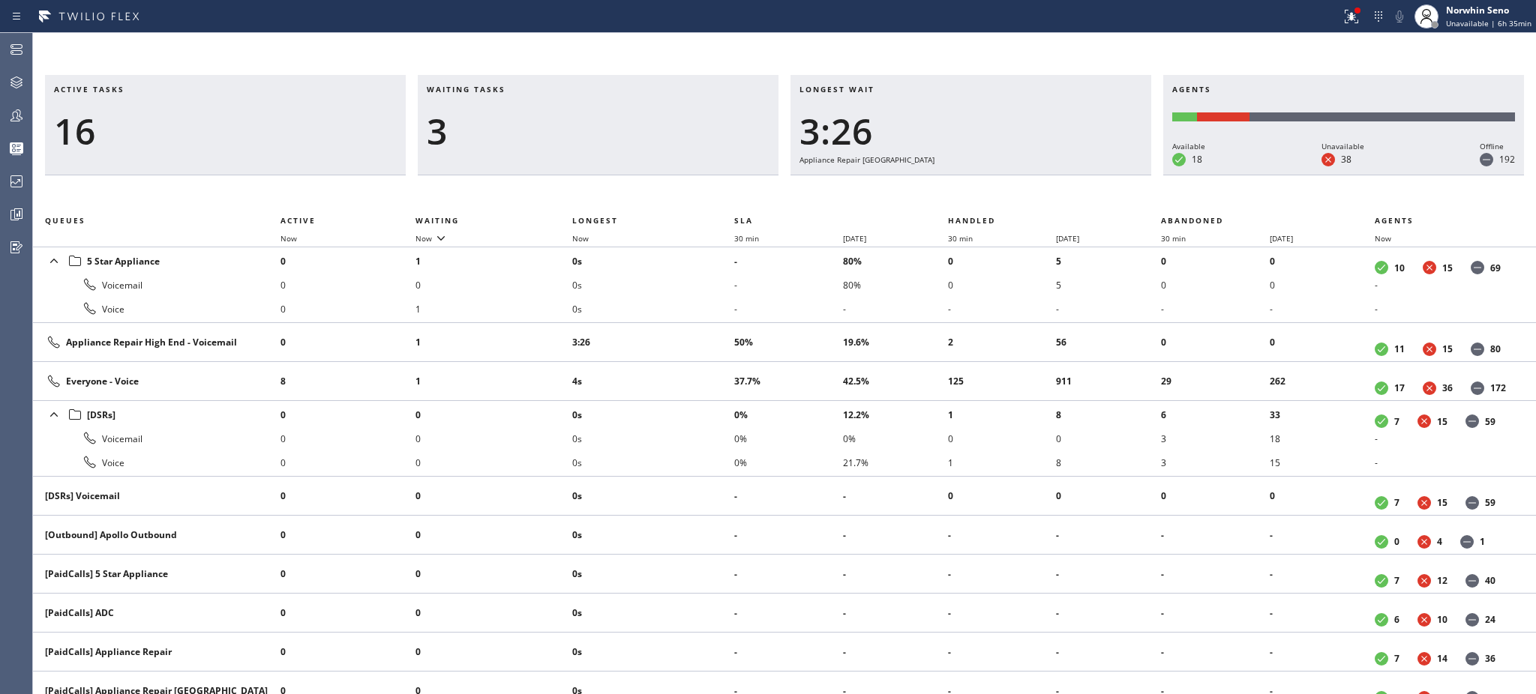
click at [705, 328] on td "3:26" at bounding box center [653, 342] width 162 height 39
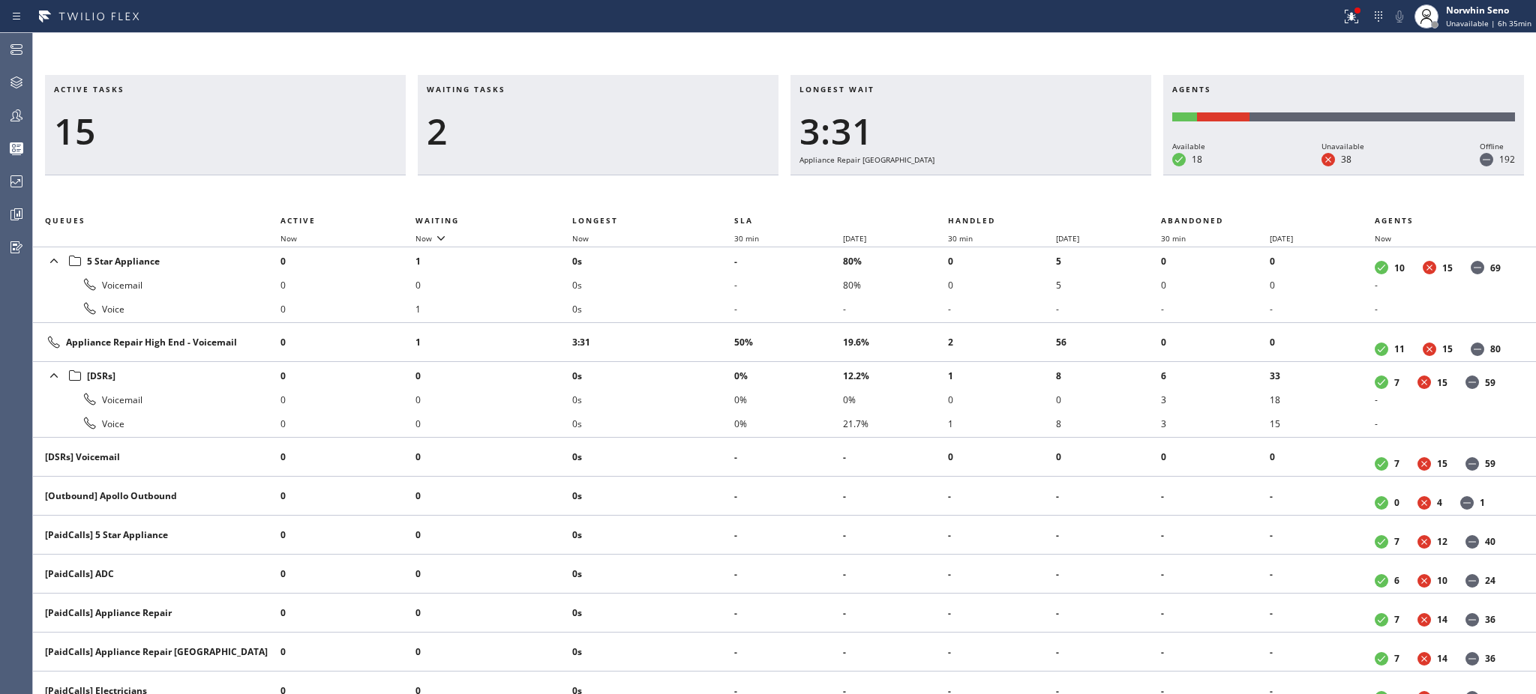
click at [705, 328] on td "3:31" at bounding box center [653, 342] width 162 height 39
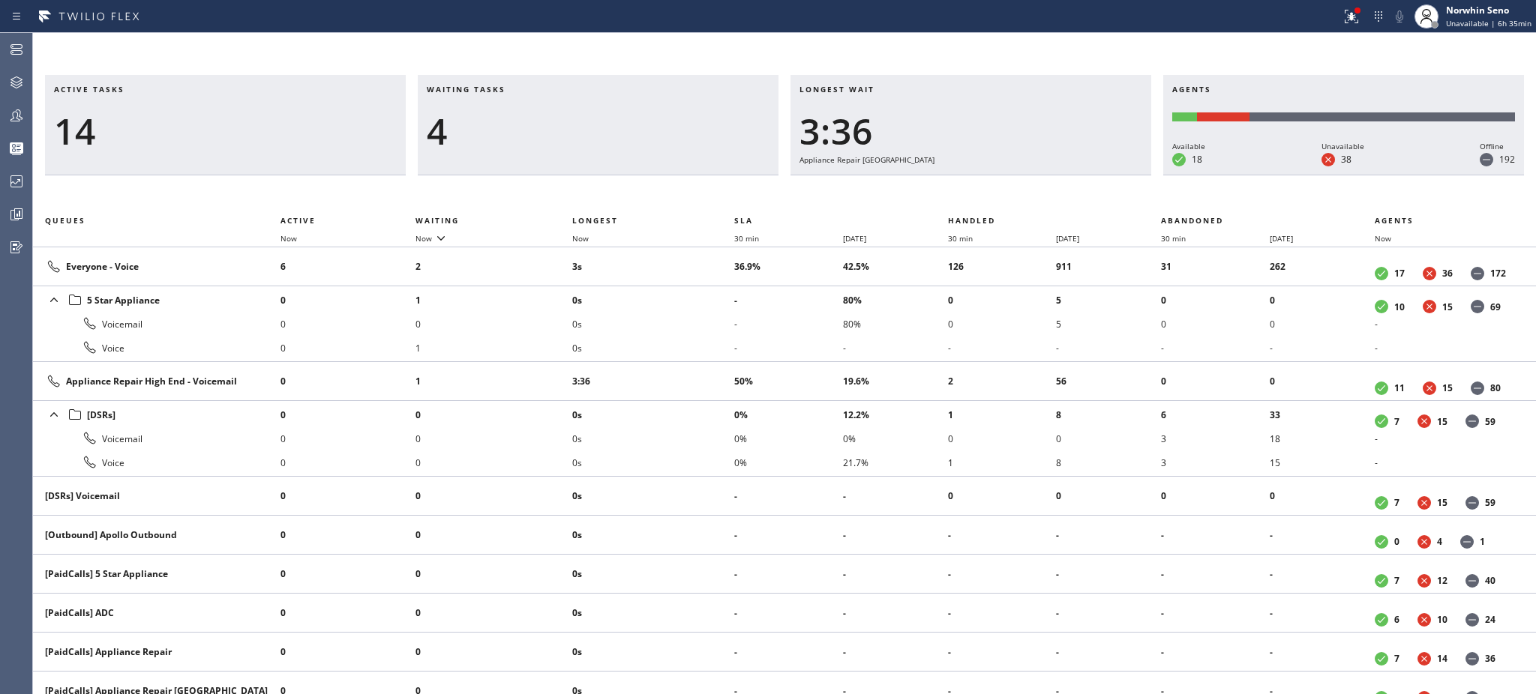
click at [705, 328] on li "0s" at bounding box center [653, 324] width 162 height 24
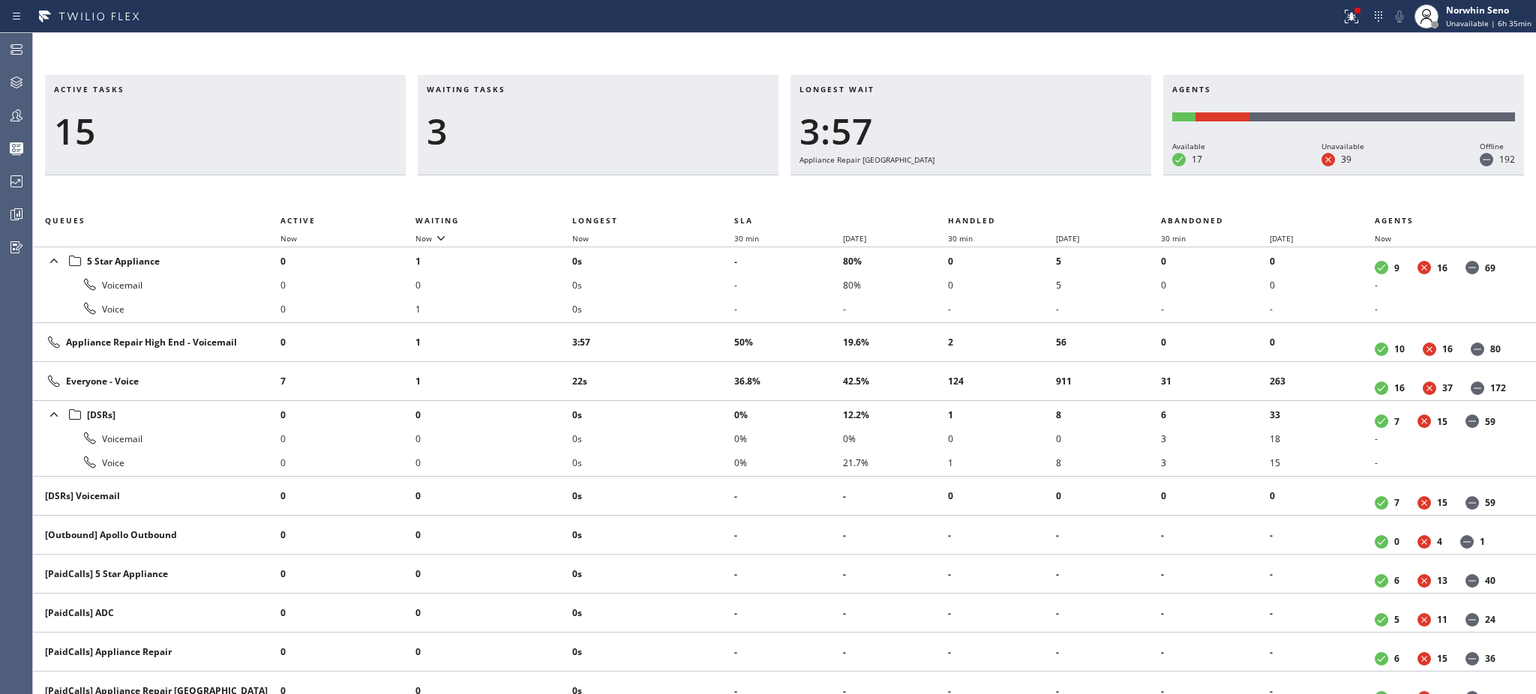
click at [705, 328] on td "3:57" at bounding box center [653, 342] width 162 height 39
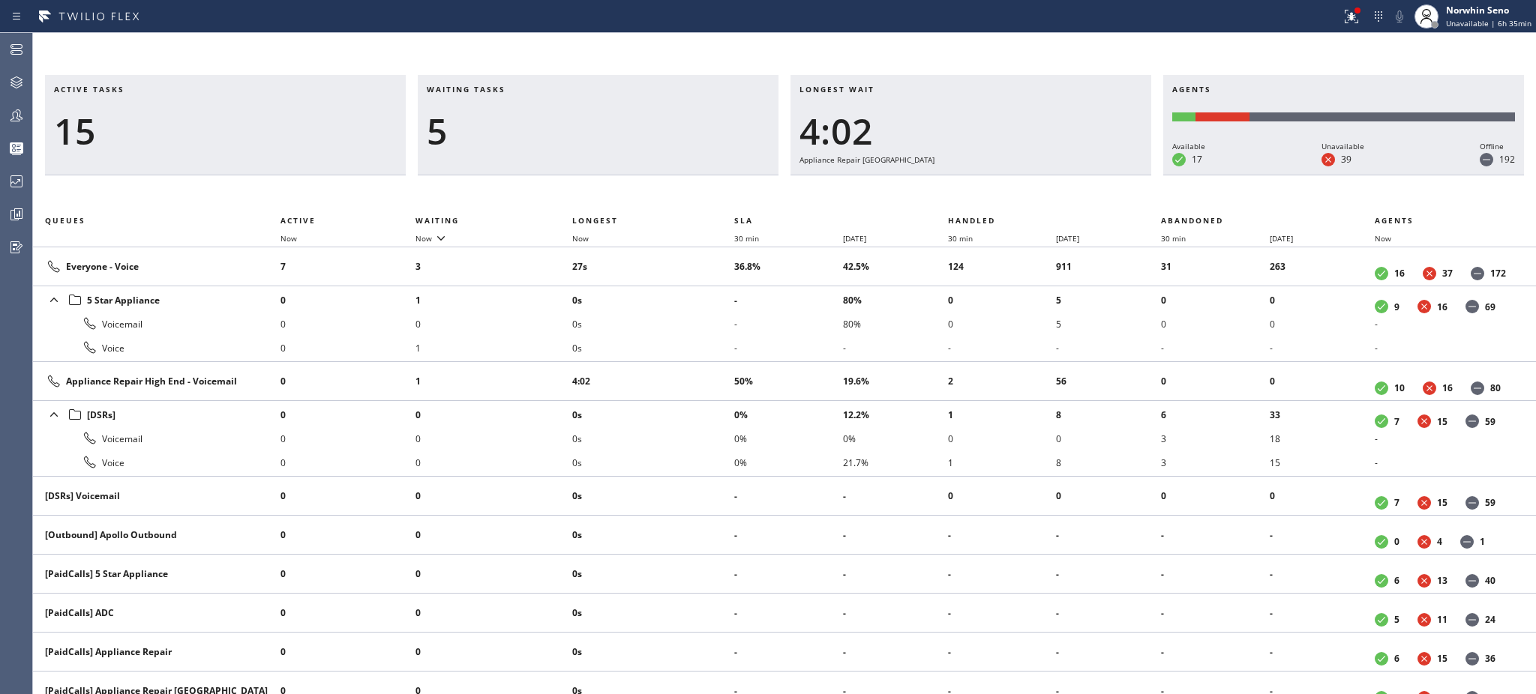
click at [705, 328] on li "0s" at bounding box center [653, 324] width 162 height 24
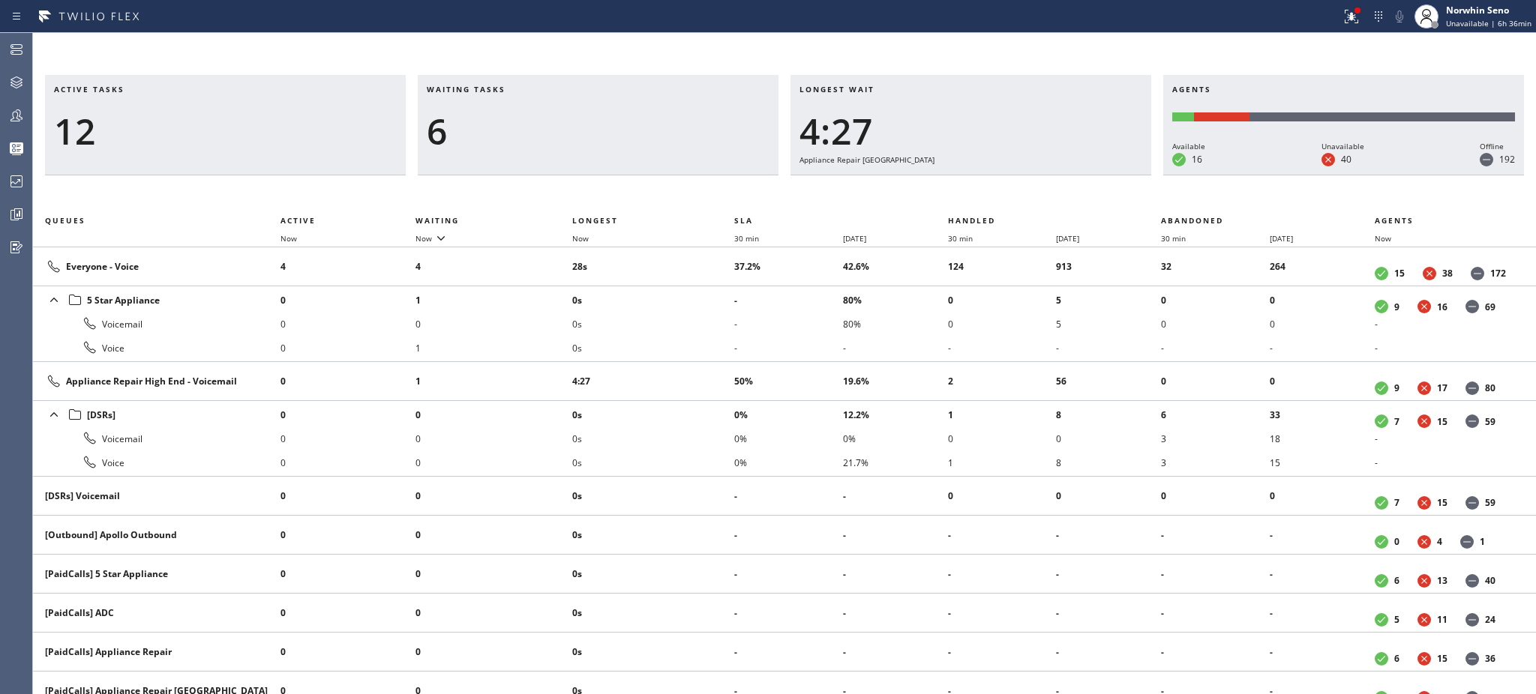
click at [705, 328] on li "0s" at bounding box center [653, 324] width 162 height 24
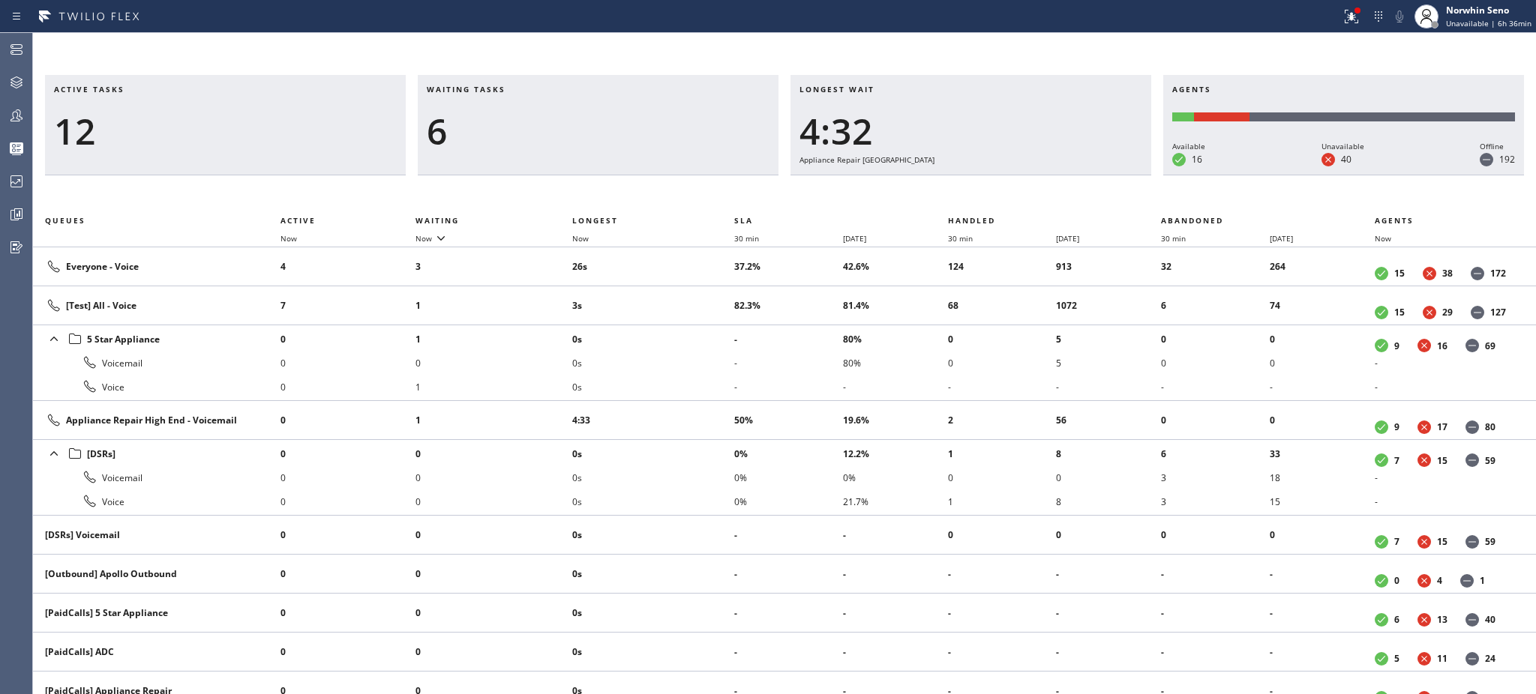
click at [705, 328] on li "0s" at bounding box center [653, 339] width 162 height 24
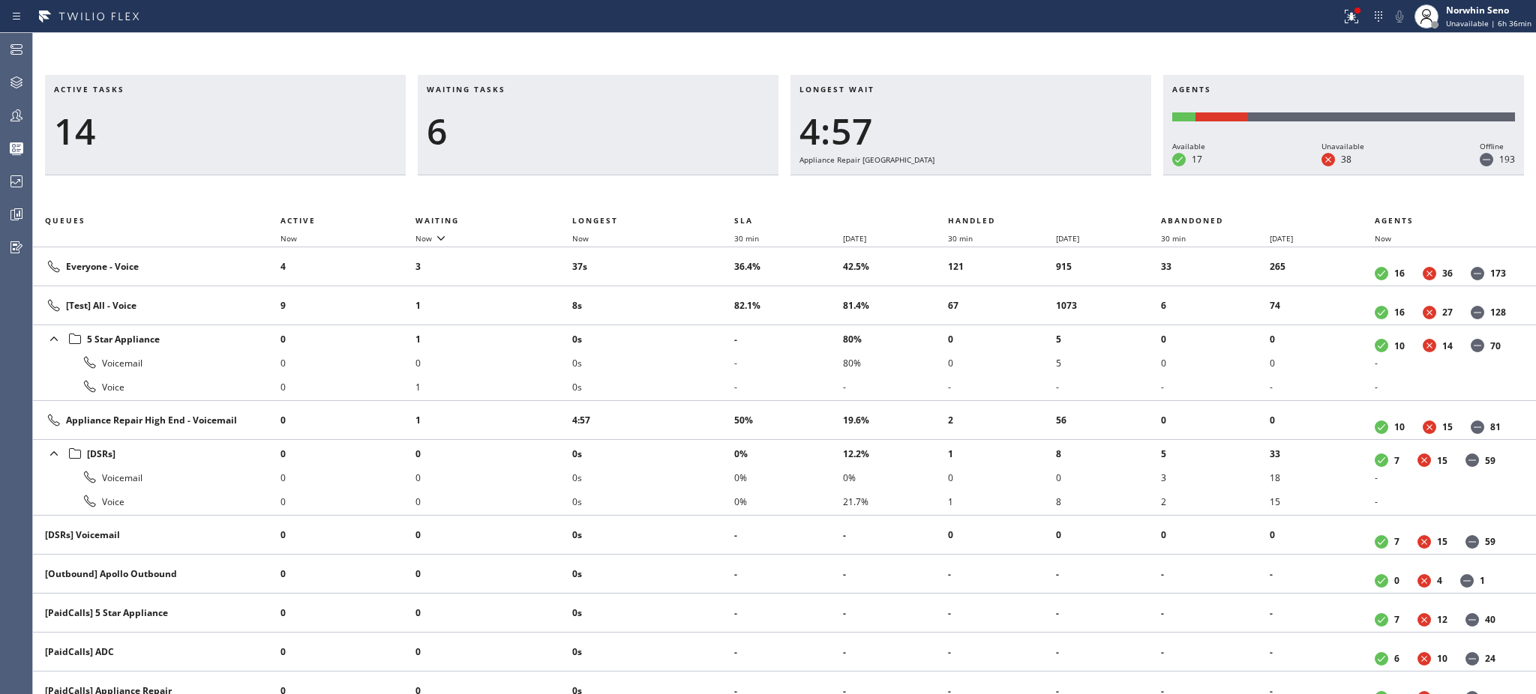
click at [705, 328] on li "0s" at bounding box center [653, 339] width 162 height 24
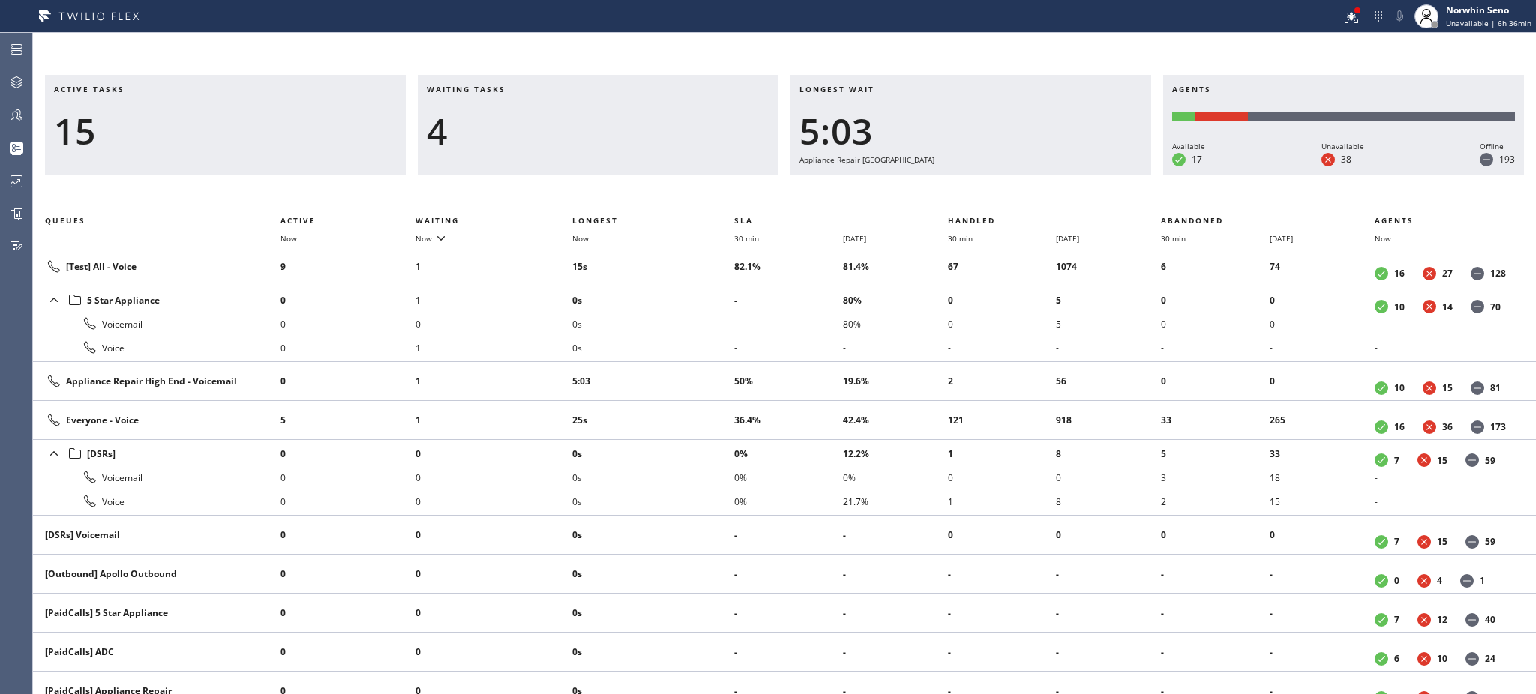
click at [705, 328] on li "0s" at bounding box center [653, 324] width 162 height 24
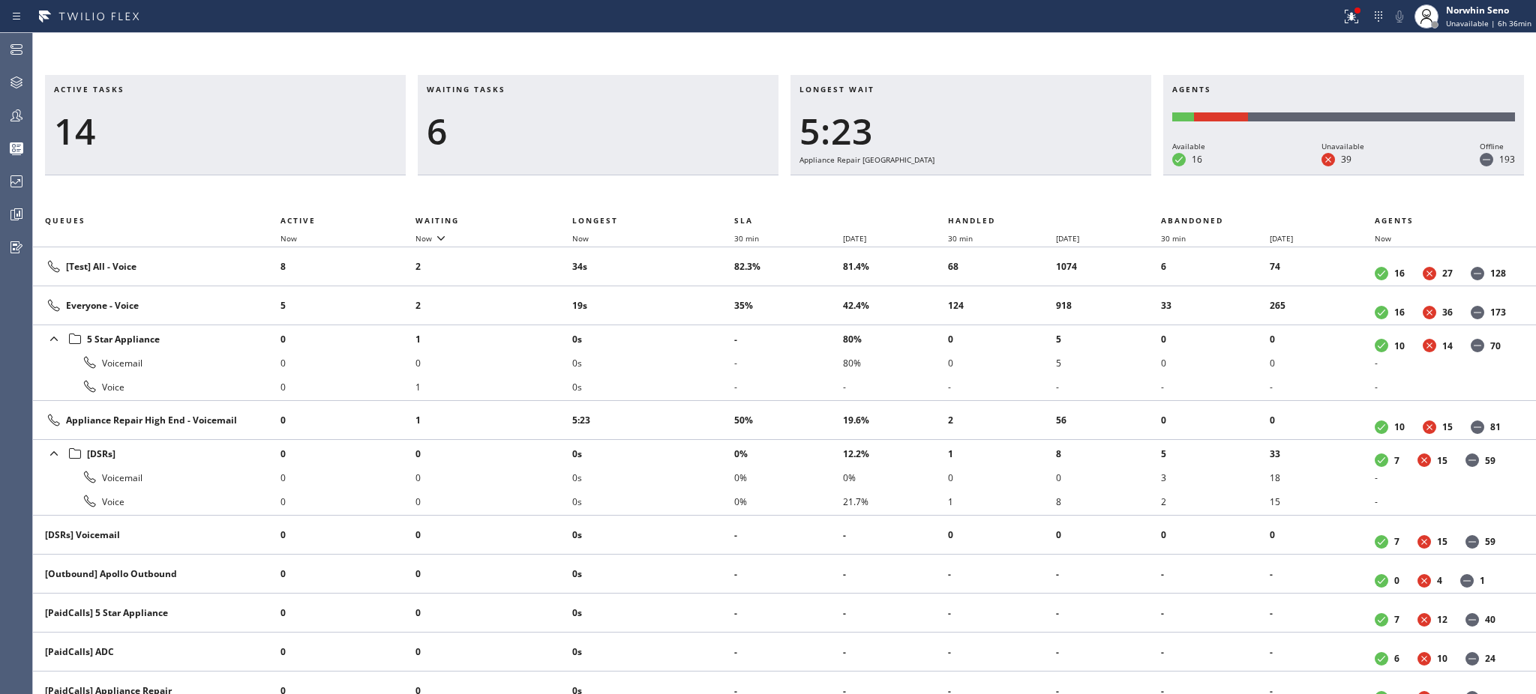
click at [705, 328] on li "0s" at bounding box center [653, 339] width 162 height 24
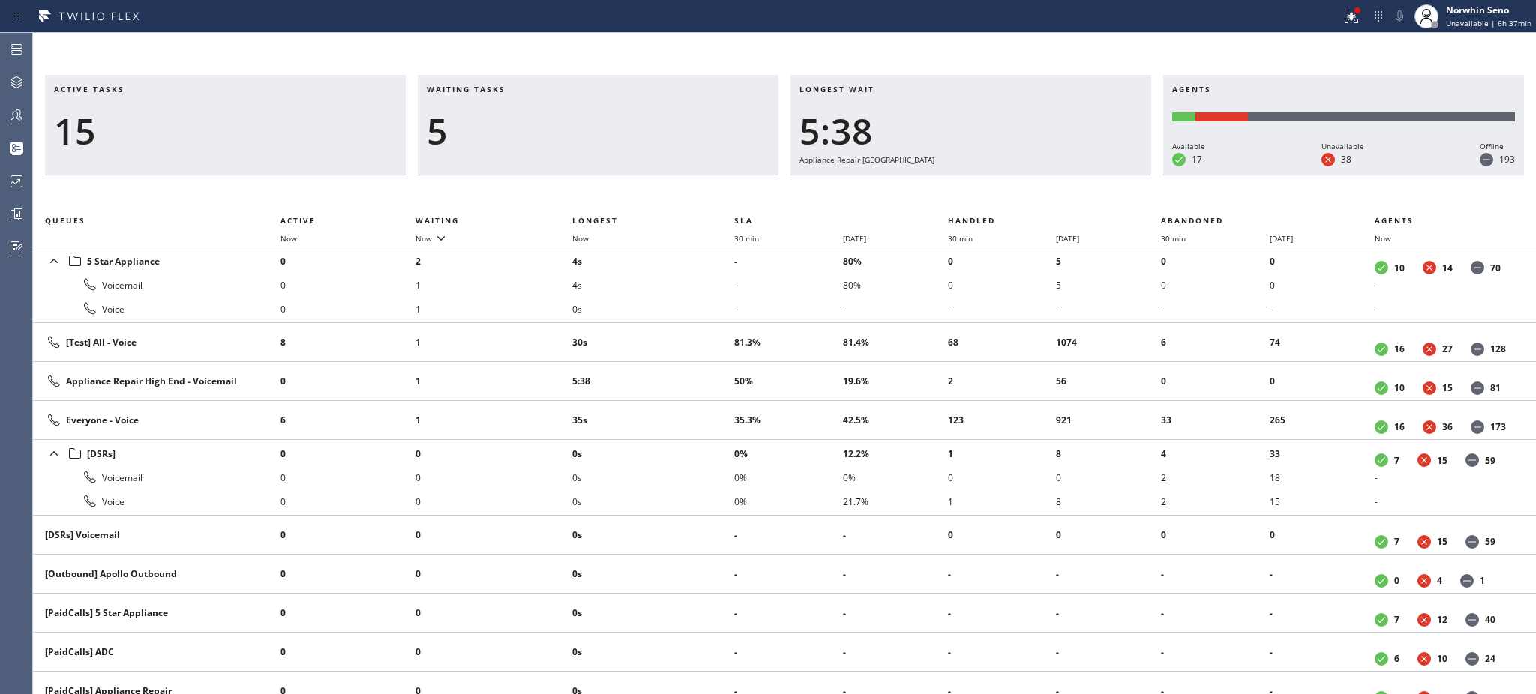
click at [705, 328] on td "30s" at bounding box center [653, 342] width 162 height 39
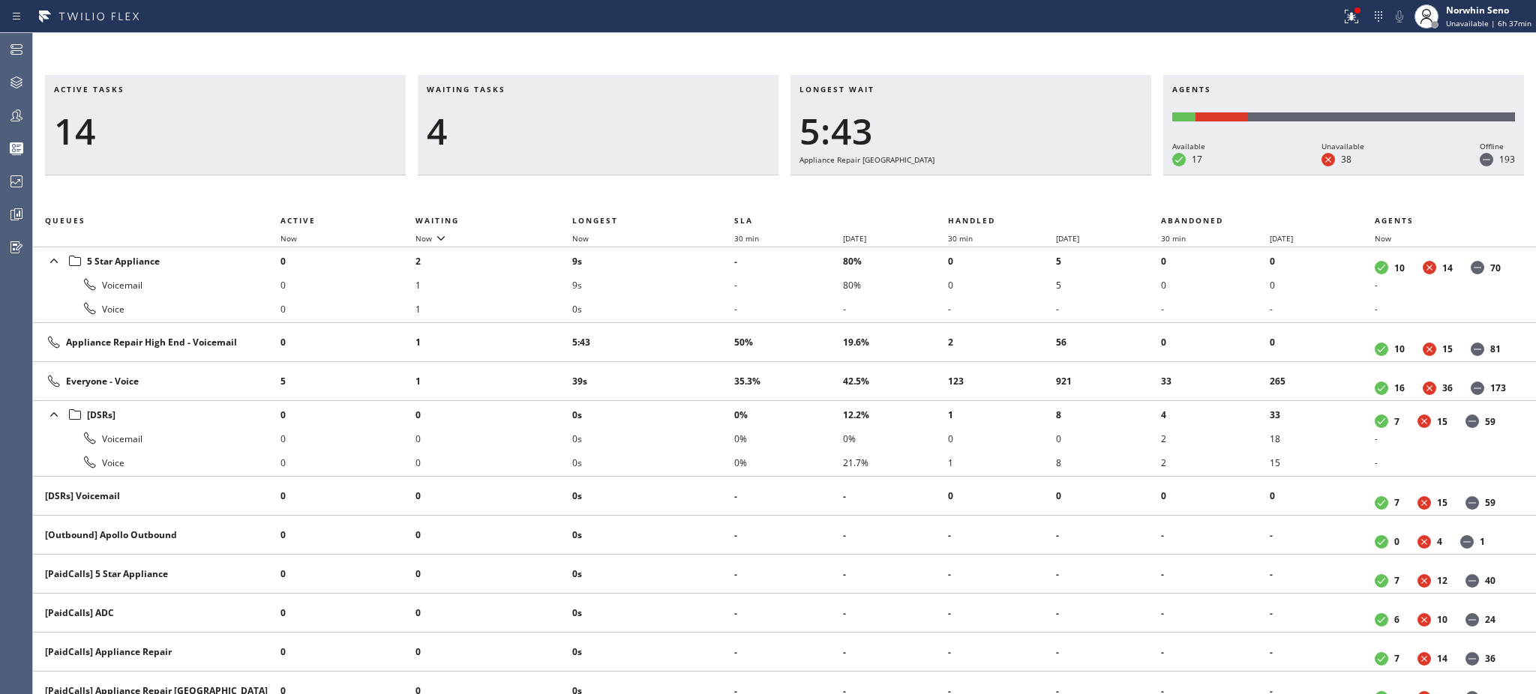
click at [705, 328] on td "5:43" at bounding box center [653, 342] width 162 height 39
click at [705, 328] on td "5:48" at bounding box center [653, 342] width 162 height 39
click at [705, 328] on td "9s" at bounding box center [653, 342] width 162 height 39
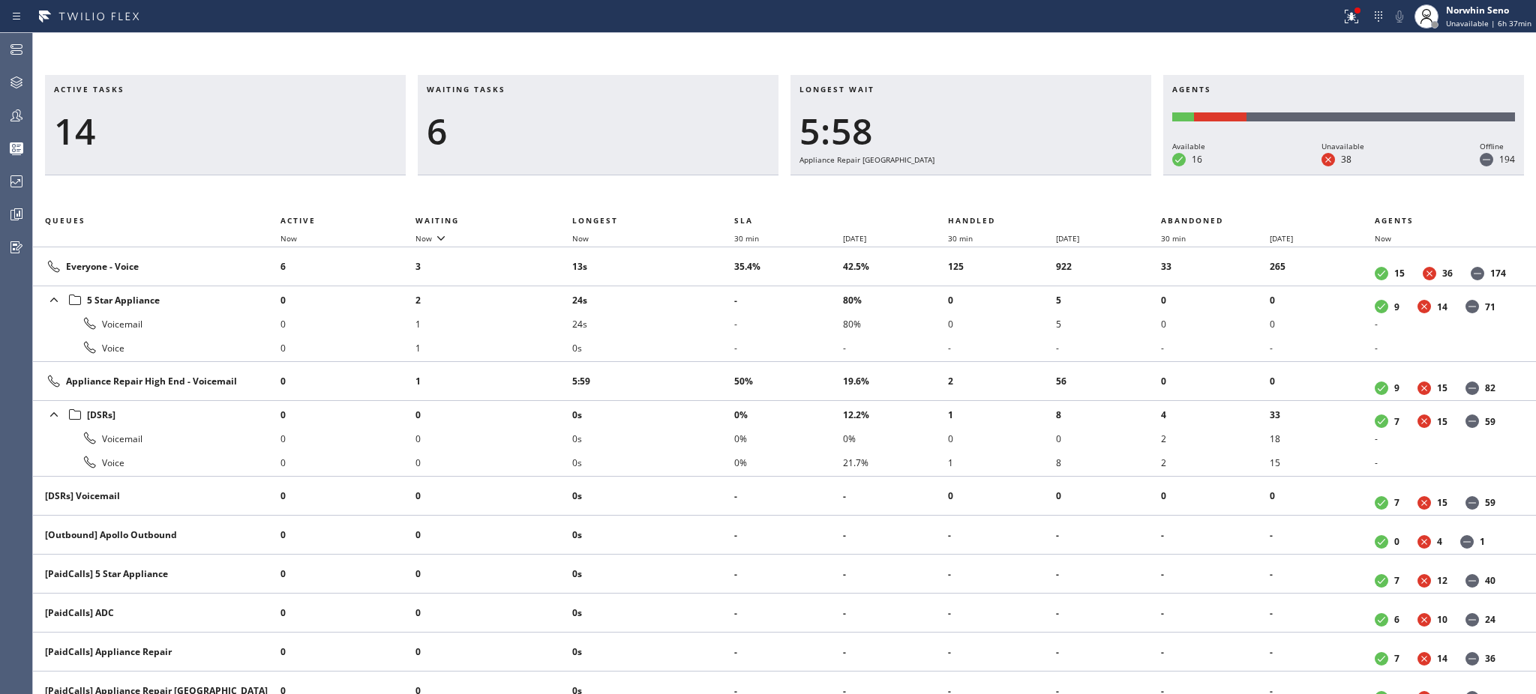
click at [705, 328] on li "24s" at bounding box center [653, 324] width 162 height 24
click at [705, 328] on li "29s" at bounding box center [653, 324] width 162 height 24
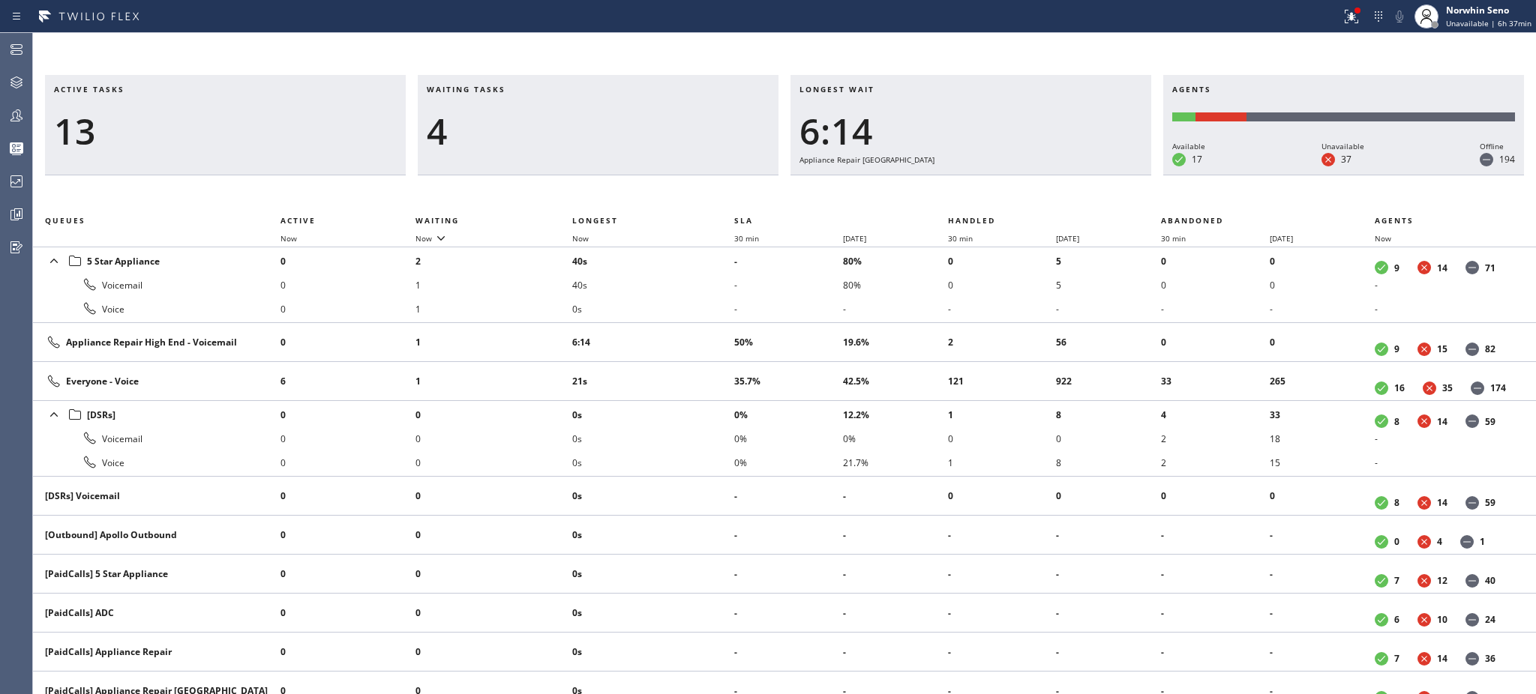
click at [705, 328] on td "6:14" at bounding box center [653, 342] width 162 height 39
click at [705, 328] on td "6:19" at bounding box center [653, 342] width 162 height 39
click at [705, 362] on td "6:24" at bounding box center [653, 381] width 162 height 39
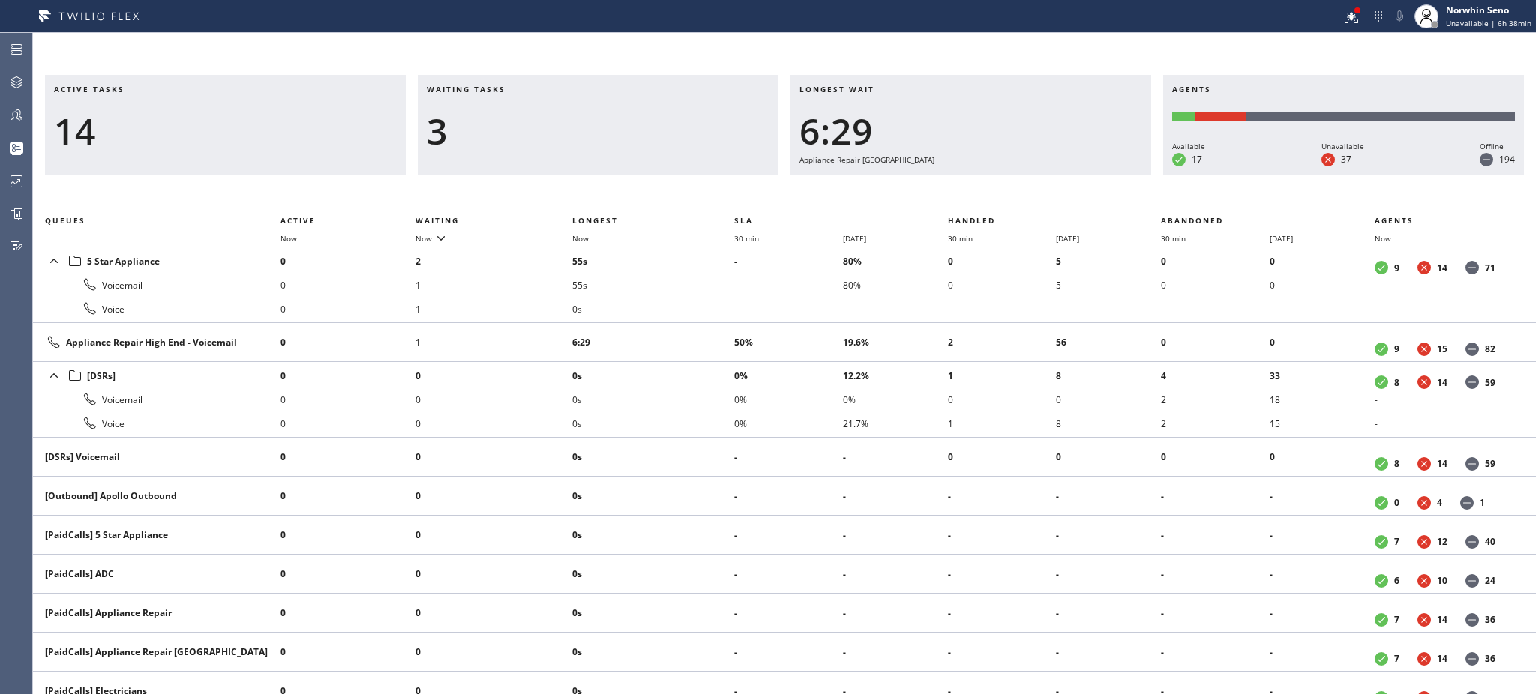
click at [705, 328] on td "6:29" at bounding box center [653, 342] width 162 height 39
click at [705, 328] on td "6:35" at bounding box center [653, 342] width 162 height 39
click at [705, 328] on td "6:39" at bounding box center [653, 342] width 162 height 39
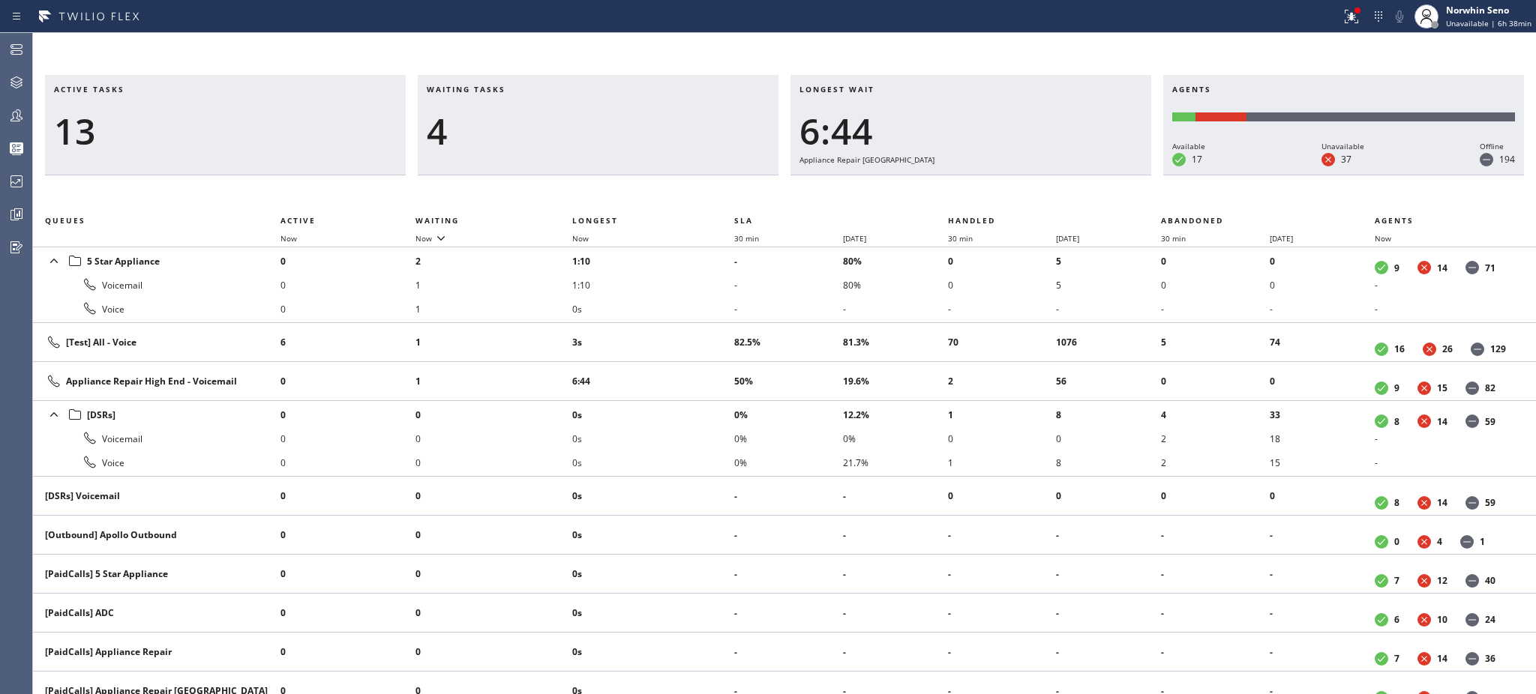
click at [705, 328] on td "3s" at bounding box center [653, 342] width 162 height 39
click at [705, 328] on td "8s" at bounding box center [653, 342] width 162 height 39
click at [705, 328] on td "5s" at bounding box center [653, 342] width 162 height 39
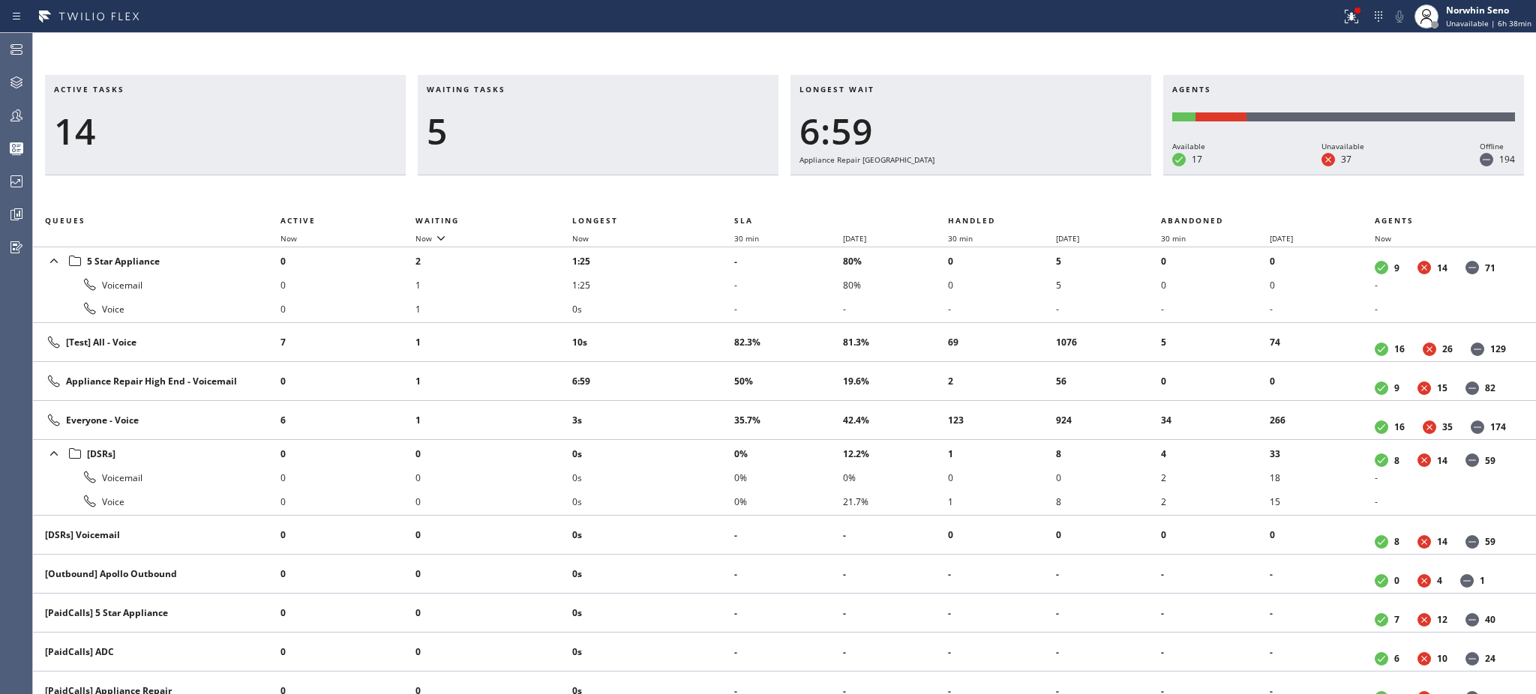
click at [705, 328] on td "10s" at bounding box center [653, 342] width 162 height 39
click at [705, 328] on td "15s" at bounding box center [653, 342] width 162 height 39
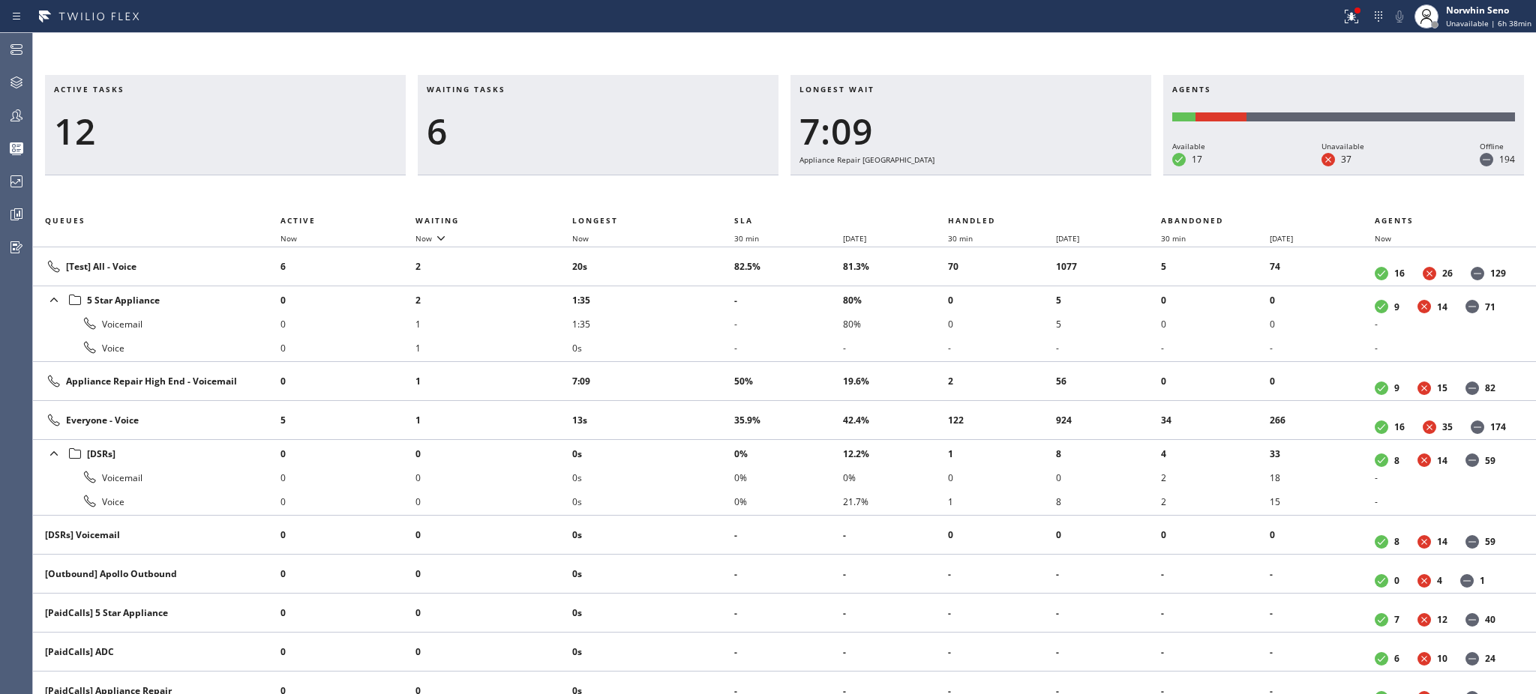
click at [705, 328] on li "1:35" at bounding box center [653, 324] width 162 height 24
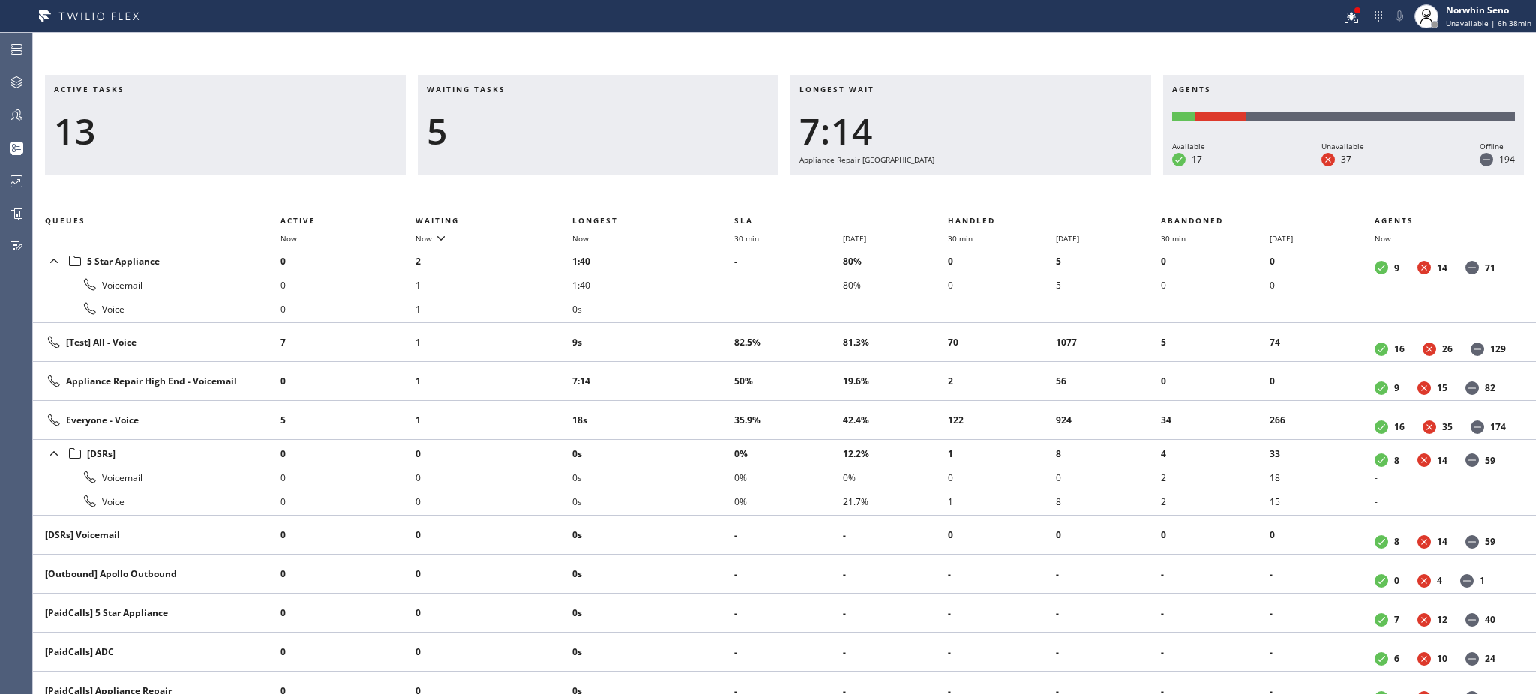
click at [705, 328] on td "9s" at bounding box center [653, 342] width 162 height 39
click at [705, 328] on td "24s" at bounding box center [653, 342] width 162 height 39
click at [705, 328] on td "29s" at bounding box center [653, 342] width 162 height 39
click at [705, 328] on td "34s" at bounding box center [653, 342] width 162 height 39
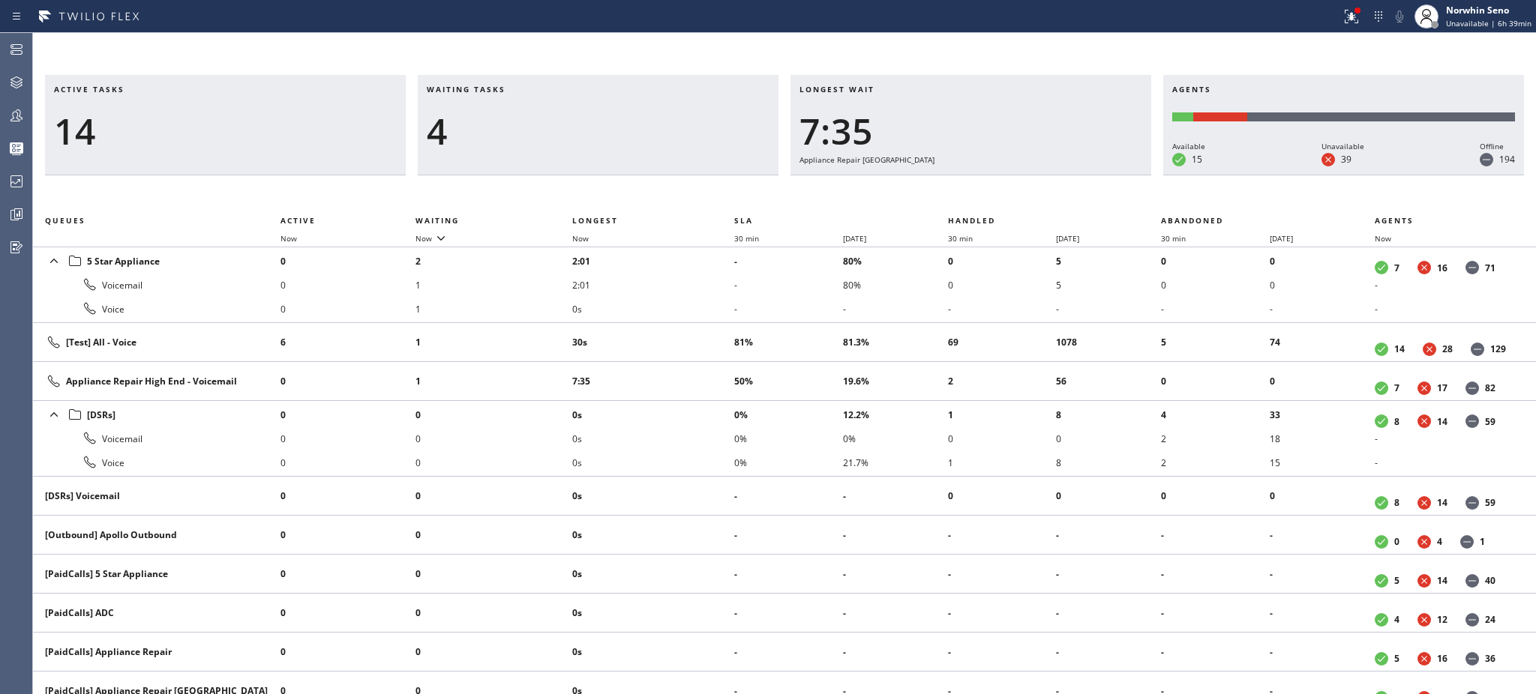
click at [705, 328] on td "30s" at bounding box center [653, 342] width 162 height 39
click at [705, 328] on td "7:40" at bounding box center [653, 342] width 162 height 39
click at [705, 328] on td "7:46" at bounding box center [653, 342] width 162 height 39
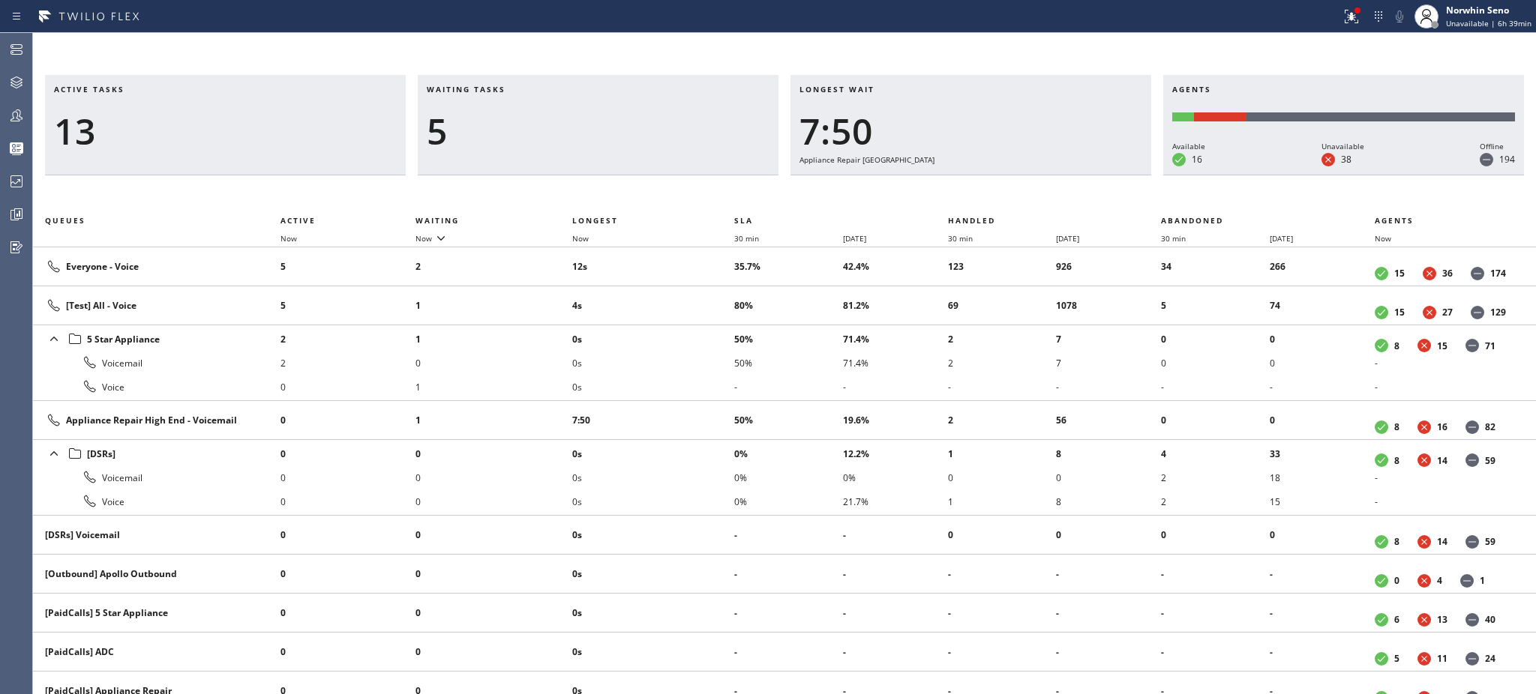
click at [705, 328] on li "0s" at bounding box center [653, 339] width 162 height 24
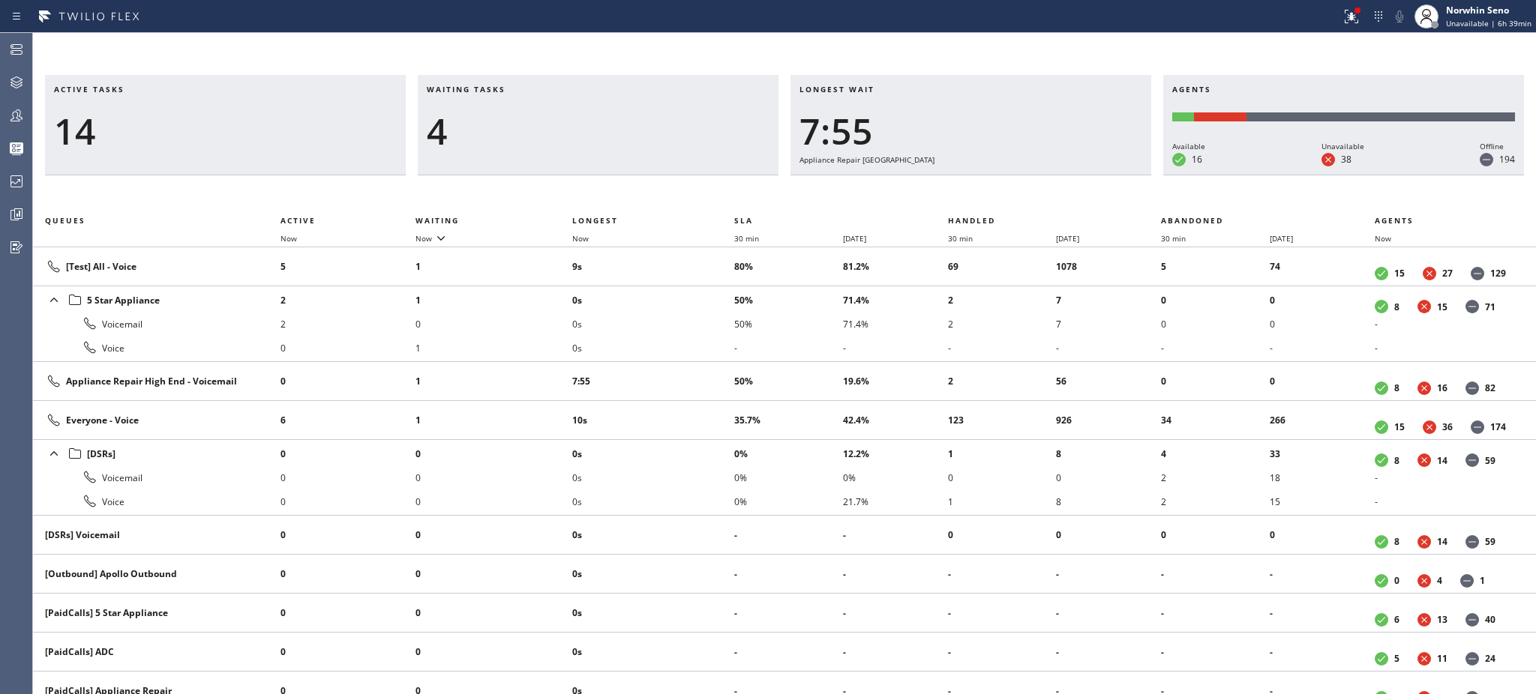
click at [705, 328] on li "0s" at bounding box center [653, 324] width 162 height 24
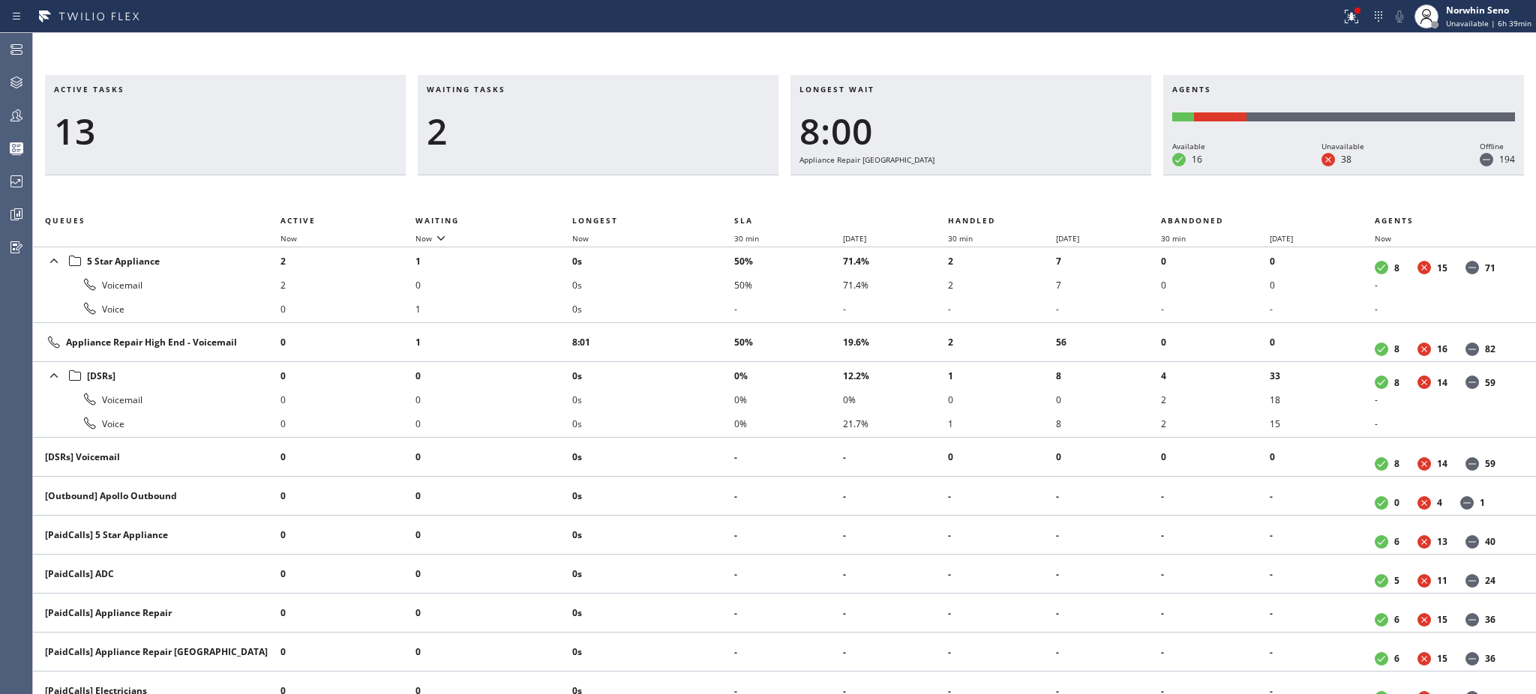
click at [705, 328] on td "8:01" at bounding box center [653, 342] width 162 height 39
click at [705, 328] on td "8:05" at bounding box center [653, 342] width 162 height 39
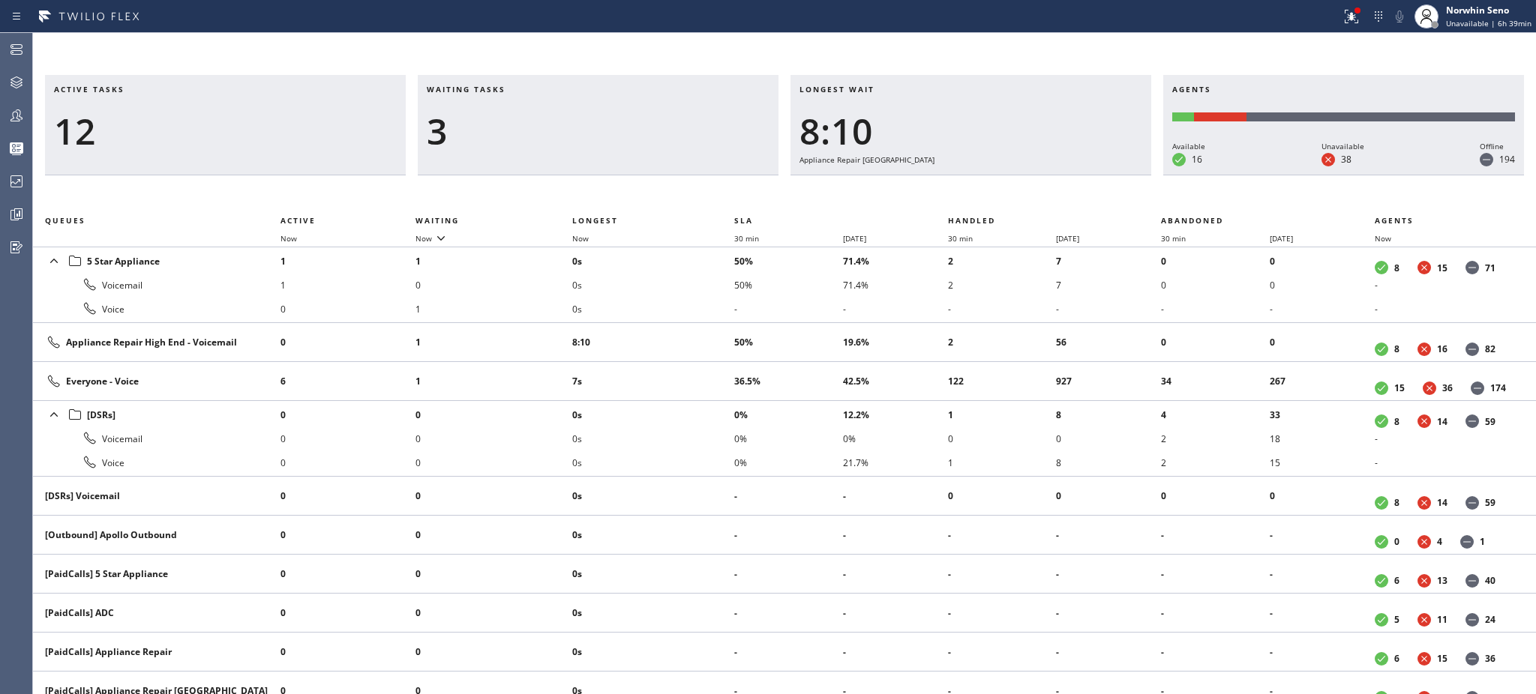
click at [705, 328] on td "8:10" at bounding box center [653, 342] width 162 height 39
click at [705, 328] on td "8:15" at bounding box center [653, 342] width 162 height 39
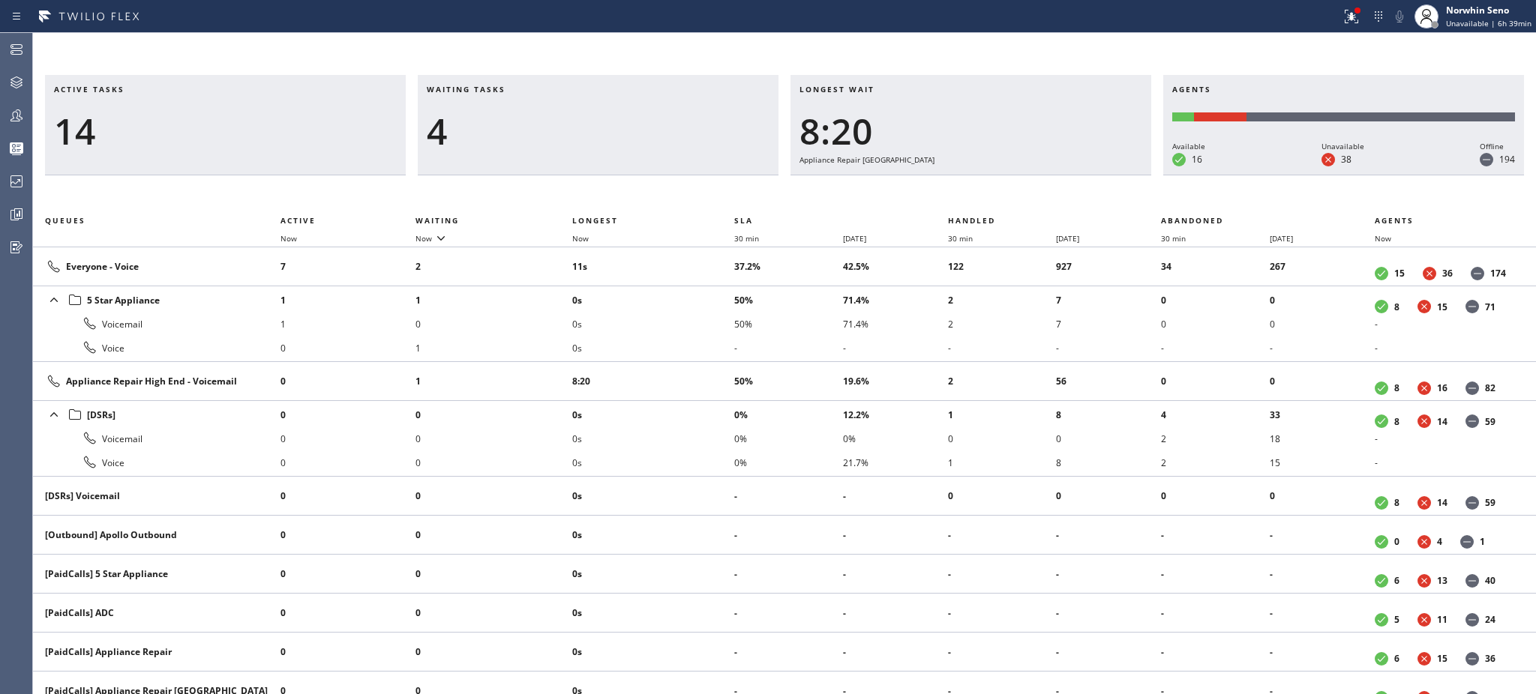
click at [705, 328] on li "0s" at bounding box center [653, 324] width 162 height 24
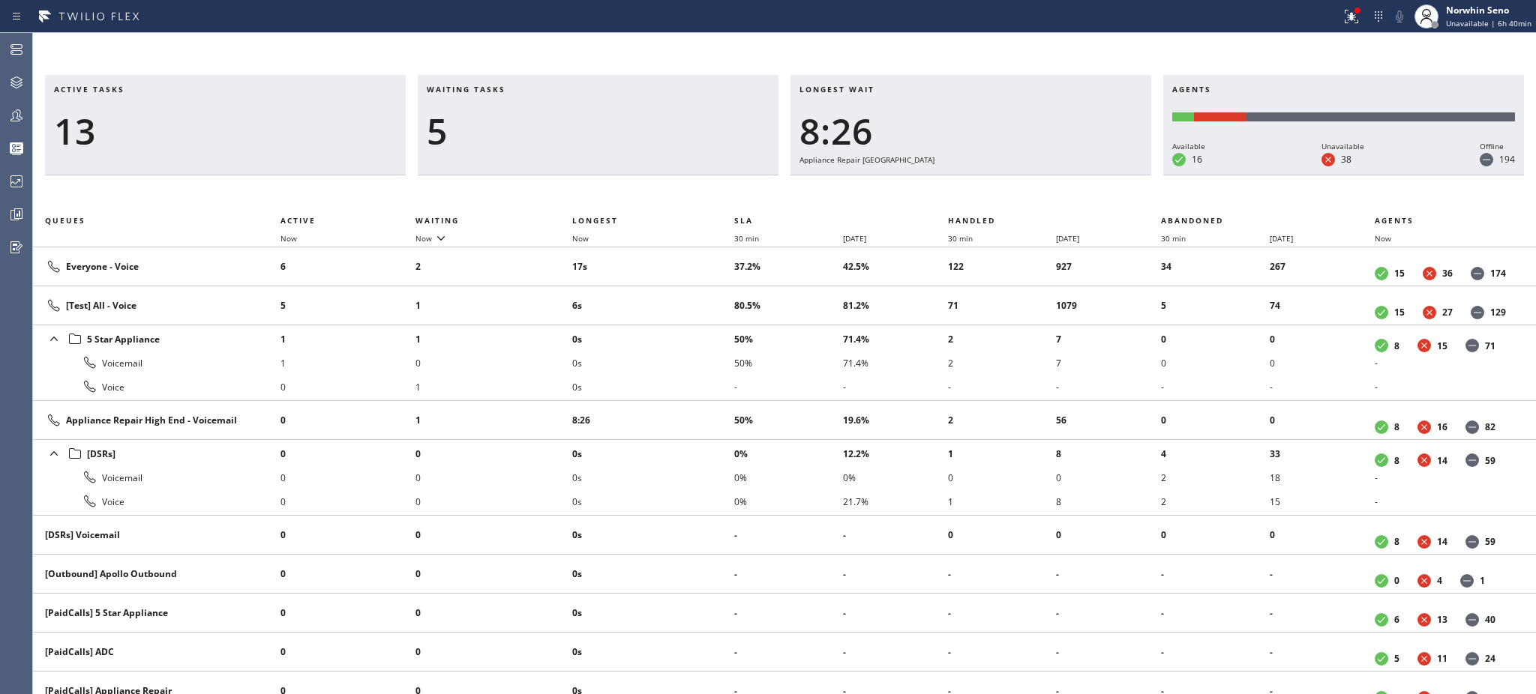
click at [705, 328] on li "0s" at bounding box center [653, 339] width 162 height 24
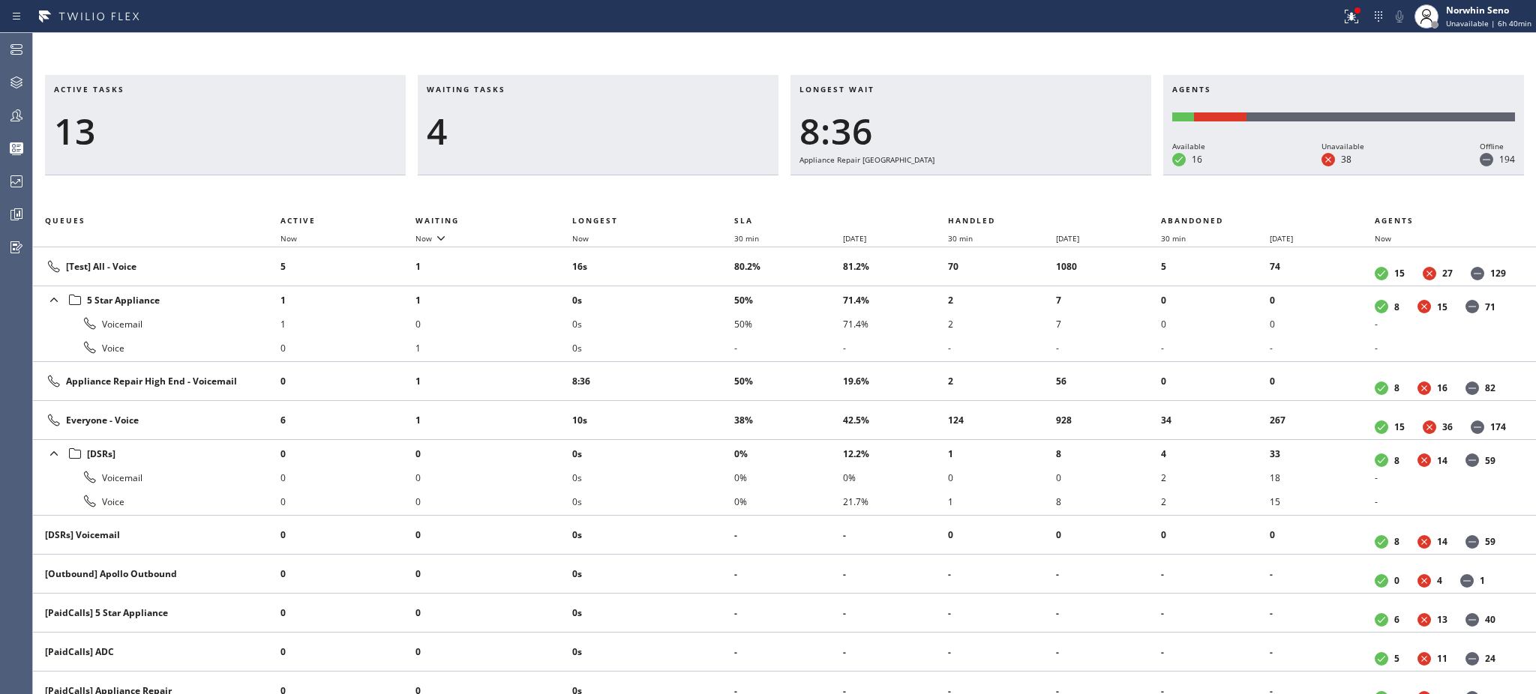
click at [705, 328] on li "0s" at bounding box center [653, 324] width 162 height 24
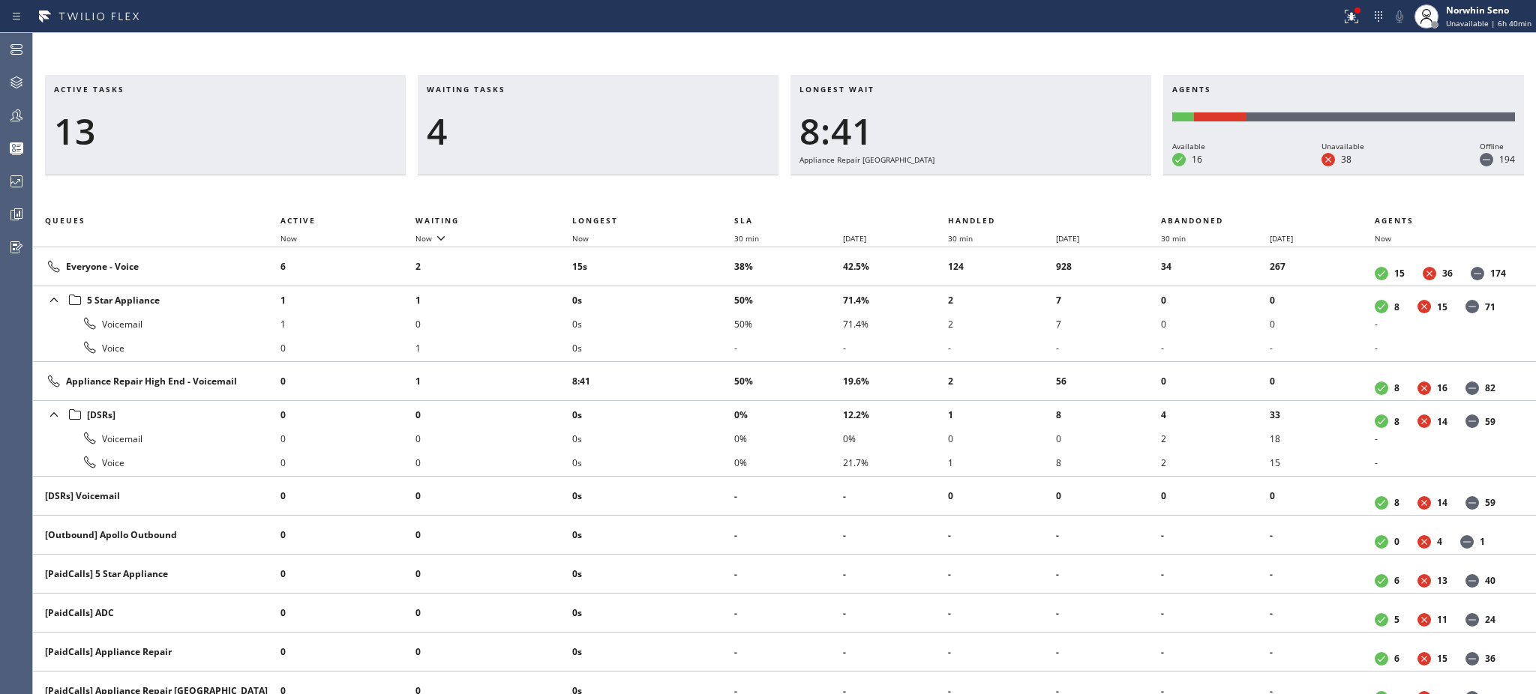
click at [705, 328] on li "0s" at bounding box center [653, 324] width 162 height 24
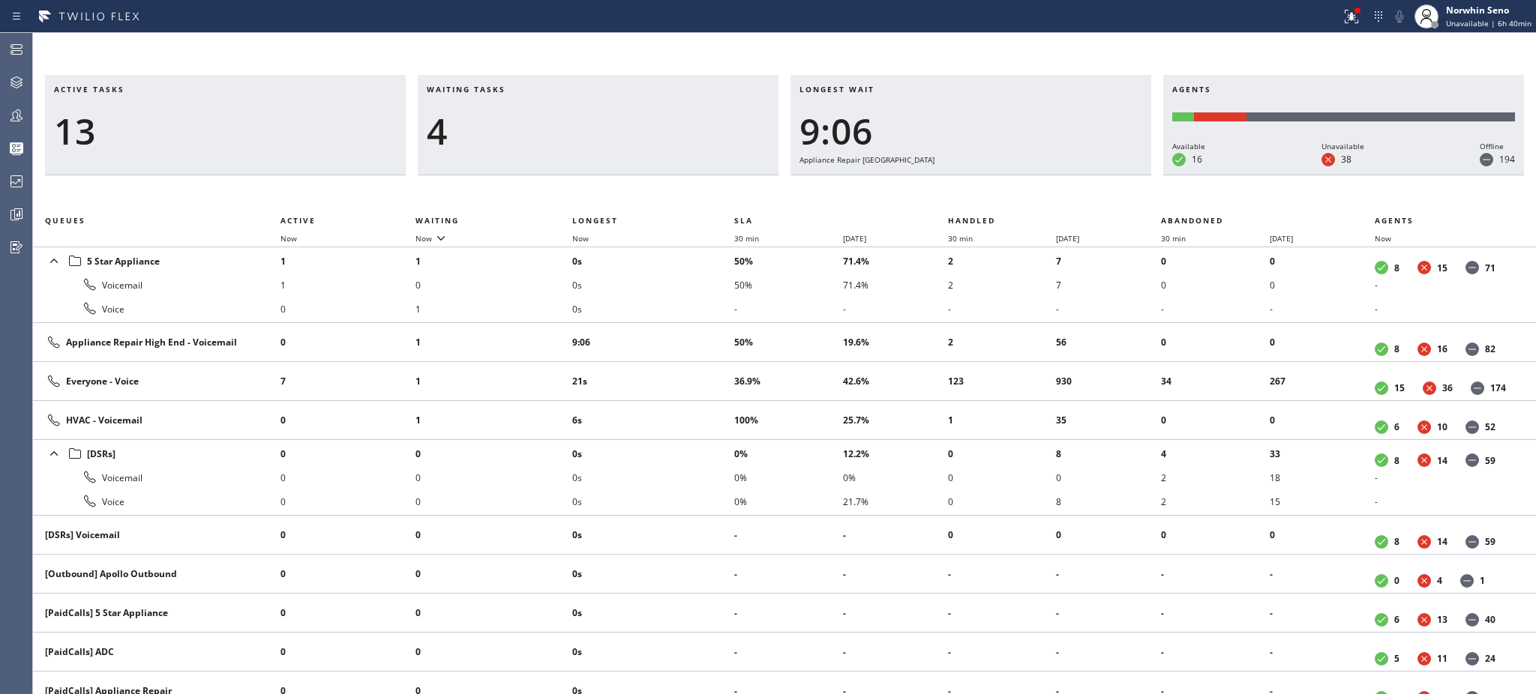
click at [705, 328] on td "9:06" at bounding box center [653, 342] width 162 height 39
click at [705, 328] on td "9:11" at bounding box center [653, 342] width 162 height 39
click at [705, 328] on td "9:16" at bounding box center [653, 342] width 162 height 39
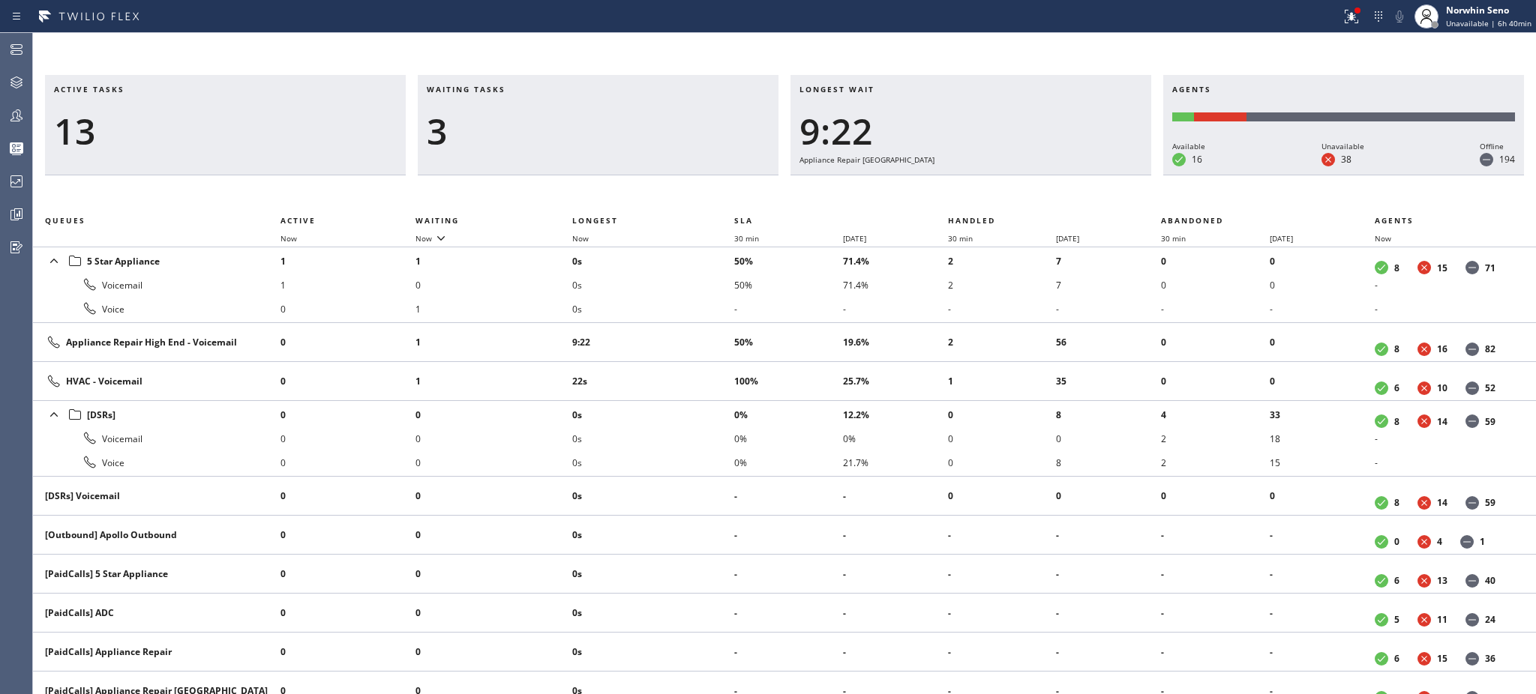
click at [705, 328] on td "9:22" at bounding box center [653, 342] width 162 height 39
click at [705, 328] on td "9:27" at bounding box center [653, 342] width 162 height 39
click at [705, 328] on td "9:32" at bounding box center [653, 342] width 162 height 39
click at [705, 328] on td "9:37" at bounding box center [653, 342] width 162 height 39
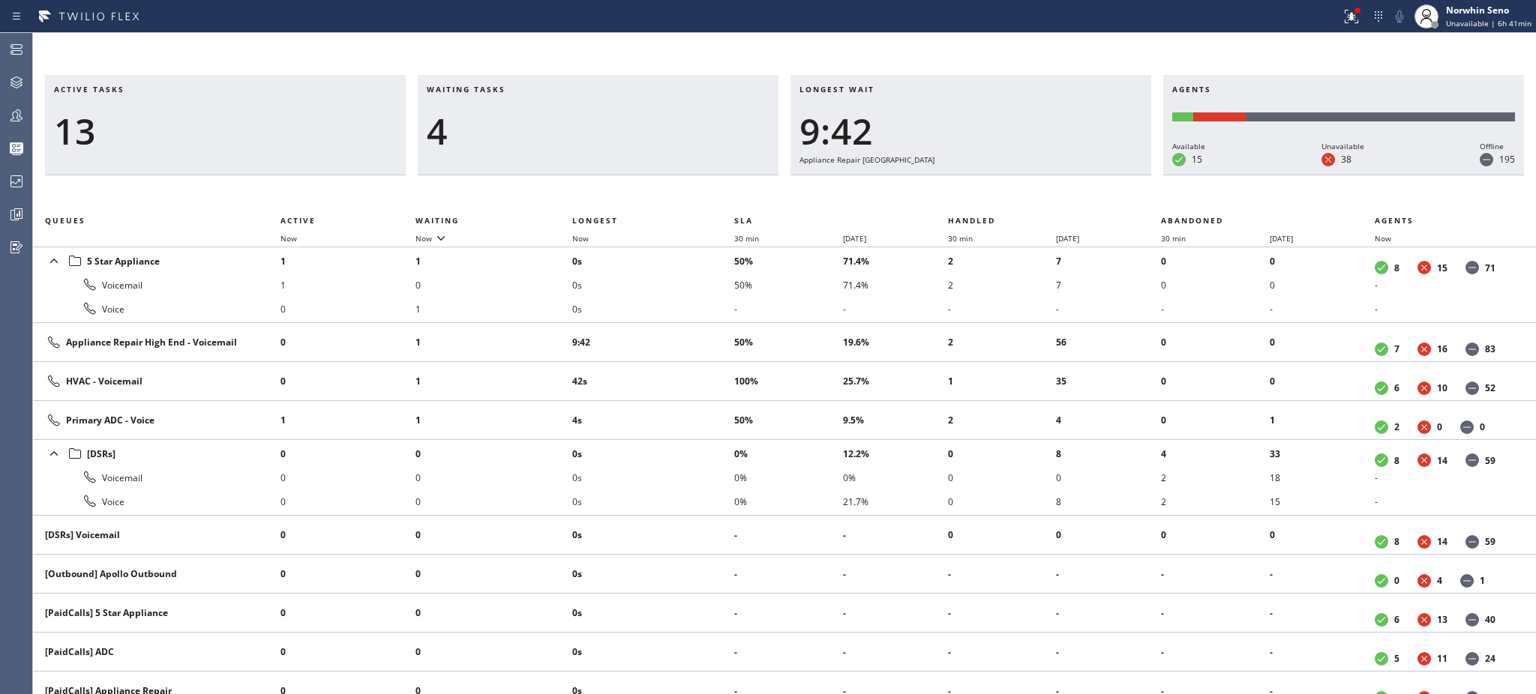
click at [705, 328] on td "9:42" at bounding box center [653, 342] width 162 height 39
click at [705, 328] on td "9:47" at bounding box center [653, 342] width 162 height 39
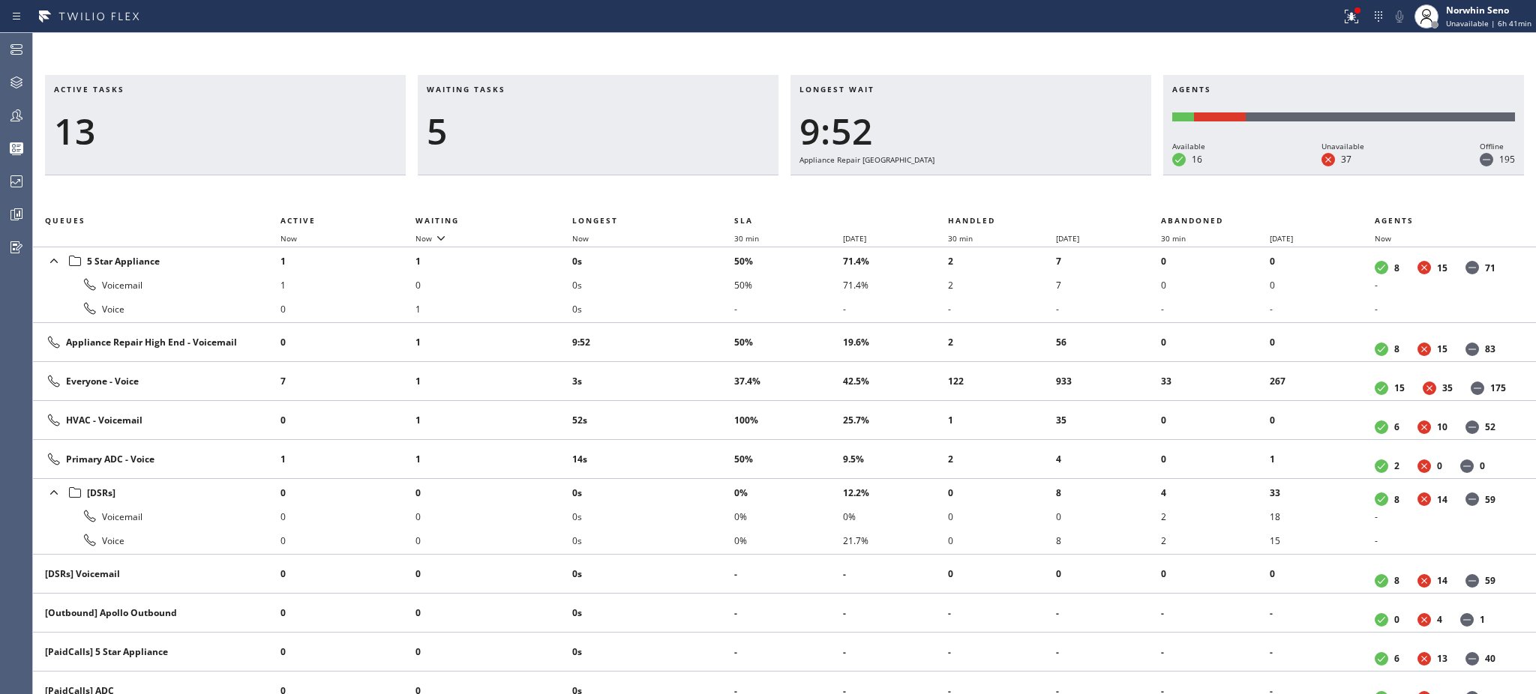
click at [705, 328] on td "9:52" at bounding box center [653, 342] width 162 height 39
click at [705, 328] on td "9:58" at bounding box center [653, 342] width 162 height 39
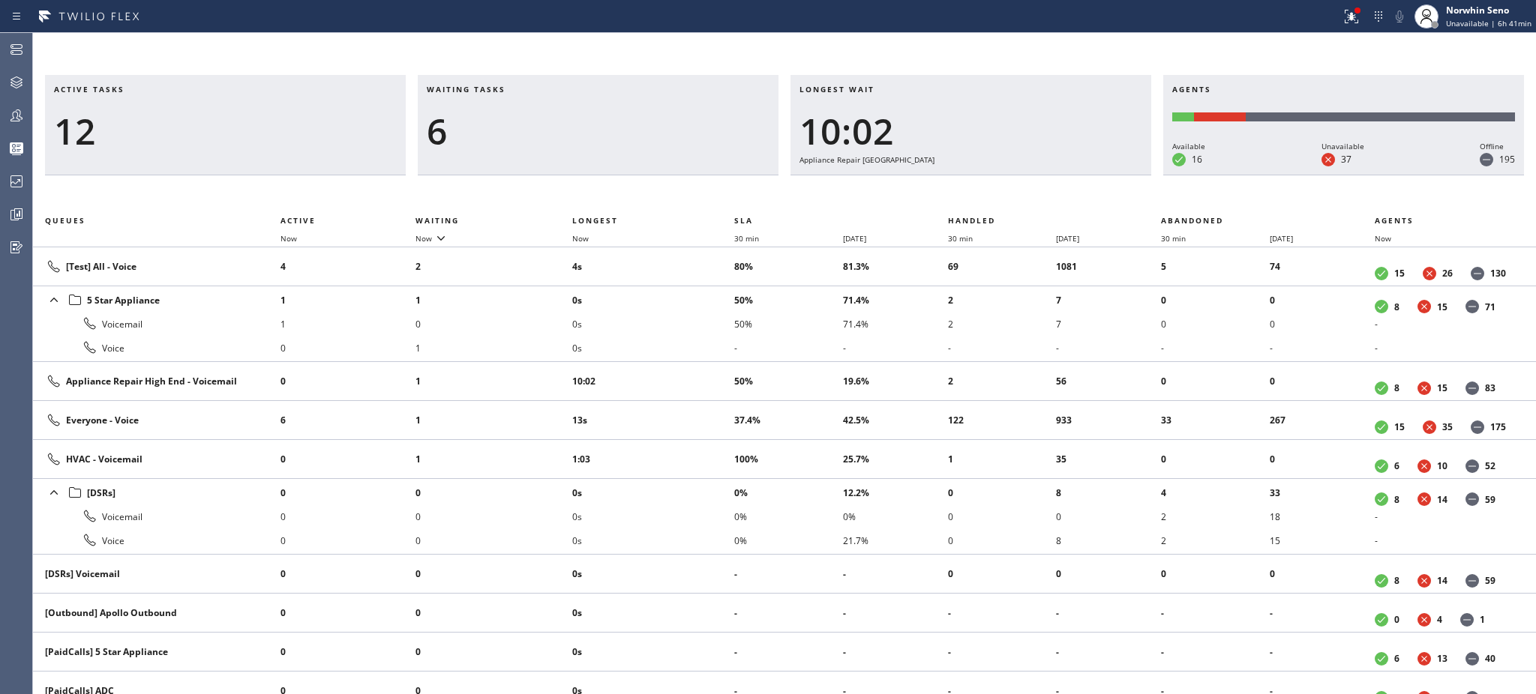
click at [705, 328] on li "0s" at bounding box center [653, 324] width 162 height 24
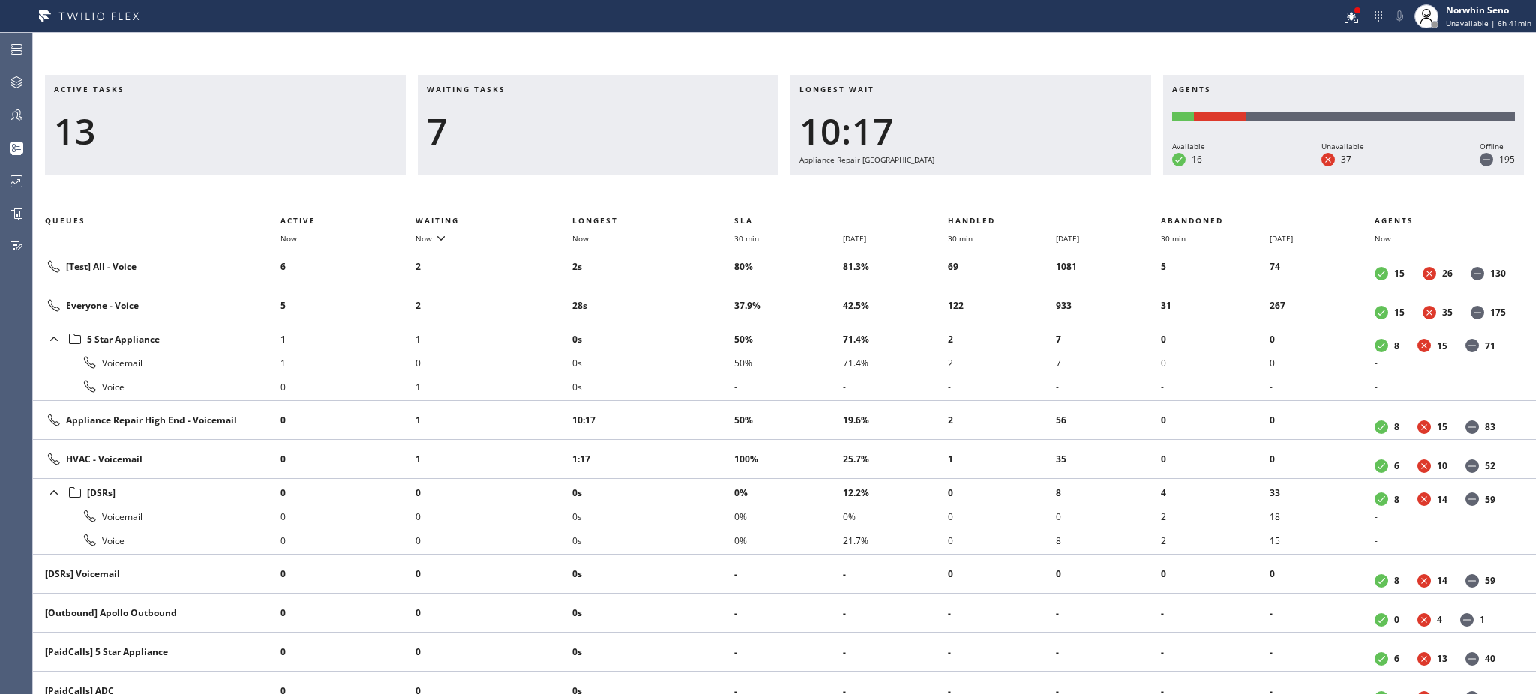
click at [705, 328] on li "0s" at bounding box center [653, 339] width 162 height 24
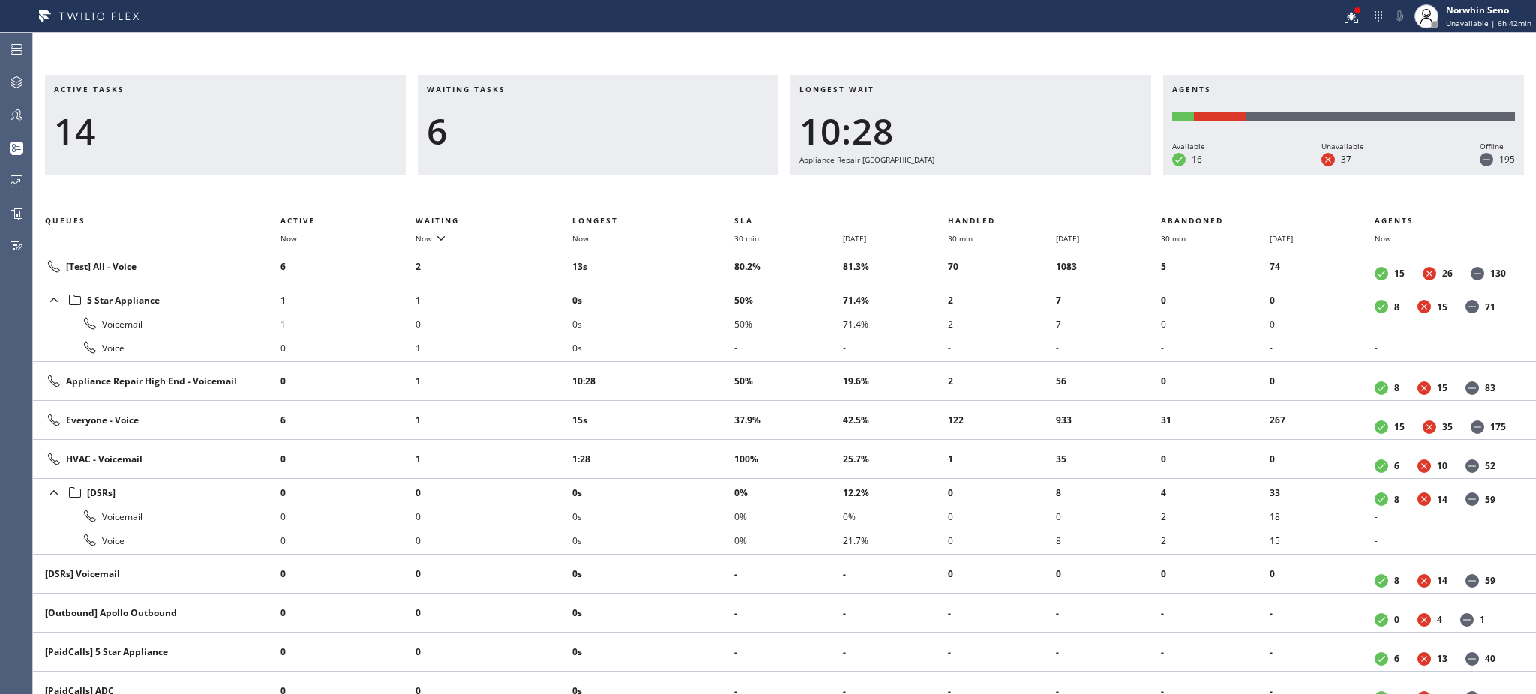
click at [705, 328] on li "0s" at bounding box center [653, 324] width 162 height 24
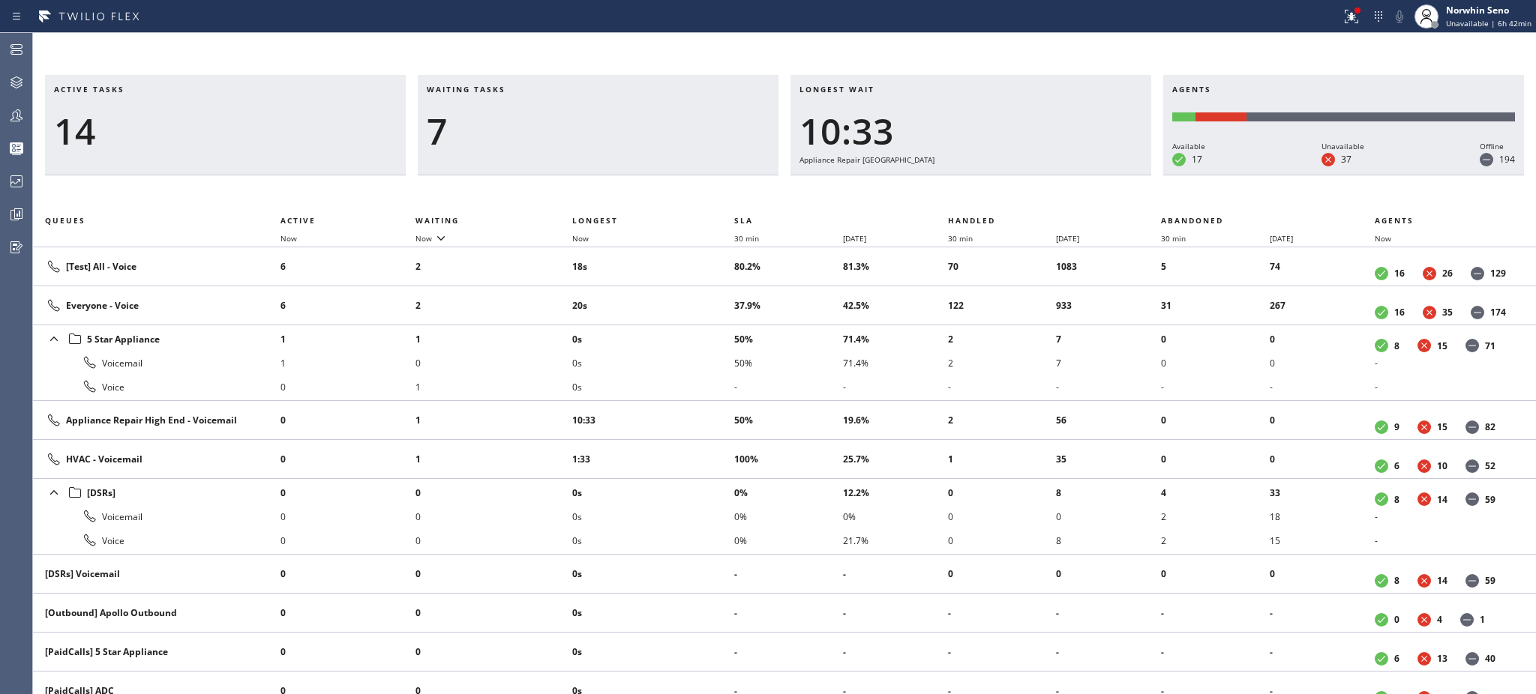
click at [705, 328] on li "0s" at bounding box center [653, 339] width 162 height 24
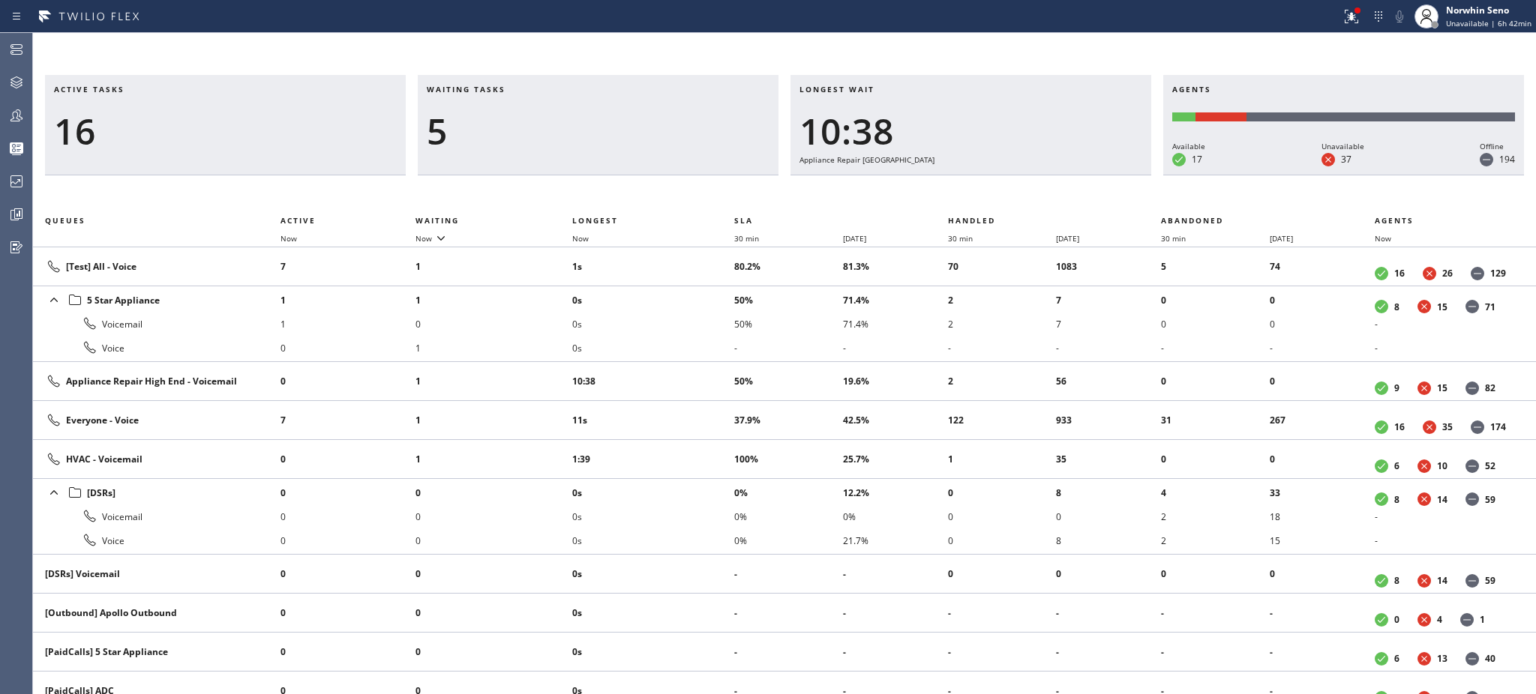
click at [705, 328] on li "0s" at bounding box center [653, 324] width 162 height 24
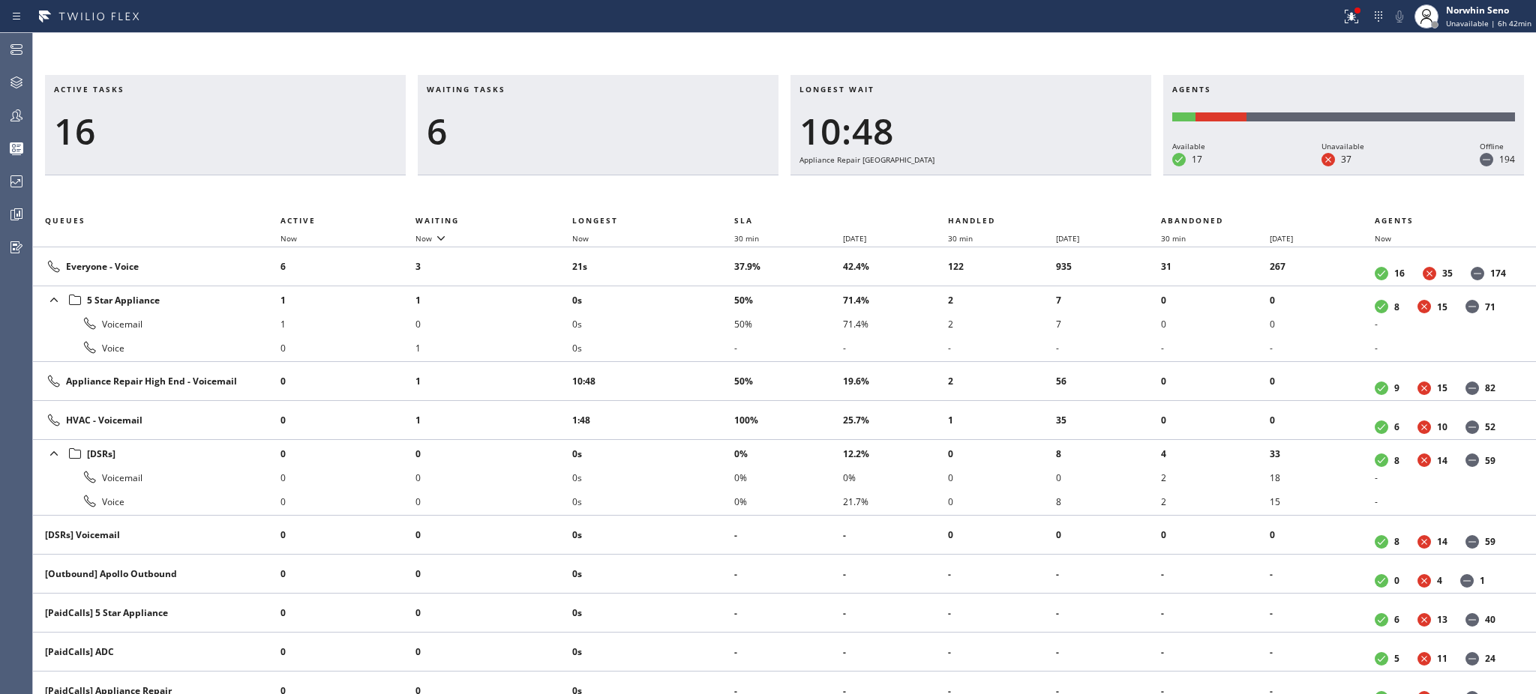
click at [705, 328] on li "0s" at bounding box center [653, 324] width 162 height 24
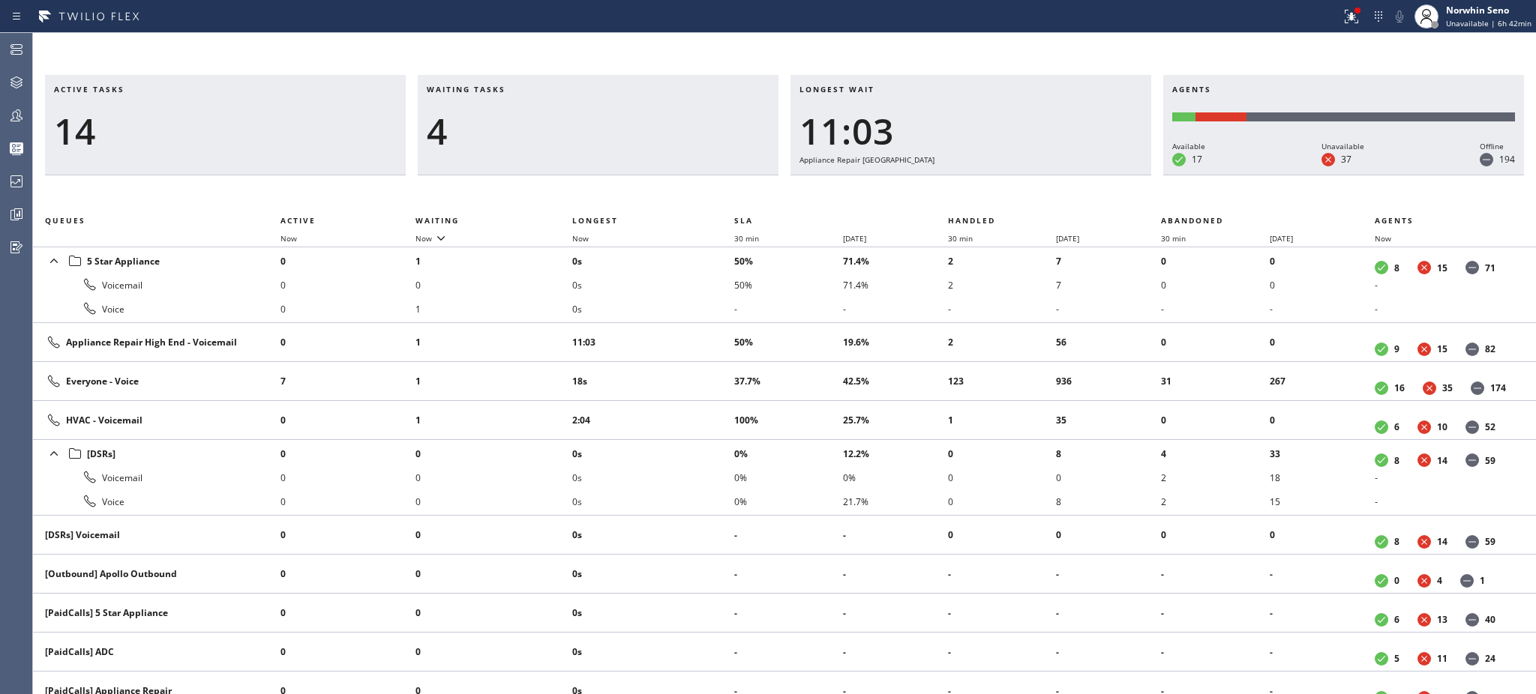
click at [705, 328] on td "11:03" at bounding box center [653, 342] width 162 height 39
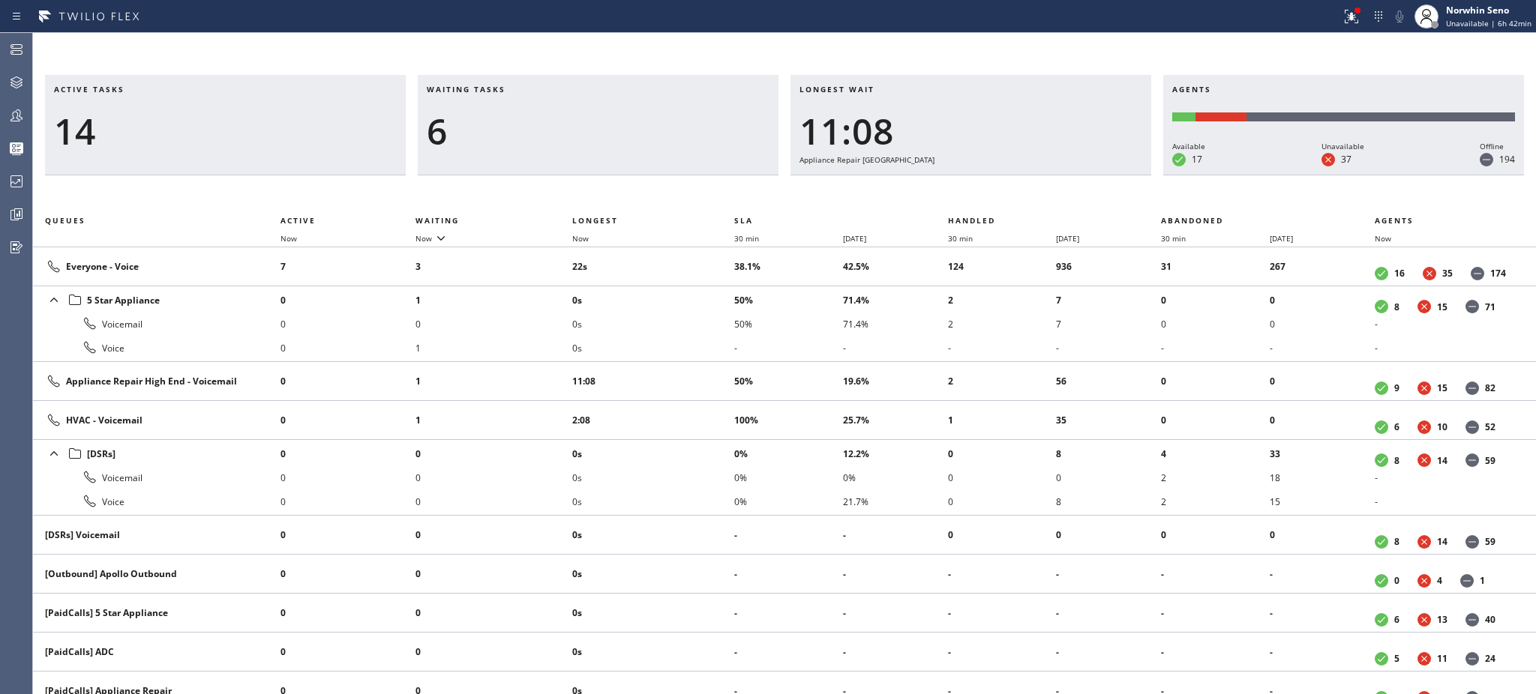
click at [705, 328] on li "0s" at bounding box center [653, 324] width 162 height 24
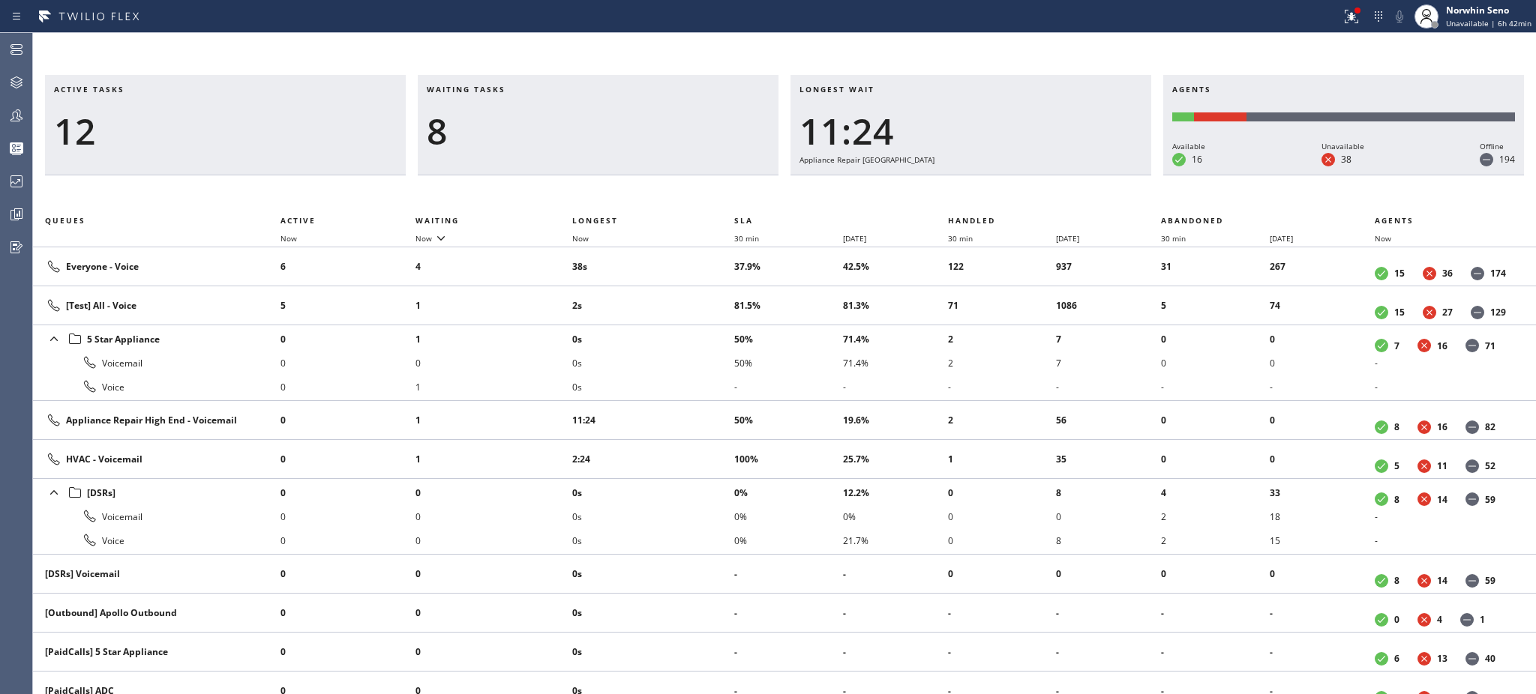
click at [705, 328] on li "0s" at bounding box center [653, 339] width 162 height 24
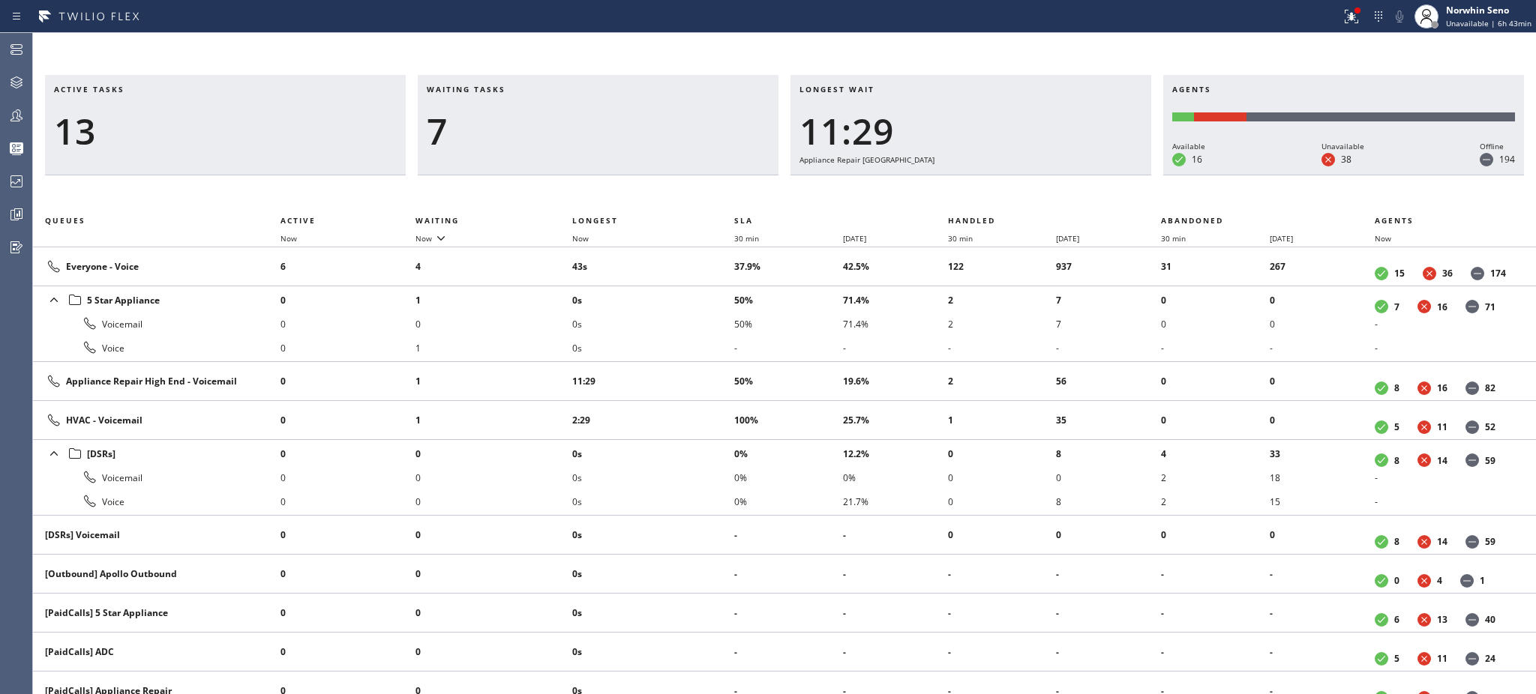
click at [705, 328] on li "0s" at bounding box center [653, 324] width 162 height 24
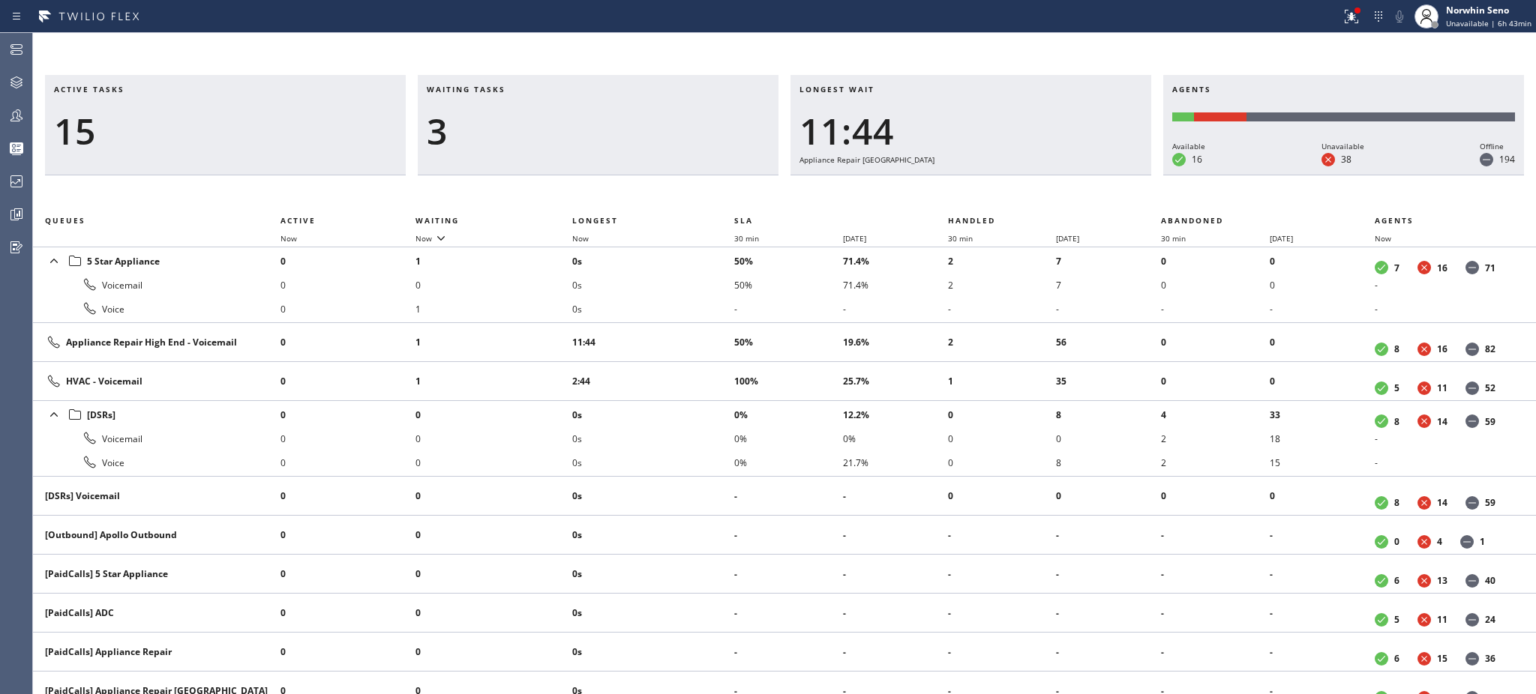
click at [705, 328] on td "11:44" at bounding box center [653, 342] width 162 height 39
click at [705, 328] on td "11:49" at bounding box center [653, 342] width 162 height 39
click at [705, 328] on td "11:54" at bounding box center [653, 342] width 162 height 39
click at [705, 328] on td "11:59" at bounding box center [653, 342] width 162 height 39
click at [705, 328] on td "12:04" at bounding box center [653, 342] width 162 height 39
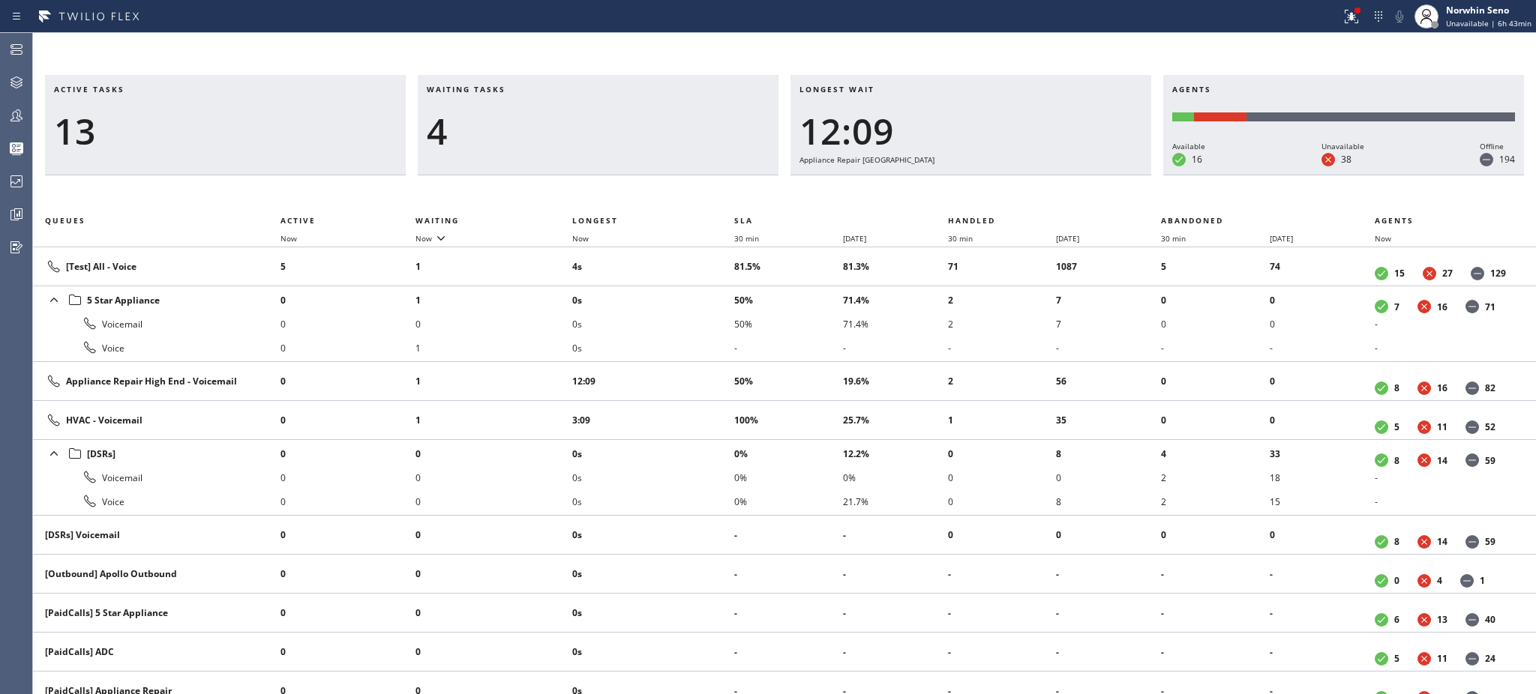
click at [705, 328] on li "0s" at bounding box center [653, 324] width 162 height 24
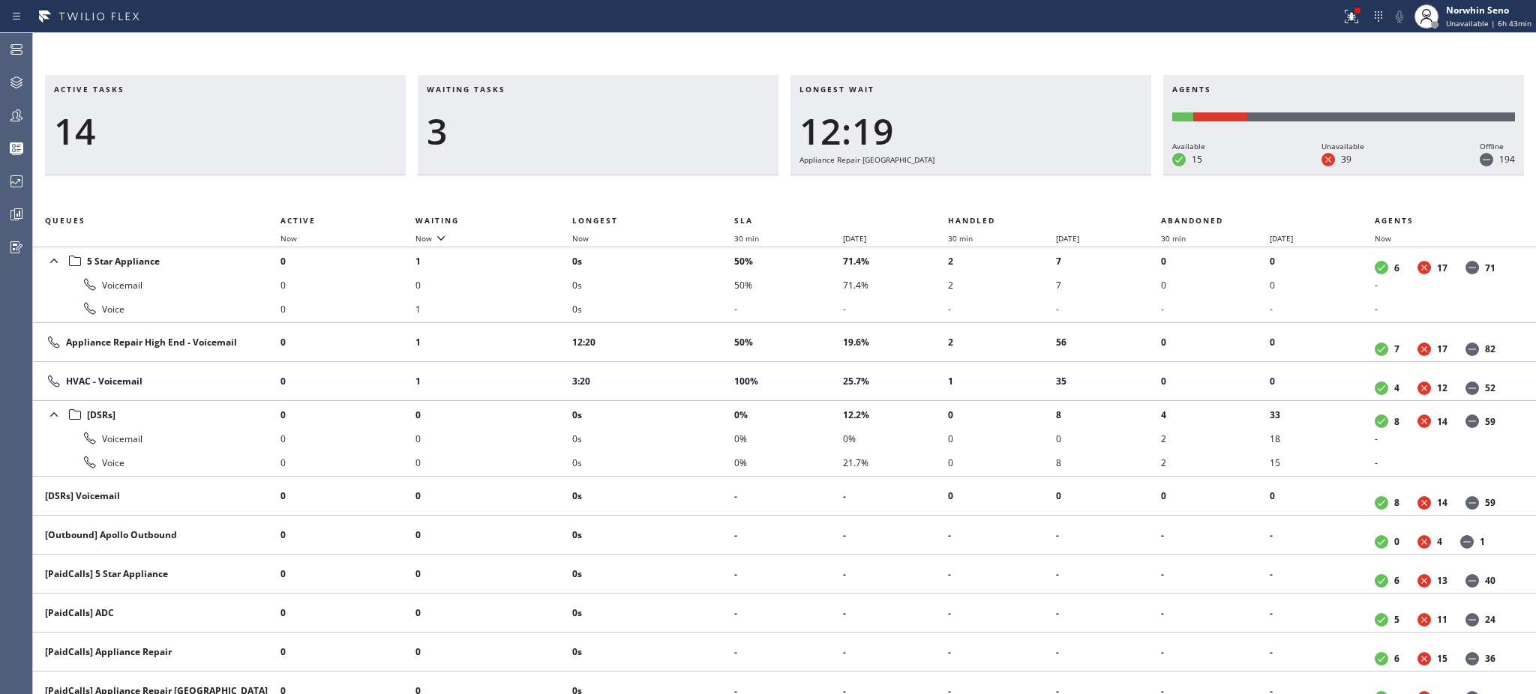
click at [705, 328] on td "12:20" at bounding box center [653, 342] width 162 height 39
click at [705, 328] on td "12:24" at bounding box center [653, 342] width 162 height 39
click at [705, 328] on td "12:29" at bounding box center [653, 342] width 162 height 39
click at [705, 328] on td "12:35" at bounding box center [653, 342] width 162 height 39
click at [705, 328] on td "12:40" at bounding box center [653, 342] width 162 height 39
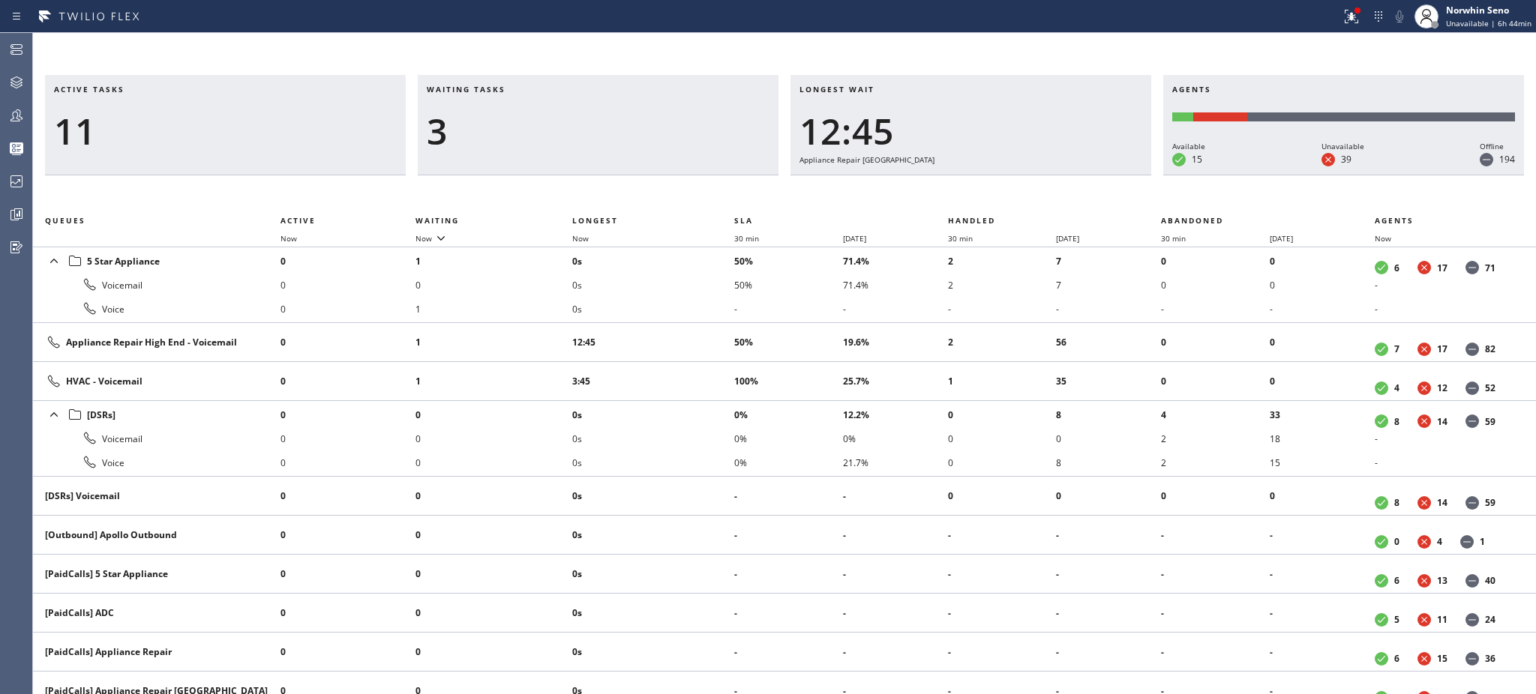
click at [705, 328] on td "12:45" at bounding box center [653, 342] width 162 height 39
click at [705, 328] on td "12:50" at bounding box center [653, 342] width 162 height 39
click at [705, 328] on td "12:55" at bounding box center [653, 342] width 162 height 39
click at [705, 328] on td "13:00" at bounding box center [653, 342] width 162 height 39
click at [705, 328] on td "13:05" at bounding box center [653, 342] width 162 height 39
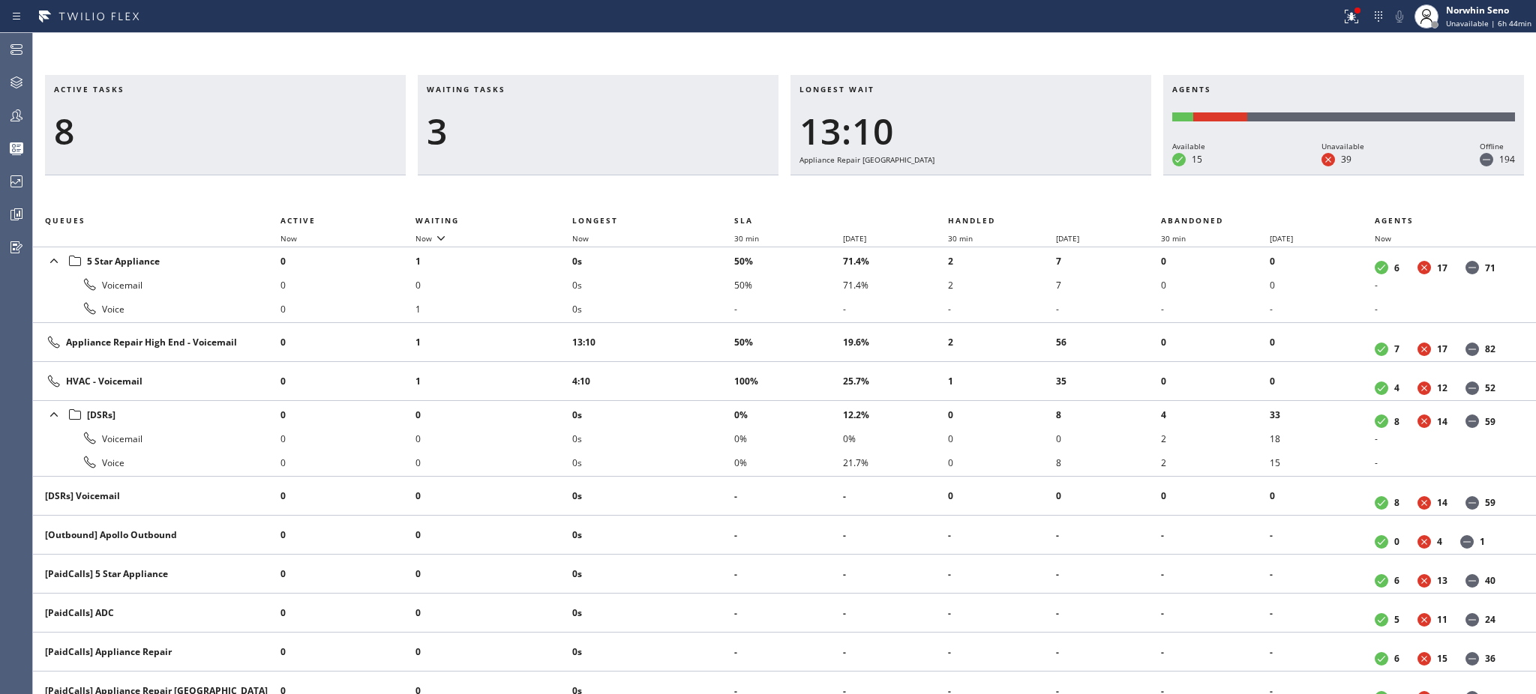
click at [705, 328] on td "13:10" at bounding box center [653, 342] width 162 height 39
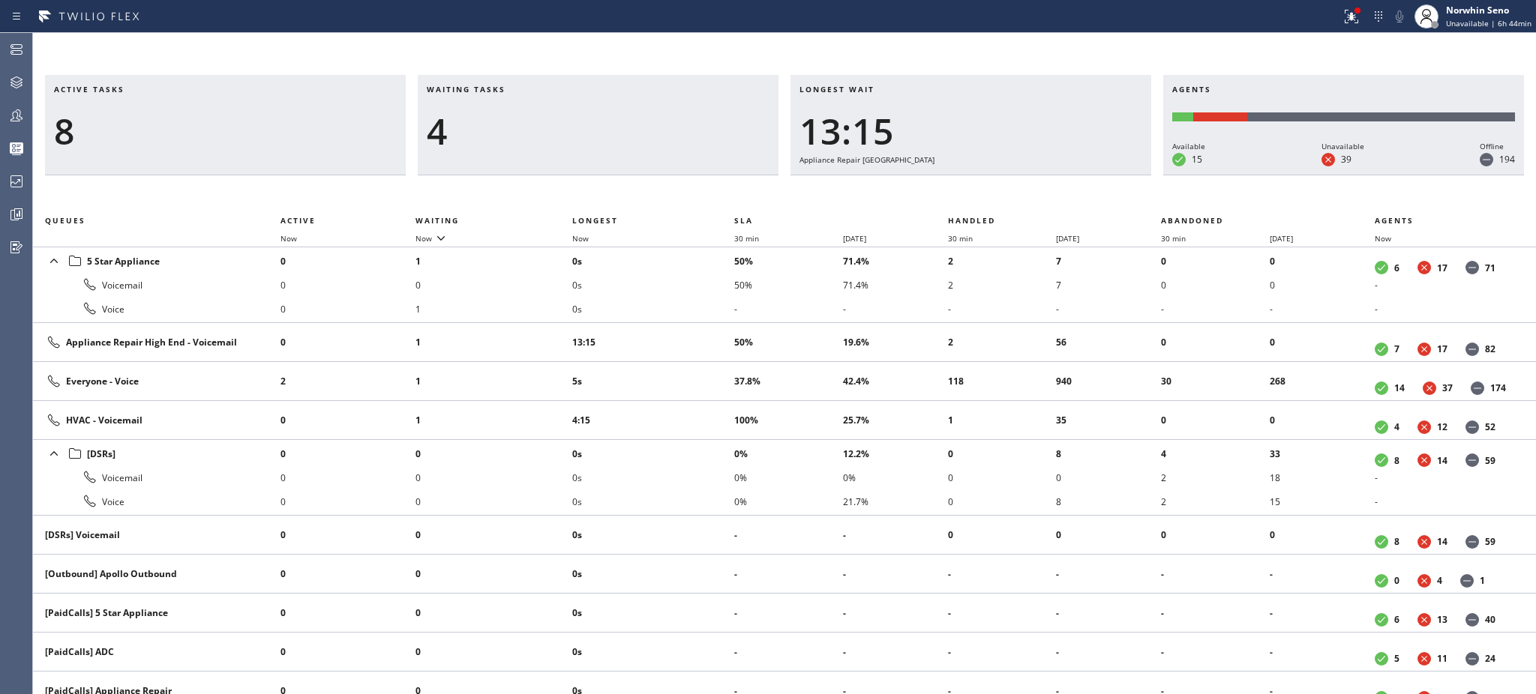
click at [705, 328] on td "13:15" at bounding box center [653, 342] width 162 height 39
click at [705, 328] on td "13:20" at bounding box center [653, 342] width 162 height 39
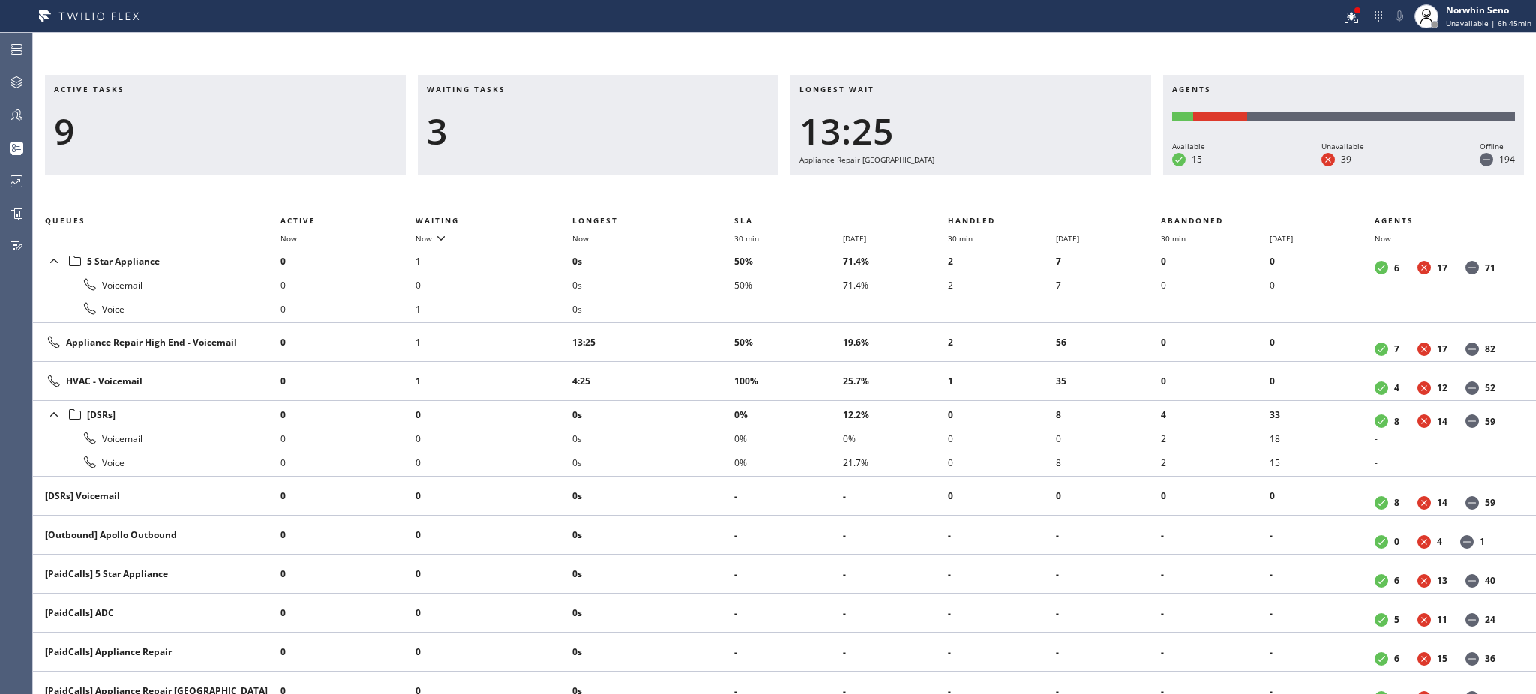
click at [705, 328] on td "13:25" at bounding box center [653, 342] width 162 height 39
click at [705, 328] on td "13:30" at bounding box center [653, 342] width 162 height 39
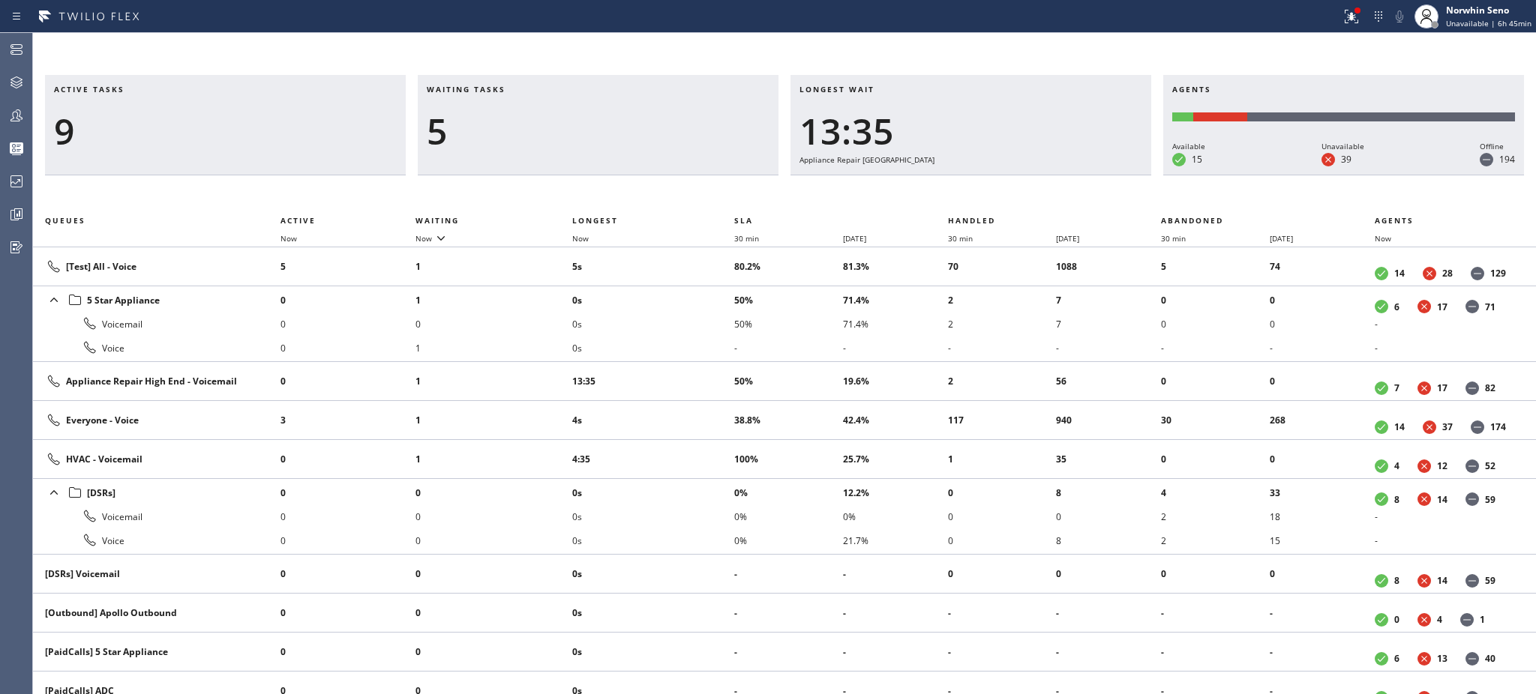
click at [705, 328] on li "0s" at bounding box center [653, 324] width 162 height 24
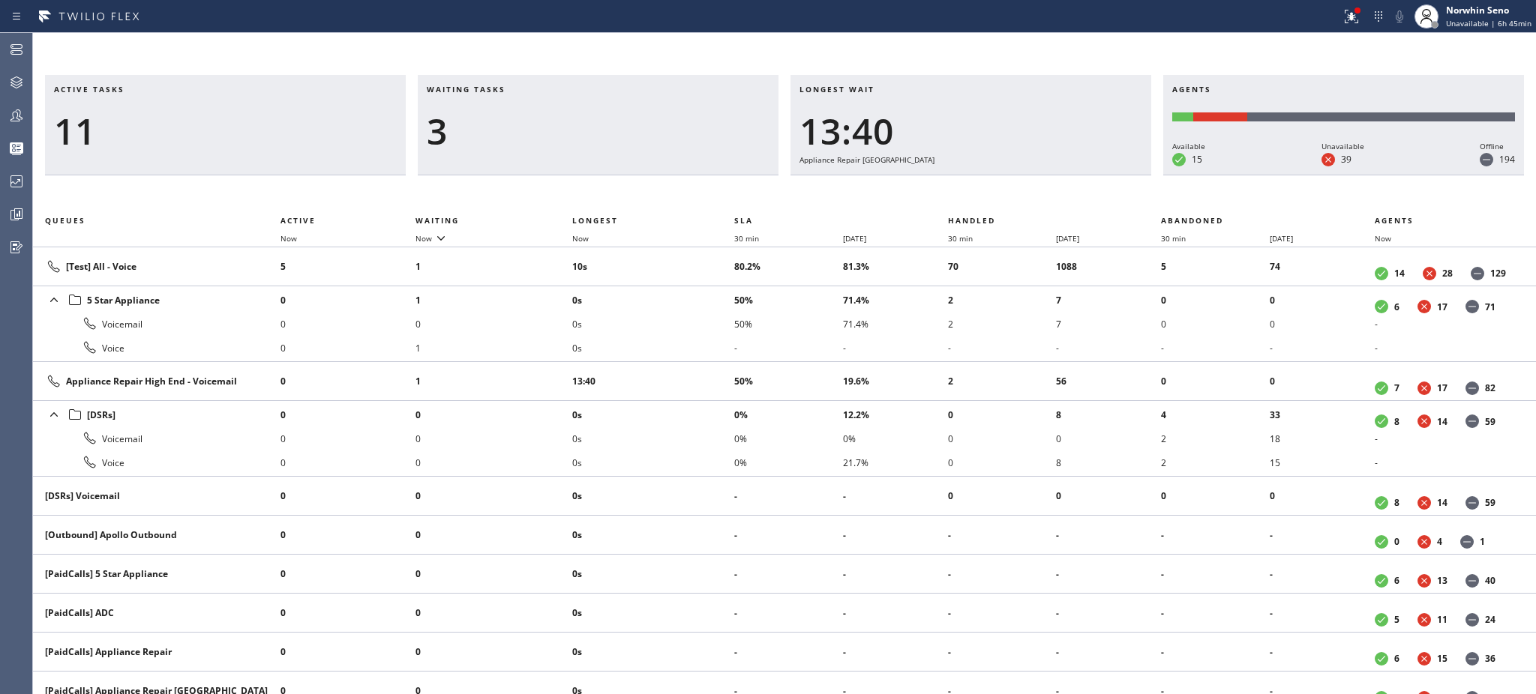
click at [705, 328] on li "0s" at bounding box center [653, 324] width 162 height 24
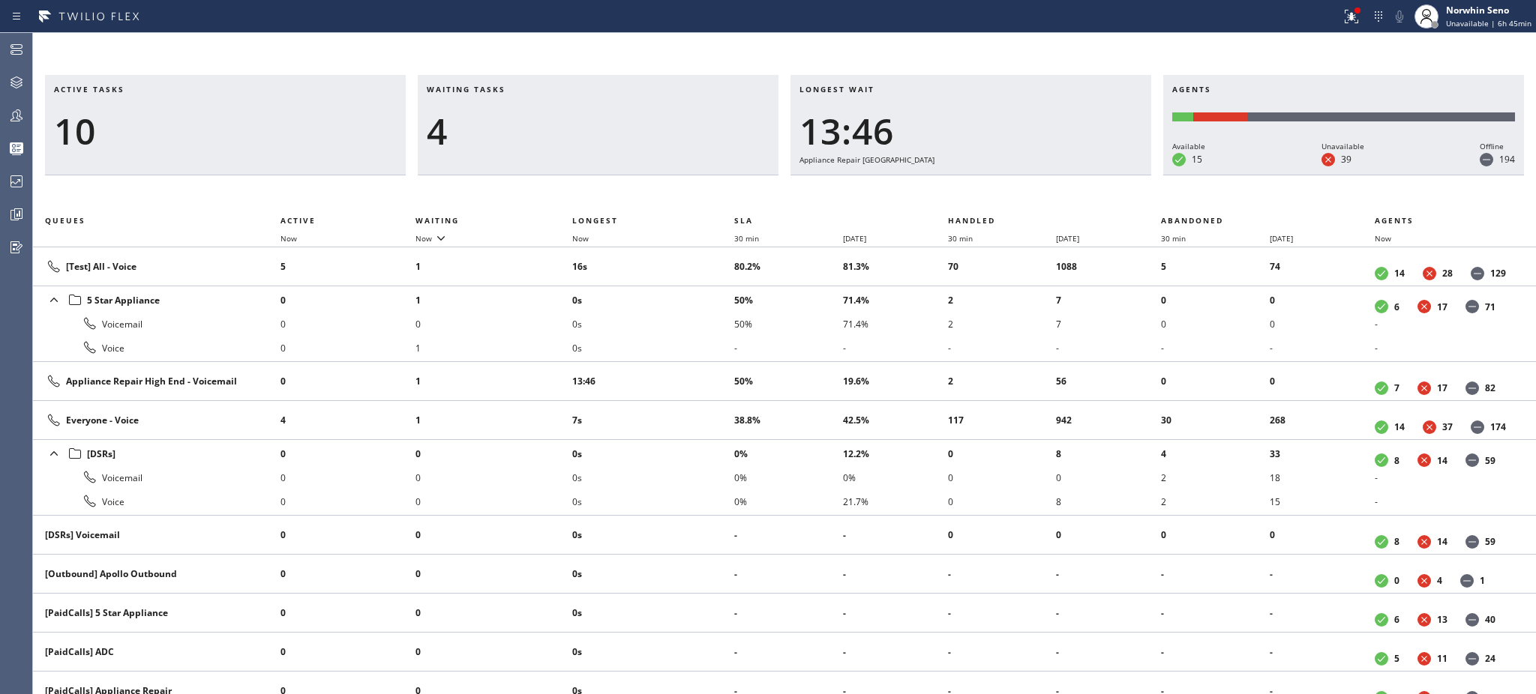
click at [705, 328] on li "0s" at bounding box center [653, 324] width 162 height 24
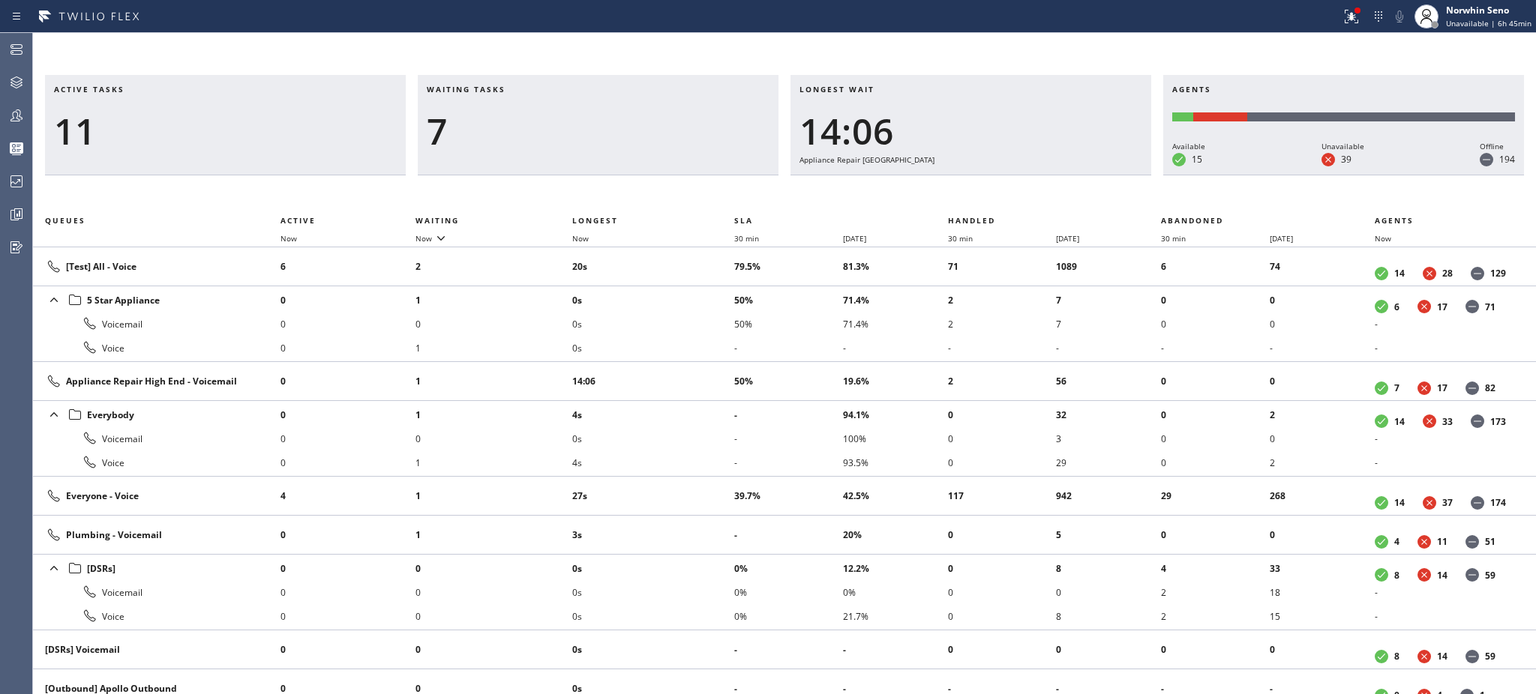
click at [705, 328] on li "0s" at bounding box center [653, 324] width 162 height 24
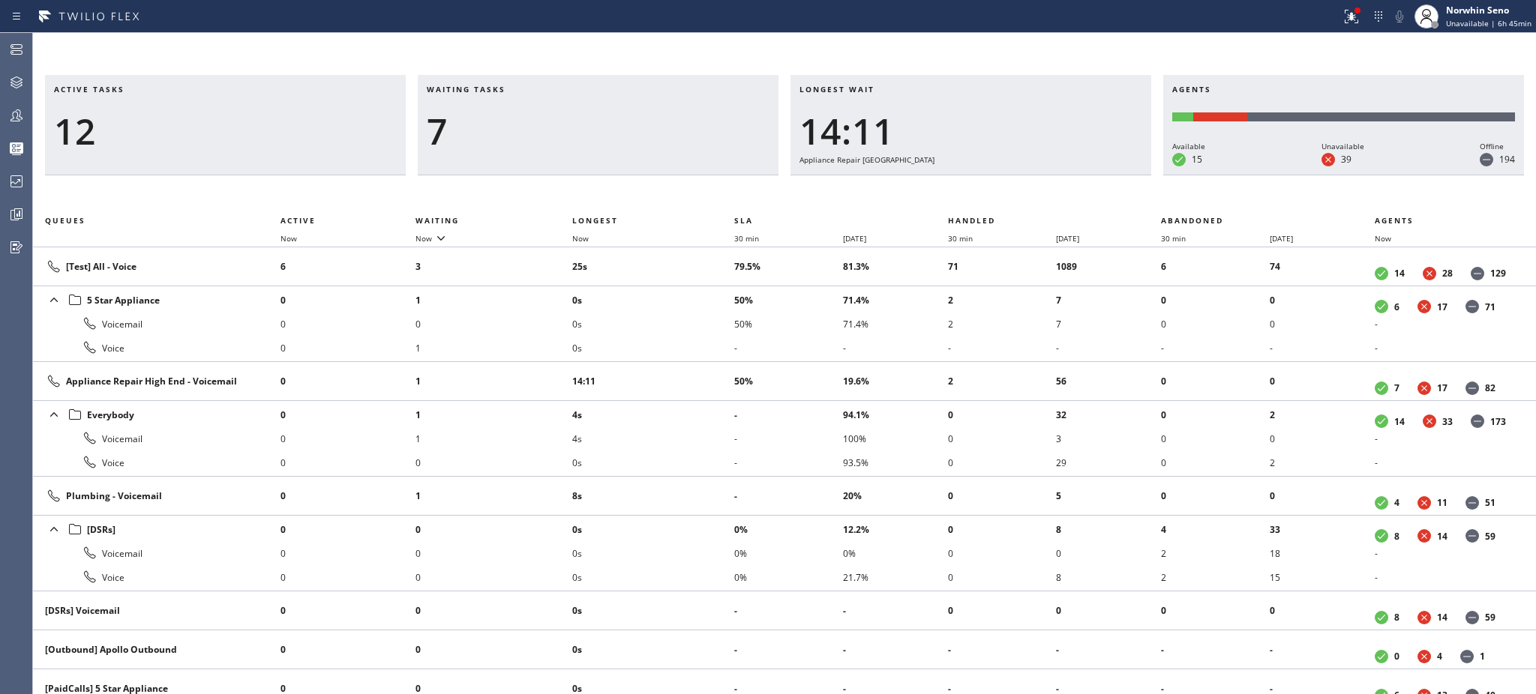
click at [705, 328] on li "0s" at bounding box center [653, 324] width 162 height 24
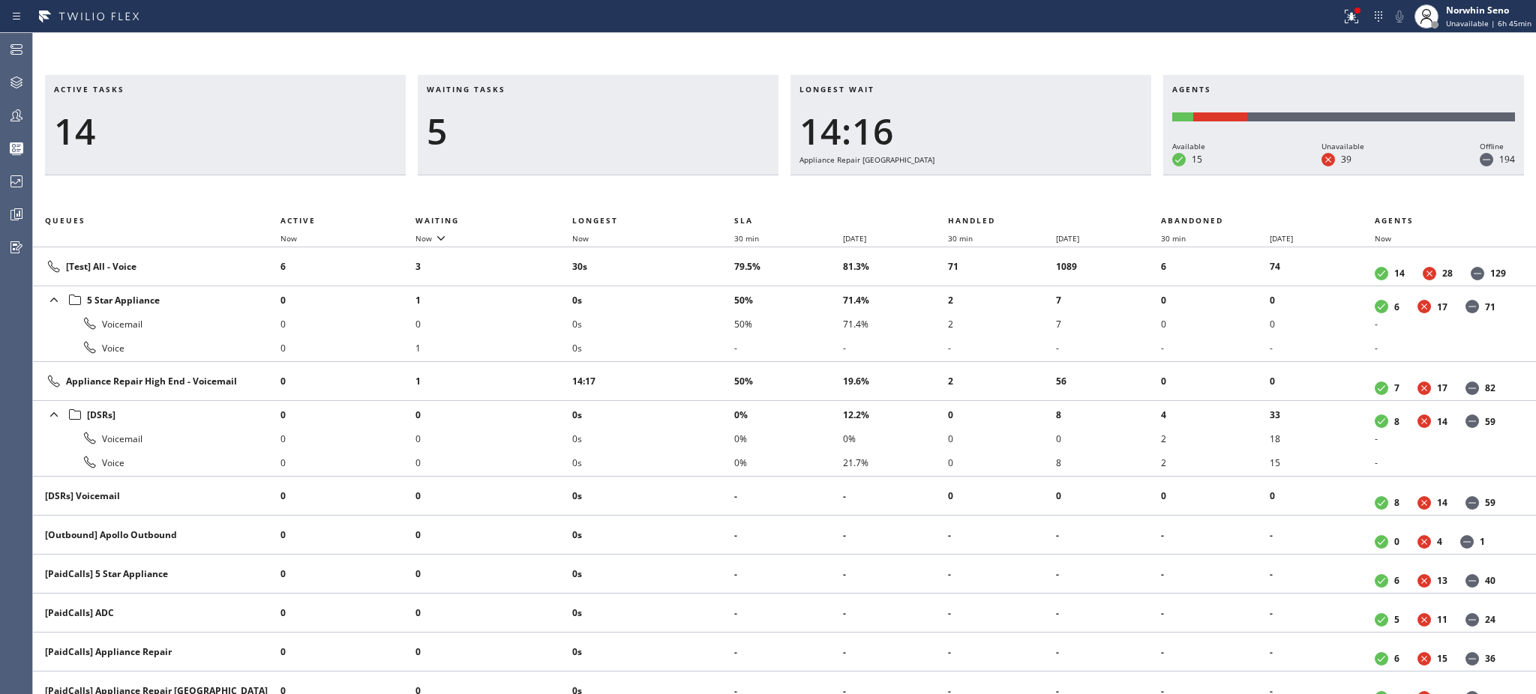
click at [705, 328] on li "0s" at bounding box center [653, 324] width 162 height 24
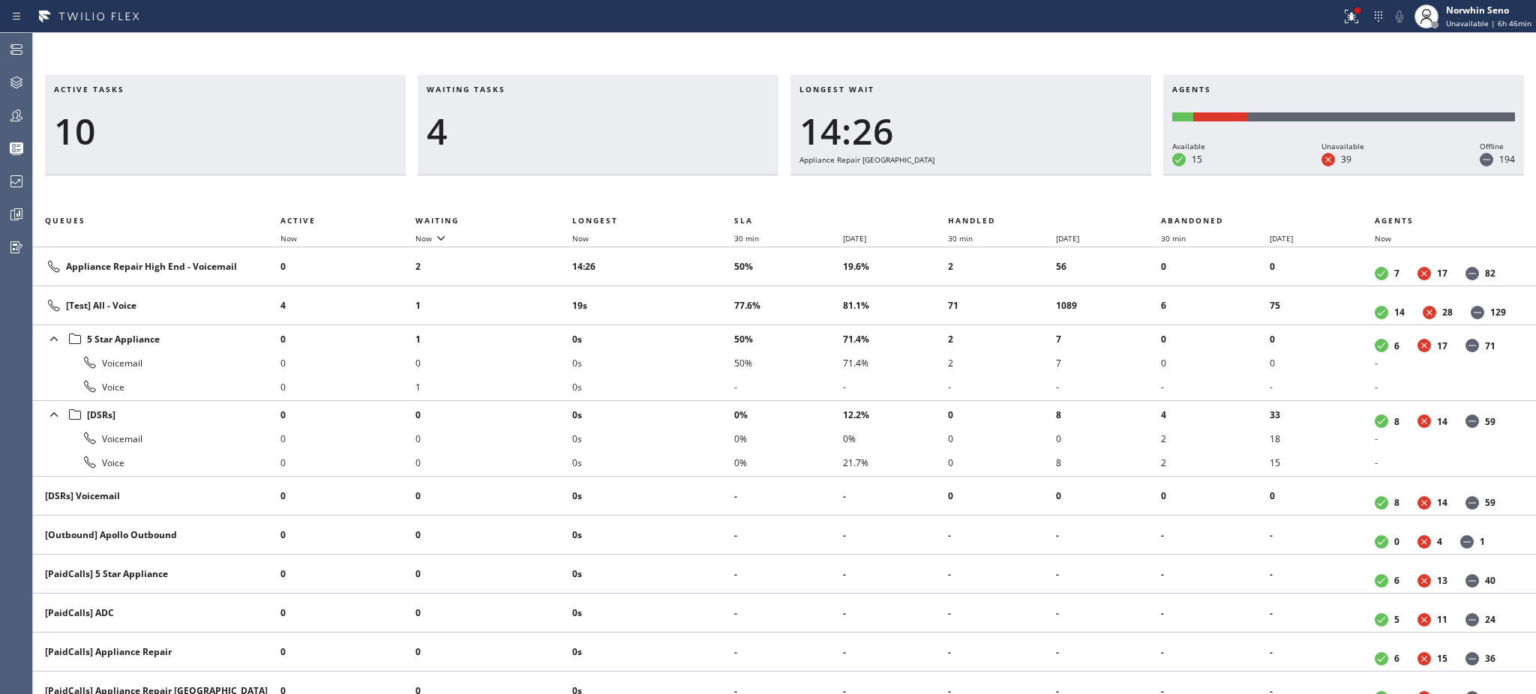
click at [705, 328] on li "0s" at bounding box center [653, 339] width 162 height 24
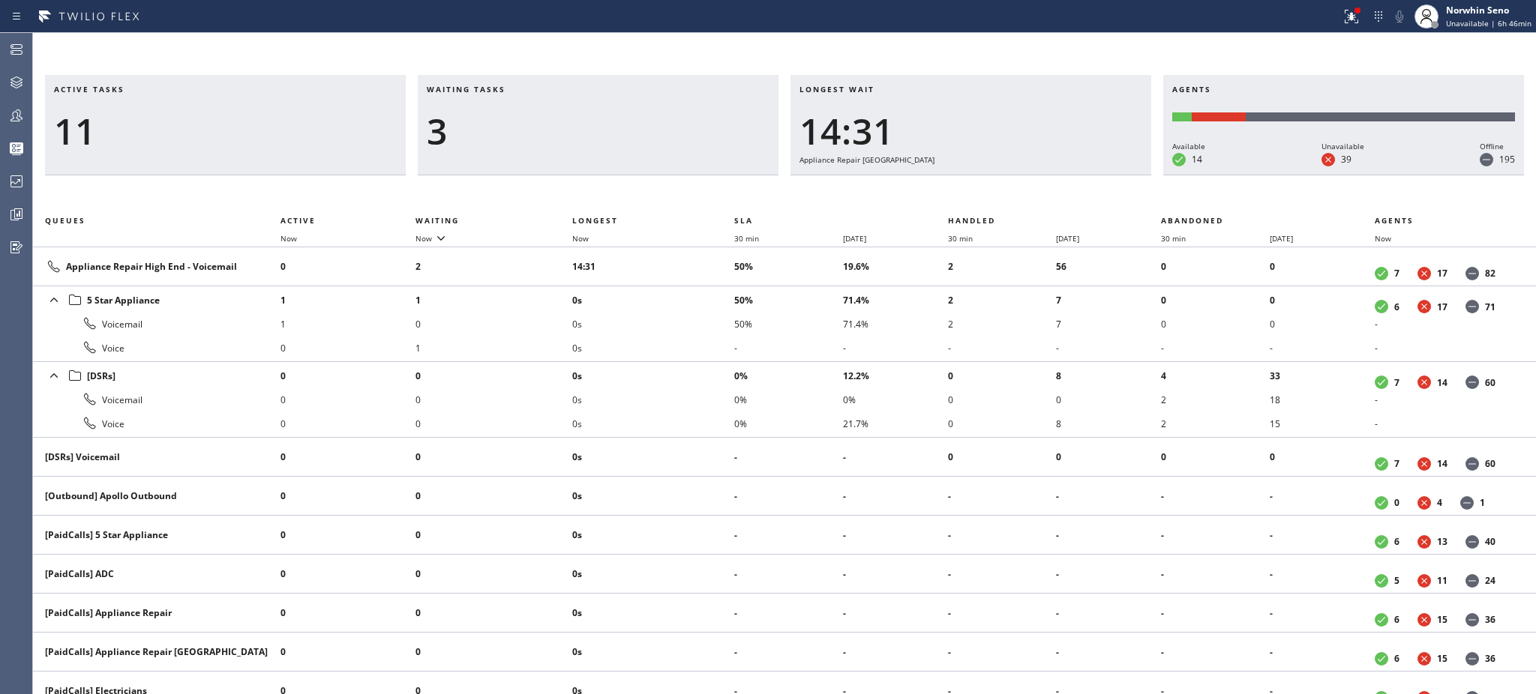
click at [705, 328] on li "0s" at bounding box center [653, 324] width 162 height 24
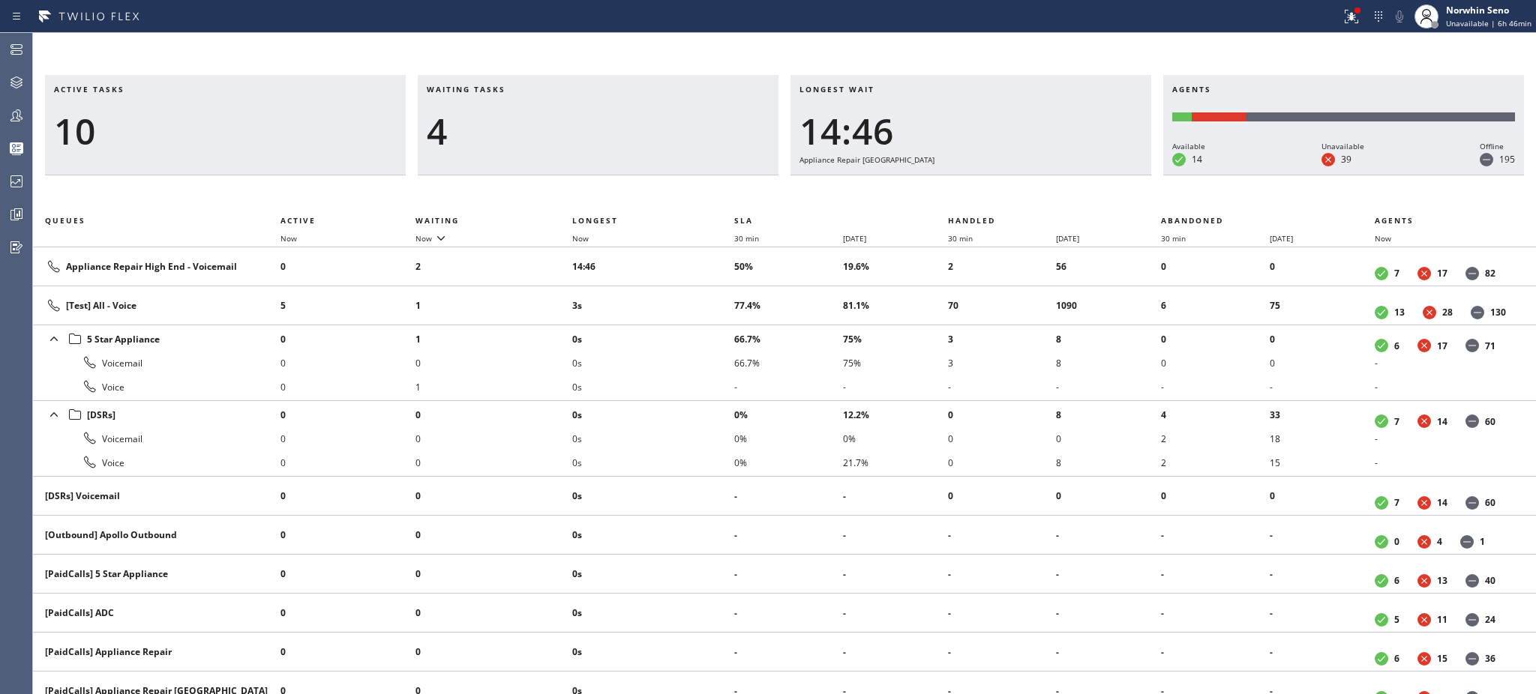
click at [705, 328] on li "0s" at bounding box center [653, 339] width 162 height 24
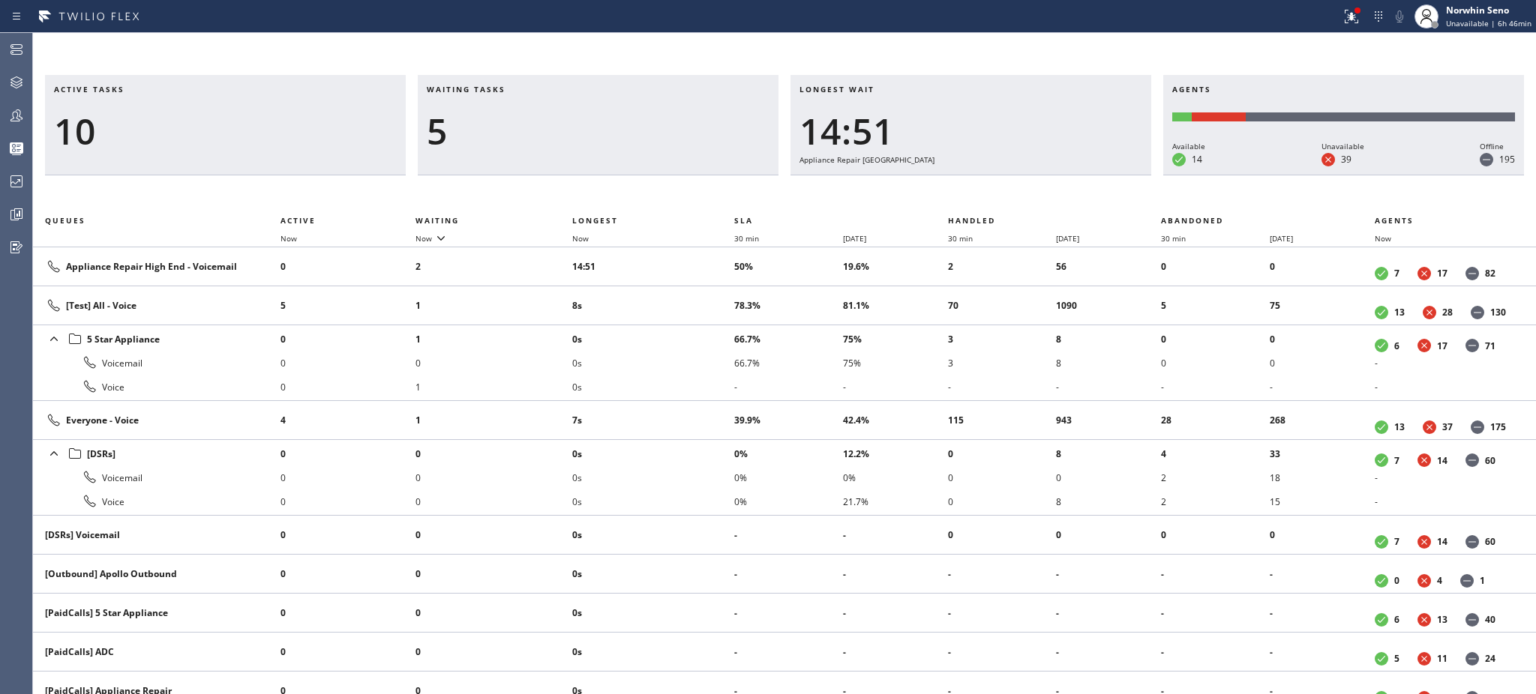
click at [705, 328] on li "0s" at bounding box center [653, 339] width 162 height 24
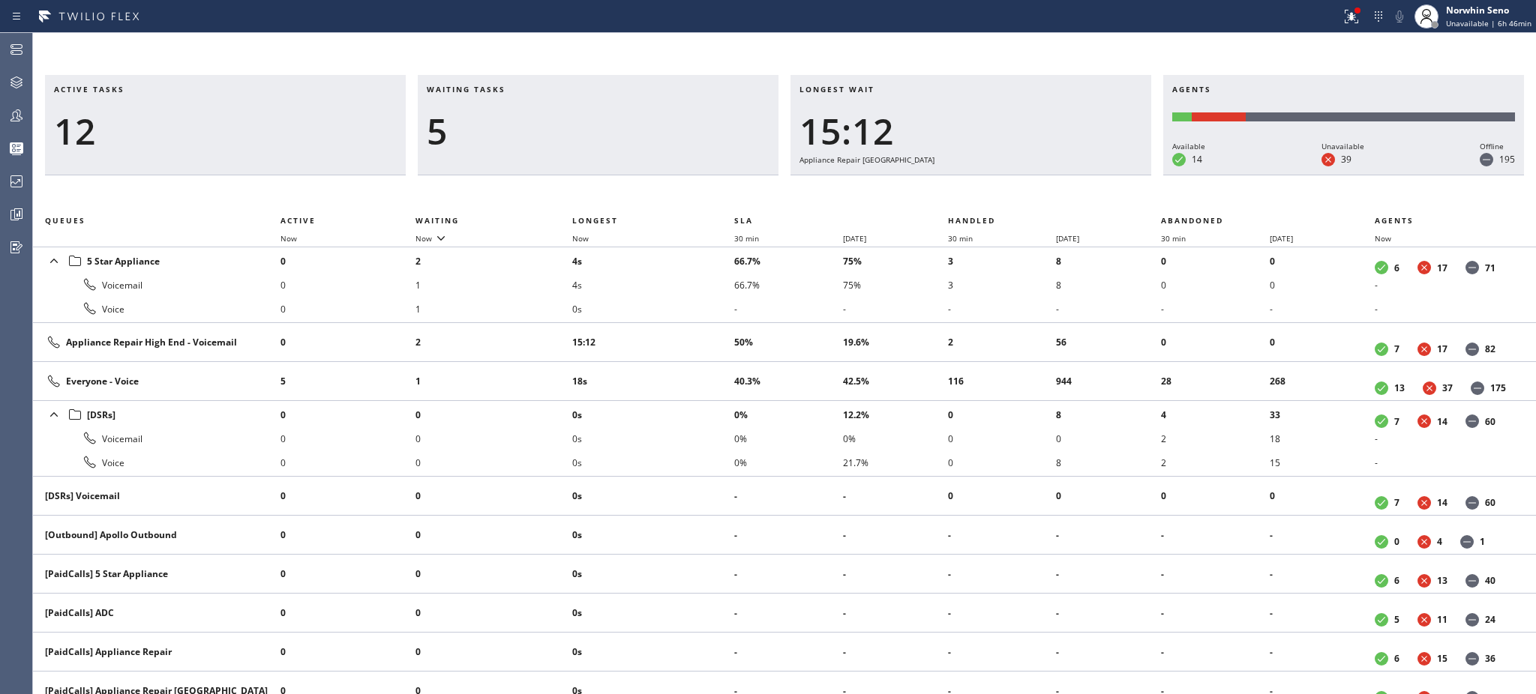
click at [705, 328] on td "15:12" at bounding box center [653, 342] width 162 height 39
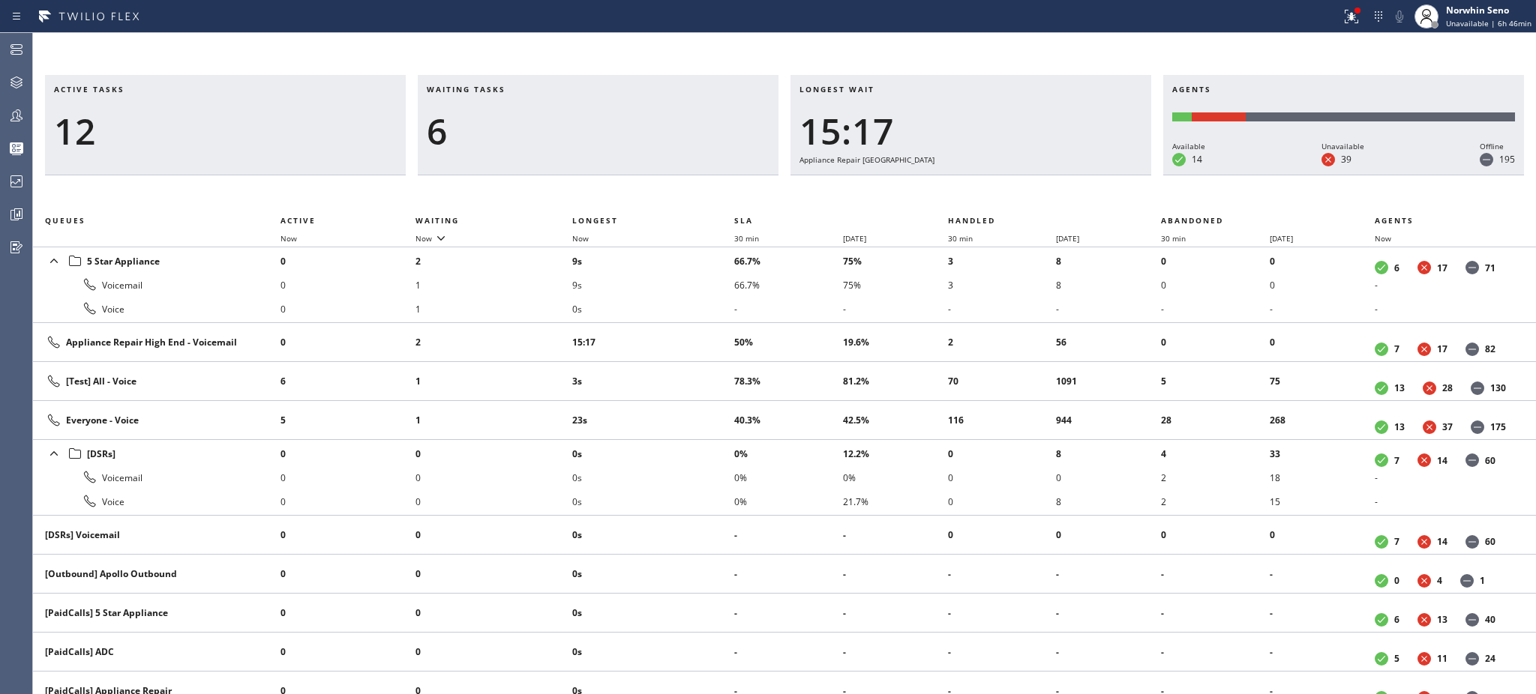
click at [705, 328] on td "15:17" at bounding box center [653, 342] width 162 height 39
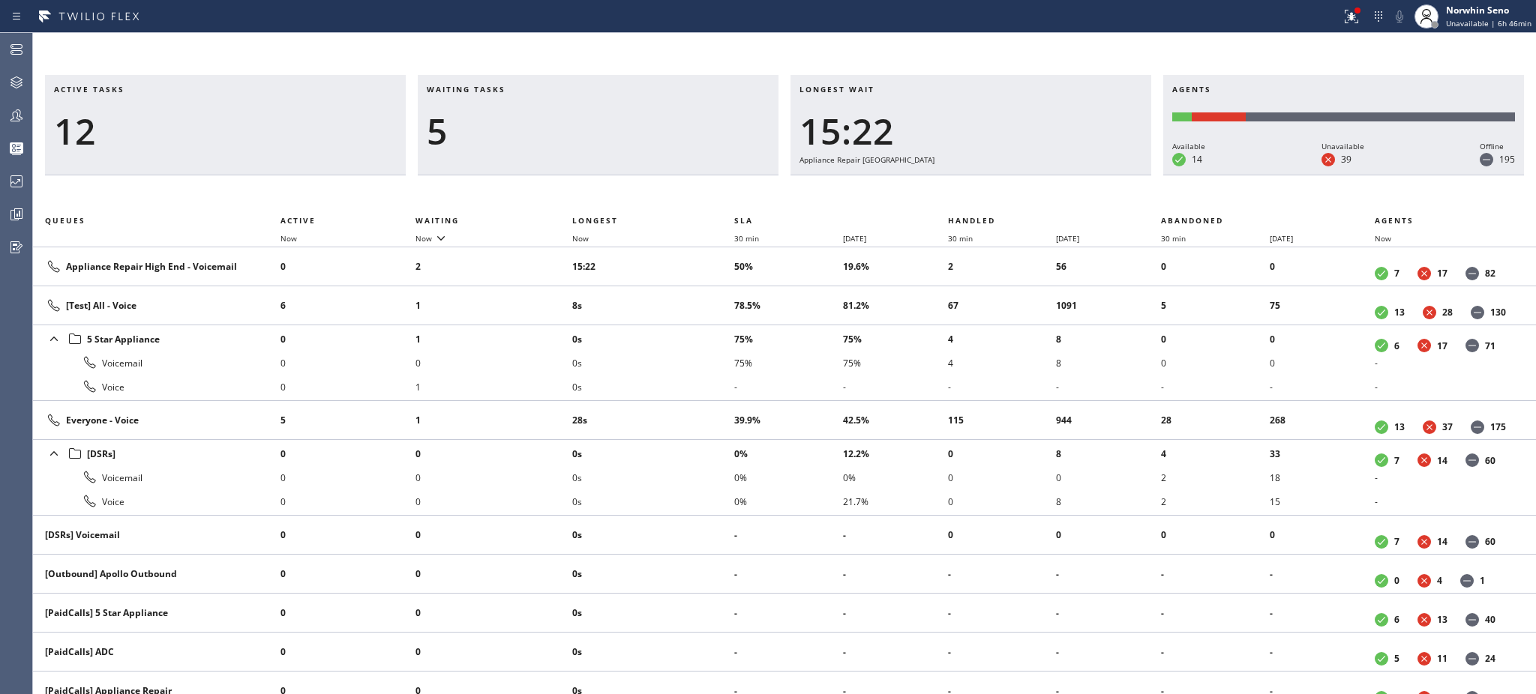
click at [705, 328] on li "0s" at bounding box center [653, 339] width 162 height 24
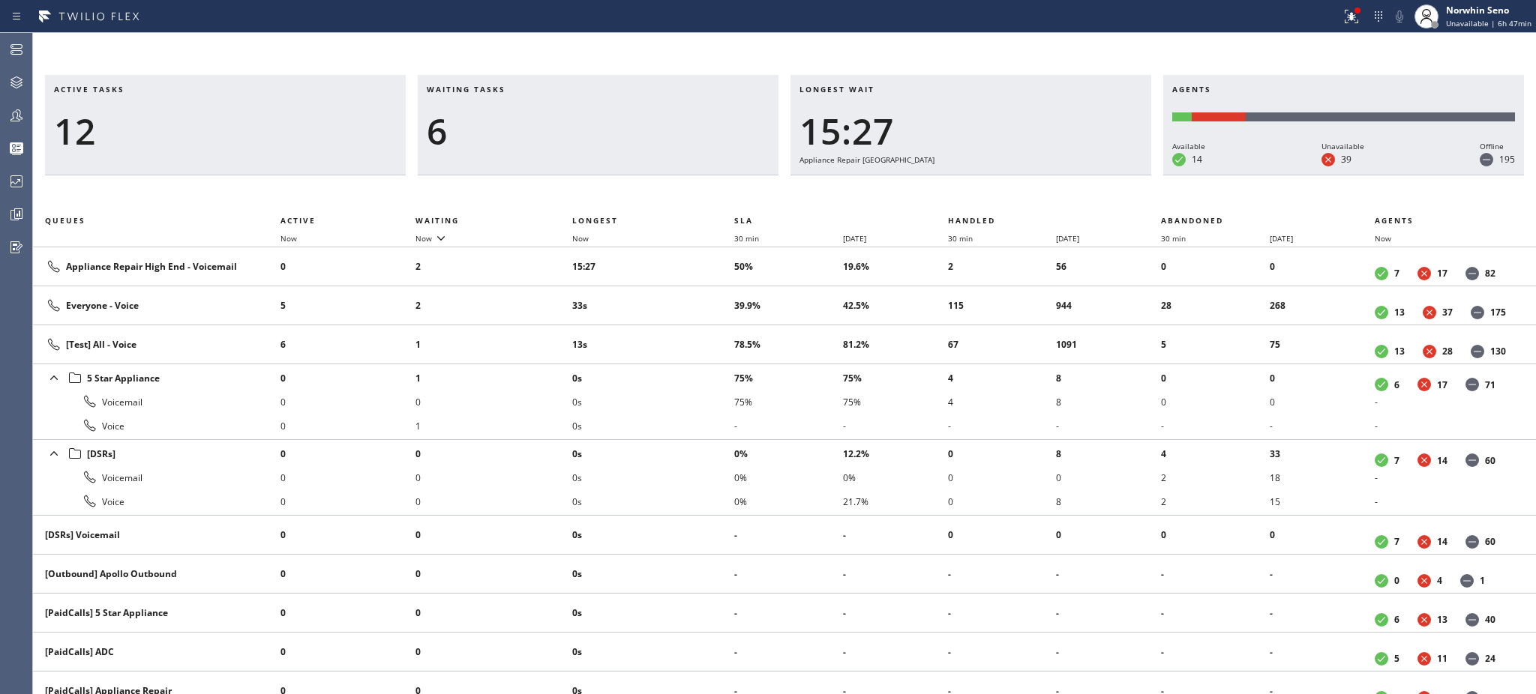
click at [705, 328] on td "13s" at bounding box center [653, 344] width 162 height 39
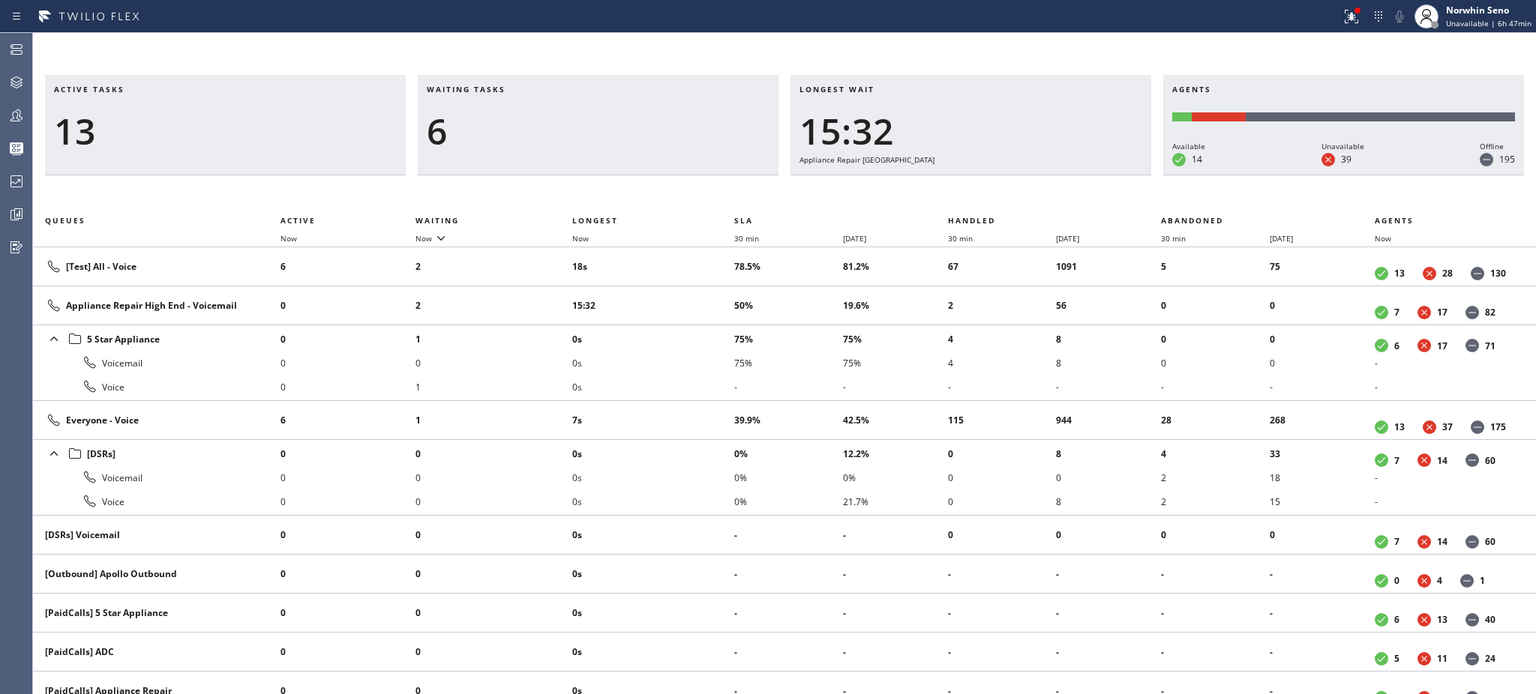
click at [705, 328] on li "0s" at bounding box center [653, 339] width 162 height 24
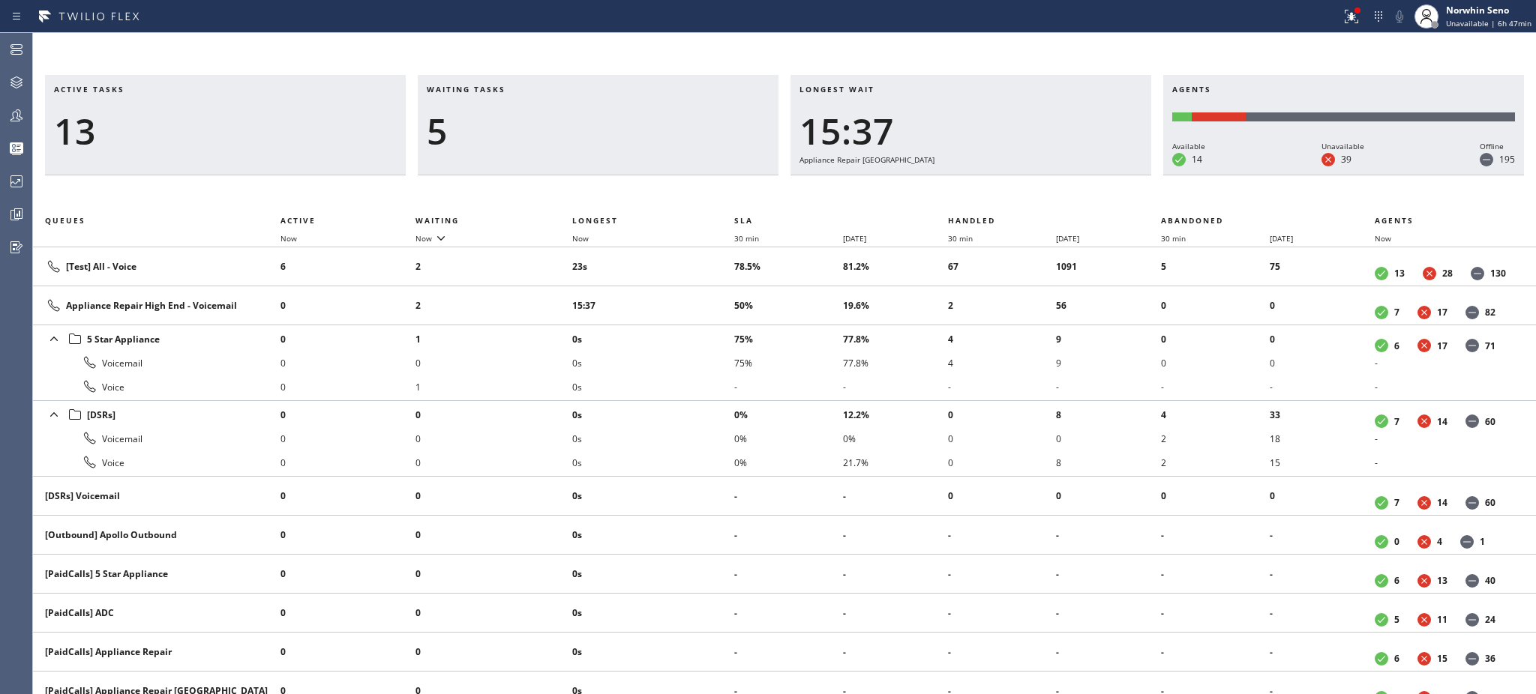
click at [705, 328] on li "0s" at bounding box center [653, 339] width 162 height 24
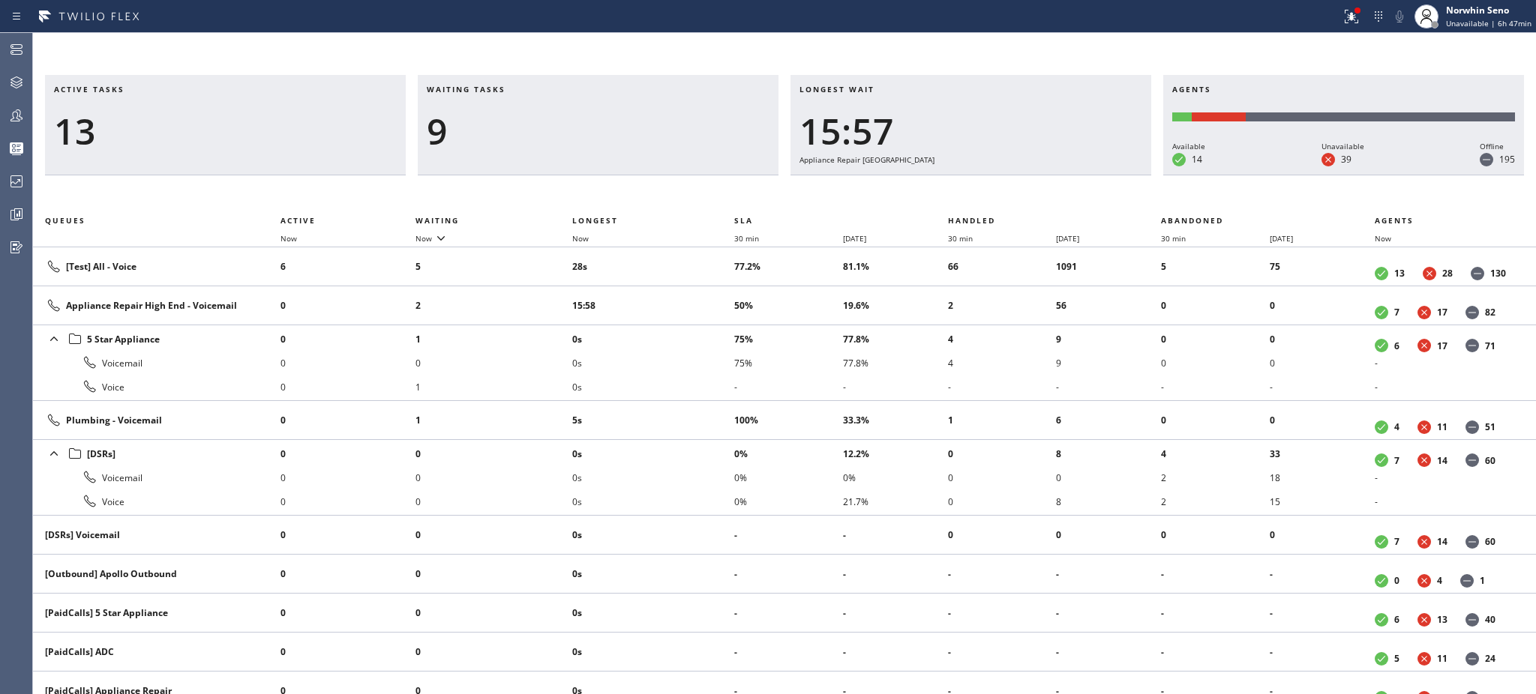
click at [705, 328] on li "0s" at bounding box center [653, 339] width 162 height 24
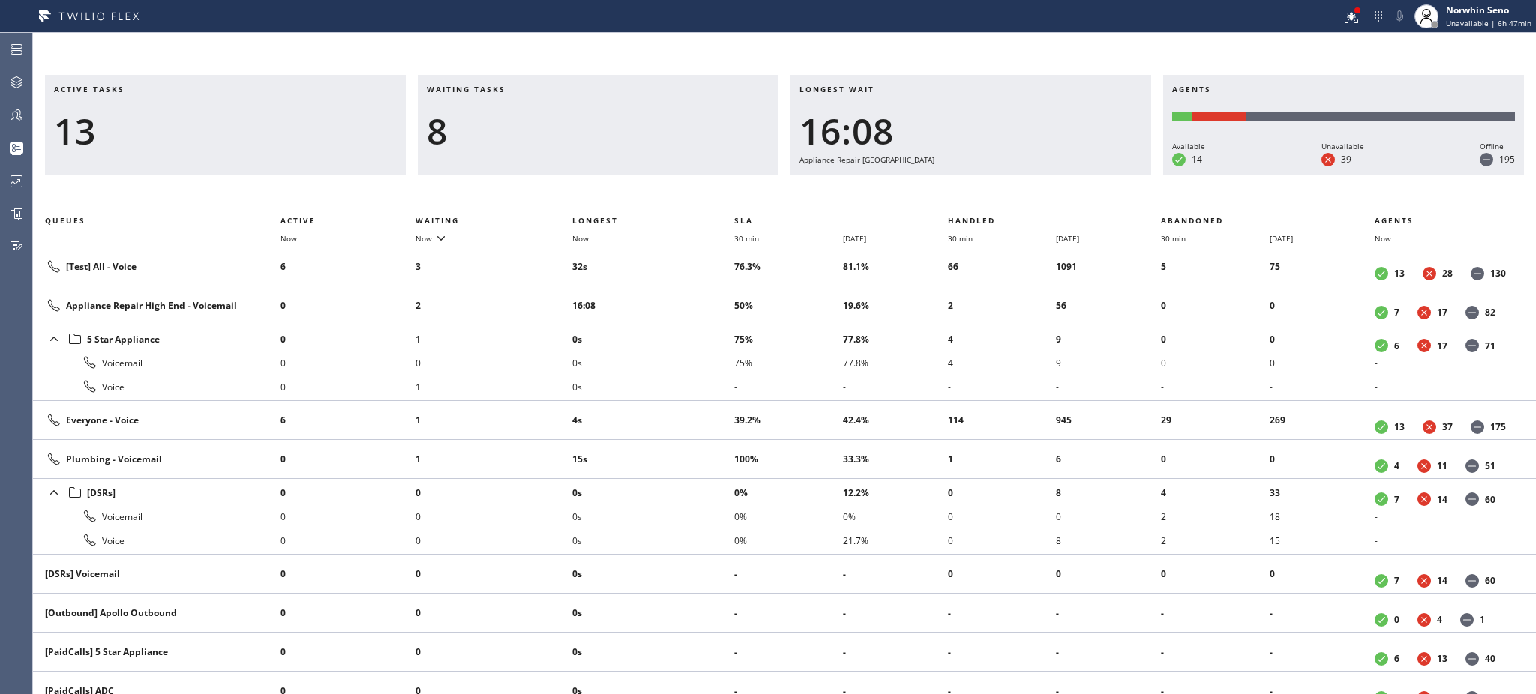
click at [705, 328] on li "0s" at bounding box center [653, 339] width 162 height 24
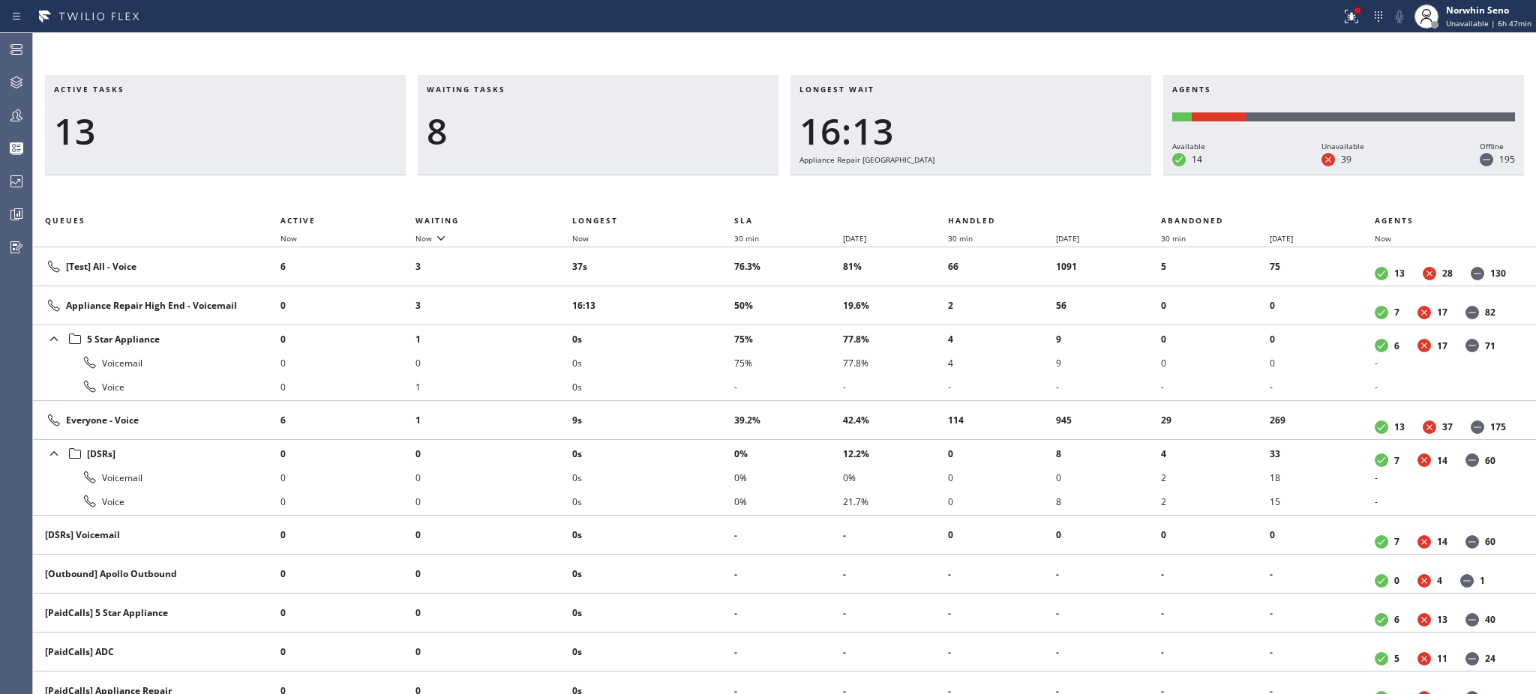
click at [705, 328] on li "0s" at bounding box center [653, 339] width 162 height 24
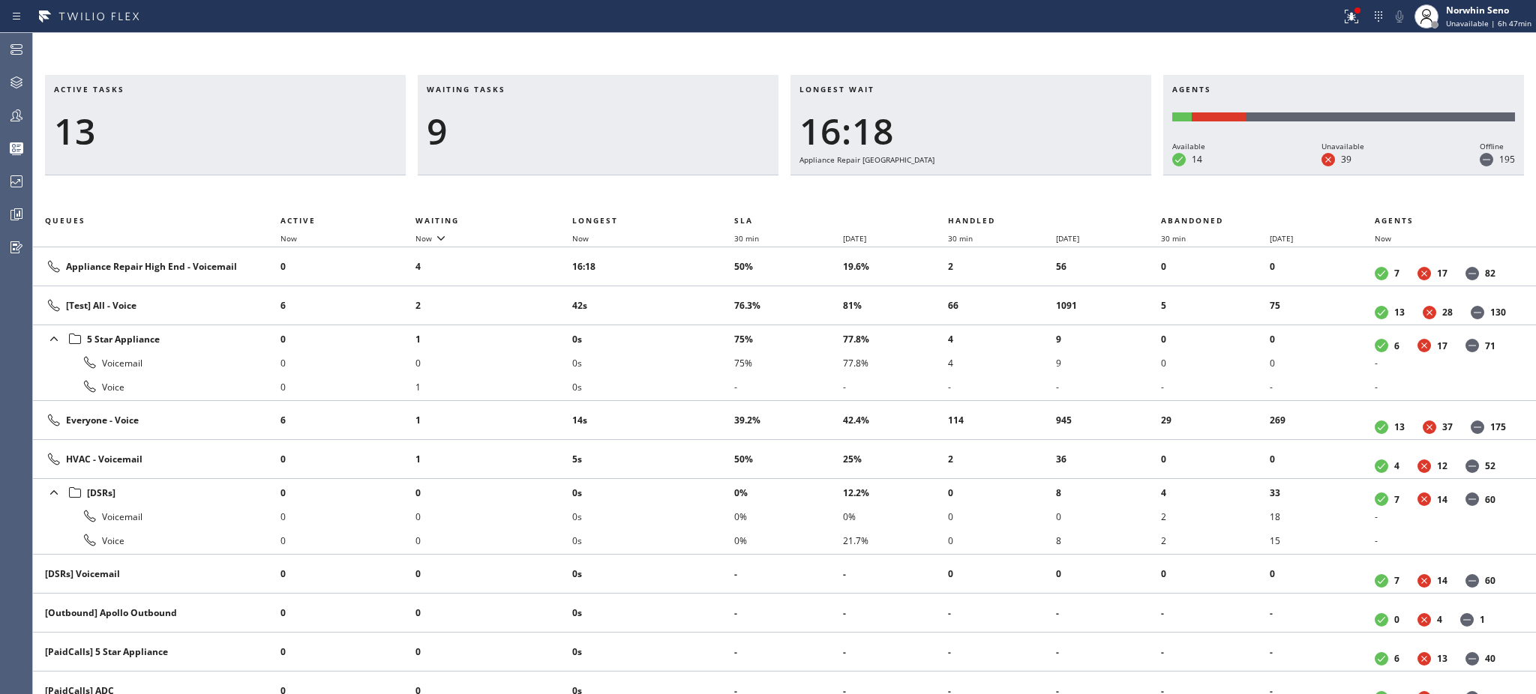
click at [705, 328] on li "0s" at bounding box center [653, 339] width 162 height 24
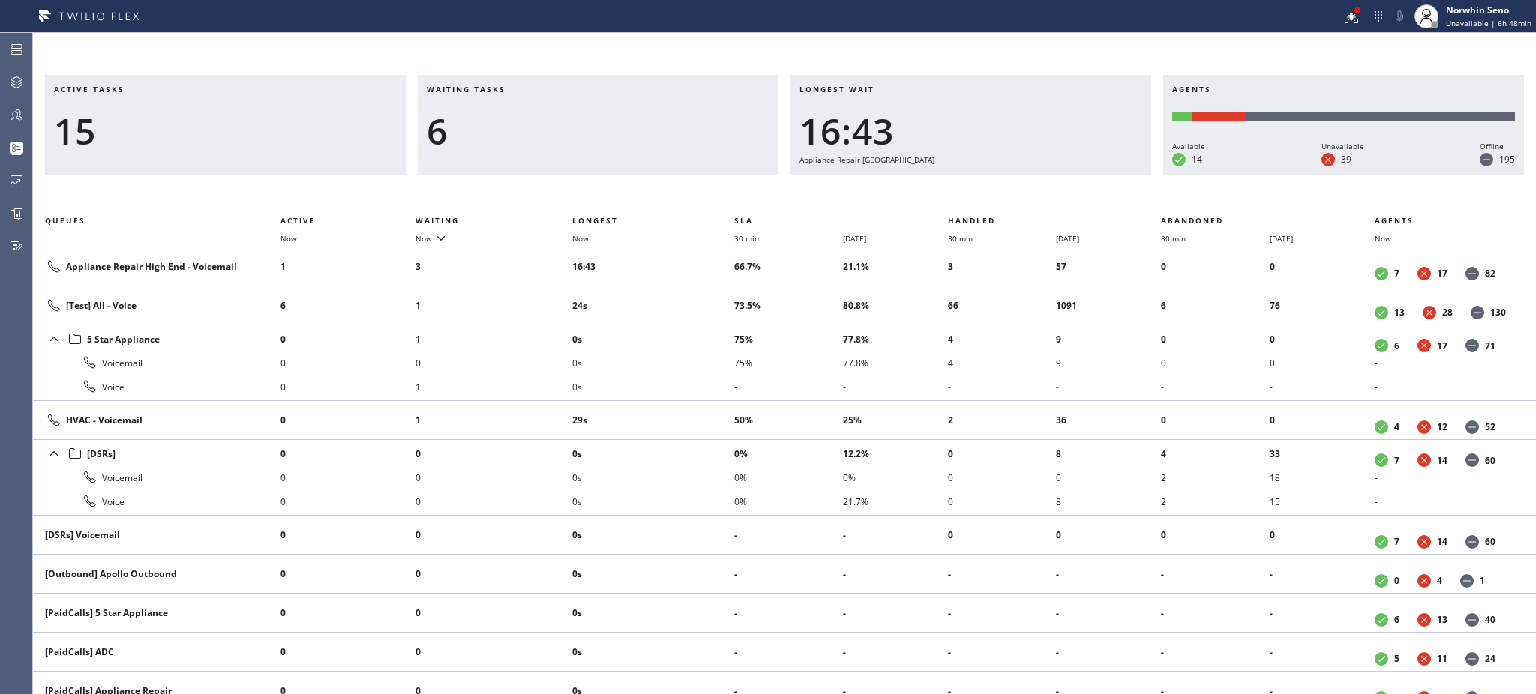
click at [705, 328] on li "0s" at bounding box center [653, 339] width 162 height 24
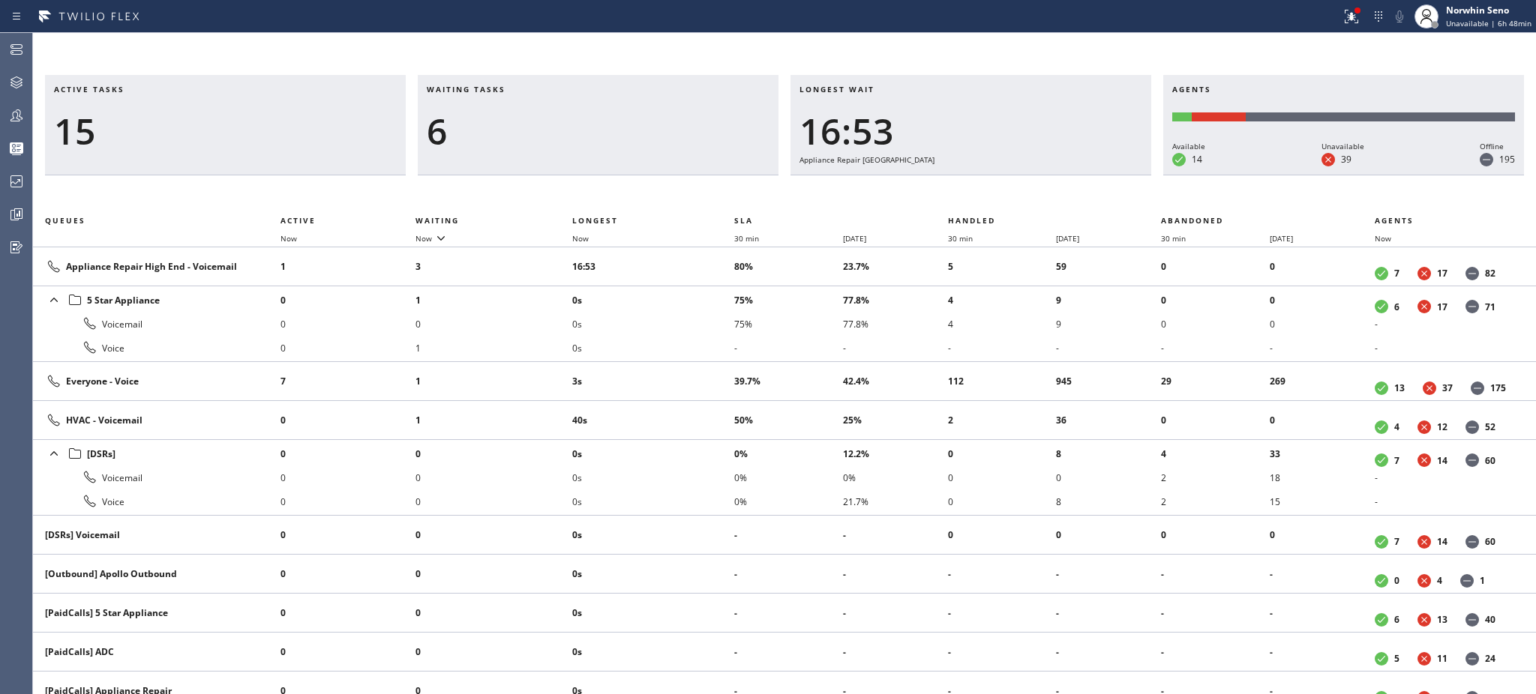
click at [705, 328] on li "0s" at bounding box center [653, 324] width 162 height 24
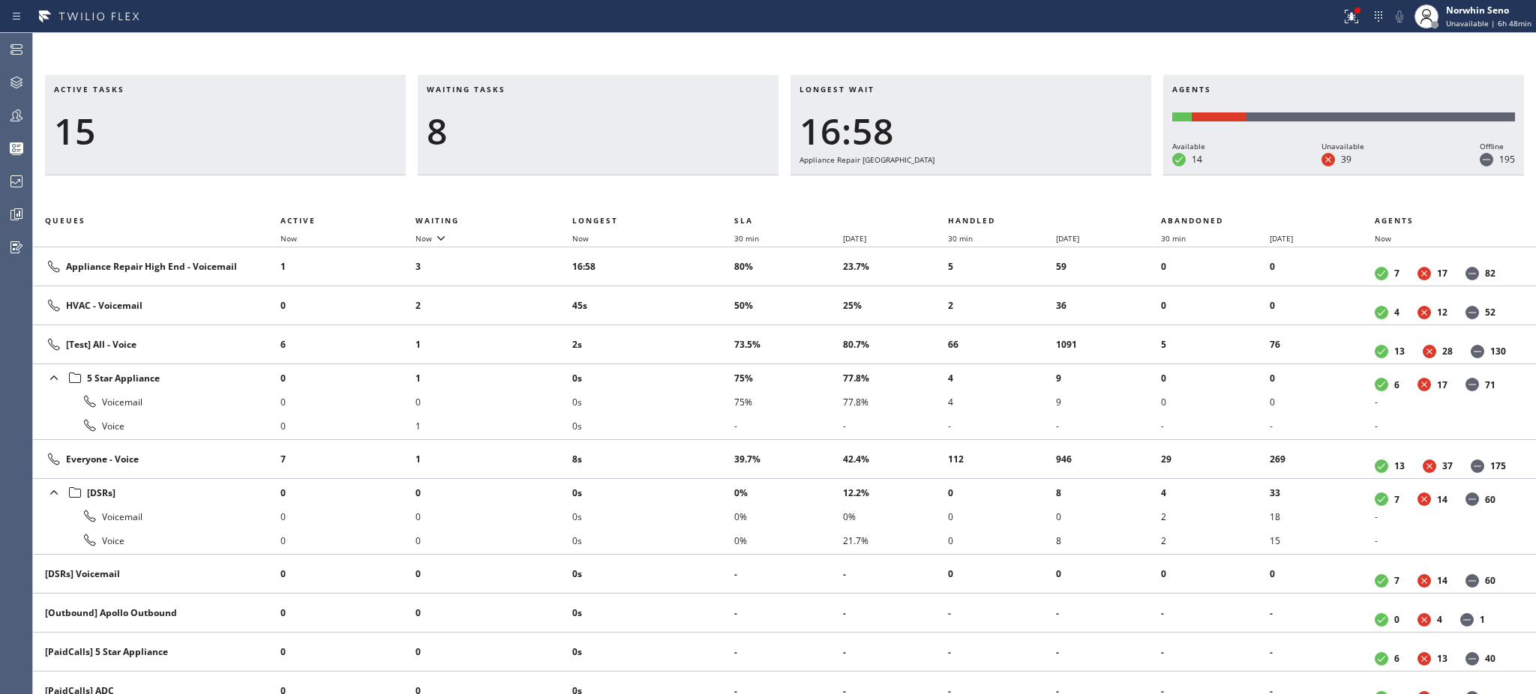
click at [705, 328] on td "2s" at bounding box center [653, 344] width 162 height 39
click at [705, 328] on td "50s" at bounding box center [653, 344] width 162 height 39
click at [705, 328] on td "54s" at bounding box center [653, 344] width 162 height 39
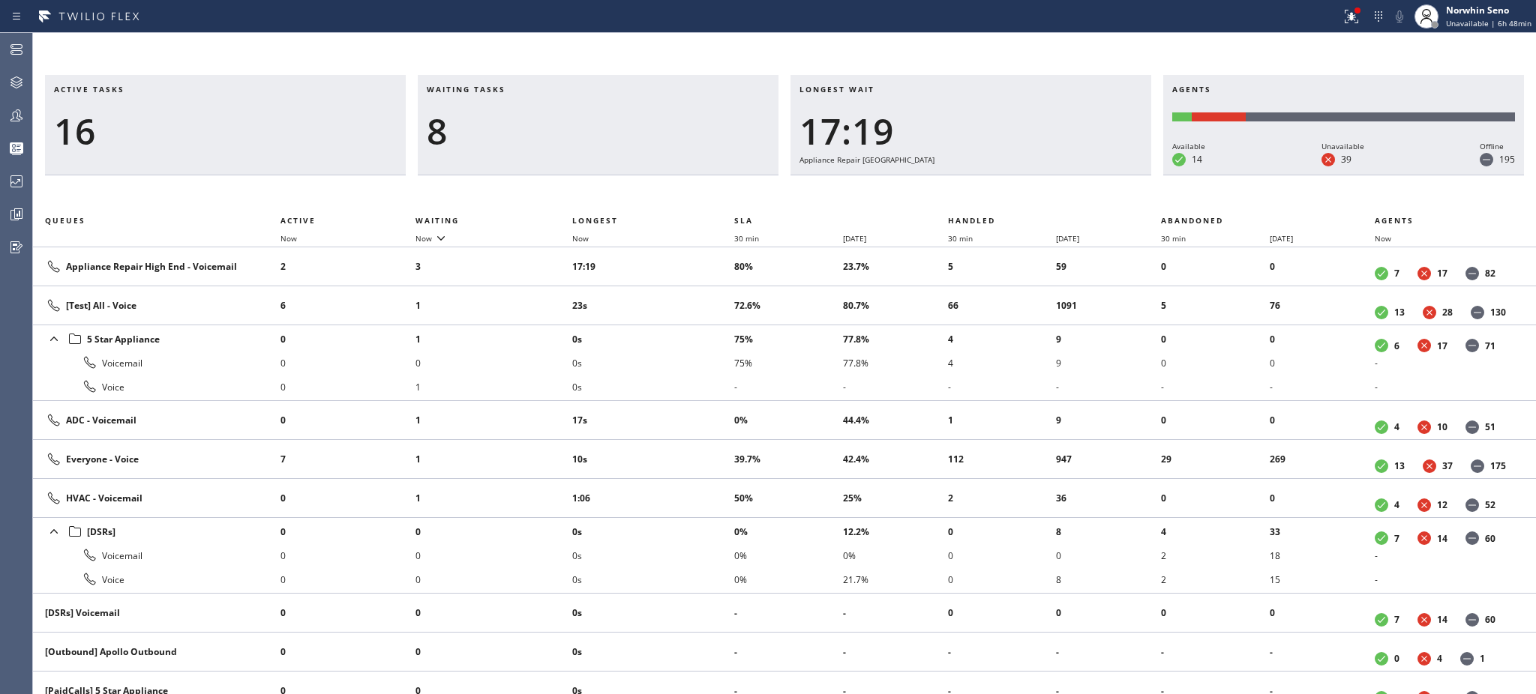
click at [705, 328] on li "0s" at bounding box center [653, 339] width 162 height 24
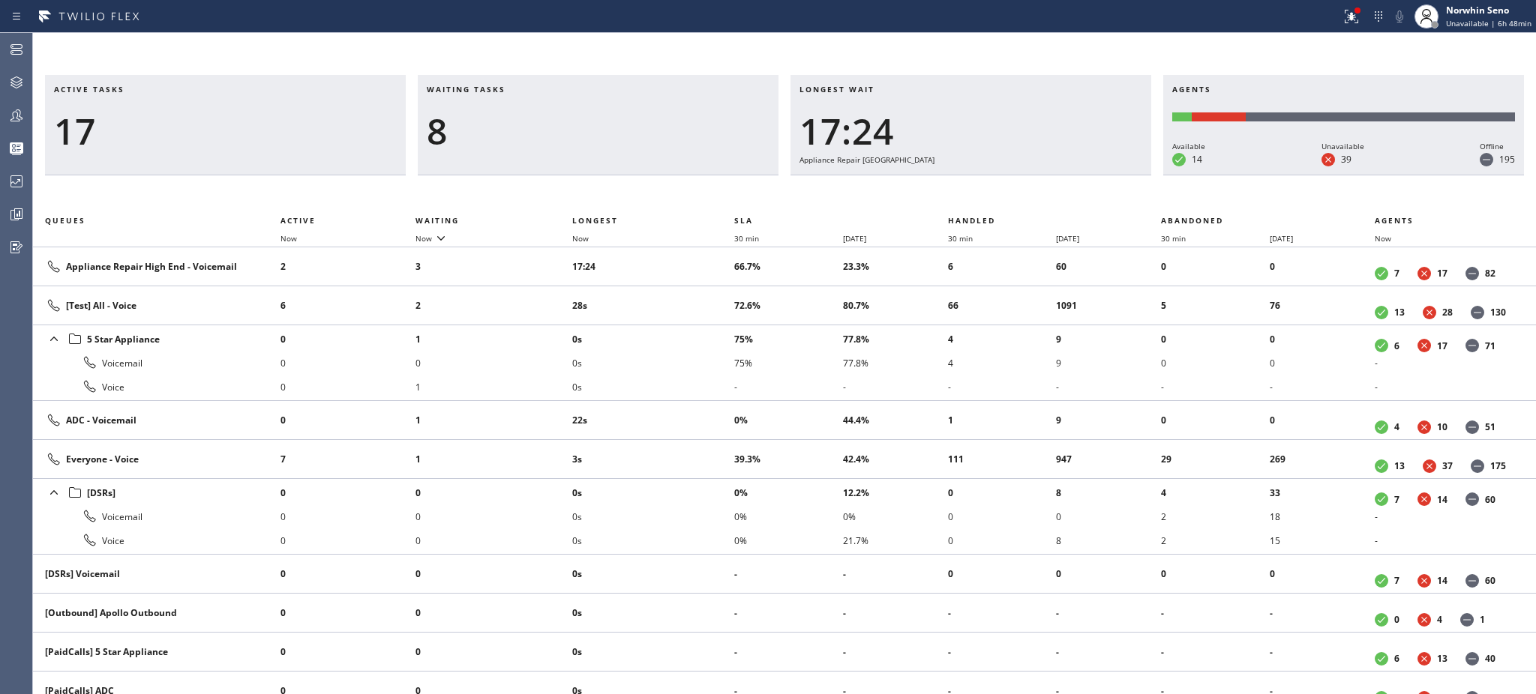
click at [705, 328] on li "0s" at bounding box center [653, 339] width 162 height 24
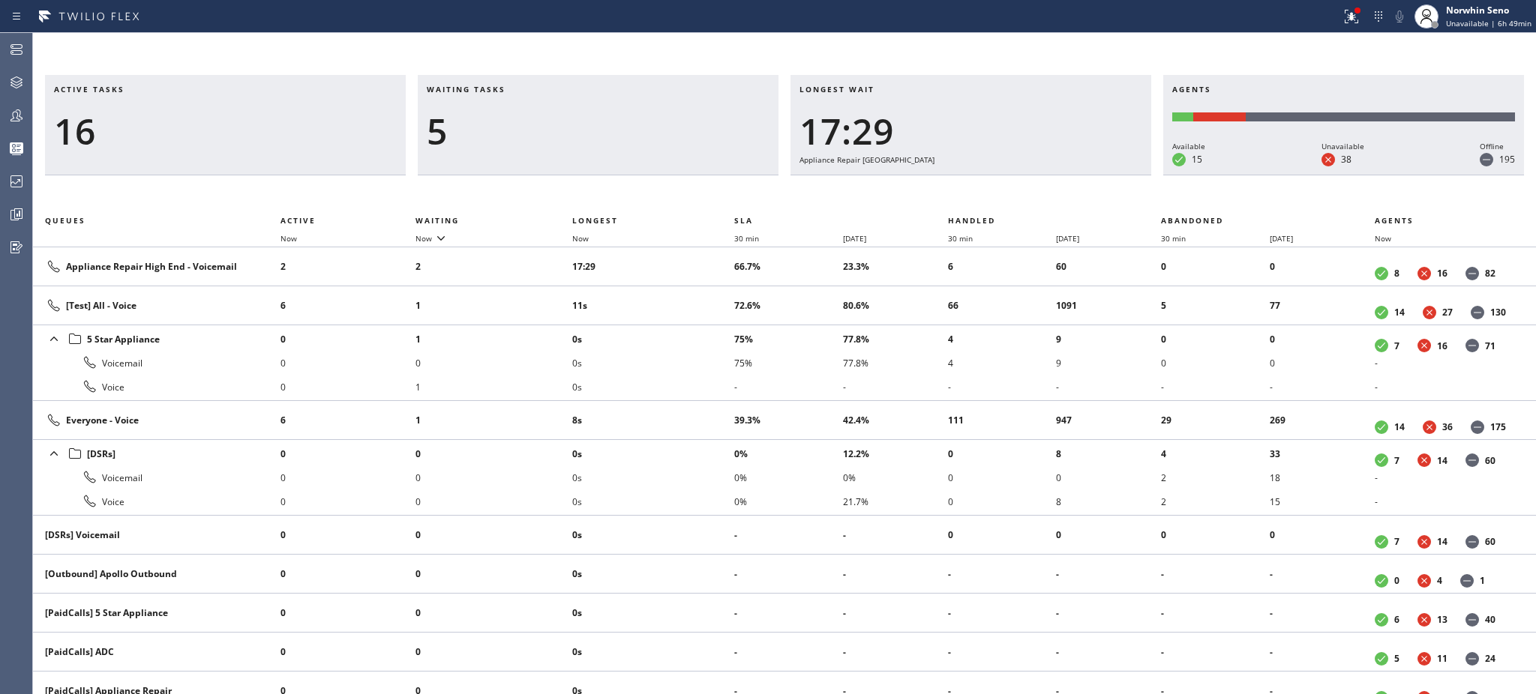
click at [705, 328] on li "0s" at bounding box center [653, 339] width 162 height 24
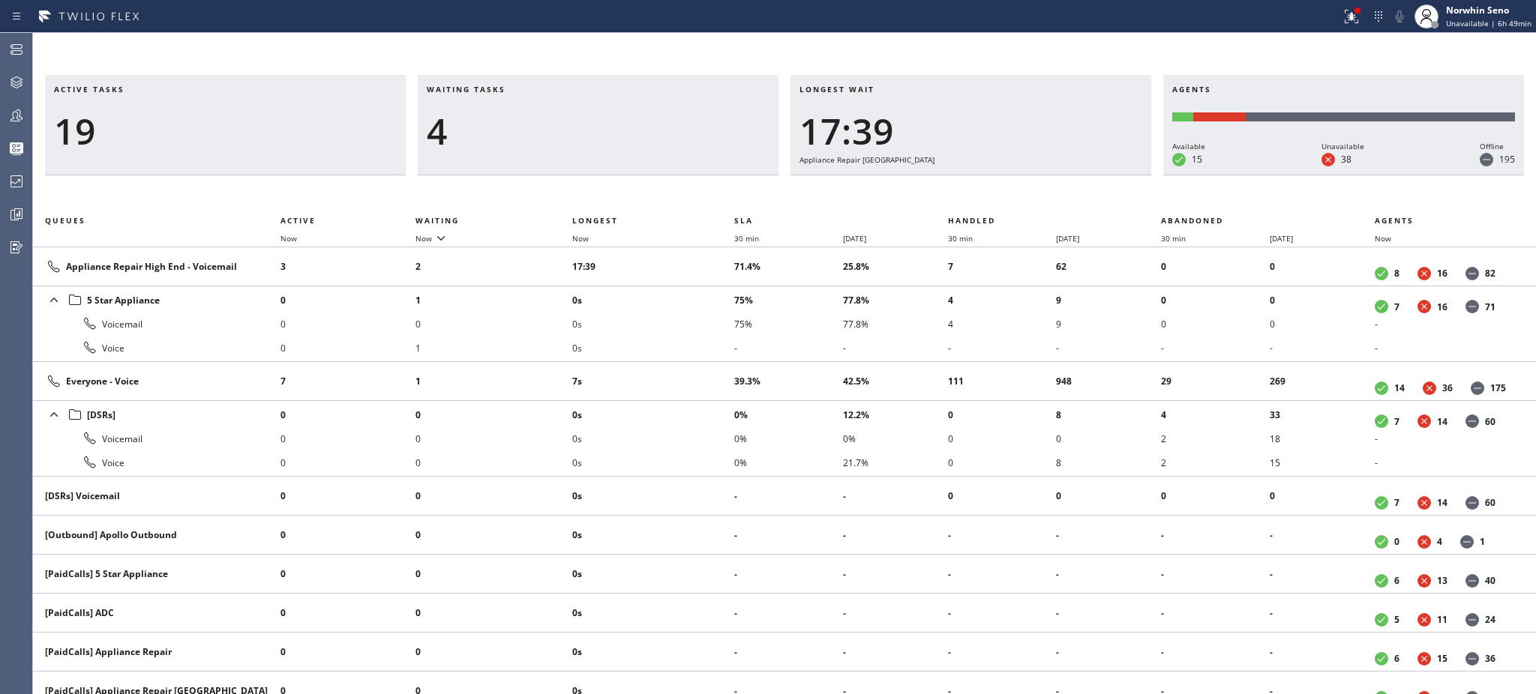
click at [705, 328] on li "0s" at bounding box center [653, 324] width 162 height 24
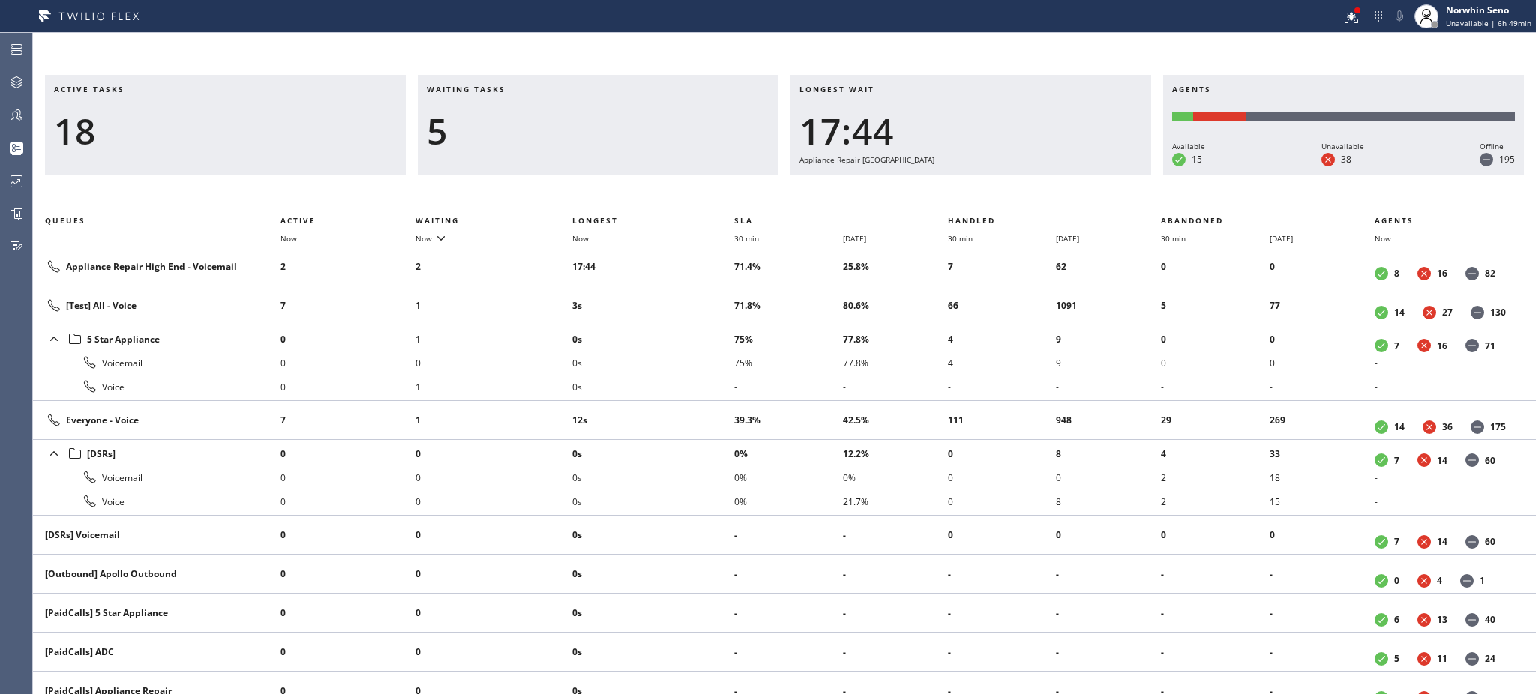
click at [705, 328] on li "0s" at bounding box center [653, 339] width 162 height 24
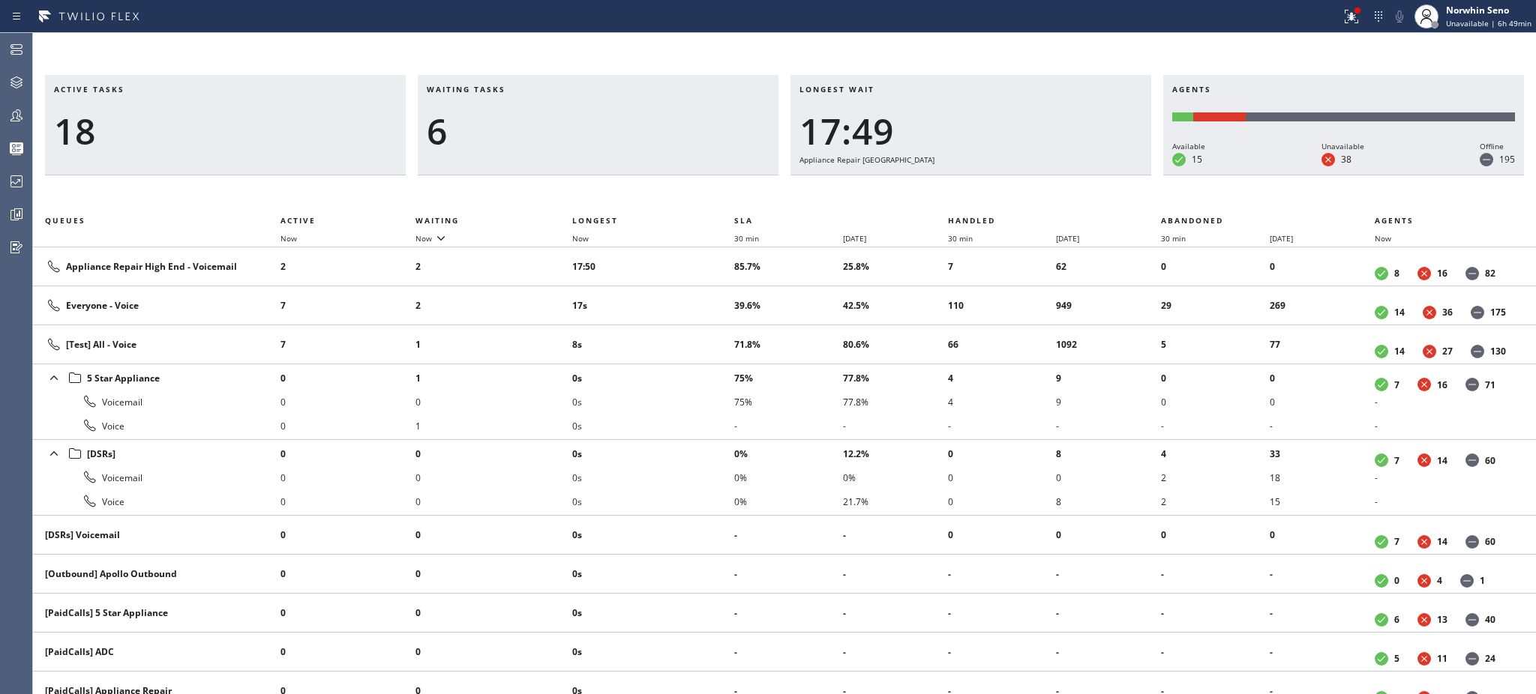
click at [705, 328] on td "8s" at bounding box center [653, 344] width 162 height 39
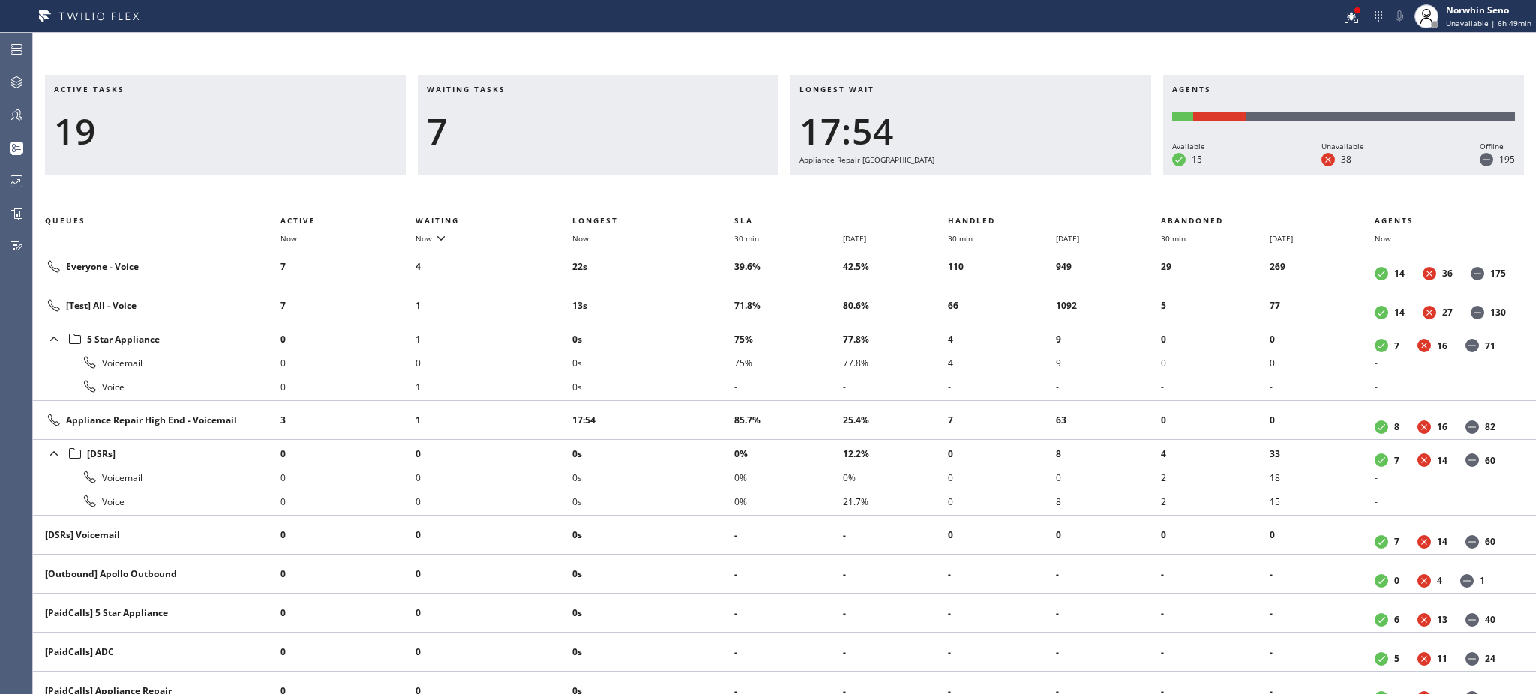
click at [705, 328] on li "0s" at bounding box center [653, 339] width 162 height 24
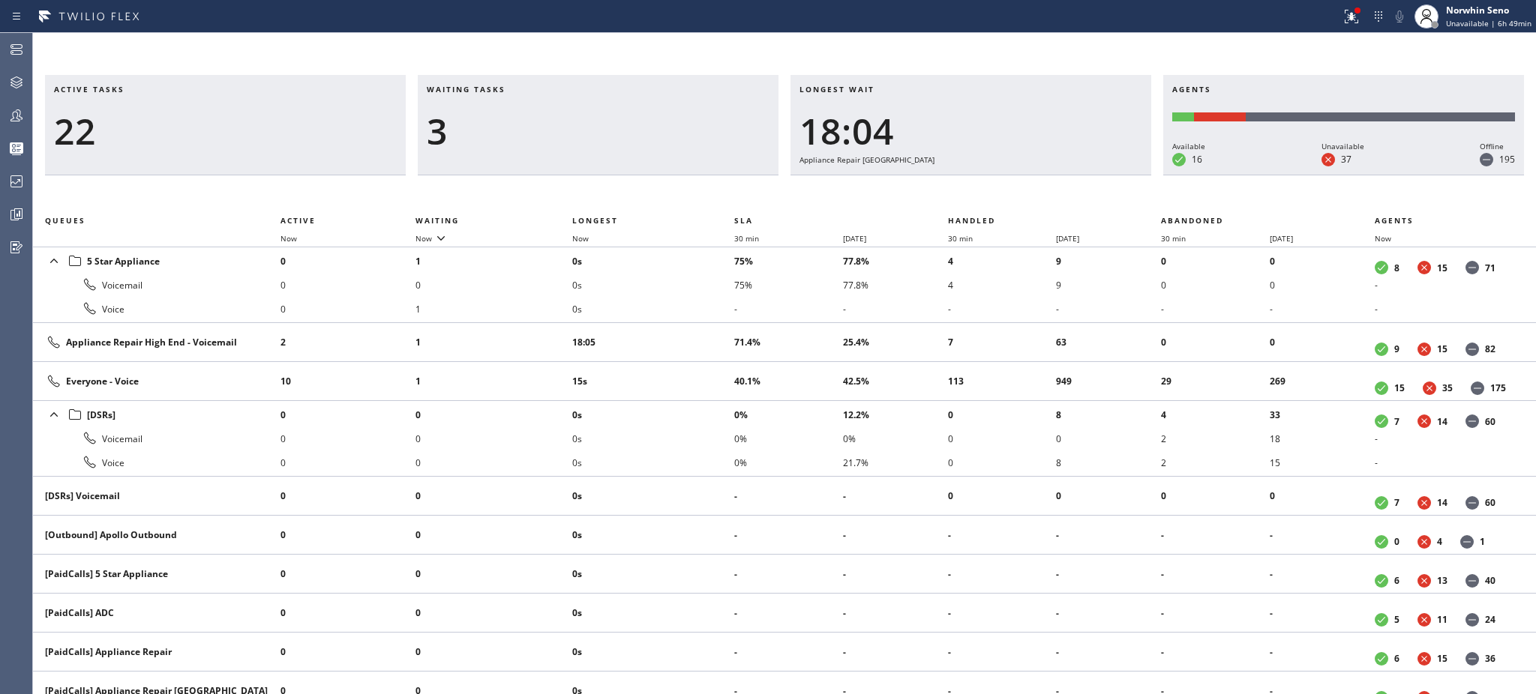
click at [705, 328] on td "18:05" at bounding box center [653, 342] width 162 height 39
click at [705, 328] on td "18:09" at bounding box center [653, 342] width 162 height 39
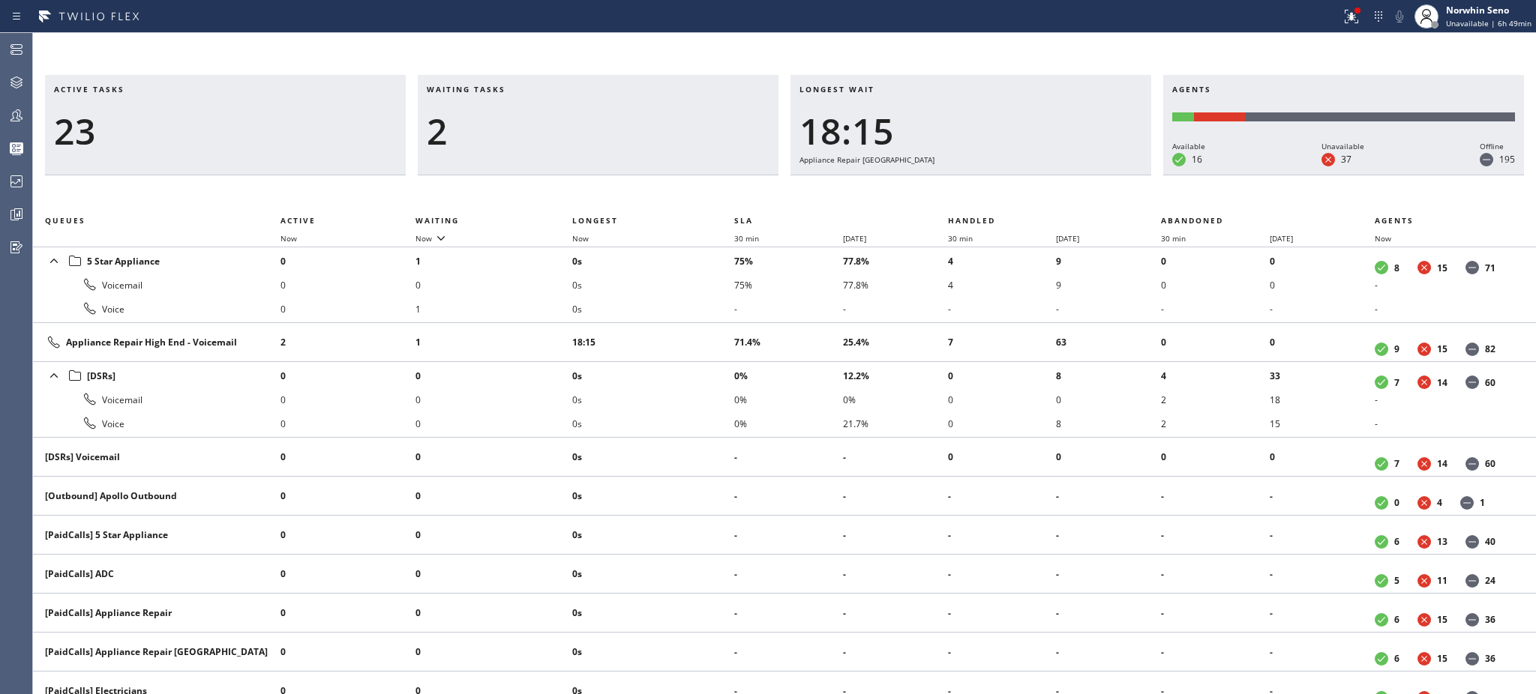
click at [705, 328] on td "18:15" at bounding box center [653, 342] width 162 height 39
click at [705, 328] on td "18:20" at bounding box center [653, 342] width 162 height 39
click at [705, 328] on td "18:25" at bounding box center [653, 342] width 162 height 39
click at [705, 328] on td "18:30" at bounding box center [653, 342] width 162 height 39
click at [705, 328] on td "18:35" at bounding box center [653, 342] width 162 height 39
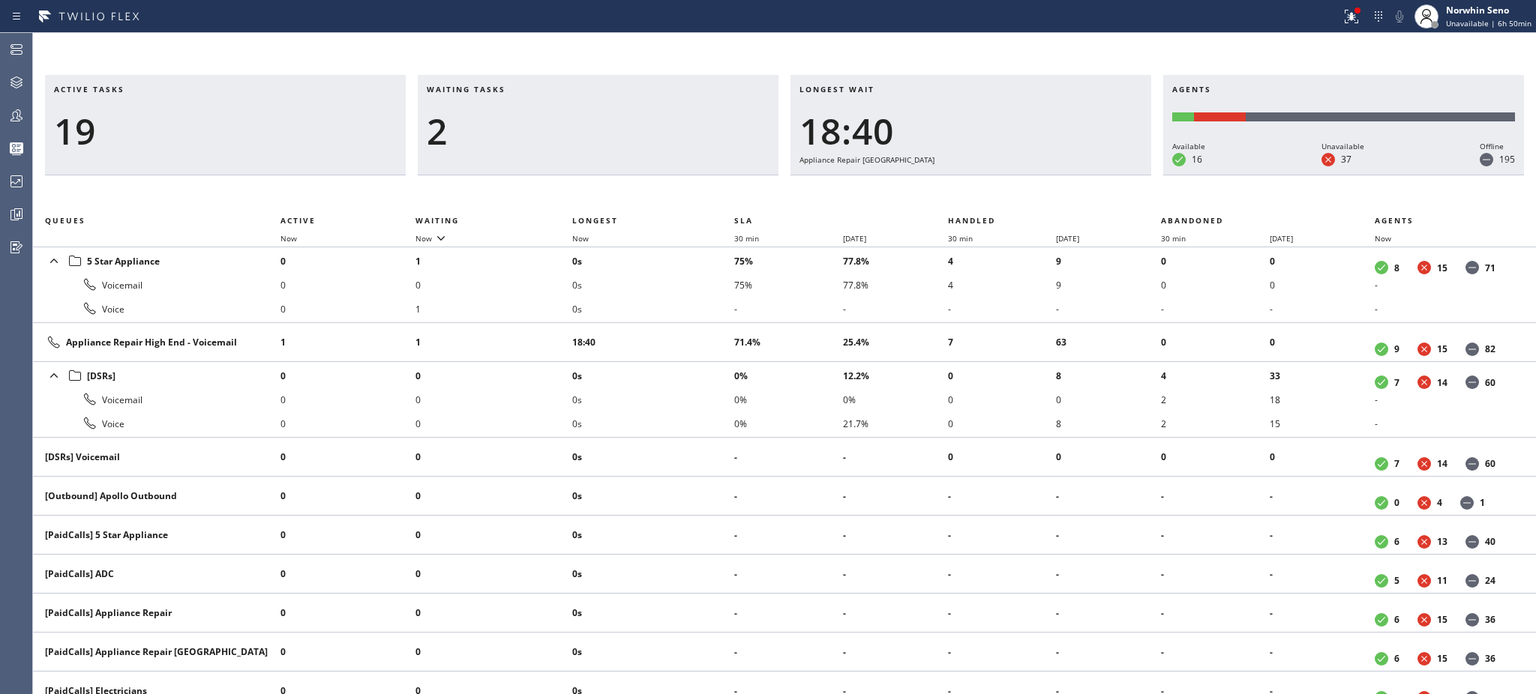
click at [705, 328] on td "18:40" at bounding box center [653, 342] width 162 height 39
click at [705, 328] on td "18:45" at bounding box center [653, 342] width 162 height 39
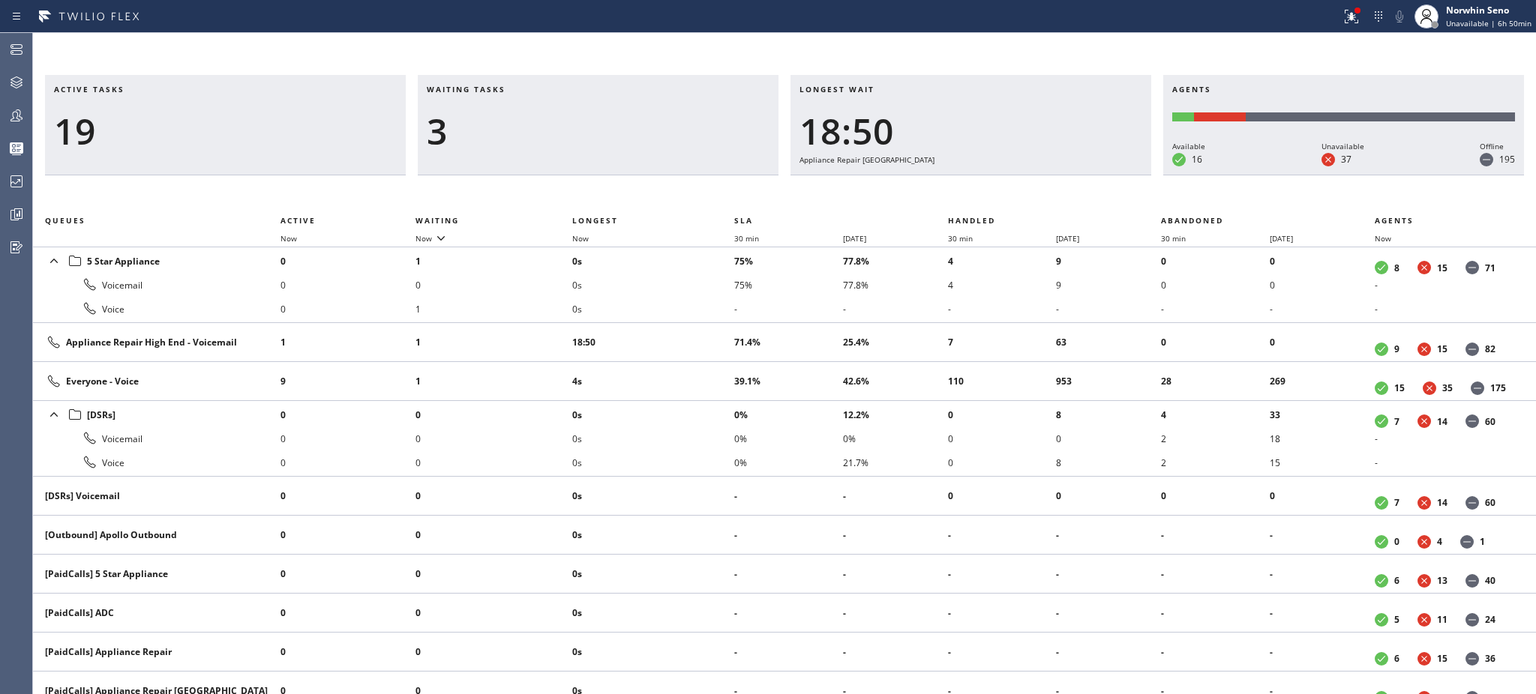
click at [705, 328] on td "18:50" at bounding box center [653, 342] width 162 height 39
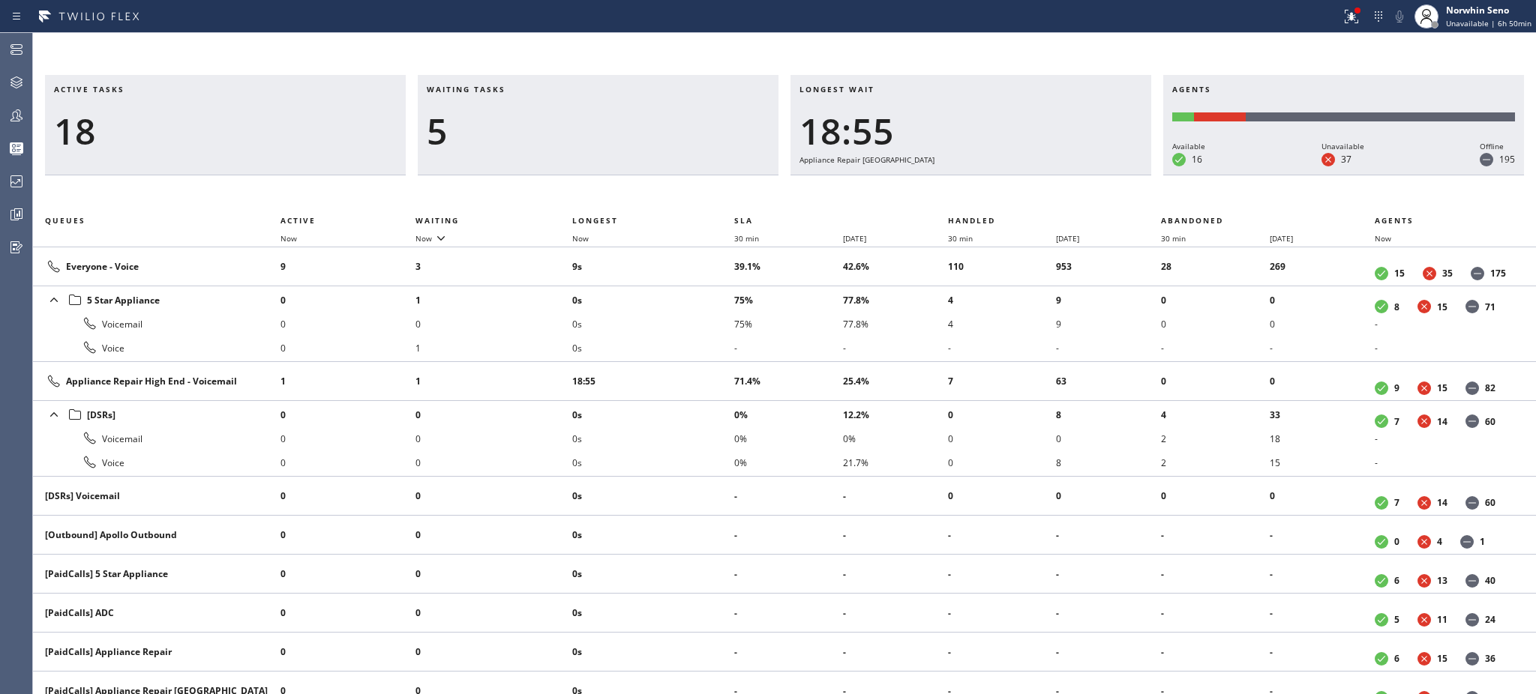
click at [705, 328] on li "0s" at bounding box center [653, 324] width 162 height 24
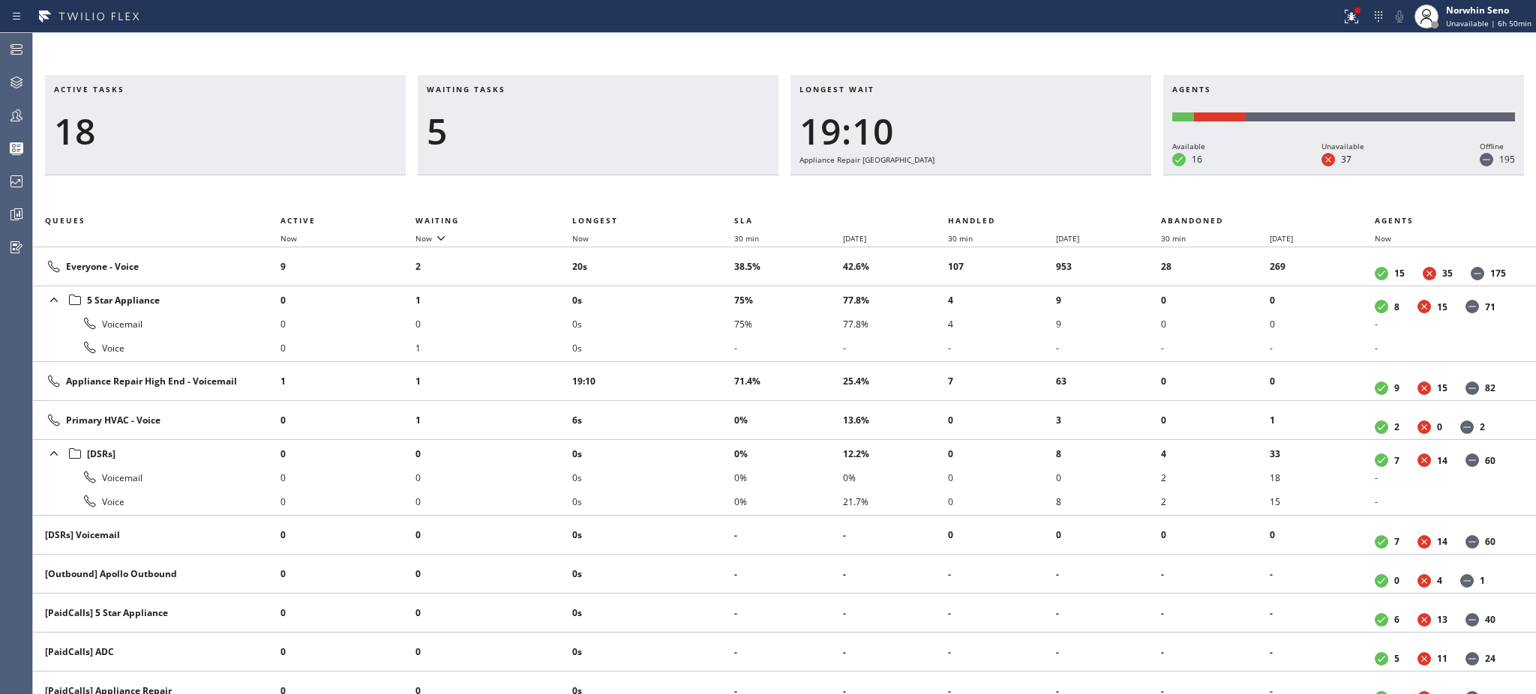
click at [705, 328] on li "0s" at bounding box center [653, 324] width 162 height 24
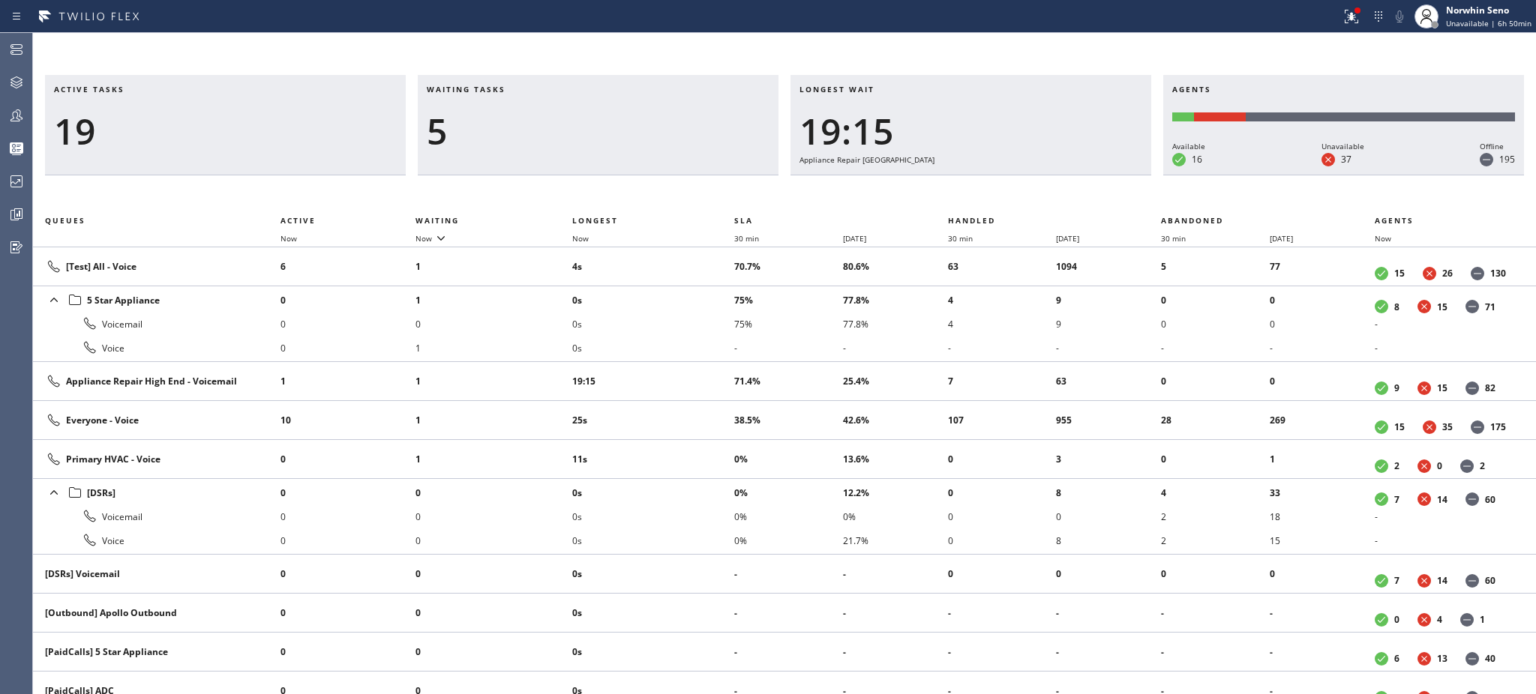
click at [705, 328] on li "0s" at bounding box center [653, 324] width 162 height 24
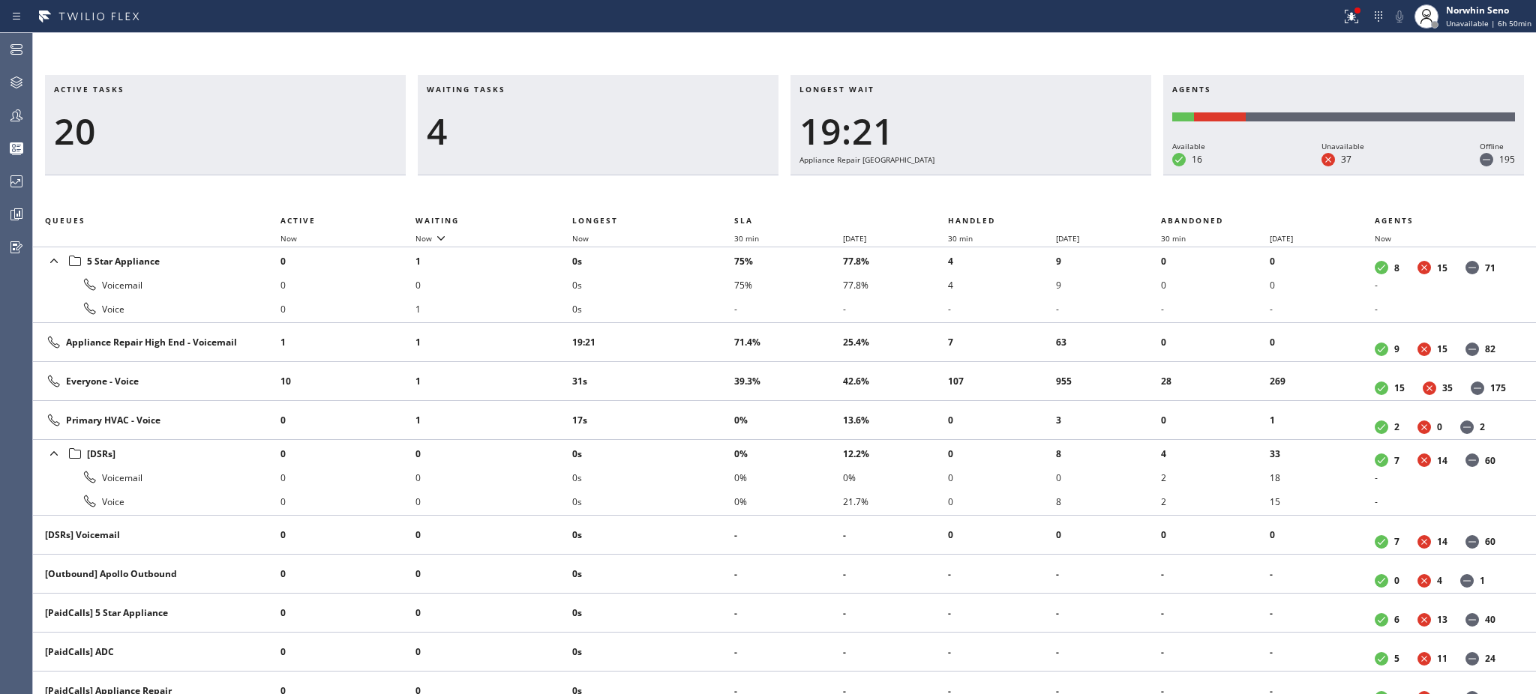
click at [705, 328] on td "19:21" at bounding box center [653, 342] width 162 height 39
click at [705, 328] on td "19:26" at bounding box center [653, 342] width 162 height 39
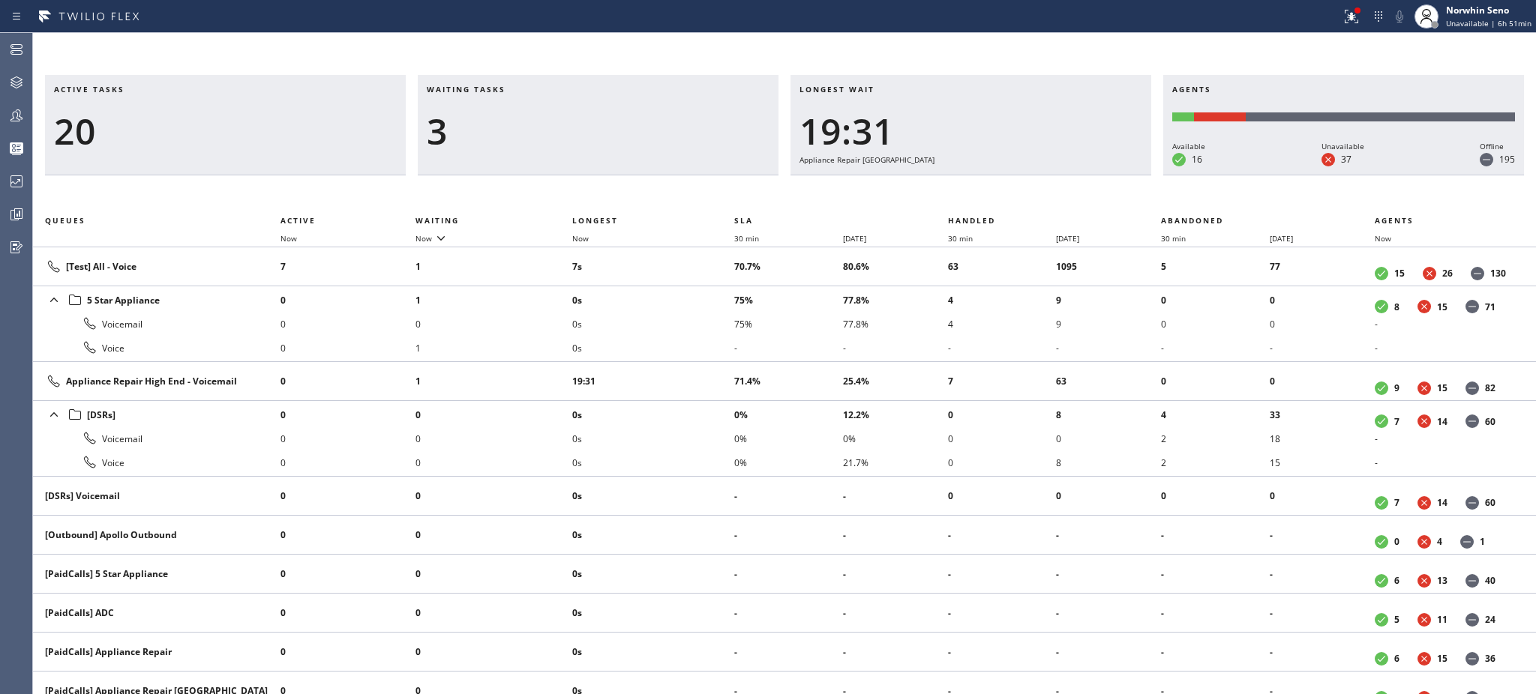
click at [705, 328] on li "0s" at bounding box center [653, 324] width 162 height 24
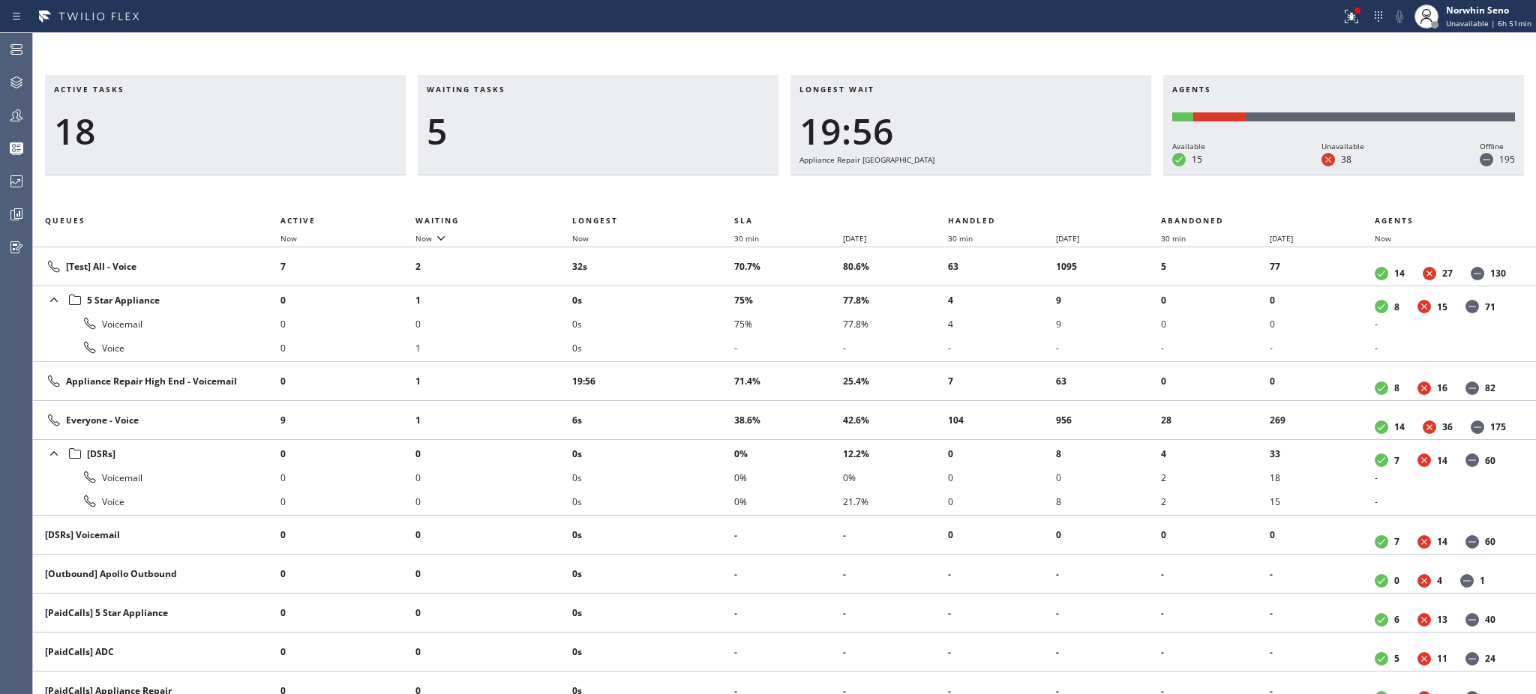
click at [705, 328] on li "0s" at bounding box center [653, 324] width 162 height 24
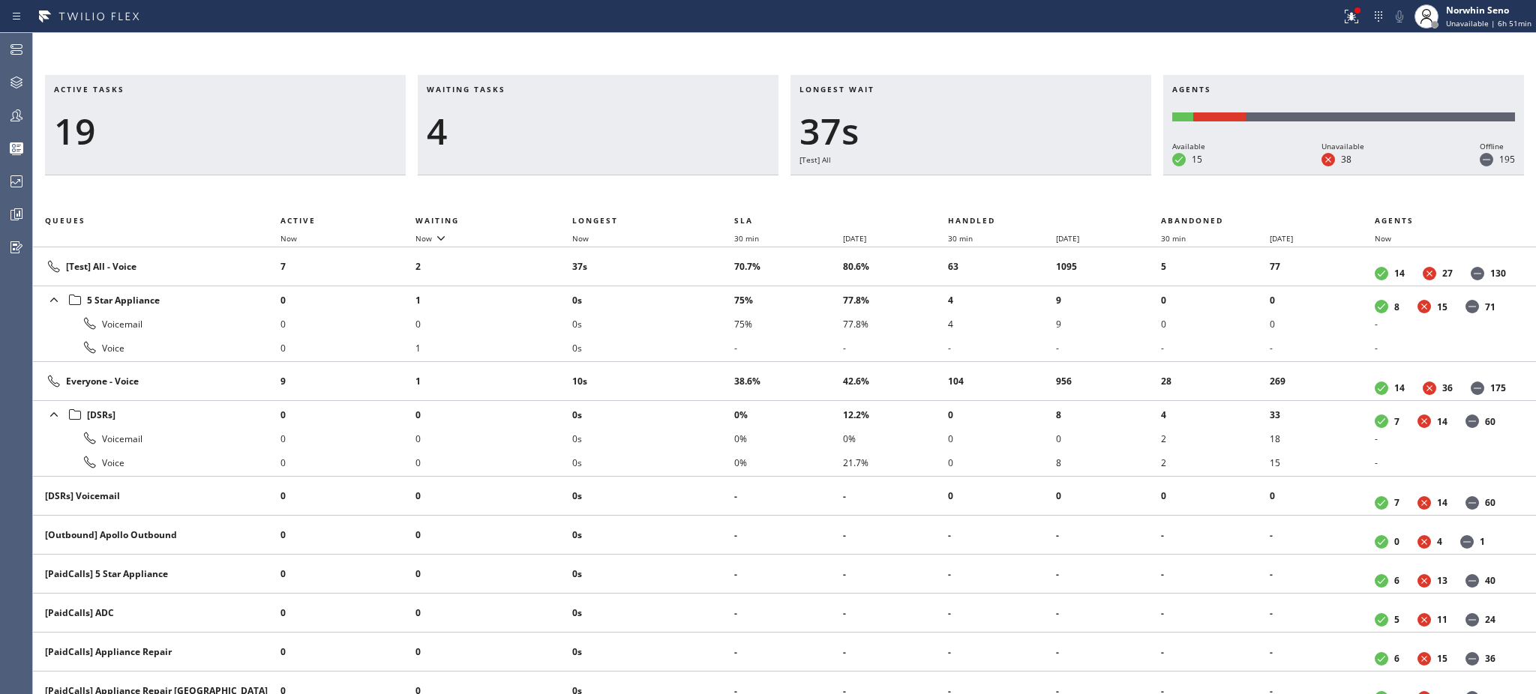
click at [705, 328] on li "0s" at bounding box center [653, 324] width 162 height 24
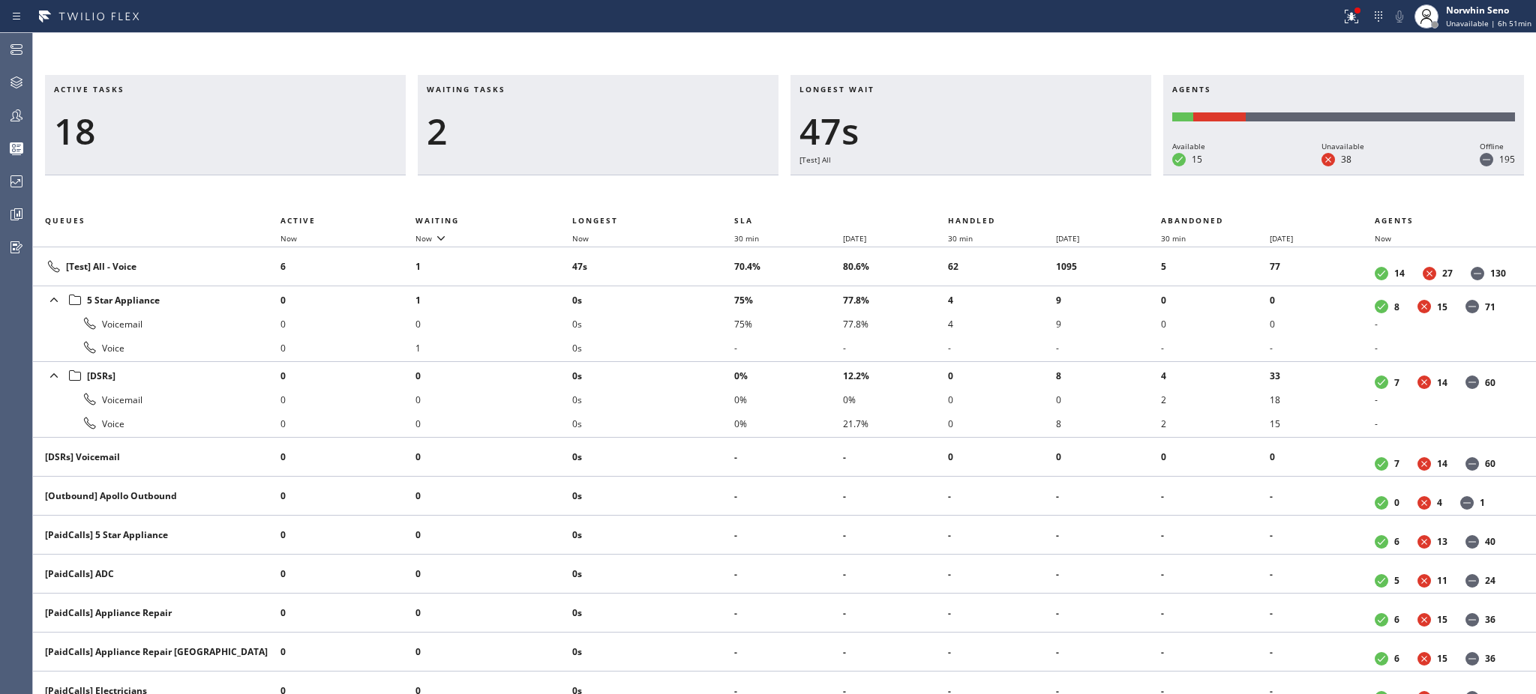
click at [705, 328] on li "0s" at bounding box center [653, 324] width 162 height 24
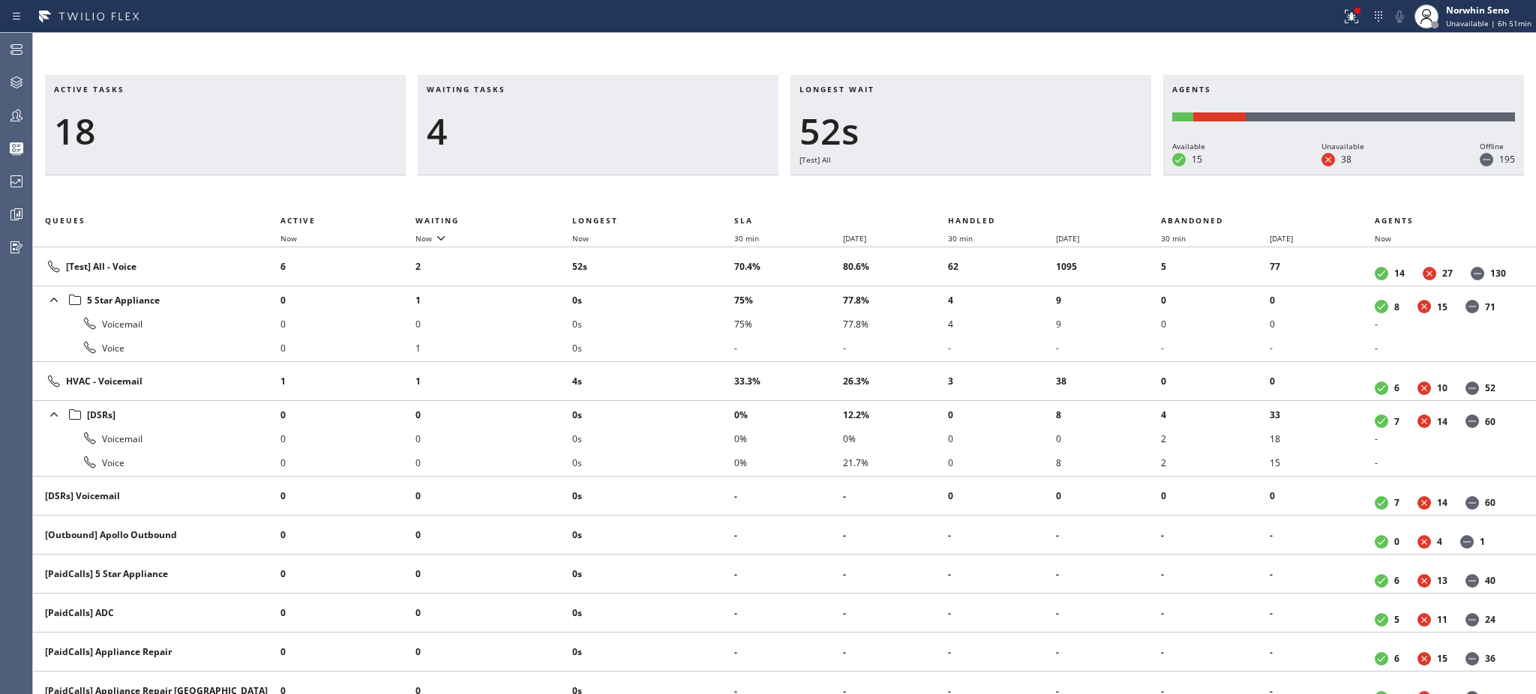
click at [705, 328] on li "0s" at bounding box center [653, 324] width 162 height 24
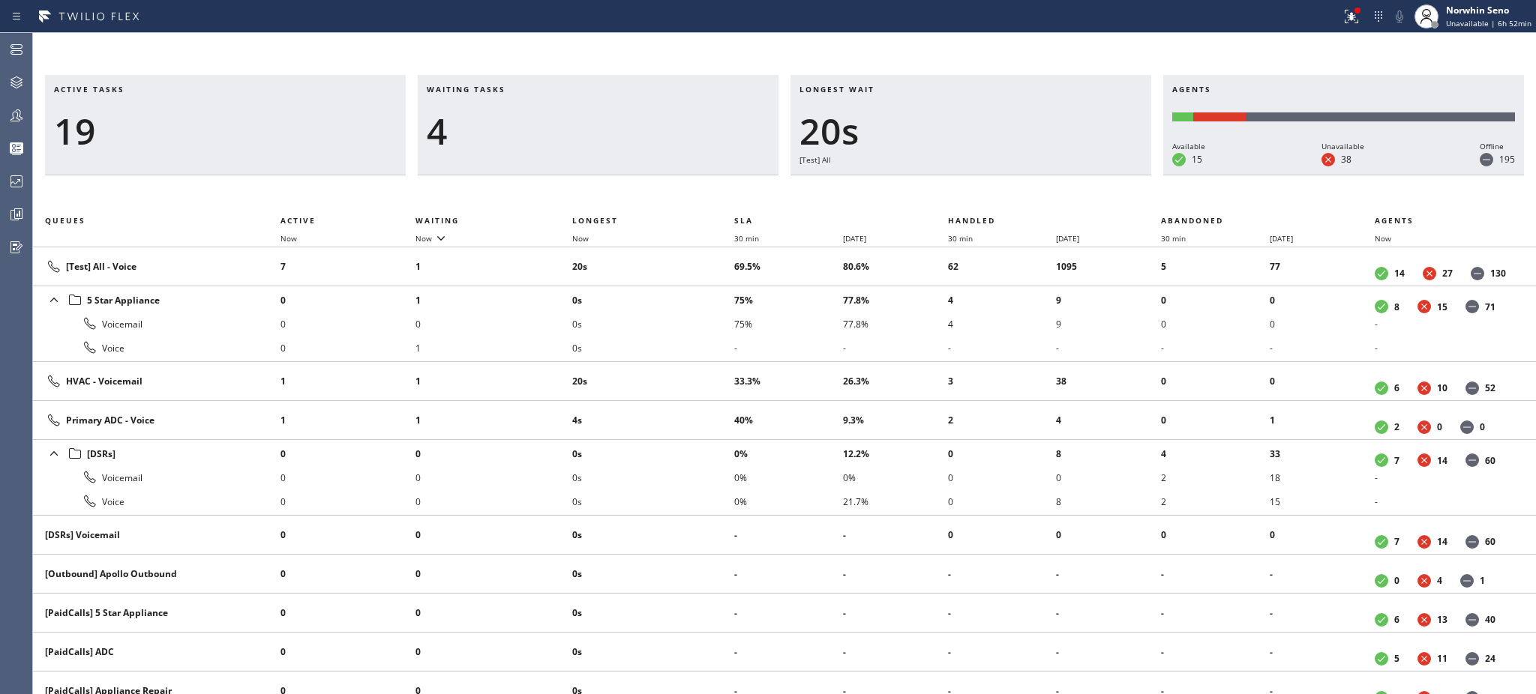
click at [705, 328] on li "0s" at bounding box center [653, 324] width 162 height 24
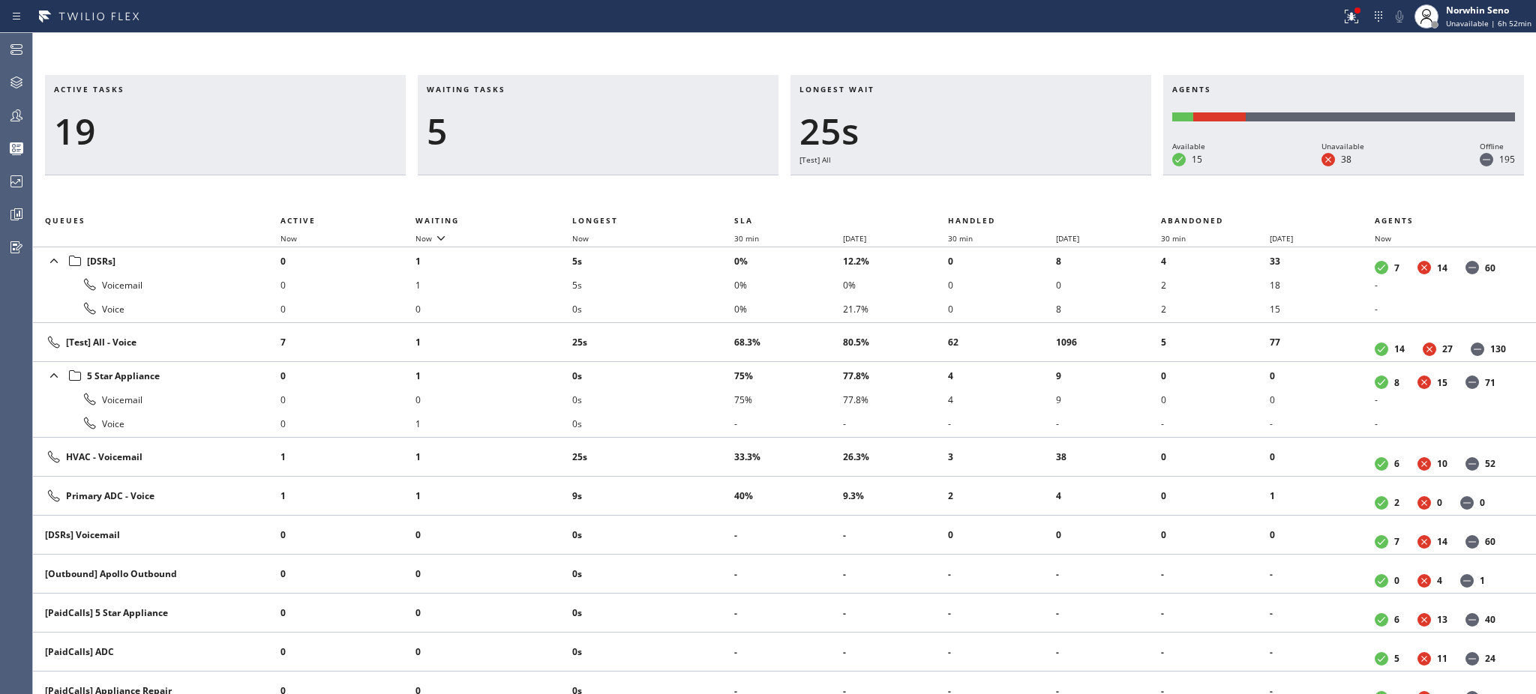
click at [705, 328] on td "25s" at bounding box center [653, 342] width 162 height 39
click at [705, 328] on td "31s" at bounding box center [653, 342] width 162 height 39
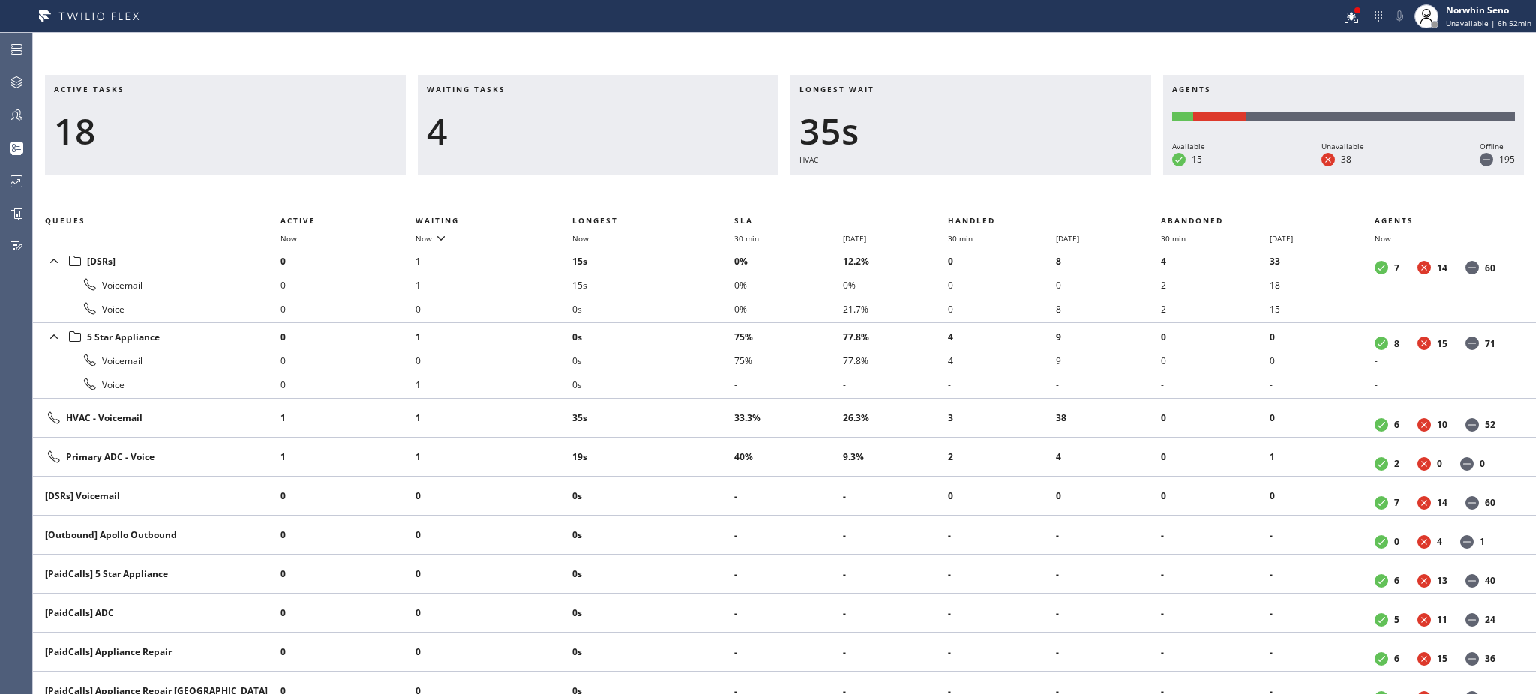
click at [705, 328] on li "0s" at bounding box center [653, 337] width 162 height 24
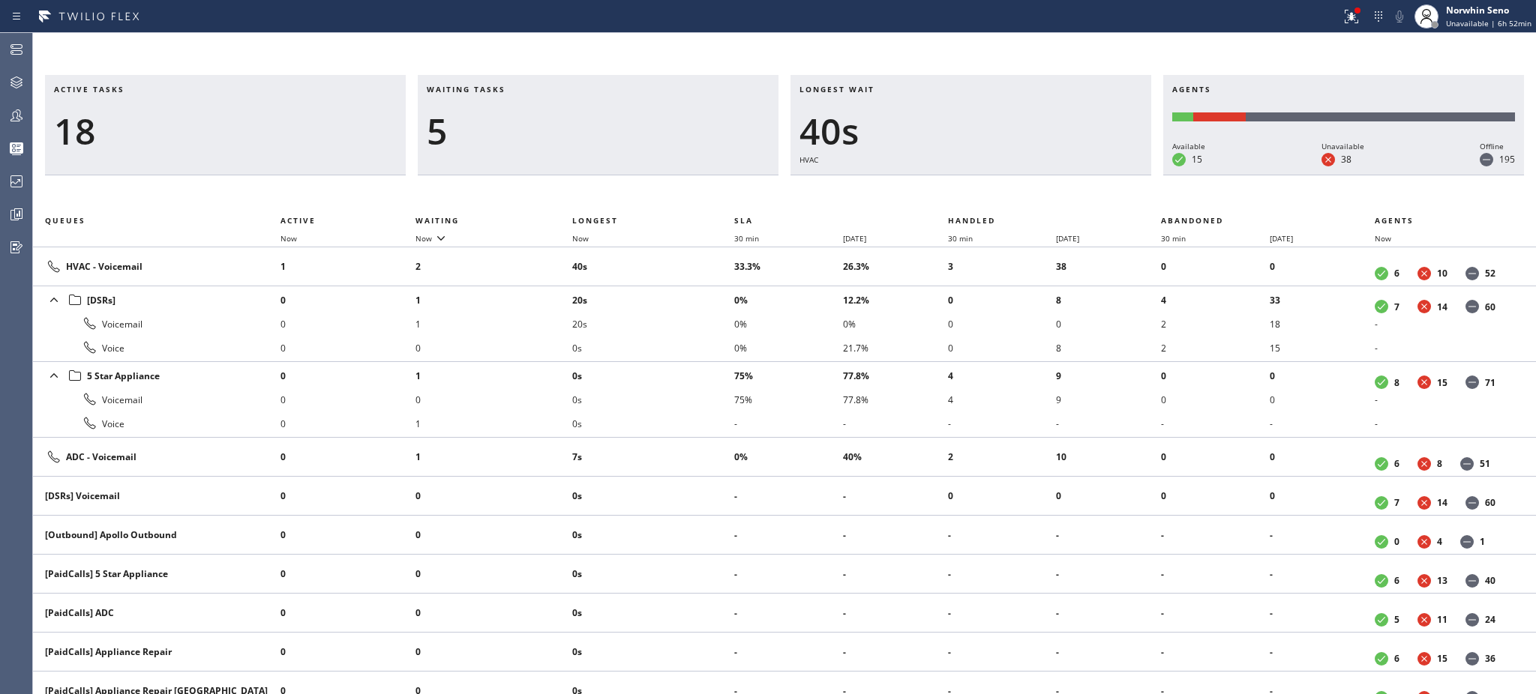
click at [705, 328] on li "20s" at bounding box center [653, 324] width 162 height 24
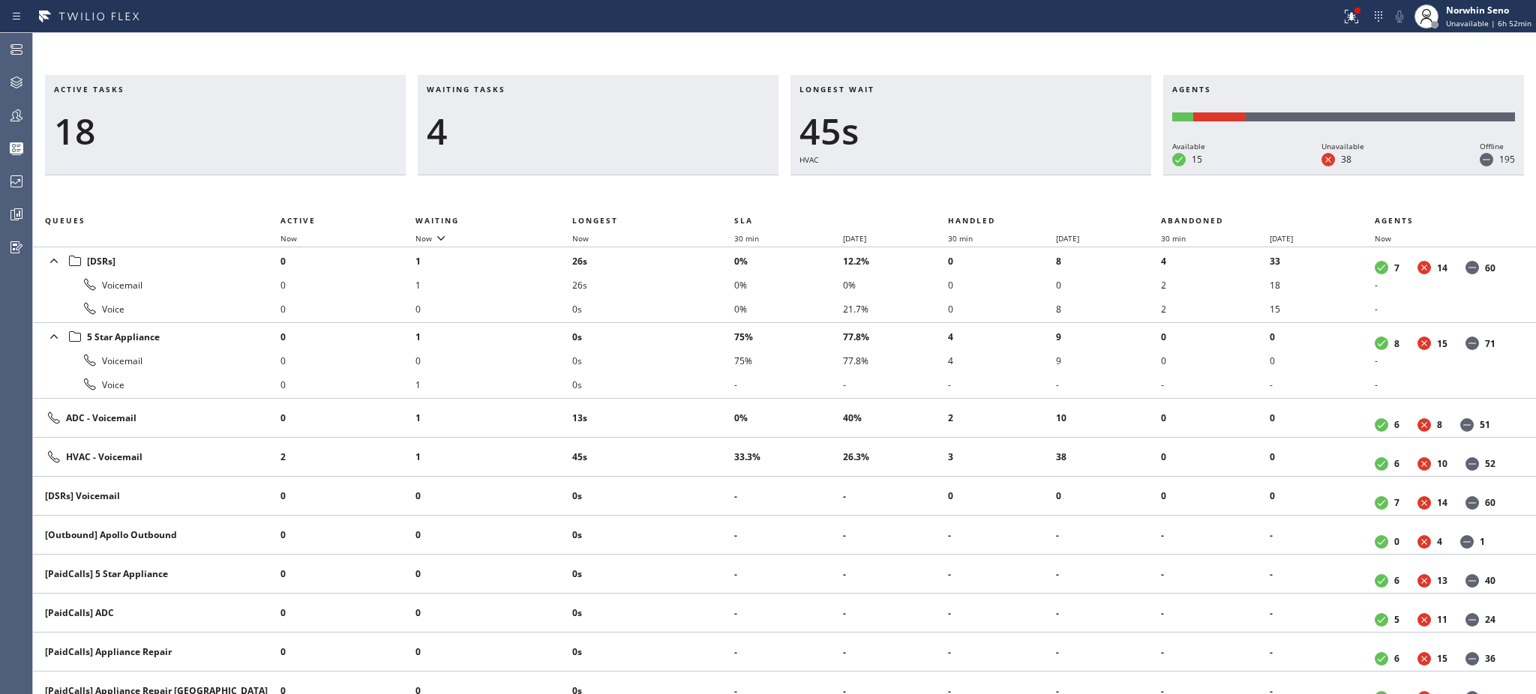
click at [705, 328] on li "0s" at bounding box center [653, 337] width 162 height 24
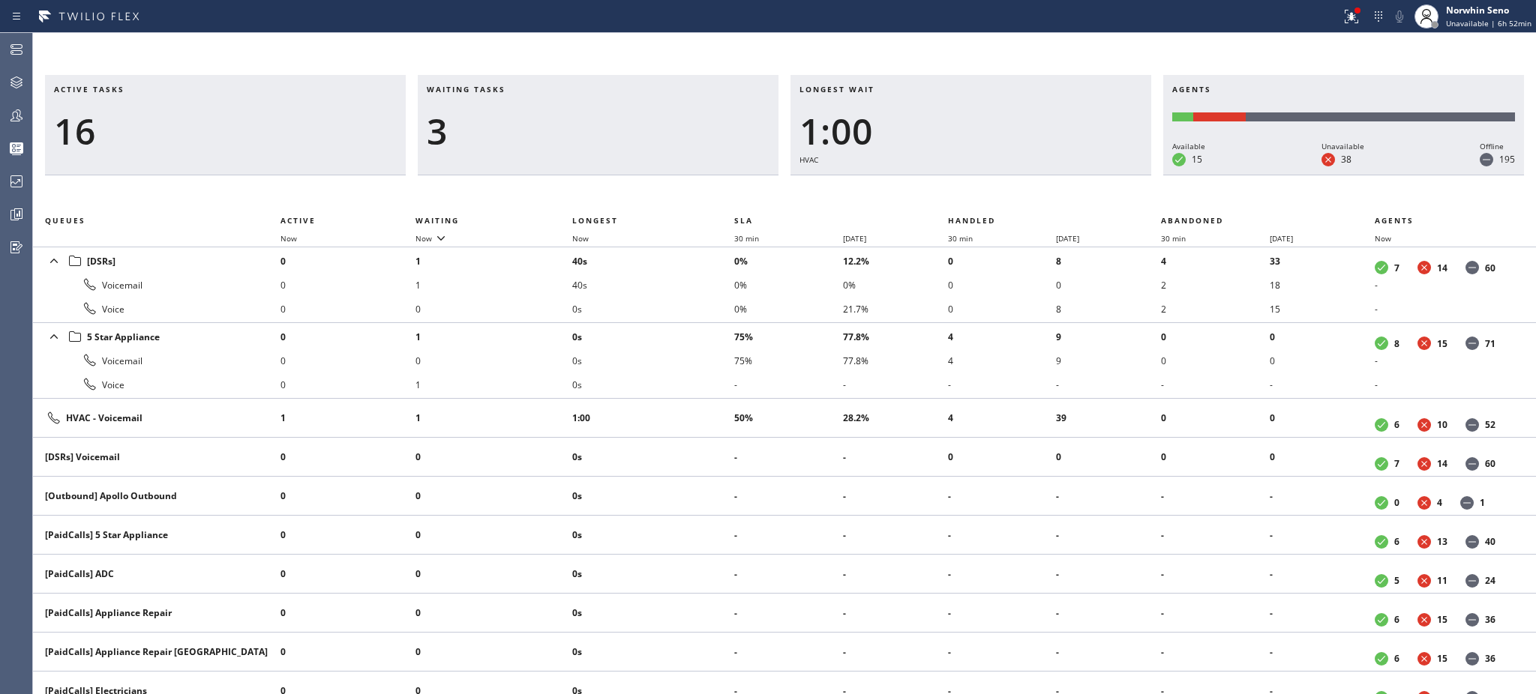
click at [705, 328] on li "0s" at bounding box center [653, 337] width 162 height 24
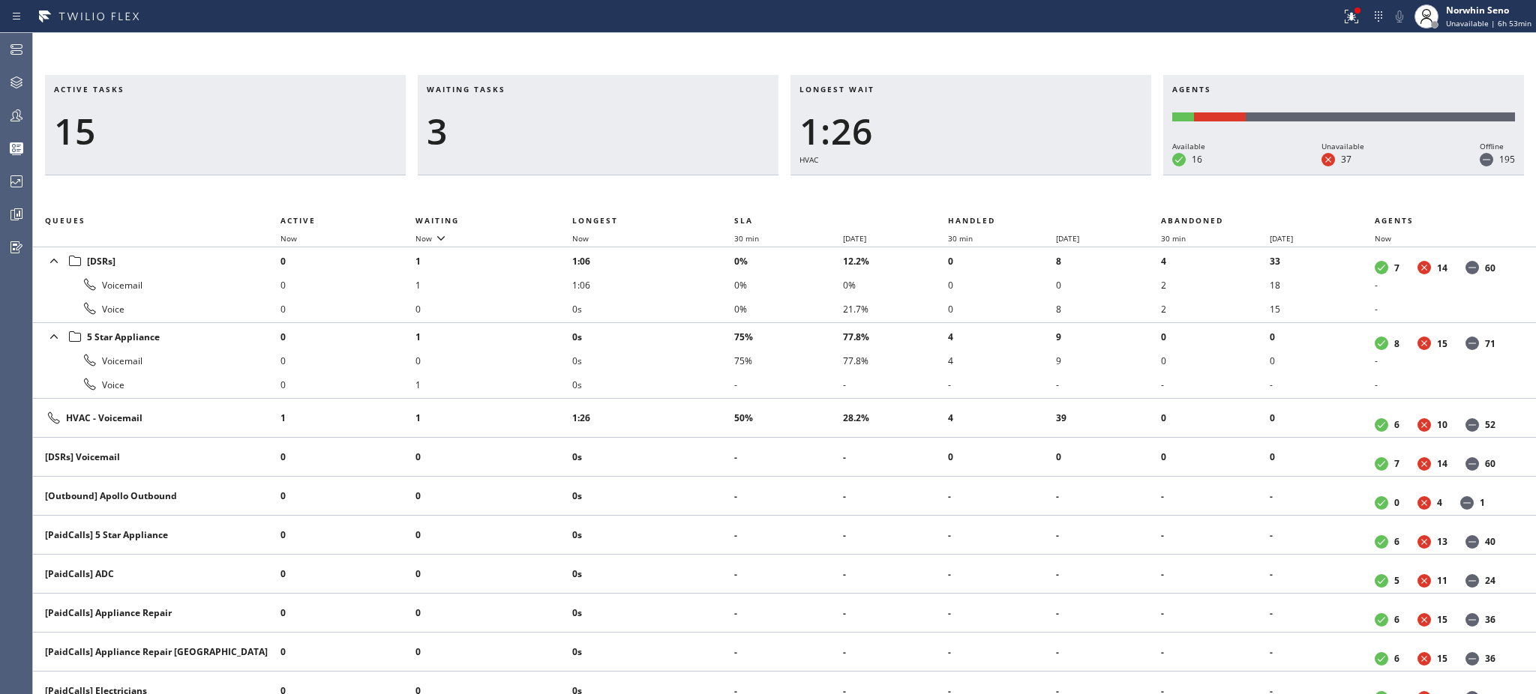
click at [705, 328] on li "0s" at bounding box center [653, 337] width 162 height 24
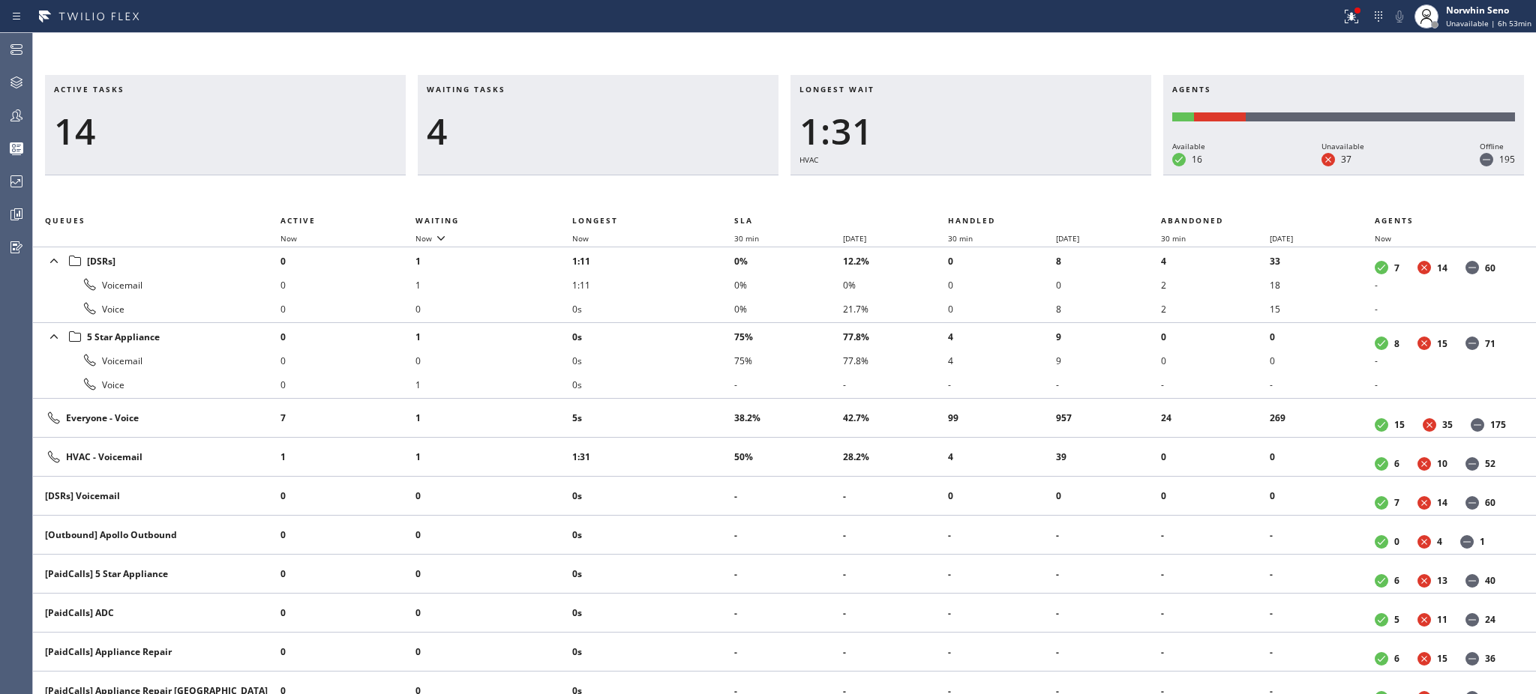
click at [705, 328] on li "0s" at bounding box center [653, 337] width 162 height 24
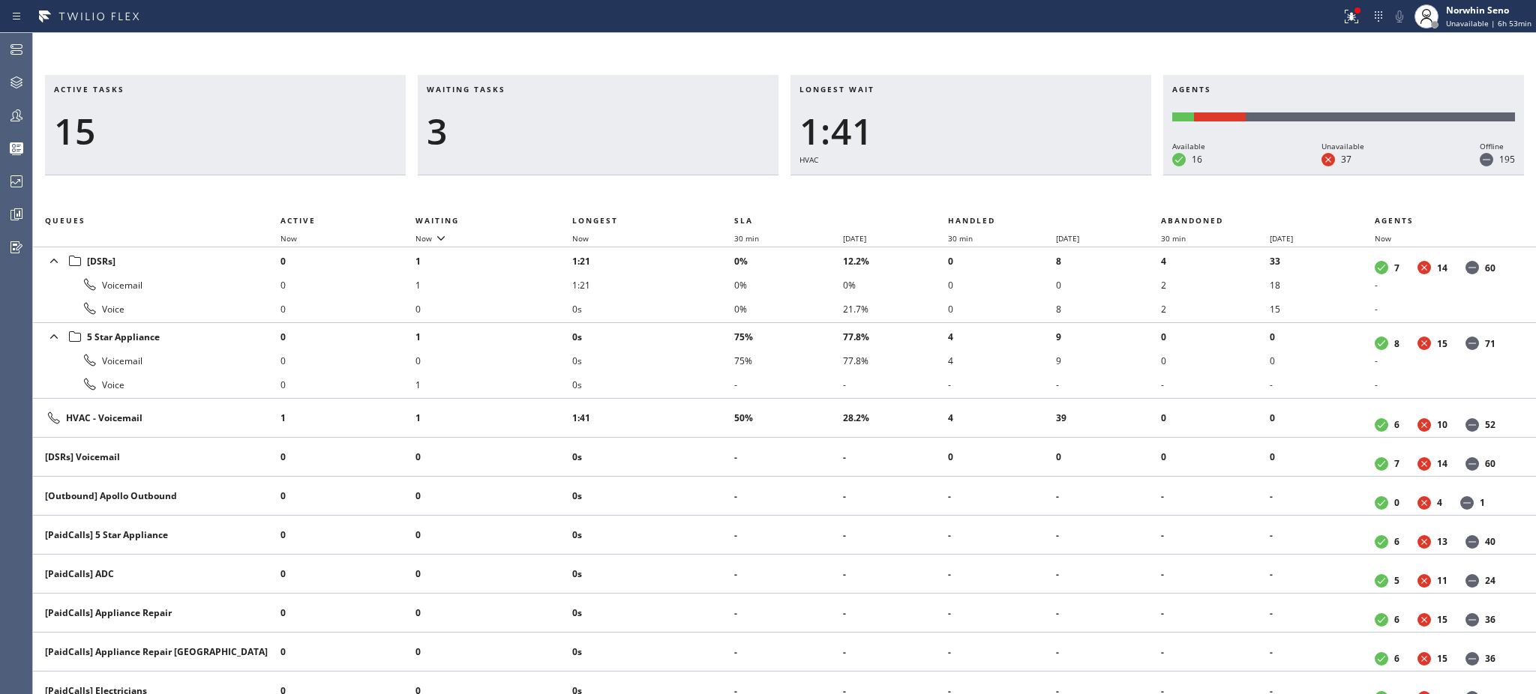
click at [705, 328] on li "0s" at bounding box center [653, 337] width 162 height 24
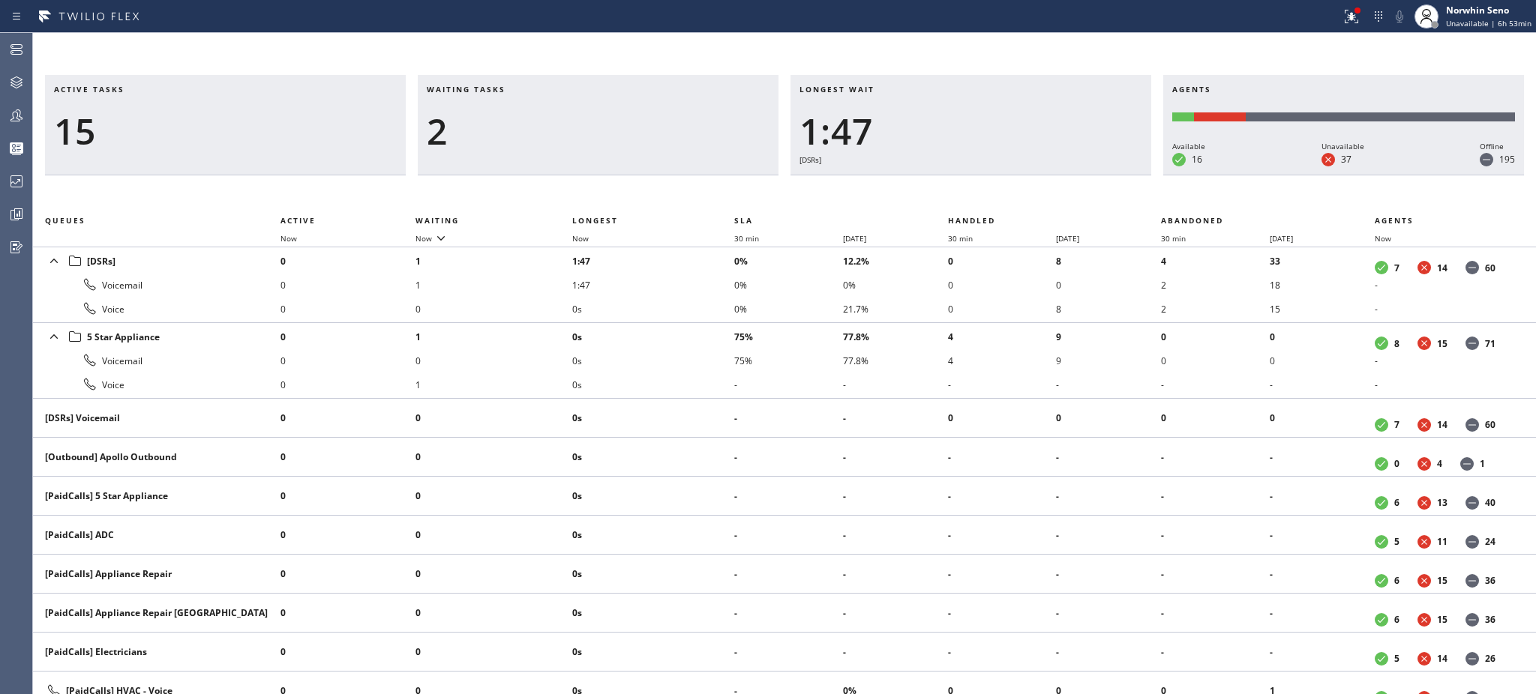
click at [705, 328] on li "0s" at bounding box center [653, 337] width 162 height 24
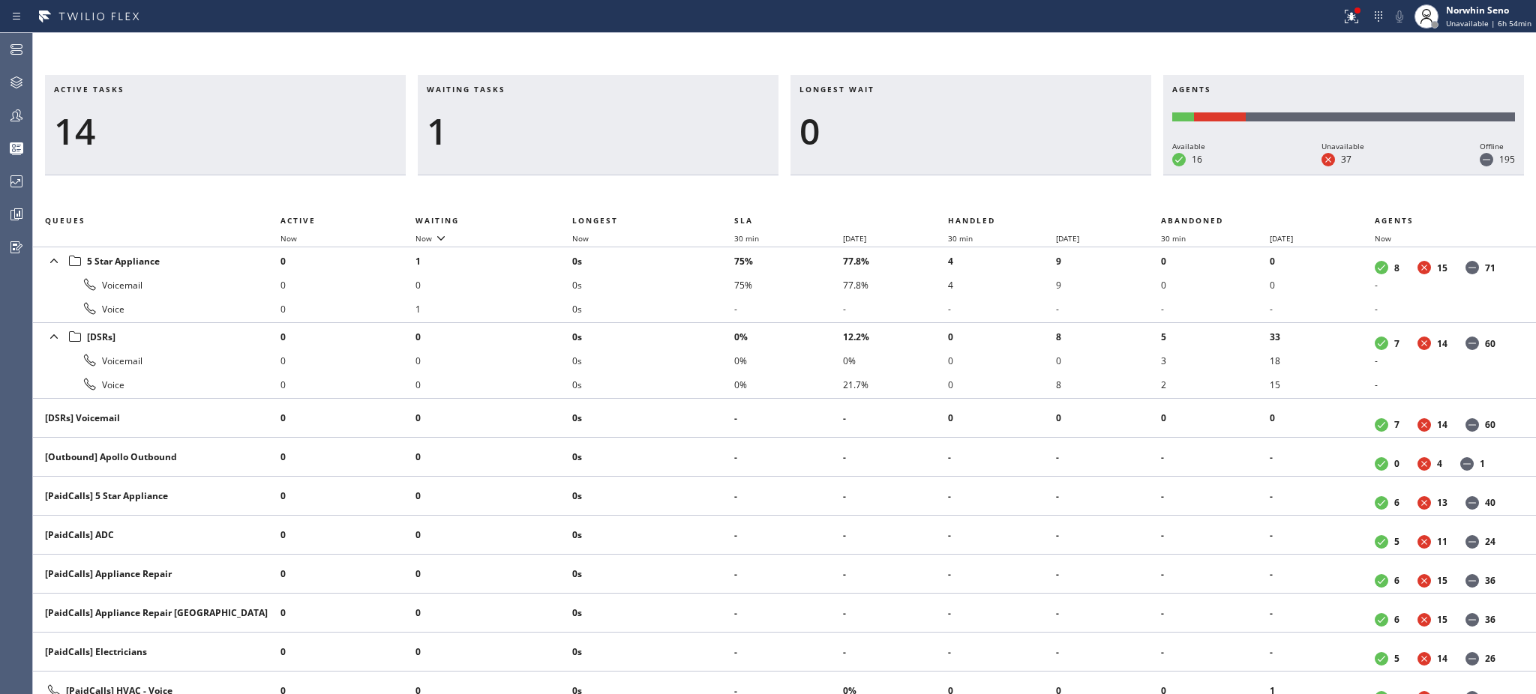
click at [705, 328] on li "0s" at bounding box center [653, 337] width 162 height 24
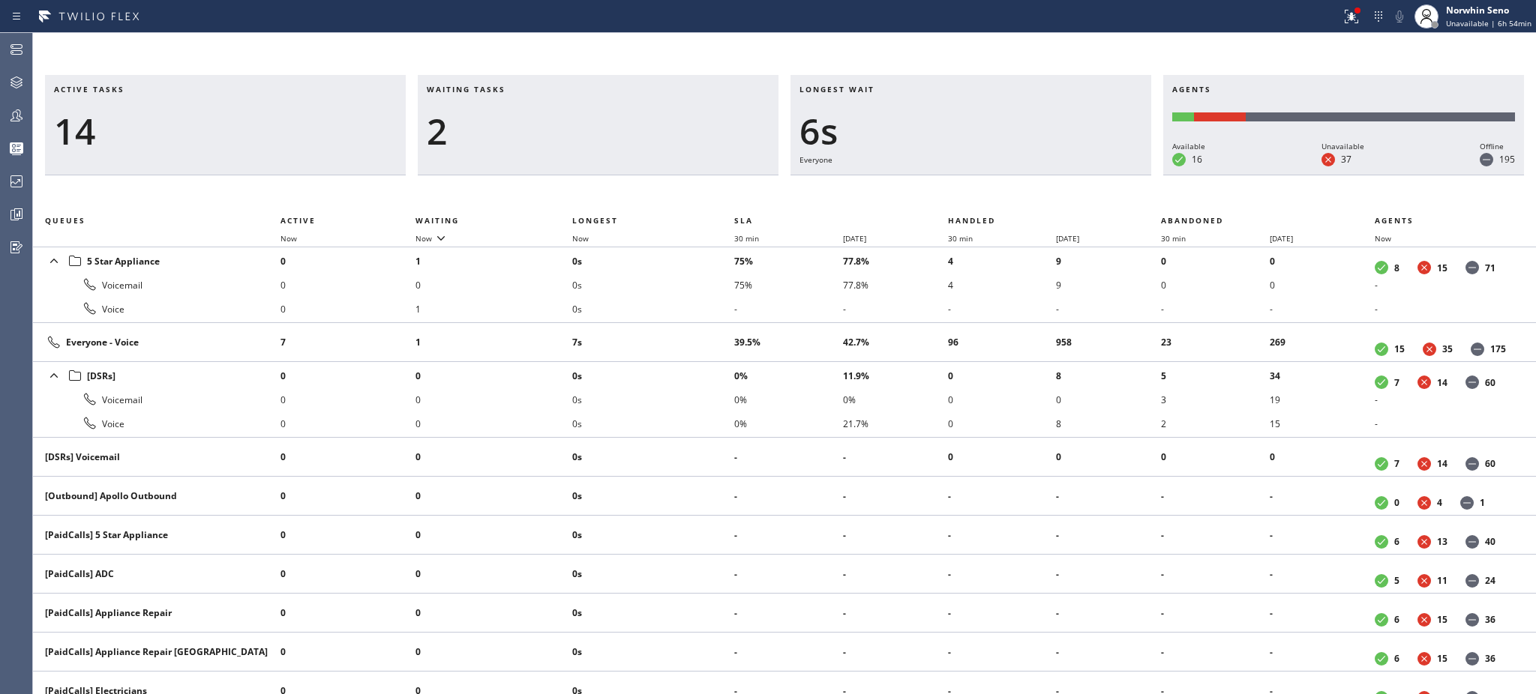
click at [705, 328] on td "7s" at bounding box center [653, 342] width 162 height 39
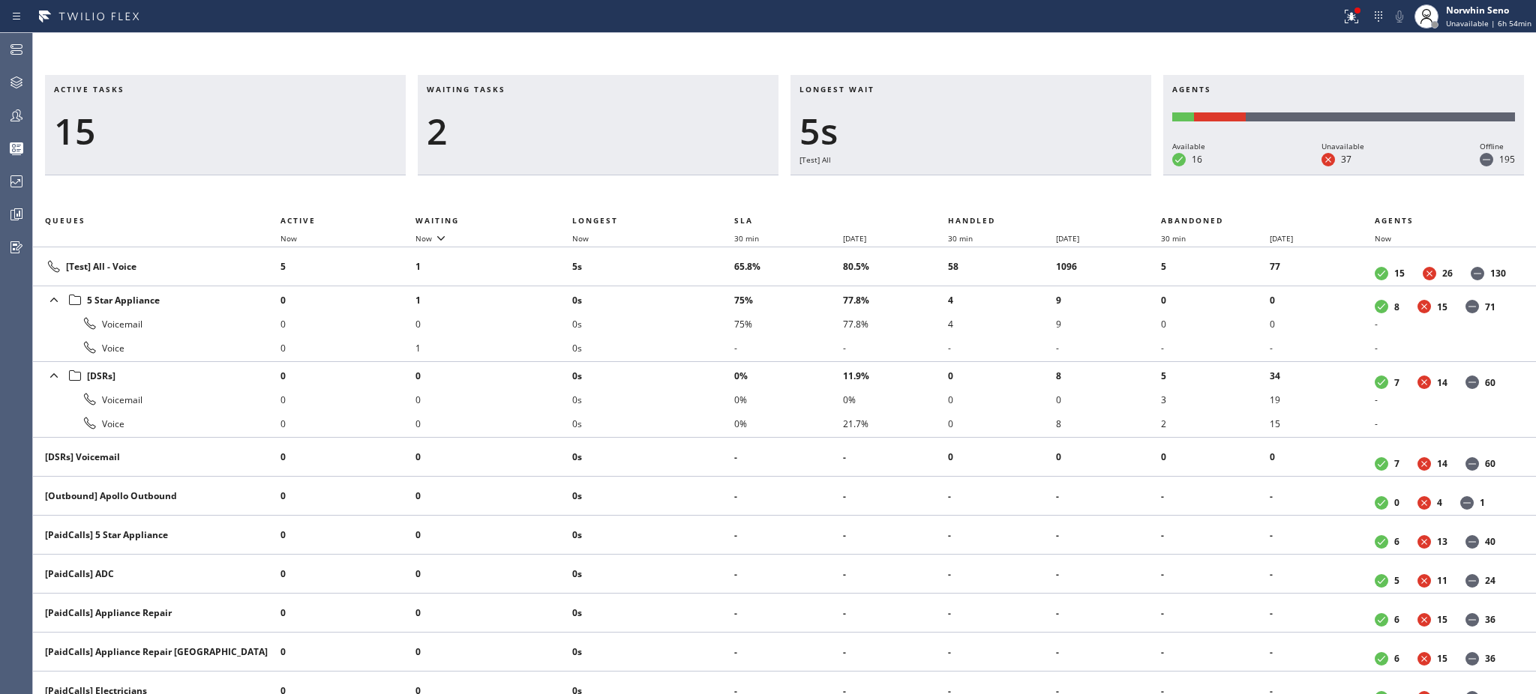
click at [705, 328] on li "0s" at bounding box center [653, 324] width 162 height 24
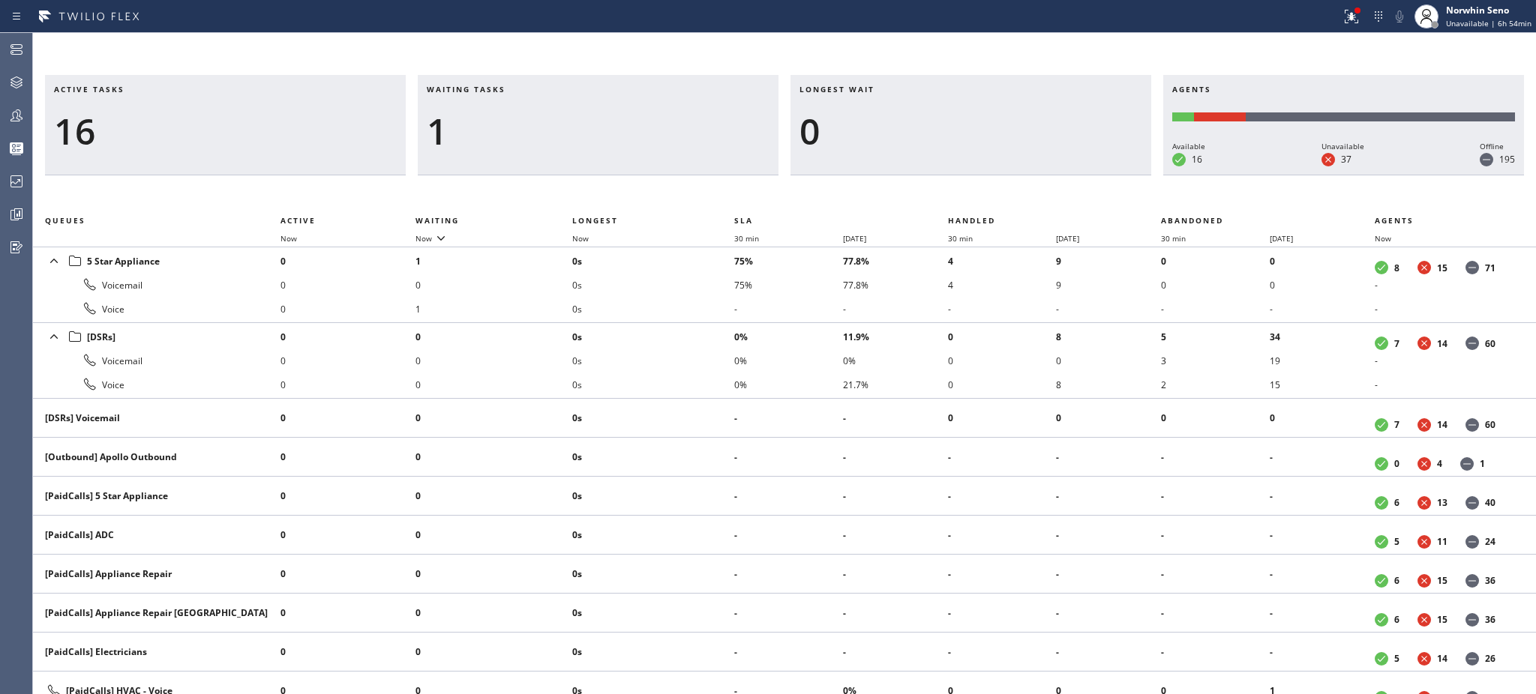
click at [705, 328] on li "0s" at bounding box center [653, 337] width 162 height 24
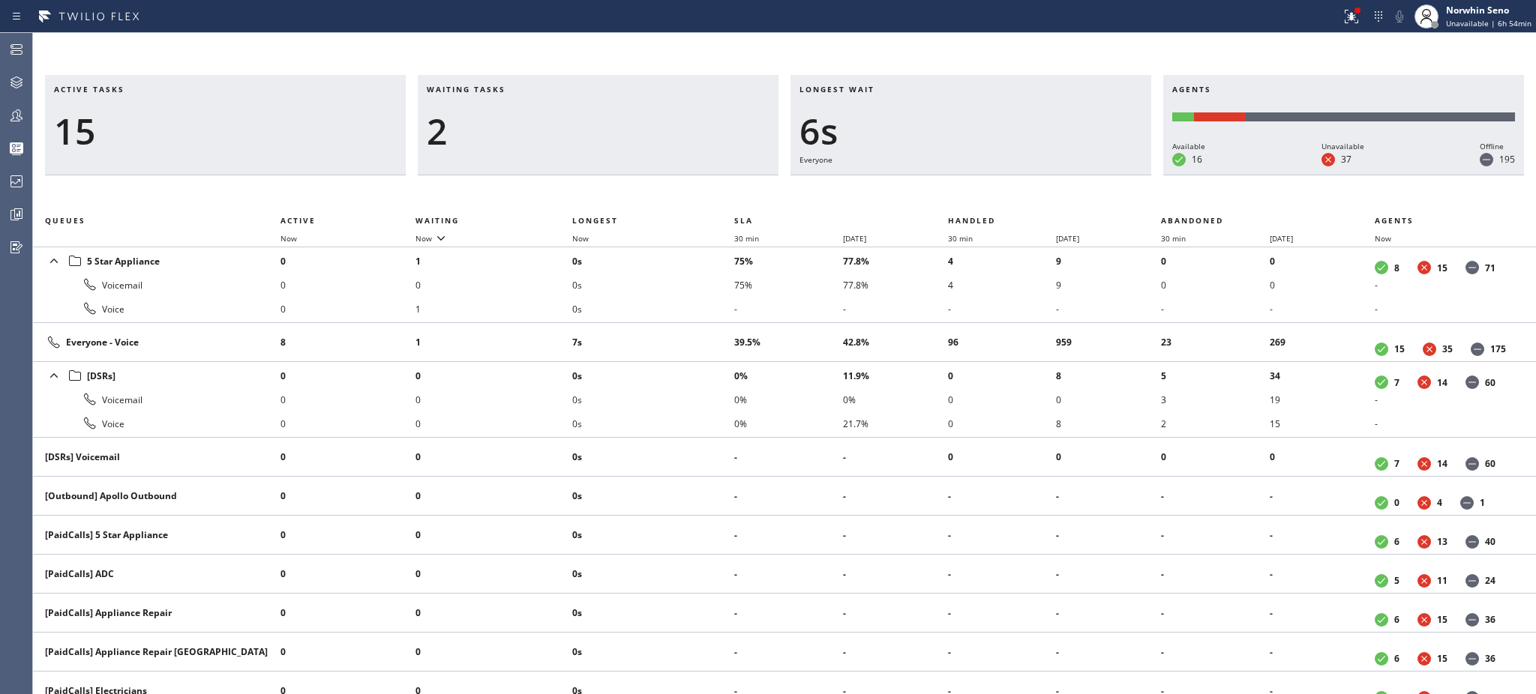
click at [705, 328] on td "7s" at bounding box center [653, 342] width 162 height 39
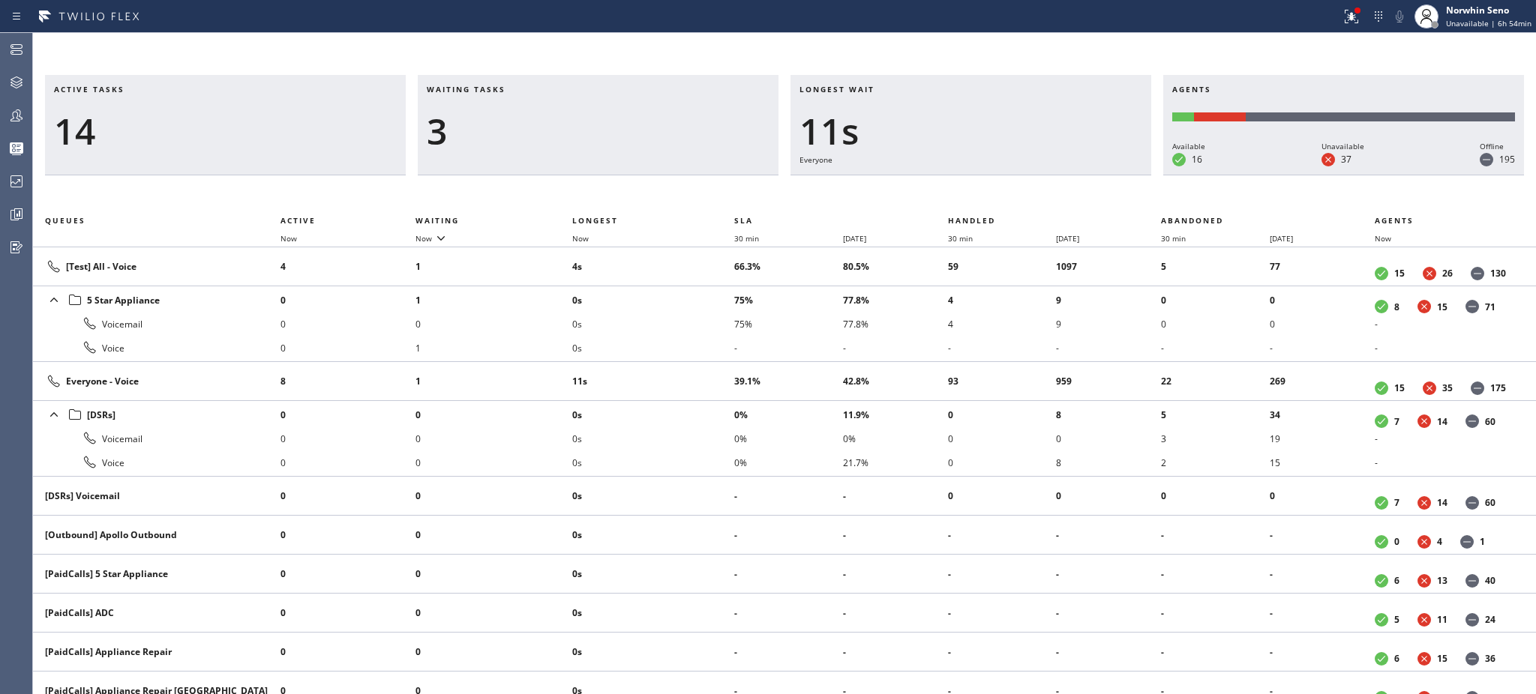
click at [705, 328] on li "0s" at bounding box center [653, 324] width 162 height 24
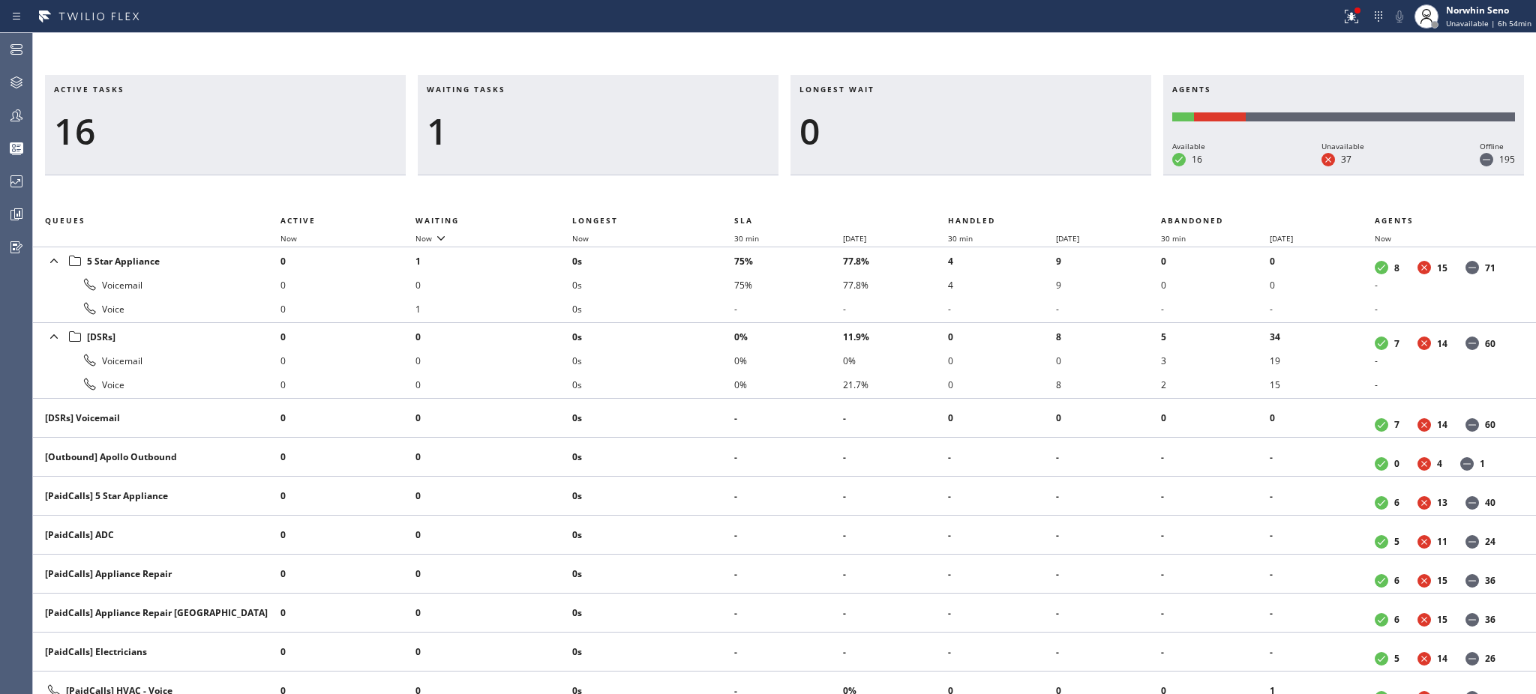
click at [705, 328] on li "0s" at bounding box center [653, 337] width 162 height 24
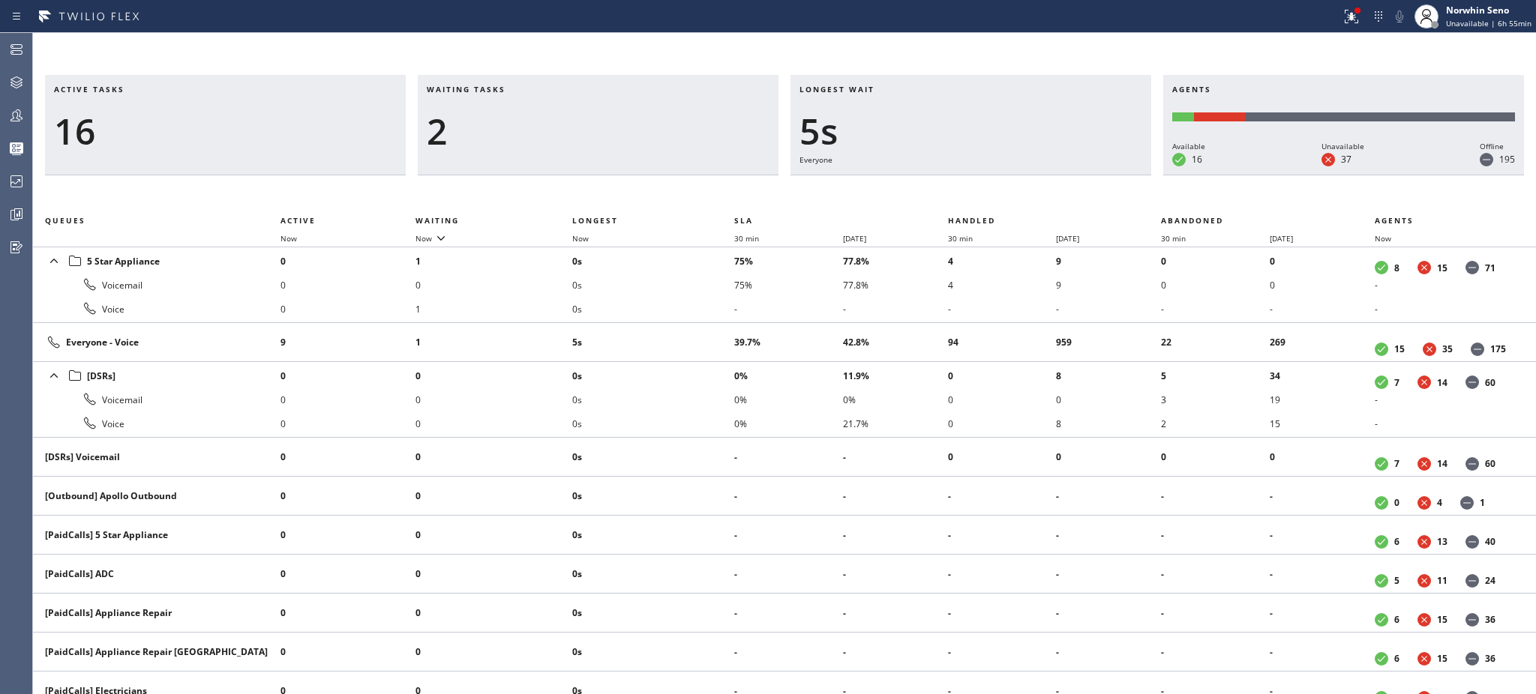
click at [705, 328] on td "5s" at bounding box center [653, 342] width 162 height 39
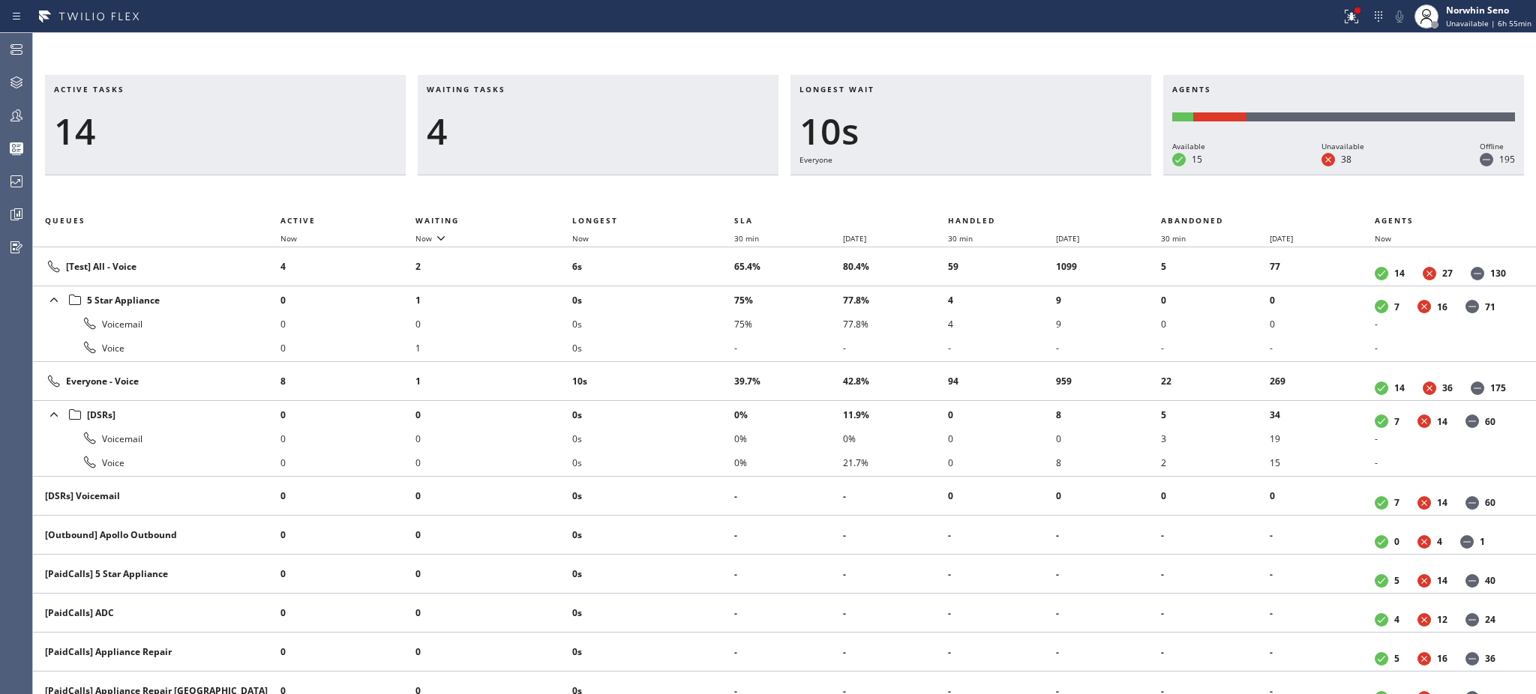
click at [705, 328] on li "0s" at bounding box center [653, 324] width 162 height 24
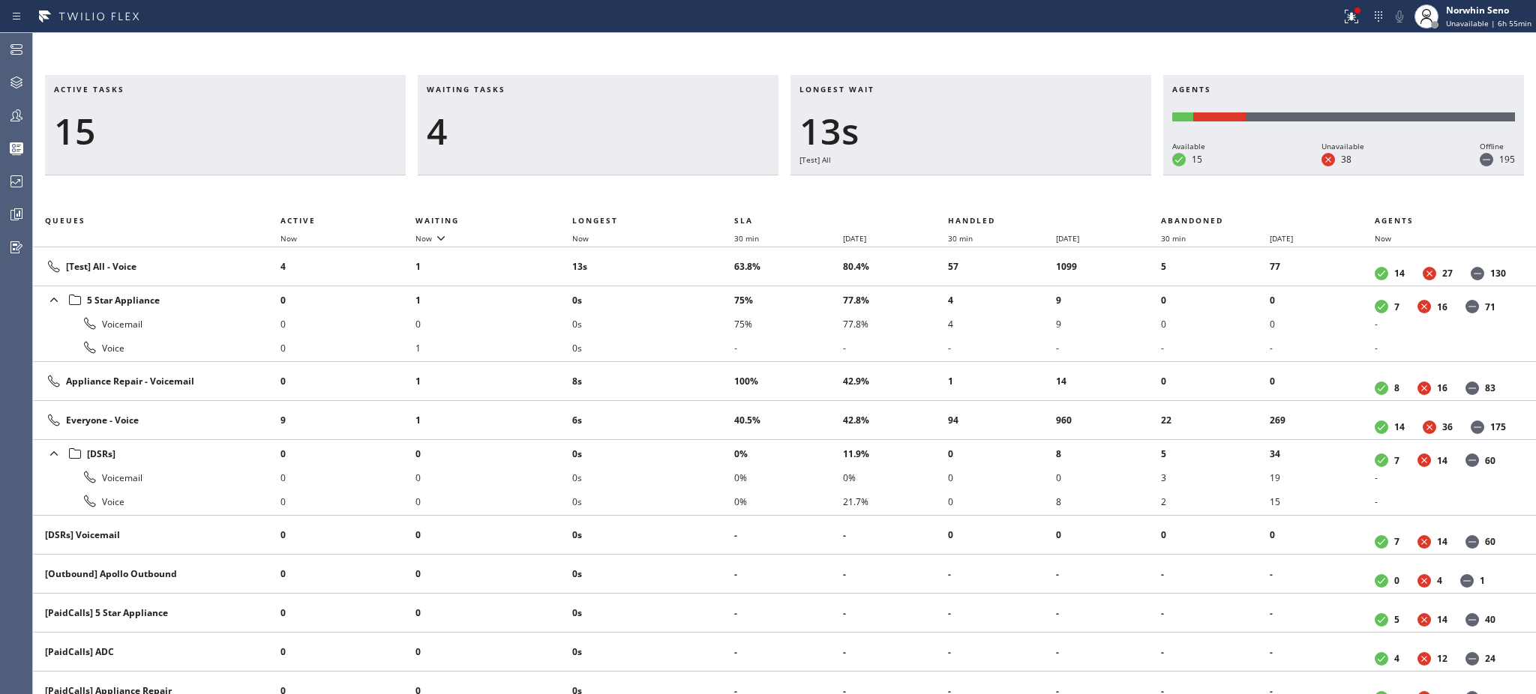
click at [705, 328] on li "0s" at bounding box center [653, 324] width 162 height 24
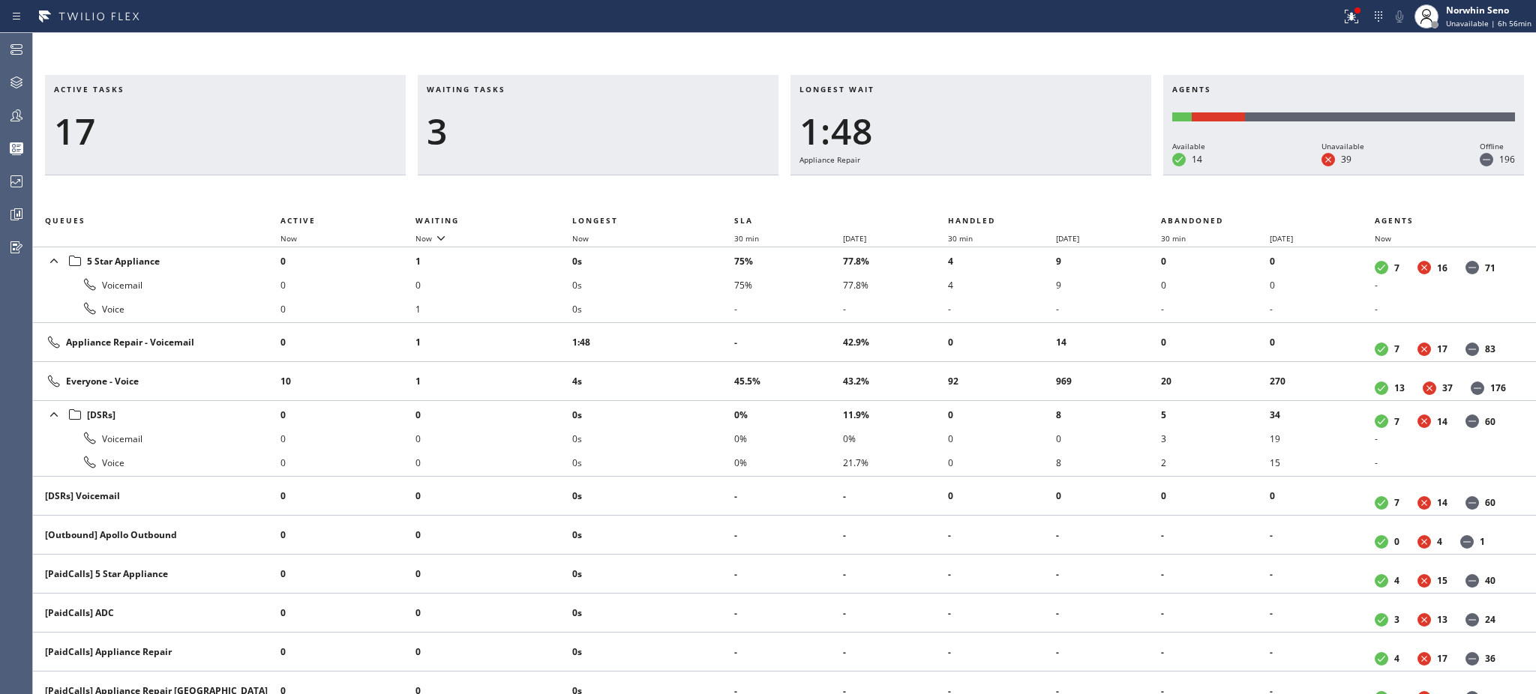
click at [1282, 58] on div "Active tasks 17 Waiting tasks 3 Longest wait 1:48 Appliance Repair Agents Avail…" at bounding box center [784, 363] width 1503 height 661
